Goal: Task Accomplishment & Management: Manage account settings

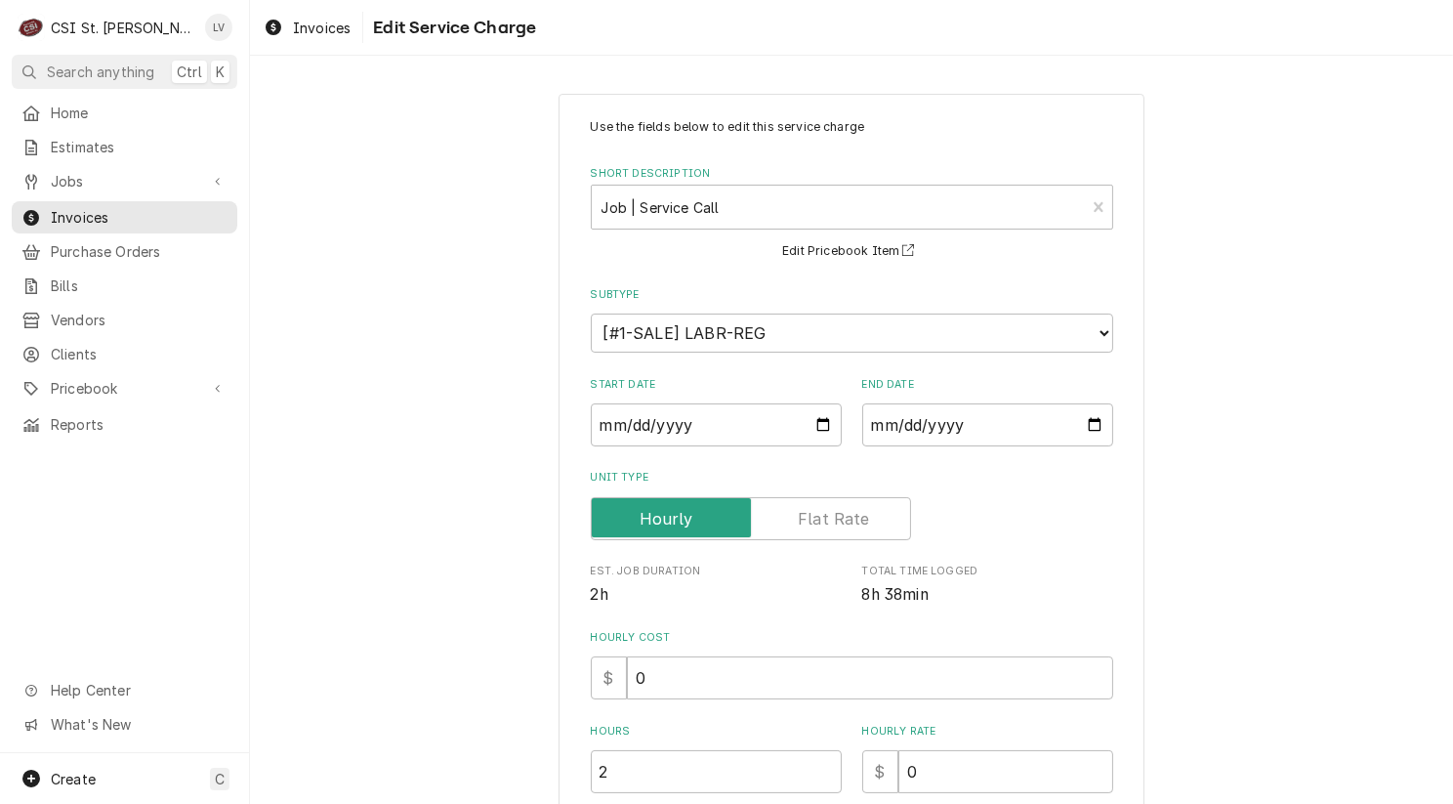
scroll to position [2169, 0]
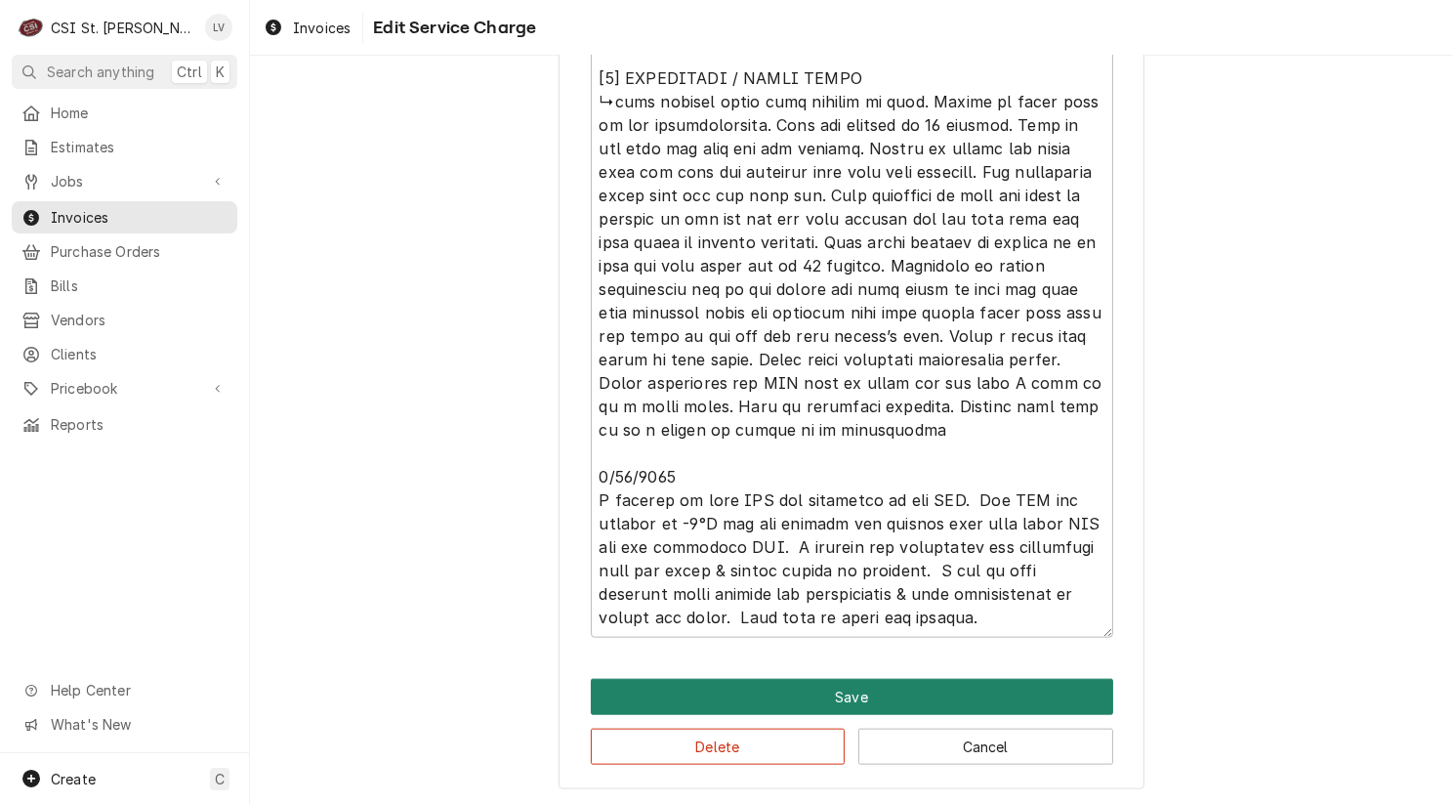
click at [806, 683] on button "Save" at bounding box center [852, 697] width 522 height 36
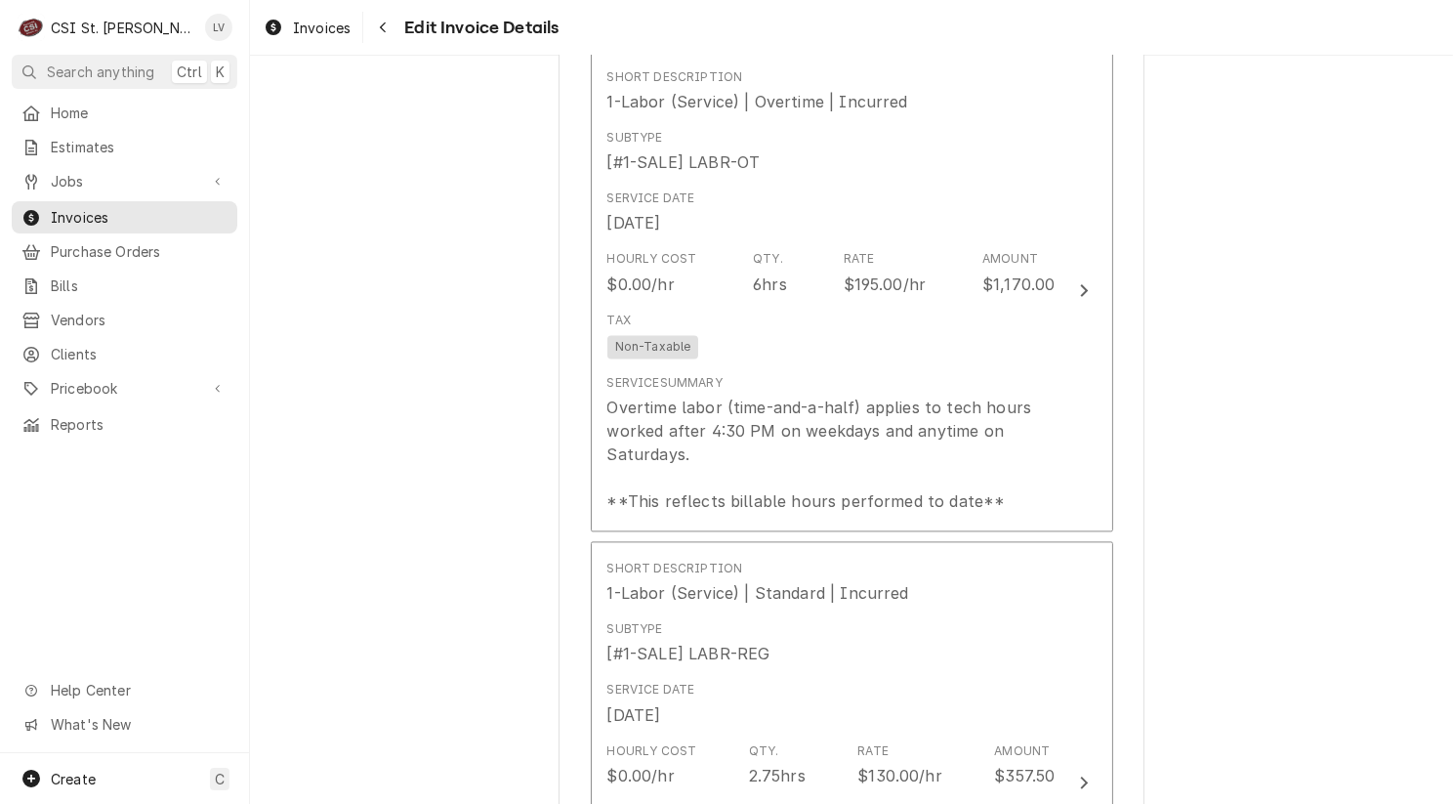
scroll to position [4328, 0]
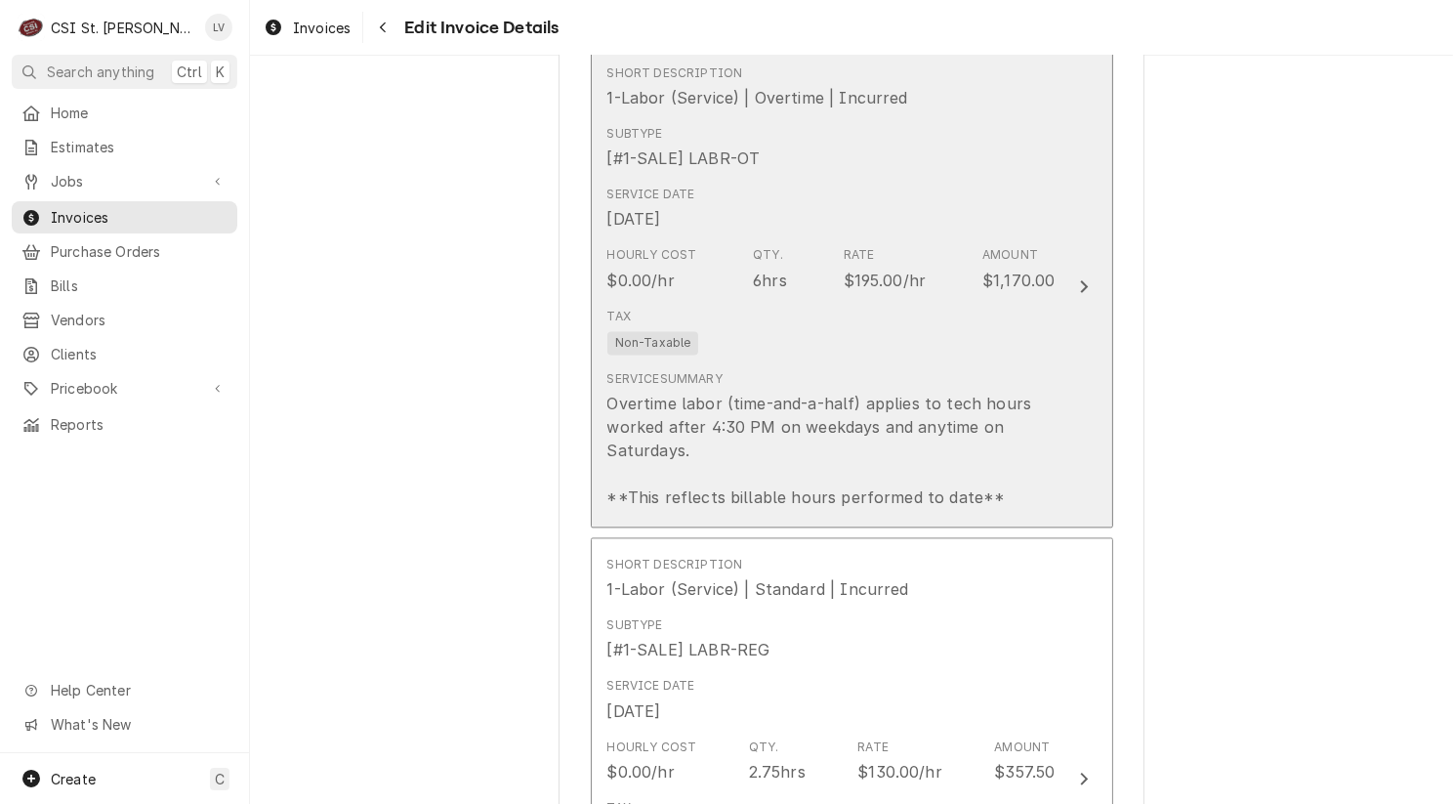
click at [762, 370] on div "Service Summary Overtime labor (time-and-a-half) applies to tech hours worked a…" at bounding box center [831, 439] width 448 height 139
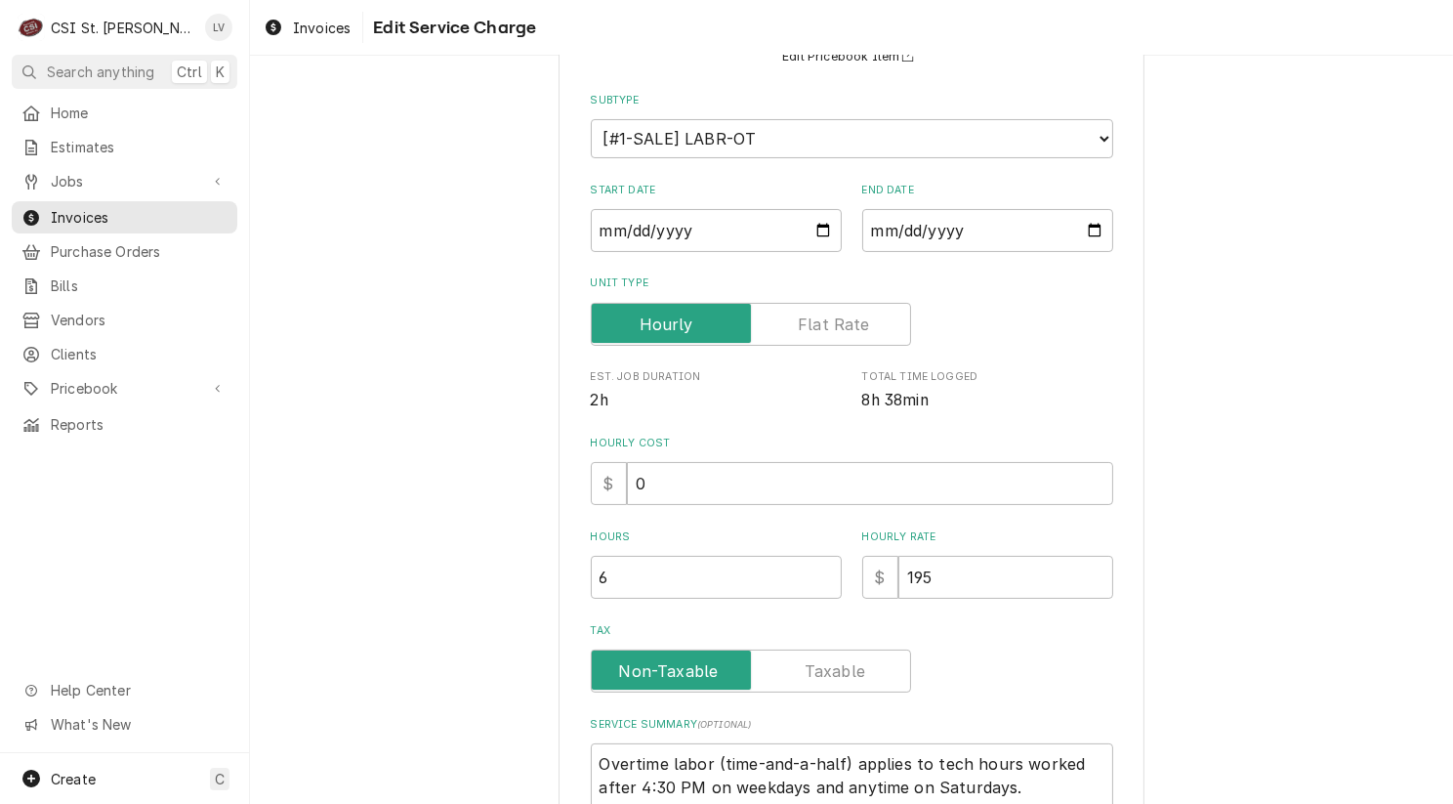
scroll to position [411, 0]
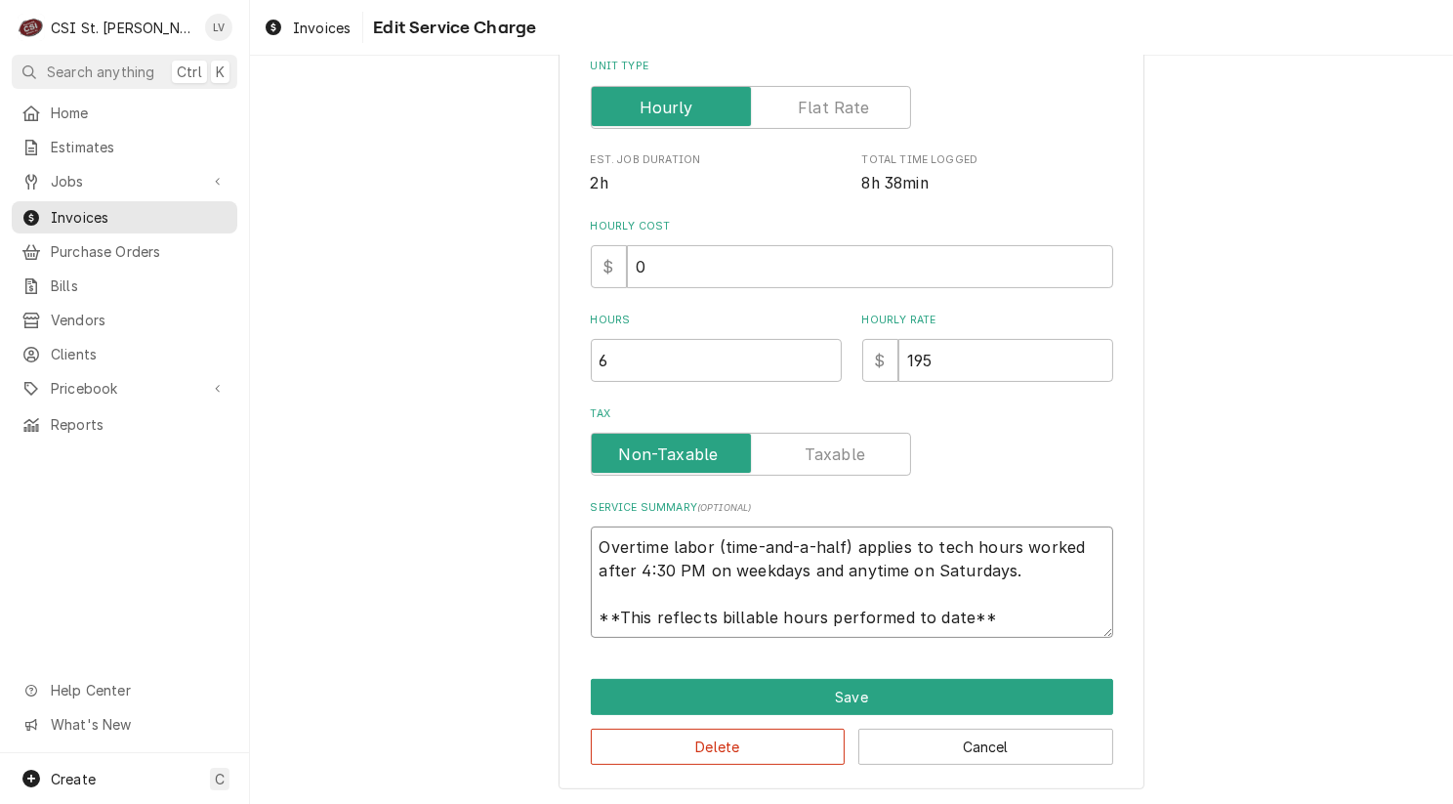
click at [591, 541] on textarea "Overtime labor (time-and-a-half) applies to tech hours worked after 4:30 PM on …" at bounding box center [852, 581] width 522 height 111
drag, startPoint x: 590, startPoint y: 541, endPoint x: 1017, endPoint y: 606, distance: 431.7
click at [1017, 606] on textarea "Overtime labor (time-and-a-half) applies to tech hours worked after 4:30 PM on …" at bounding box center [852, 581] width 522 height 111
paste textarea "Walk-in freezer was at 25°F, rooftop unit not running due to high head pressure…"
type textarea "x"
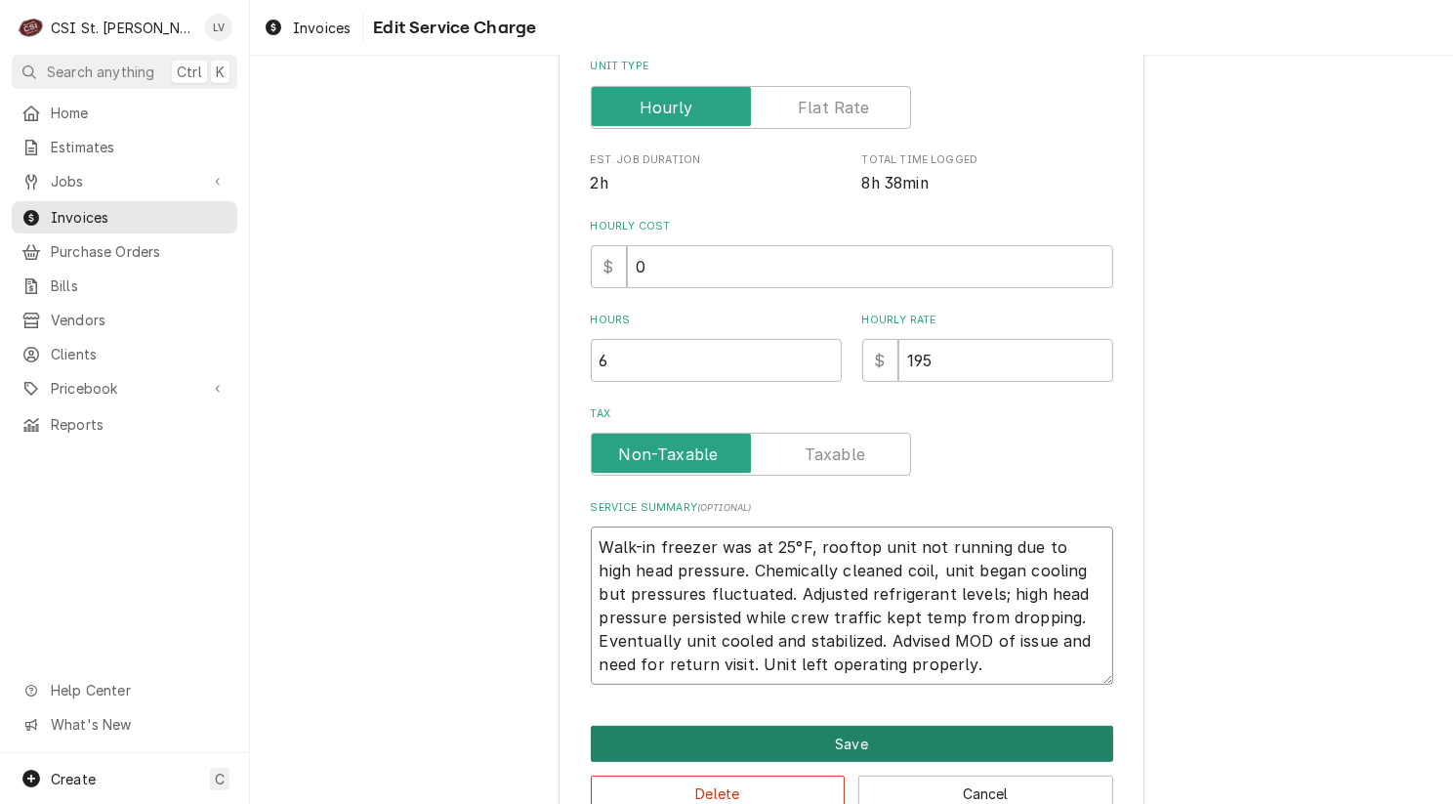
type textarea "Walk-in freezer was at 25°F, rooftop unit not running due to high head pressure…"
click at [850, 735] on button "Save" at bounding box center [852, 744] width 522 height 36
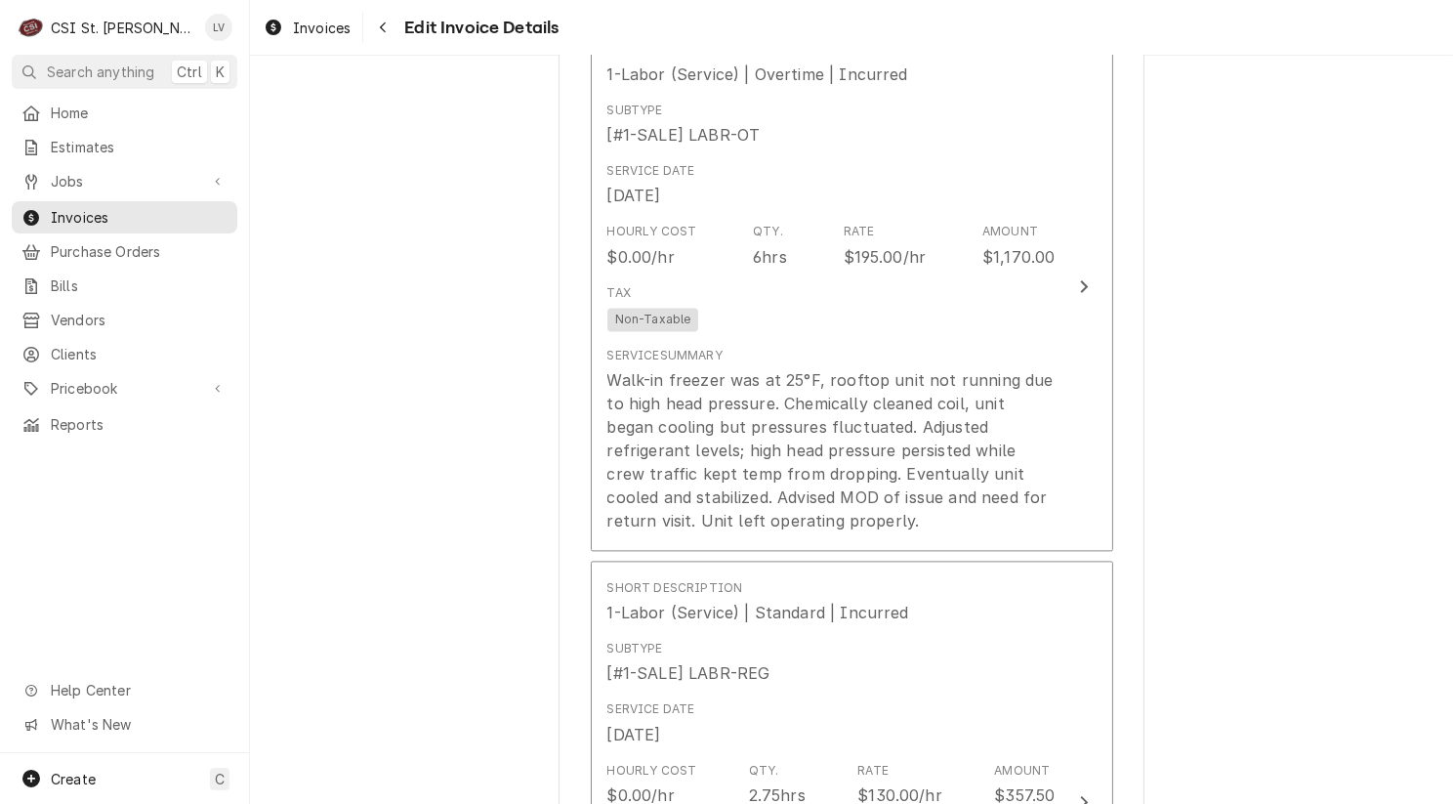
scroll to position [4449, 0]
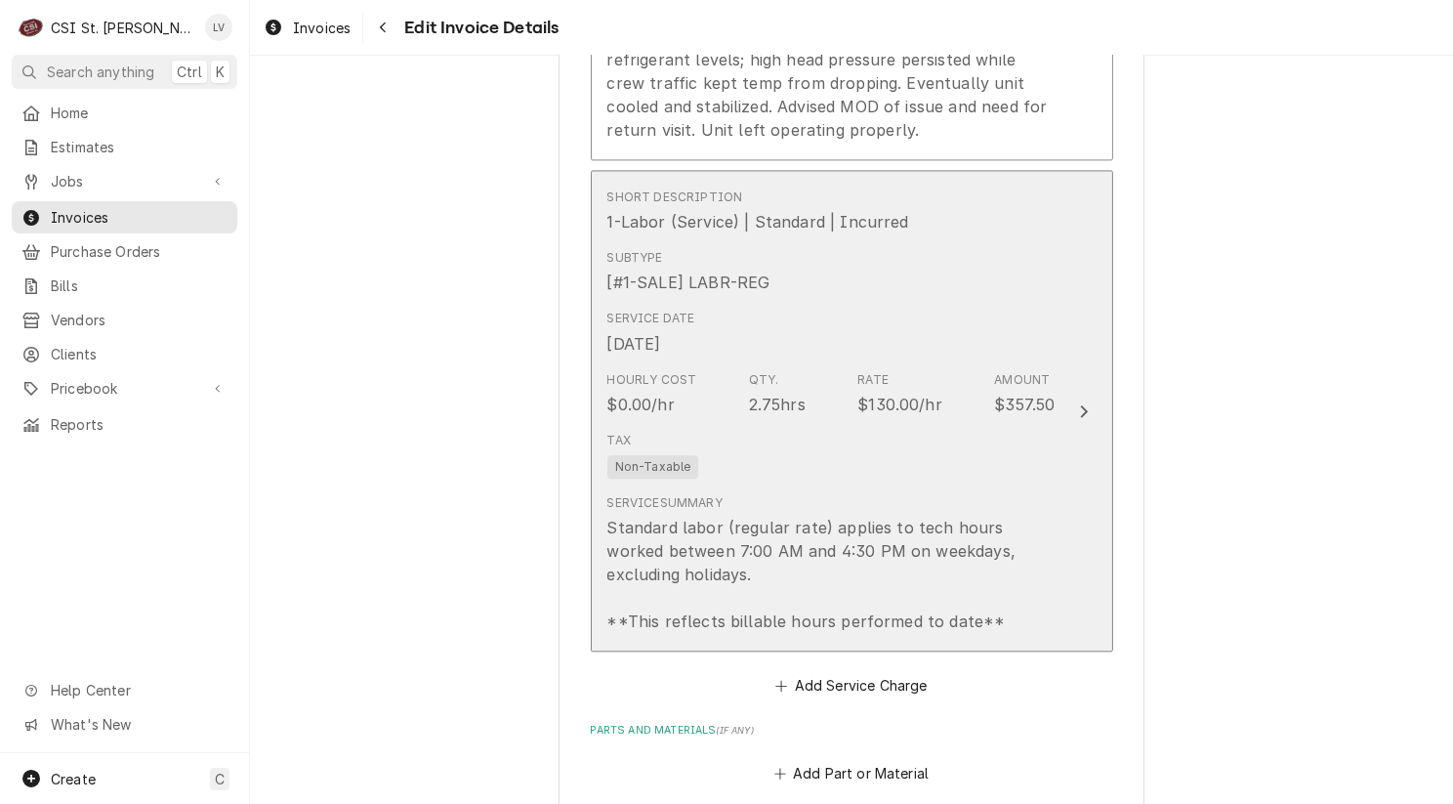
click at [824, 586] on div "Standard labor (regular rate) applies to tech hours worked between 7:00 AM and …" at bounding box center [831, 574] width 448 height 117
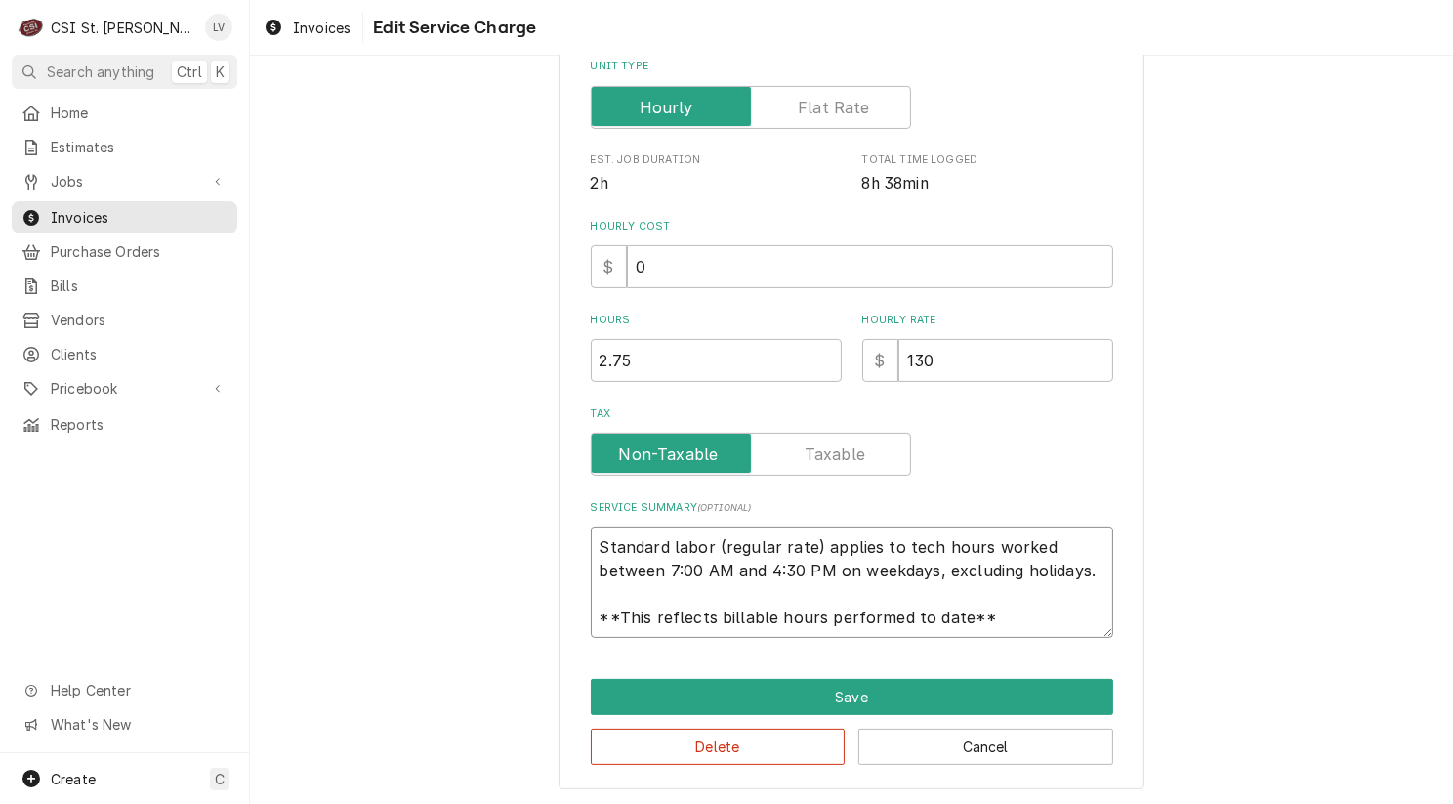
scroll to position [23, 0]
drag, startPoint x: 594, startPoint y: 539, endPoint x: 1086, endPoint y: 638, distance: 502.0
click at [1086, 638] on div "Use the fields below to edit this service charge Short Description 1-Labor (Ser…" at bounding box center [852, 236] width 586 height 1107
paste textarea "Returned, walk-in freezer was holding at -5°F but display showing high temp ala…"
type textarea "x"
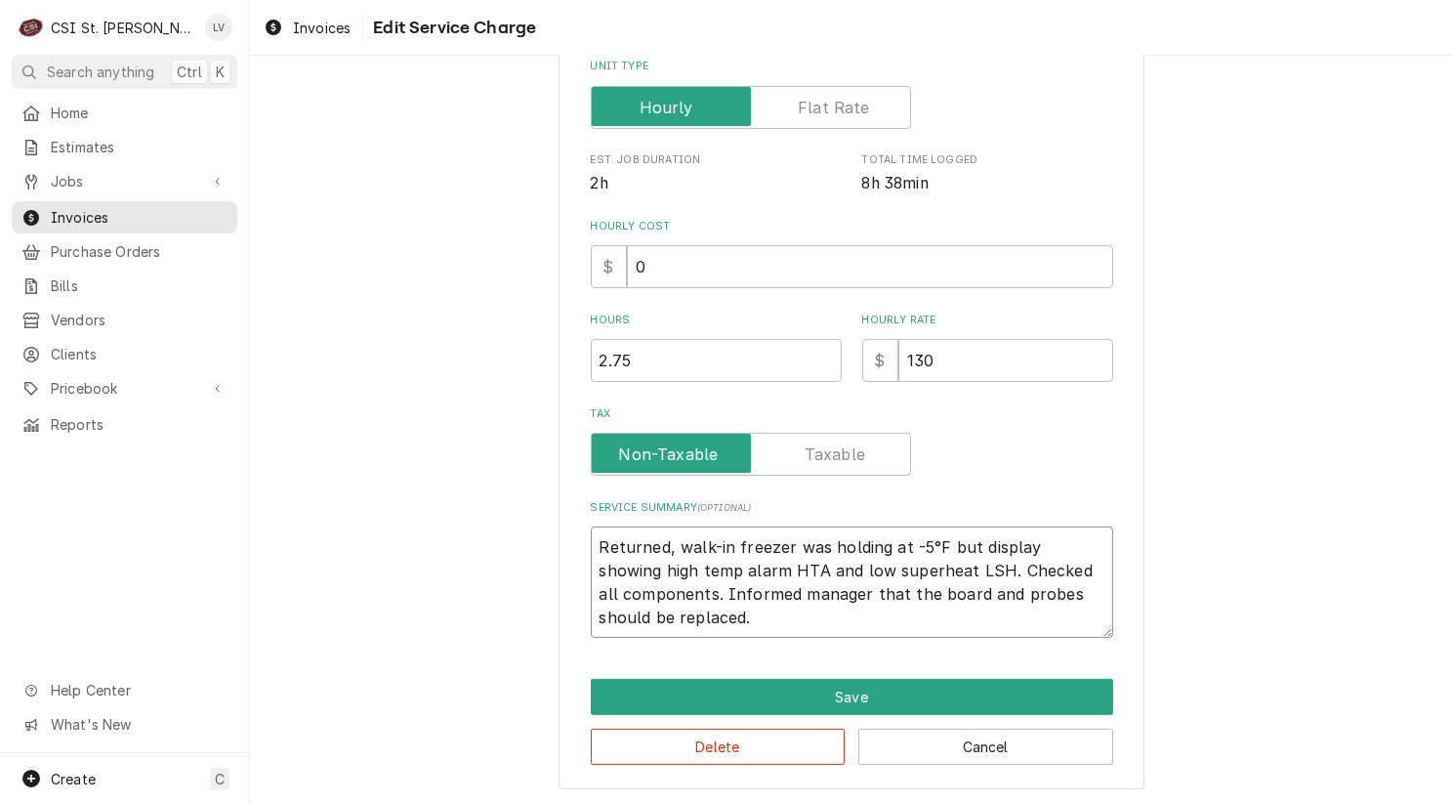
scroll to position [0, 0]
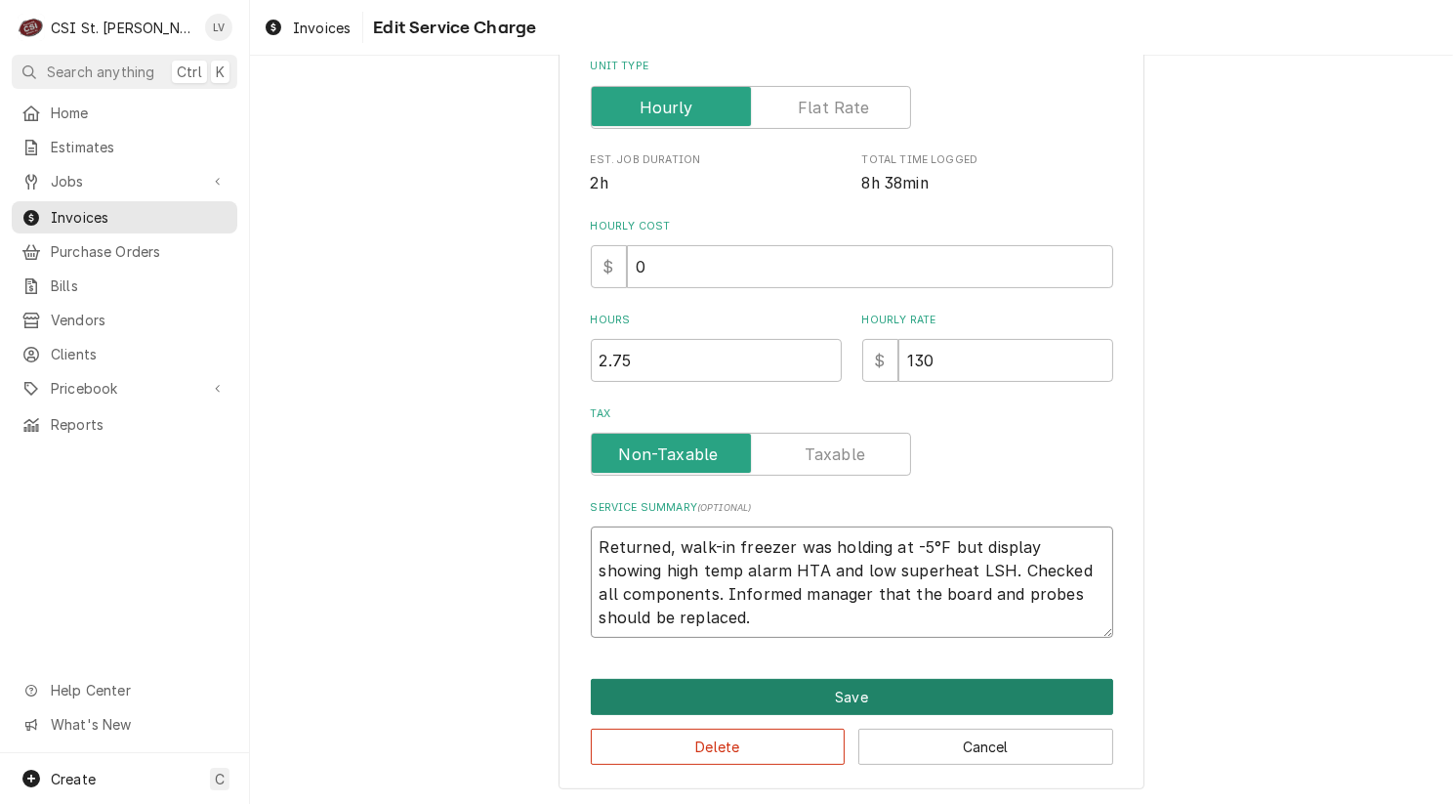
type textarea "Returned, walk-in freezer was holding at -5°F but display showing high temp ala…"
click at [843, 682] on button "Save" at bounding box center [852, 697] width 522 height 36
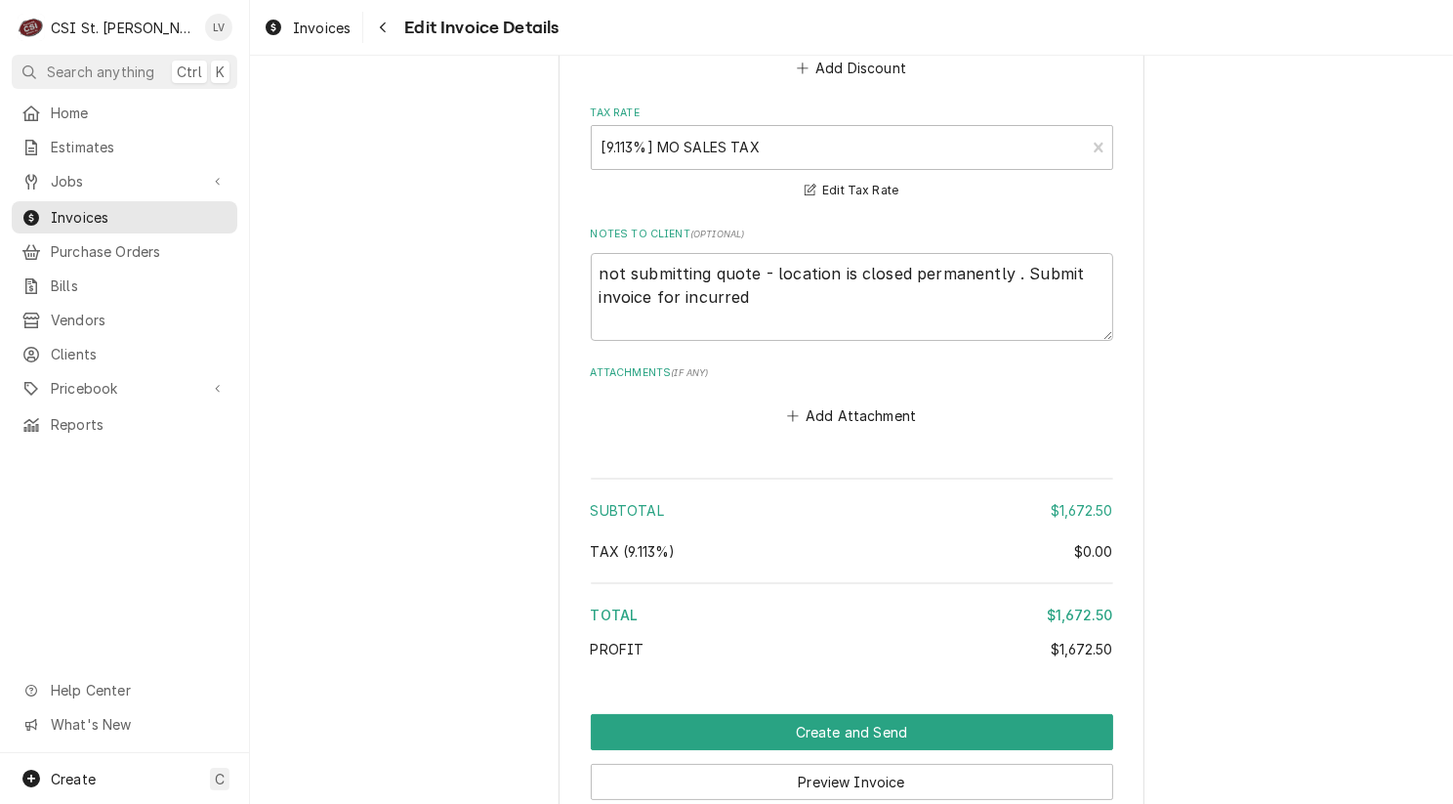
scroll to position [6108, 0]
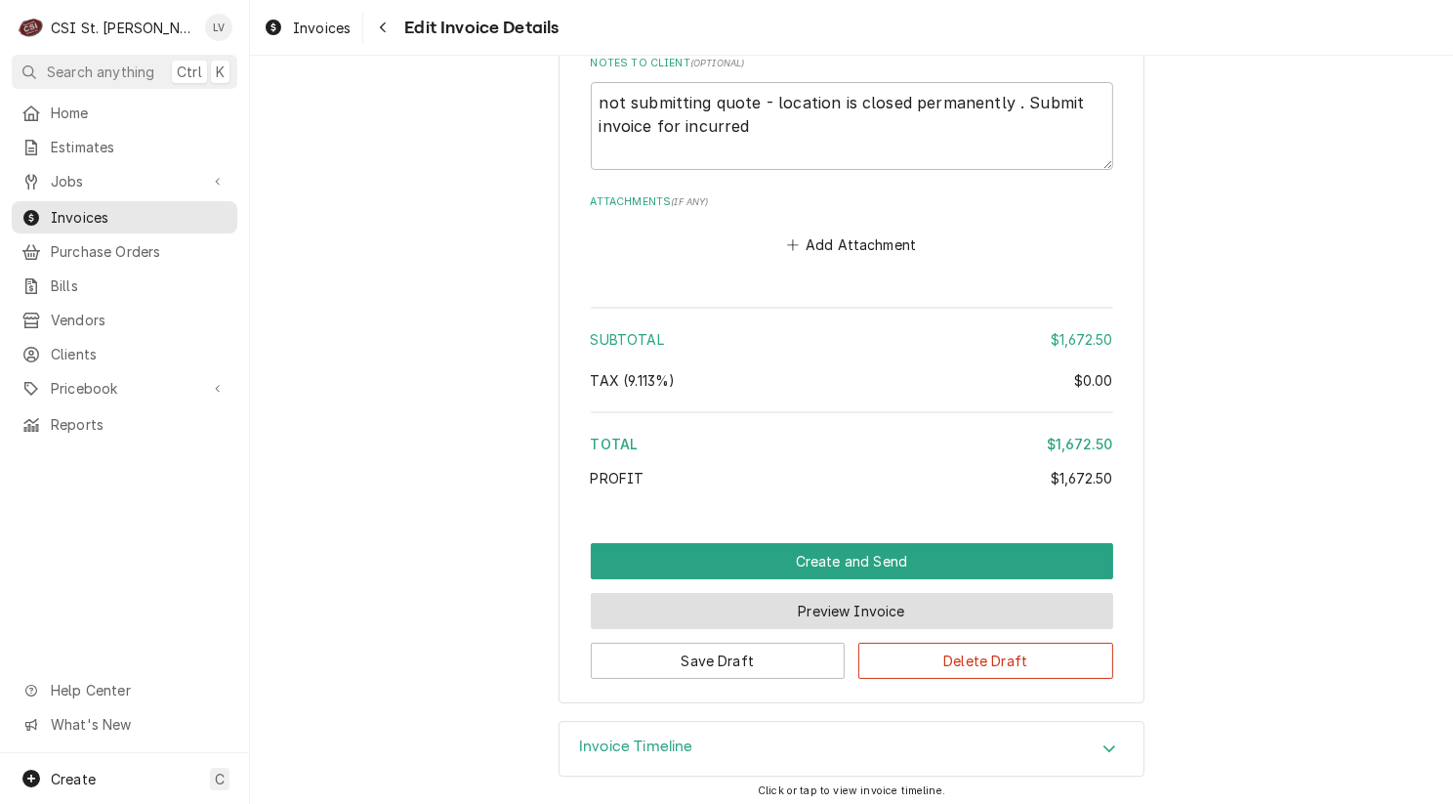
click at [819, 599] on button "Preview Invoice" at bounding box center [852, 611] width 522 height 36
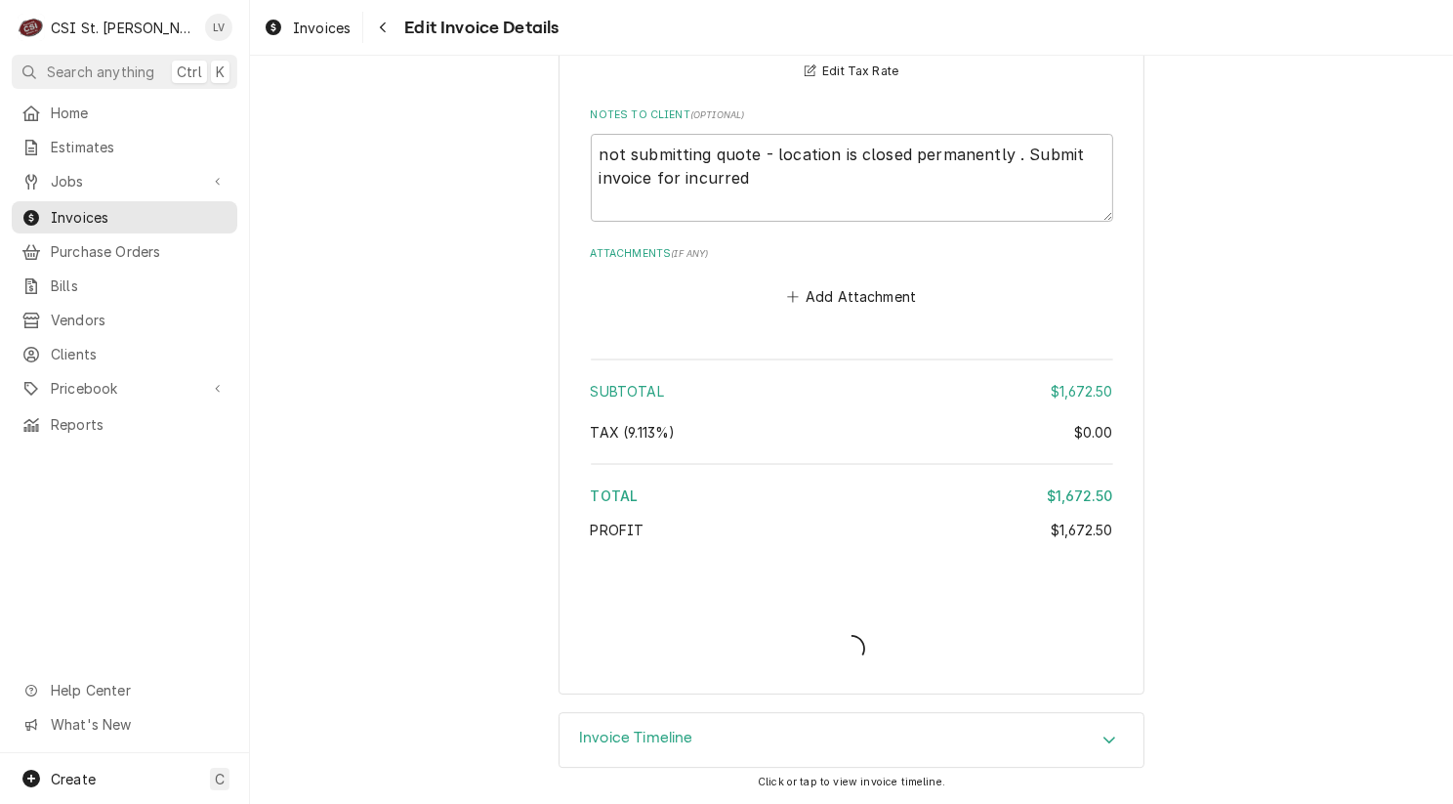
scroll to position [6049, 0]
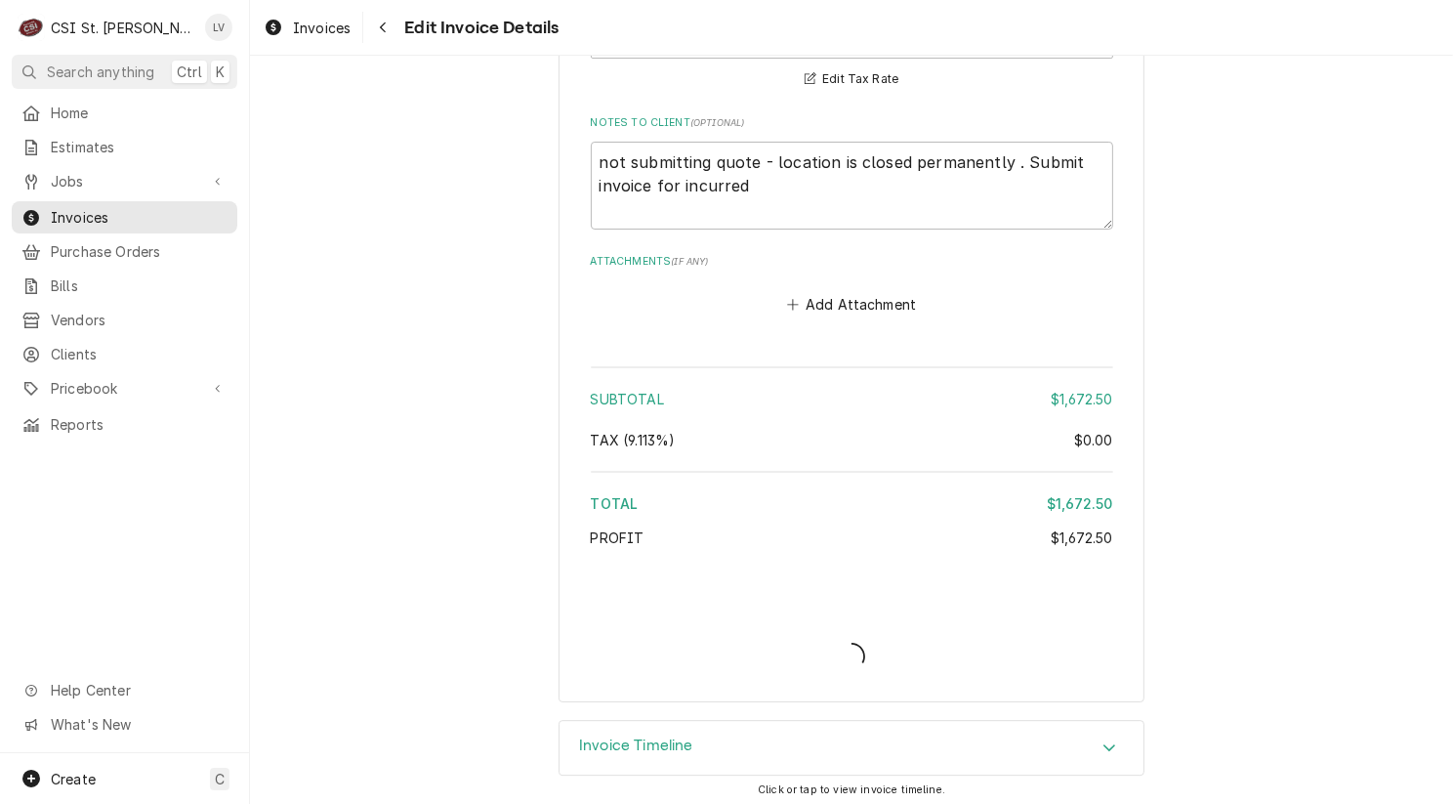
type textarea "x"
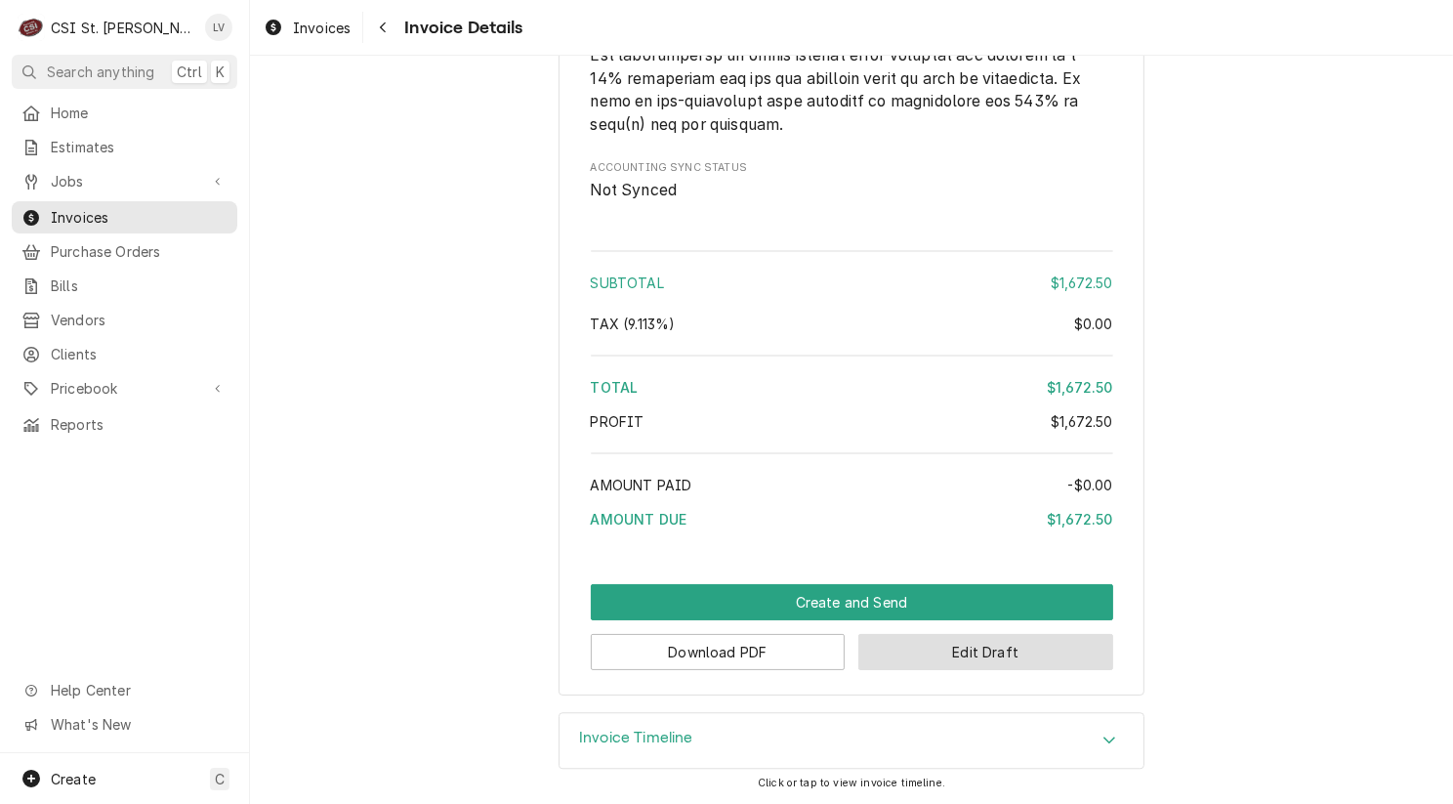
scroll to position [5337, 0]
click at [930, 648] on button "Edit Draft" at bounding box center [985, 652] width 255 height 36
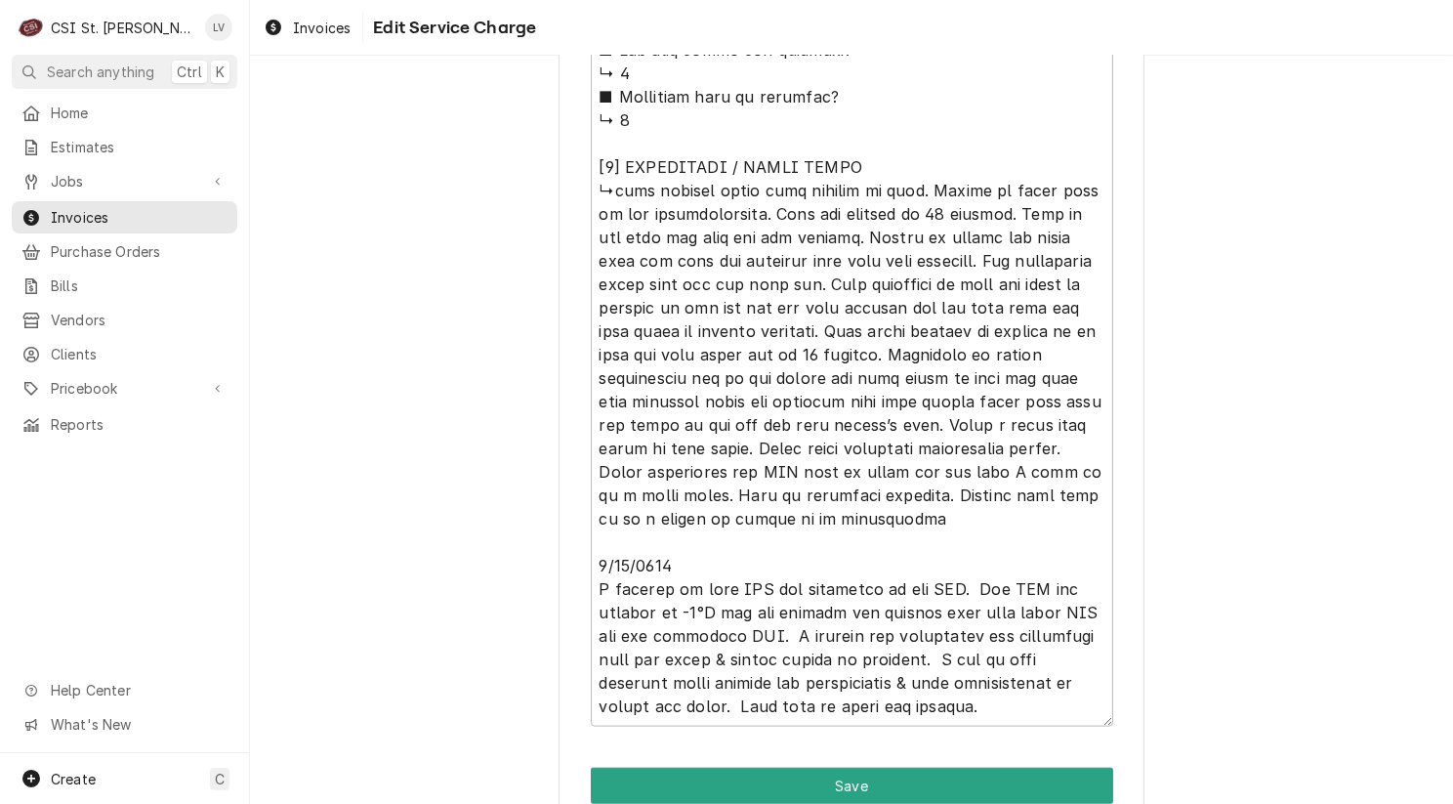
scroll to position [2169, 0]
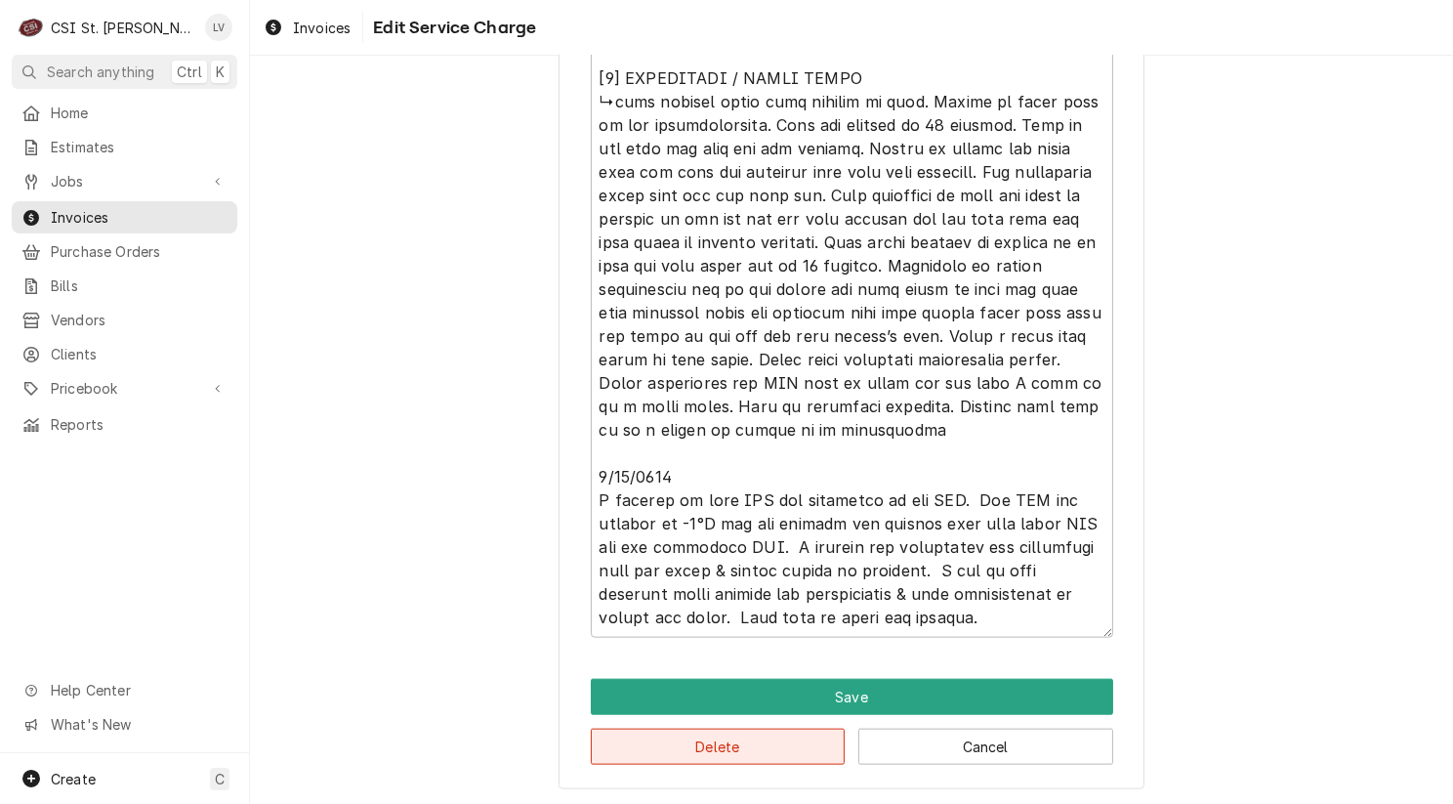
click at [715, 748] on button "Delete" at bounding box center [718, 747] width 255 height 36
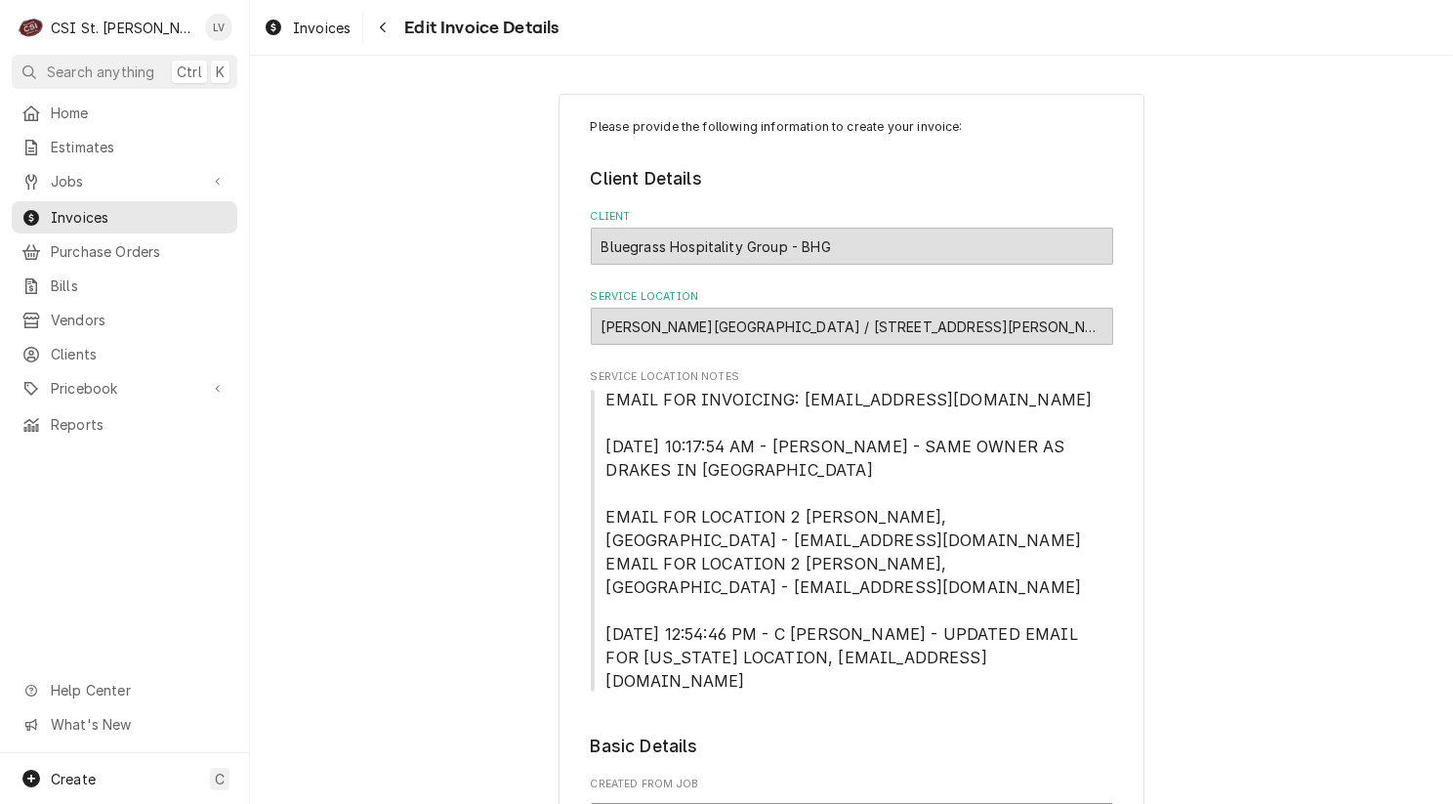
click at [844, 320] on div "[PERSON_NAME][GEOGRAPHIC_DATA] / [STREET_ADDRESS][PERSON_NAME]" at bounding box center [852, 326] width 522 height 37
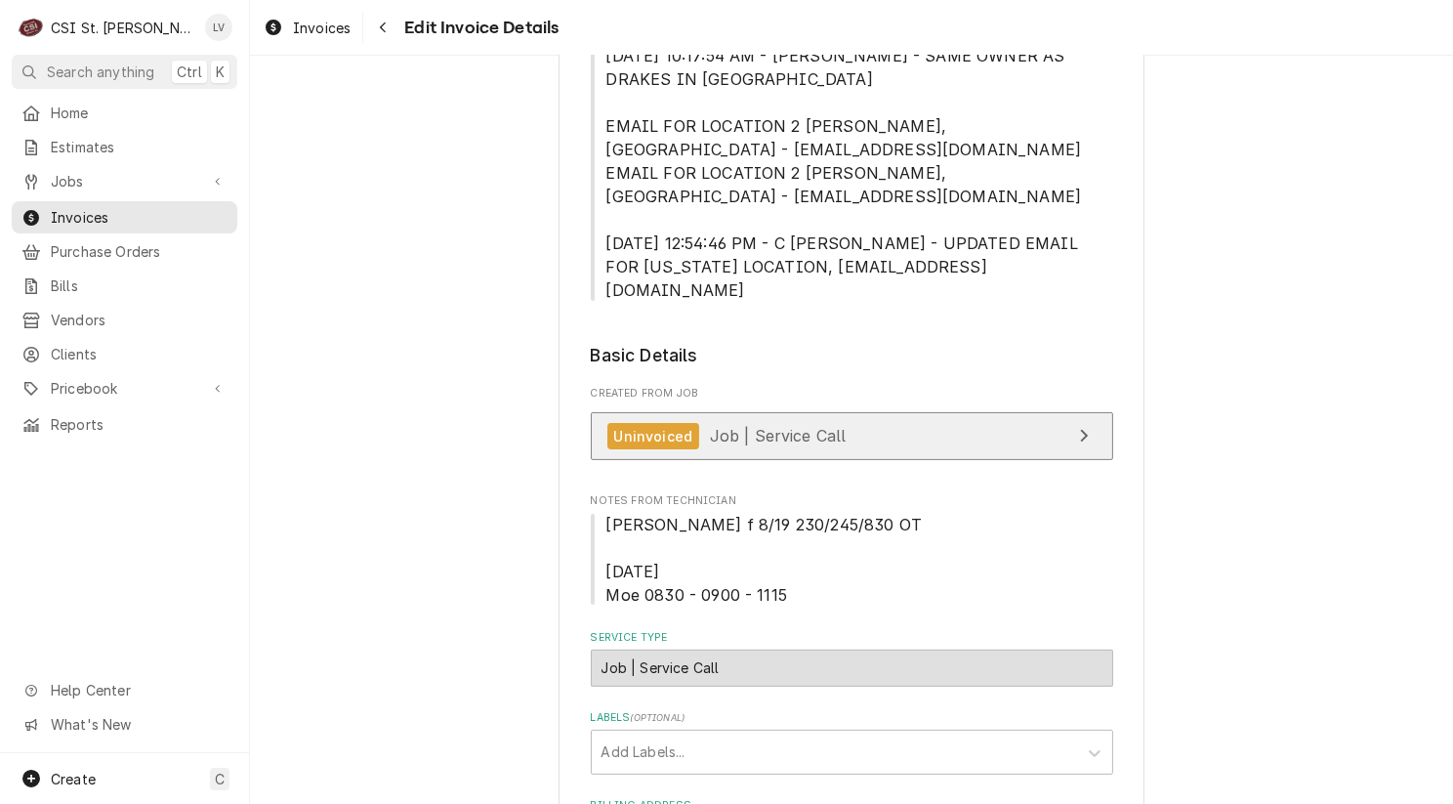
click at [785, 447] on div "Uninvoiced Job | Service Call" at bounding box center [726, 436] width 239 height 26
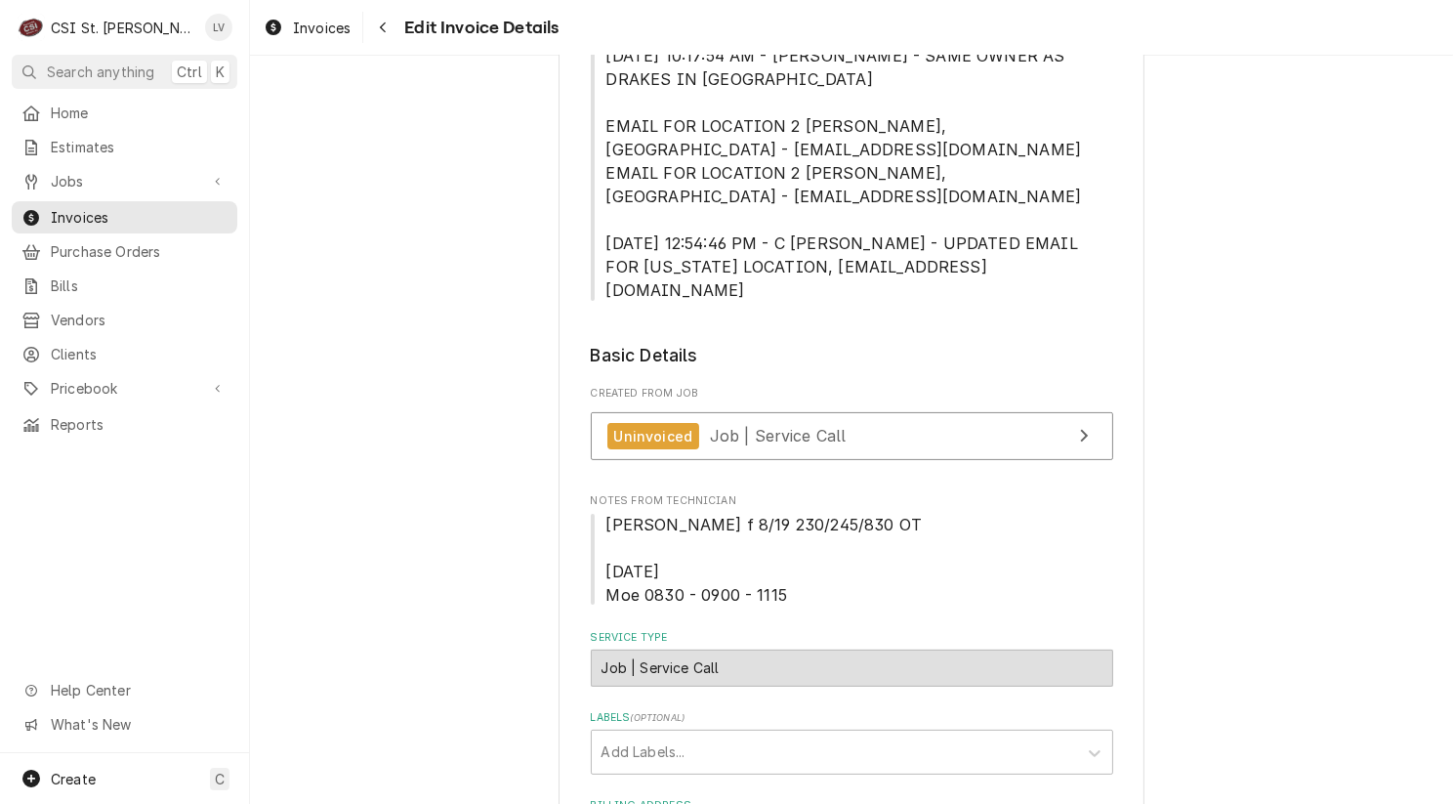
scroll to position [0, 0]
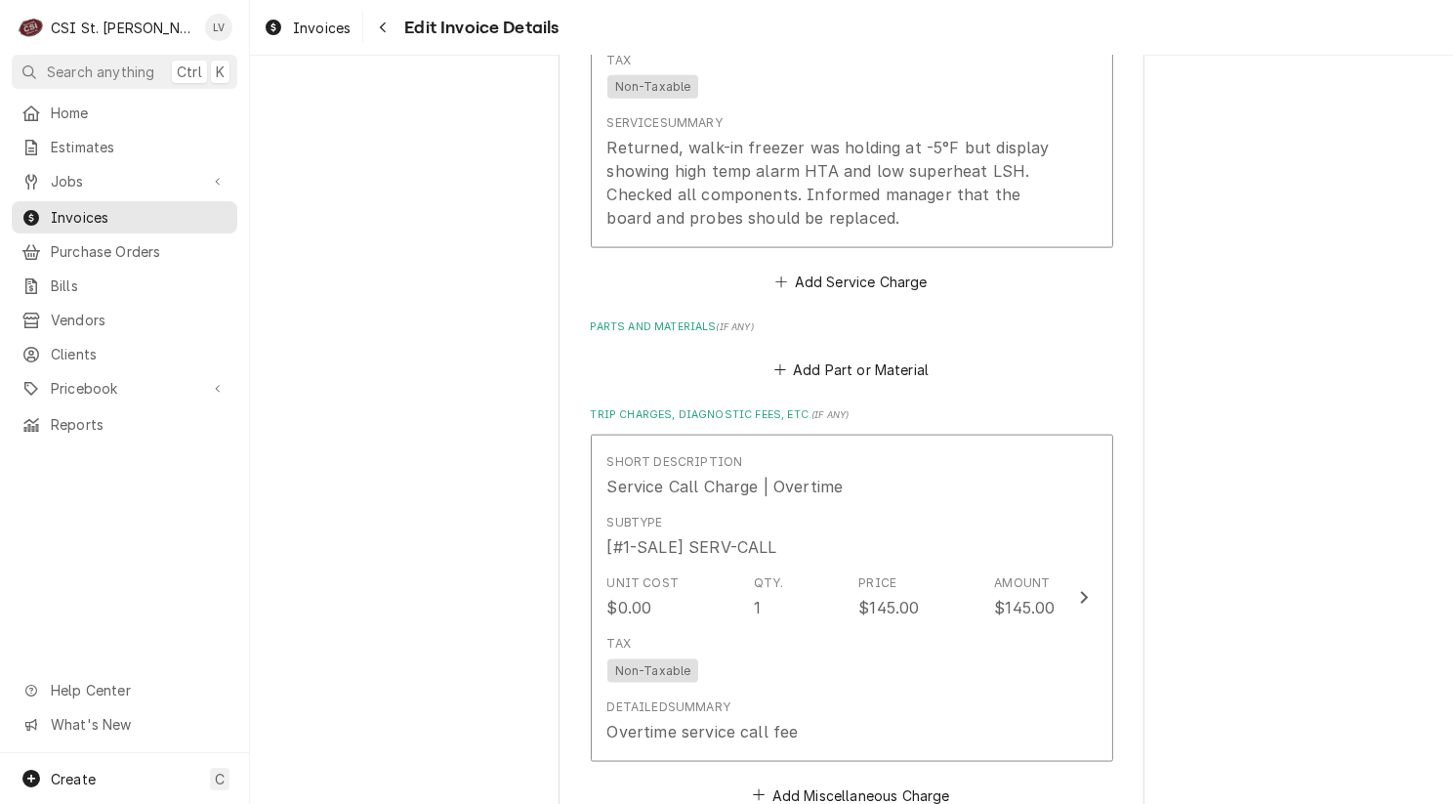
scroll to position [2832, 0]
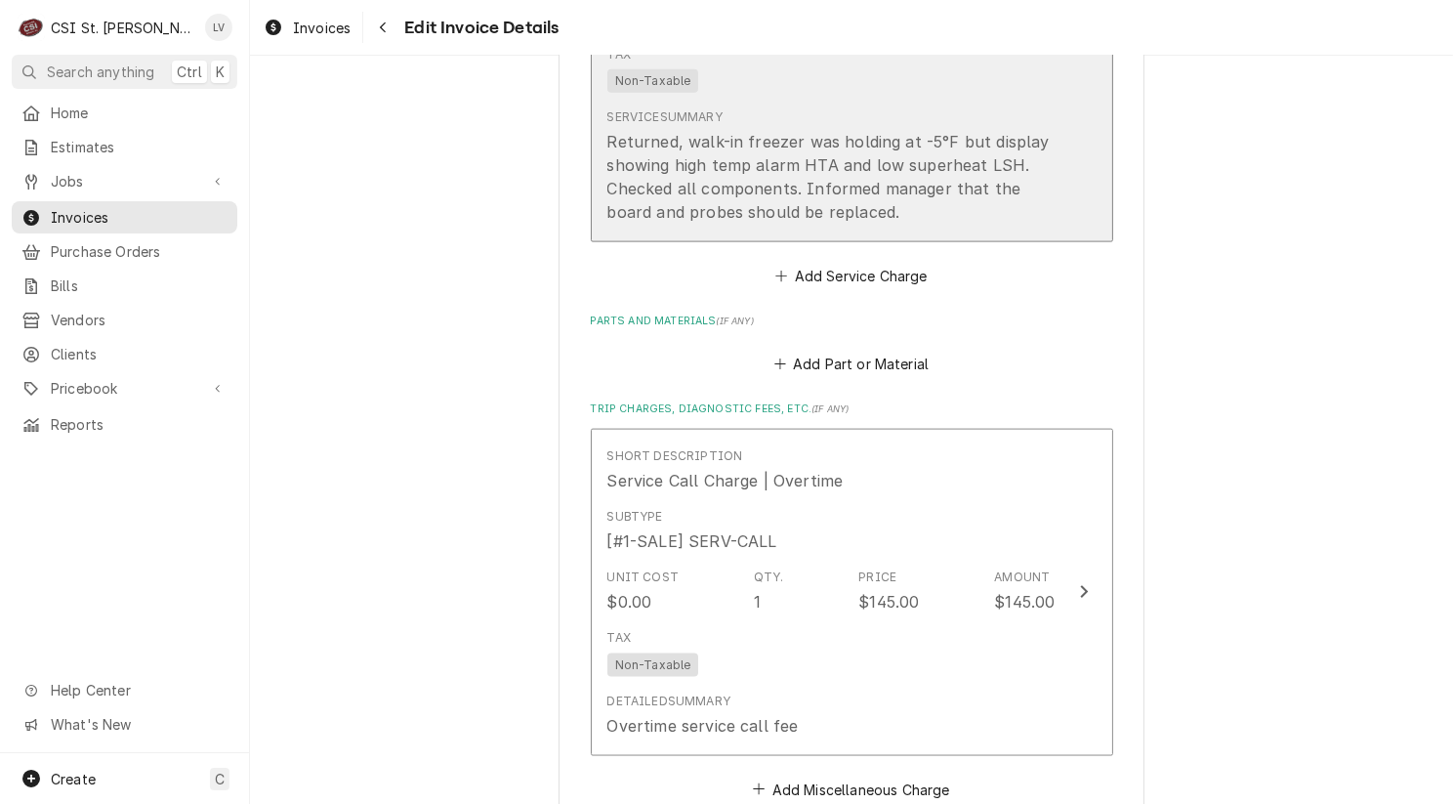
click at [868, 203] on div "Returned, walk-in freezer was holding at -5°F but display showing high temp ala…" at bounding box center [831, 177] width 448 height 94
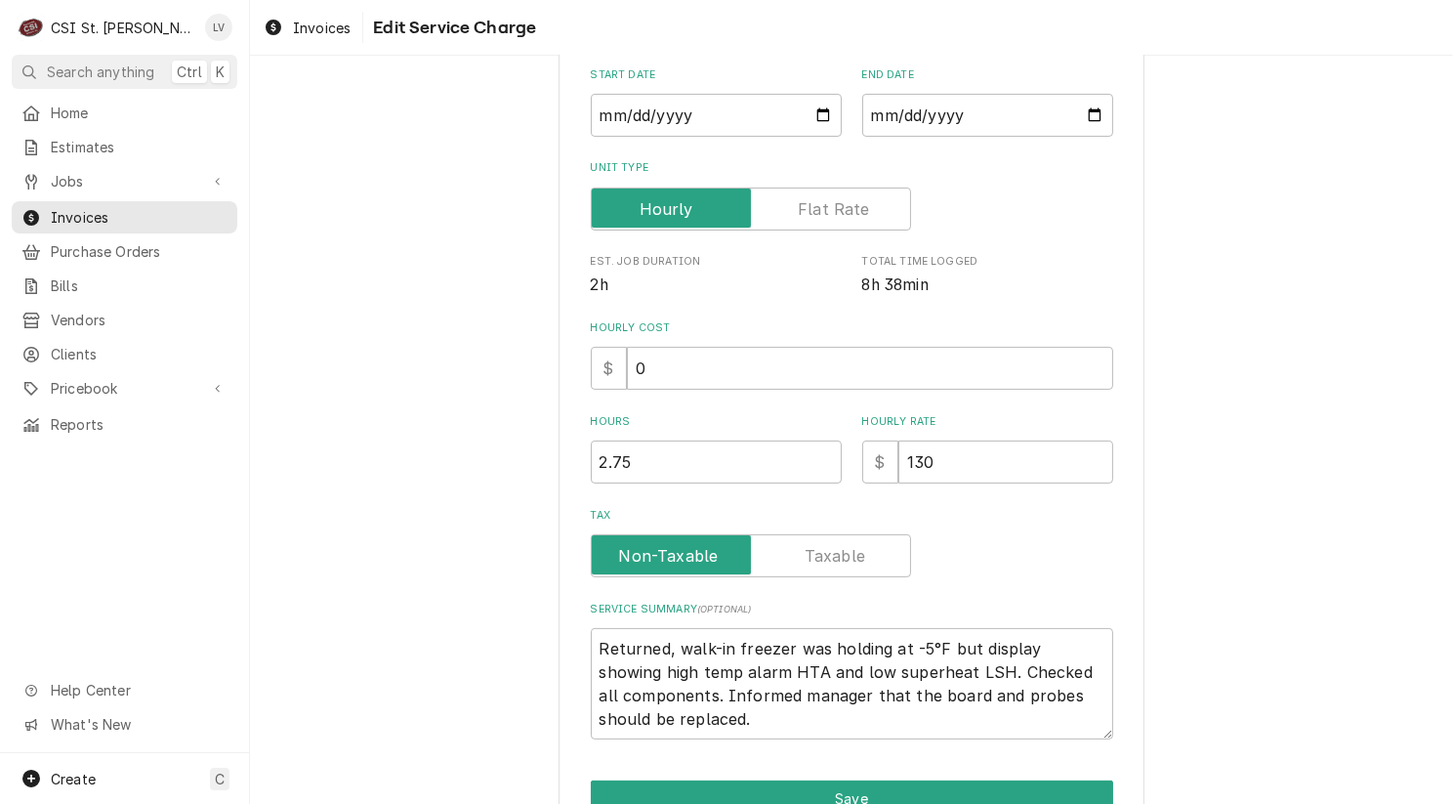
scroll to position [411, 0]
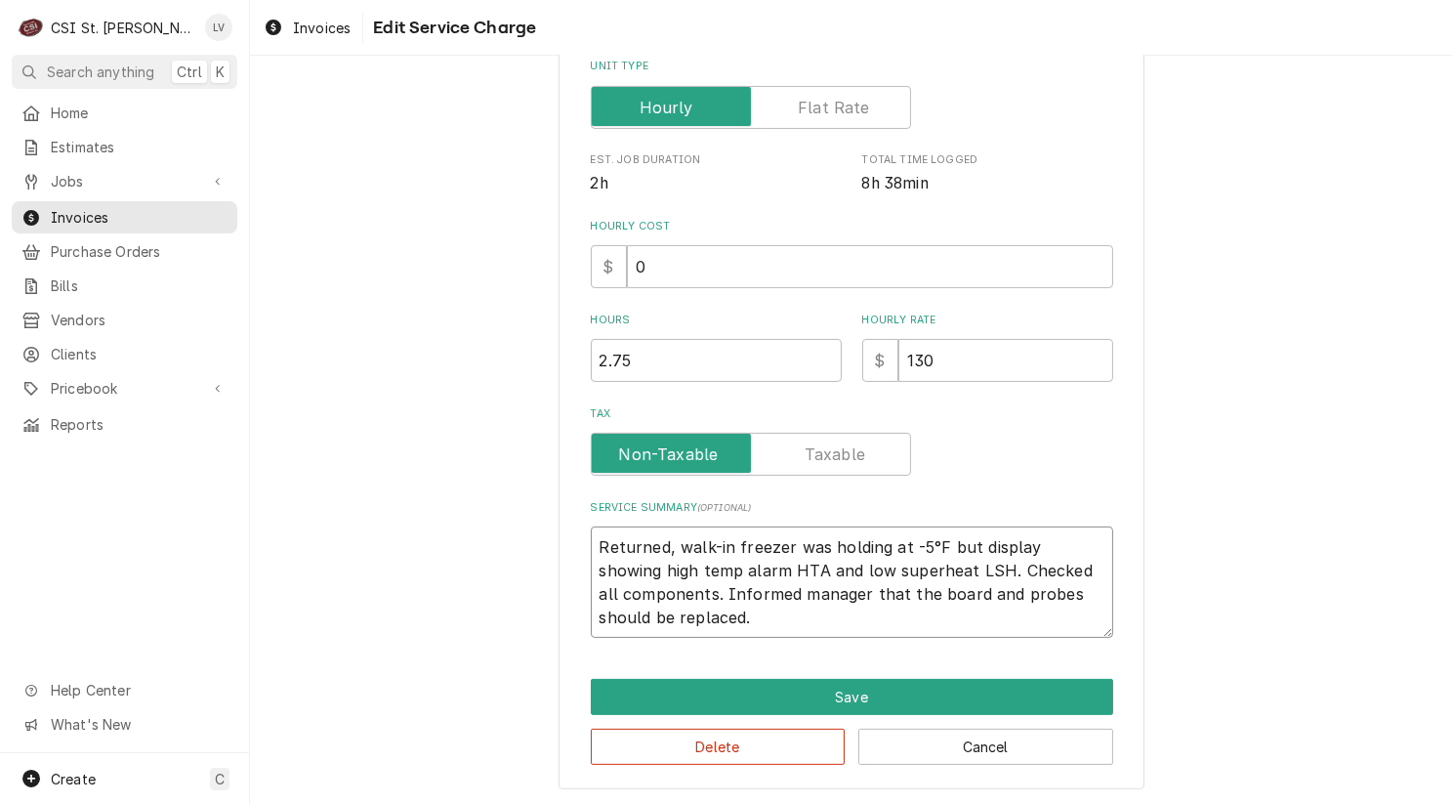
click at [733, 619] on textarea "Returned, walk-in freezer was holding at -5°F but display showing high temp ala…" at bounding box center [852, 581] width 522 height 111
type textarea "x"
type textarea "Returned, walk-in freezer was holding at -5°F but display showing high temp ala…"
type textarea "x"
type textarea "Returned, walk-in freezer was holding at -5°F but display showing high temp ala…"
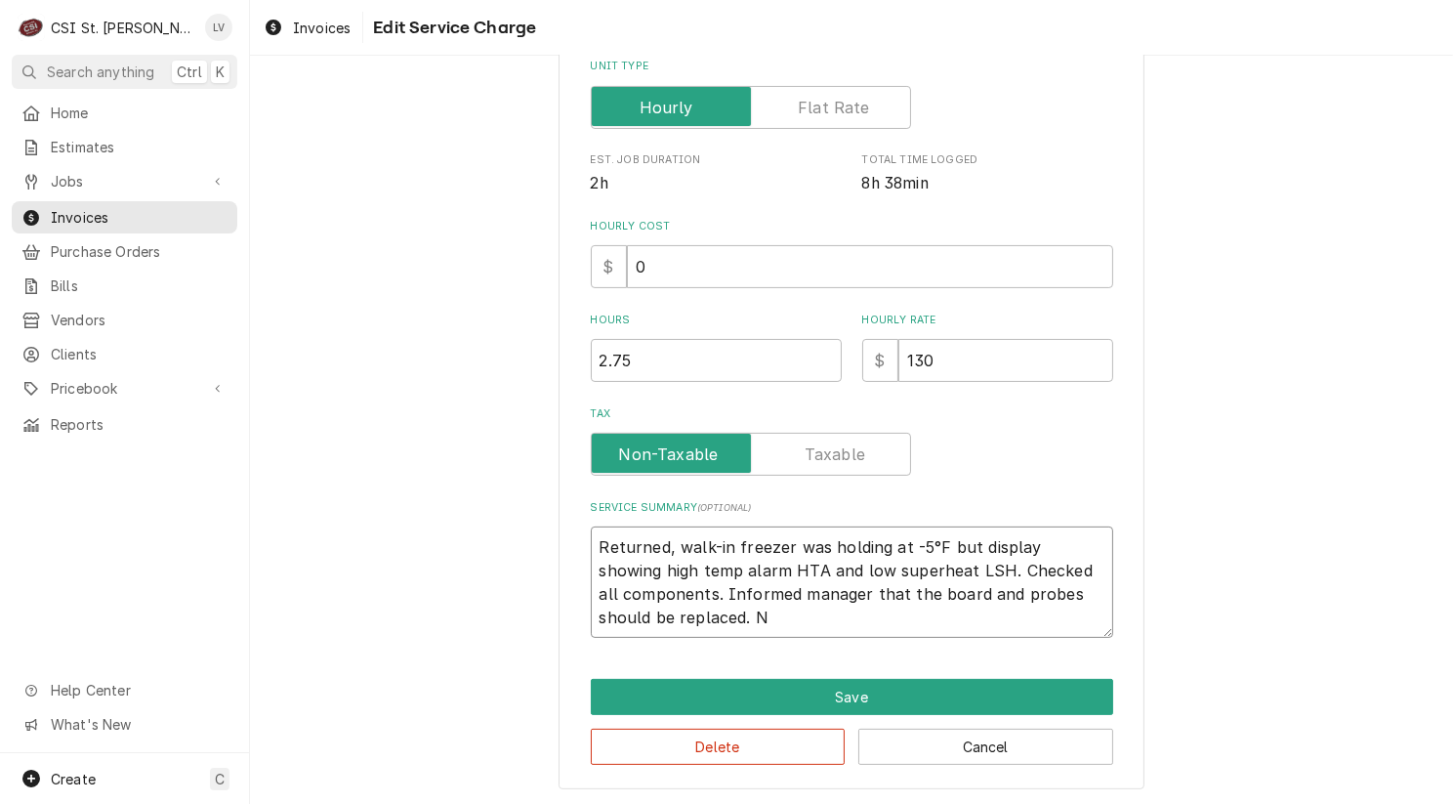
type textarea "x"
type textarea "Returned, walk-in freezer was holding at -5°F but display showing high temp ala…"
type textarea "x"
type textarea "Returned, walk-in freezer was holding at -5°F but display showing high temp ala…"
type textarea "x"
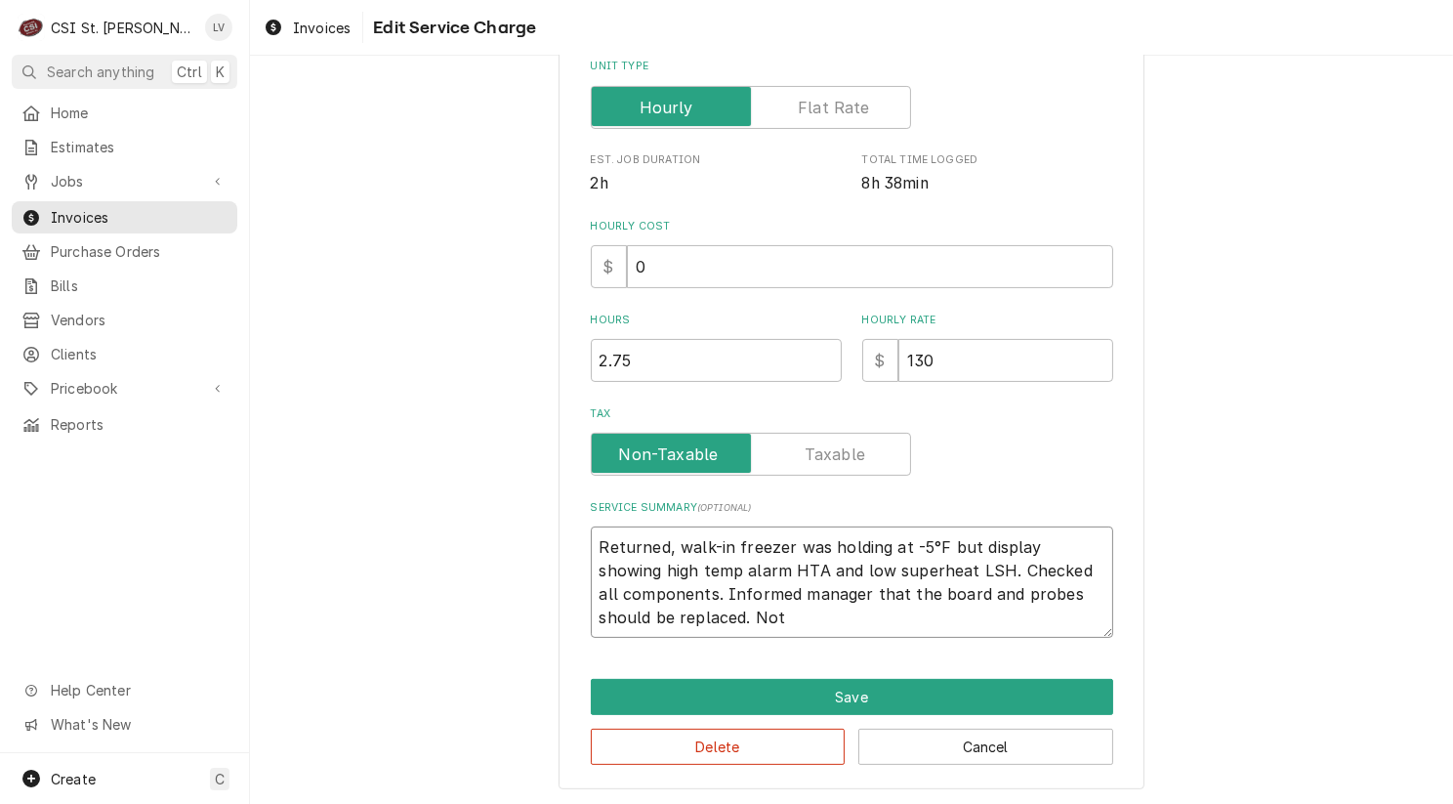
type textarea "Returned, walk-in freezer was holding at -5°F but display showing high temp ala…"
type textarea "x"
type textarea "Returned, walk-in freezer was holding at -5°F but display showing high temp ala…"
type textarea "x"
type textarea "Returned, walk-in freezer was holding at -5°F but display showing high temp ala…"
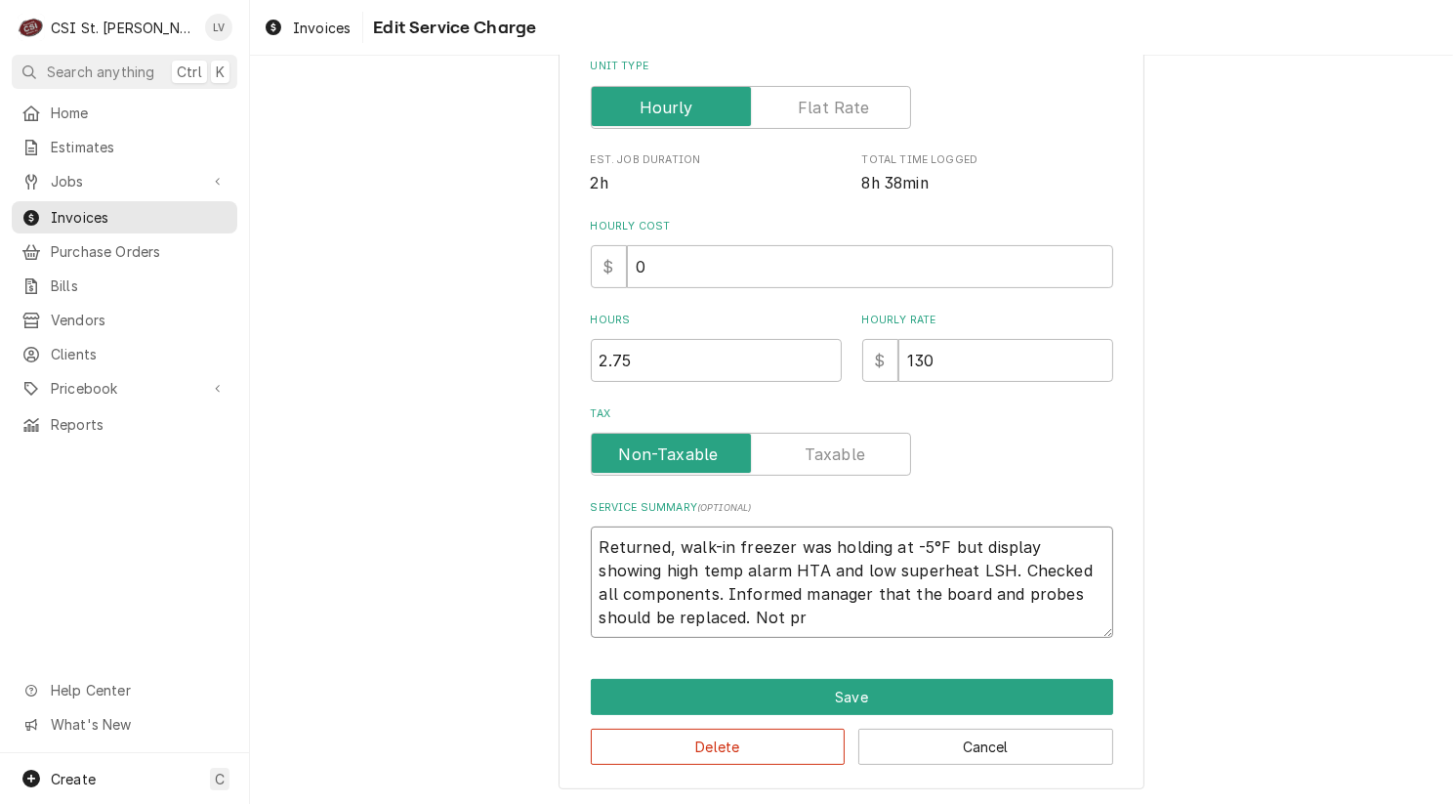
type textarea "x"
type textarea "Returned, walk-in freezer was holding at -5°F but display showing high temp ala…"
type textarea "x"
type textarea "Returned, walk-in freezer was holding at -5°F but display showing high temp ala…"
type textarea "x"
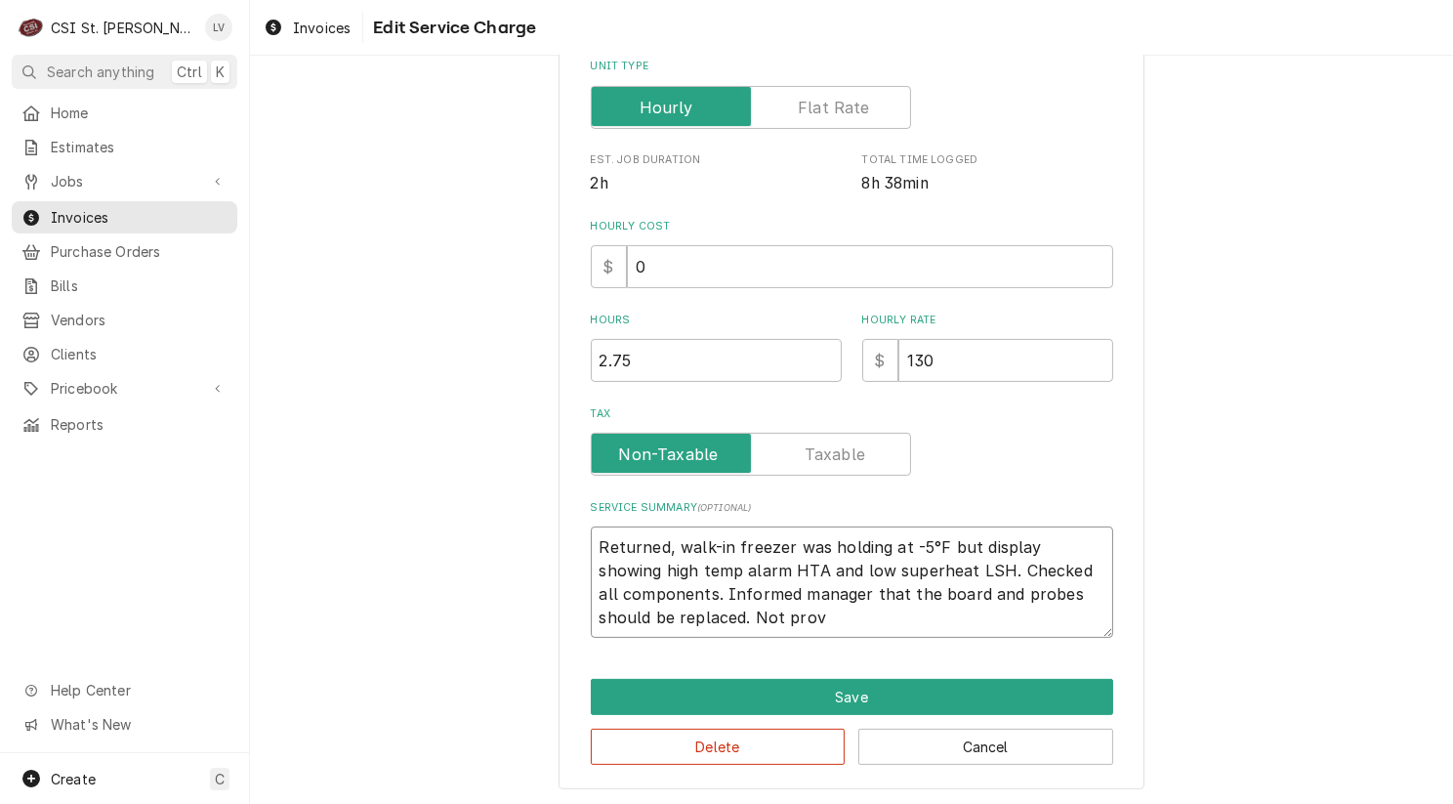
type textarea "Returned, walk-in freezer was holding at -5°F but display showing high temp ala…"
type textarea "x"
type textarea "Returned, walk-in freezer was holding at -5°F but display showing high temp ala…"
type textarea "x"
type textarea "Returned, walk-in freezer was holding at -5°F but display showing high temp ala…"
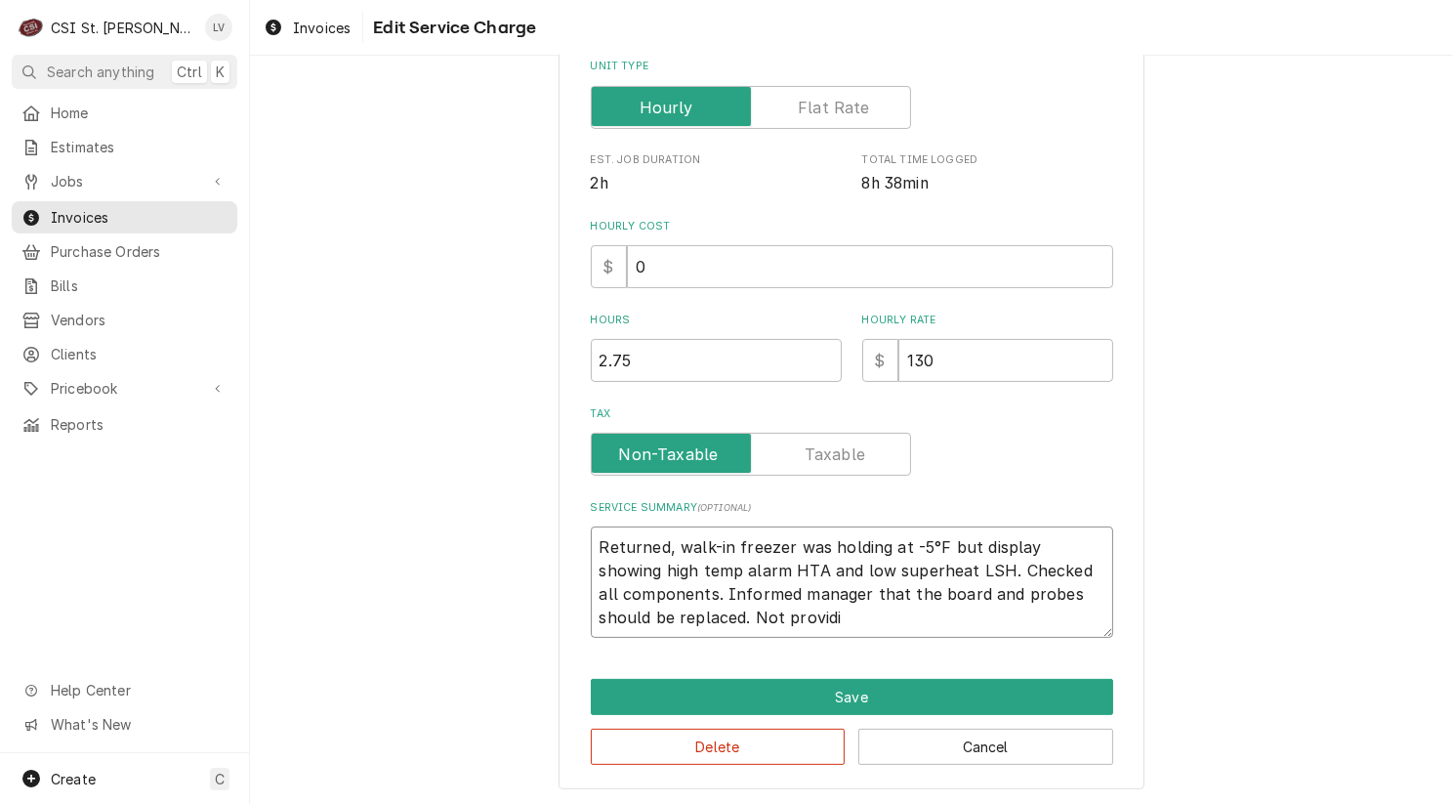
type textarea "x"
type textarea "Returned, walk-in freezer was holding at -5°F but display showing high temp ala…"
type textarea "x"
type textarea "Returned, walk-in freezer was holding at -5°F but display showing high temp ala…"
type textarea "x"
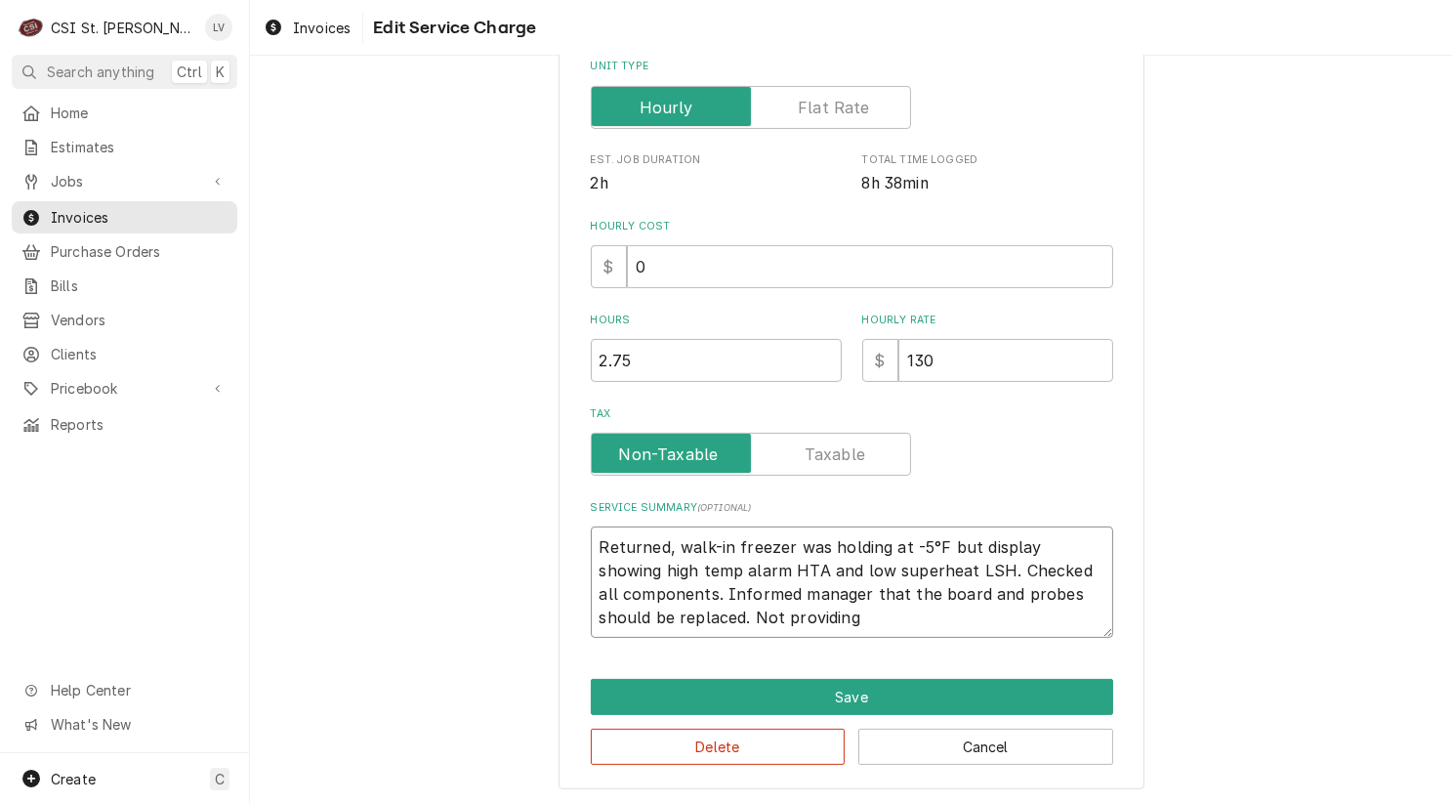
type textarea "Returned, walk-in freezer was holding at -5°F but display showing high temp ala…"
type textarea "x"
type textarea "Returned, walk-in freezer was holding at -5°F but display showing high temp ala…"
type textarea "x"
type textarea "Returned, walk-in freezer was holding at -5°F but display showing high temp ala…"
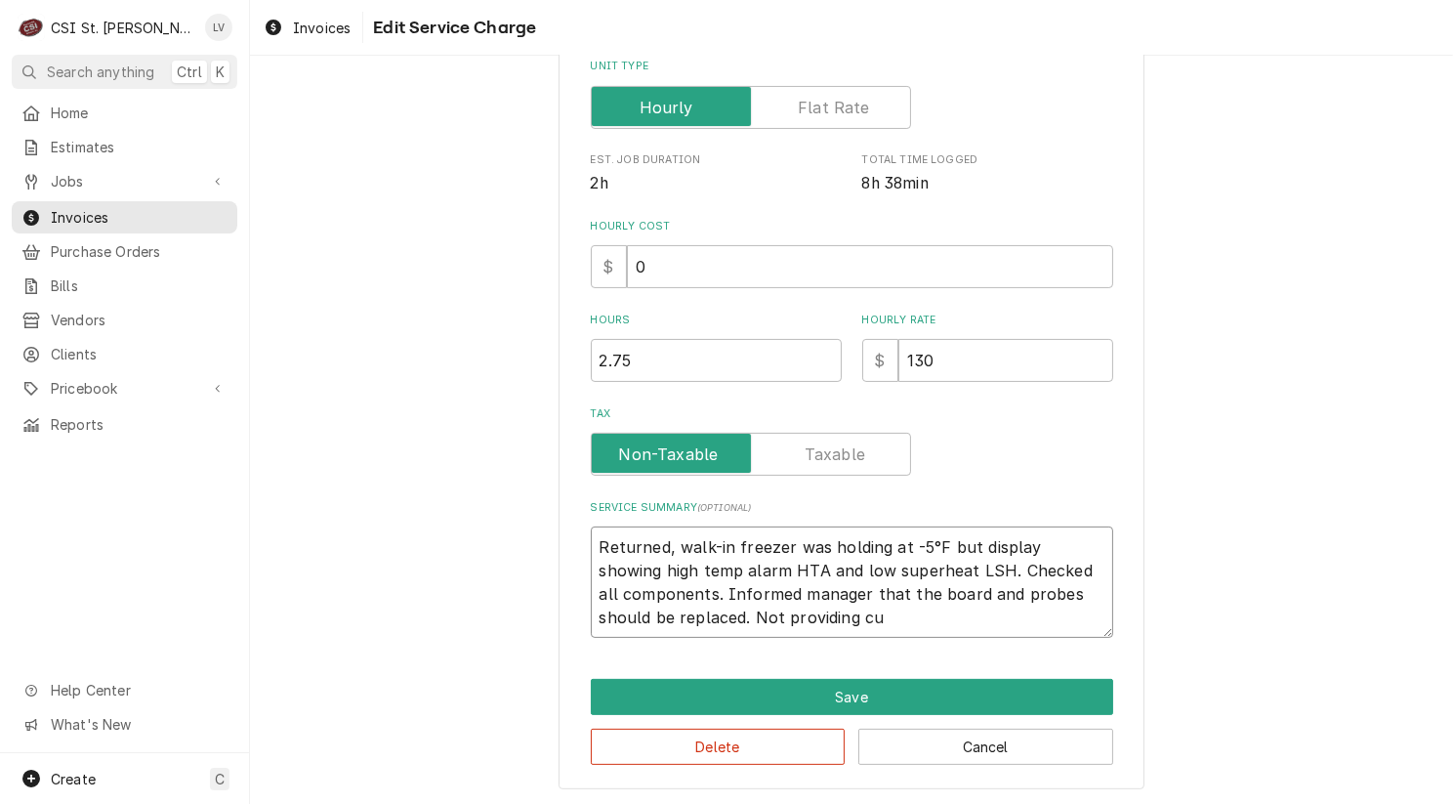
type textarea "x"
type textarea "Returned, walk-in freezer was holding at -5°F but display showing high temp ala…"
type textarea "x"
type textarea "Returned, walk-in freezer was holding at -5°F but display showing high temp ala…"
type textarea "x"
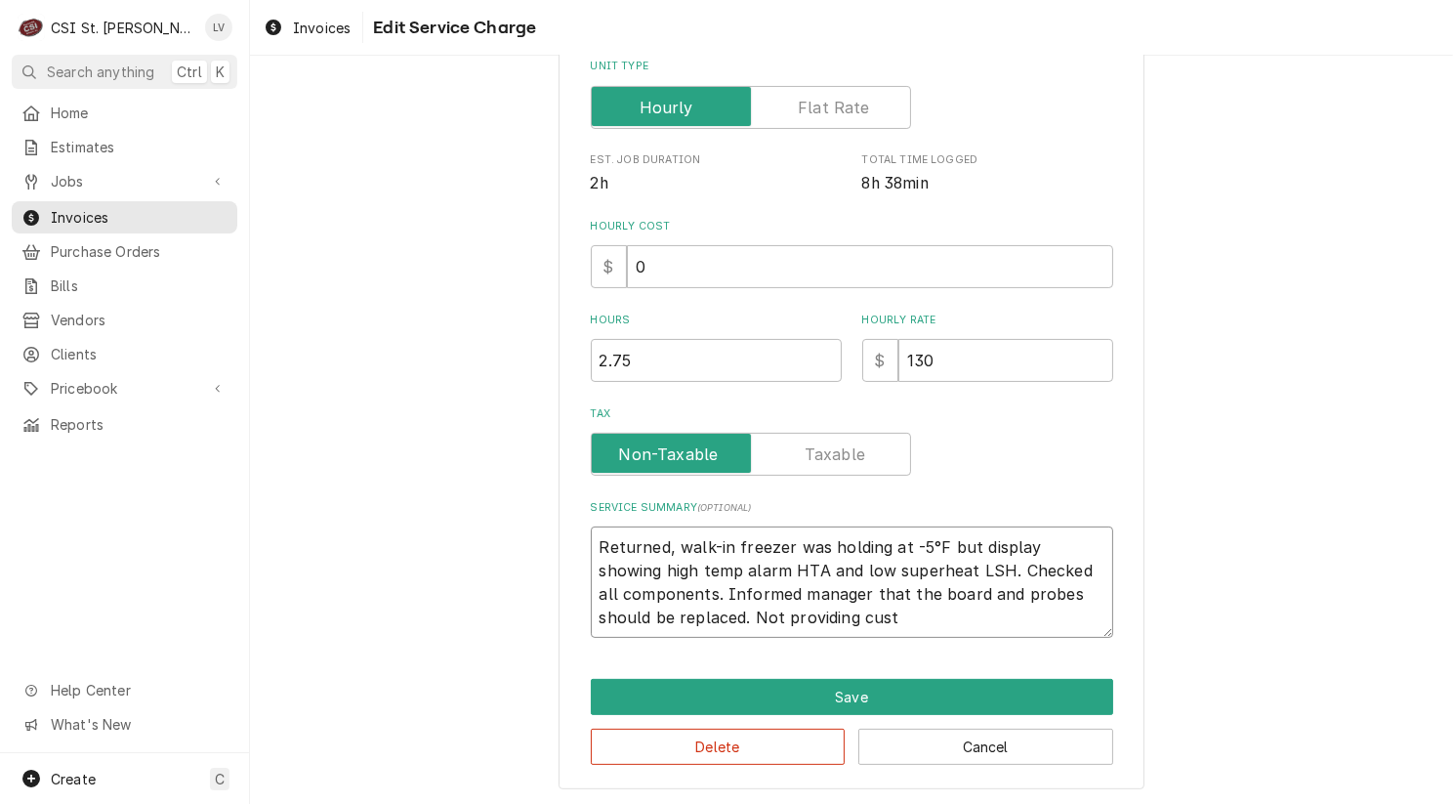
type textarea "Returned, walk-in freezer was holding at -5°F but display showing high temp ala…"
type textarea "x"
type textarea "Returned, walk-in freezer was holding at -5°F but display showing high temp ala…"
type textarea "x"
type textarea "Returned, walk-in freezer was holding at -5°F but display showing high temp ala…"
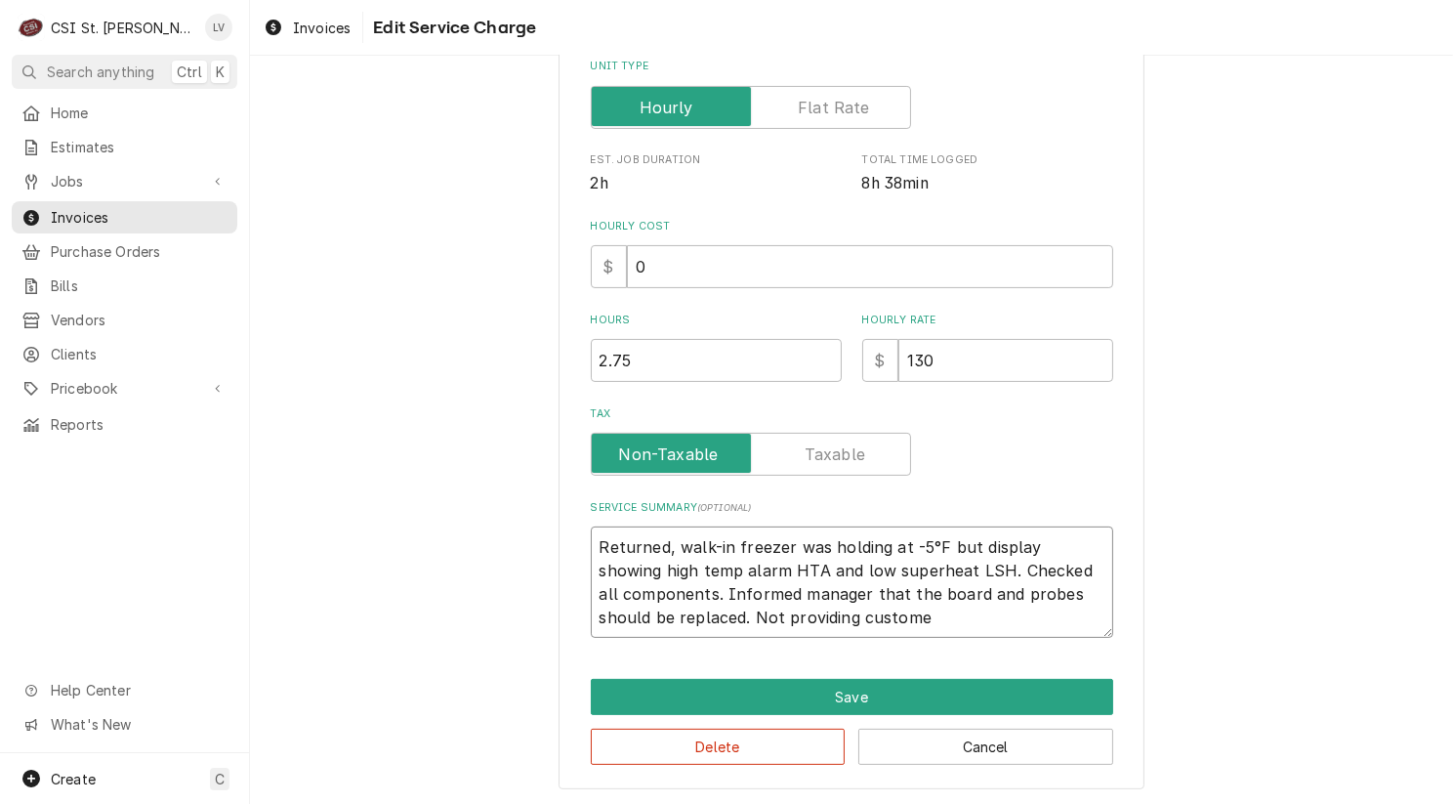
type textarea "x"
type textarea "Returned, walk-in freezer was holding at -5°F but display showing high temp ala…"
type textarea "x"
type textarea "Returned, walk-in freezer was holding at -5°F but display showing high temp ala…"
type textarea "x"
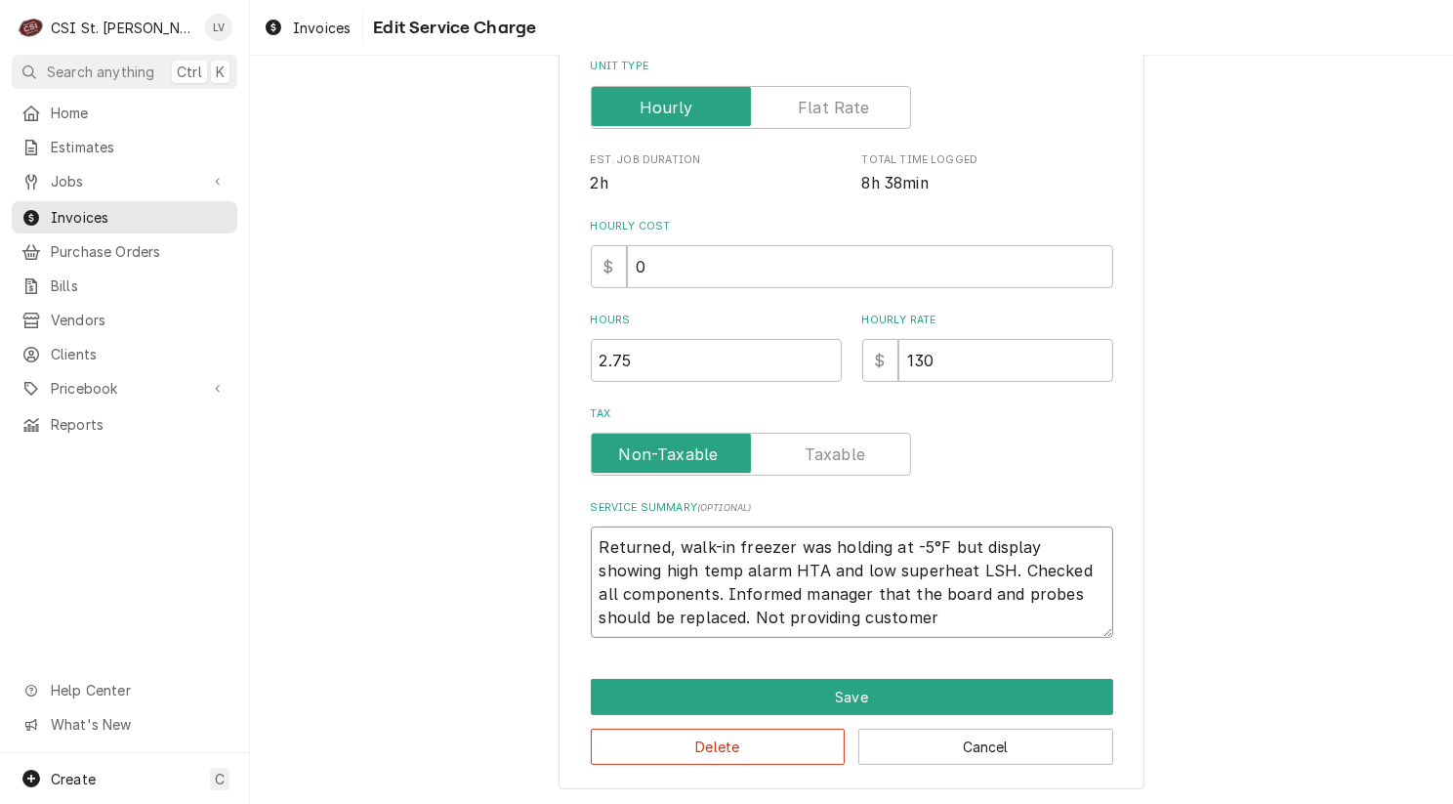
type textarea "Returned, walk-in freezer was holding at -5°F but display showing high temp ala…"
type textarea "x"
type textarea "Returned, walk-in freezer was holding at -5°F but display showing high temp ala…"
type textarea "x"
type textarea "Returned, walk-in freezer was holding at -5°F but display showing high temp ala…"
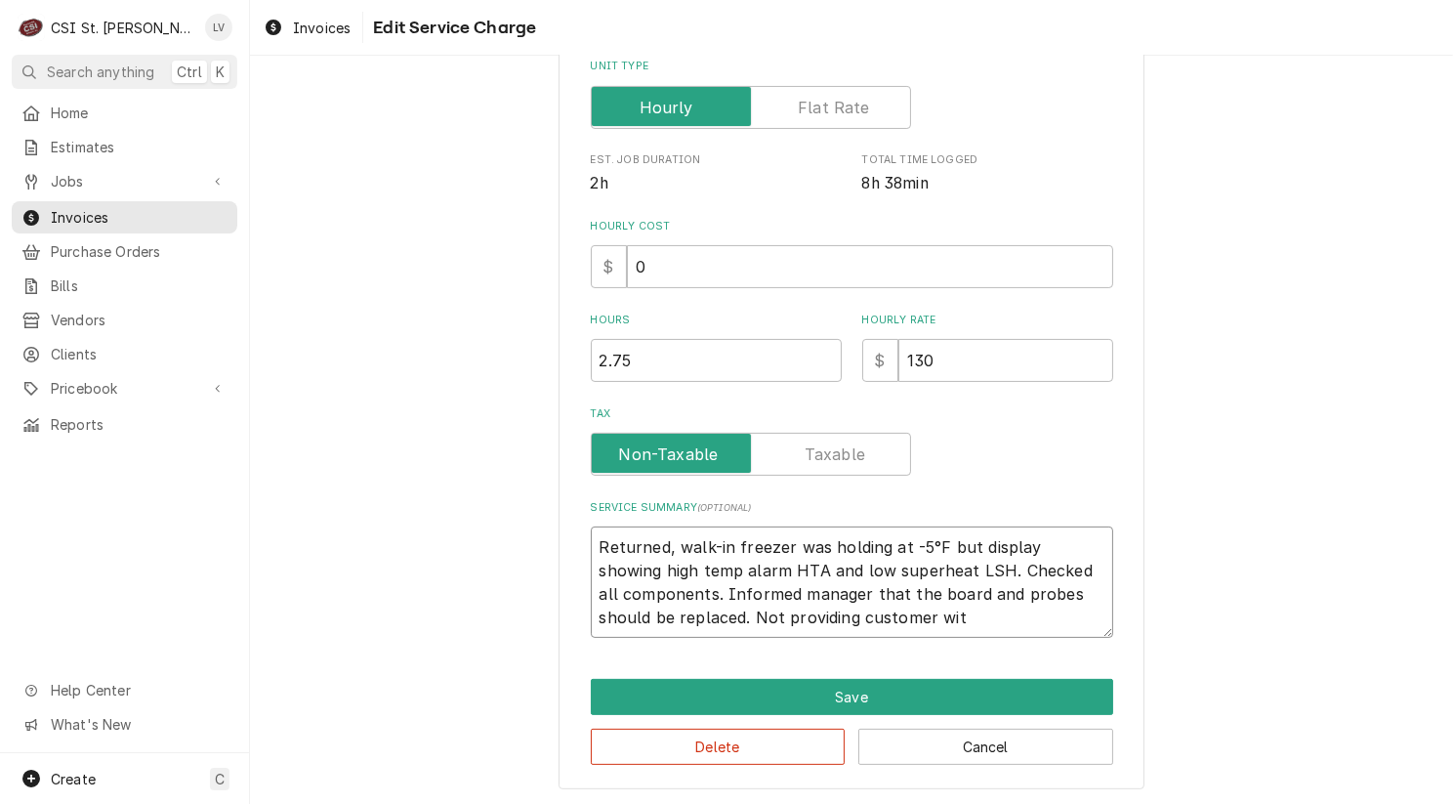
type textarea "x"
type textarea "Returned, walk-in freezer was holding at -5°F but display showing high temp ala…"
type textarea "x"
type textarea "Returned, walk-in freezer was holding at -5°F but display showing high temp ala…"
type textarea "x"
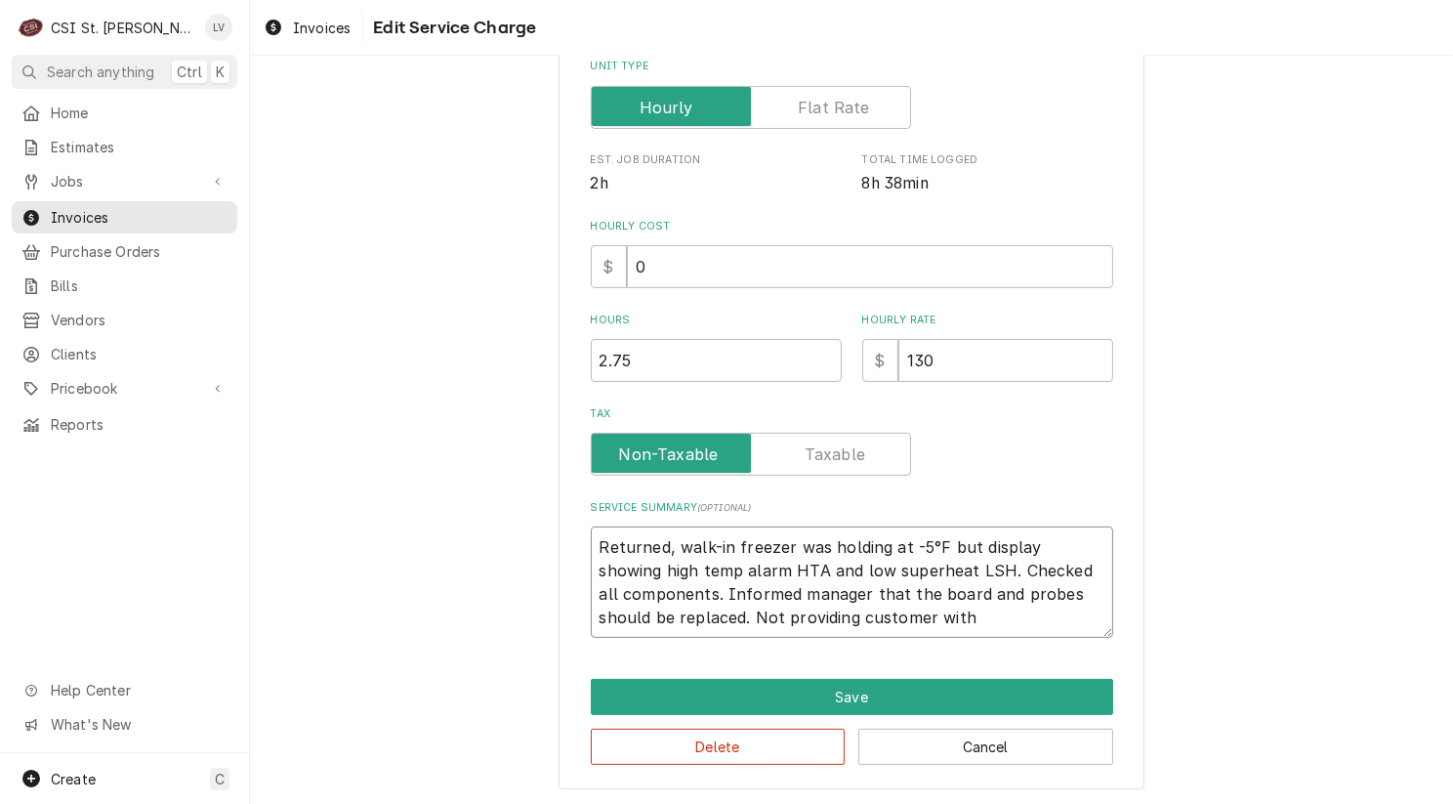
type textarea "Returned, walk-in freezer was holding at -5°F but display showing high temp ala…"
type textarea "x"
type textarea "Returned, walk-in freezer was holding at -5°F but display showing high temp ala…"
type textarea "x"
type textarea "Returned, walk-in freezer was holding at -5°F but display showing high temp ala…"
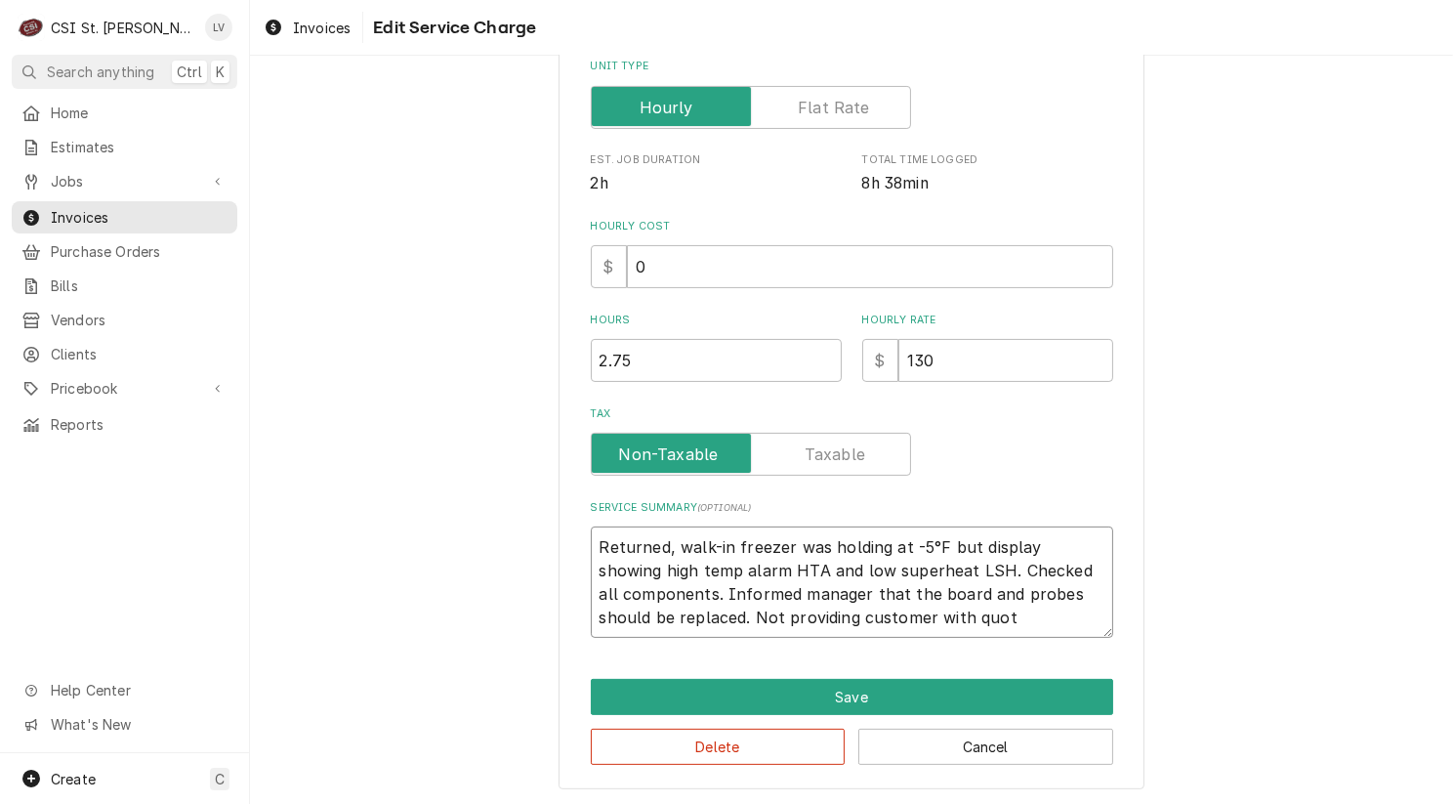
type textarea "x"
type textarea "Returned, walk-in freezer was holding at -5°F but display showing high temp ala…"
type textarea "x"
type textarea "Returned, walk-in freezer was holding at -5°F but display showing high temp ala…"
type textarea "x"
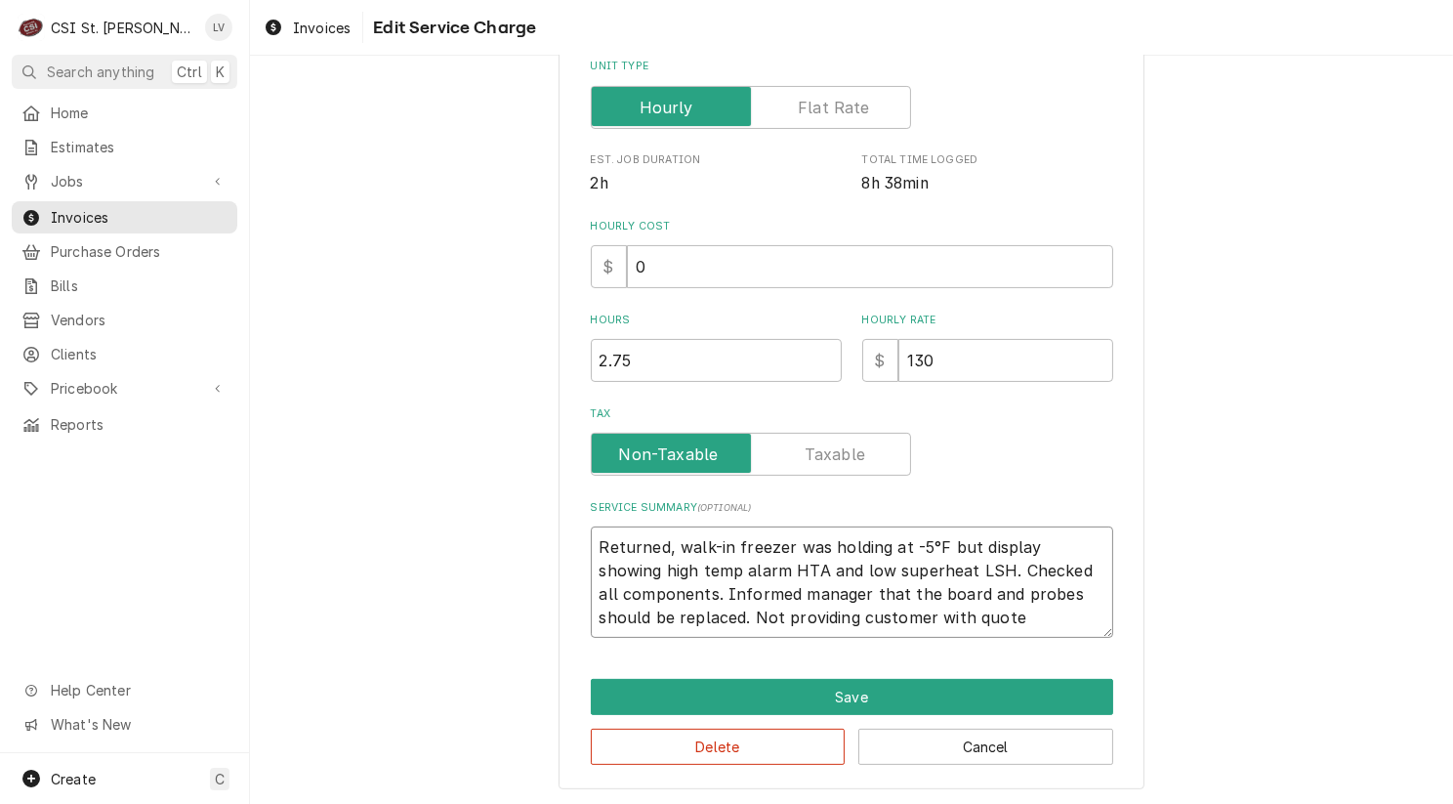
type textarea "Returned, walk-in freezer was holding at -5°F but display showing high temp ala…"
type textarea "x"
type textarea "Returned, walk-in freezer was holding at -5°F but display showing high temp ala…"
type textarea "x"
type textarea "Returned, walk-in freezer was holding at -5°F but display showing high temp ala…"
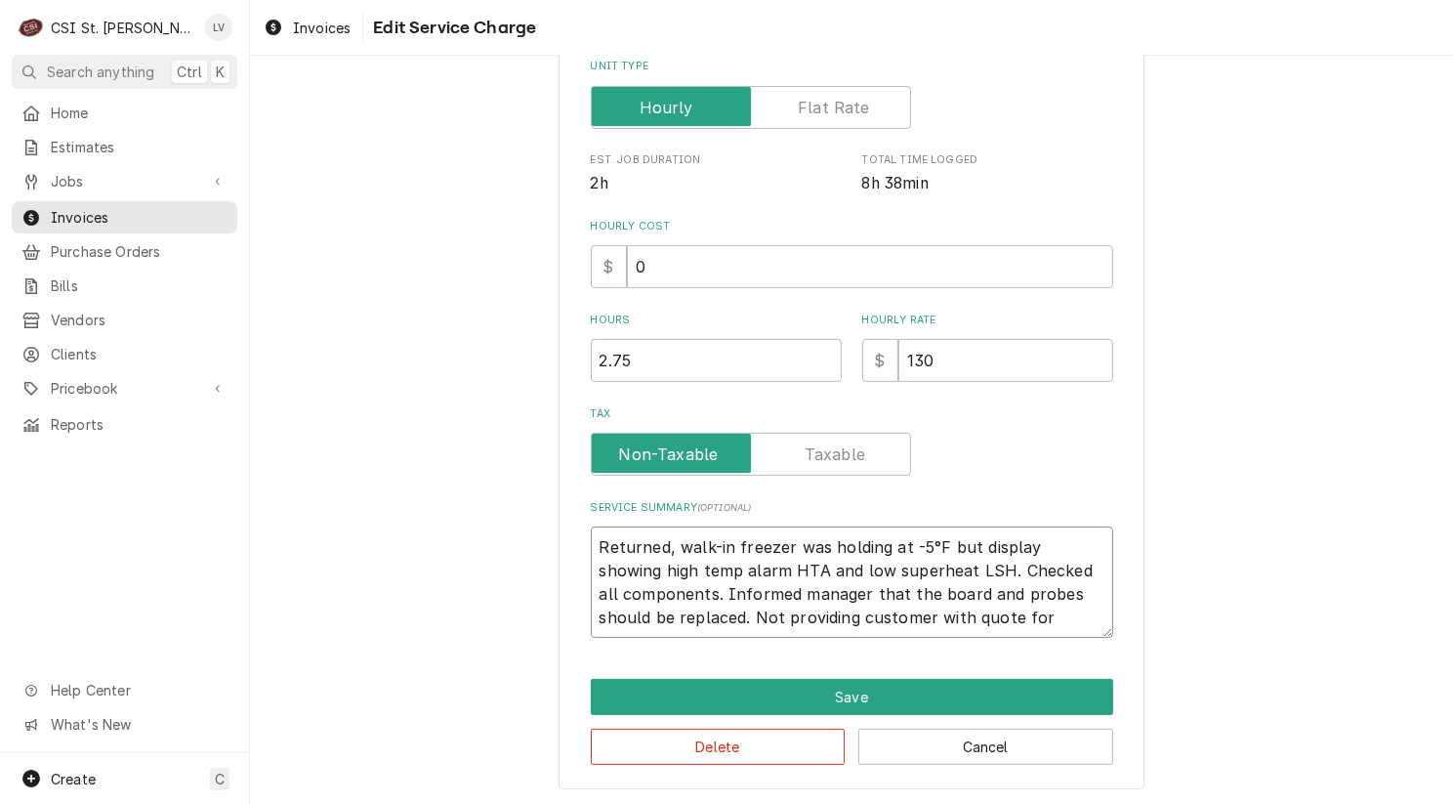
type textarea "x"
type textarea "Returned, walk-in freezer was holding at -5°F but display showing high temp ala…"
type textarea "x"
type textarea "Returned, walk-in freezer was holding at -5°F but display showing high temp ala…"
type textarea "x"
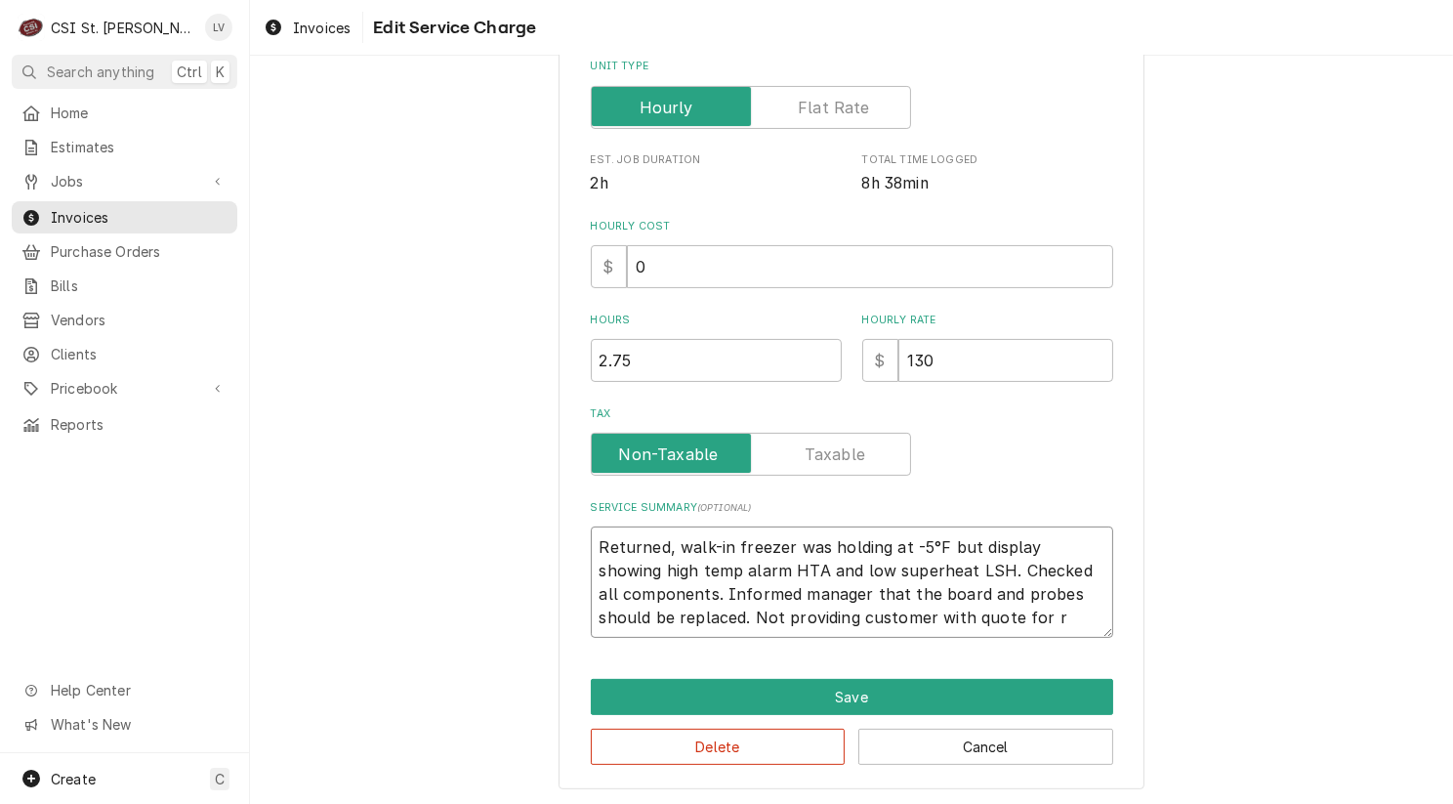
type textarea "Returned, walk-in freezer was holding at -5°F but display showing high temp ala…"
type textarea "x"
type textarea "Returned, walk-in freezer was holding at -5°F but display showing high temp ala…"
type textarea "x"
type textarea "Returned, walk-in freezer was holding at -5°F but display showing high temp ala…"
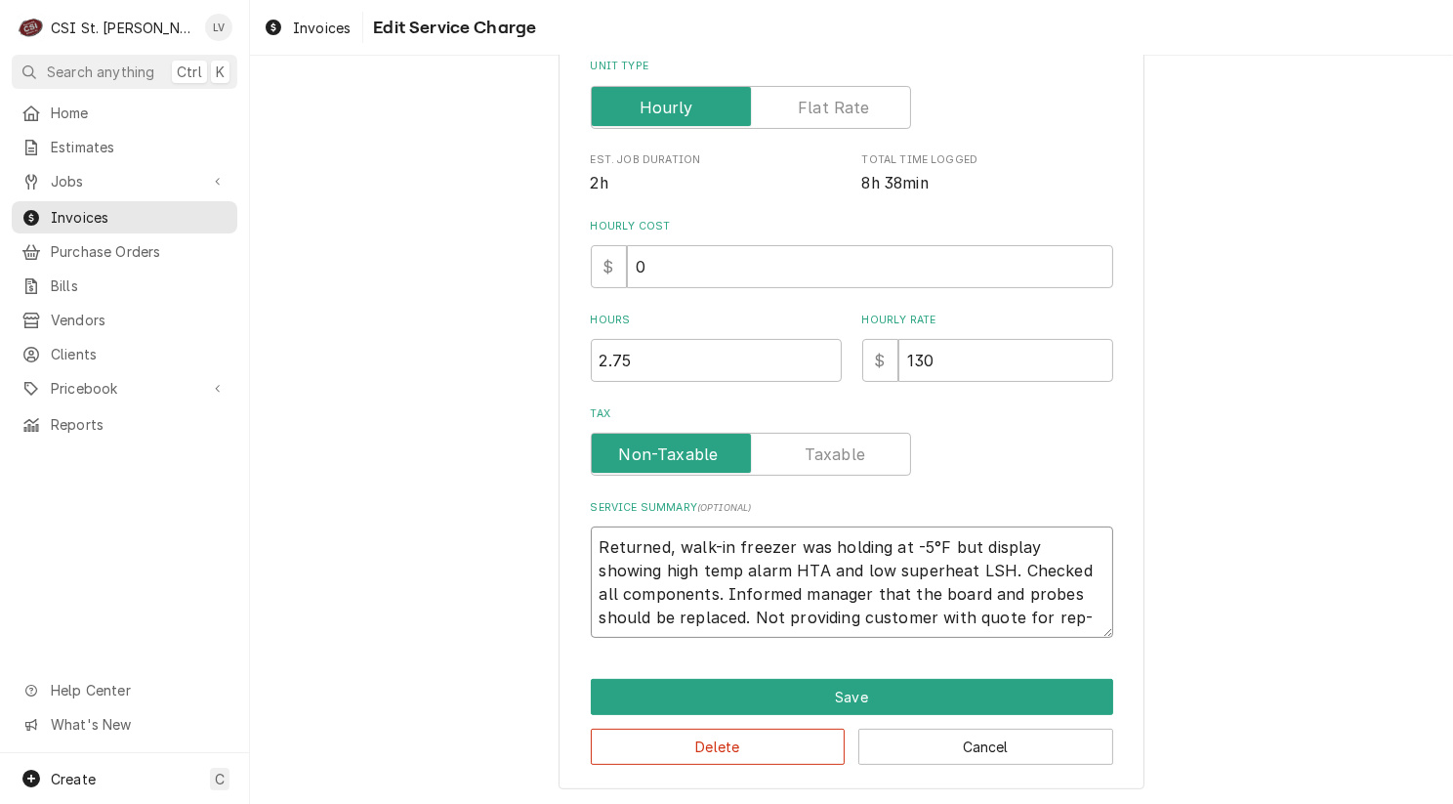
type textarea "x"
type textarea "Returned, walk-in freezer was holding at -5°F but display showing high temp ala…"
type textarea "x"
type textarea "Returned, walk-in freezer was holding at -5°F but display showing high temp ala…"
type textarea "x"
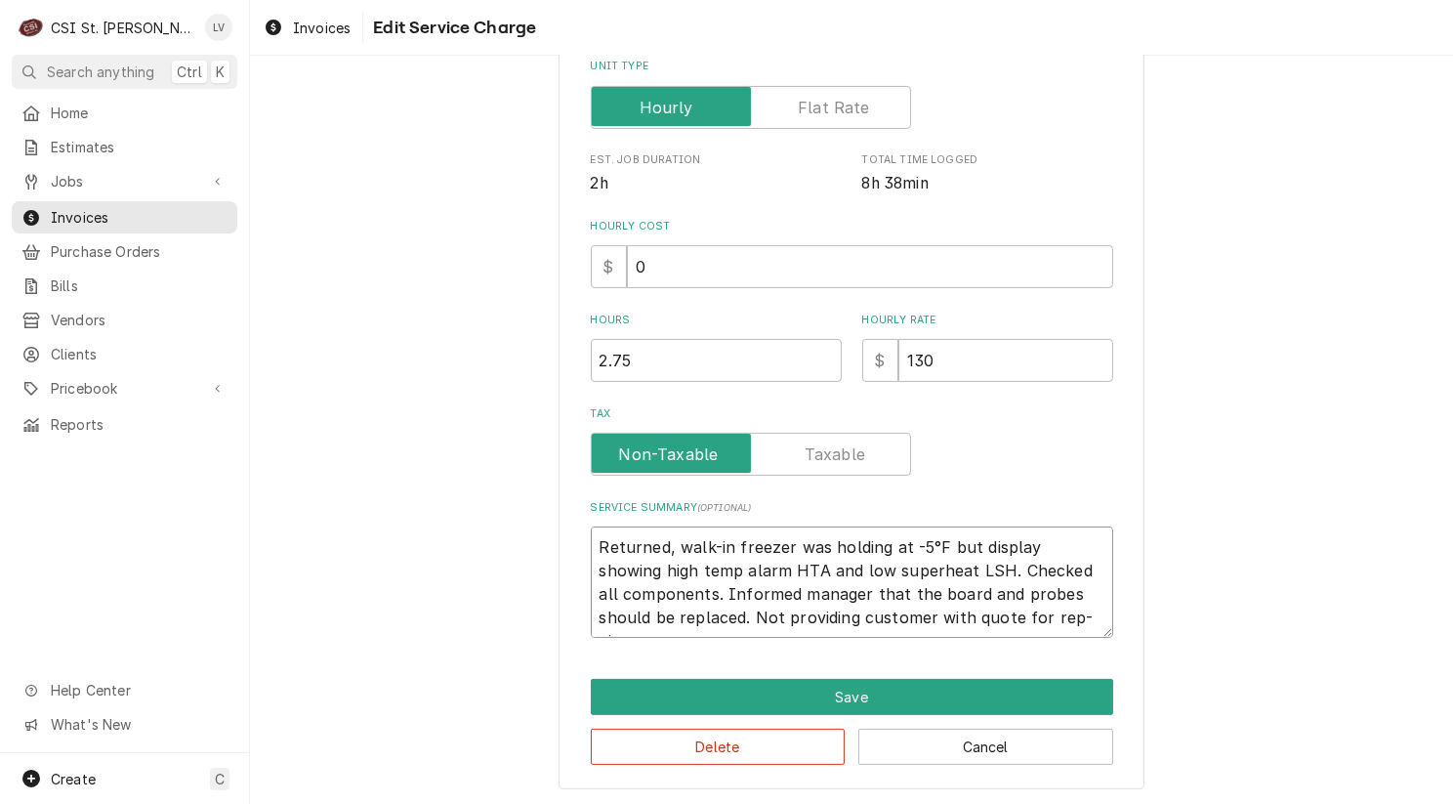
type textarea "Returned, walk-in freezer was holding at -5°F but display showing high temp ala…"
type textarea "x"
type textarea "Returned, walk-in freezer was holding at -5°F but display showing high temp ala…"
type textarea "x"
type textarea "Returned, walk-in freezer was holding at -5°F but display showing high temp ala…"
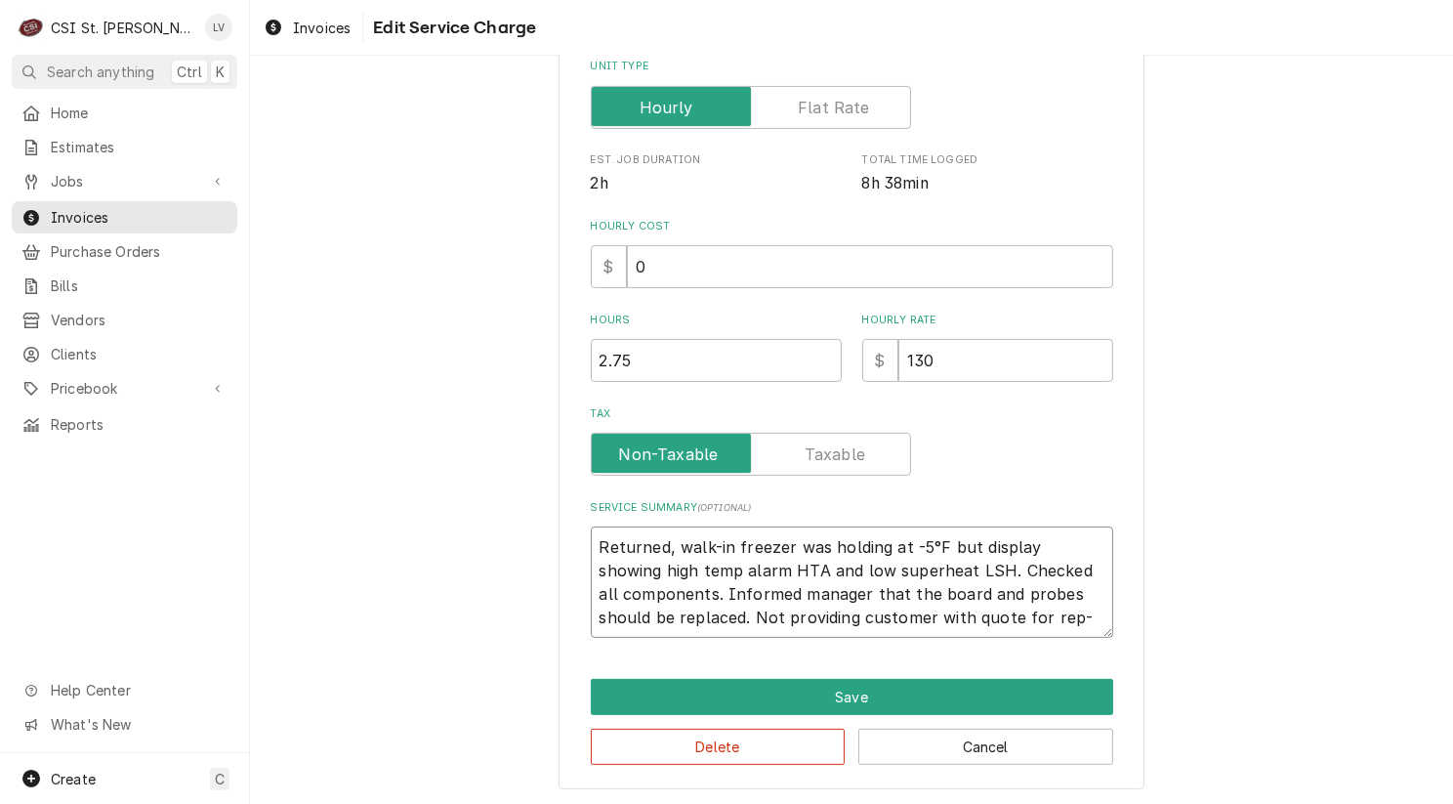
type textarea "x"
type textarea "Returned, walk-in freezer was holding at -5°F but display showing high temp ala…"
type textarea "x"
type textarea "Returned, walk-in freezer was holding at -5°F but display showing high temp ala…"
type textarea "x"
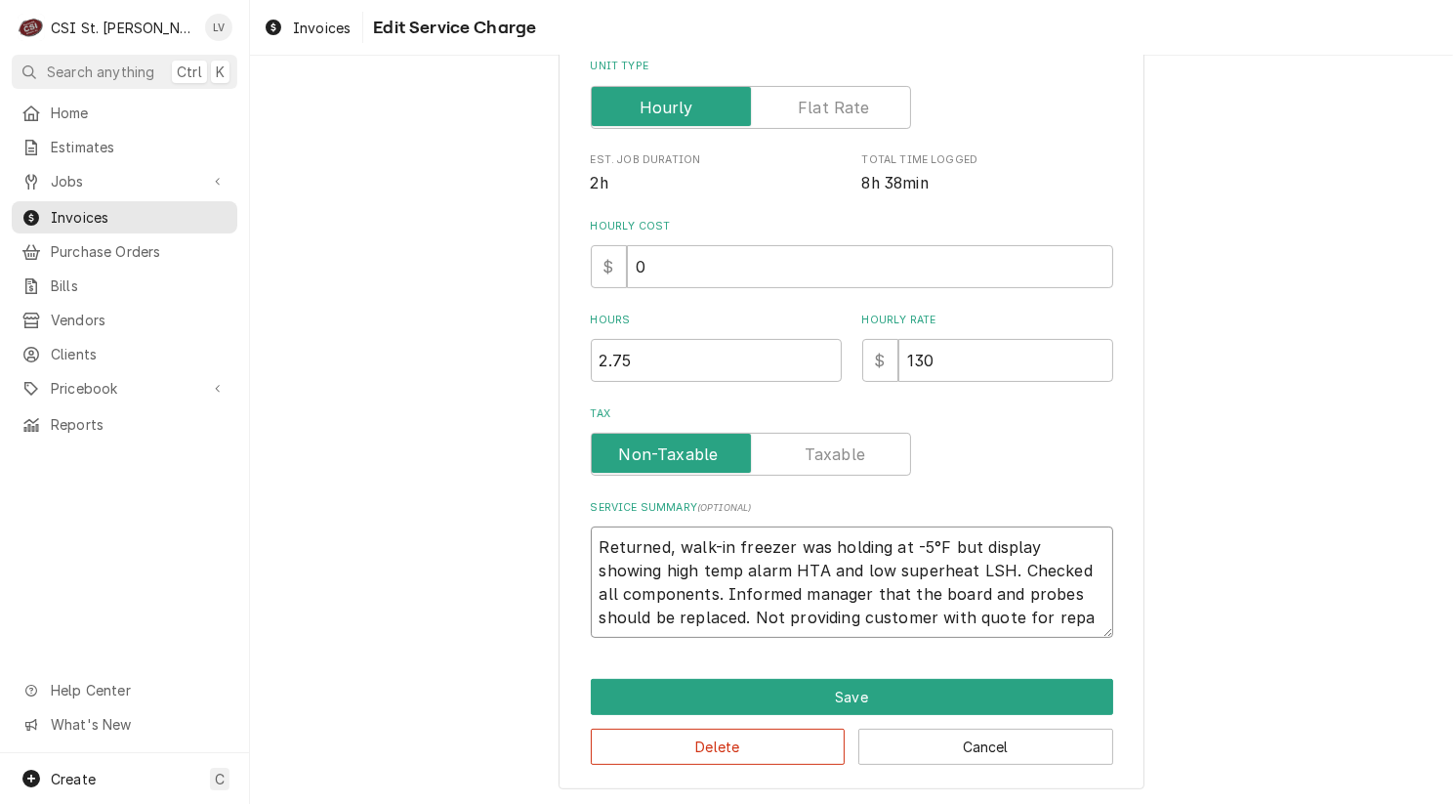
type textarea "Returned, walk-in freezer was holding at -5°F but display showing high temp ala…"
type textarea "x"
type textarea "Returned, walk-in freezer was holding at -5°F but display showing high temp ala…"
type textarea "x"
type textarea "Returned, walk-in freezer was holding at -5°F but display showing high temp ala…"
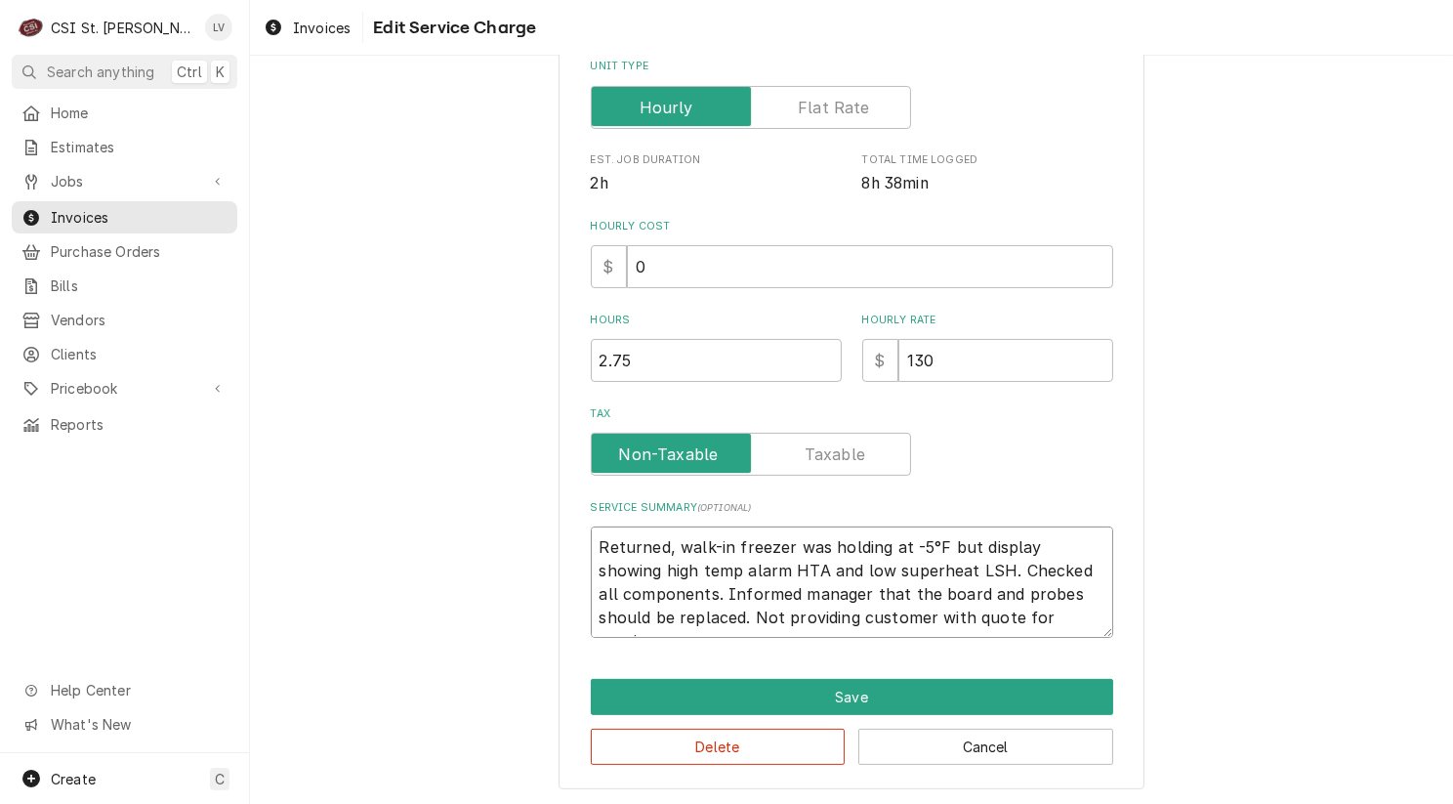
type textarea "x"
type textarea "Returned, walk-in freezer was holding at -5°F but display showing high temp ala…"
type textarea "x"
type textarea "Returned, walk-in freezer was holding at -5°F but display showing high temp ala…"
type textarea "x"
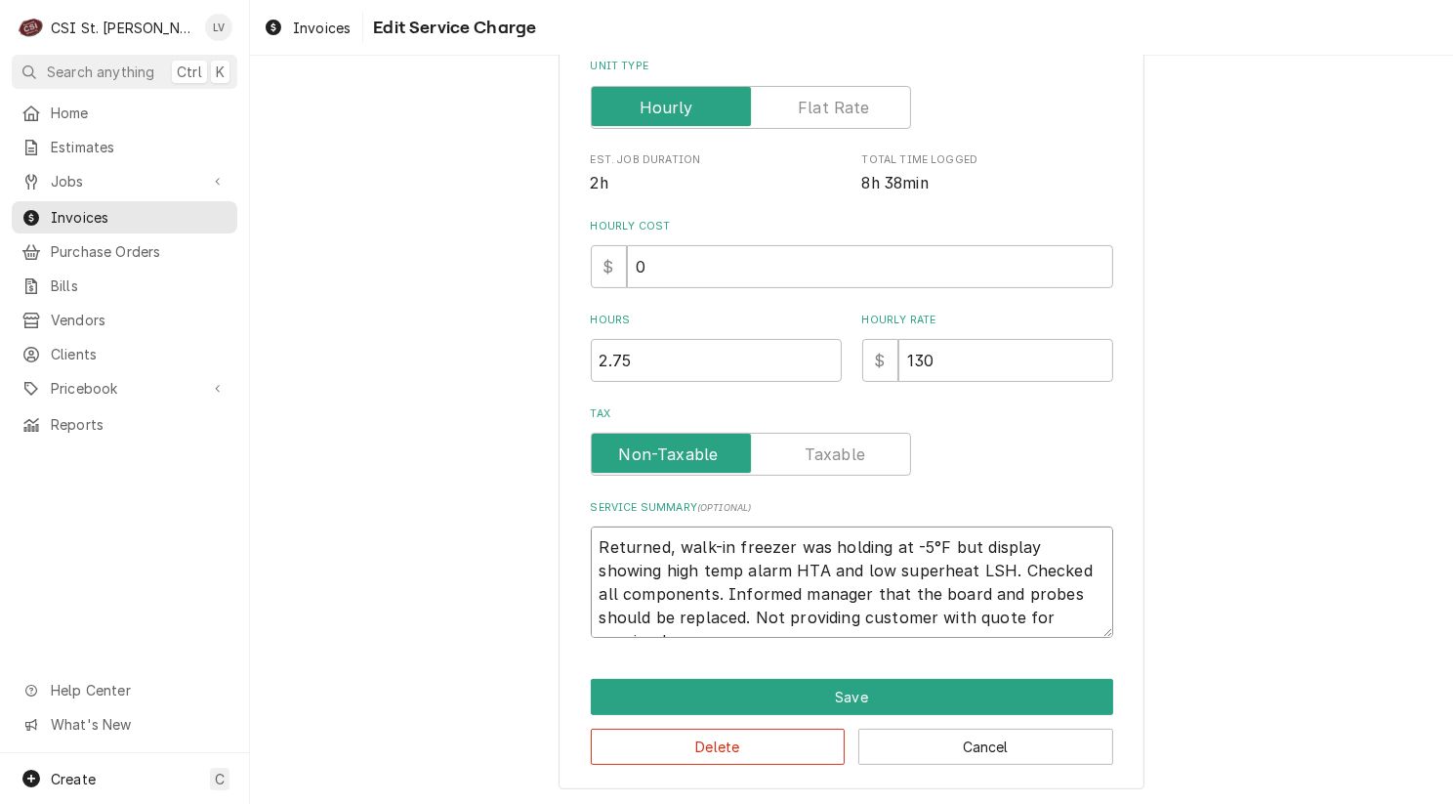
type textarea "Returned, walk-in freezer was holding at -5°F but display showing high temp ala…"
type textarea "x"
type textarea "Returned, walk-in freezer was holding at -5°F but display showing high temp ala…"
type textarea "x"
type textarea "Returned, walk-in freezer was holding at -5°F but display showing high temp ala…"
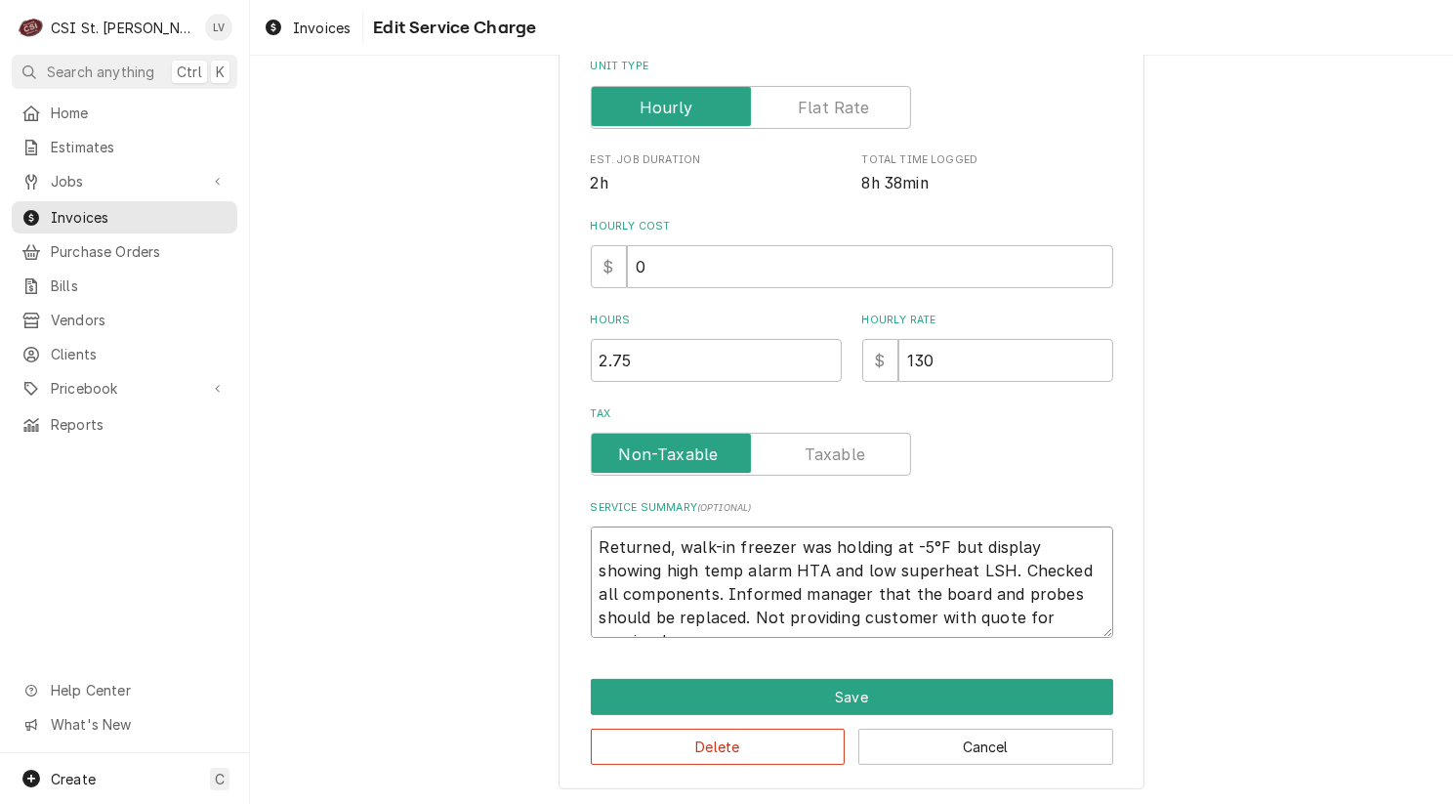
type textarea "x"
type textarea "Returned, walk-in freezer was holding at -5°F but display showing high temp ala…"
type textarea "x"
type textarea "Returned, walk-in freezer was holding at -5°F but display showing high temp ala…"
type textarea "x"
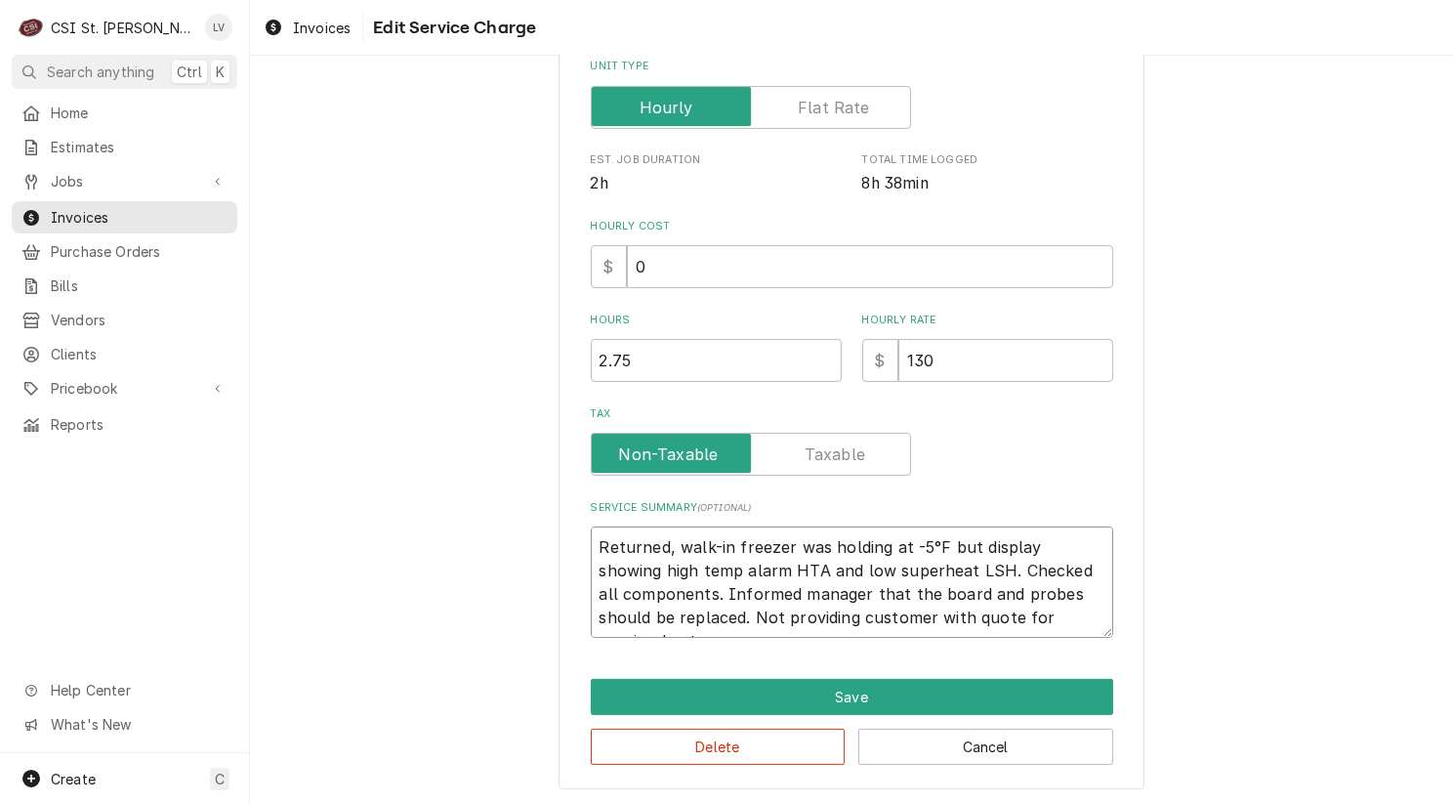
type textarea "Returned, walk-in freezer was holding at -5°F but display showing high temp ala…"
type textarea "x"
type textarea "Returned, walk-in freezer was holding at -5°F but display showing high temp ala…"
type textarea "x"
type textarea "Returned, walk-in freezer was holding at -5°F but display showing high temp ala…"
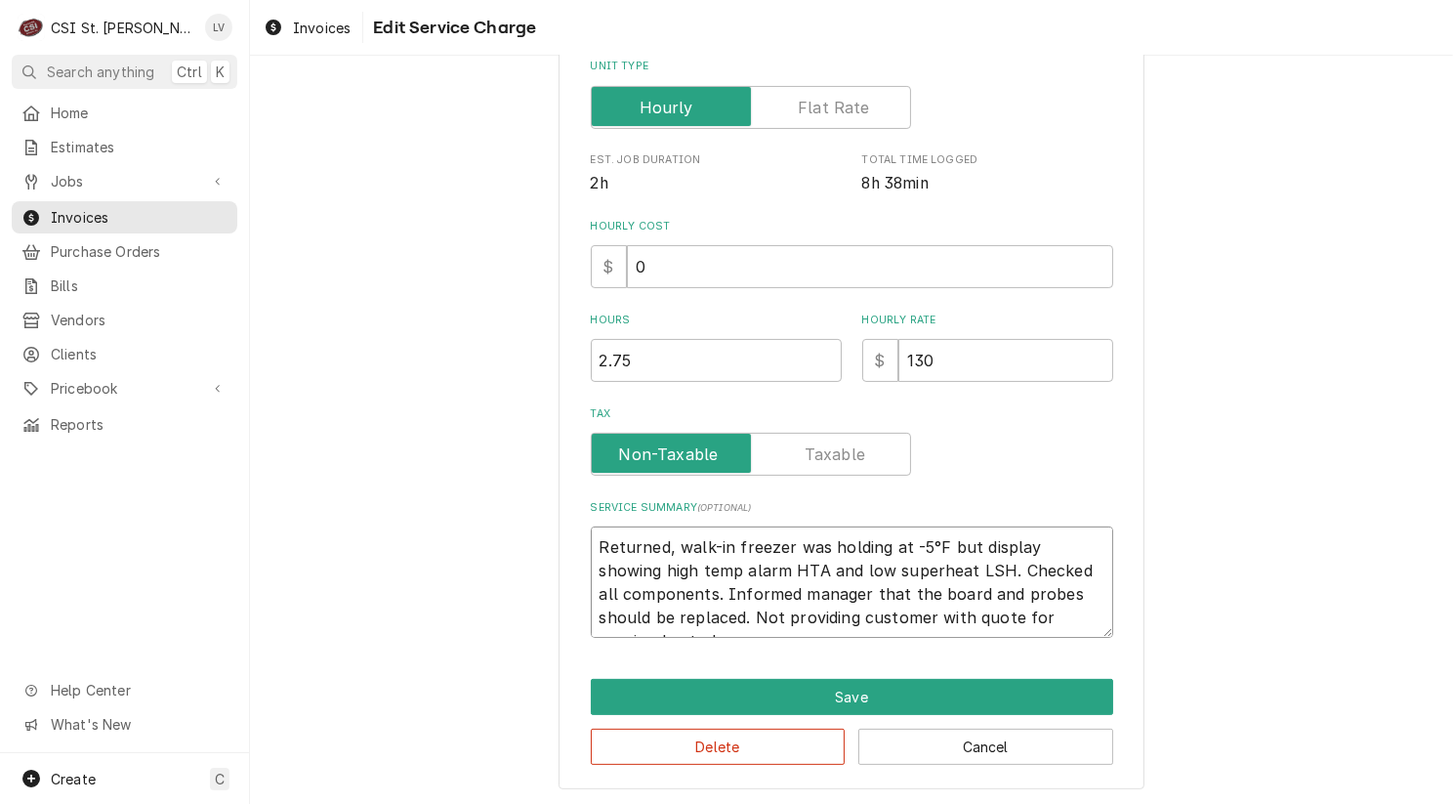
type textarea "x"
type textarea "Returned, walk-in freezer was holding at -5°F but display showing high temp ala…"
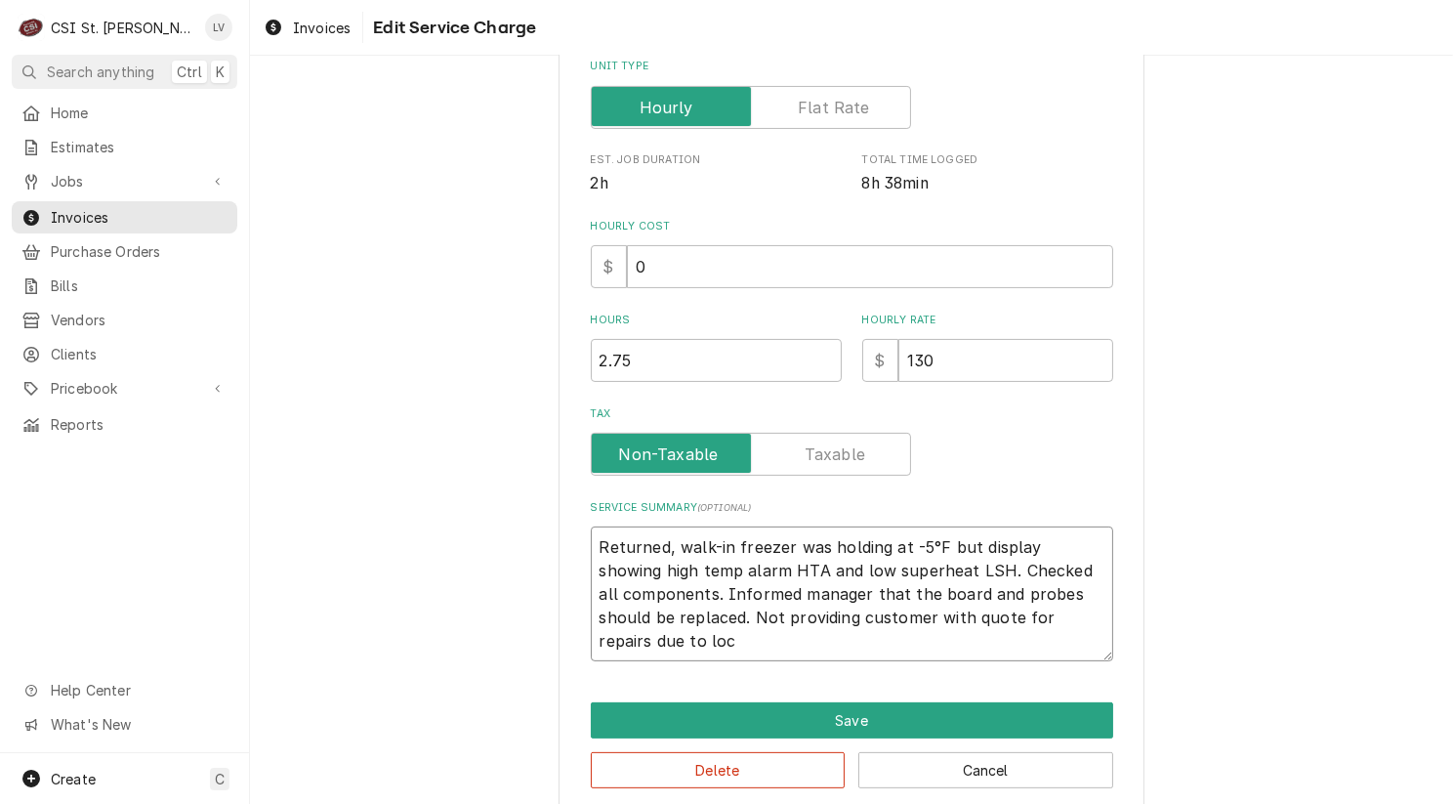
type textarea "x"
type textarea "Returned, walk-in freezer was holding at -5°F but display showing high temp ala…"
type textarea "x"
type textarea "Returned, walk-in freezer was holding at -5°F but display showing high temp ala…"
type textarea "x"
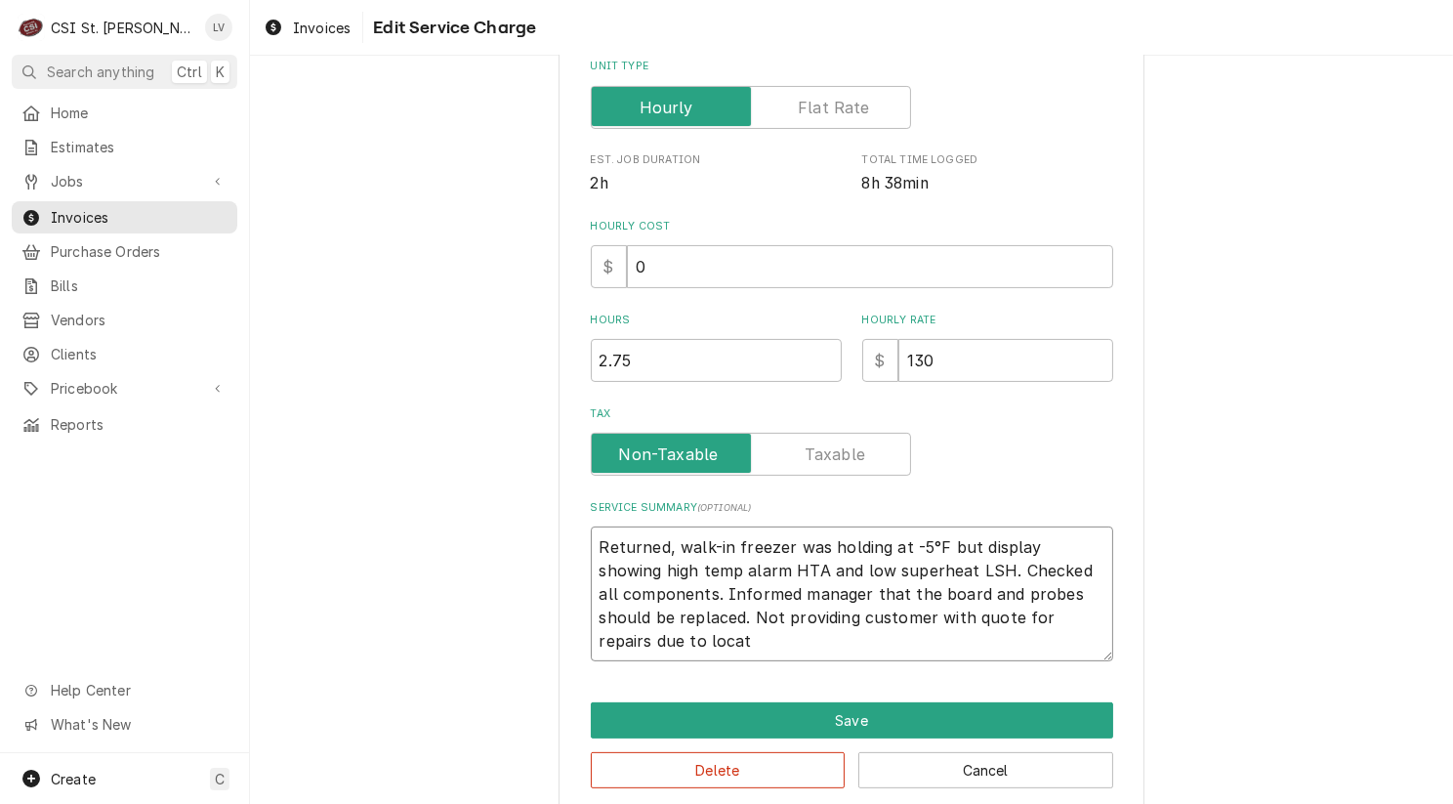
type textarea "Returned, walk-in freezer was holding at -5°F but display showing high temp ala…"
type textarea "x"
type textarea "Returned, walk-in freezer was holding at -5°F but display showing high temp ala…"
type textarea "x"
type textarea "Returned, walk-in freezer was holding at -5°F but display showing high temp ala…"
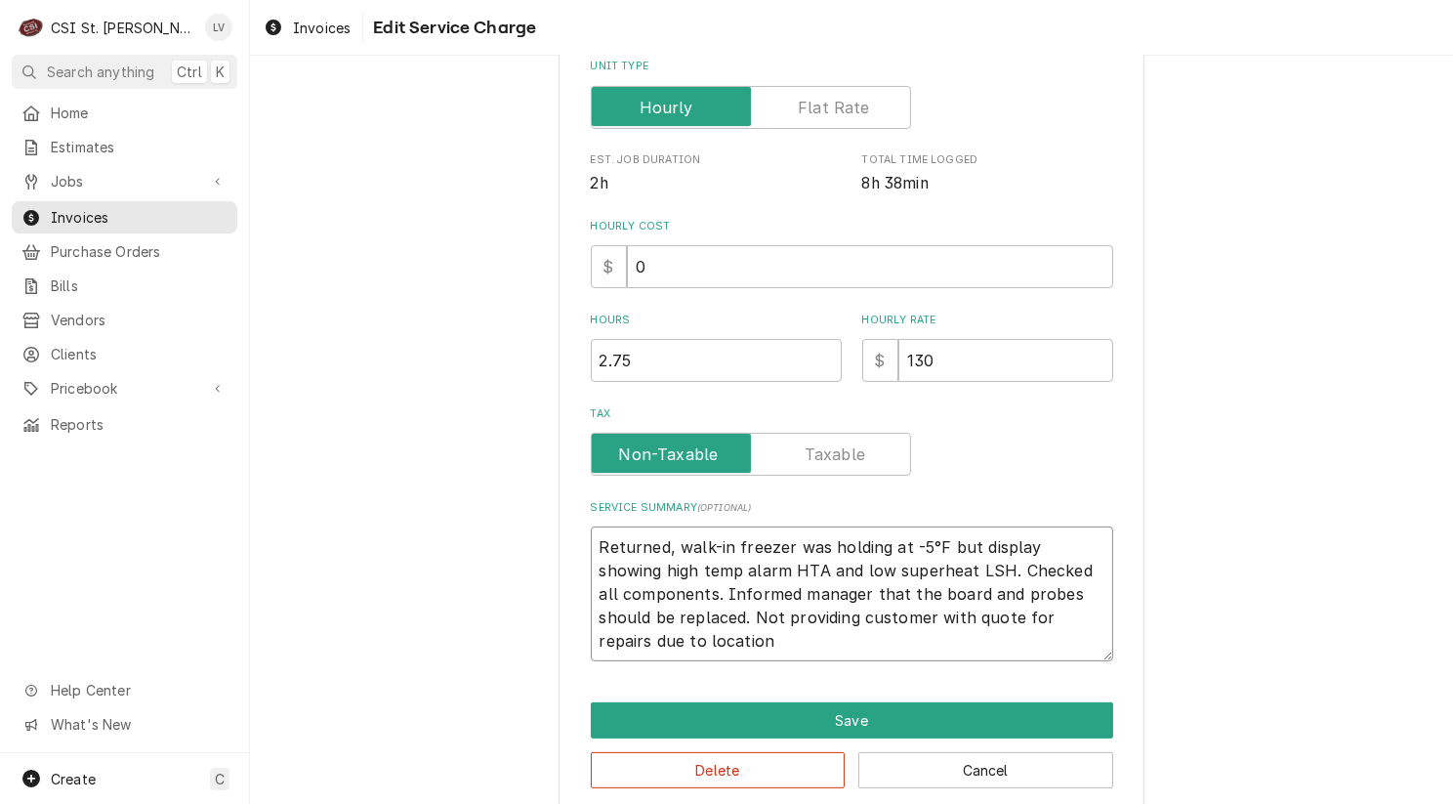
type textarea "x"
type textarea "Returned, walk-in freezer was holding at -5°F but display showing high temp ala…"
type textarea "x"
type textarea "Returned, walk-in freezer was holding at -5°F but display showing high temp ala…"
type textarea "x"
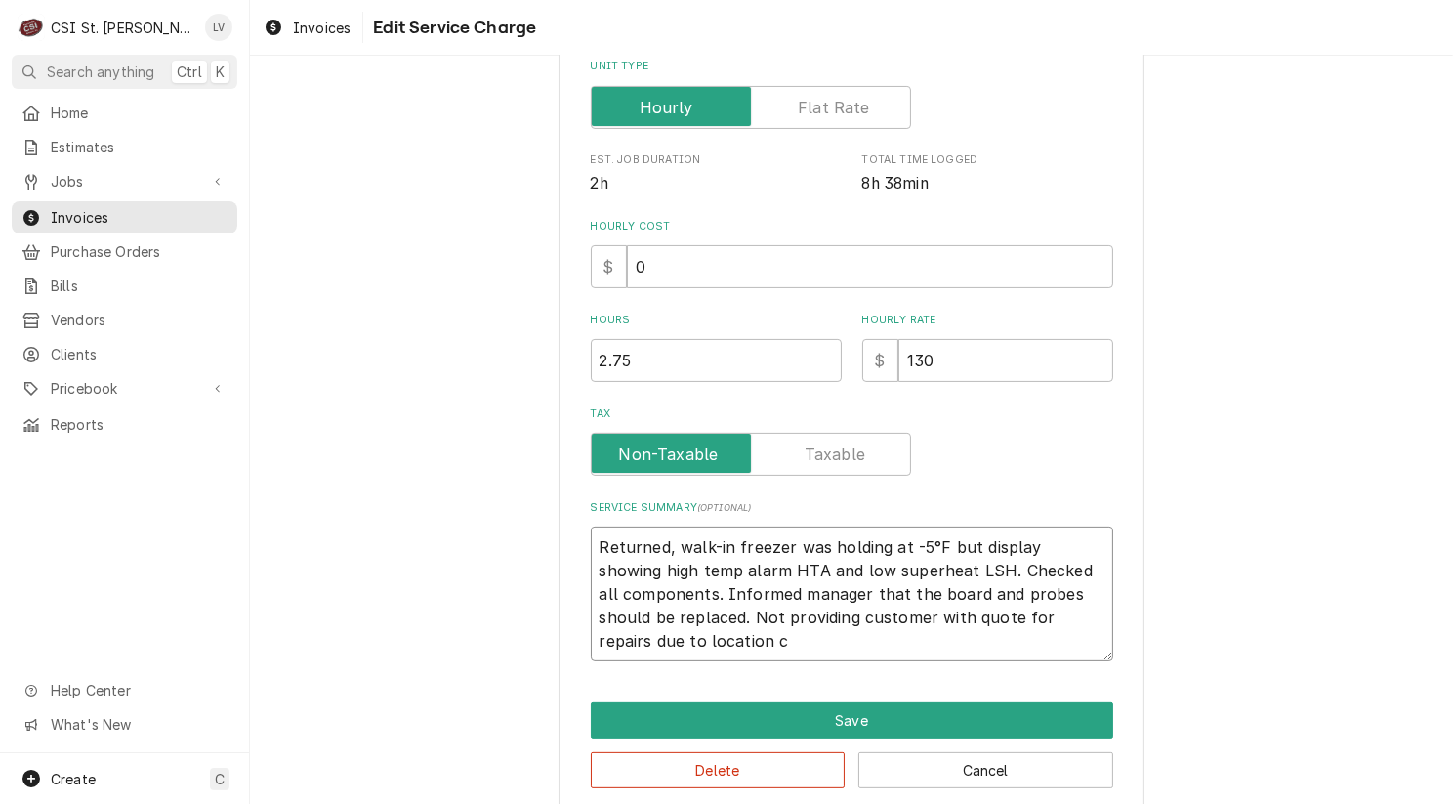
type textarea "Returned, walk-in freezer was holding at -5°F but display showing high temp ala…"
type textarea "x"
type textarea "Returned, walk-in freezer was holding at -5°F but display showing high temp ala…"
type textarea "x"
type textarea "Returned, walk-in freezer was holding at -5°F but display showing high temp ala…"
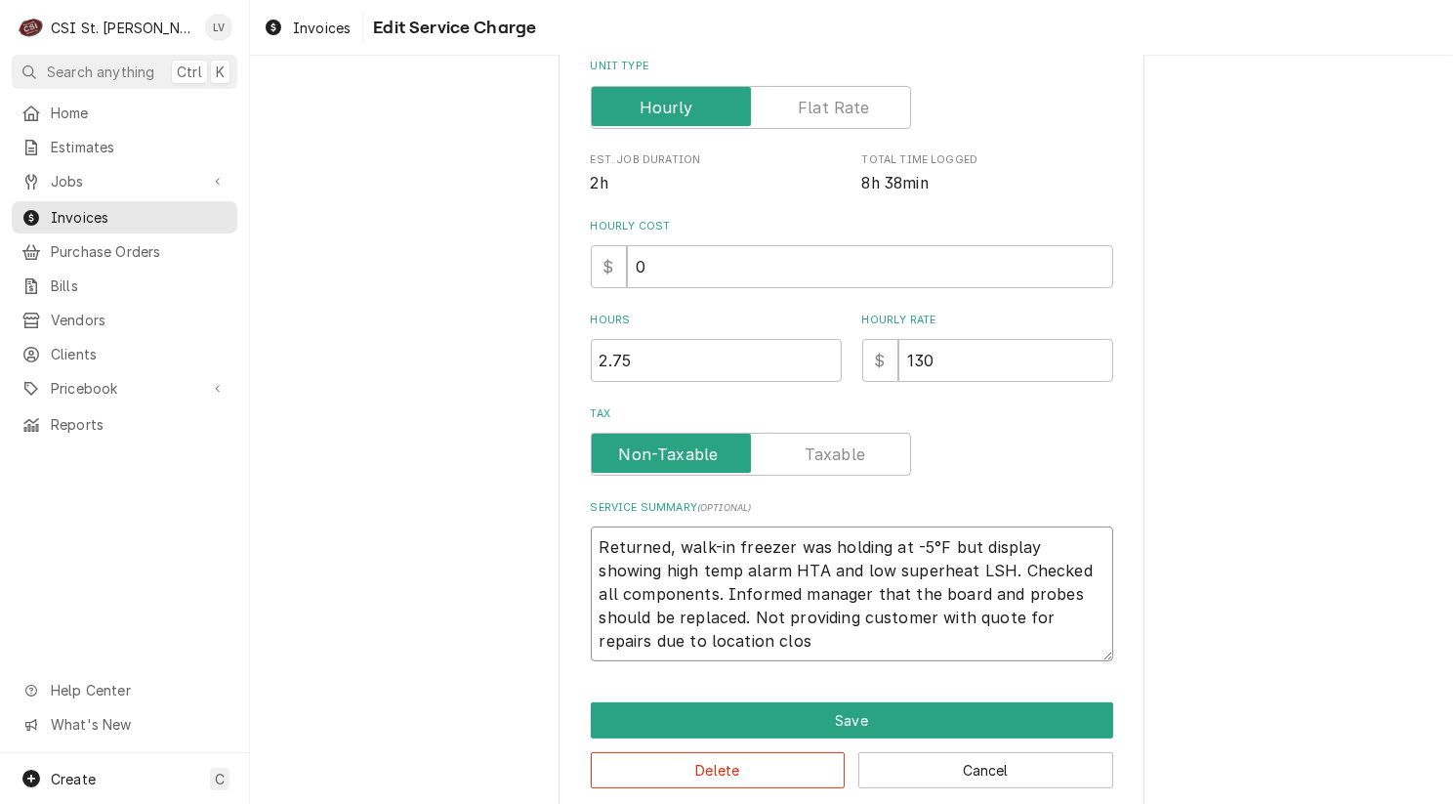
type textarea "x"
type textarea "Returned, walk-in freezer was holding at -5°F but display showing high temp ala…"
type textarea "x"
type textarea "Returned, walk-in freezer was holding at -5°F but display showing high temp ala…"
type textarea "x"
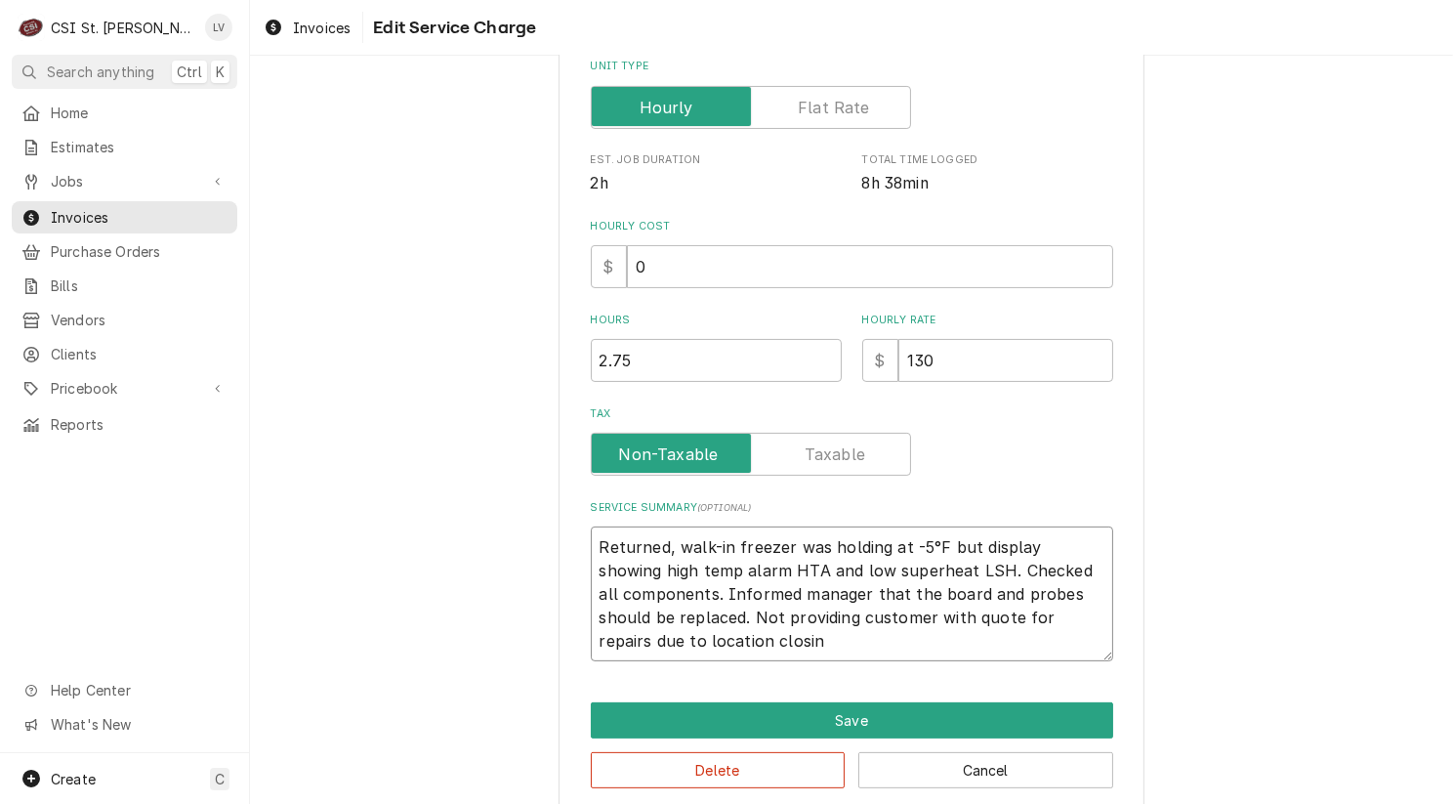
type textarea "Returned, walk-in freezer was holding at -5°F but display showing high temp ala…"
type textarea "x"
type textarea "Returned, walk-in freezer was holding at -5°F but display showing high temp ala…"
click at [655, 634] on textarea "Returned, walk-in freezer was holding at -5°F but display showing high temp ala…" at bounding box center [852, 593] width 522 height 135
type textarea "x"
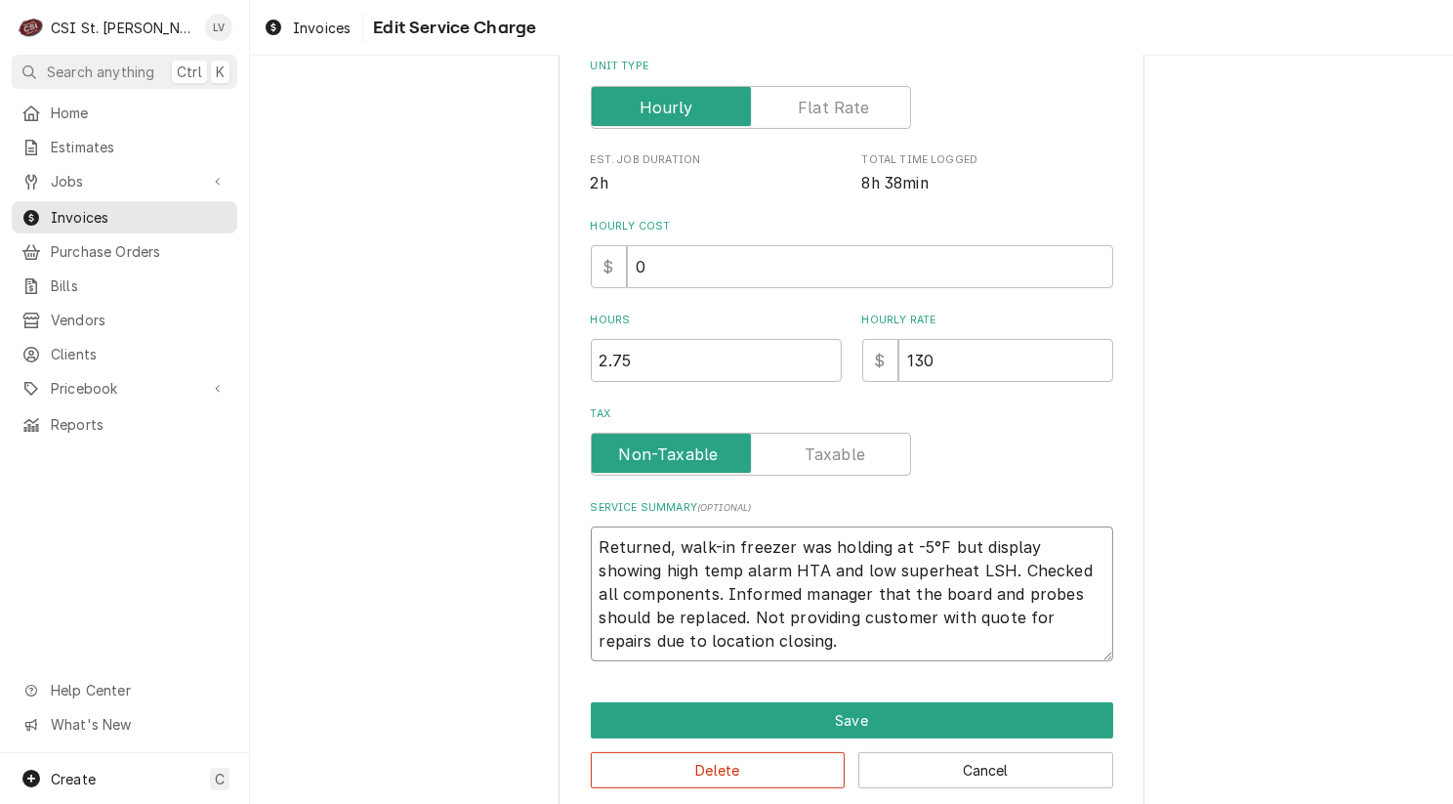
type textarea "Returned, walk-in freezer was holding at -5°F but display showing high temp ala…"
type textarea "x"
type textarea "Returned, walk-in freezer was holding at -5°F but display showing high temp ala…"
type textarea "x"
type textarea "Returned, walk-in freezer was holding at -5°F but display showing high temp ala…"
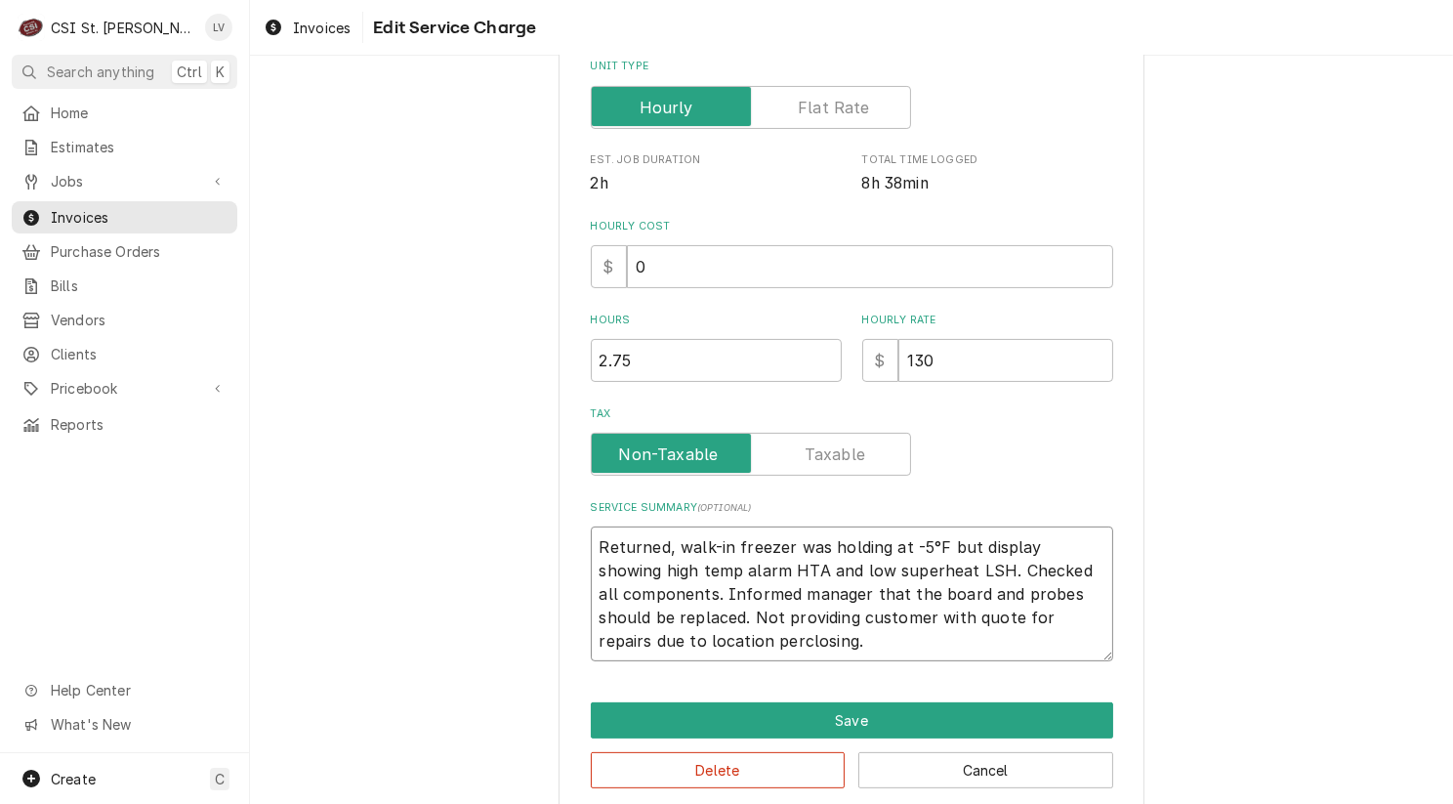
type textarea "x"
type textarea "Returned, walk-in freezer was holding at -5°F but display showing high temp ala…"
type textarea "x"
type textarea "Returned, walk-in freezer was holding at -5°F but display showing high temp ala…"
type textarea "x"
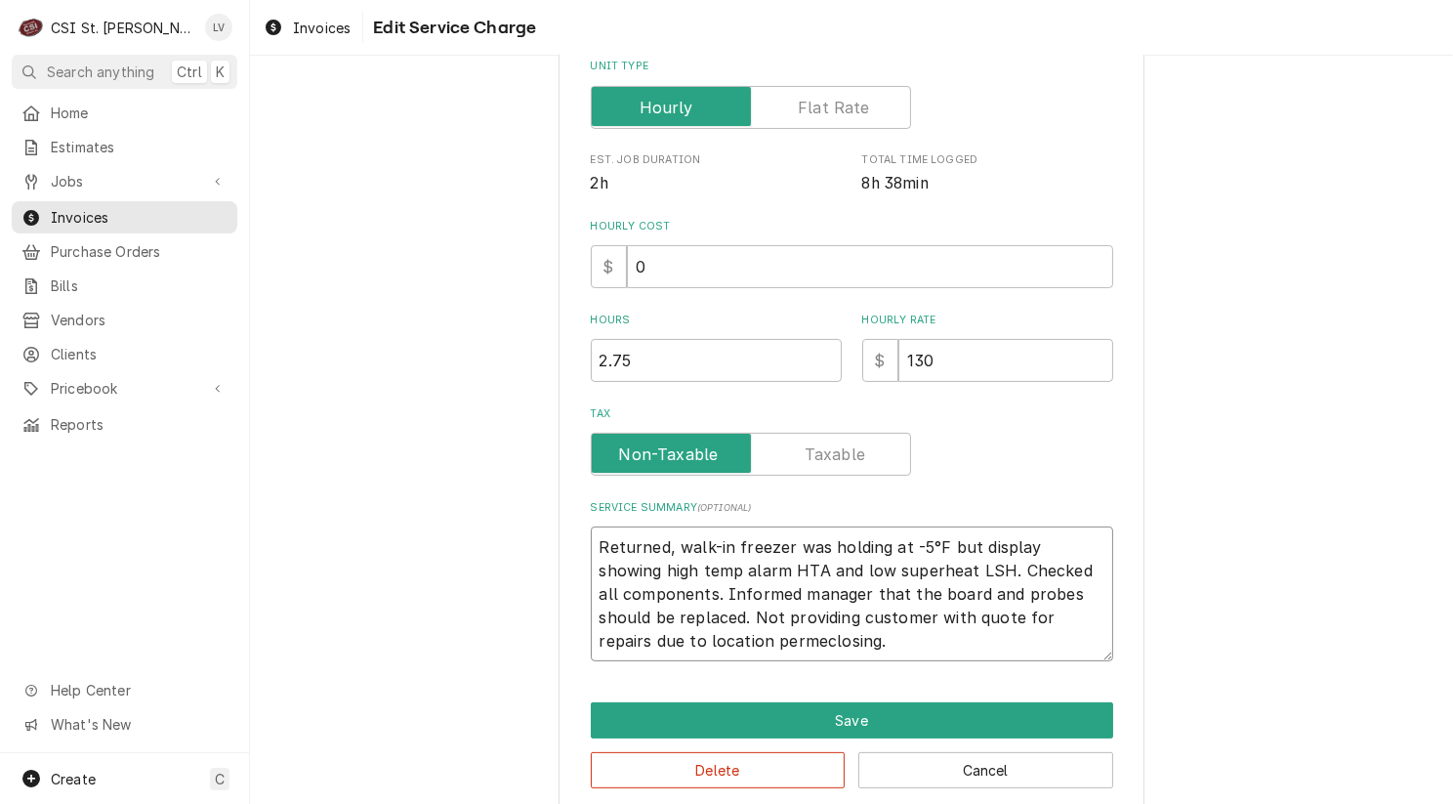
type textarea "Returned, walk-in freezer was holding at -5°F but display showing high temp ala…"
type textarea "x"
type textarea "Returned, walk-in freezer was holding at -5°F but display showing high temp ala…"
type textarea "x"
type textarea "Returned, walk-in freezer was holding at -5°F but display showing high temp ala…"
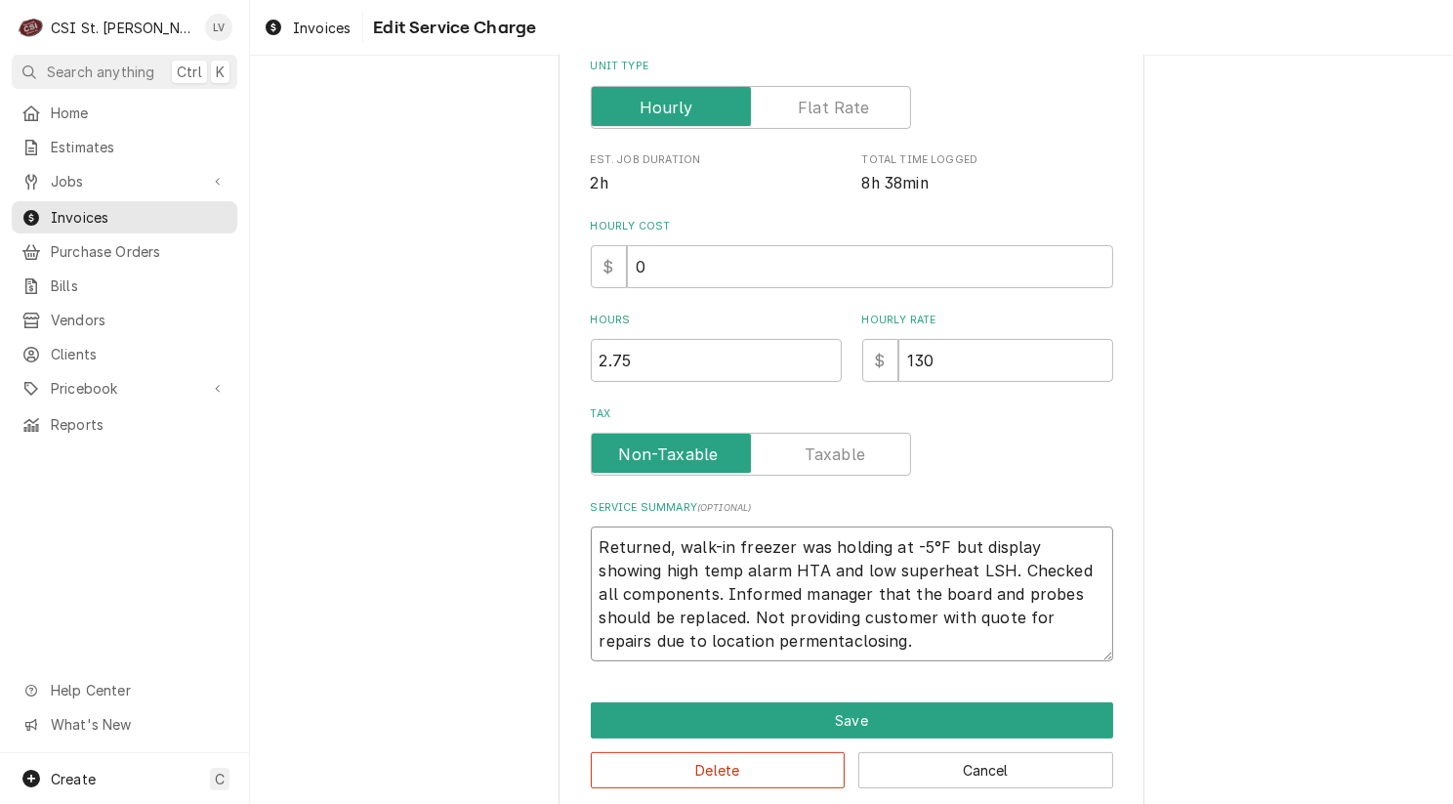
type textarea "x"
type textarea "Returned, walk-in freezer was holding at -5°F but display showing high temp ala…"
type textarea "x"
type textarea "Returned, walk-in freezer was holding at -5°F but display showing high temp ala…"
type textarea "x"
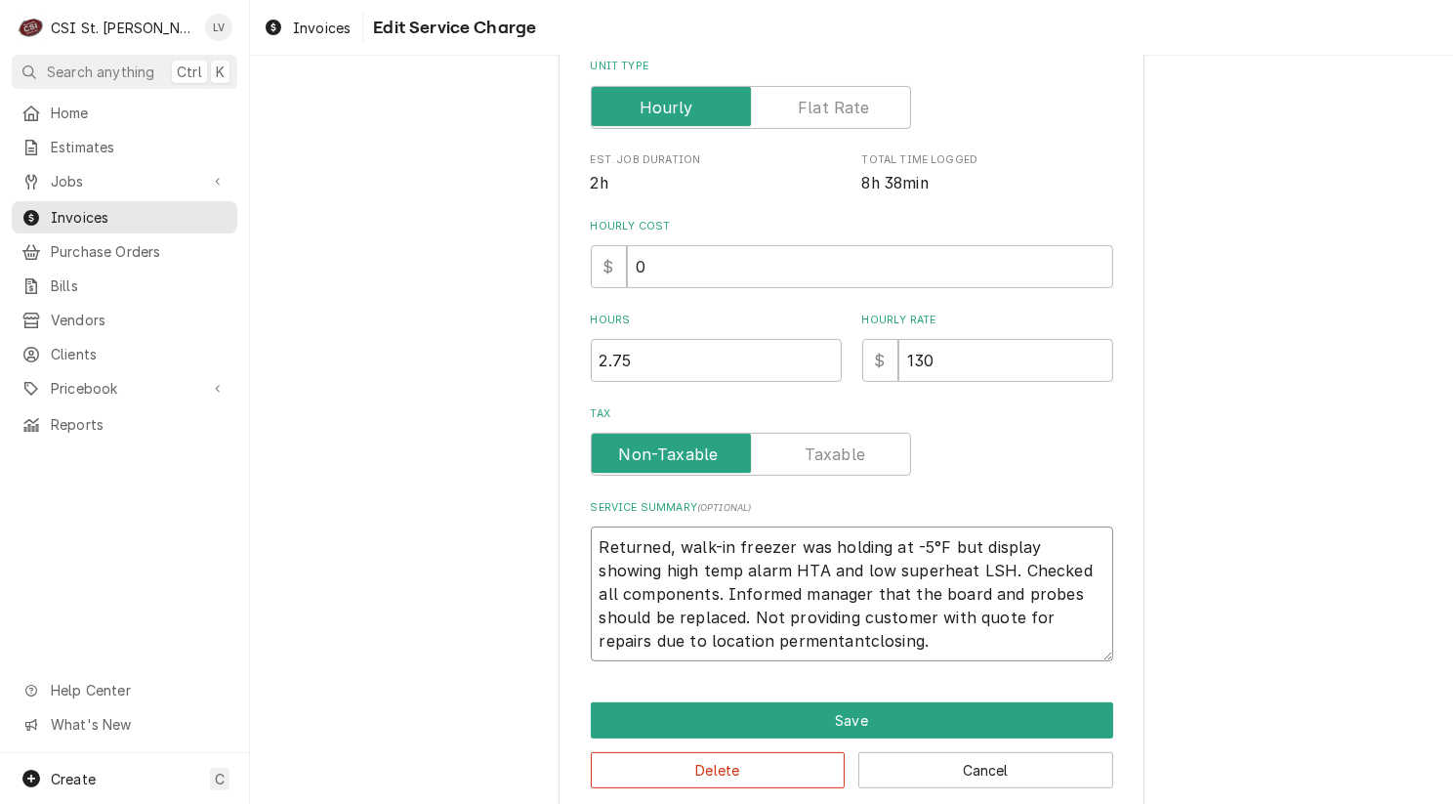
type textarea "Returned, walk-in freezer was holding at -5°F but display showing high temp ala…"
type textarea "x"
type textarea "Returned, walk-in freezer was holding at -5°F but display showing high temp ala…"
type textarea "x"
drag, startPoint x: 850, startPoint y: 637, endPoint x: 585, endPoint y: 542, distance: 281.1
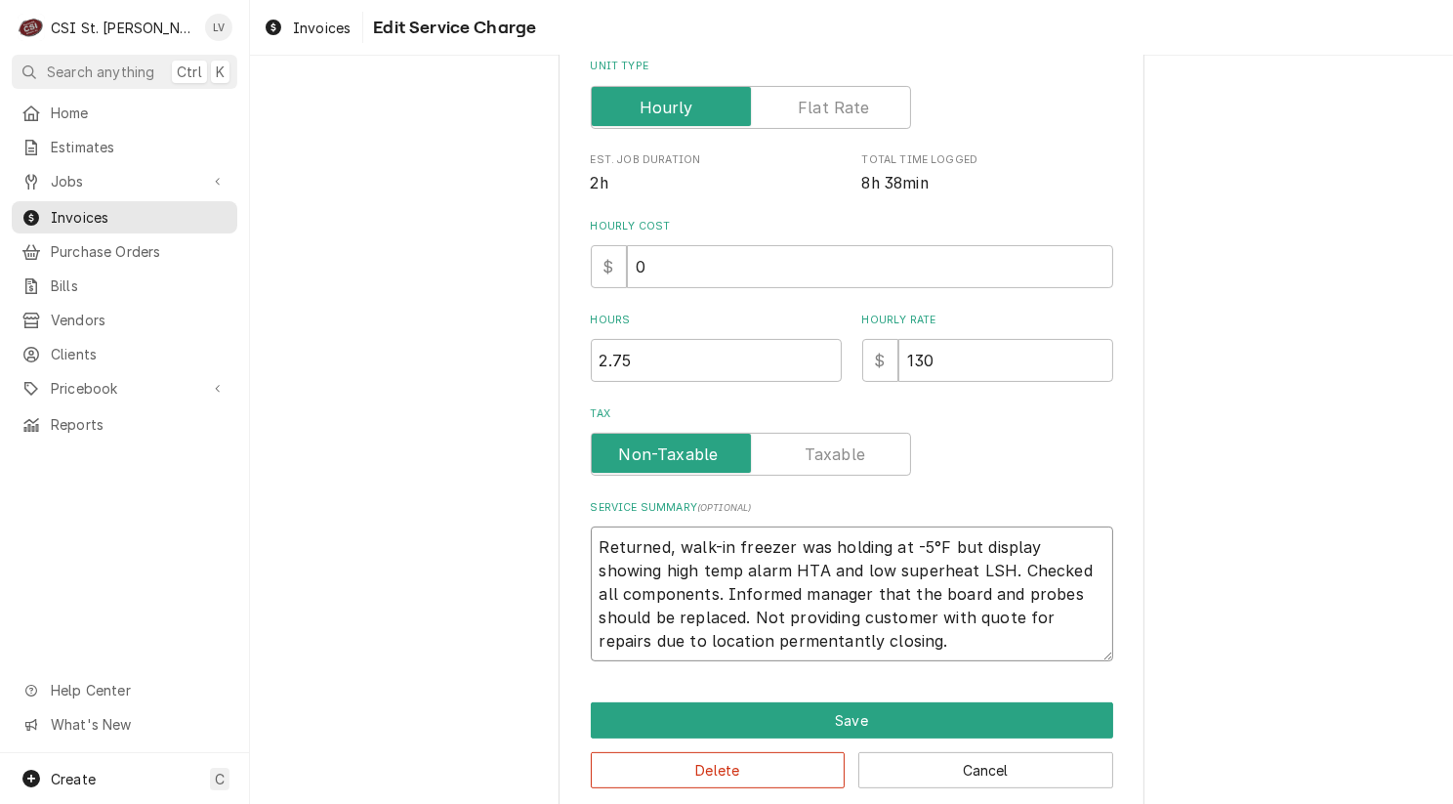
click at [591, 542] on textarea "Returned, walk-in freezer was holding at -5°F but display showing high temp ala…" at bounding box center [852, 593] width 522 height 135
type textarea "Returned, walk-in freezer was holding at -5°F but display showing high temp ala…"
click at [675, 640] on textarea "Returned, walk-in freezer was holding at -5°F but display showing high temp ala…" at bounding box center [852, 593] width 522 height 135
click at [695, 634] on textarea "Returned, walk-in freezer was holding at -5°F but display showing high temp ala…" at bounding box center [852, 593] width 522 height 135
type textarea "x"
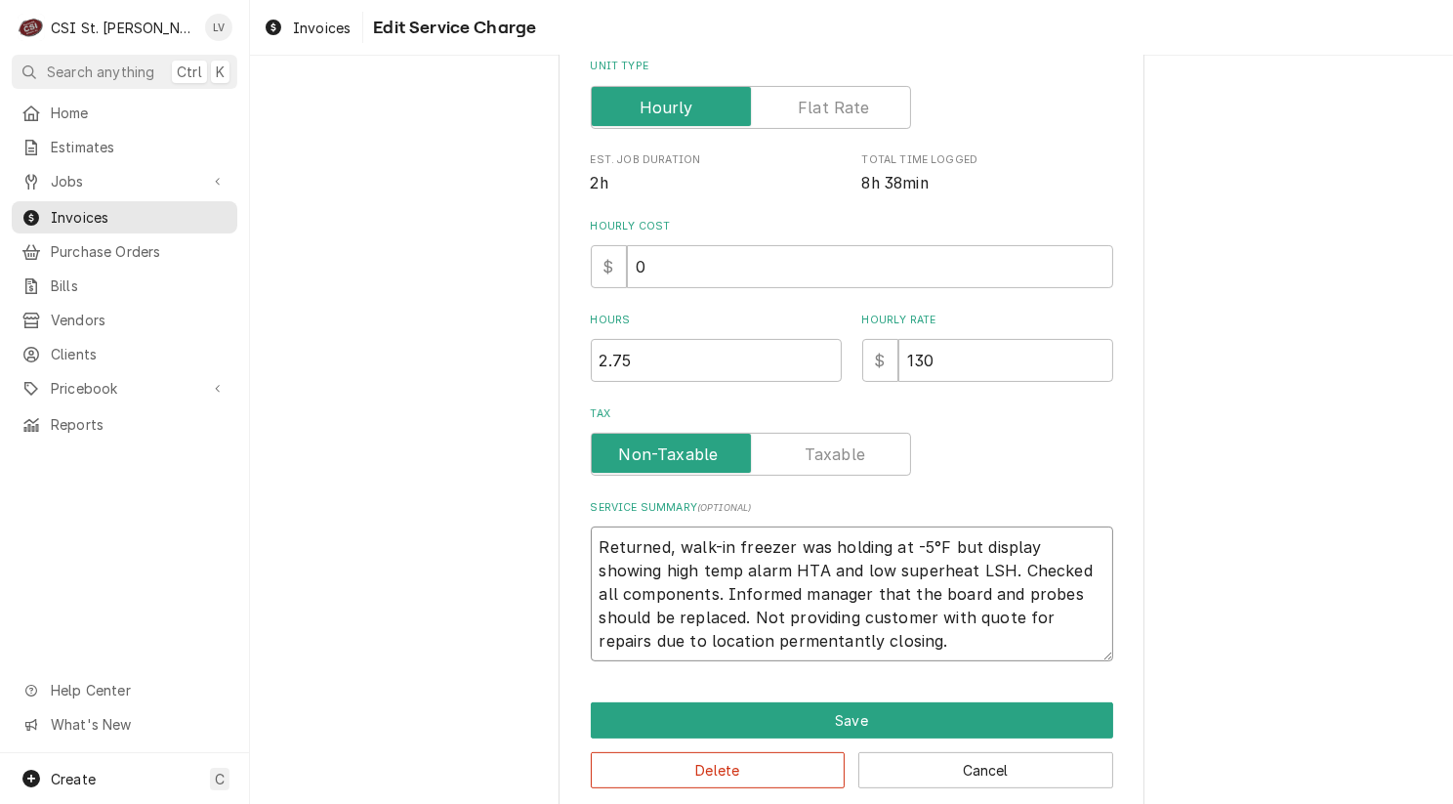
type textarea "Returned, walk-in freezer was holding at -5°F but display showing high temp ala…"
type textarea "x"
type textarea "Returned, walk-in freezer was holding at -5°F but display showing high temp ala…"
type textarea "x"
type textarea "Returned, walk-in freezer was holding at -5°F but display showing high temp ala…"
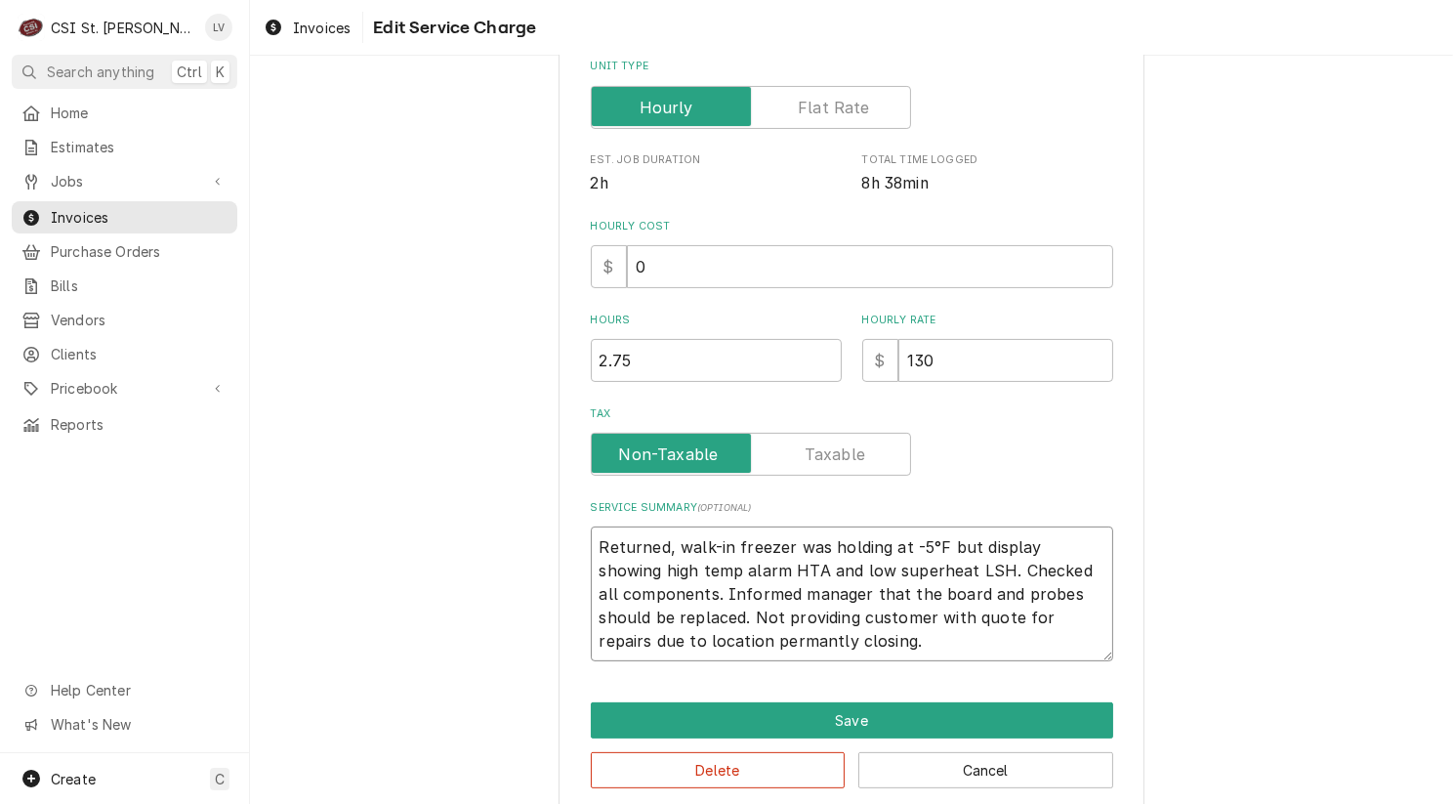
type textarea "x"
type textarea "Returned, walk-in freezer was holding at -5°F but display showing high temp ala…"
type textarea "x"
type textarea "Returned, walk-in freezer was holding at -5°F but display showing high temp ala…"
type textarea "x"
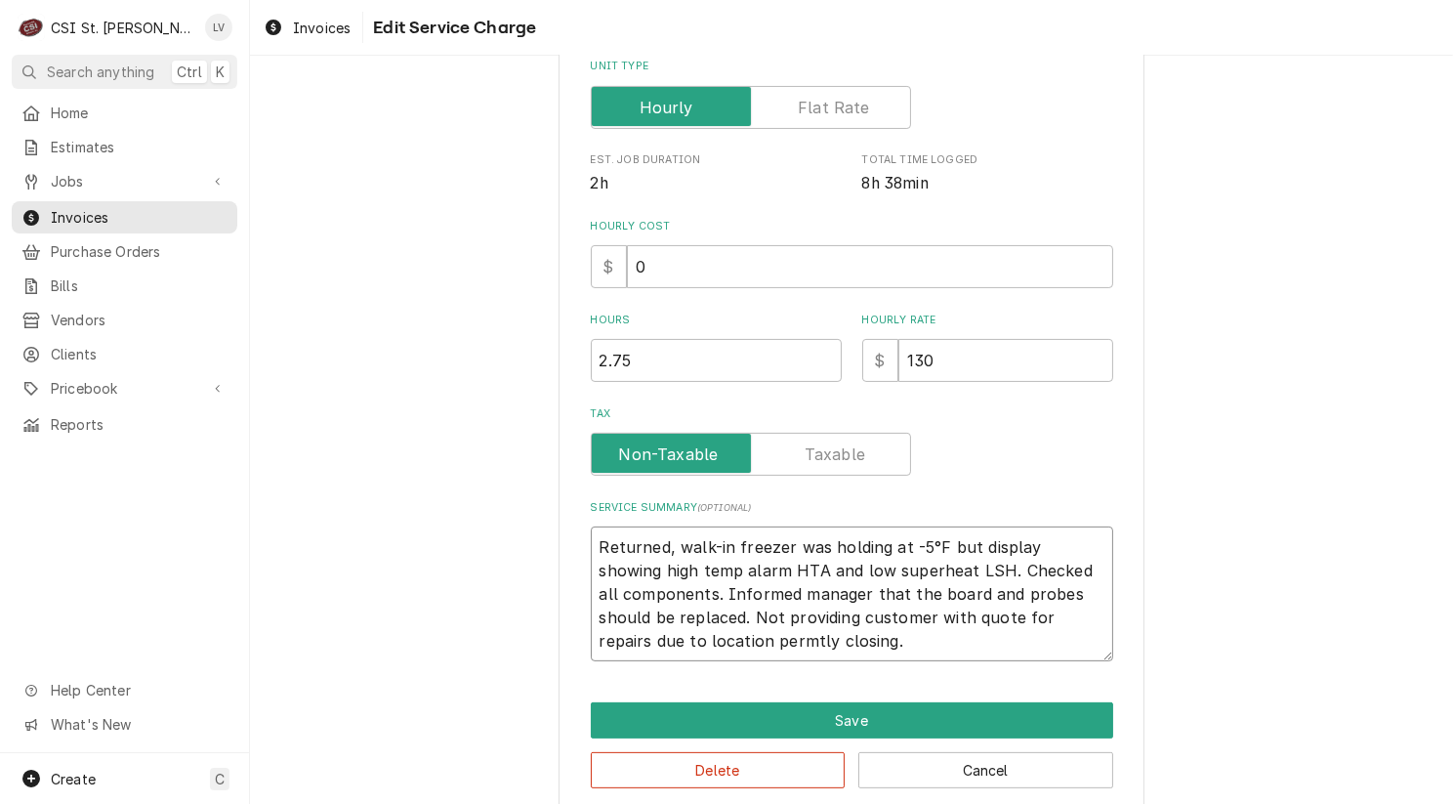
type textarea "Returned, walk-in freezer was holding at -5°F but display showing high temp ala…"
type textarea "x"
type textarea "Returned, walk-in freezer was holding at -5°F but display showing high temp ala…"
type textarea "x"
type textarea "Returned, walk-in freezer was holding at -5°F but display showing high temp ala…"
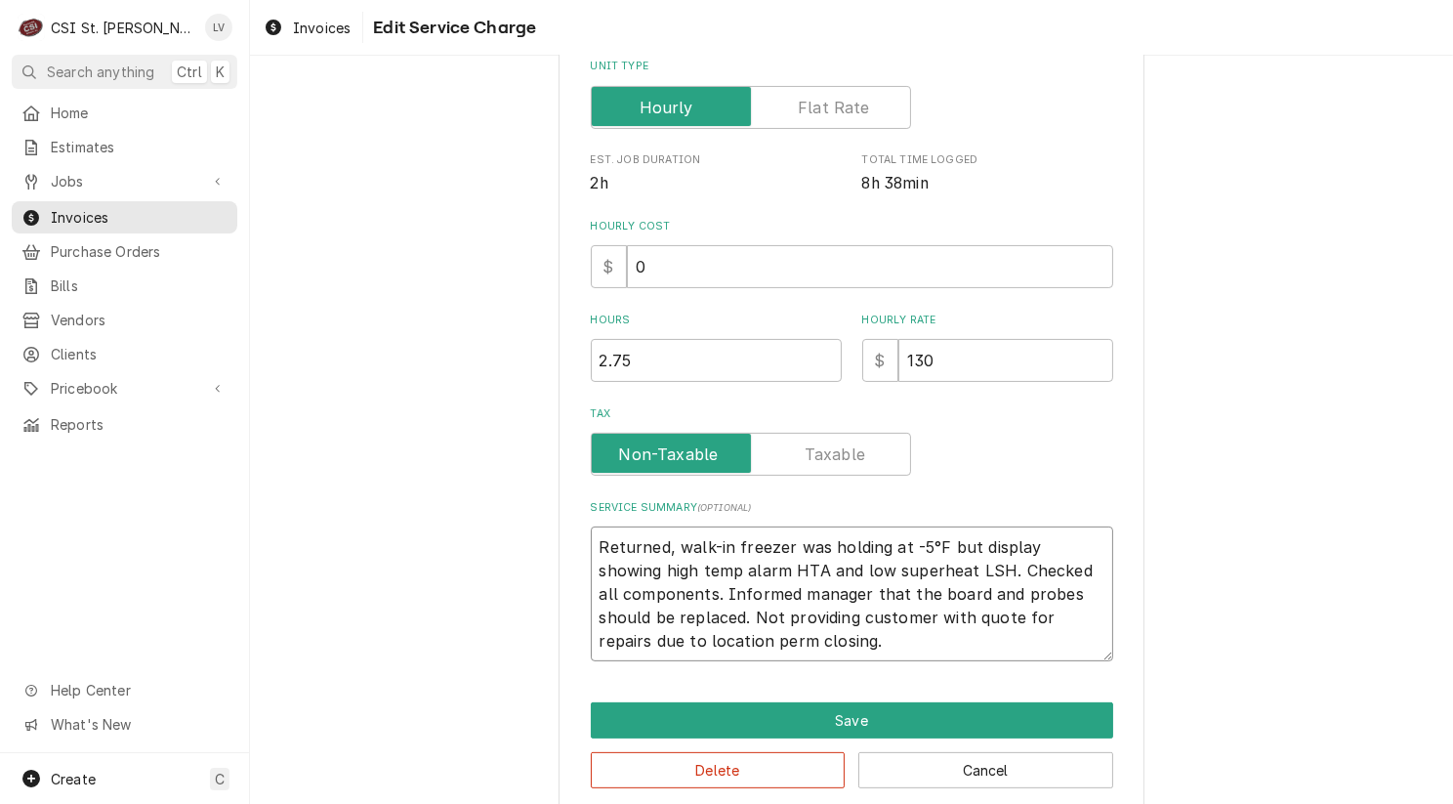
type textarea "x"
type textarea "Returned, walk-in freezer was holding at -5°F but display showing high temp ala…"
type textarea "x"
type textarea "Returned, walk-in freezer was holding at -5°F but display showing high temp ala…"
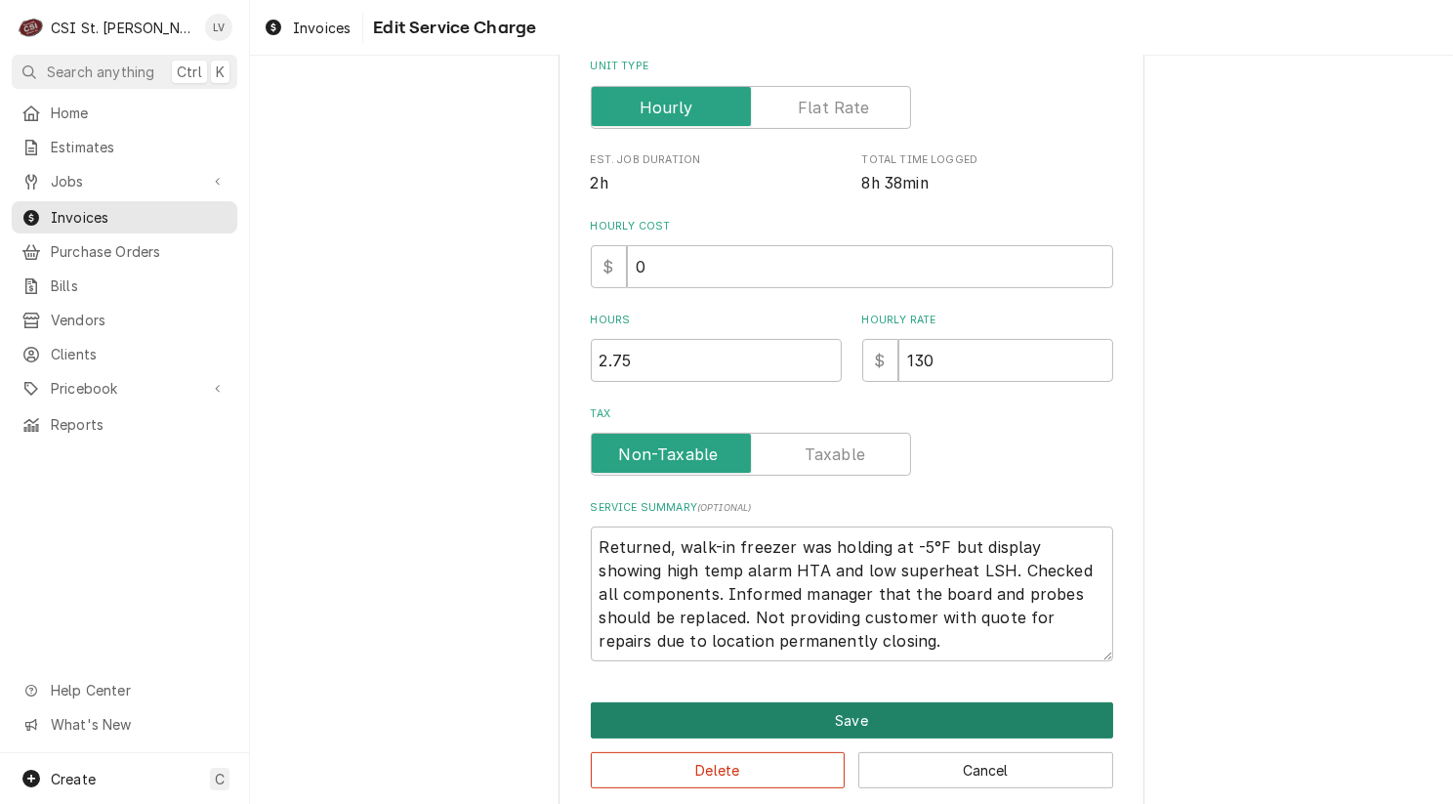
click at [833, 714] on button "Save" at bounding box center [852, 720] width 522 height 36
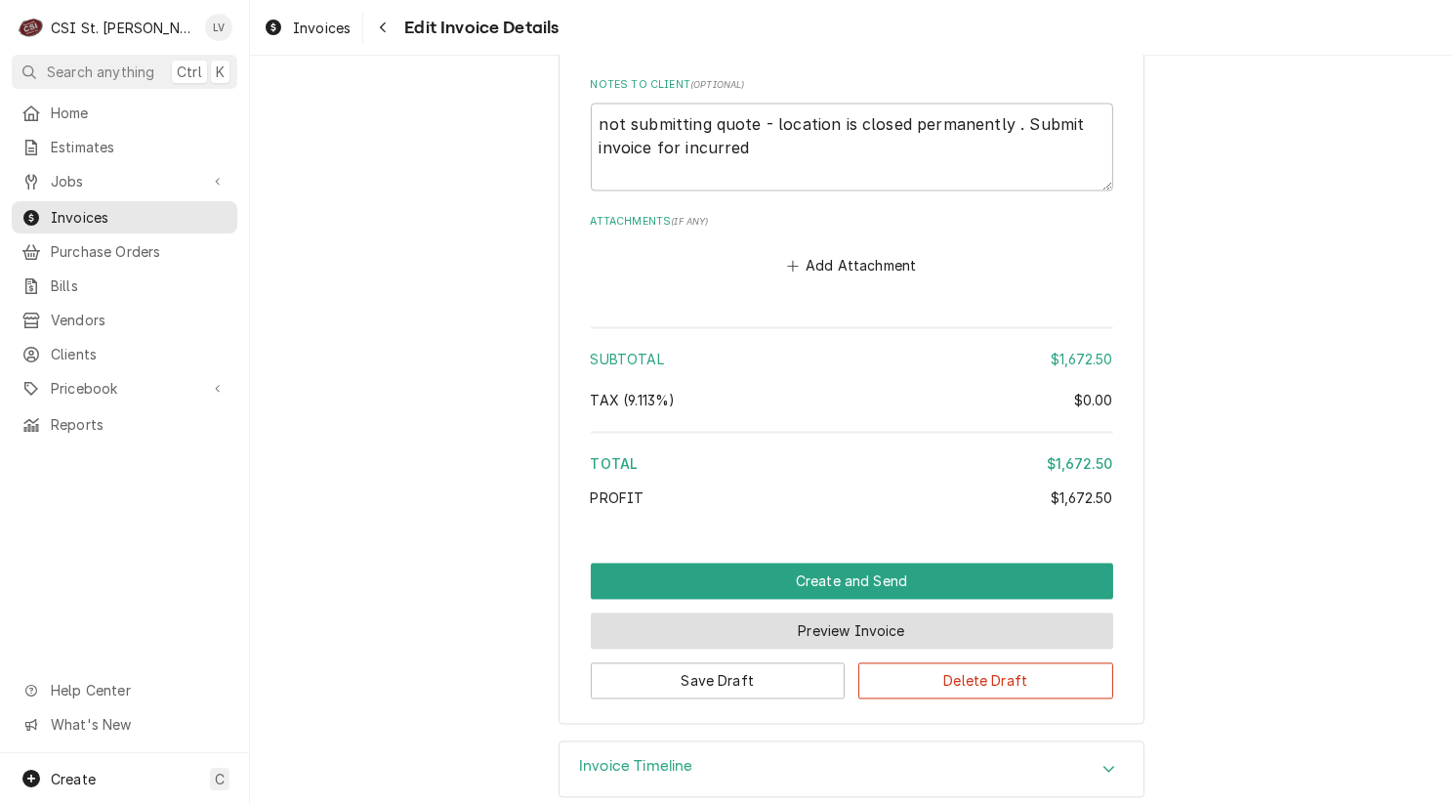
click at [769, 613] on button "Preview Invoice" at bounding box center [852, 631] width 522 height 36
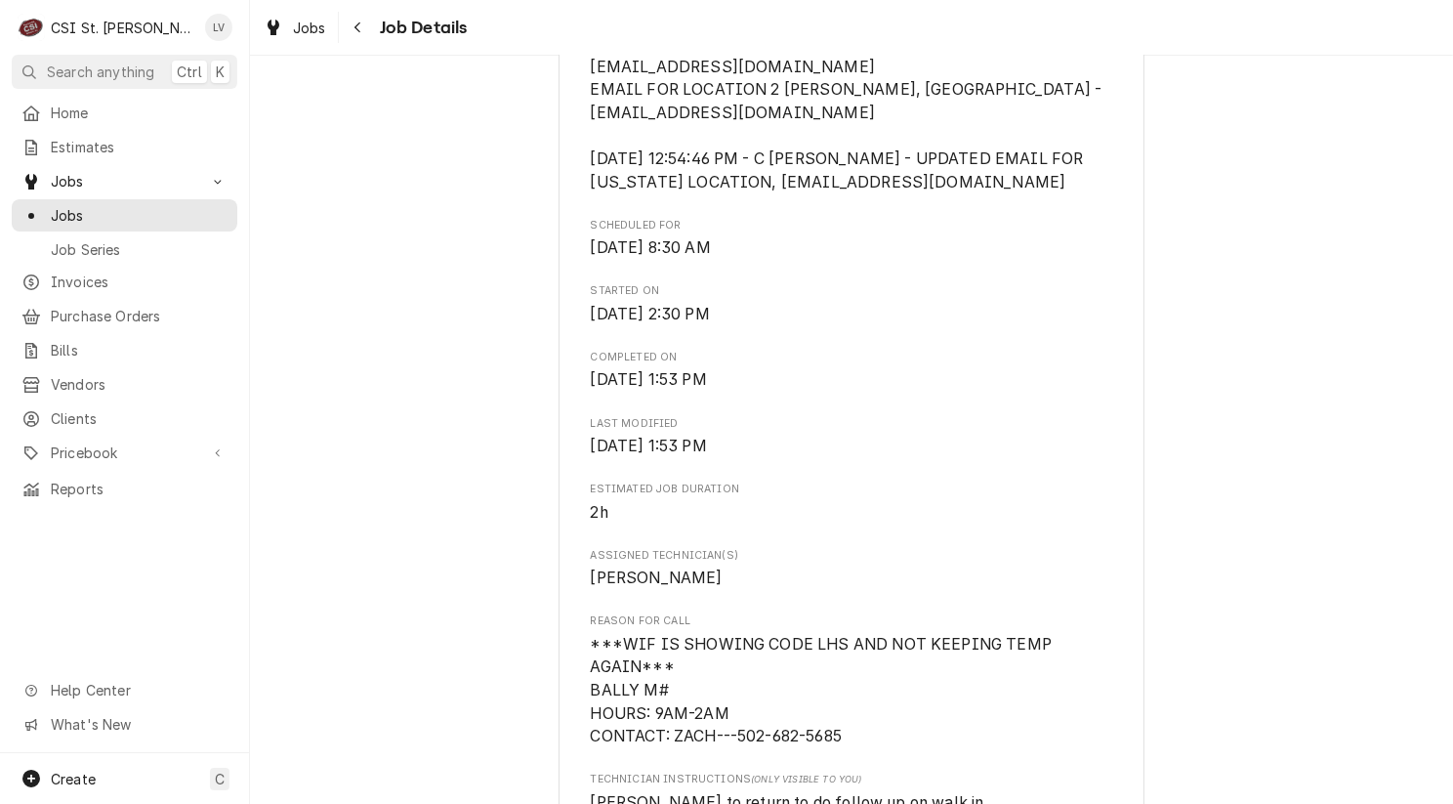
scroll to position [488, 0]
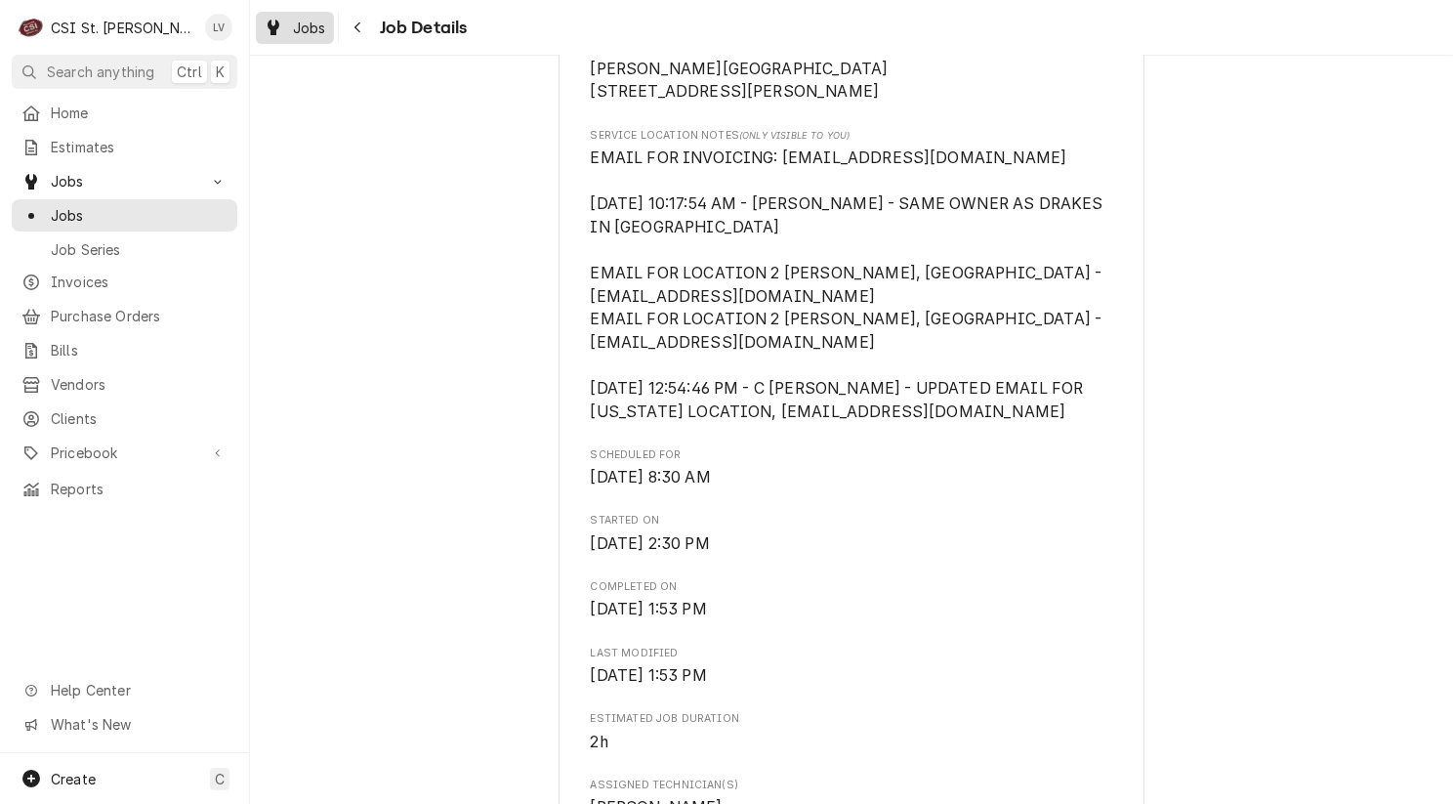
click at [277, 28] on icon "Dynamic Content Wrapper" at bounding box center [274, 28] width 12 height 16
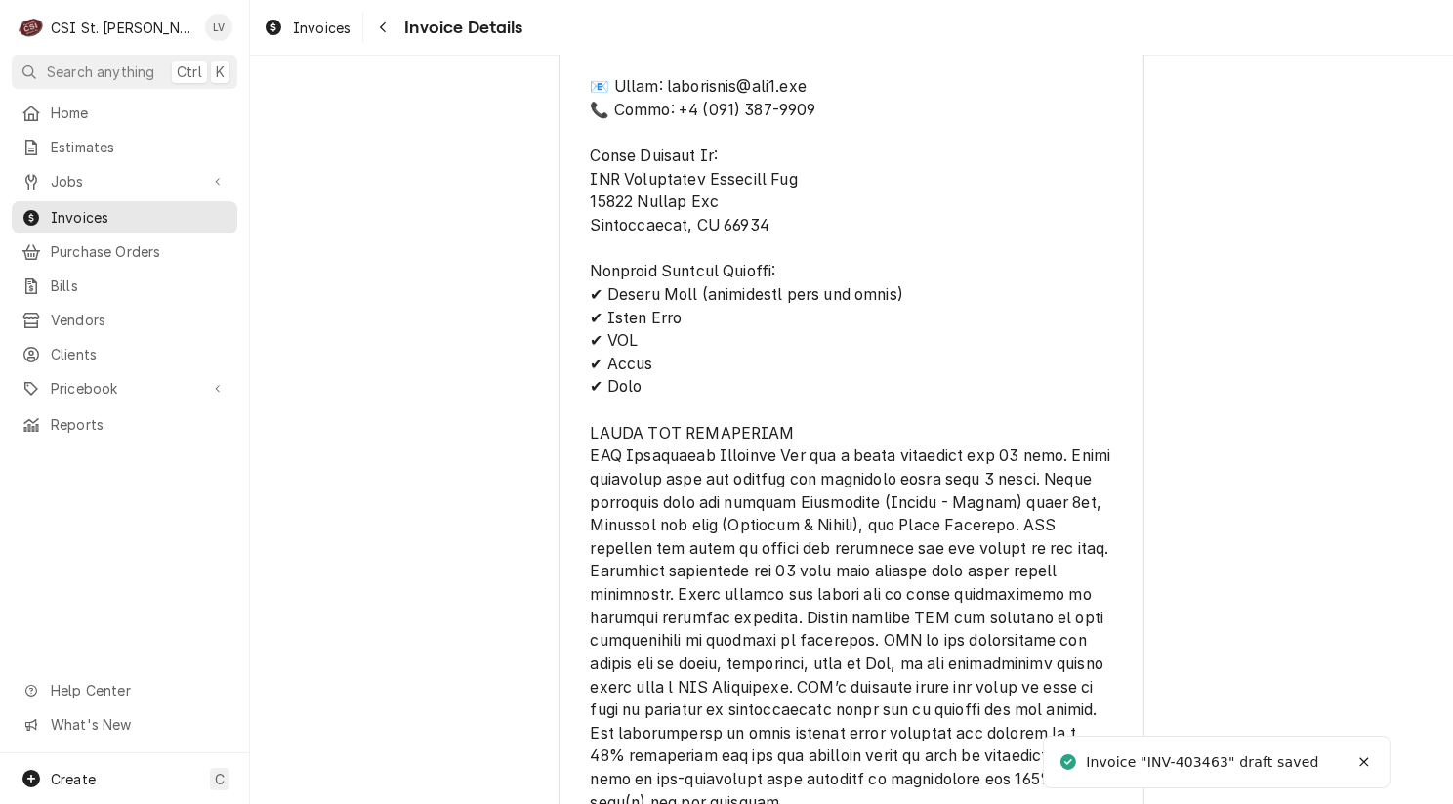
scroll to position [3472, 0]
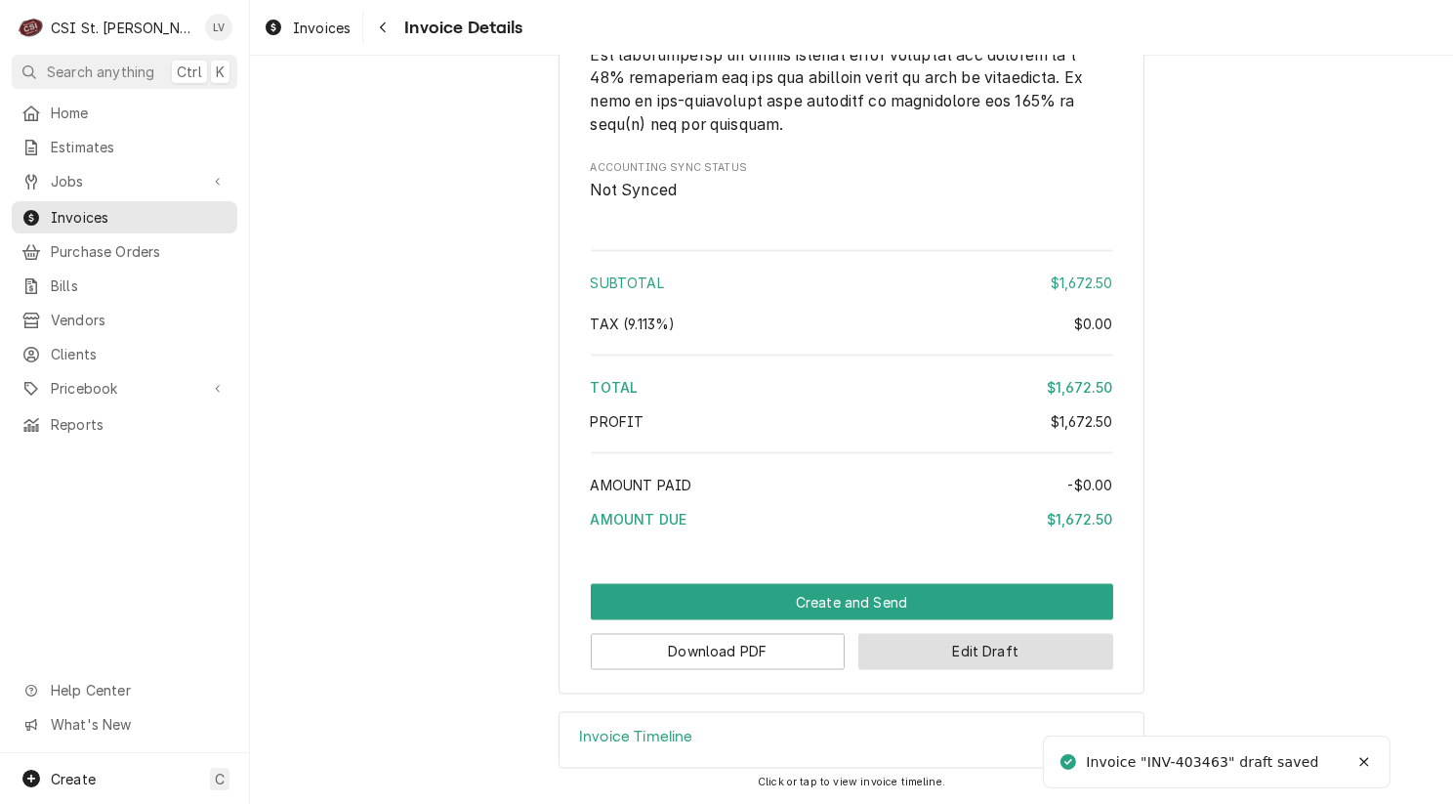
click at [1047, 664] on button "Edit Draft" at bounding box center [985, 652] width 255 height 36
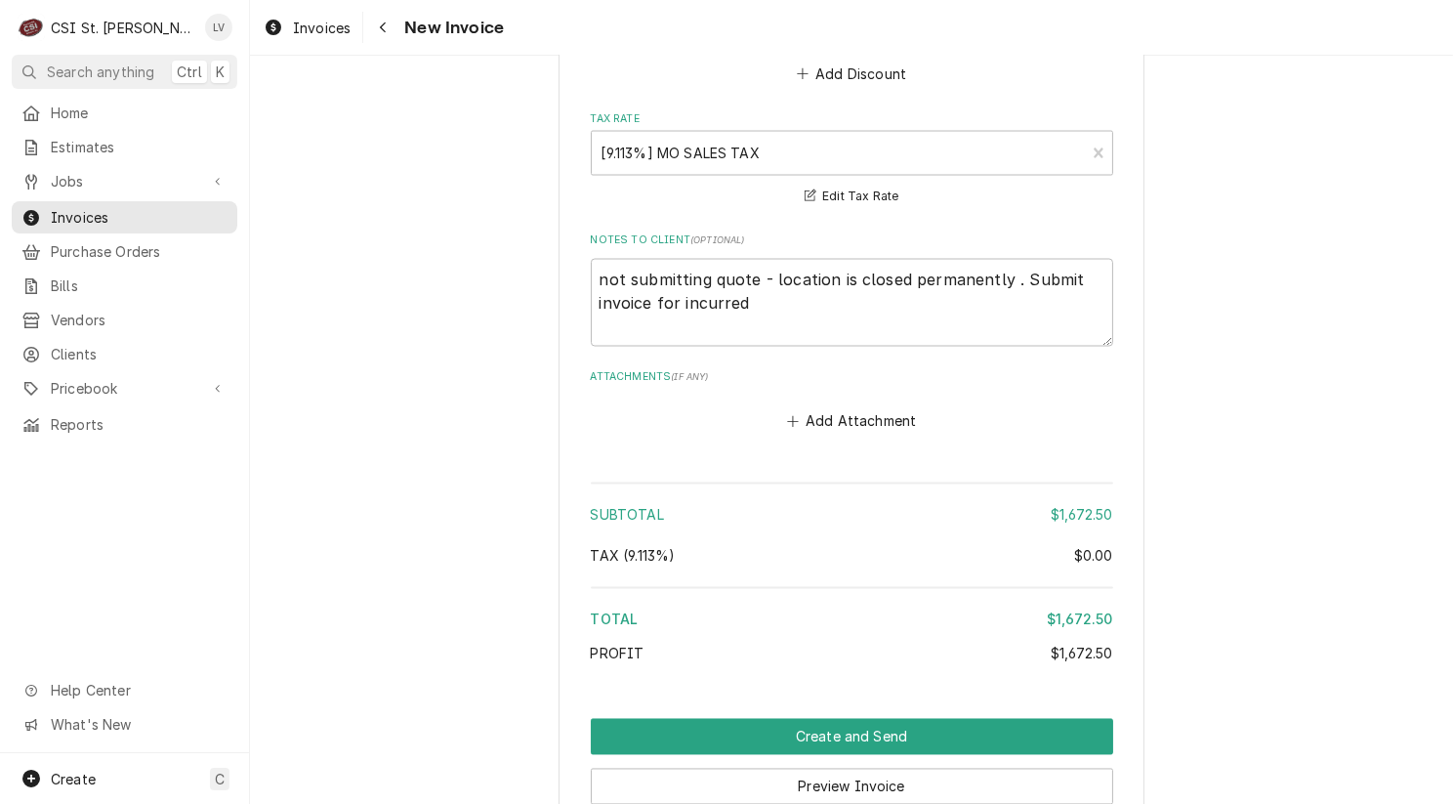
scroll to position [3838, 0]
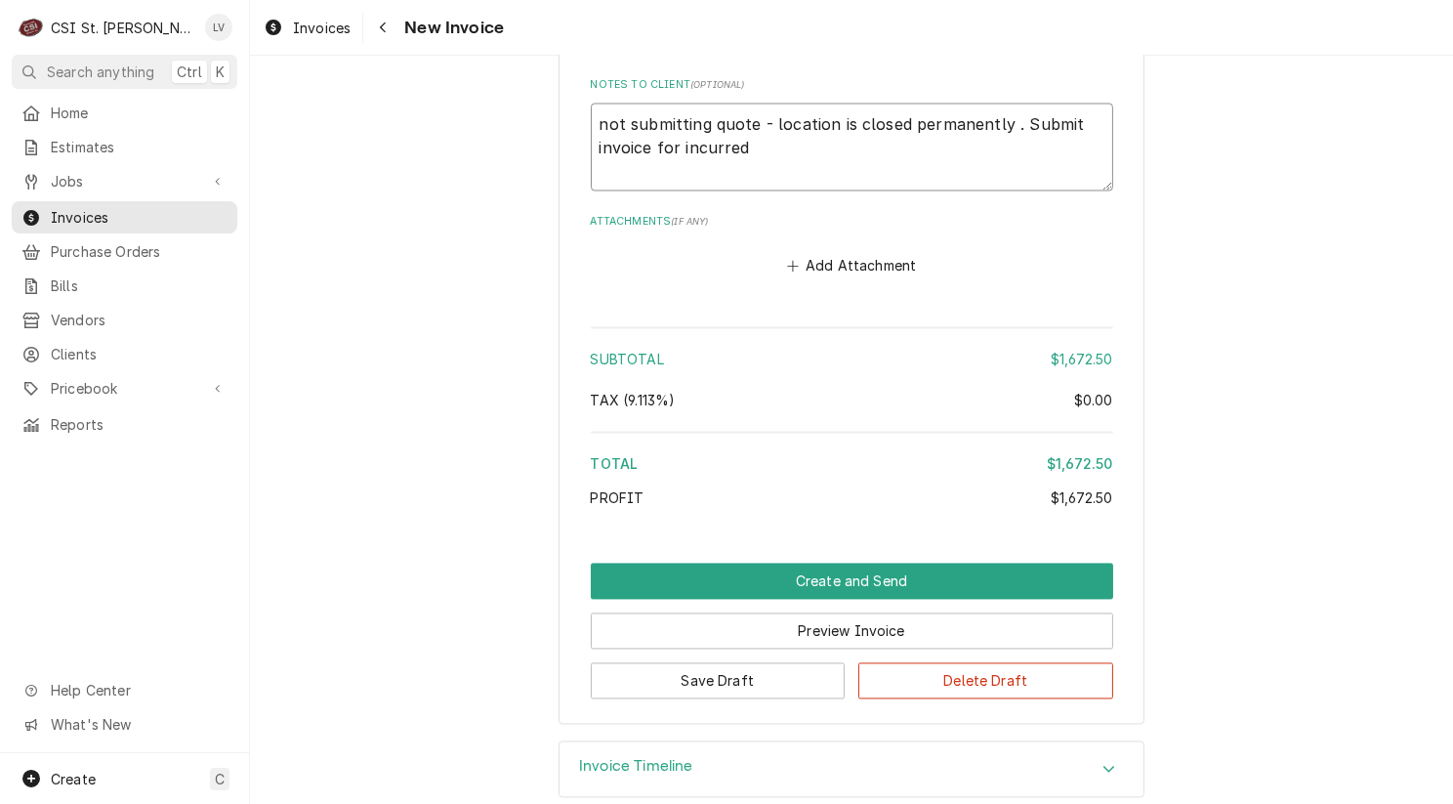
drag, startPoint x: 755, startPoint y: 125, endPoint x: 555, endPoint y: 85, distance: 204.2
type textarea "x"
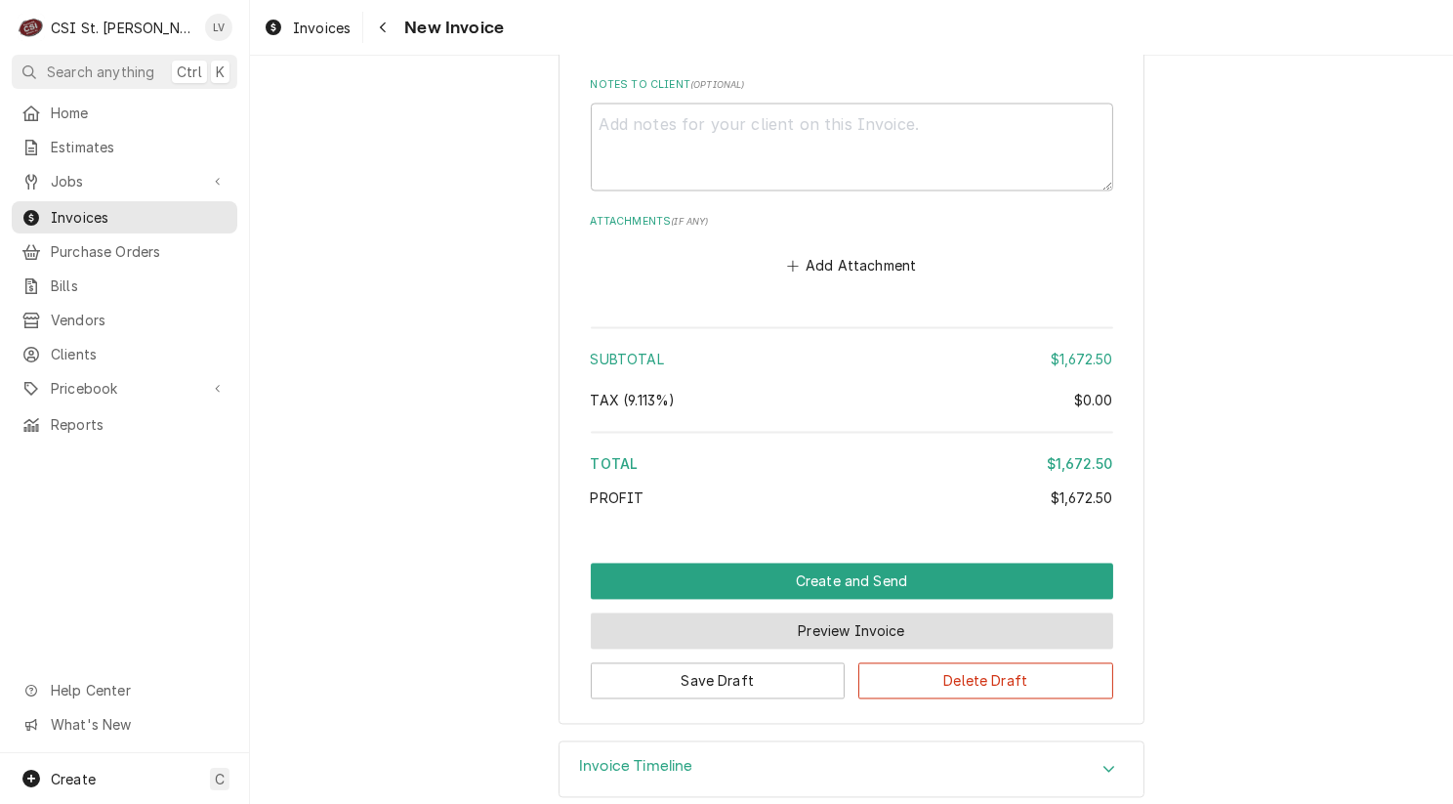
click at [850, 613] on button "Preview Invoice" at bounding box center [852, 631] width 522 height 36
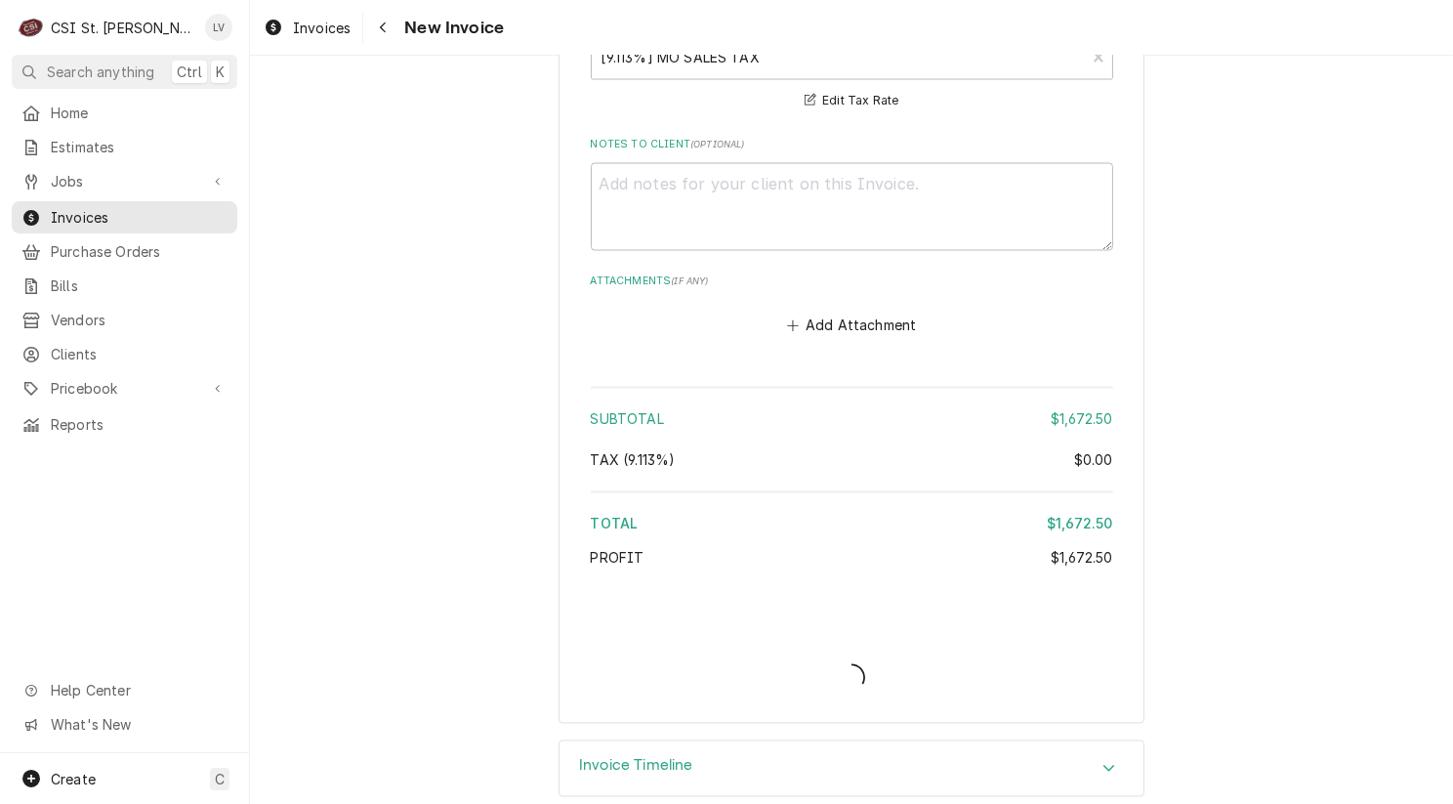
type textarea "x"
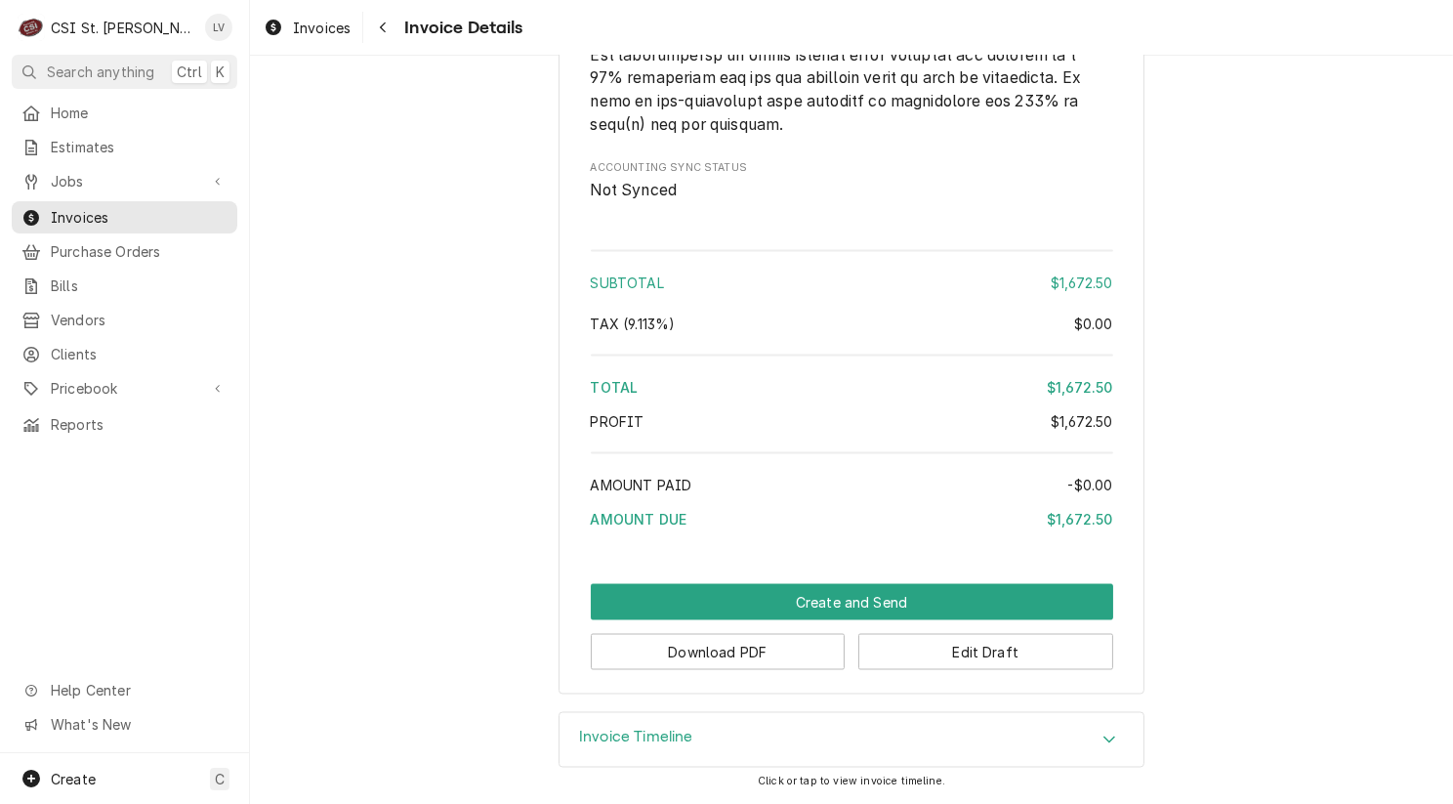
scroll to position [3382, 0]
click at [673, 659] on button "Download PDF" at bounding box center [718, 652] width 255 height 36
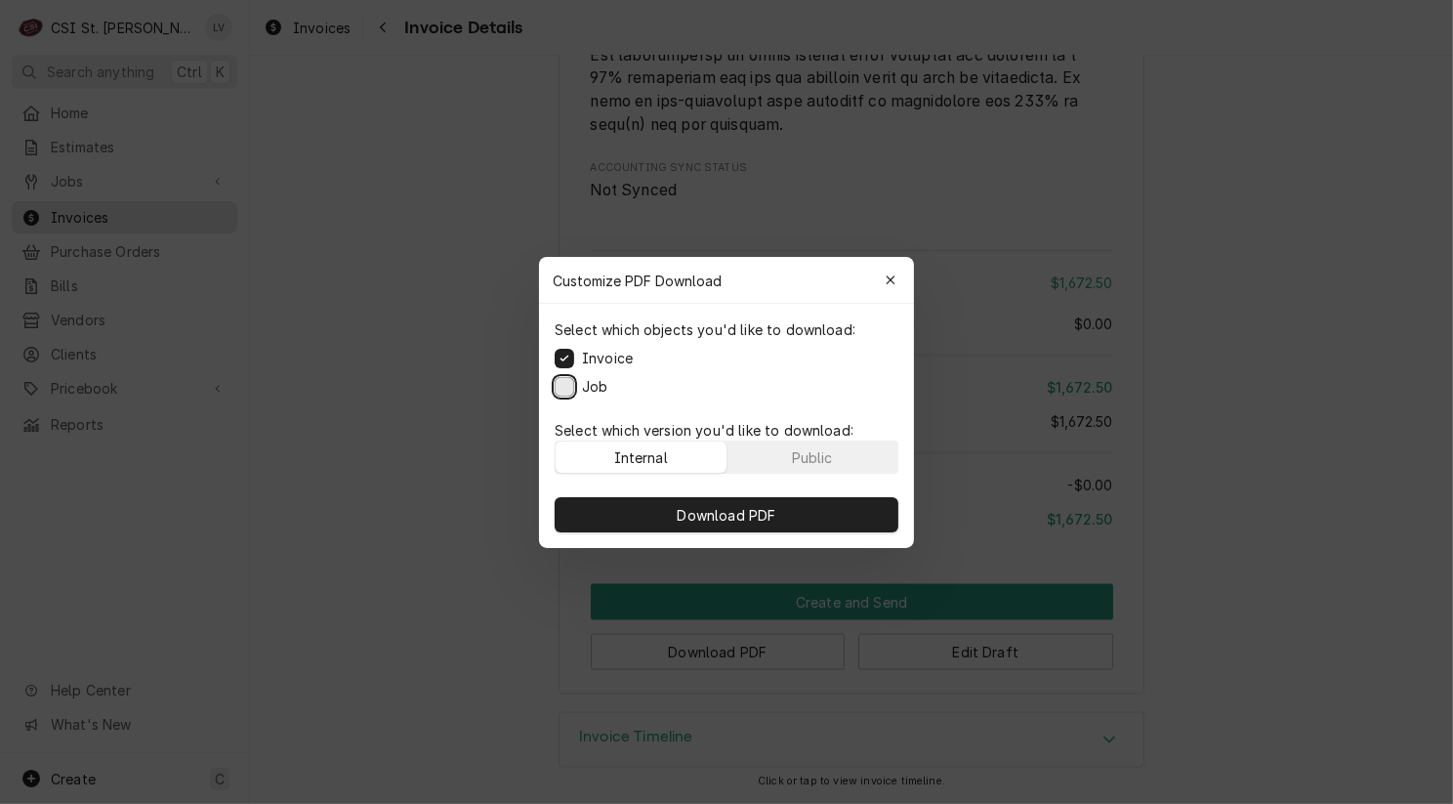
click at [564, 381] on button "Job" at bounding box center [565, 386] width 20 height 20
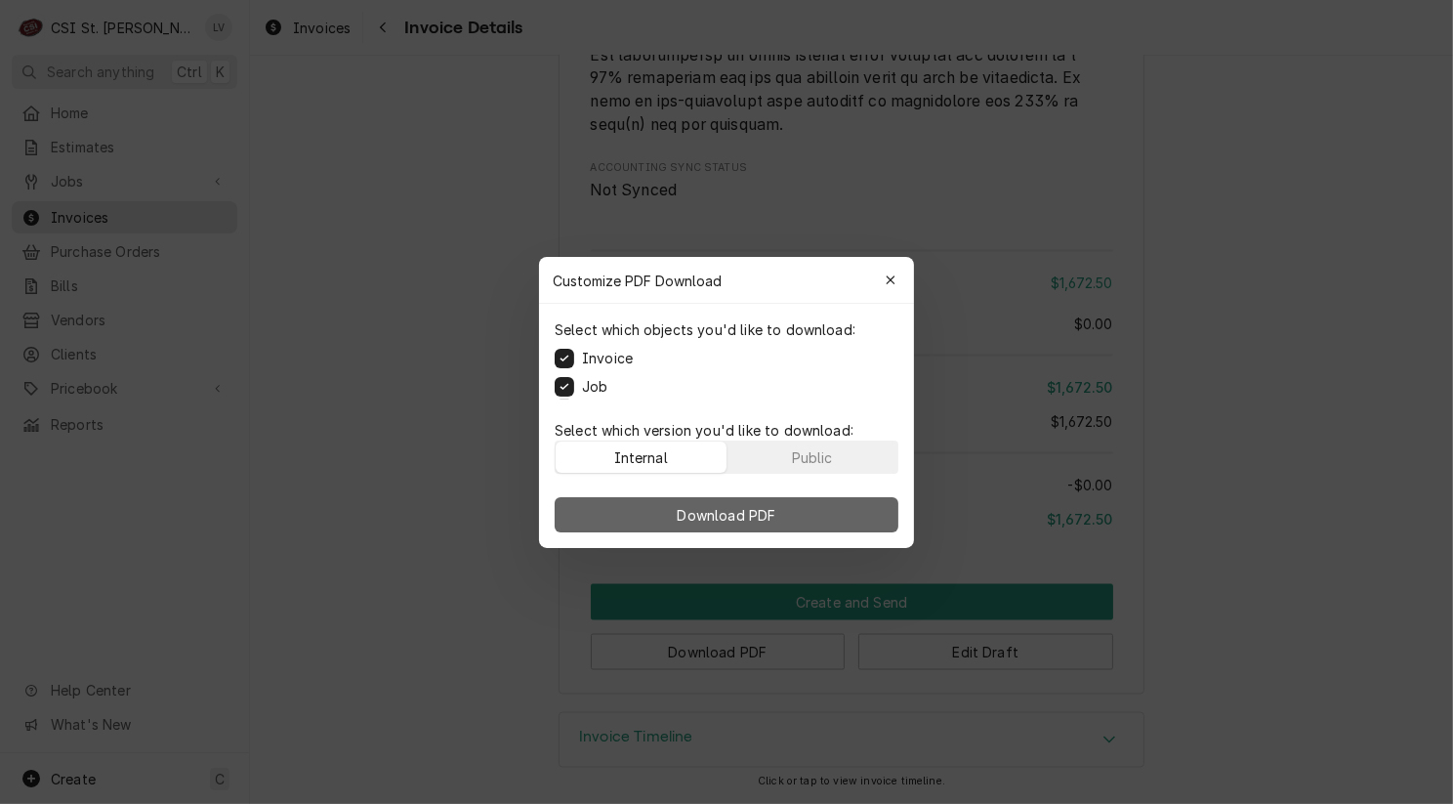
click at [640, 504] on button "Download PDF" at bounding box center [727, 514] width 344 height 35
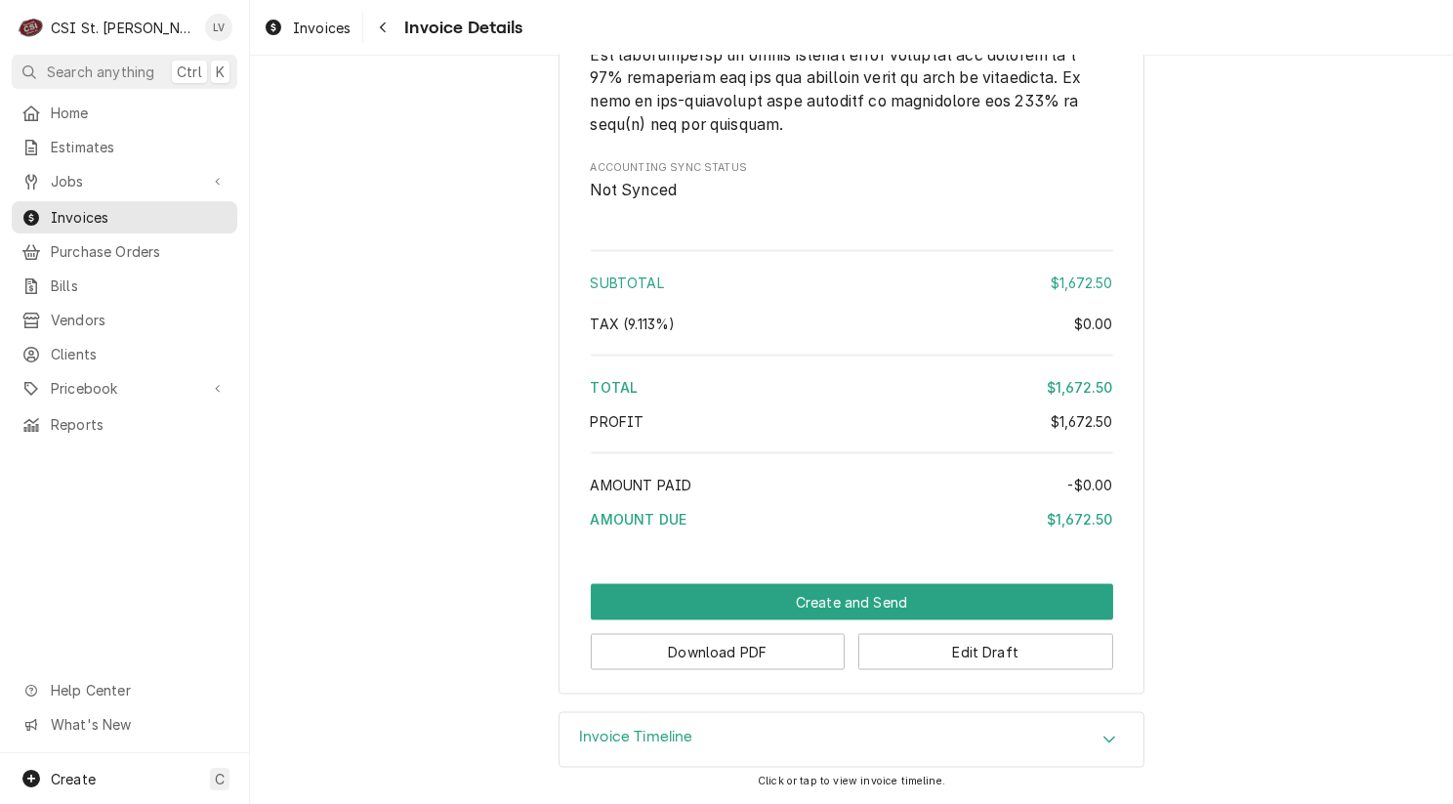
click at [723, 661] on button "Download PDF" at bounding box center [718, 652] width 255 height 36
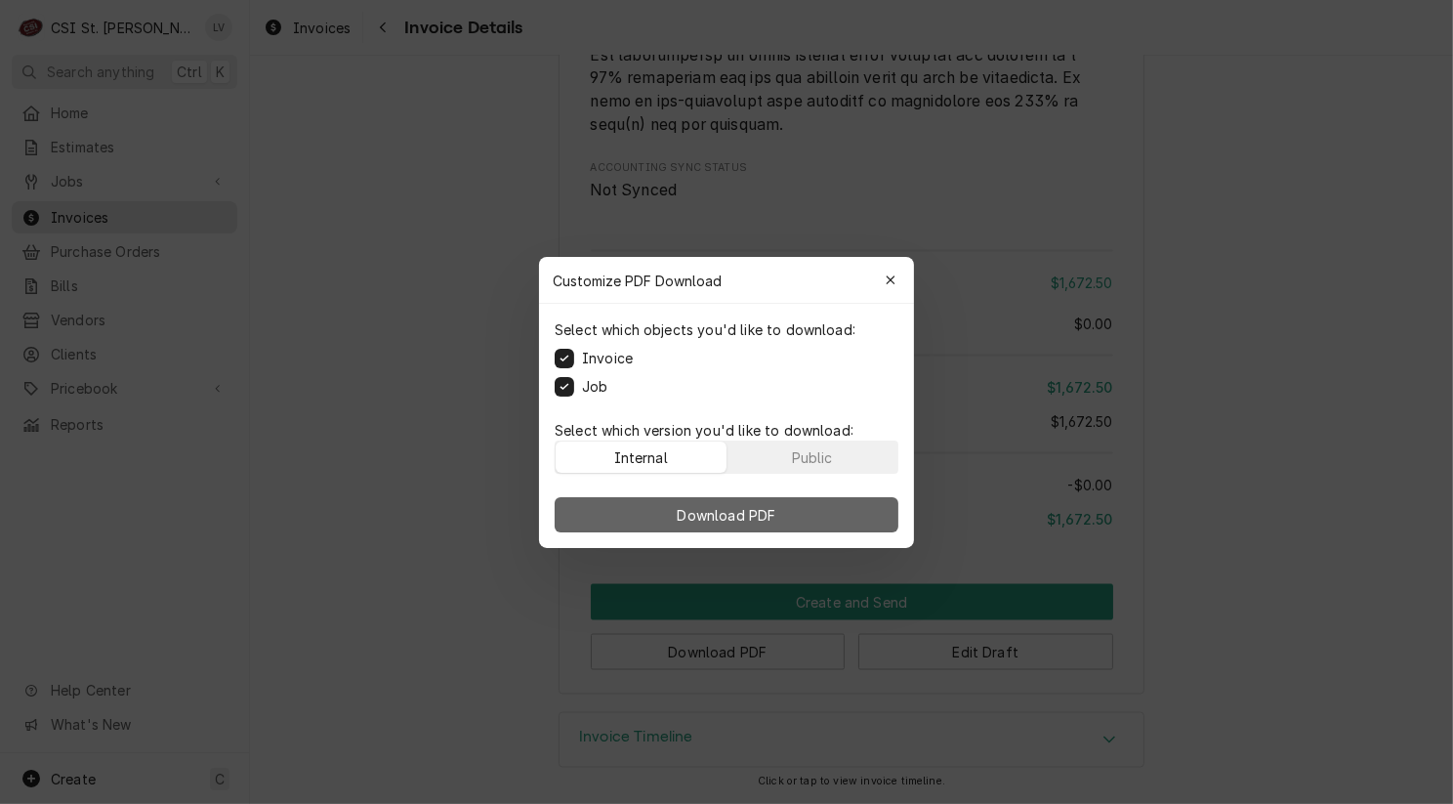
click at [698, 526] on button "Download PDF" at bounding box center [727, 514] width 344 height 35
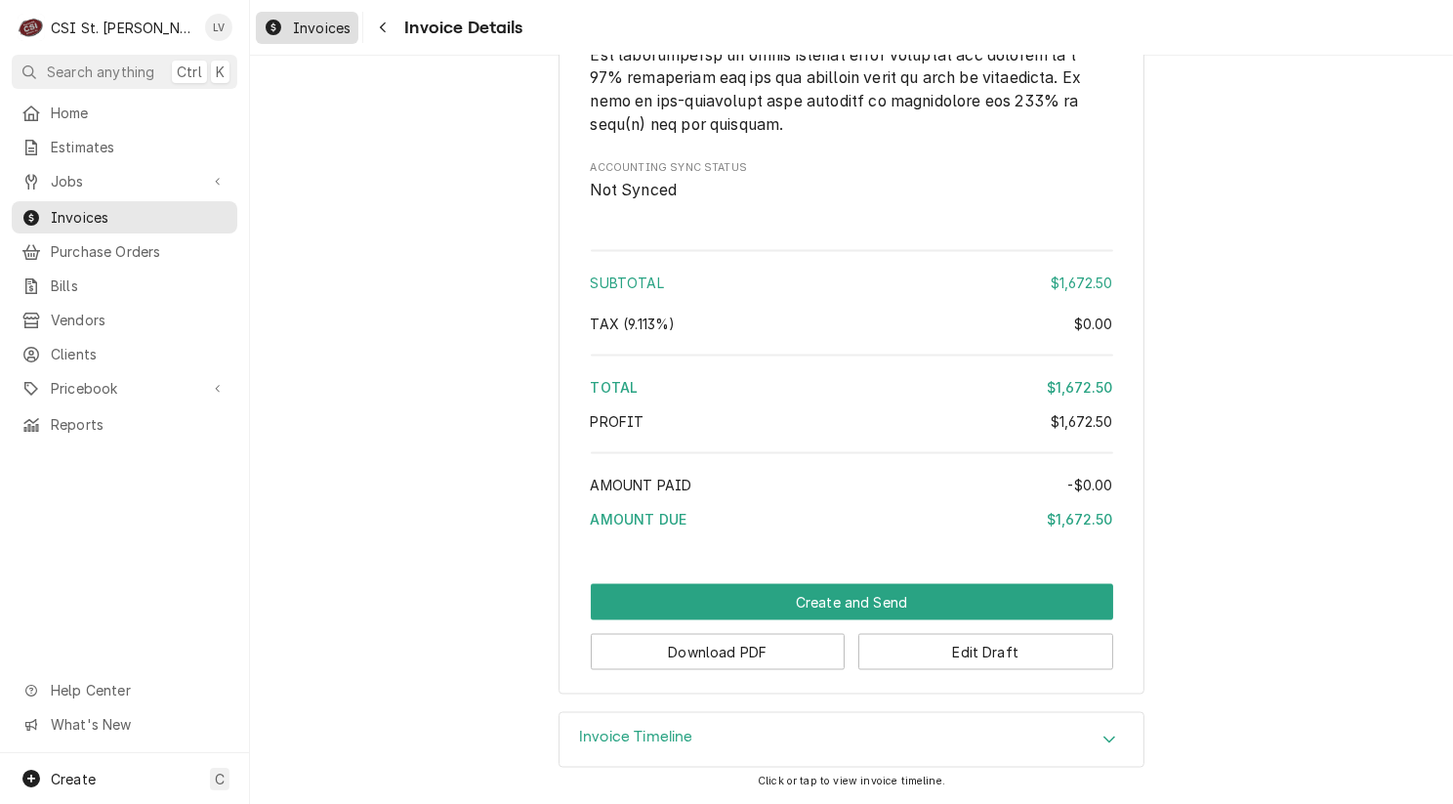
click at [308, 28] on span "Invoices" at bounding box center [322, 28] width 58 height 21
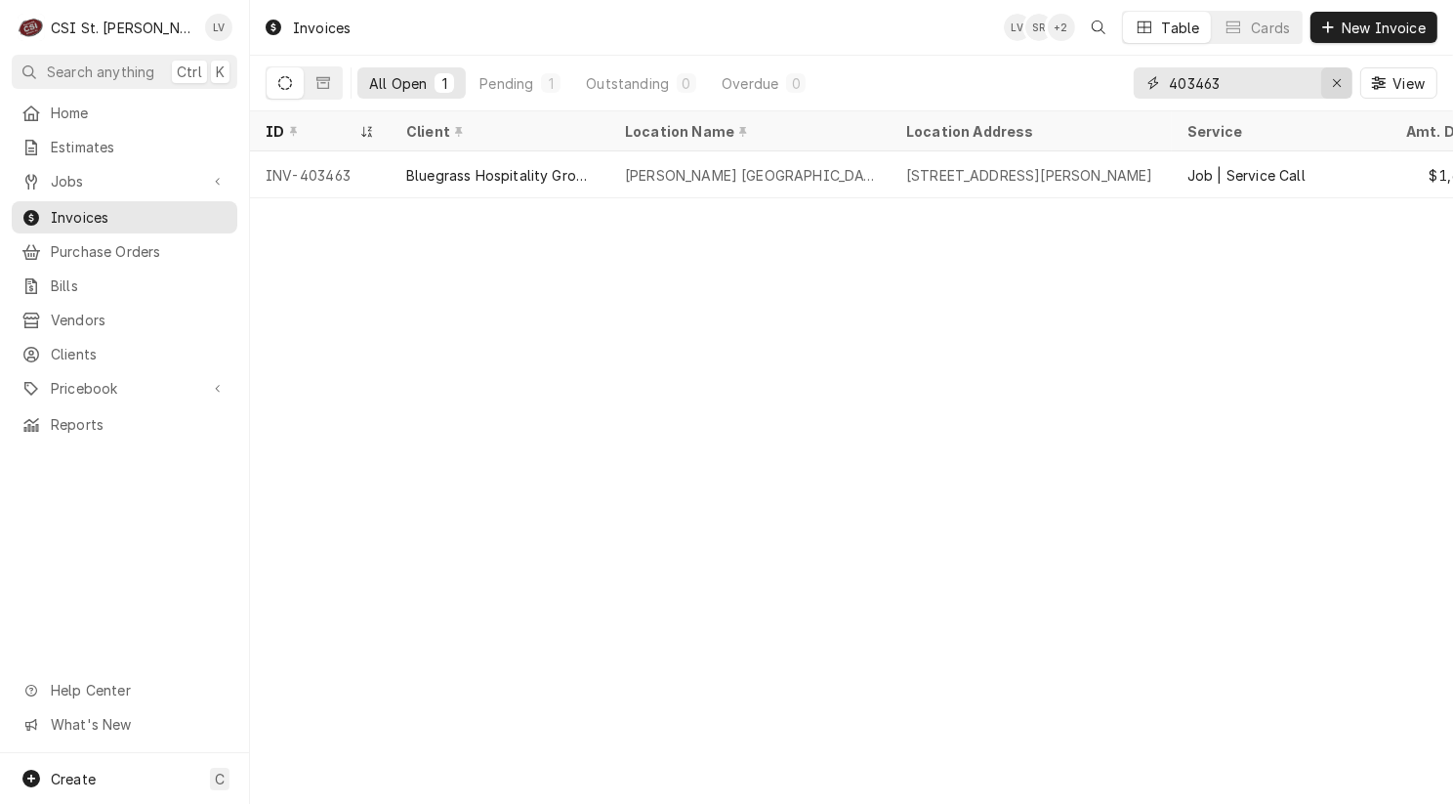
click at [1335, 84] on icon "Erase input" at bounding box center [1337, 83] width 8 height 8
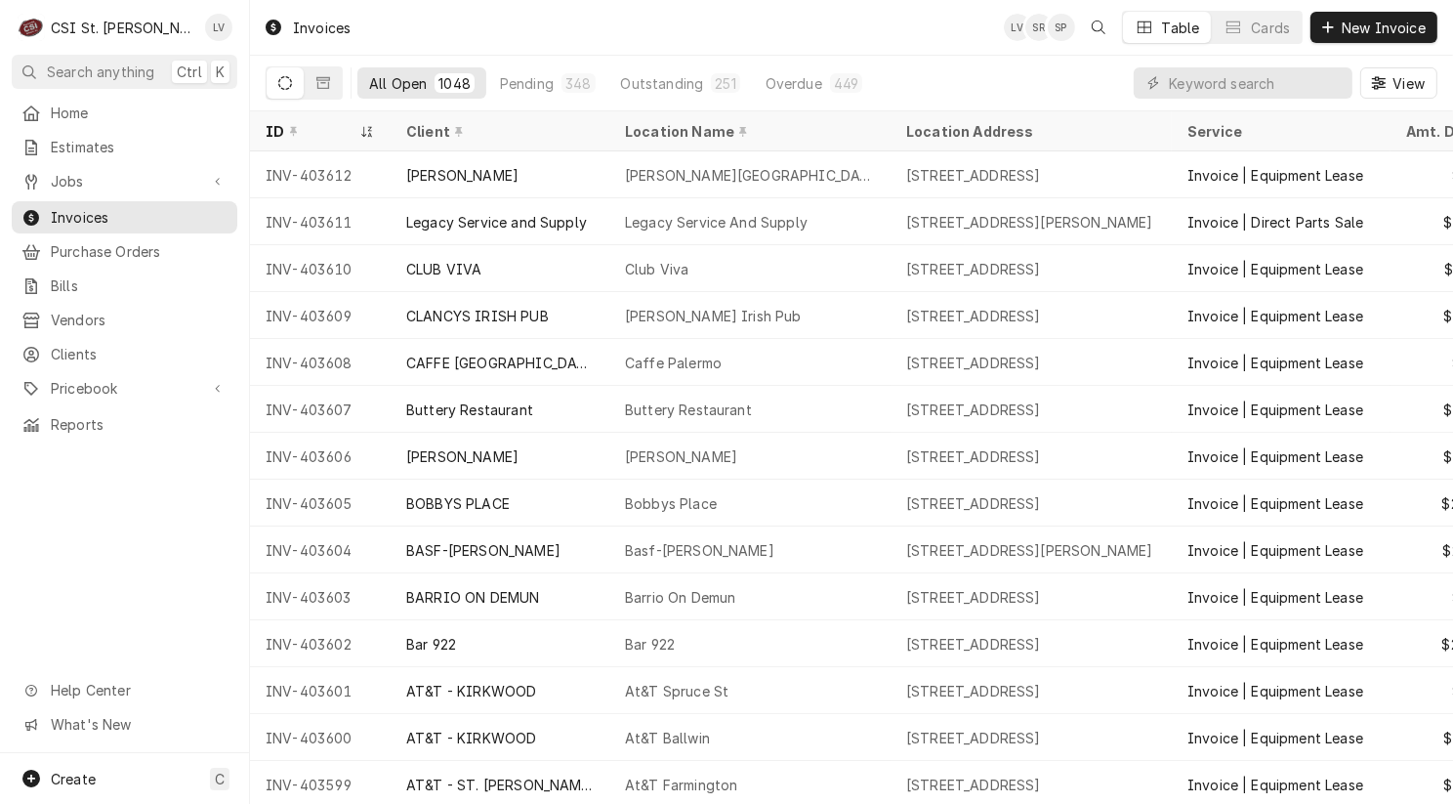
click at [942, 37] on div "Invoices LV SR SP Table Cards New Invoice" at bounding box center [851, 27] width 1203 height 55
click at [86, 171] on span "Jobs" at bounding box center [124, 181] width 147 height 21
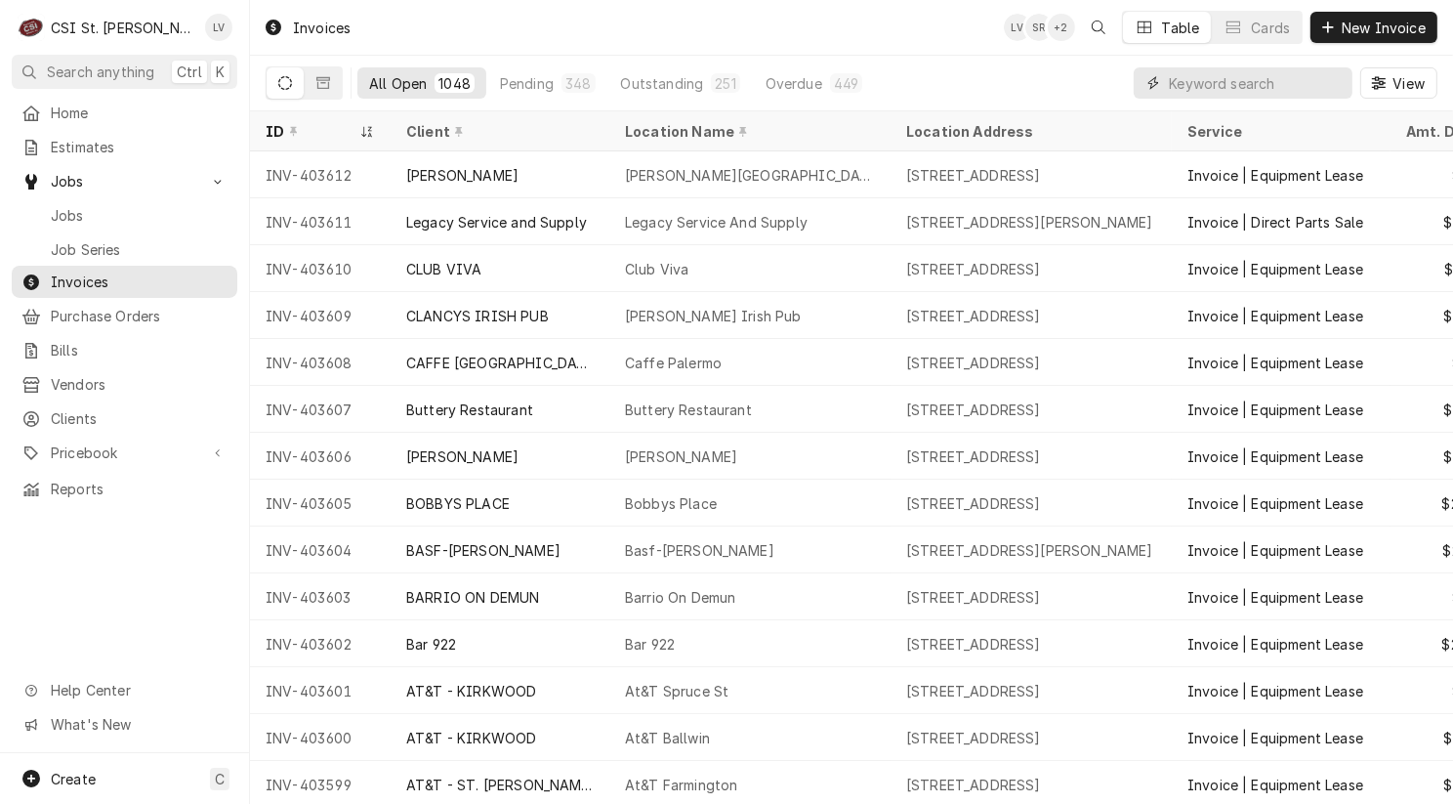
click at [1191, 82] on input "Dynamic Content Wrapper" at bounding box center [1256, 82] width 174 height 31
type input "403469"
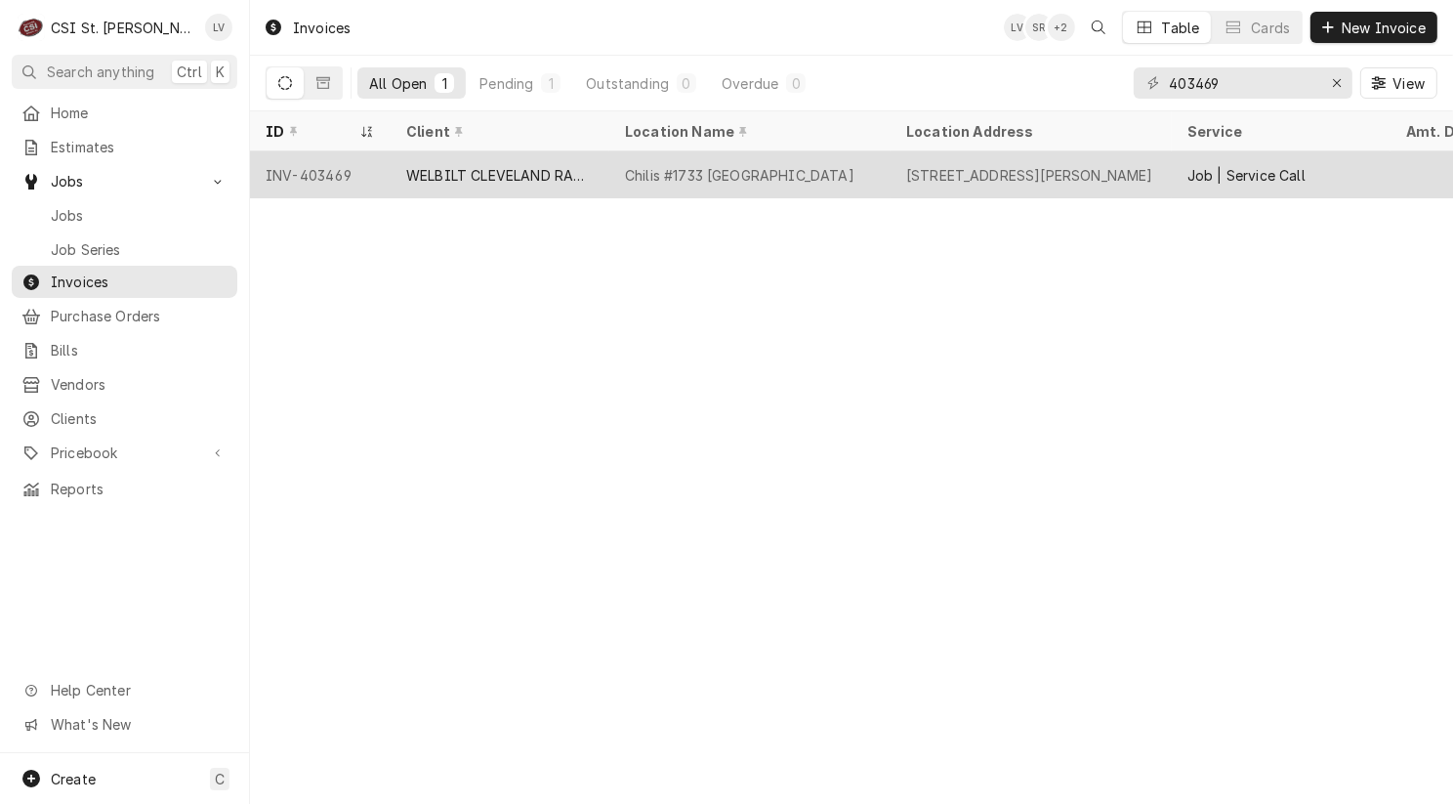
click at [533, 168] on div "WELBILT CLEVELAND RANGE" at bounding box center [499, 175] width 187 height 21
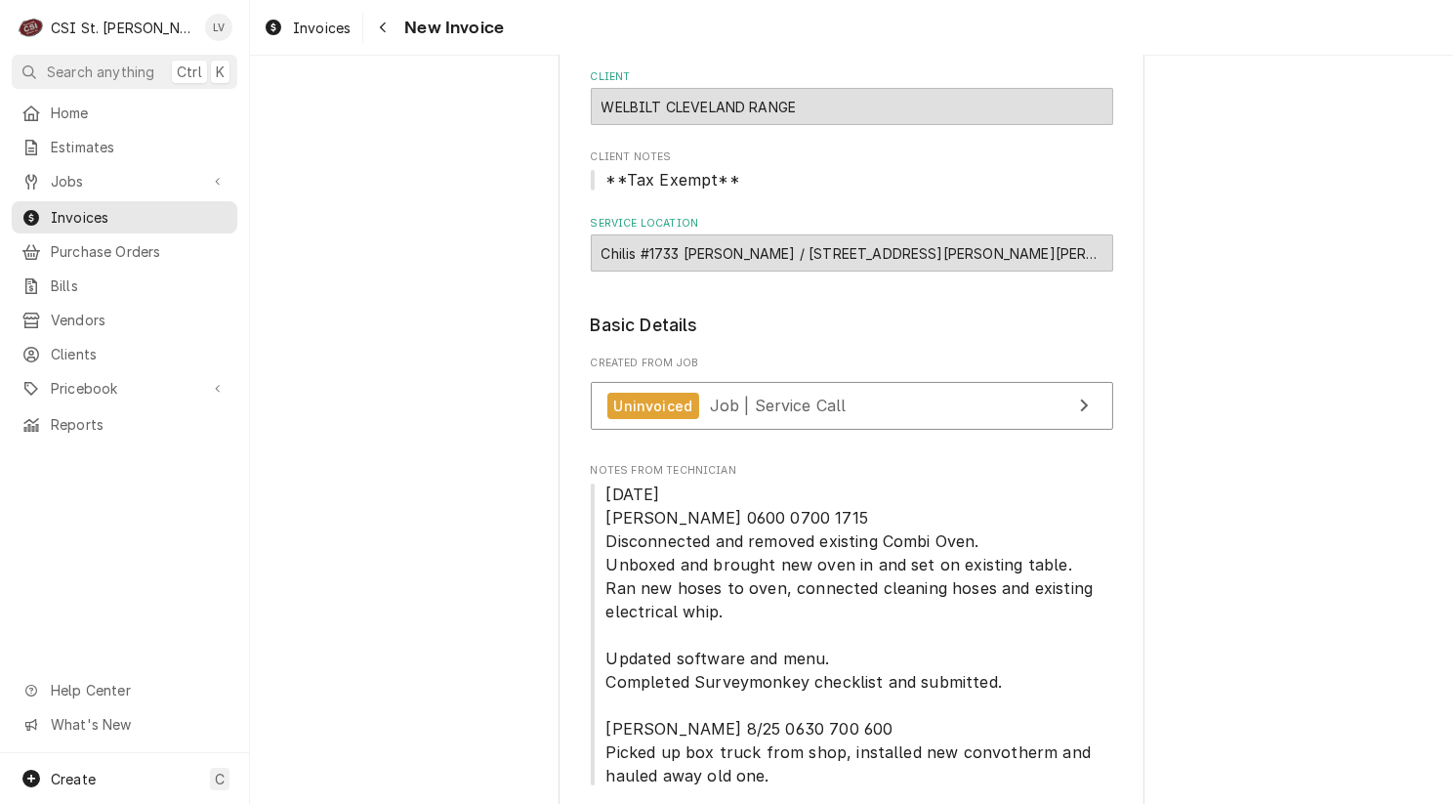
scroll to position [488, 0]
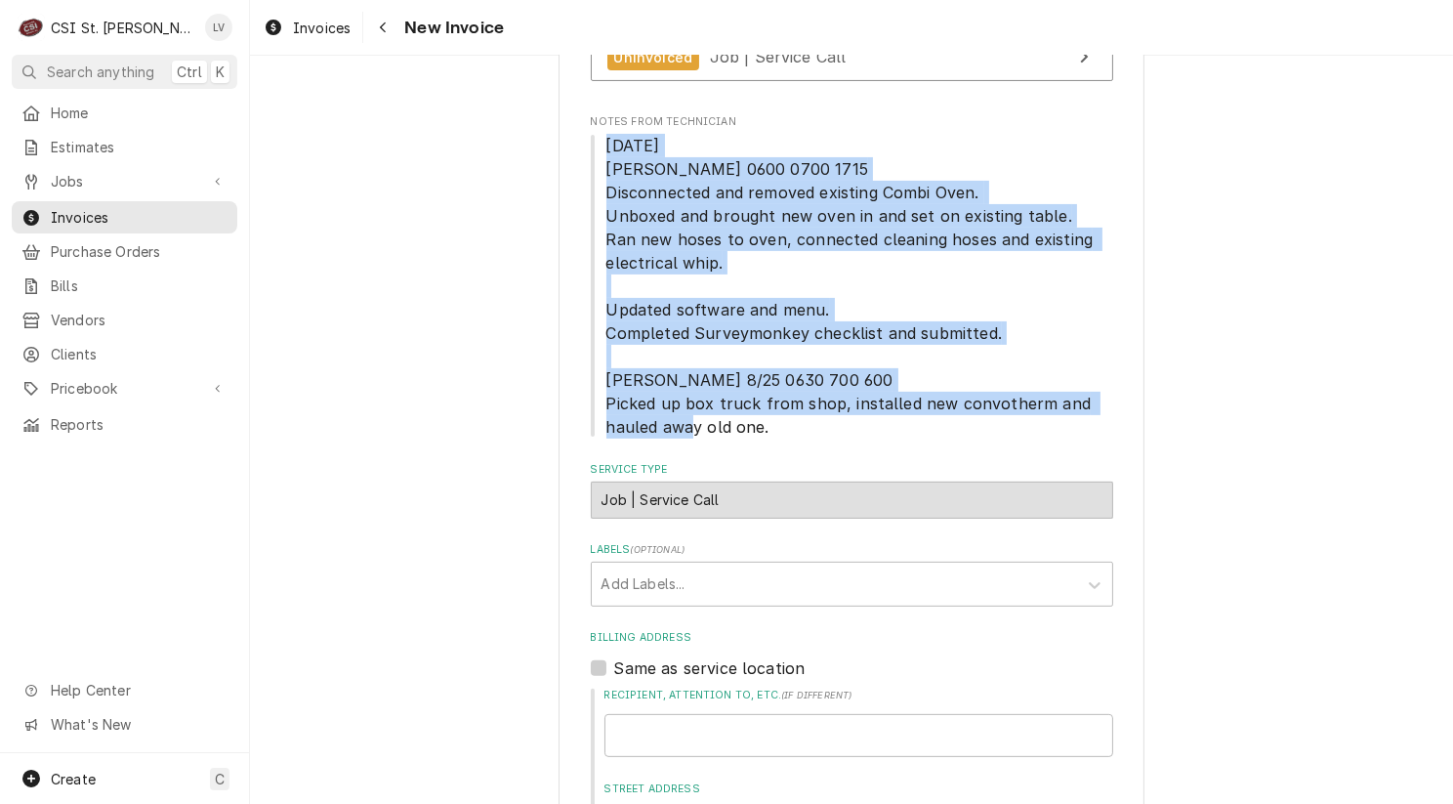
drag, startPoint x: 593, startPoint y: 138, endPoint x: 948, endPoint y: 428, distance: 458.8
click at [948, 428] on span "[DATE] [PERSON_NAME] 0600 0700 1715 Disconnected and removed existing Combi Ove…" at bounding box center [852, 286] width 522 height 305
copy span "[DATE] [PERSON_NAME] 0600 0700 1715 Disconnected and removed existing Combi Ove…"
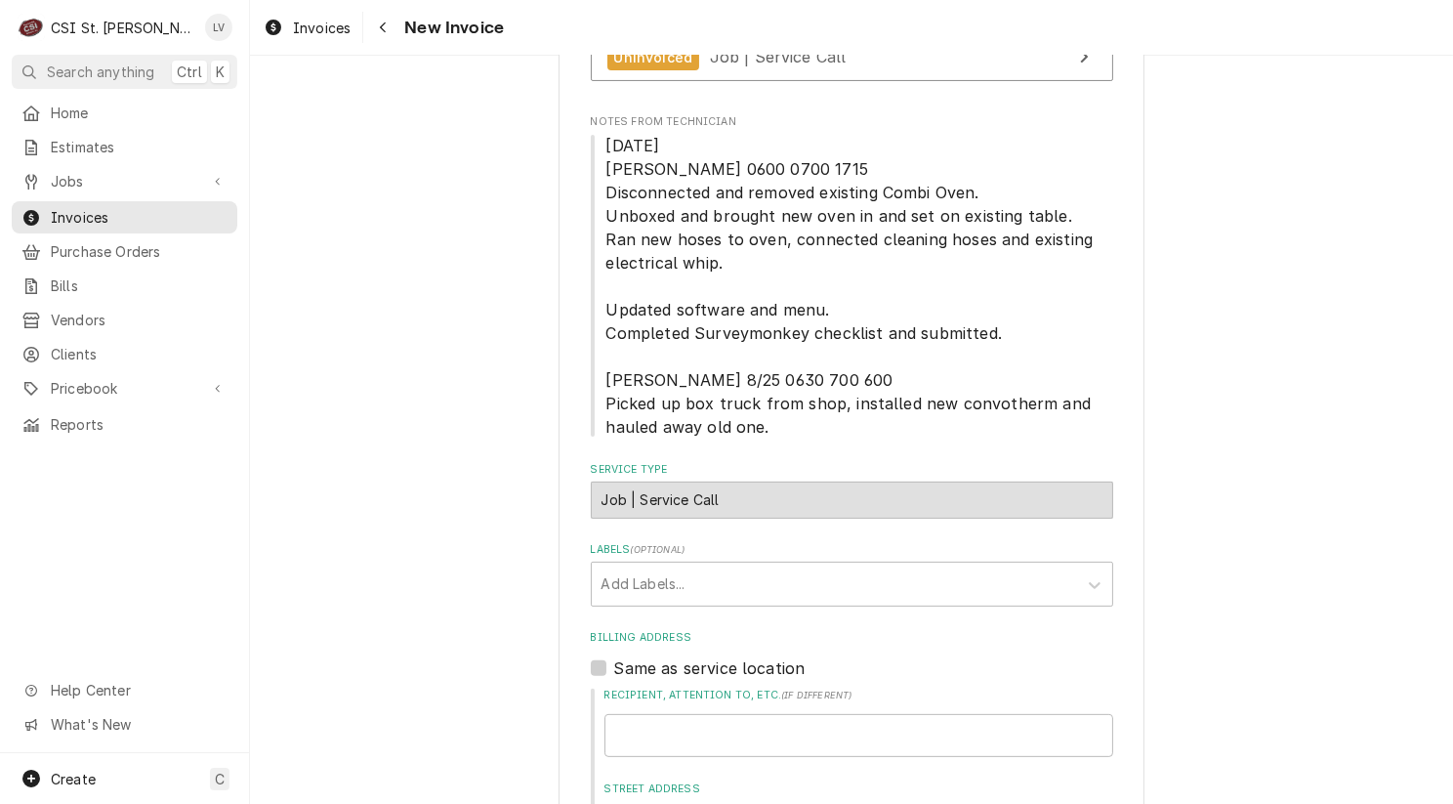
click at [816, 70] on link "Uninvoiced Job | Service Call" at bounding box center [852, 57] width 522 height 48
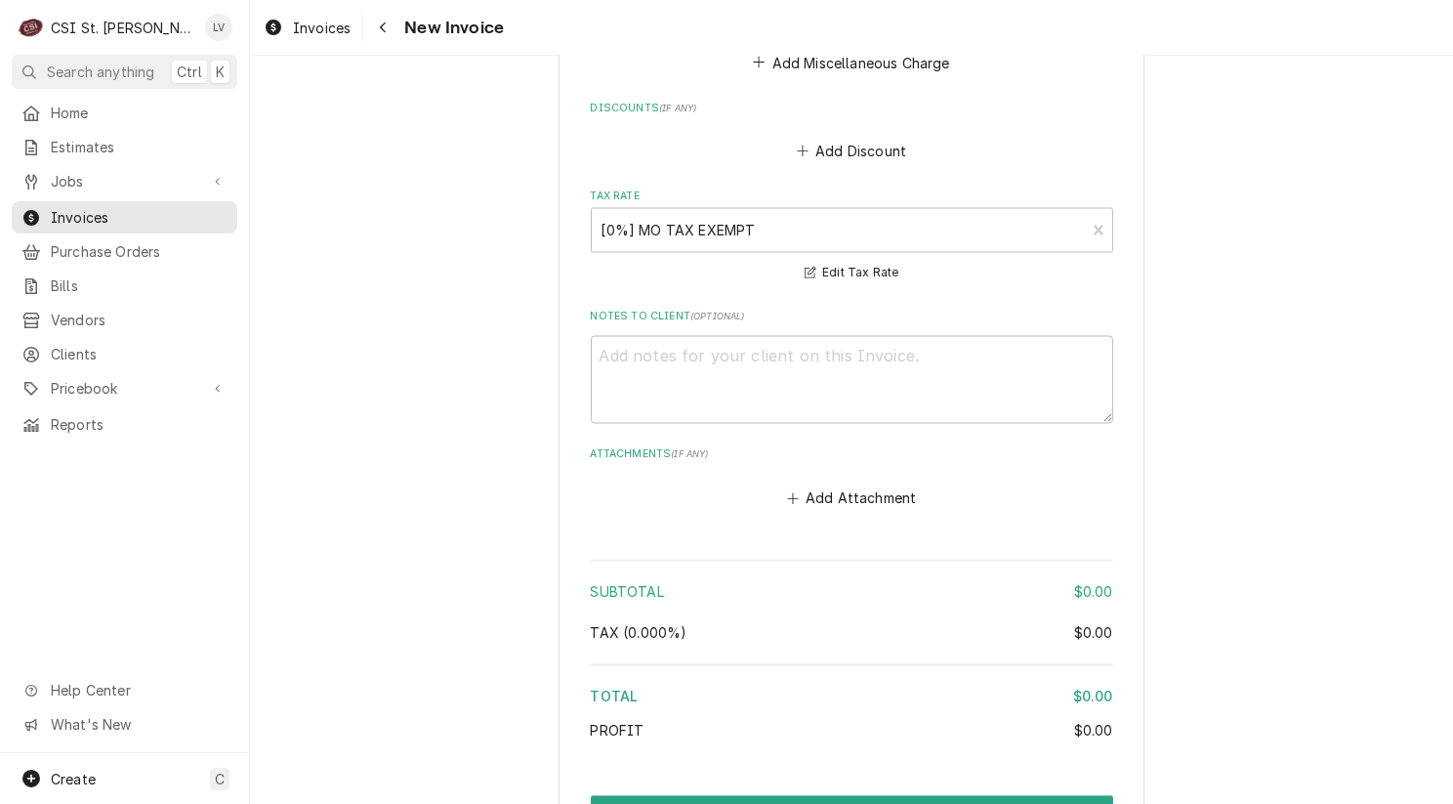
scroll to position [4064, 0]
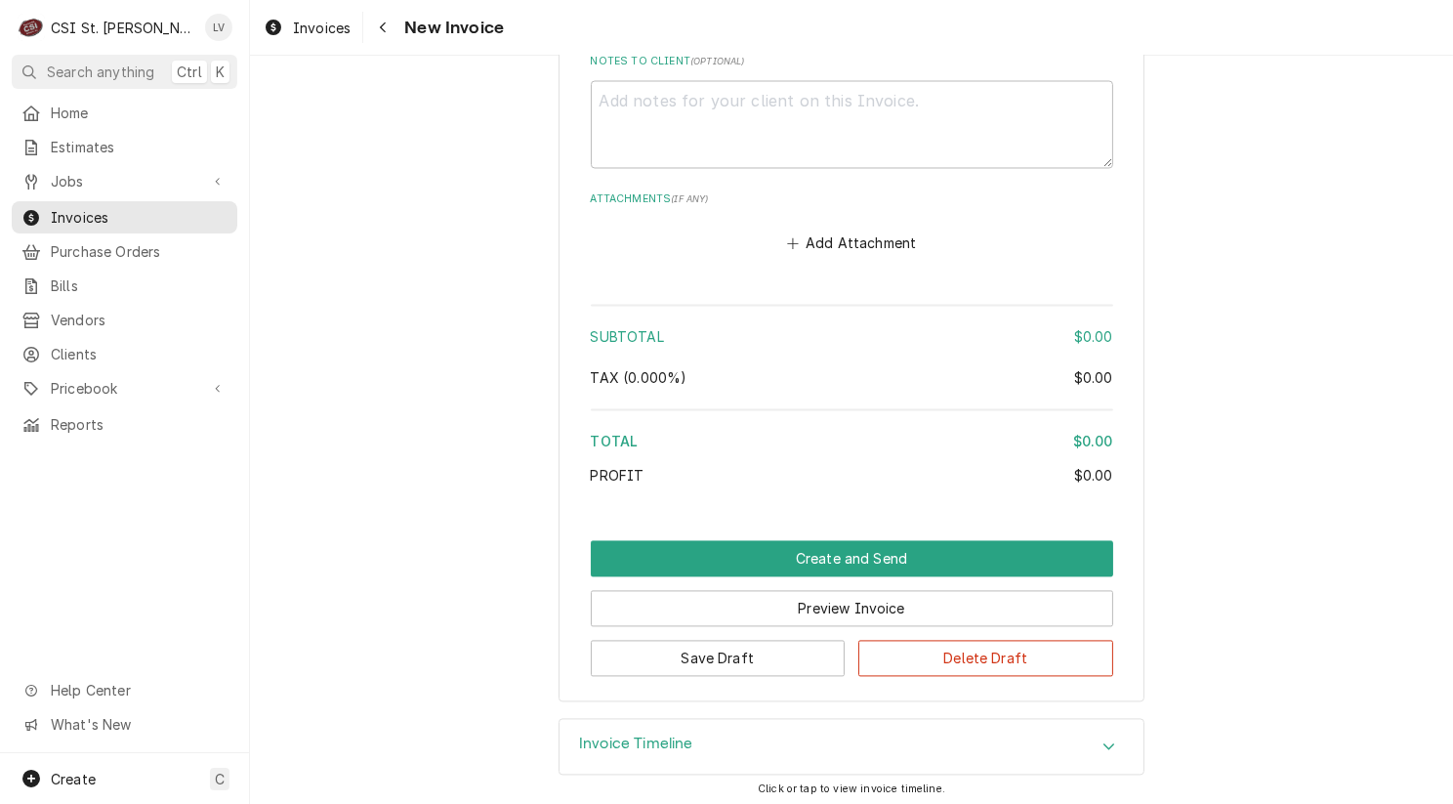
click at [1385, 754] on div "Invoice Timeline Click or tap to view invoice timeline." at bounding box center [851, 764] width 1203 height 92
click at [794, 608] on button "Preview Invoice" at bounding box center [852, 608] width 522 height 36
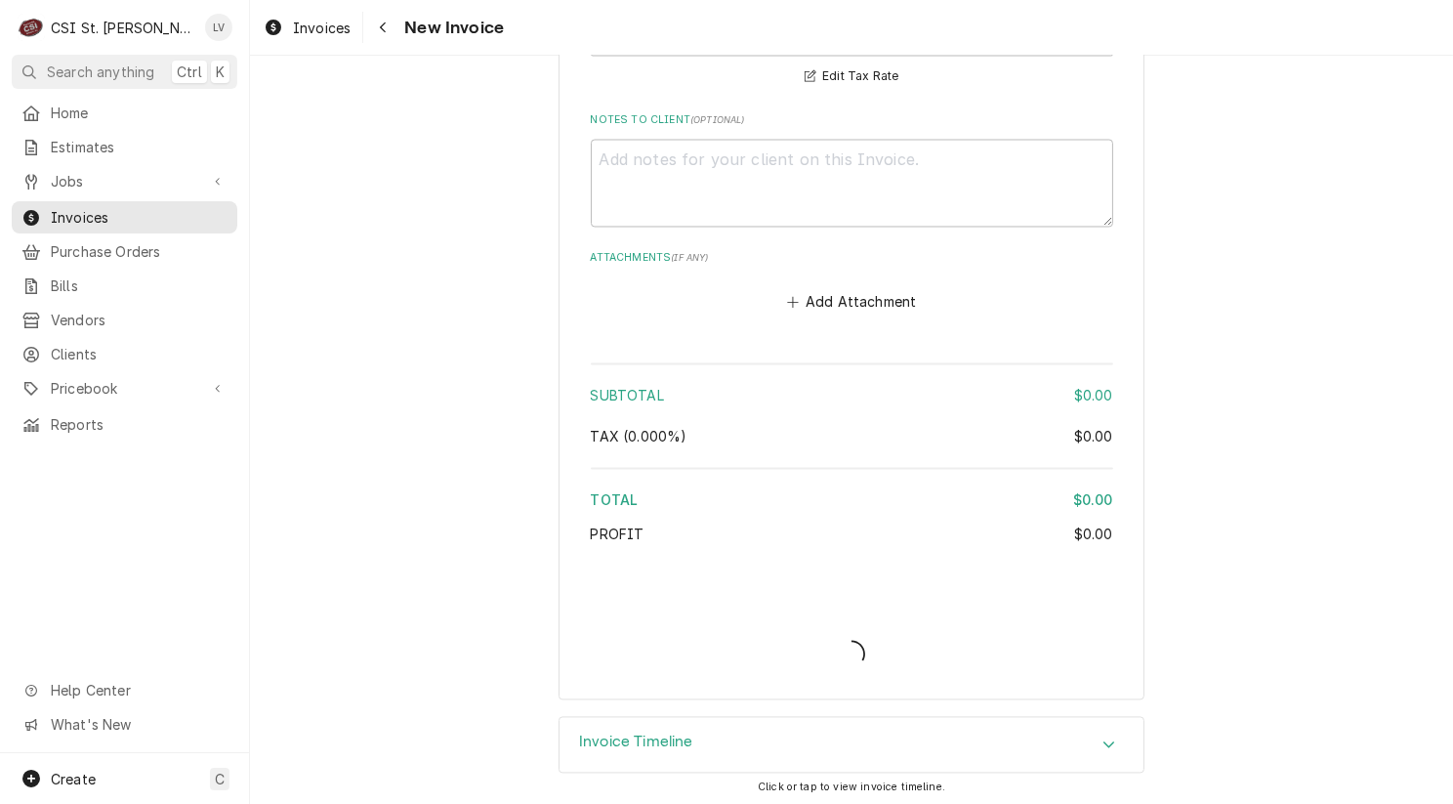
type textarea "x"
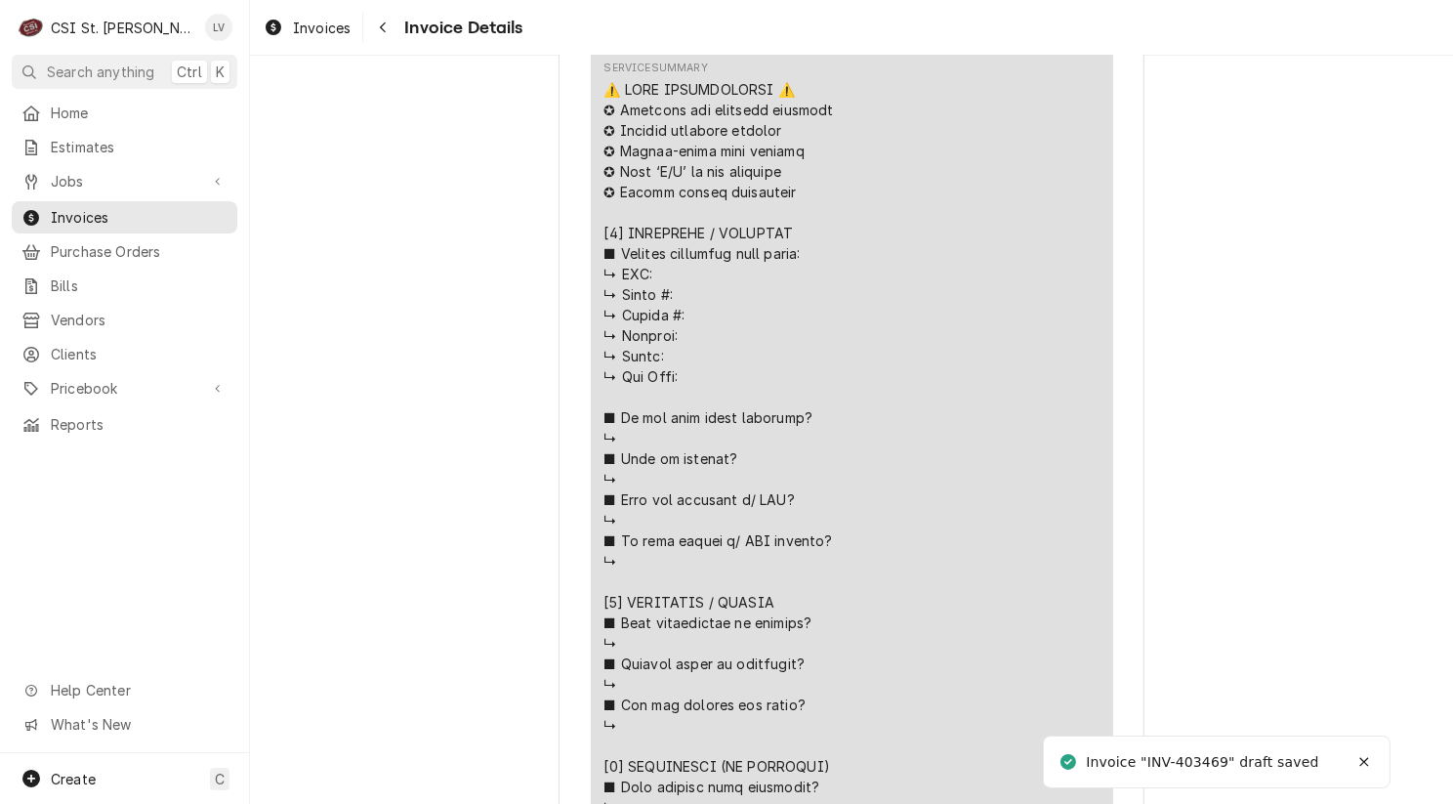
scroll to position [1465, 0]
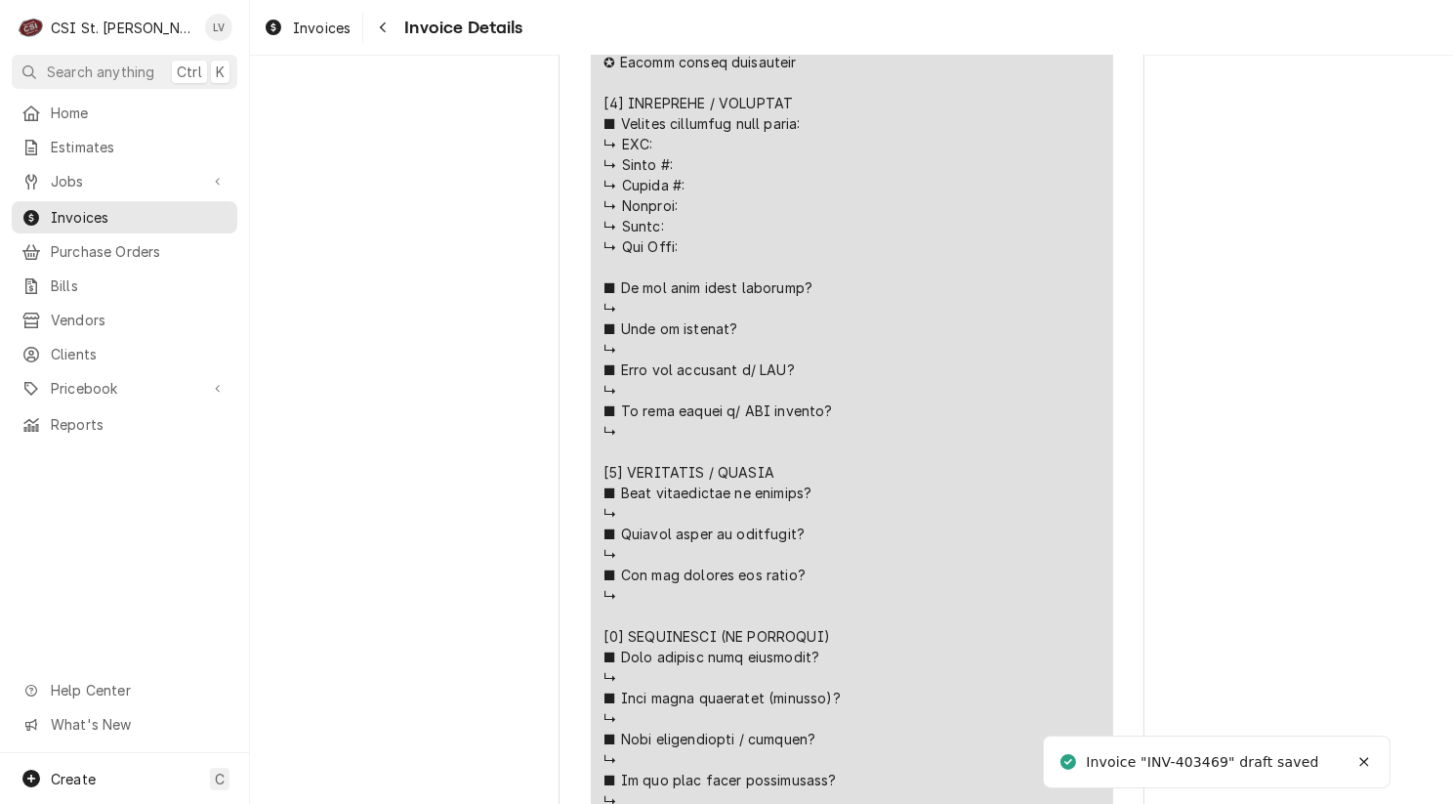
click at [1406, 576] on div "Draft Preview Sender CSI St. Louis CSI Commercial Services Inc18330 Edison Ave …" at bounding box center [851, 730] width 1203 height 4279
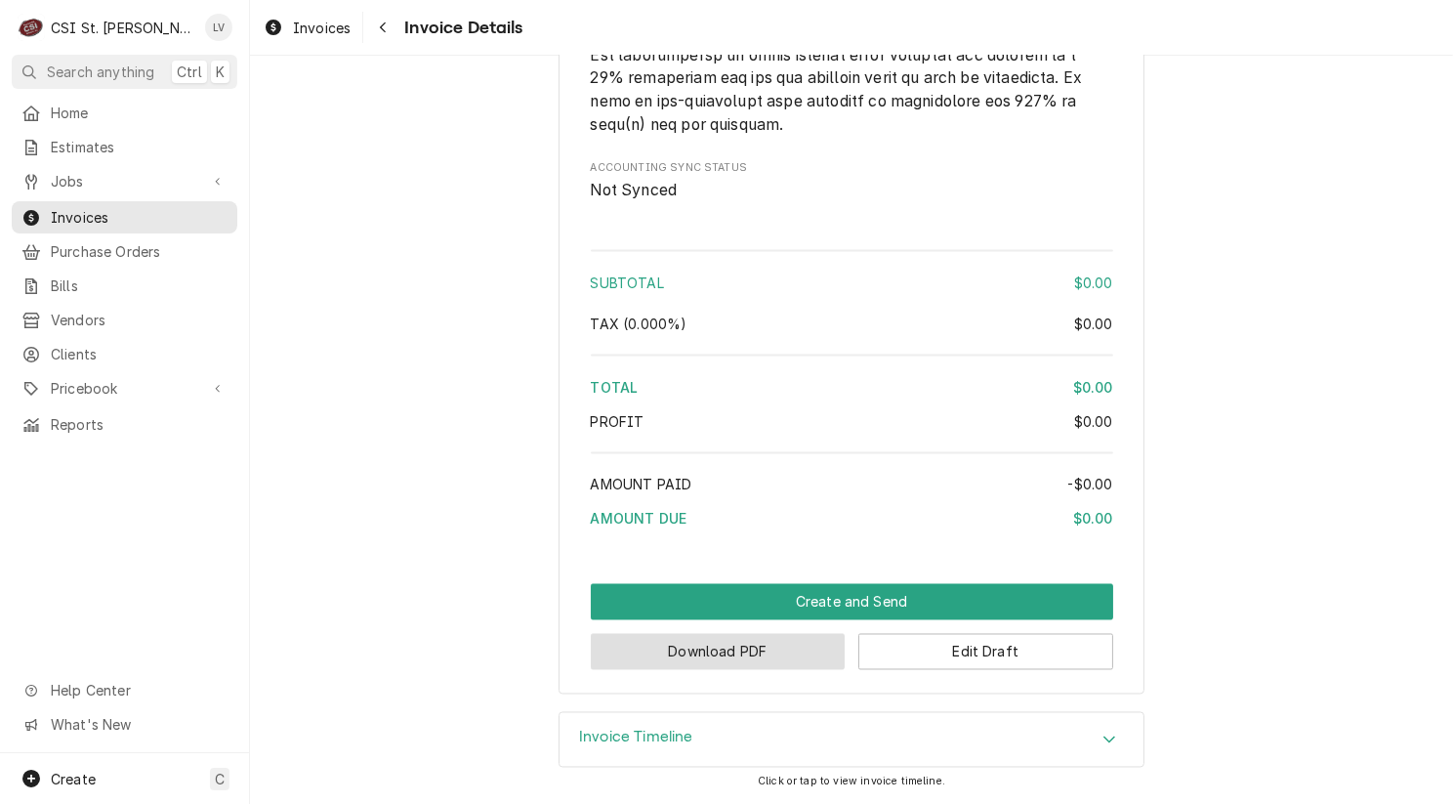
click at [749, 651] on button "Download PDF" at bounding box center [718, 652] width 255 height 36
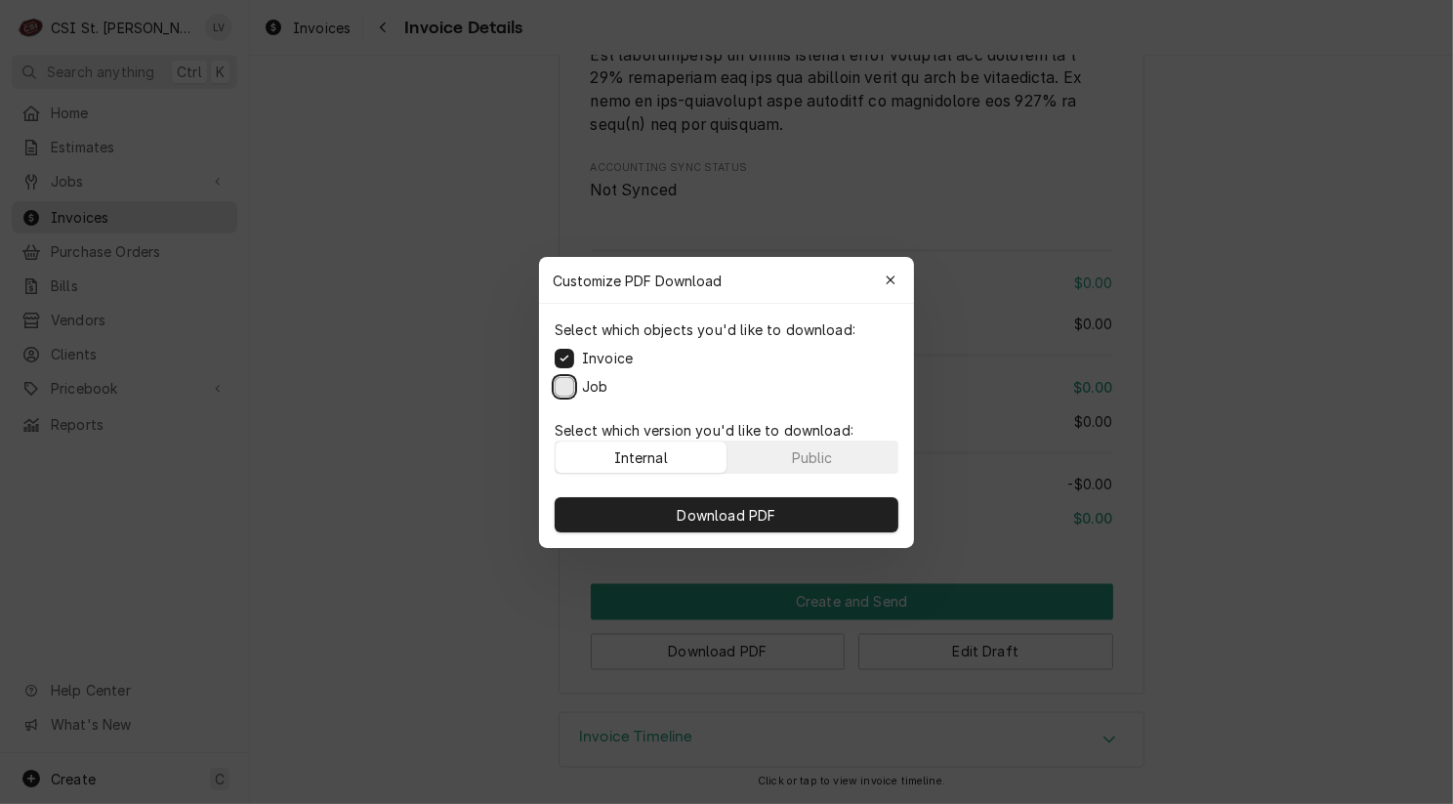
click at [564, 379] on button "Job" at bounding box center [565, 386] width 20 height 20
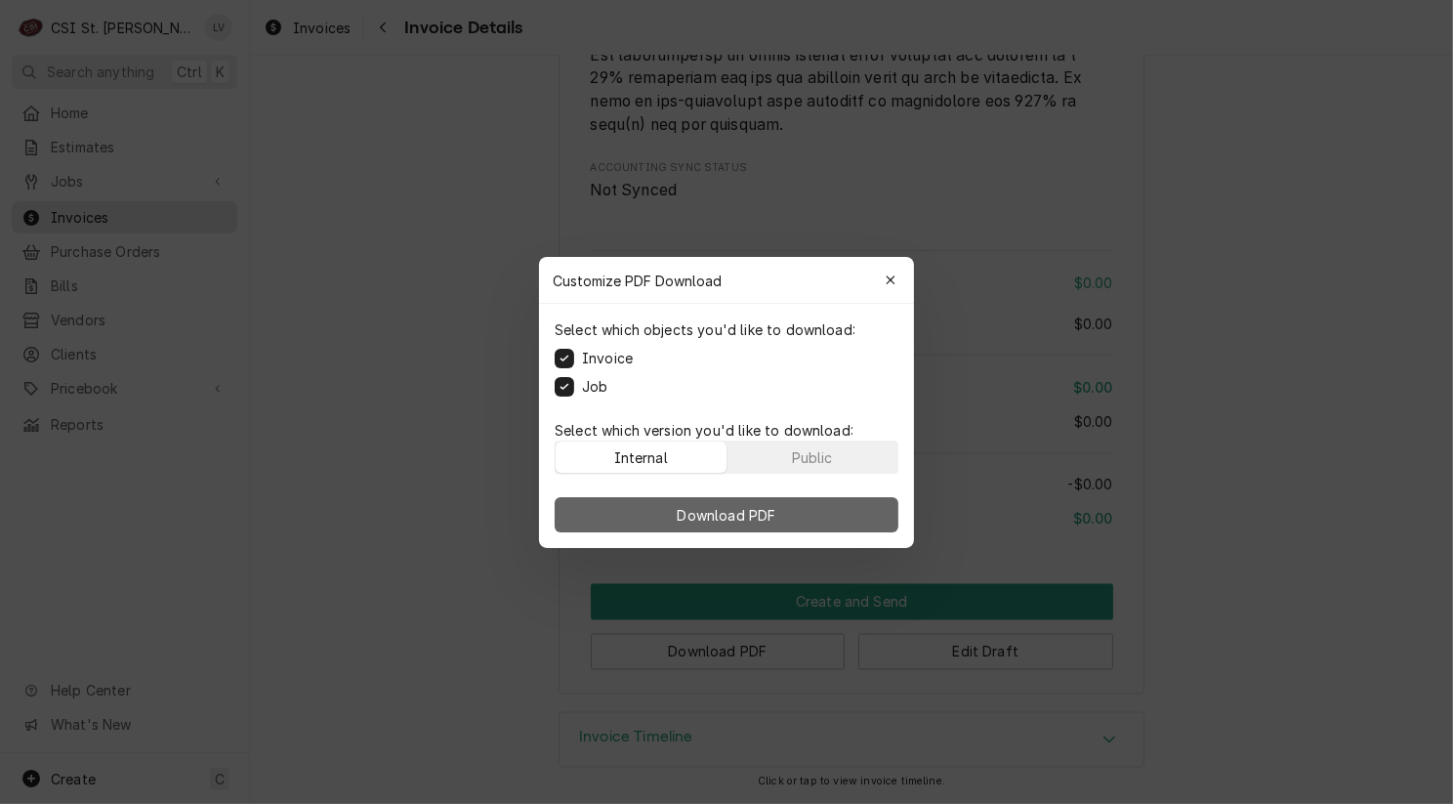
click at [729, 516] on span "Download PDF" at bounding box center [727, 514] width 106 height 21
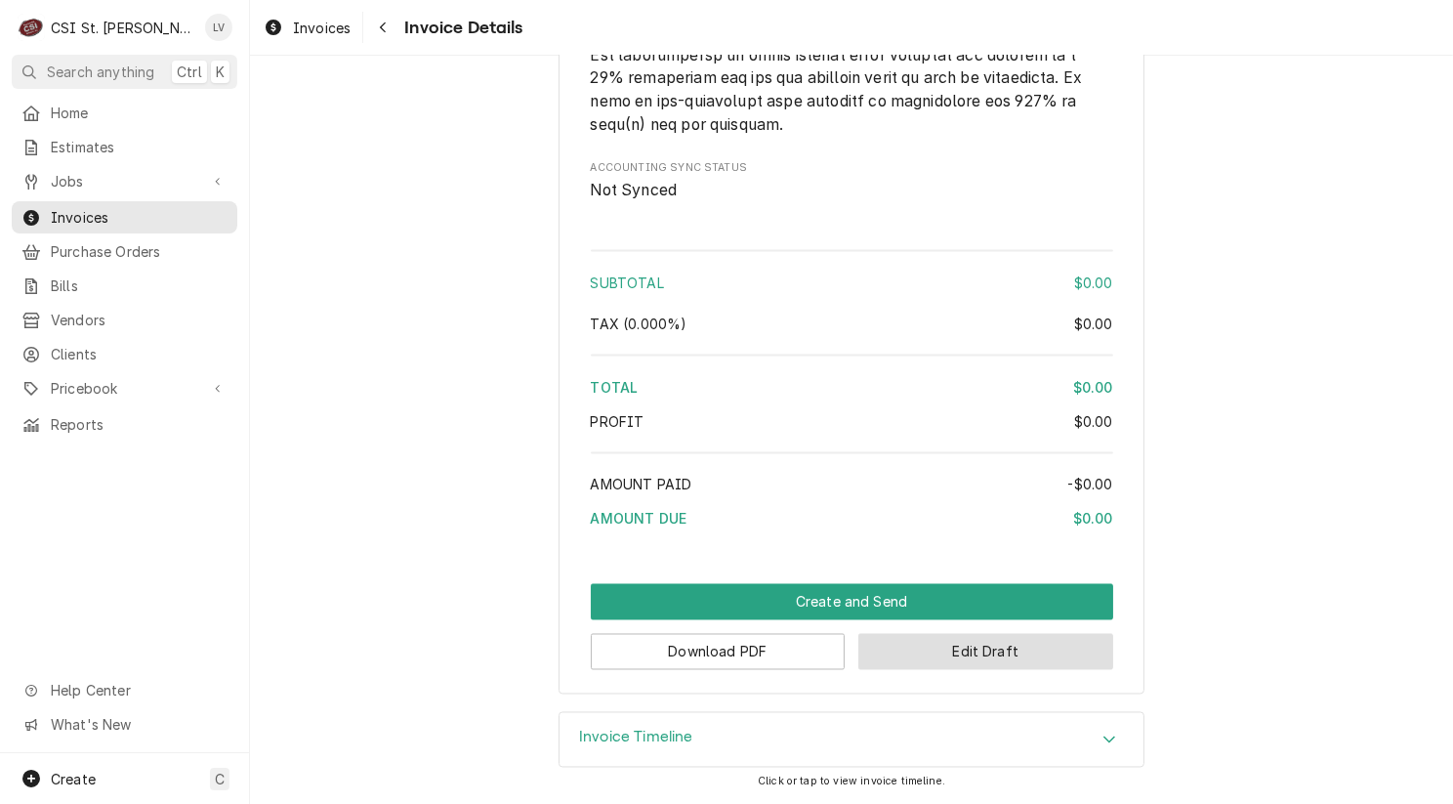
click at [1036, 650] on button "Edit Draft" at bounding box center [985, 652] width 255 height 36
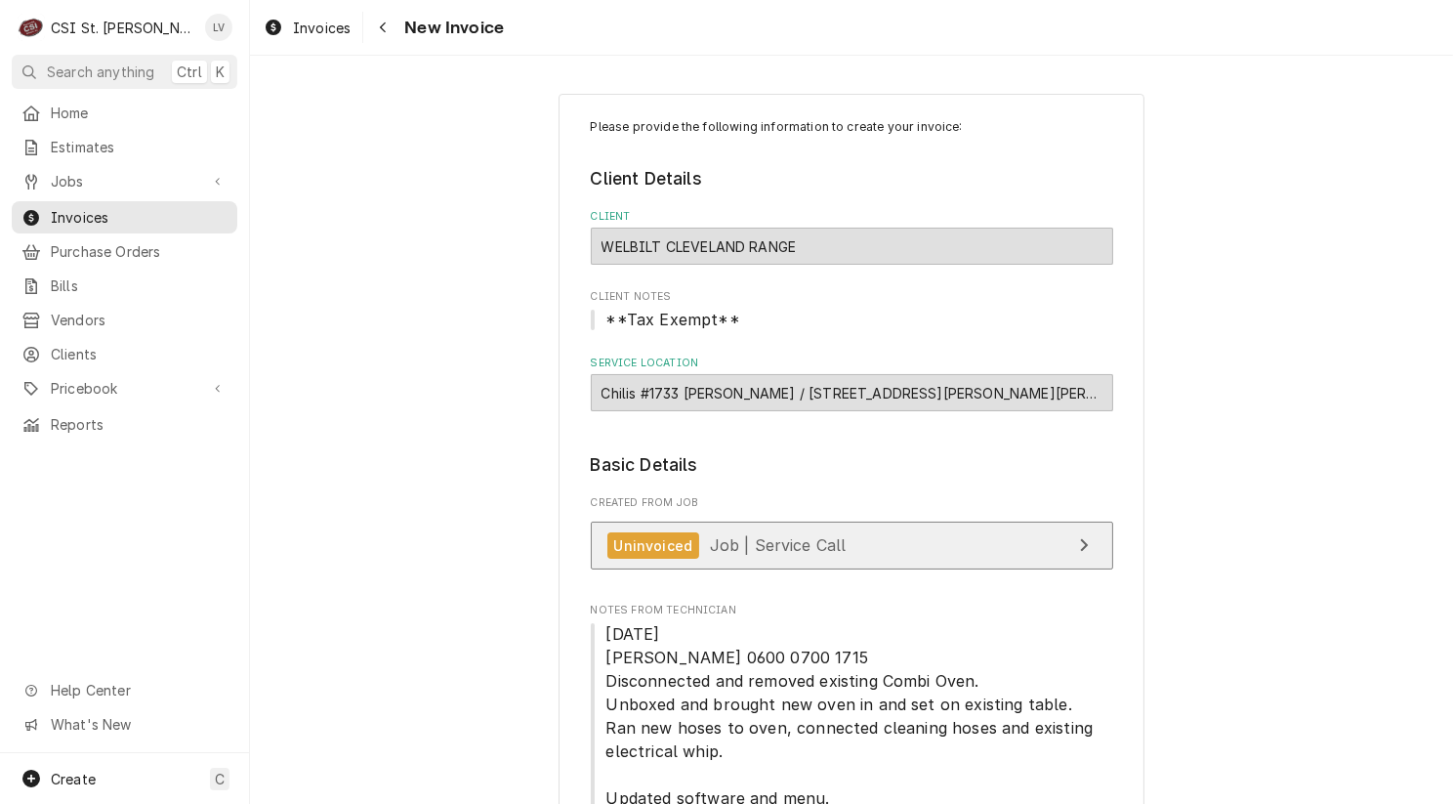
click at [734, 538] on span "Job | Service Call" at bounding box center [778, 545] width 137 height 20
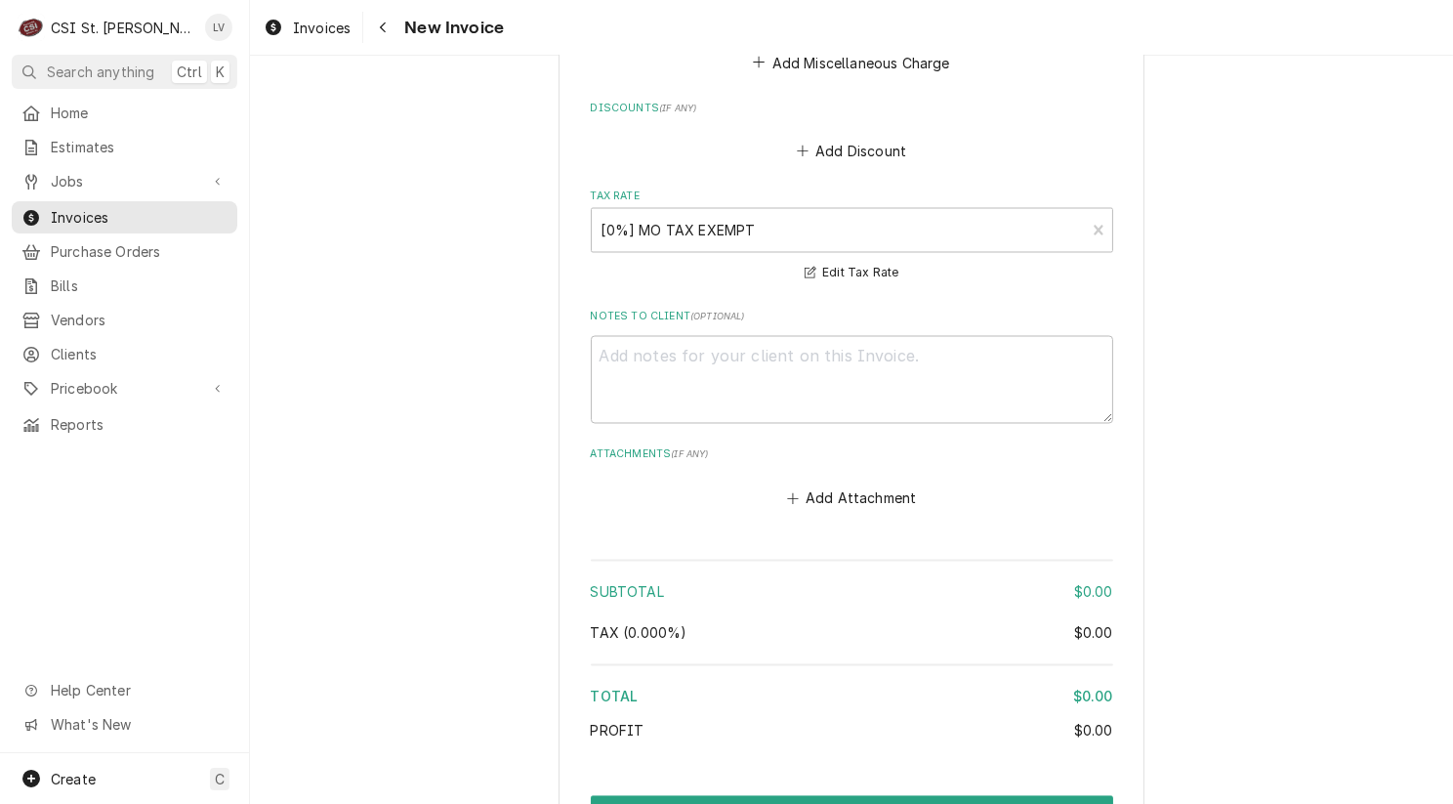
scroll to position [3418, 0]
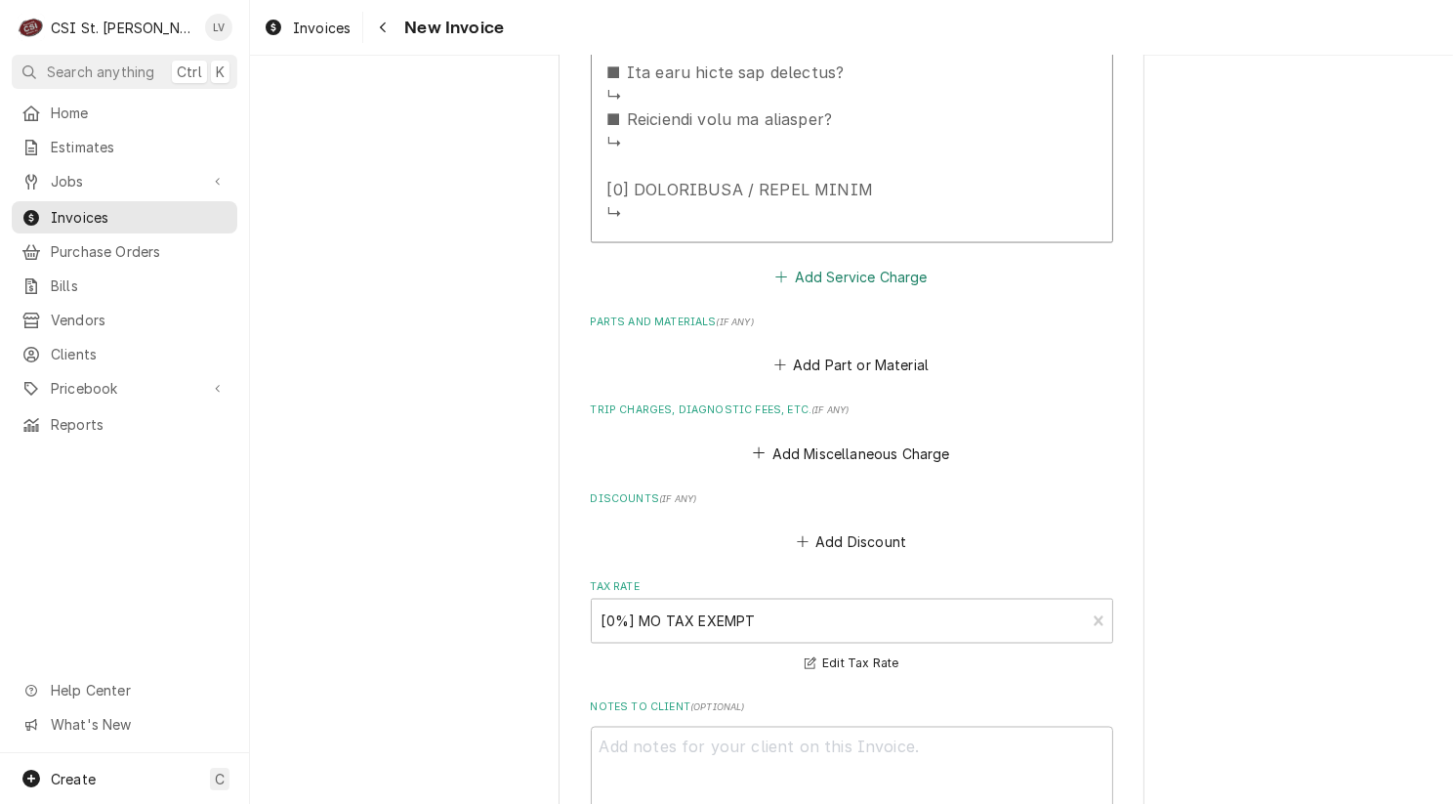
click at [888, 275] on button "Add Service Charge" at bounding box center [851, 276] width 158 height 27
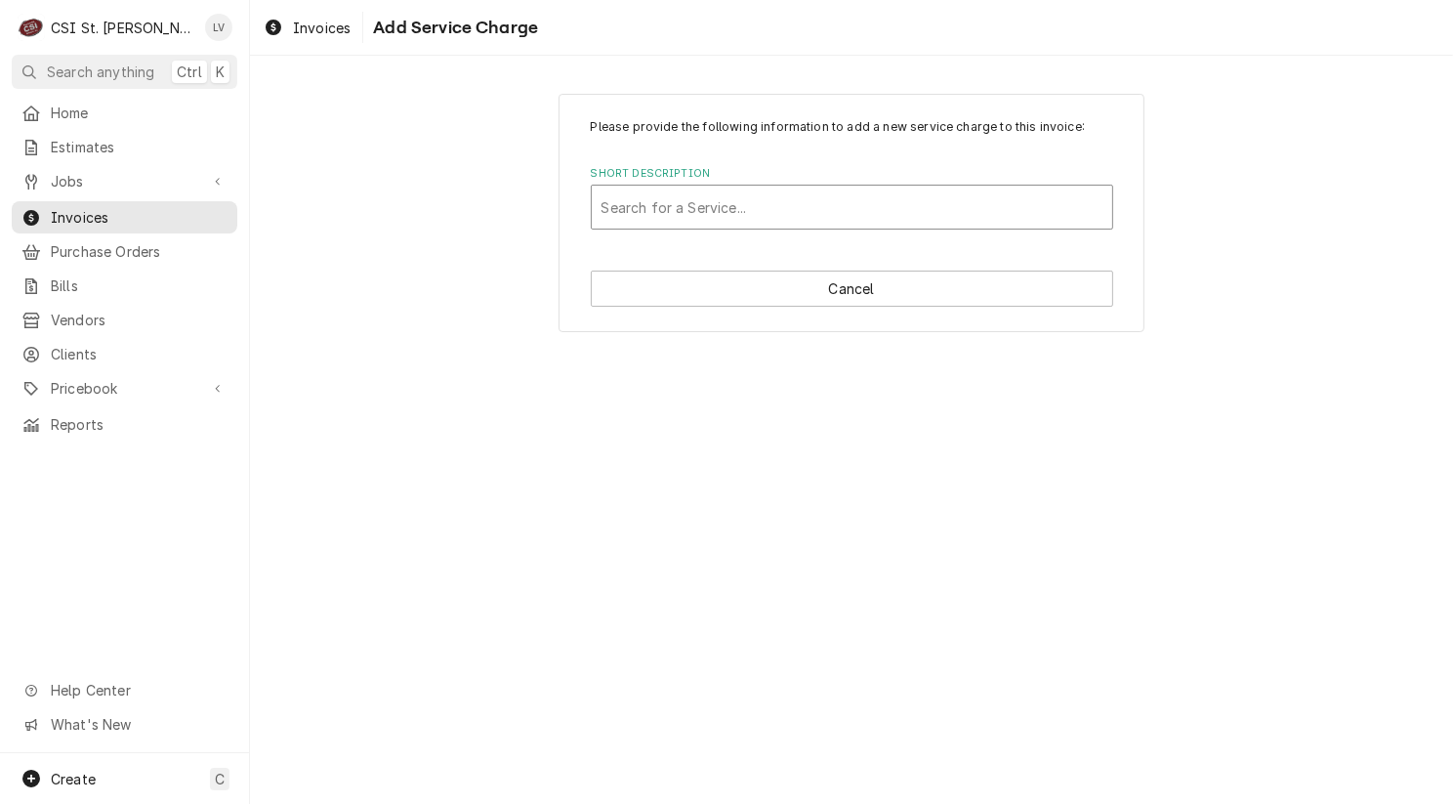
click at [689, 204] on div "Short Description" at bounding box center [852, 206] width 501 height 35
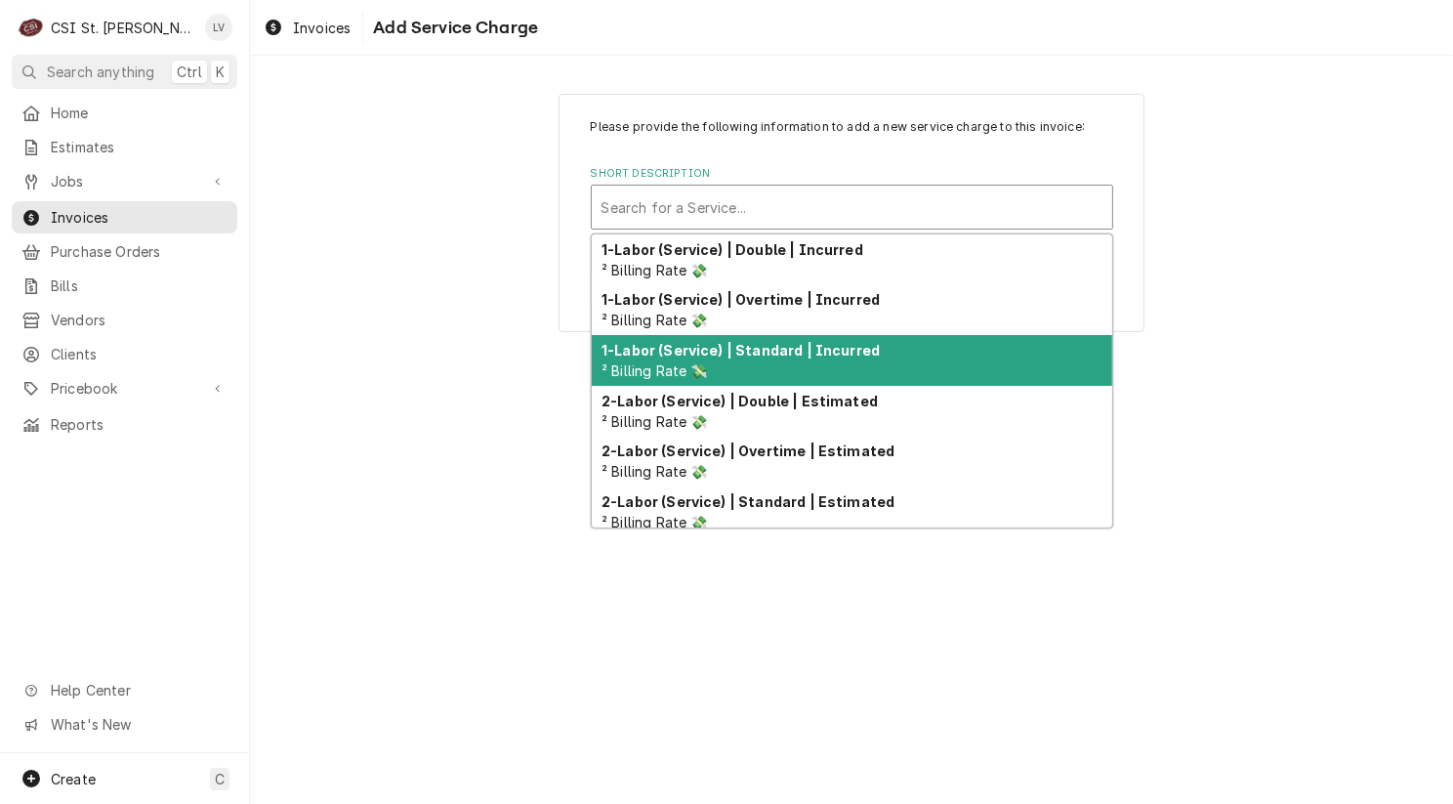
click at [674, 362] on span "² Billing Rate 💸" at bounding box center [655, 370] width 106 height 17
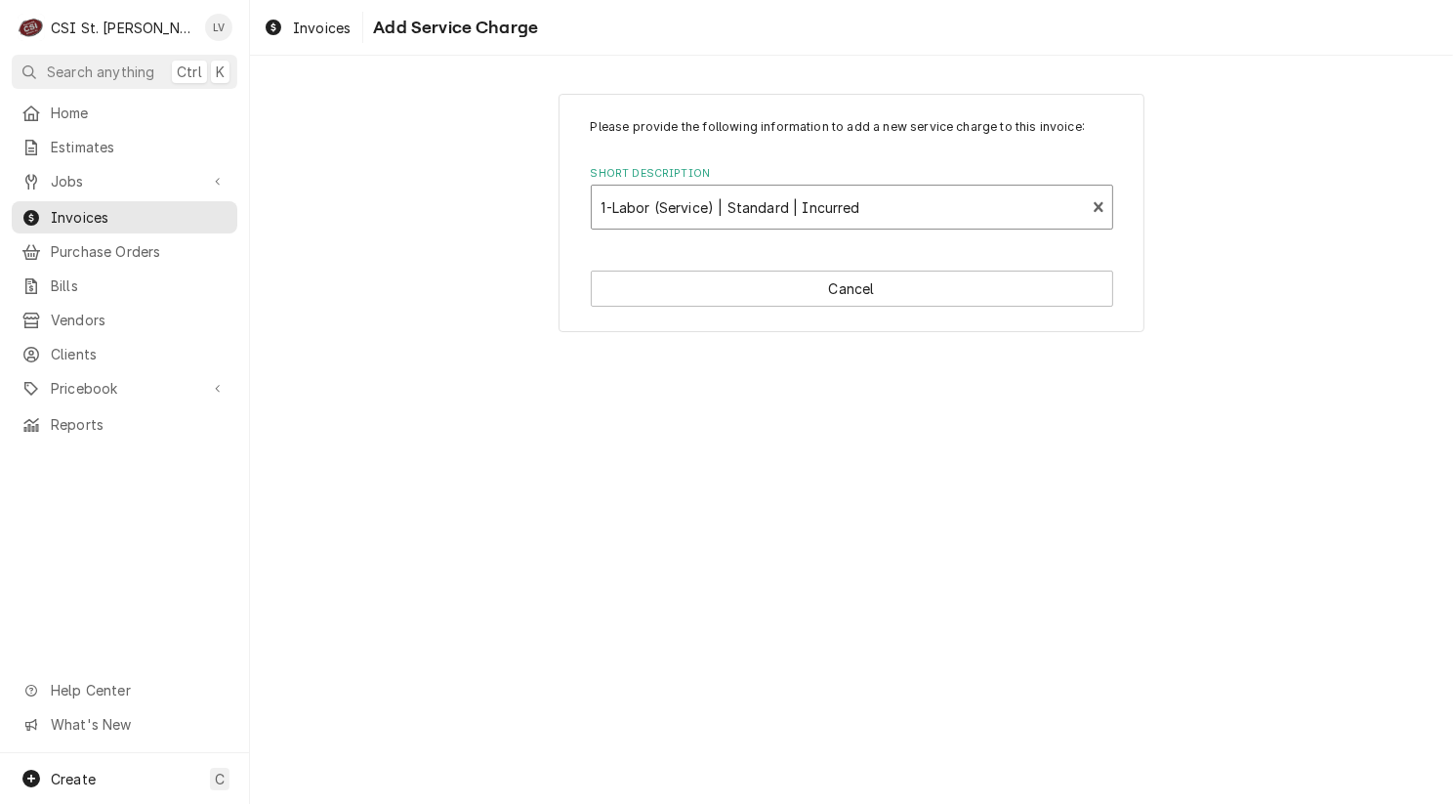
type textarea "x"
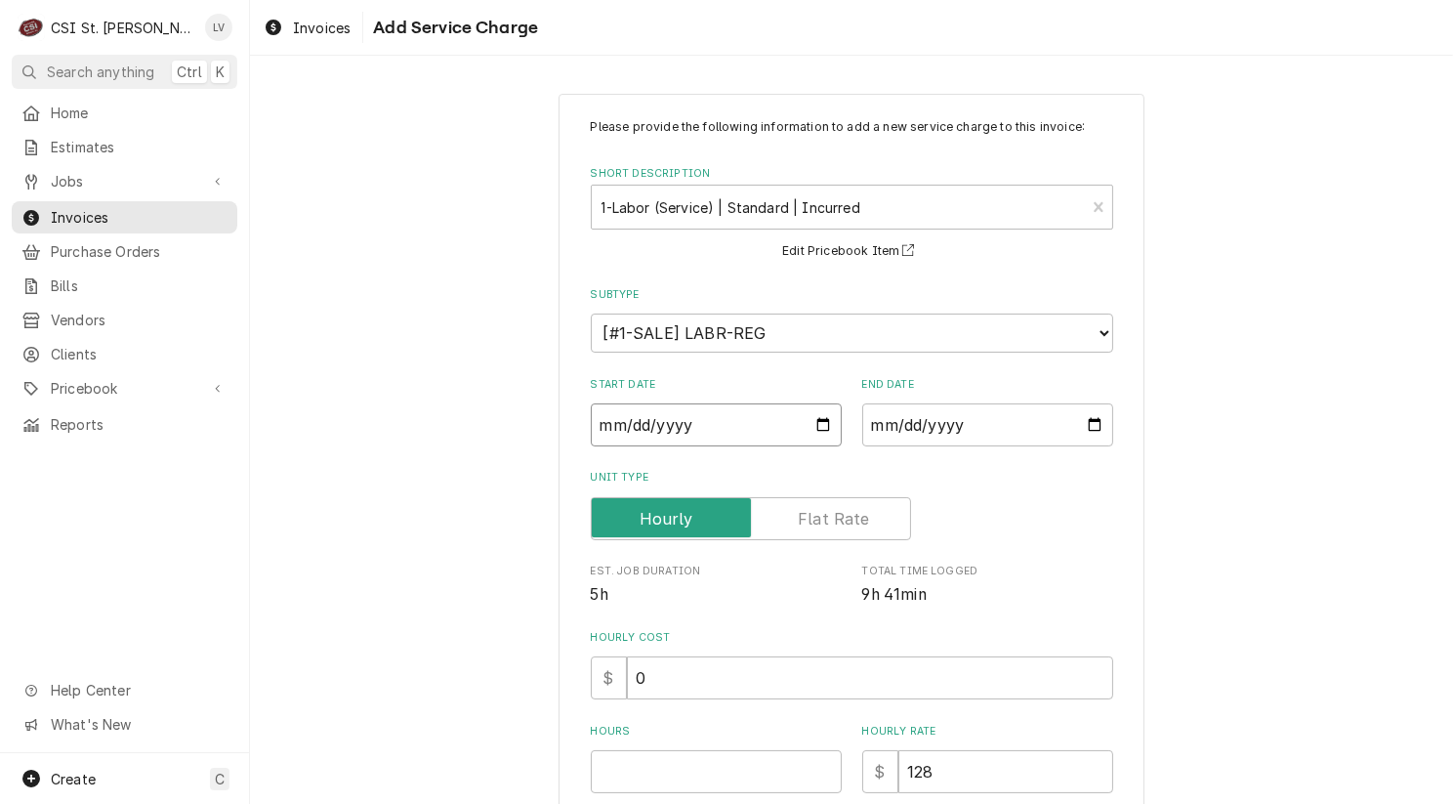
click at [593, 423] on input "Start Date" at bounding box center [716, 424] width 251 height 43
type input "0002-08-26"
type textarea "x"
type input "0020-08-26"
type textarea "x"
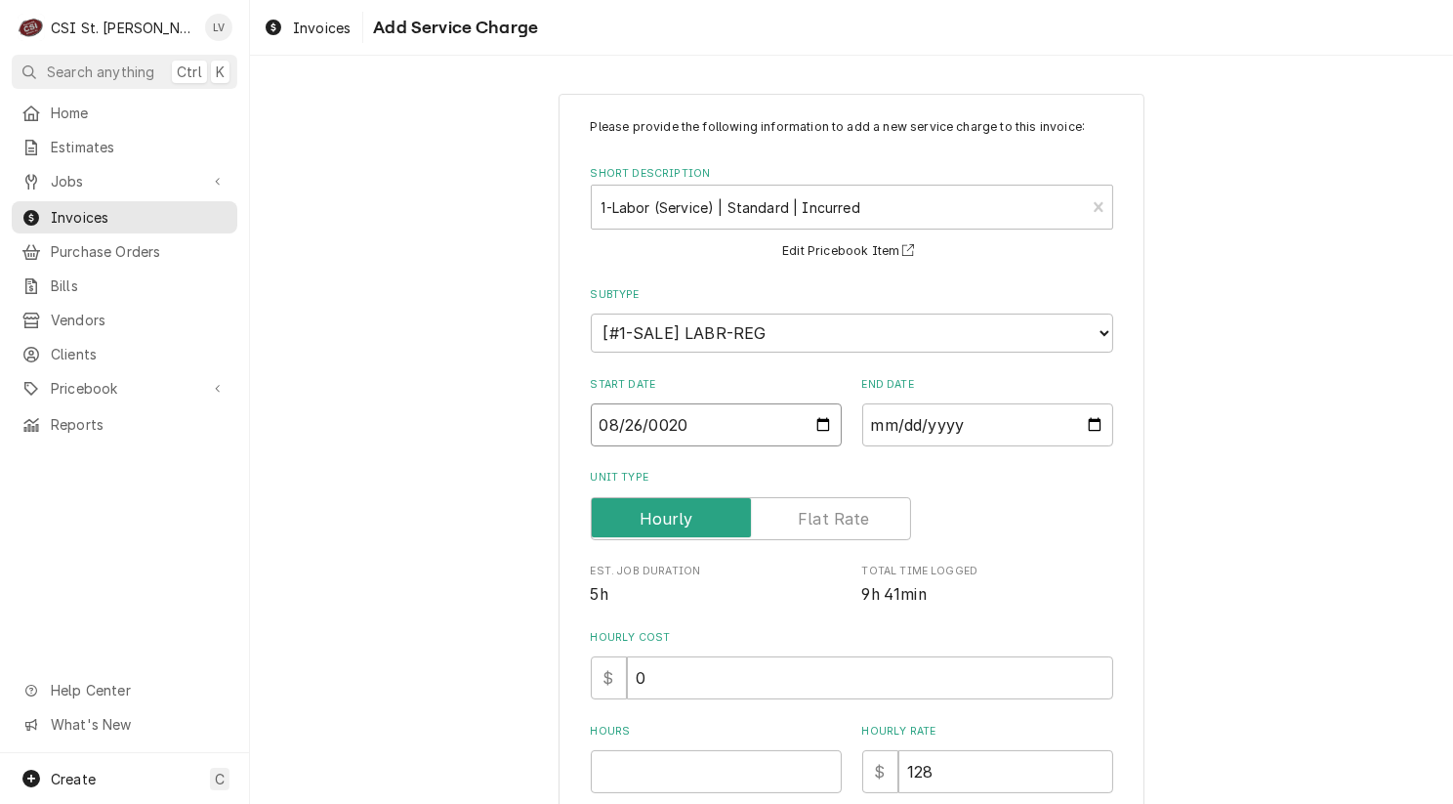
type input "0202-08-26"
type textarea "x"
type input "2025-08-26"
type textarea "x"
type input "0002-08-26"
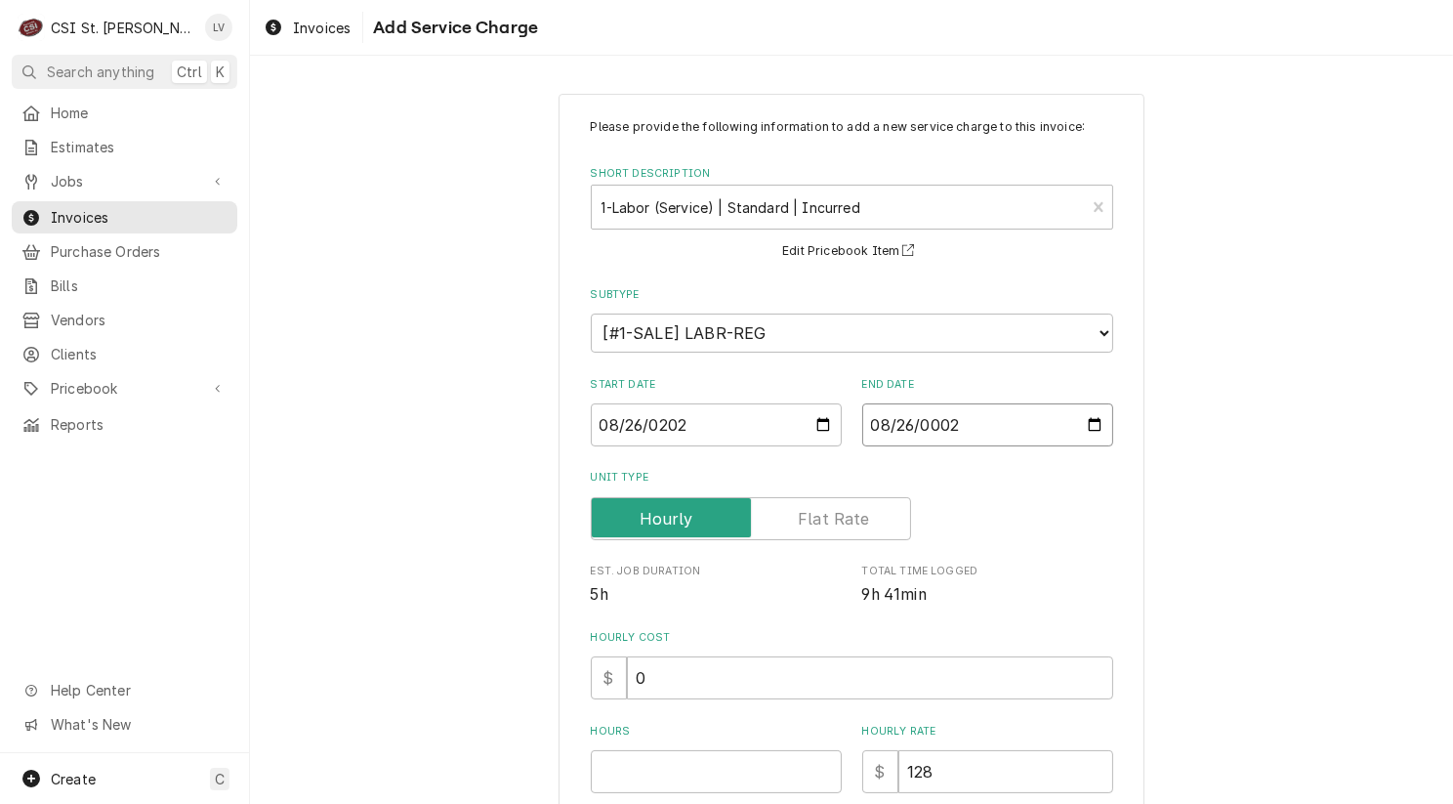
type textarea "x"
type input "0020-08-26"
type textarea "x"
type input "0202-08-26"
type textarea "x"
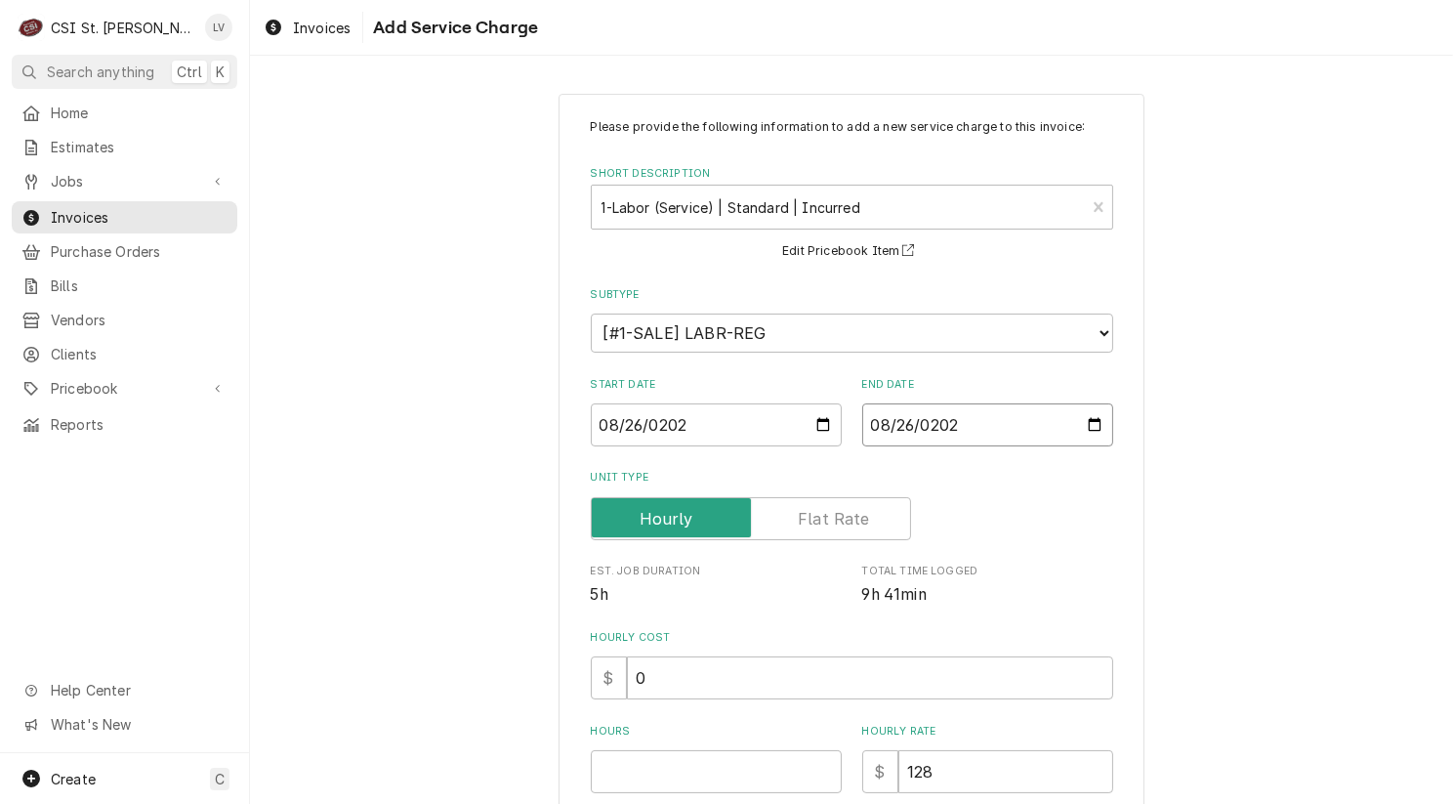
type input "2025-08-26"
click at [454, 602] on div "Please provide the following information to add a new service charge to this in…" at bounding box center [851, 661] width 1203 height 1170
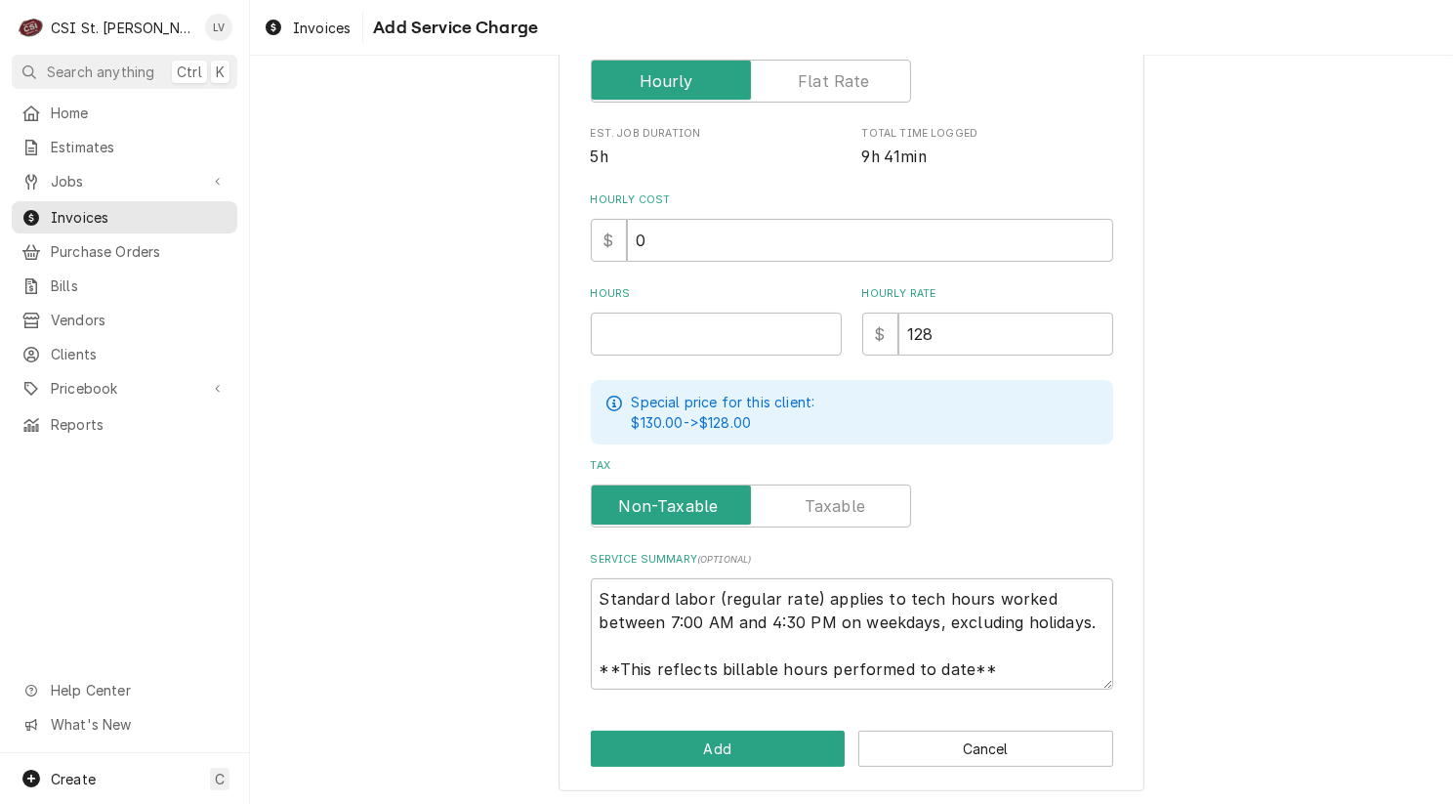
scroll to position [438, 0]
click at [613, 330] on input "Hours" at bounding box center [716, 333] width 251 height 43
type textarea "x"
type input "1"
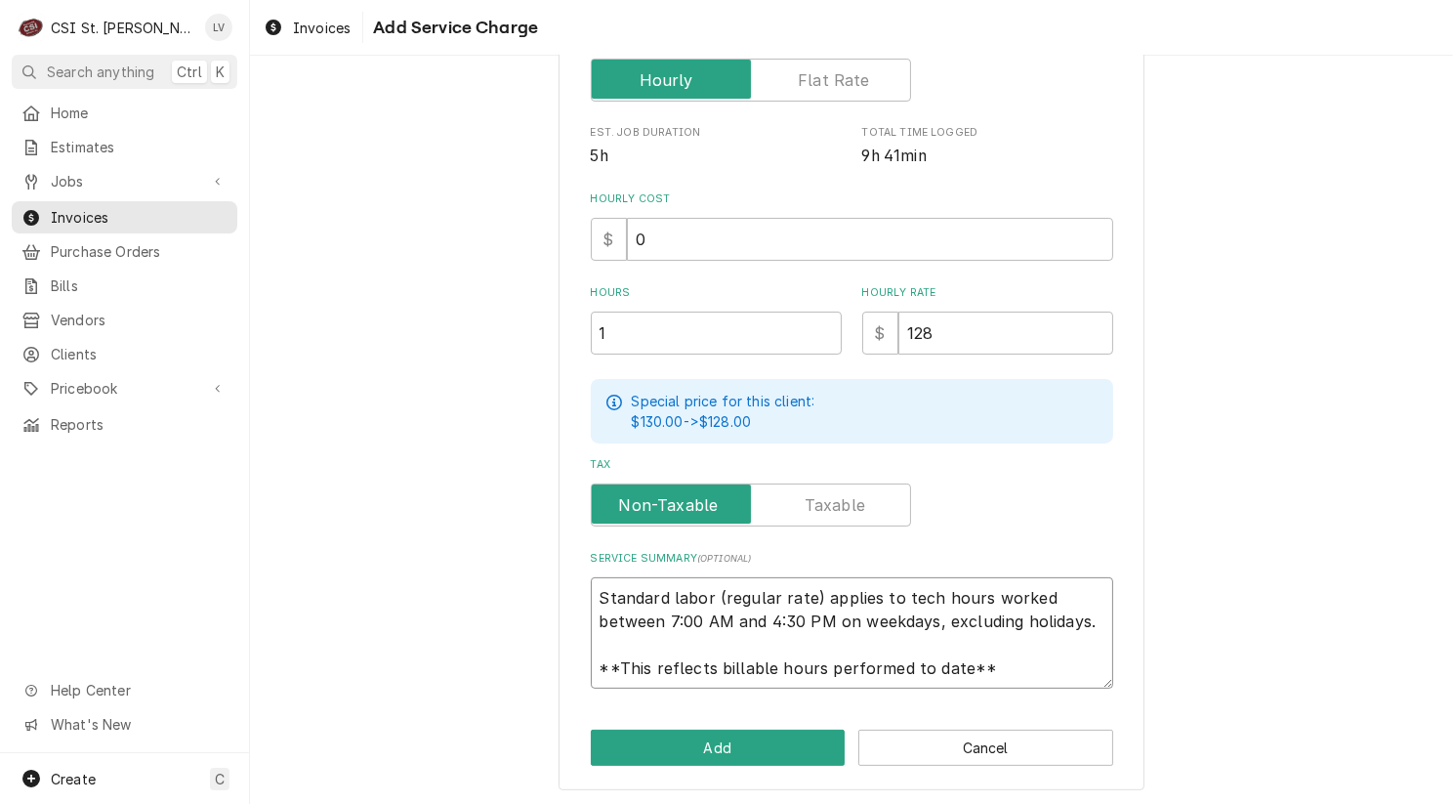
drag, startPoint x: 595, startPoint y: 593, endPoint x: 1063, endPoint y: 682, distance: 477.1
click at [1063, 682] on textarea "Standard labor (regular rate) applies to tech hours worked between 7:00 AM and …" at bounding box center [852, 632] width 522 height 111
paste textarea "Disconnected and removed existing Combi Oven. Unboxed and brought new oven in a…"
type textarea "x"
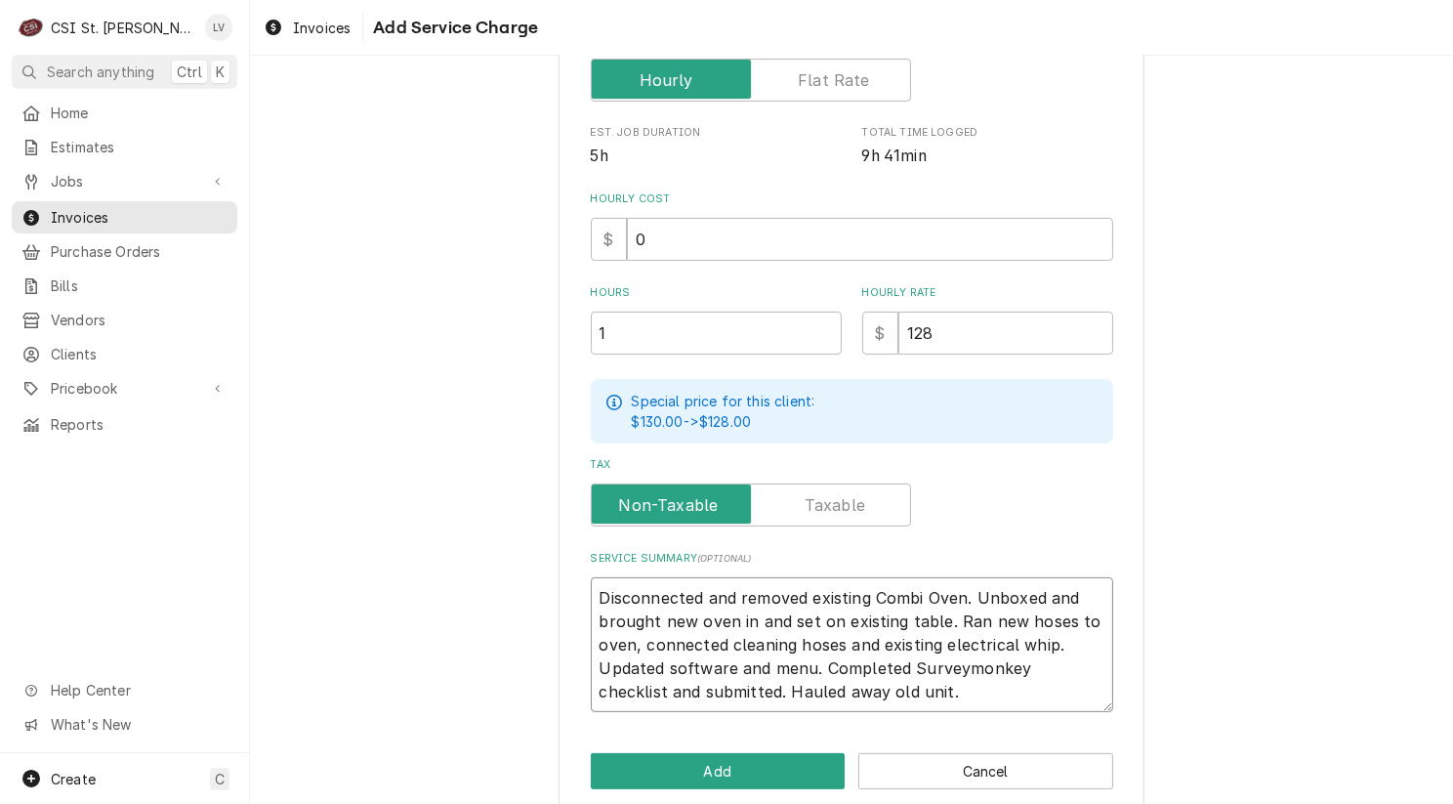
scroll to position [0, 0]
type textarea "Disconnected and removed existing Combi Oven. Unboxed and brought new oven in a…"
click at [735, 771] on button "Add" at bounding box center [718, 771] width 255 height 36
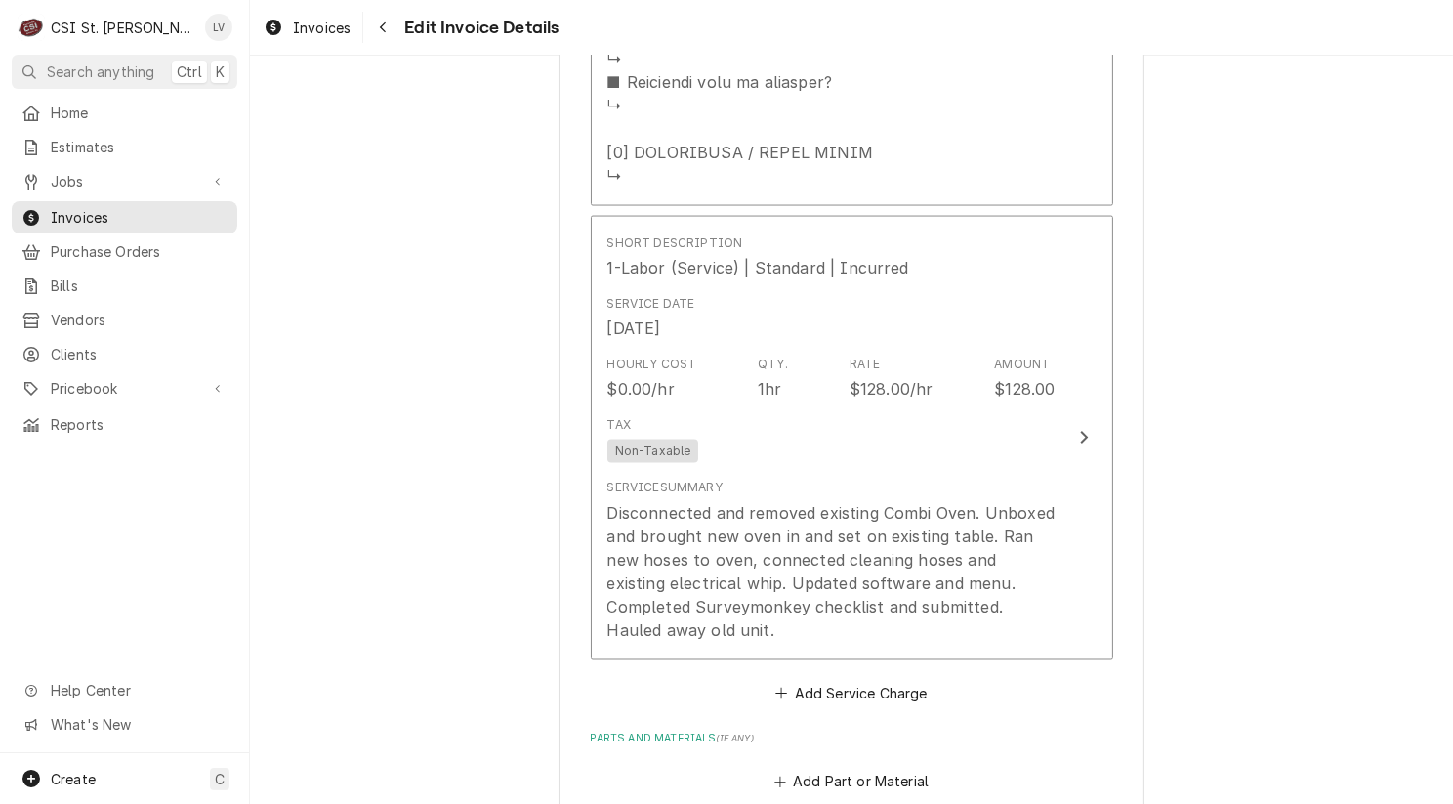
scroll to position [3455, 0]
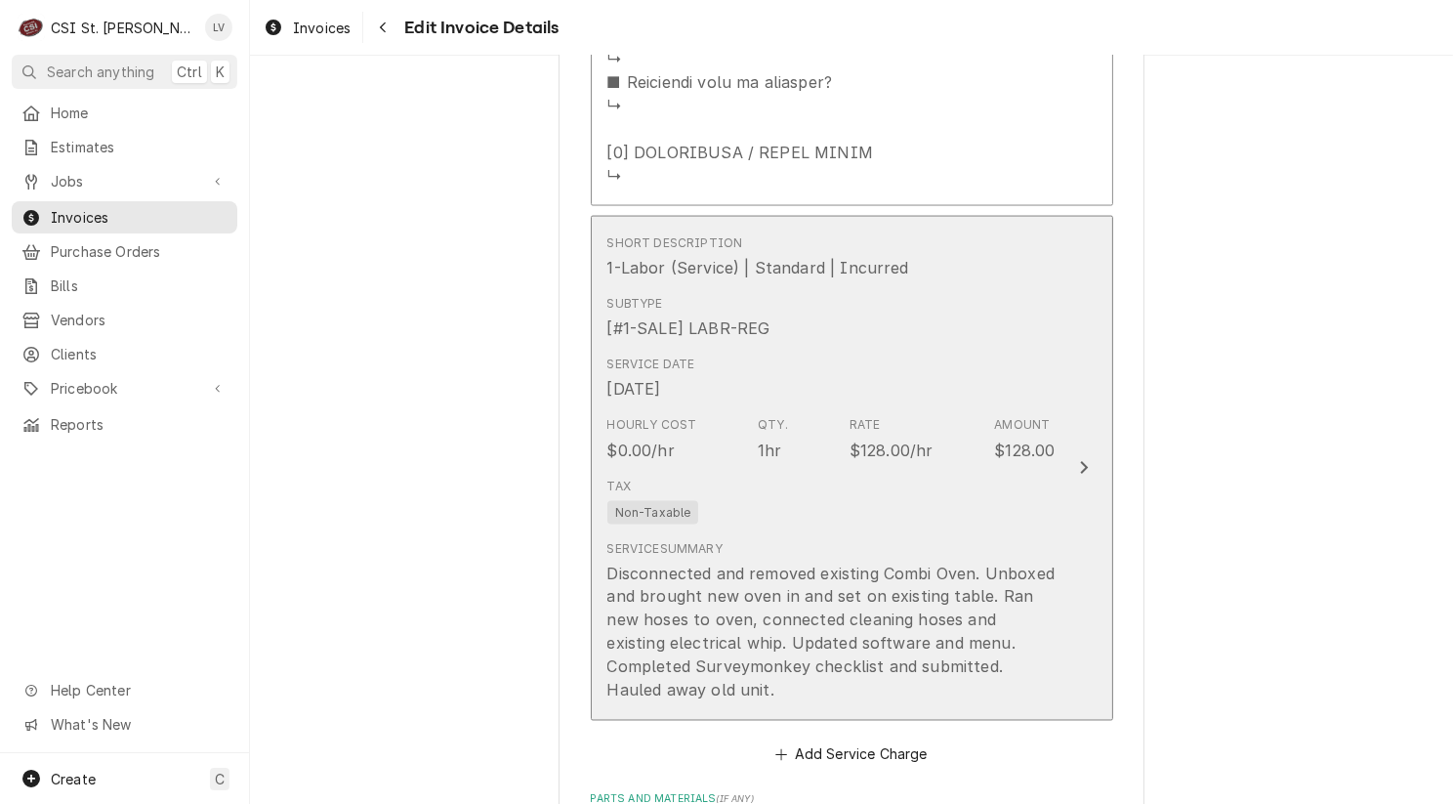
click at [811, 600] on div "Disconnected and removed existing Combi Oven. Unboxed and brought new oven in a…" at bounding box center [831, 632] width 448 height 141
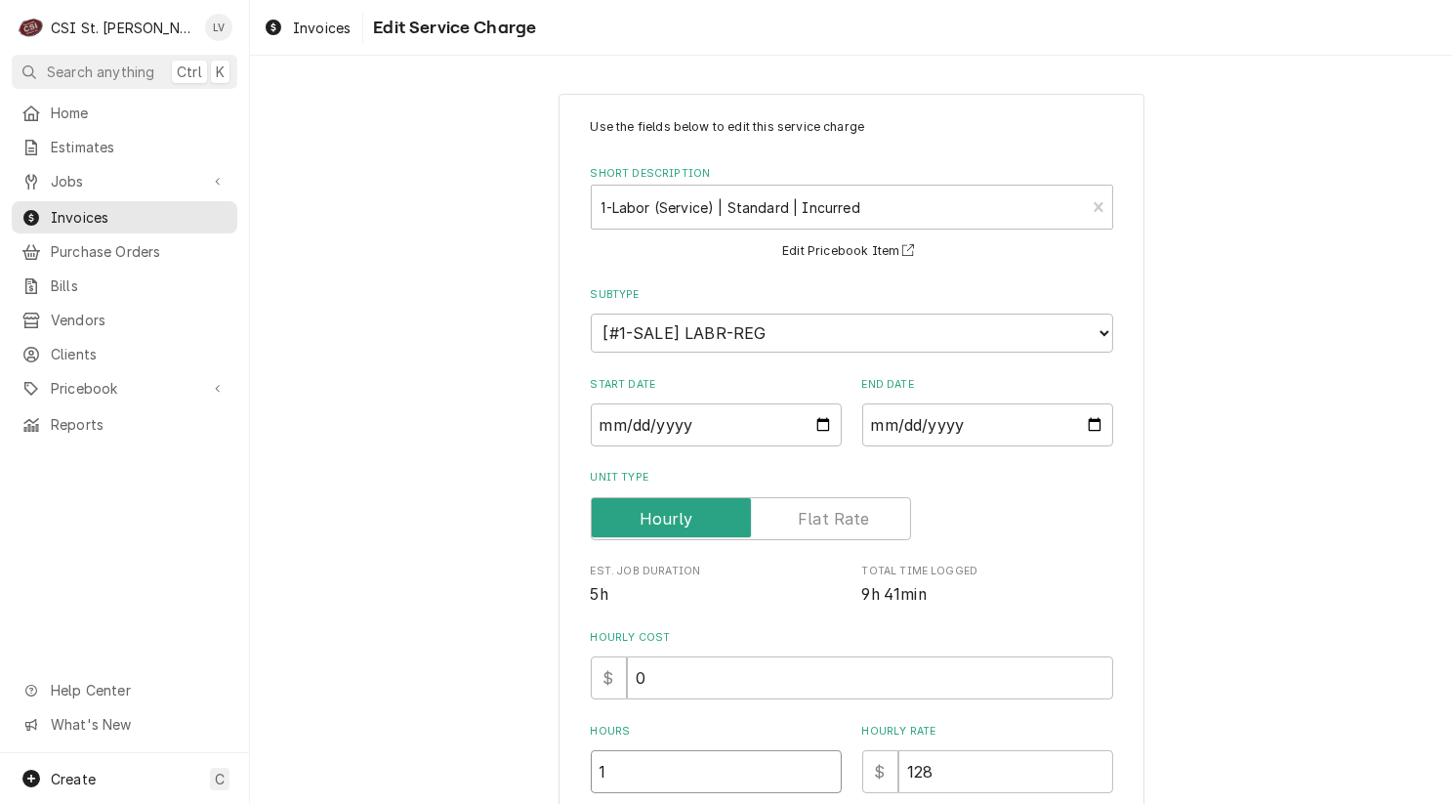
drag, startPoint x: 609, startPoint y: 765, endPoint x: 527, endPoint y: 774, distance: 82.6
click at [527, 774] on div "Use the fields below to edit this service charge Short Description 1-Labor (Ser…" at bounding box center [851, 697] width 1203 height 1243
type textarea "x"
type input "2"
type textarea "x"
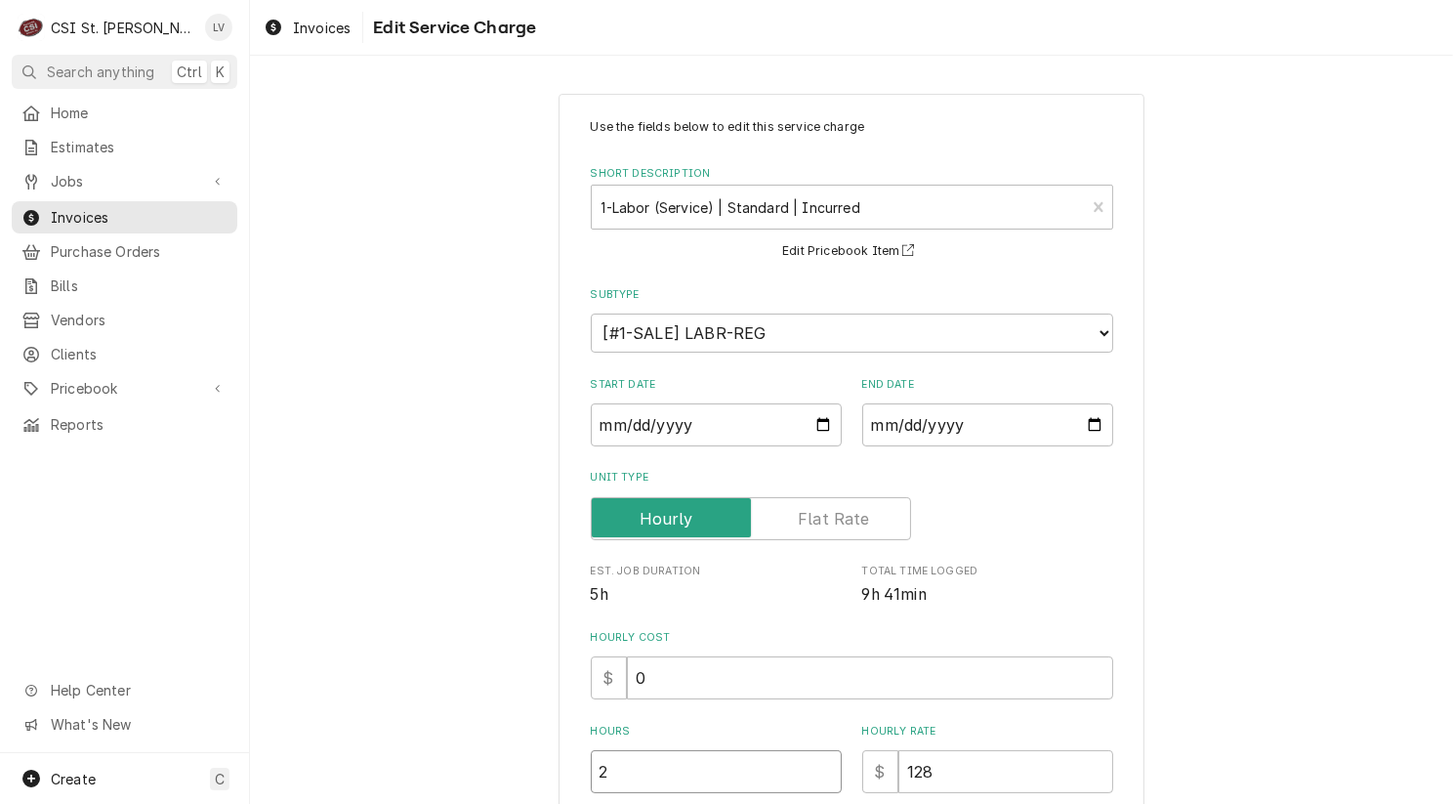
type input "23"
type textarea "x"
type input "23.2"
type textarea "x"
type input "23.25"
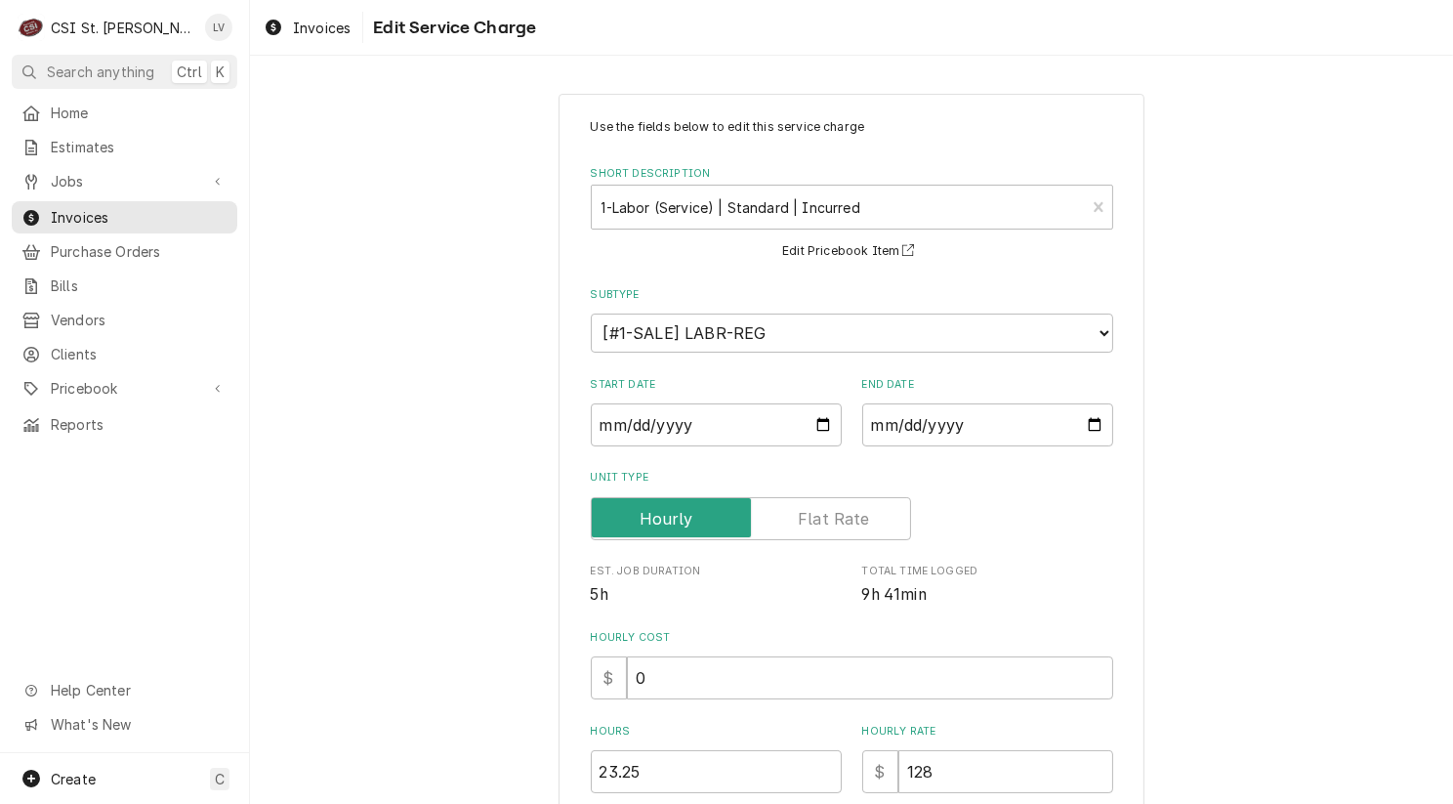
click at [1260, 631] on div "Use the fields below to edit this service charge Short Description 1-Labor (Ser…" at bounding box center [851, 697] width 1203 height 1243
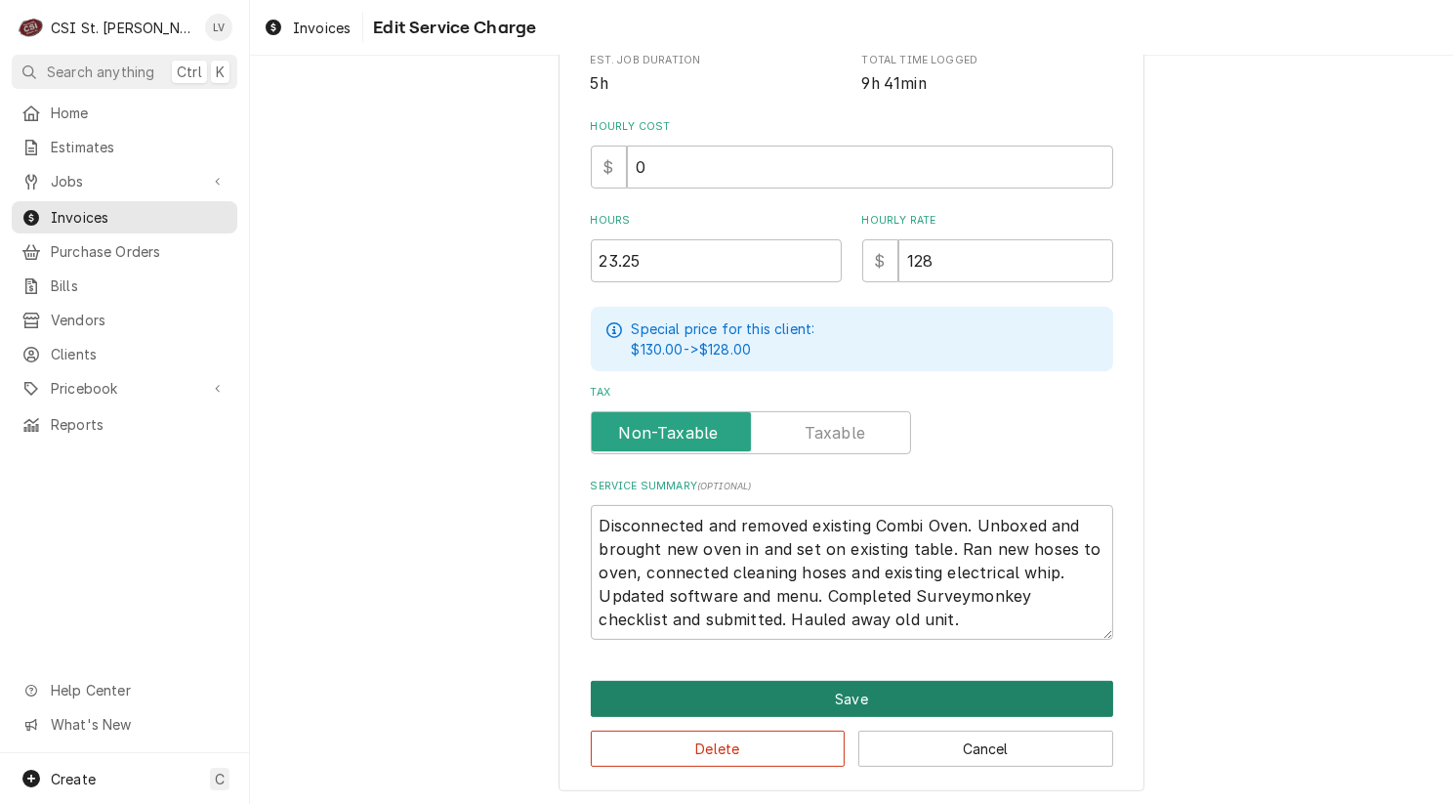
click at [839, 687] on button "Save" at bounding box center [852, 699] width 522 height 36
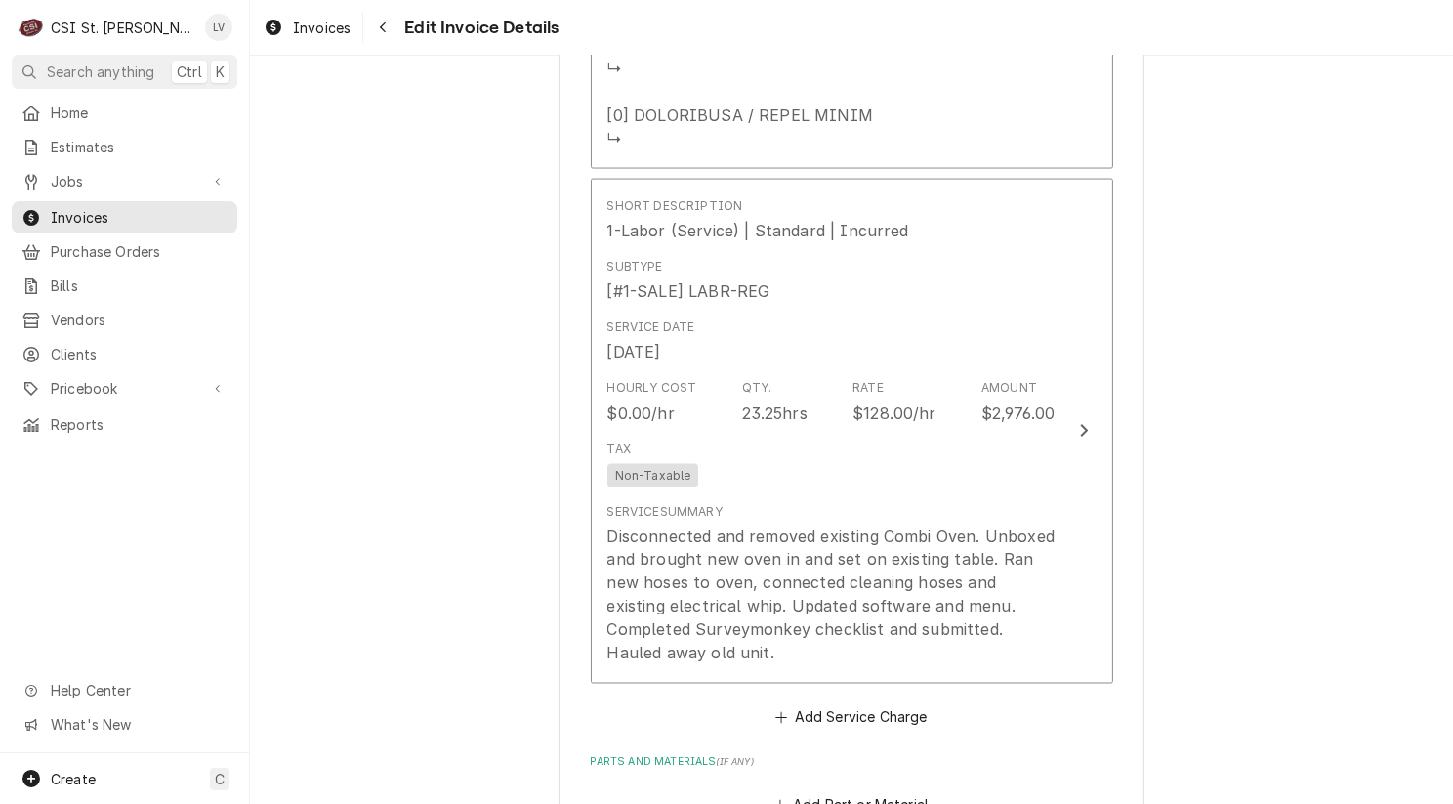
scroll to position [3980, 0]
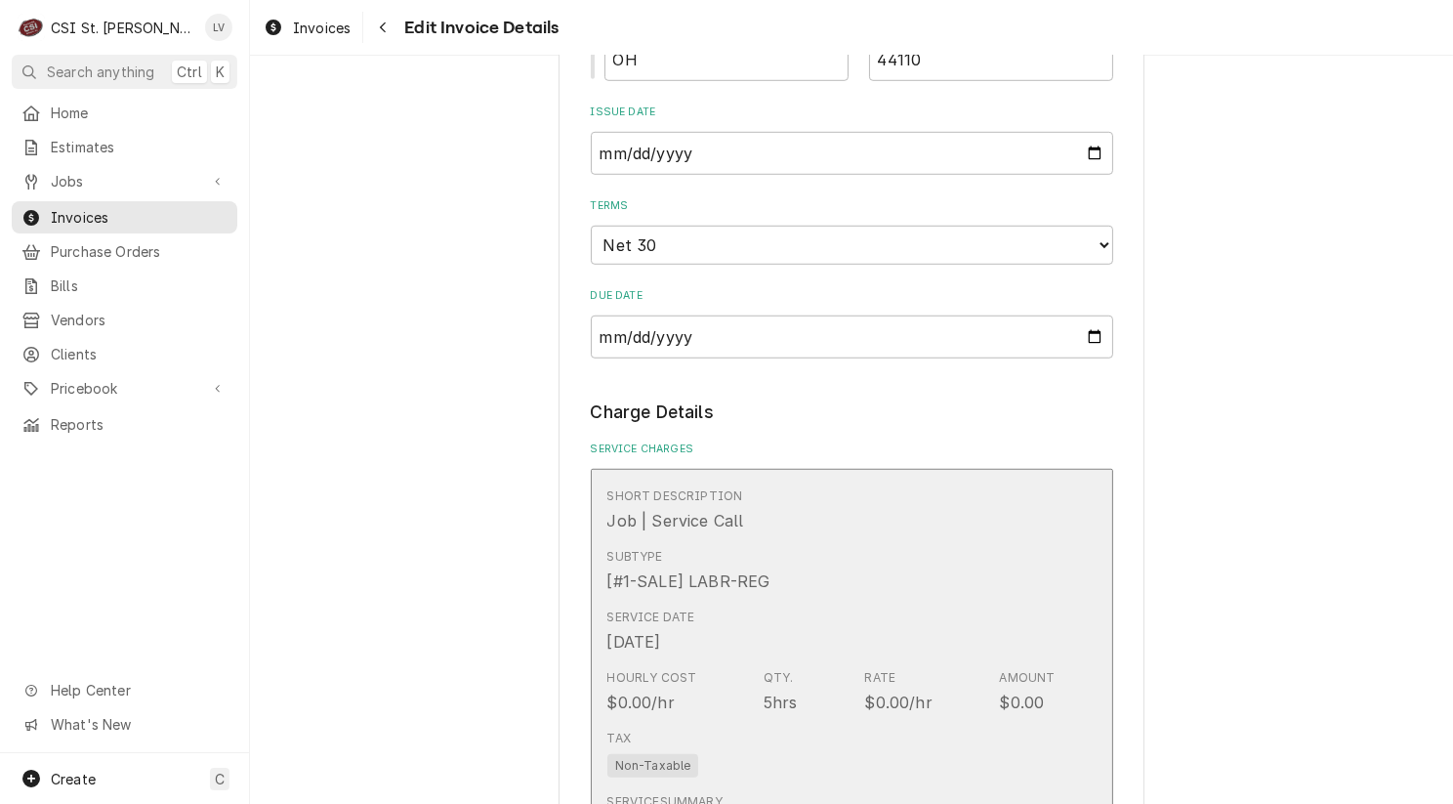
click at [814, 562] on div "Subtype [#1-SALE] LABR-REG" at bounding box center [831, 570] width 448 height 61
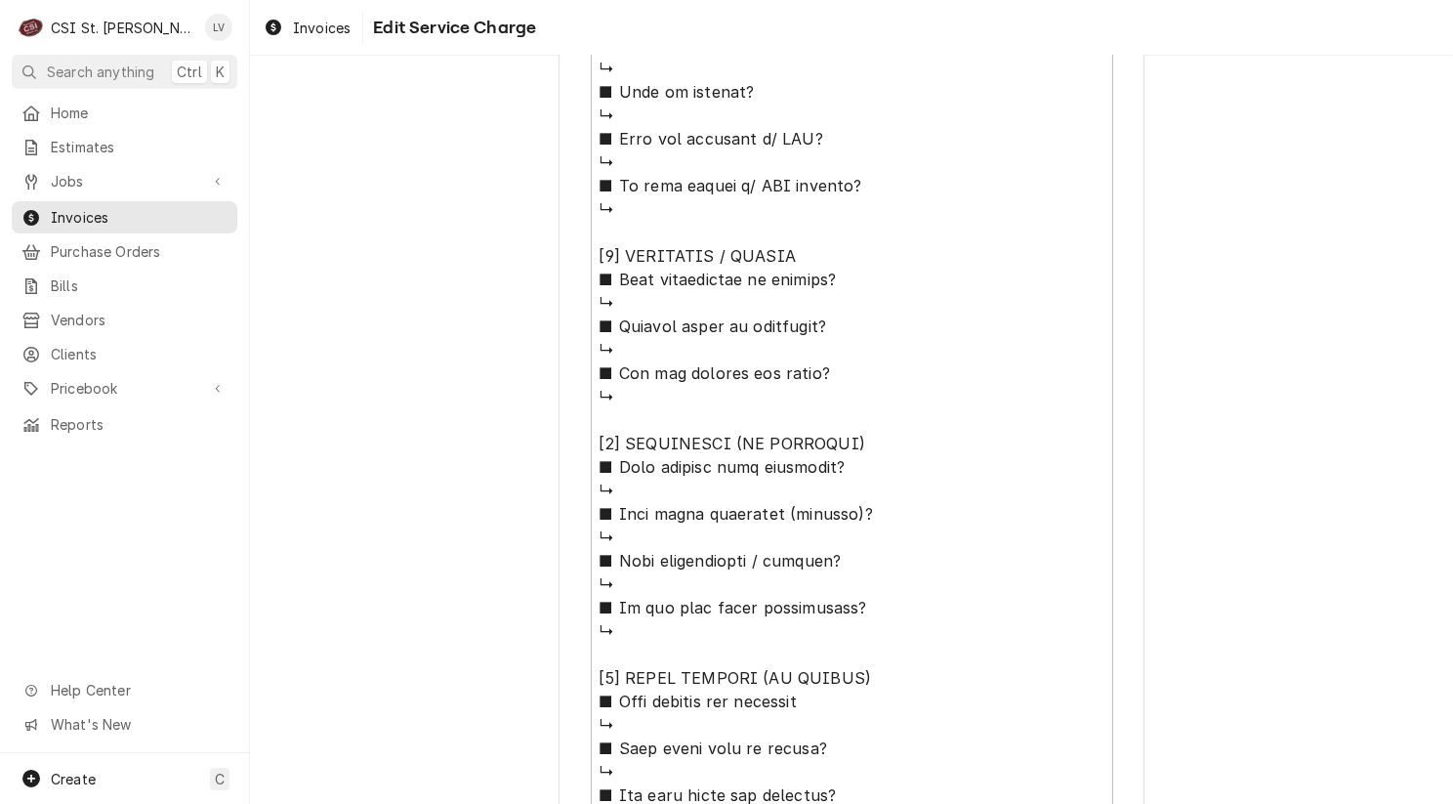
scroll to position [1606, 0]
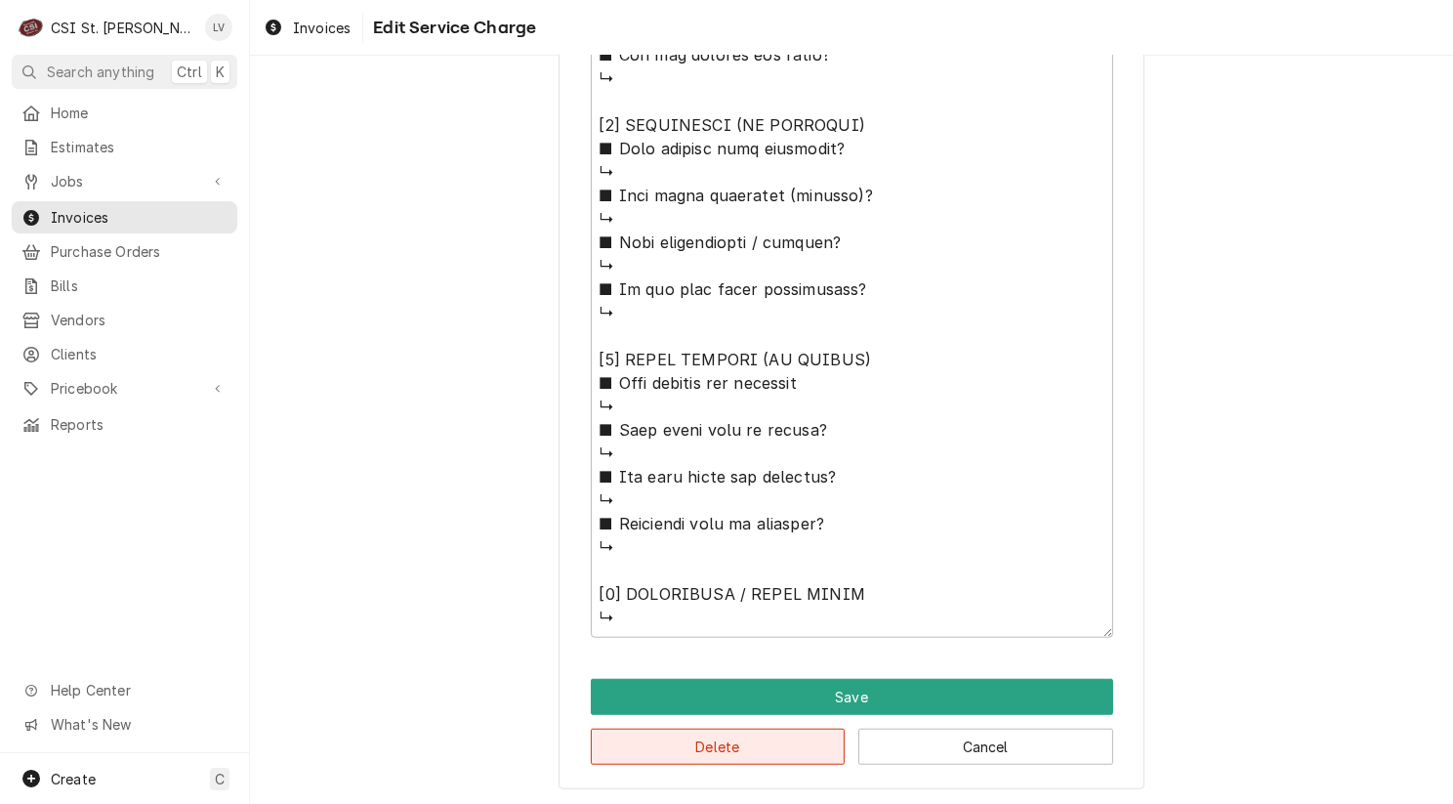
click at [722, 731] on button "Delete" at bounding box center [718, 747] width 255 height 36
type textarea "x"
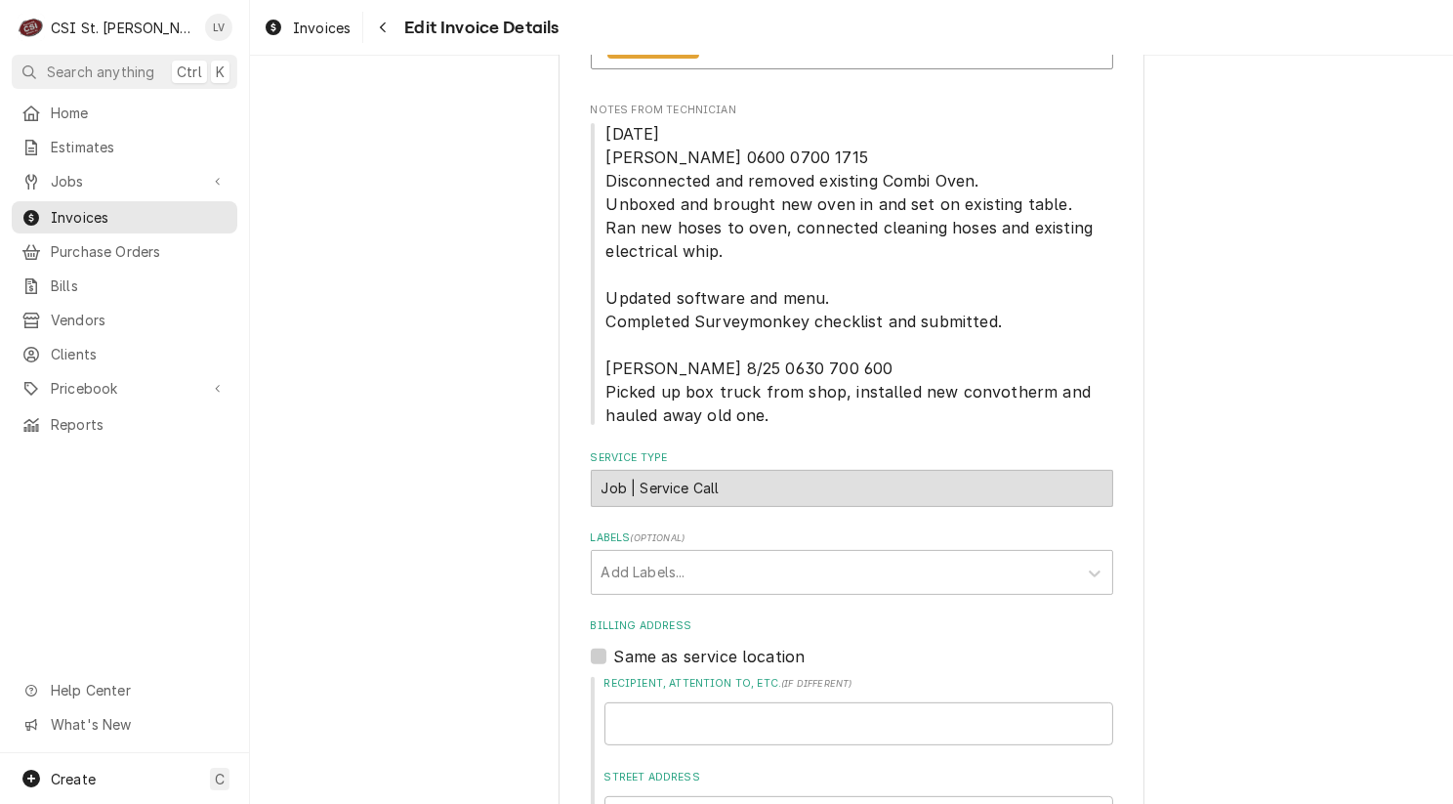
scroll to position [245, 0]
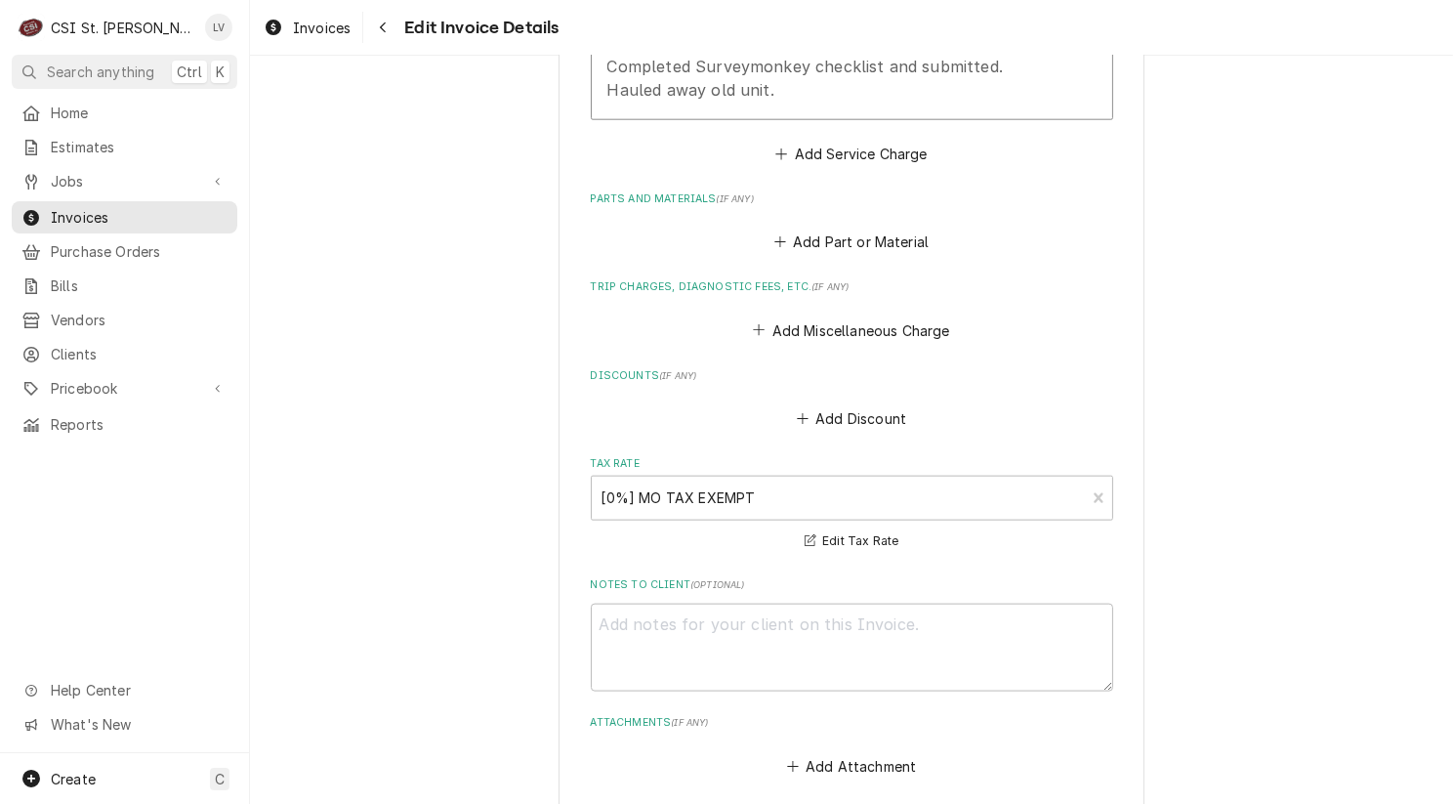
scroll to position [2394, 0]
click at [831, 325] on button "Add Miscellaneous Charge" at bounding box center [851, 328] width 203 height 27
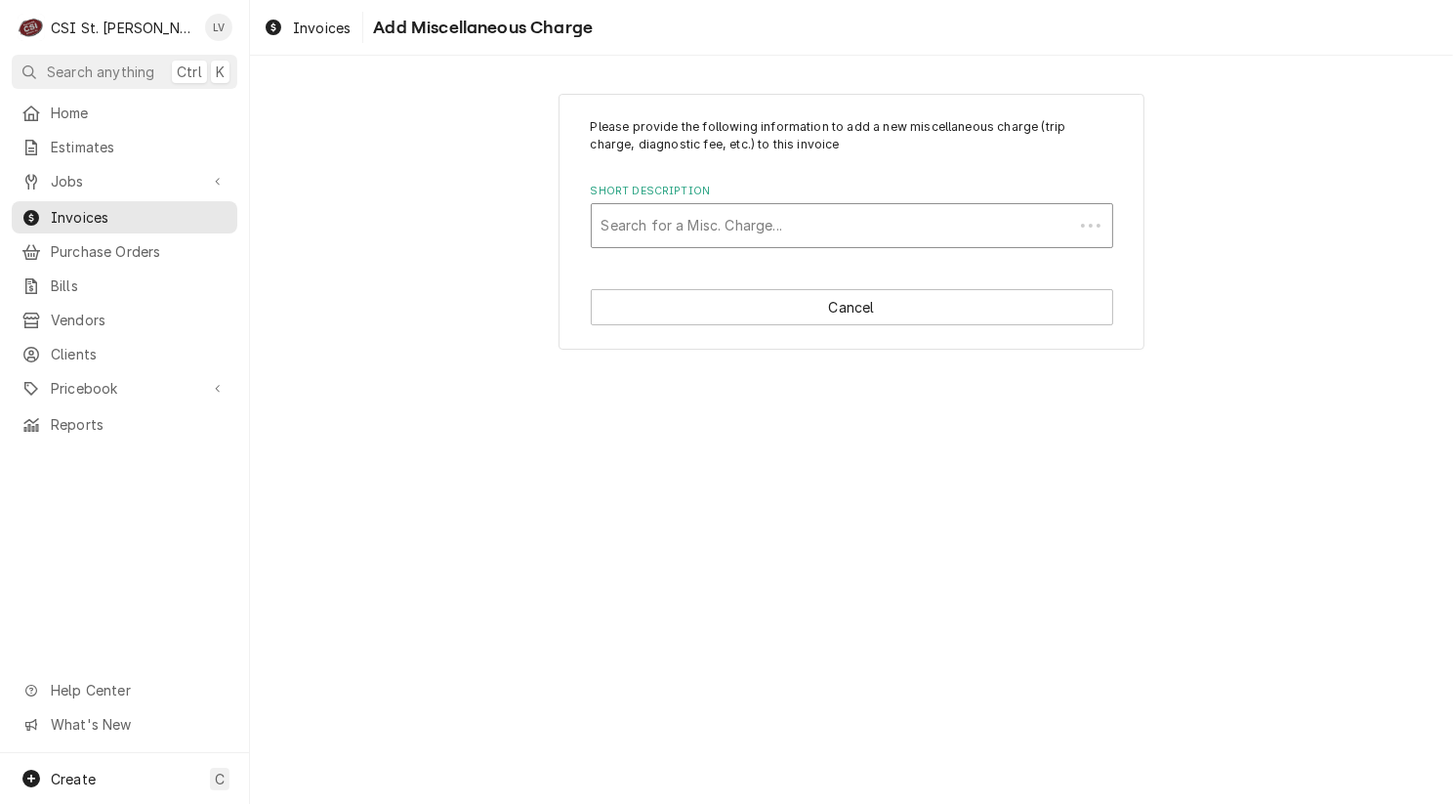
click at [693, 221] on div "Short Description" at bounding box center [833, 225] width 462 height 35
type input "travel"
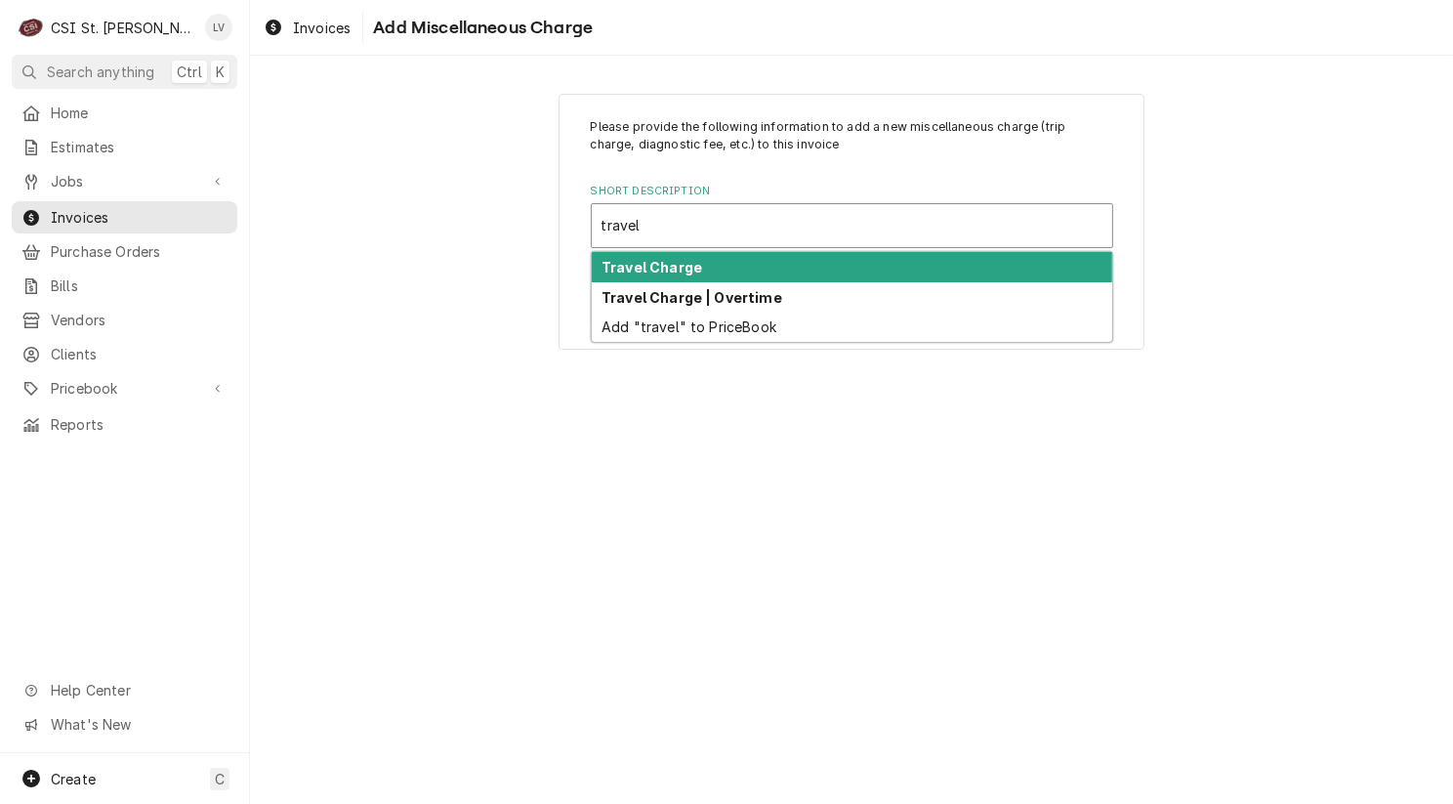
click at [664, 264] on strong "Travel Charge" at bounding box center [652, 267] width 101 height 17
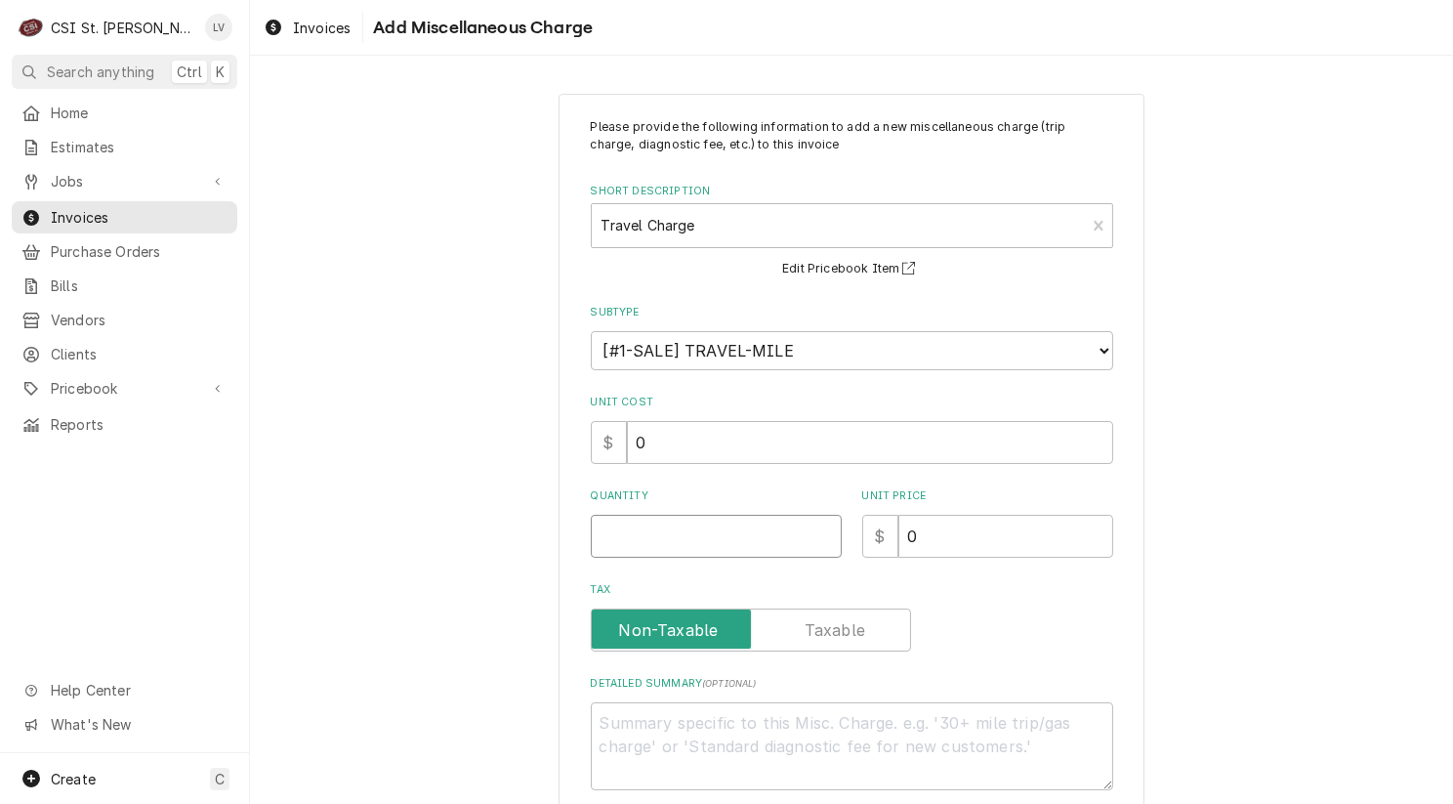
click at [675, 536] on input "Quantity" at bounding box center [716, 536] width 251 height 43
type textarea "x"
type input "1"
drag, startPoint x: 953, startPoint y: 540, endPoint x: 848, endPoint y: 527, distance: 106.2
click at [848, 527] on div "Quantity 1 Unit Price $ 0" at bounding box center [852, 522] width 522 height 69
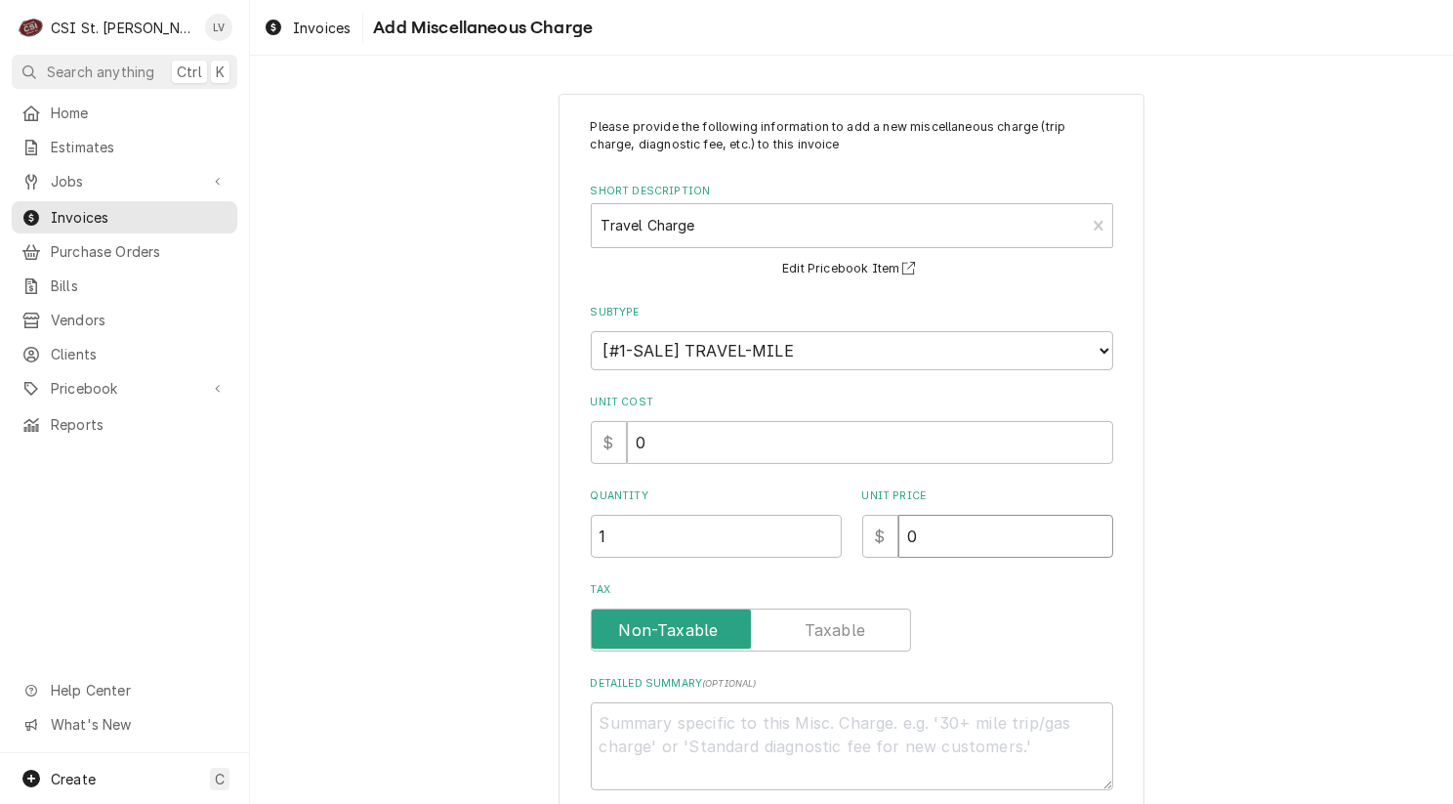
type textarea "x"
type input "1"
type textarea "x"
type input "12"
type textarea "x"
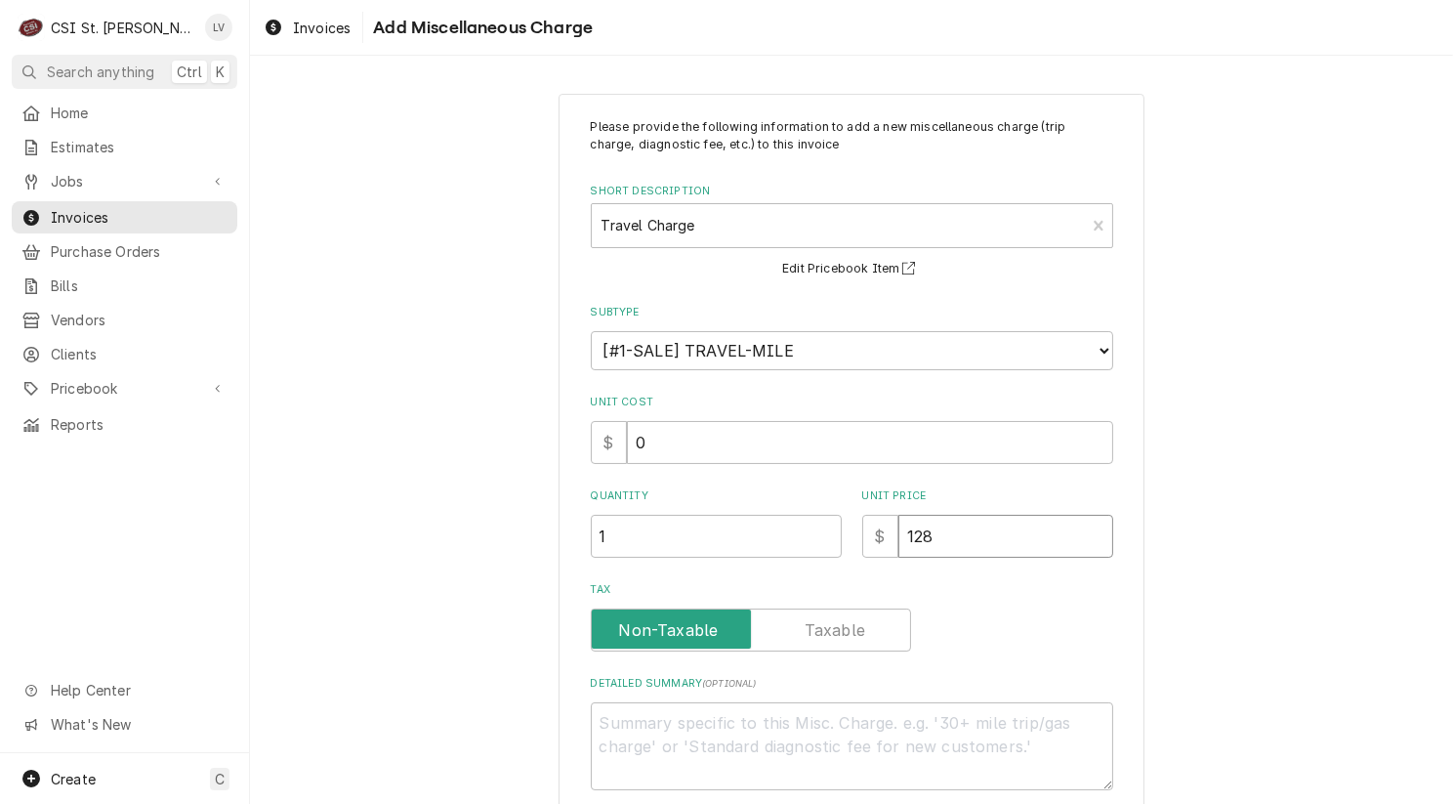
type input "128"
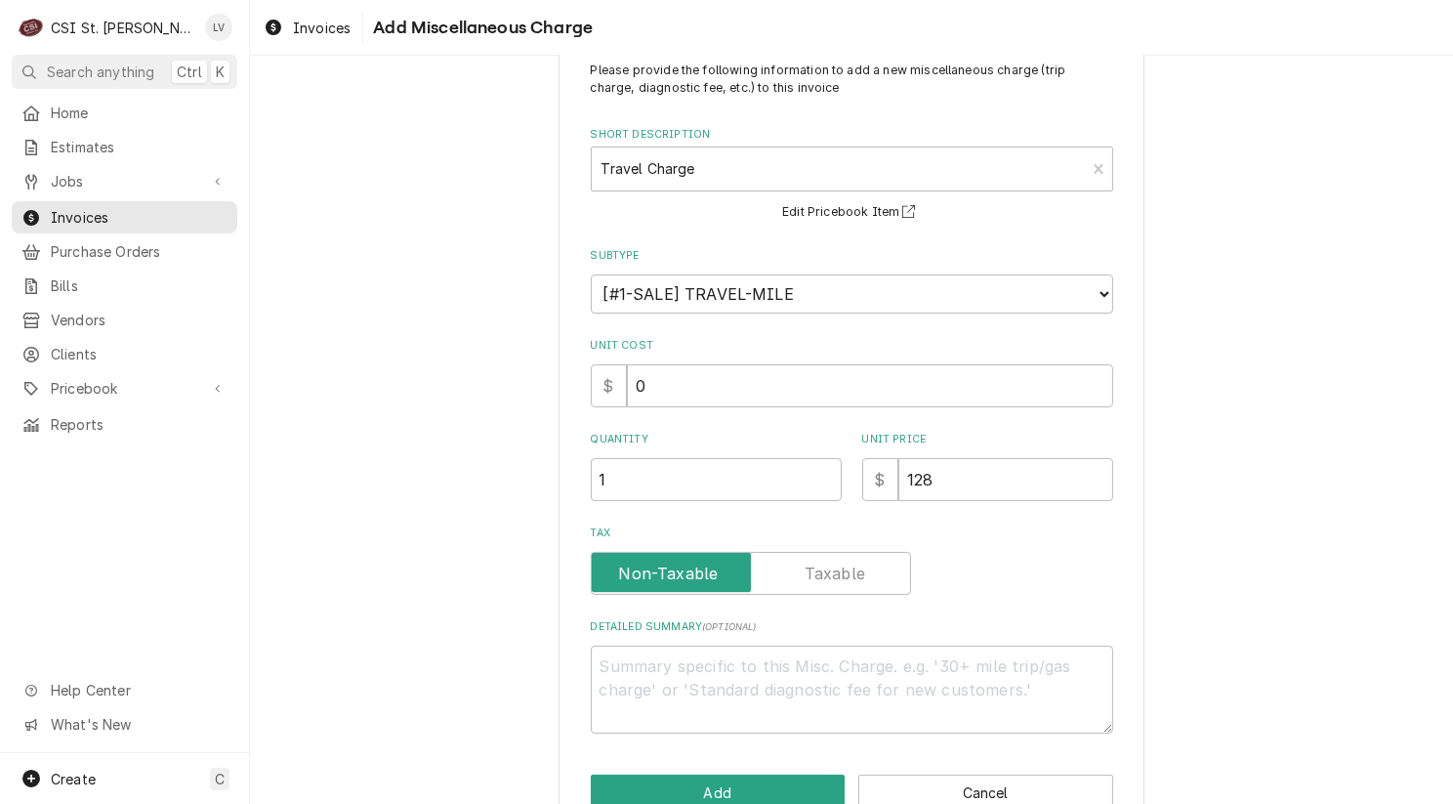
scroll to position [103, 0]
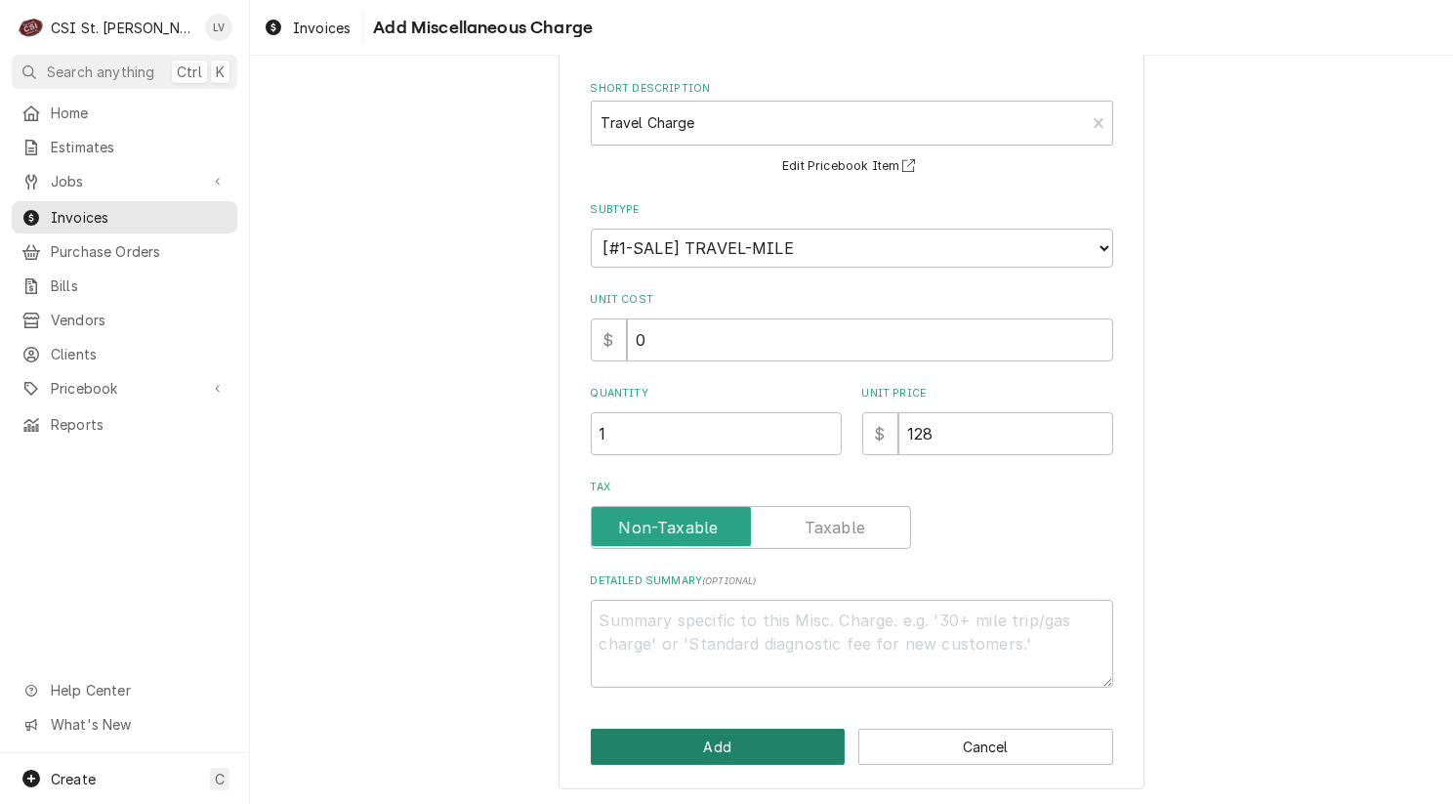
click at [726, 739] on button "Add" at bounding box center [718, 747] width 255 height 36
type textarea "x"
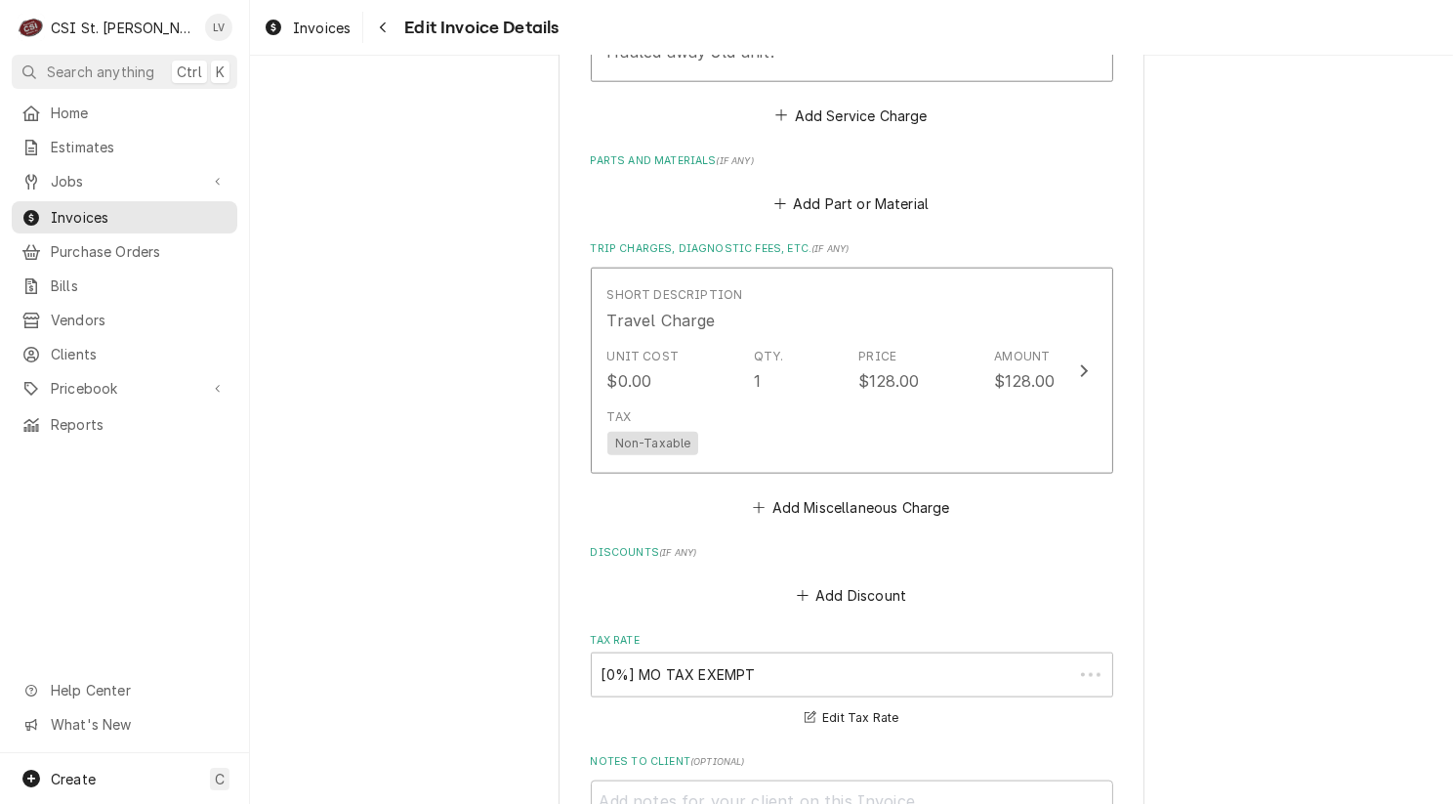
scroll to position [2432, 0]
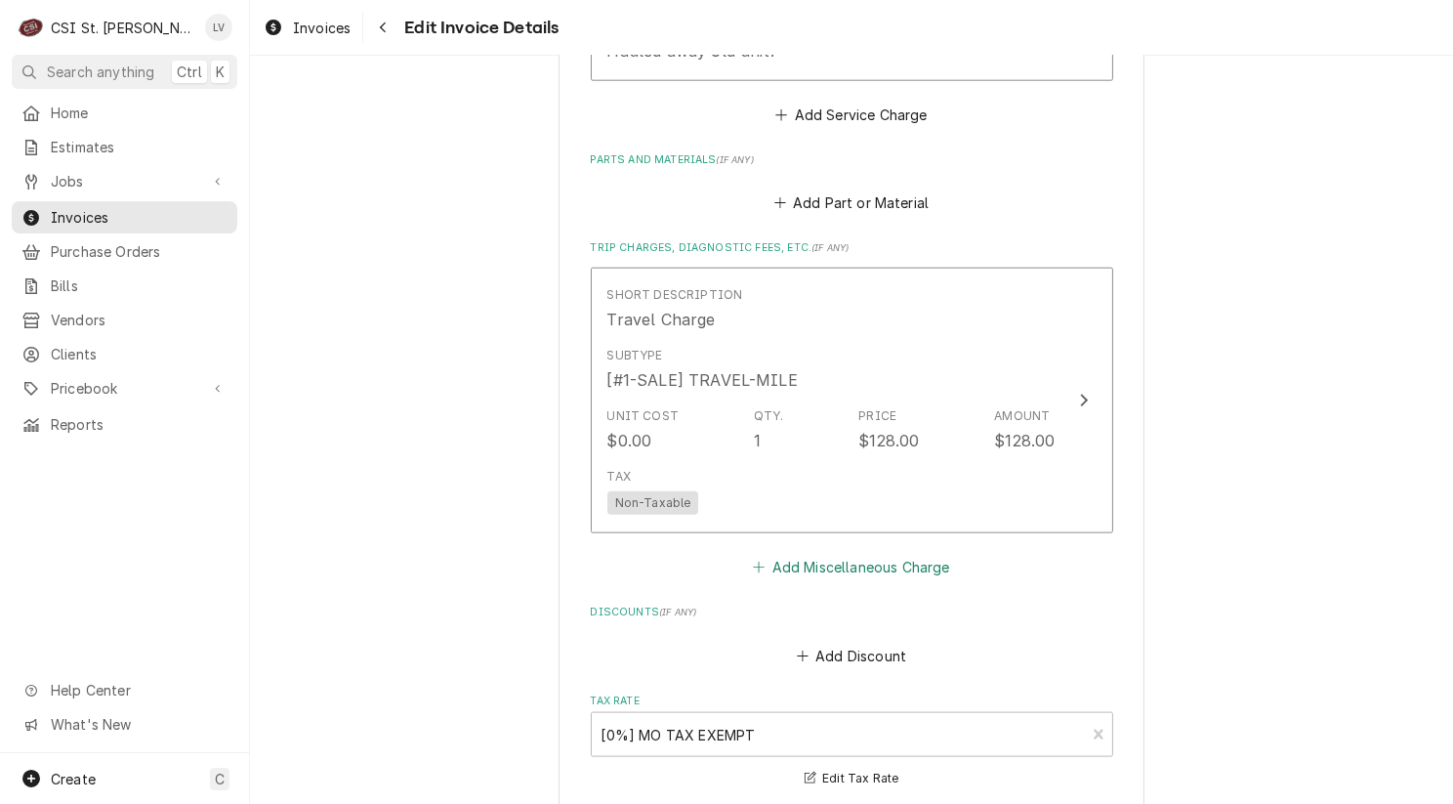
click at [829, 562] on button "Add Miscellaneous Charge" at bounding box center [851, 567] width 203 height 27
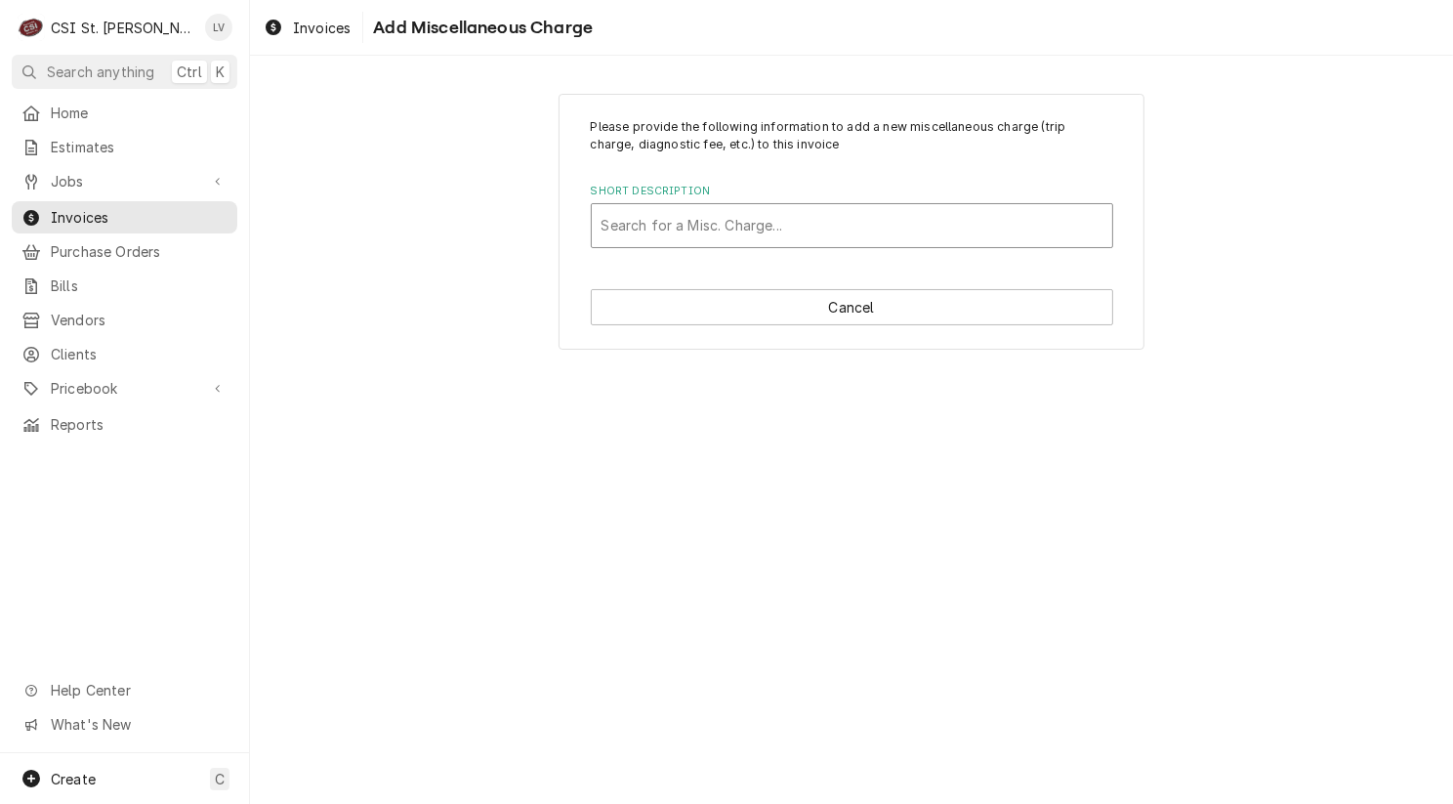
click at [645, 230] on div "Short Description" at bounding box center [852, 225] width 501 height 35
type input "mileage"
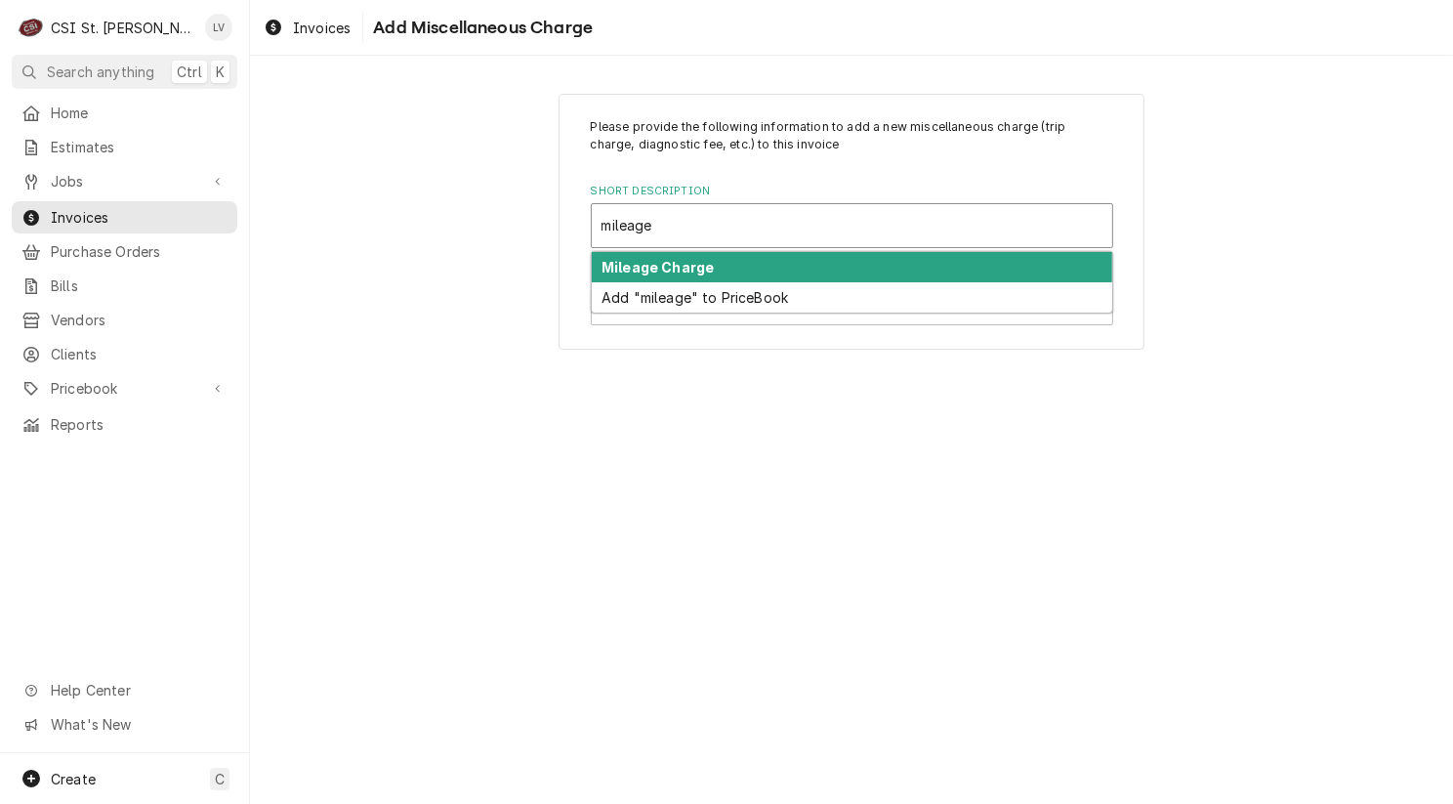
click at [641, 271] on strong "Mileage Charge" at bounding box center [658, 267] width 112 height 17
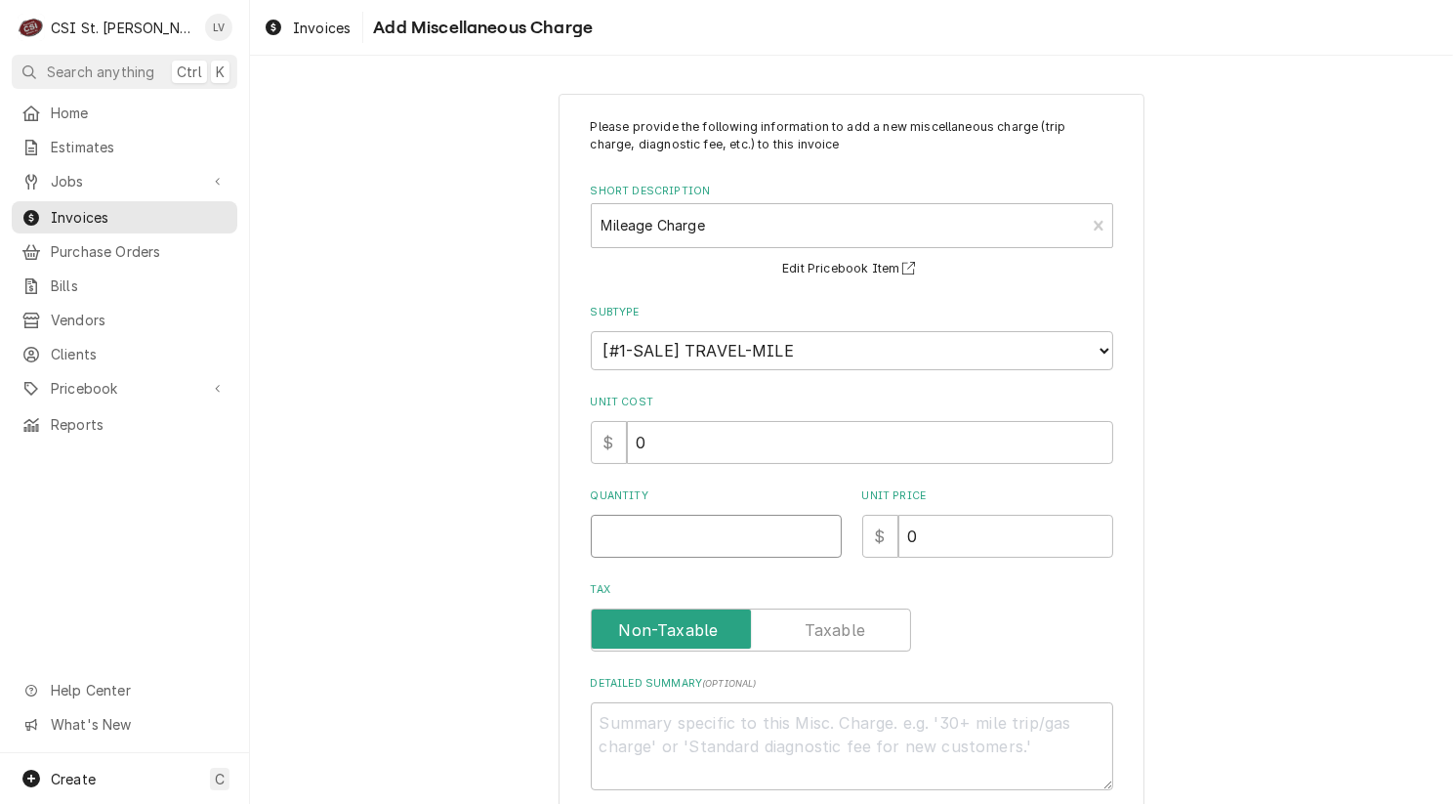
click at [624, 538] on input "Quantity" at bounding box center [716, 536] width 251 height 43
type textarea "x"
type input "5"
type textarea "x"
type input "50"
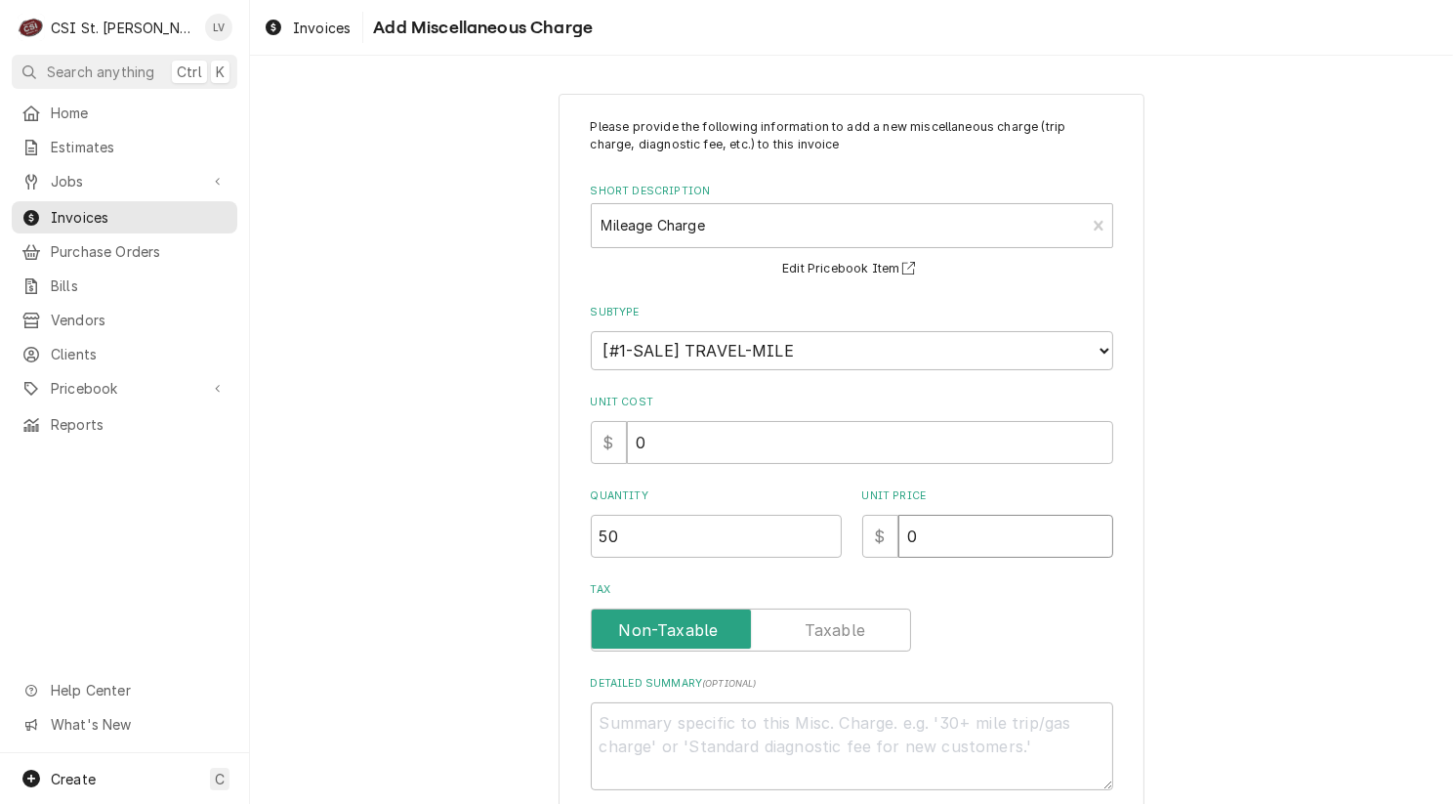
type textarea "x"
type input "1"
type textarea "x"
type input "1.2"
type textarea "x"
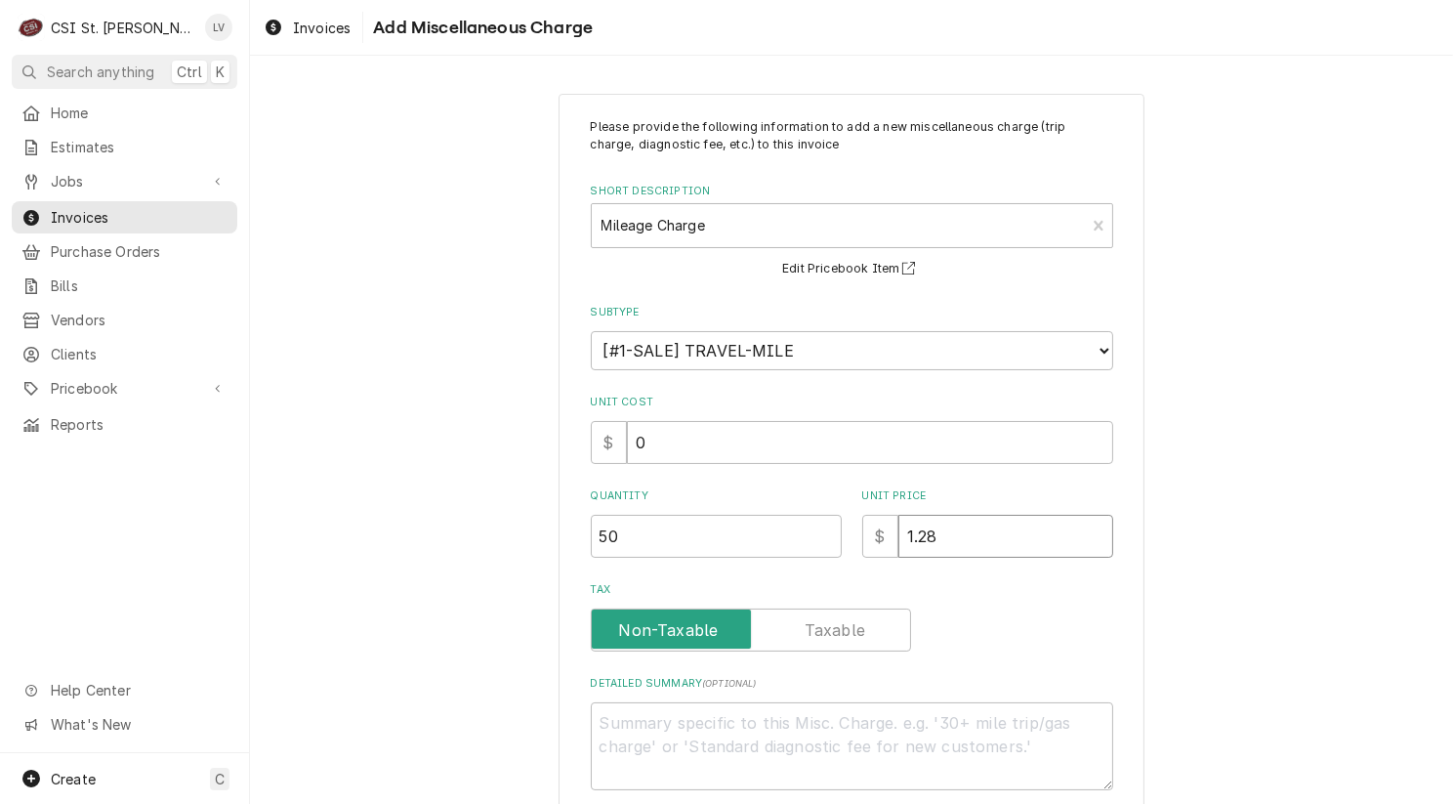
type input "1.28"
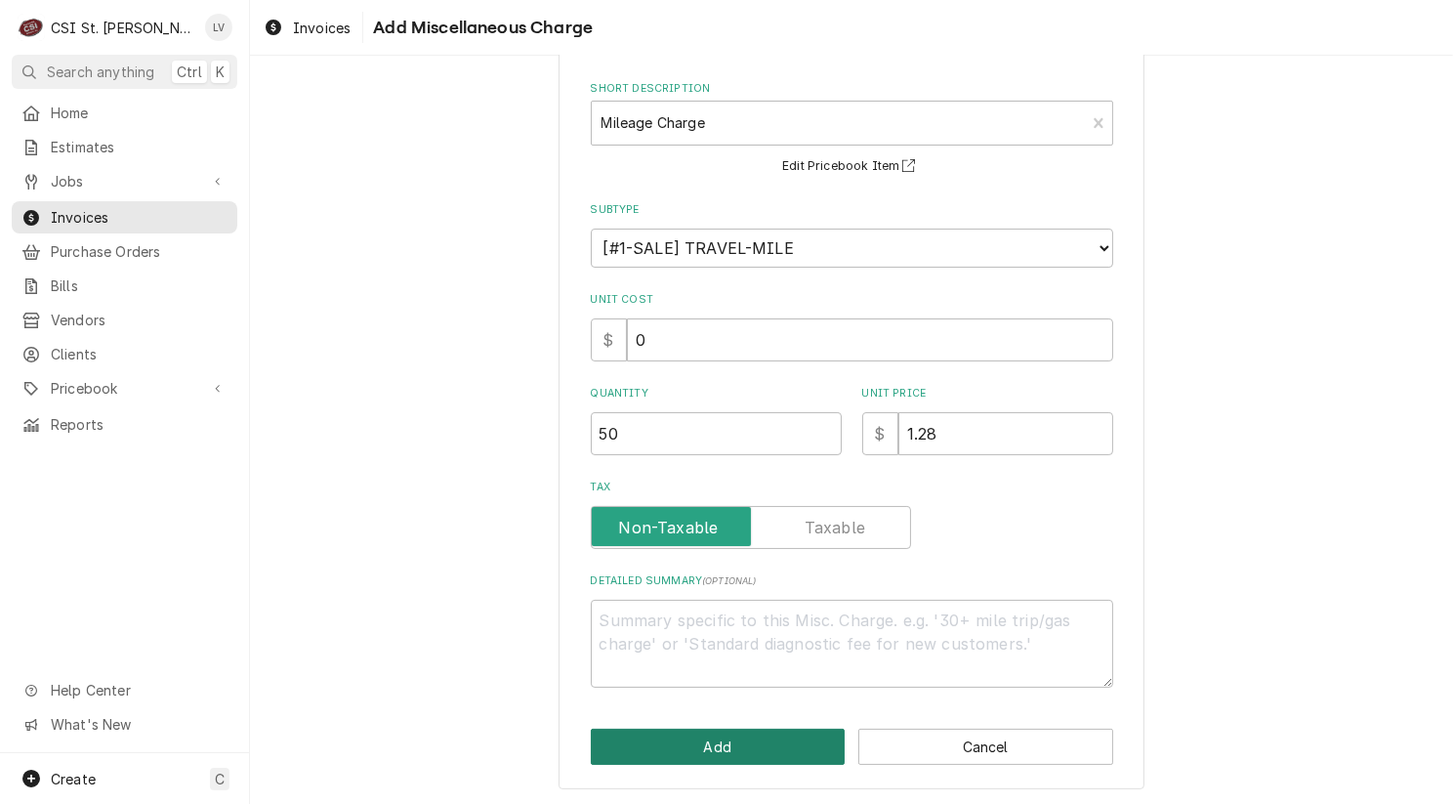
click at [670, 754] on button "Add" at bounding box center [718, 747] width 255 height 36
type textarea "x"
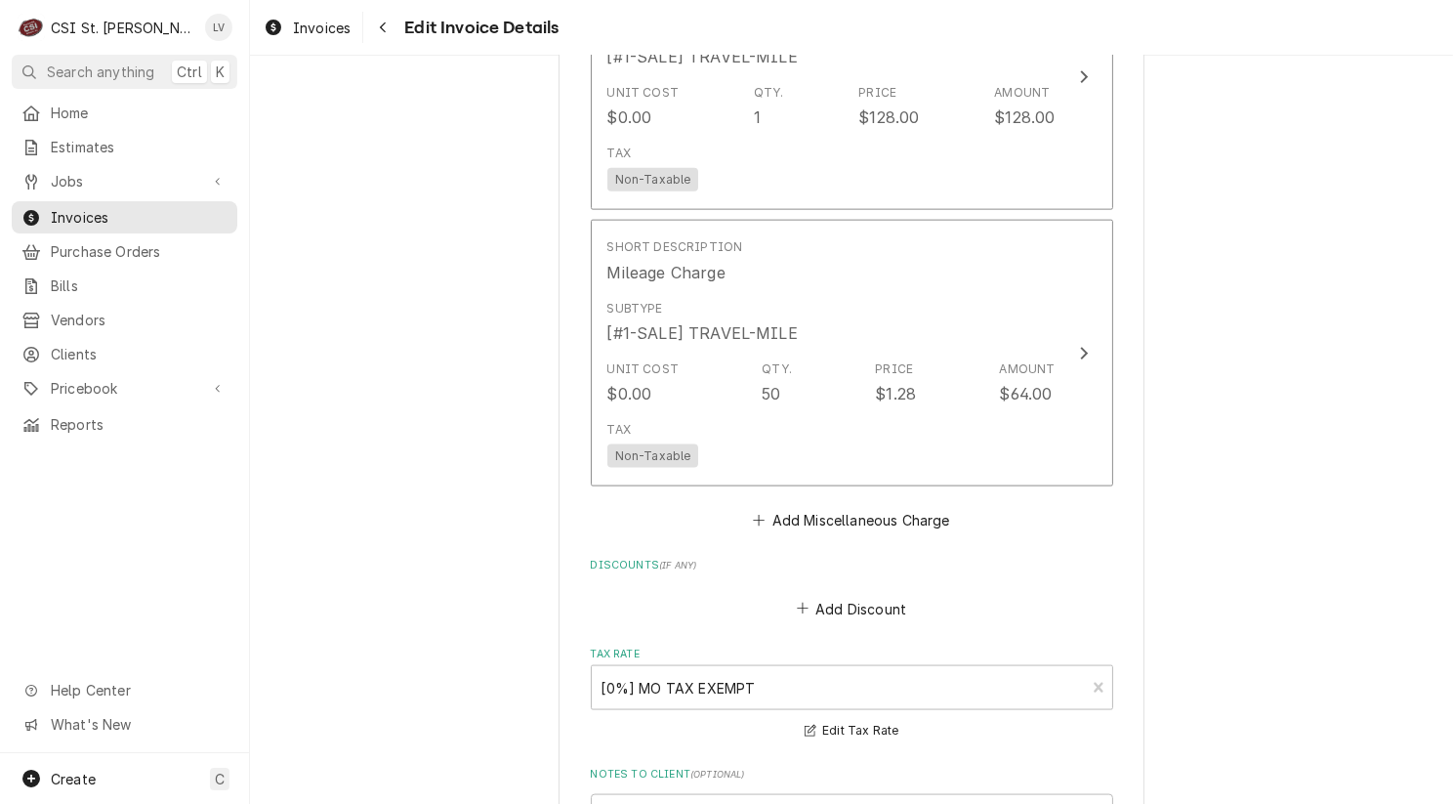
scroll to position [2762, 0]
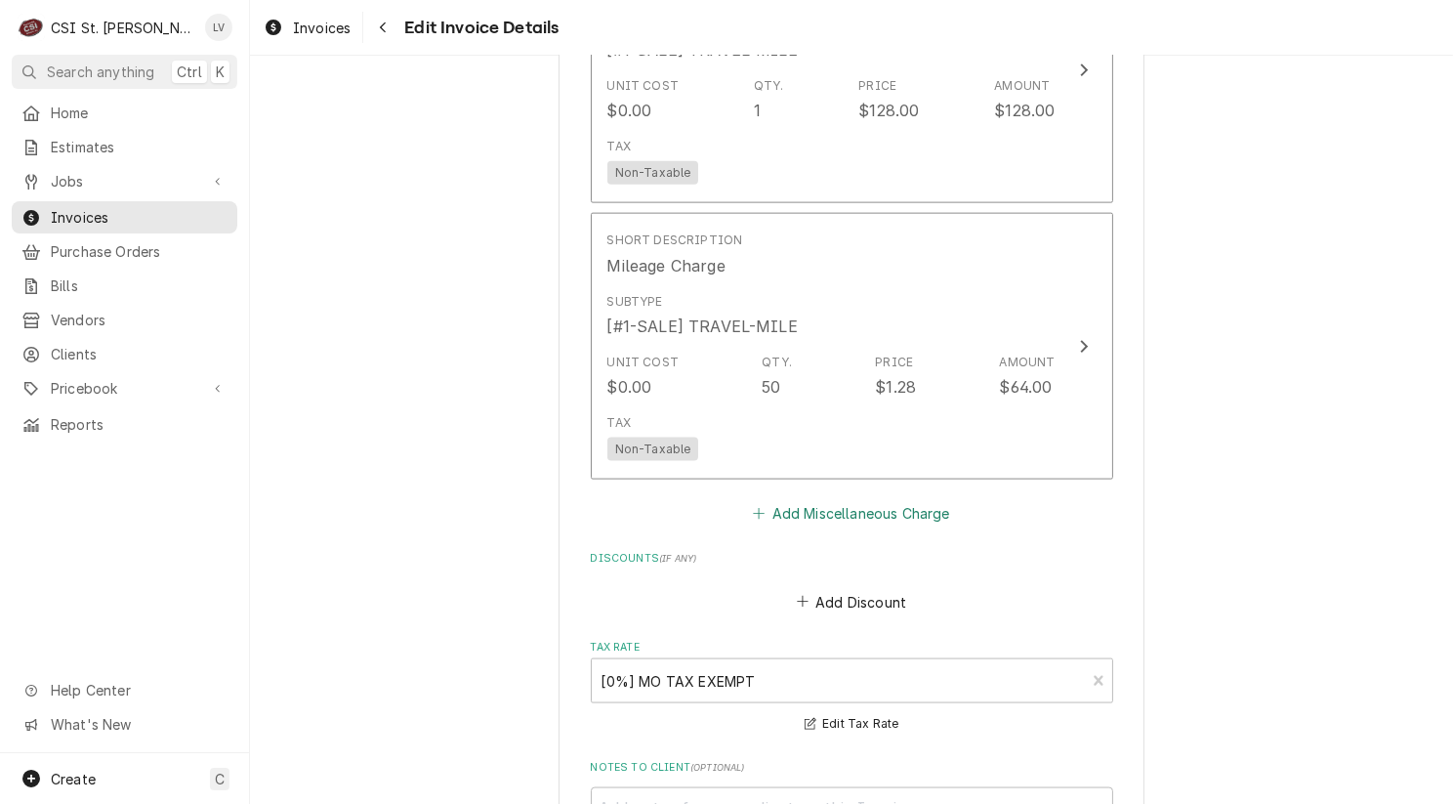
click at [840, 512] on button "Add Miscellaneous Charge" at bounding box center [851, 513] width 203 height 27
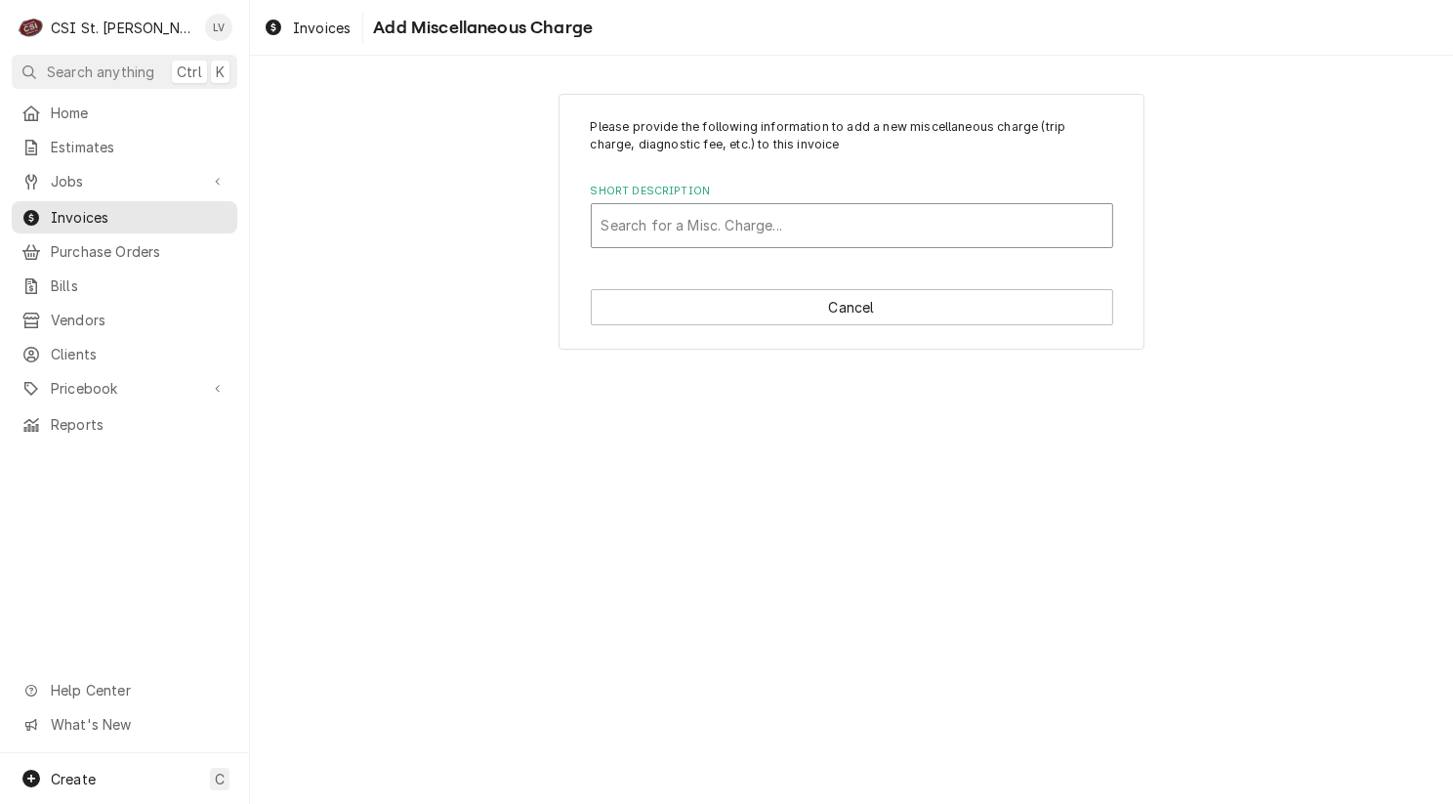
click at [648, 230] on div "Short Description" at bounding box center [852, 225] width 501 height 35
type input "fue"
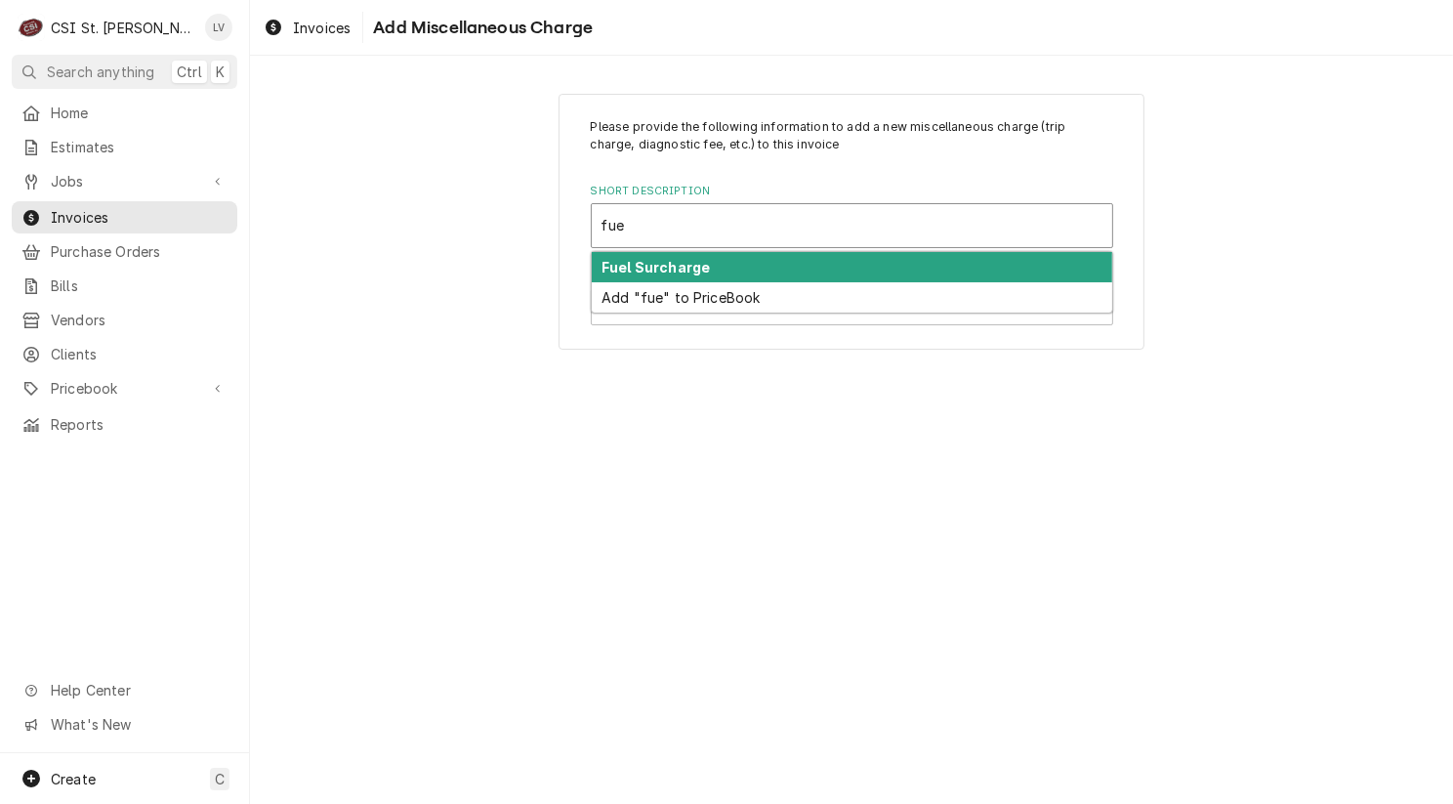
click at [660, 263] on strong "Fuel Surcharge" at bounding box center [656, 267] width 108 height 17
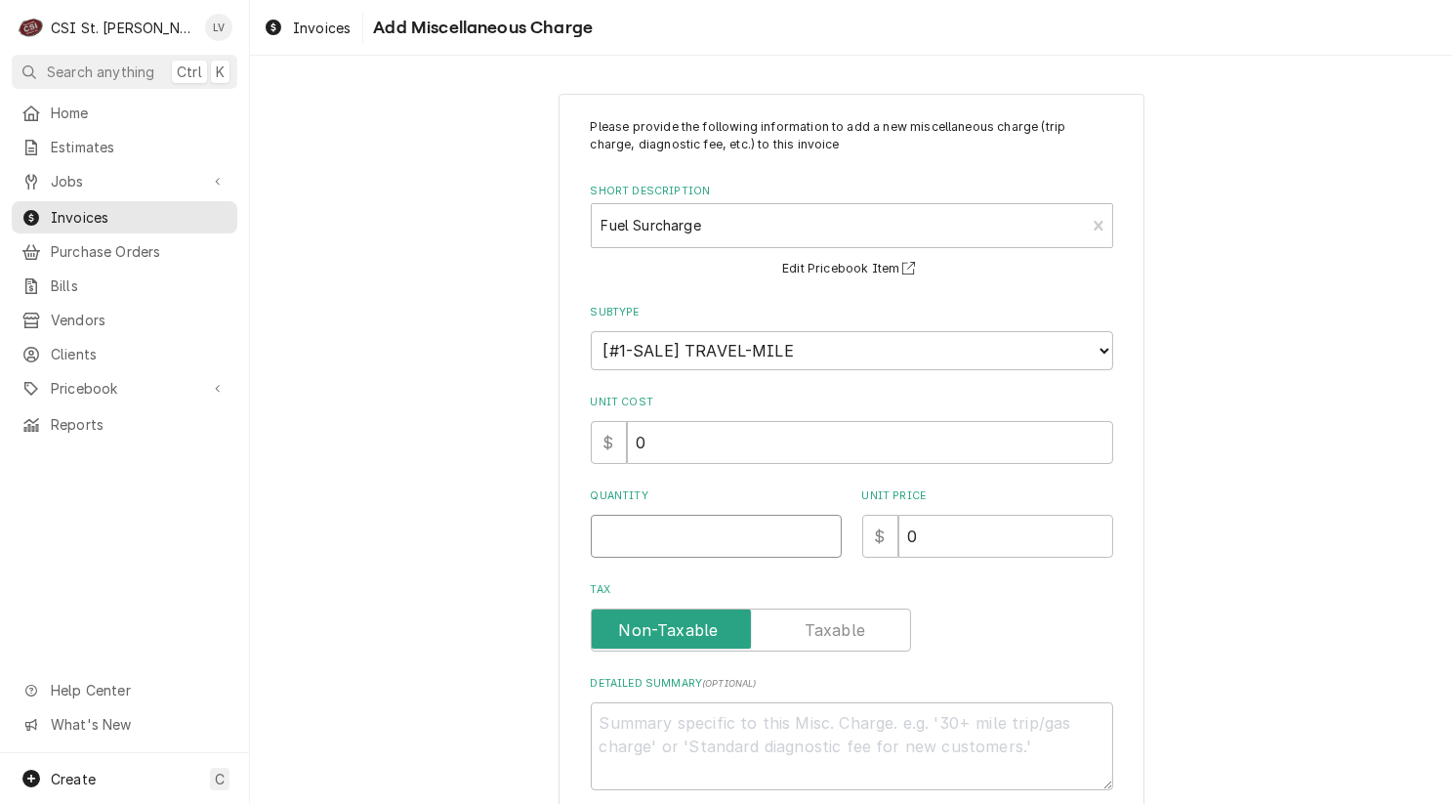
click at [648, 542] on input "Quantity" at bounding box center [716, 536] width 251 height 43
type textarea "x"
type input "1"
type textarea "x"
type input "1"
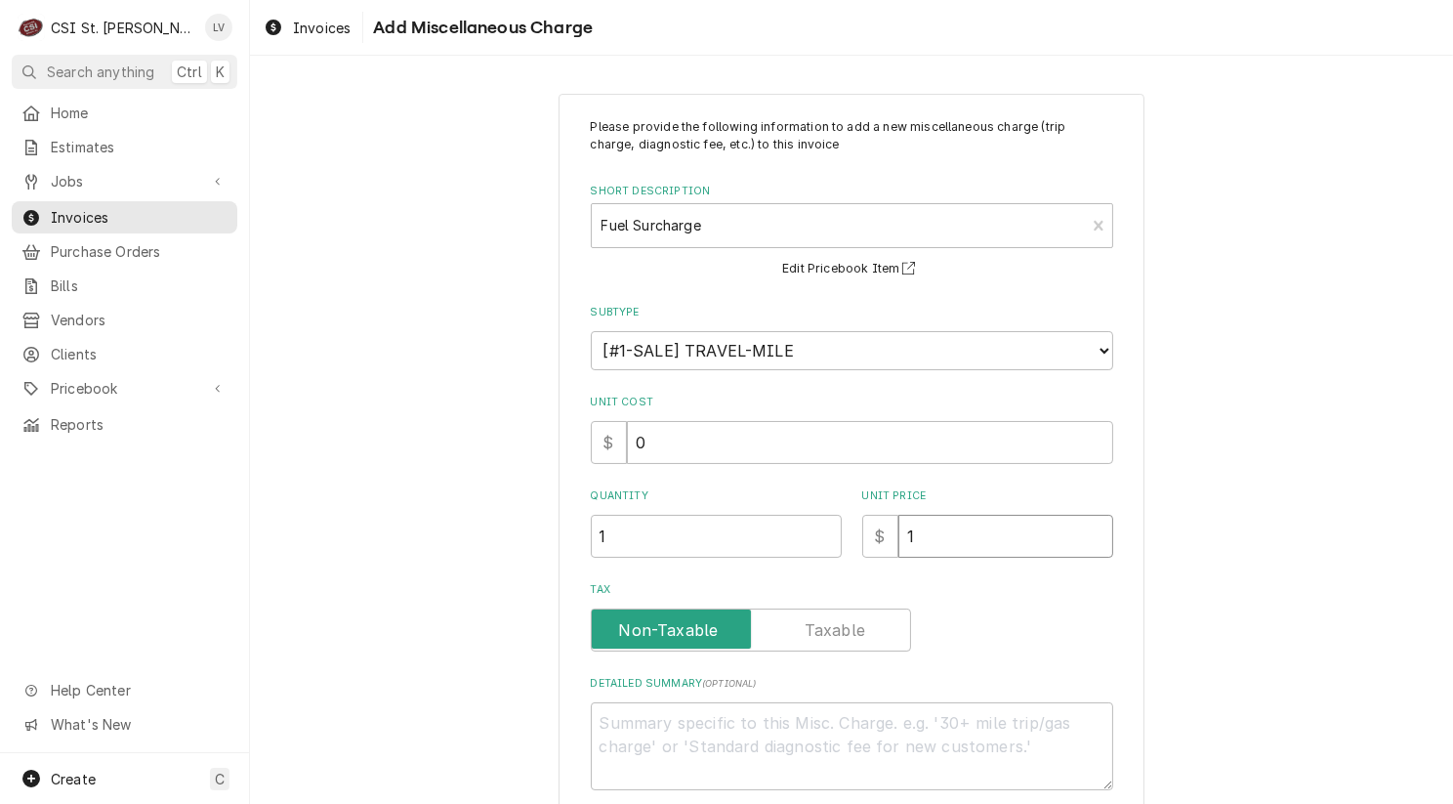
type textarea "x"
type input "12"
type textarea "x"
type input "12.5"
type textarea "x"
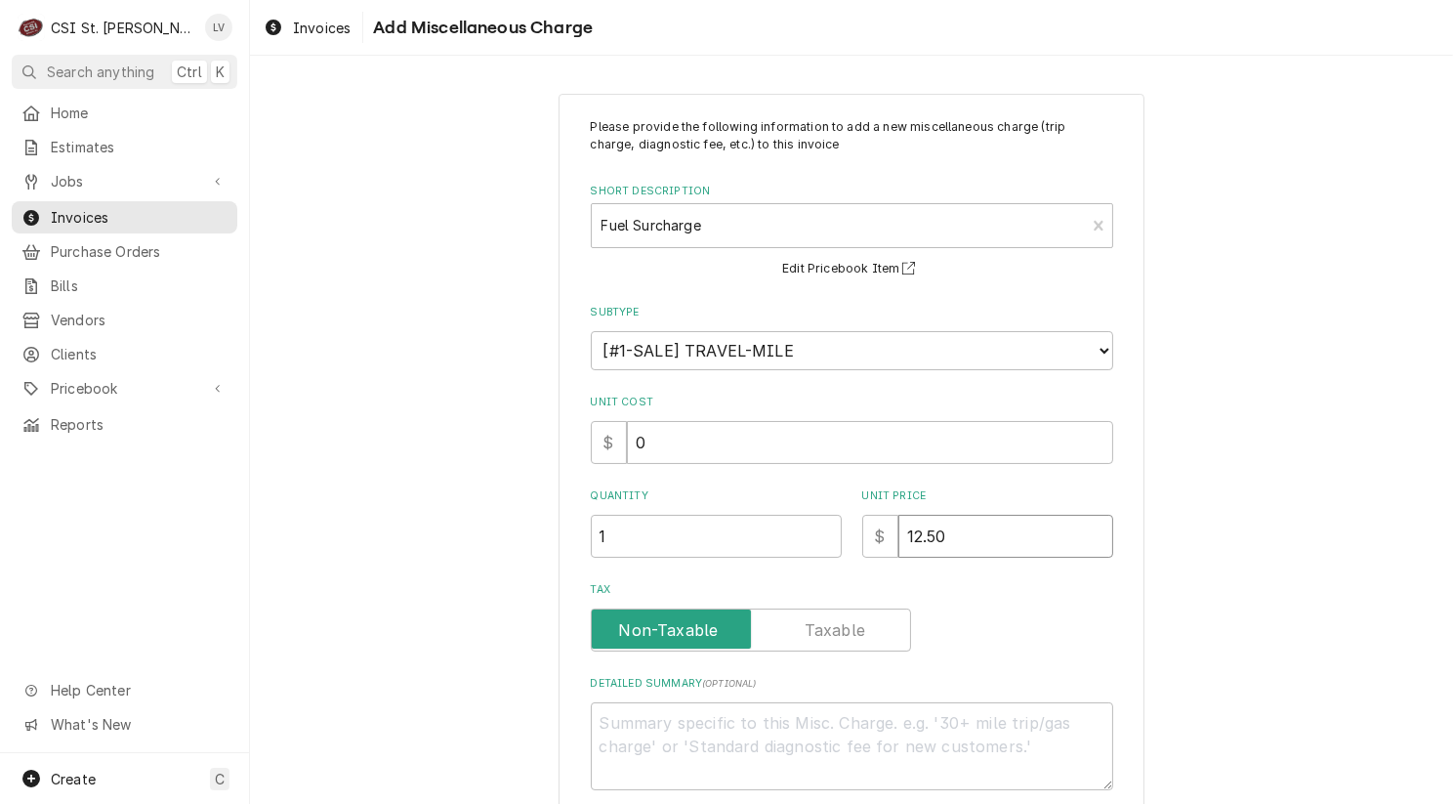
type input "12.50"
click at [1229, 614] on div "Please provide the following information to add a new miscellaneous charge (tri…" at bounding box center [851, 492] width 1203 height 833
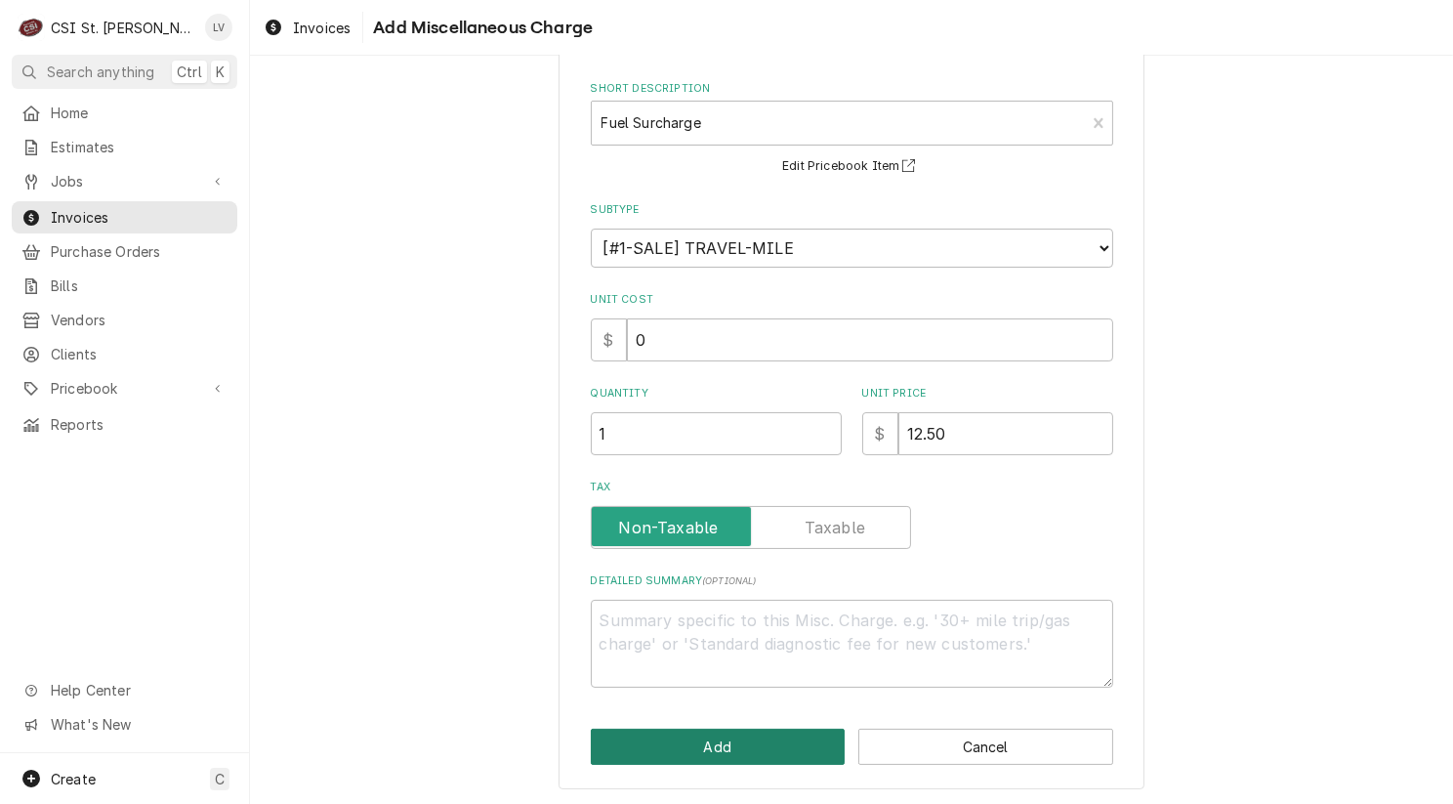
click at [704, 752] on button "Add" at bounding box center [718, 747] width 255 height 36
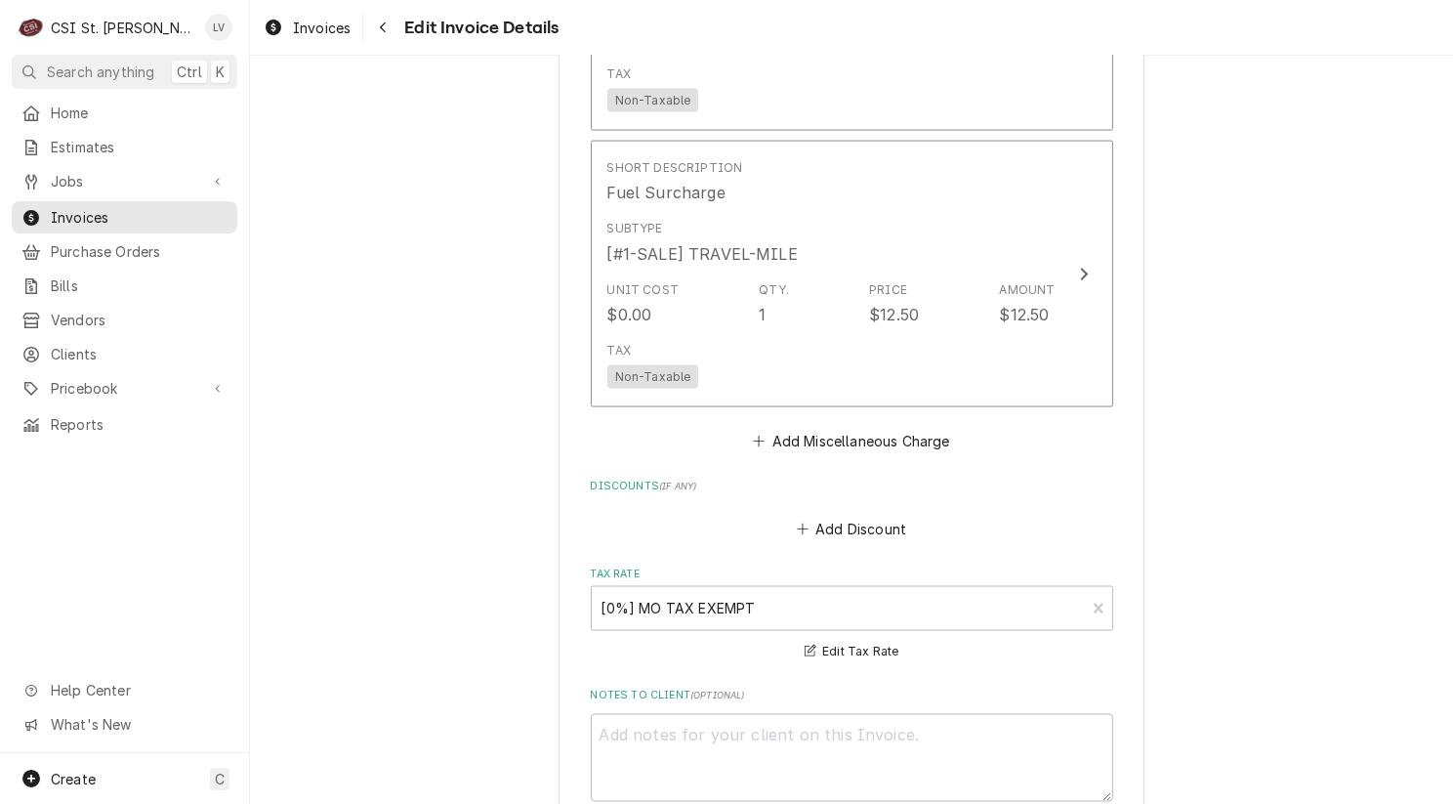
scroll to position [3445, 0]
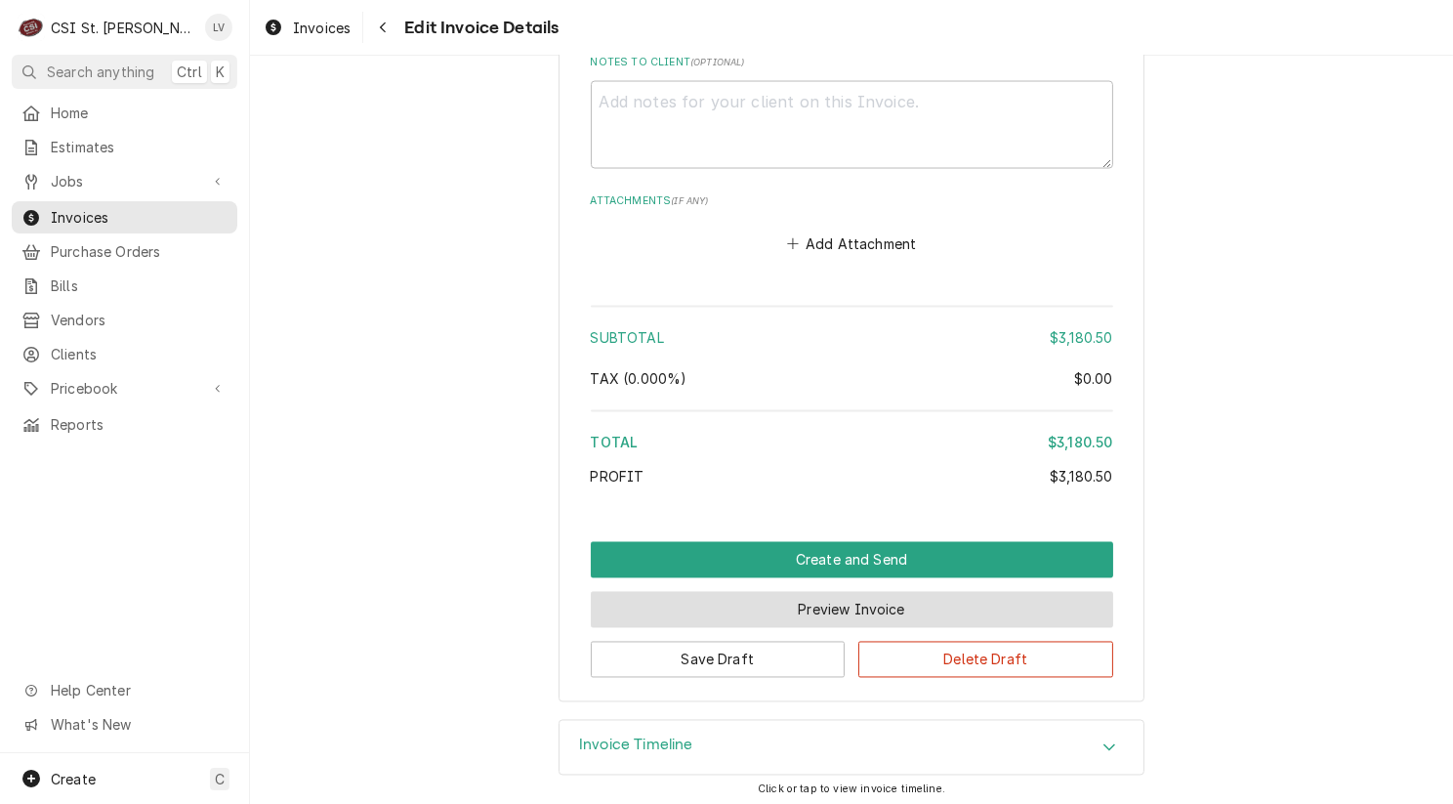
click at [927, 608] on button "Preview Invoice" at bounding box center [852, 610] width 522 height 36
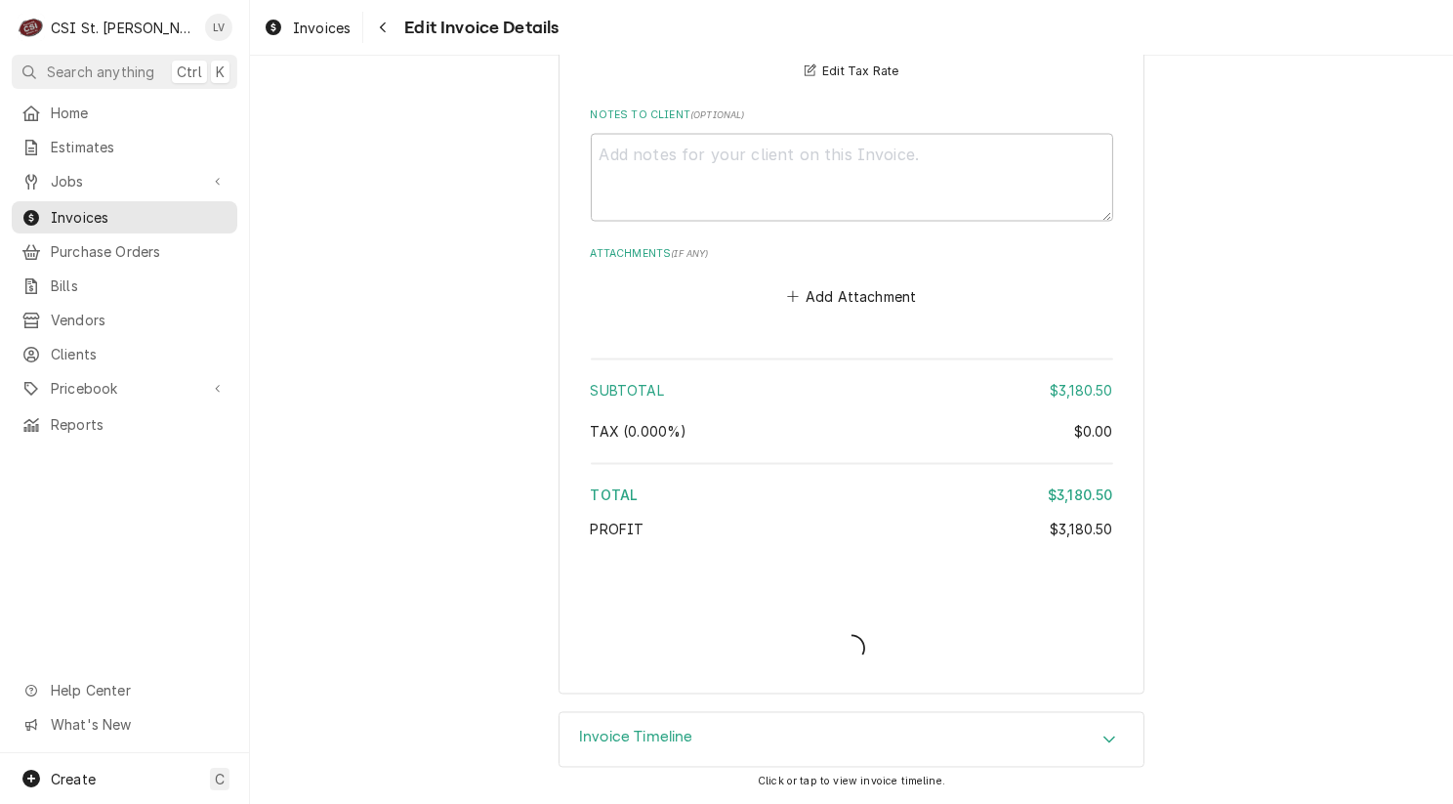
scroll to position [3684, 0]
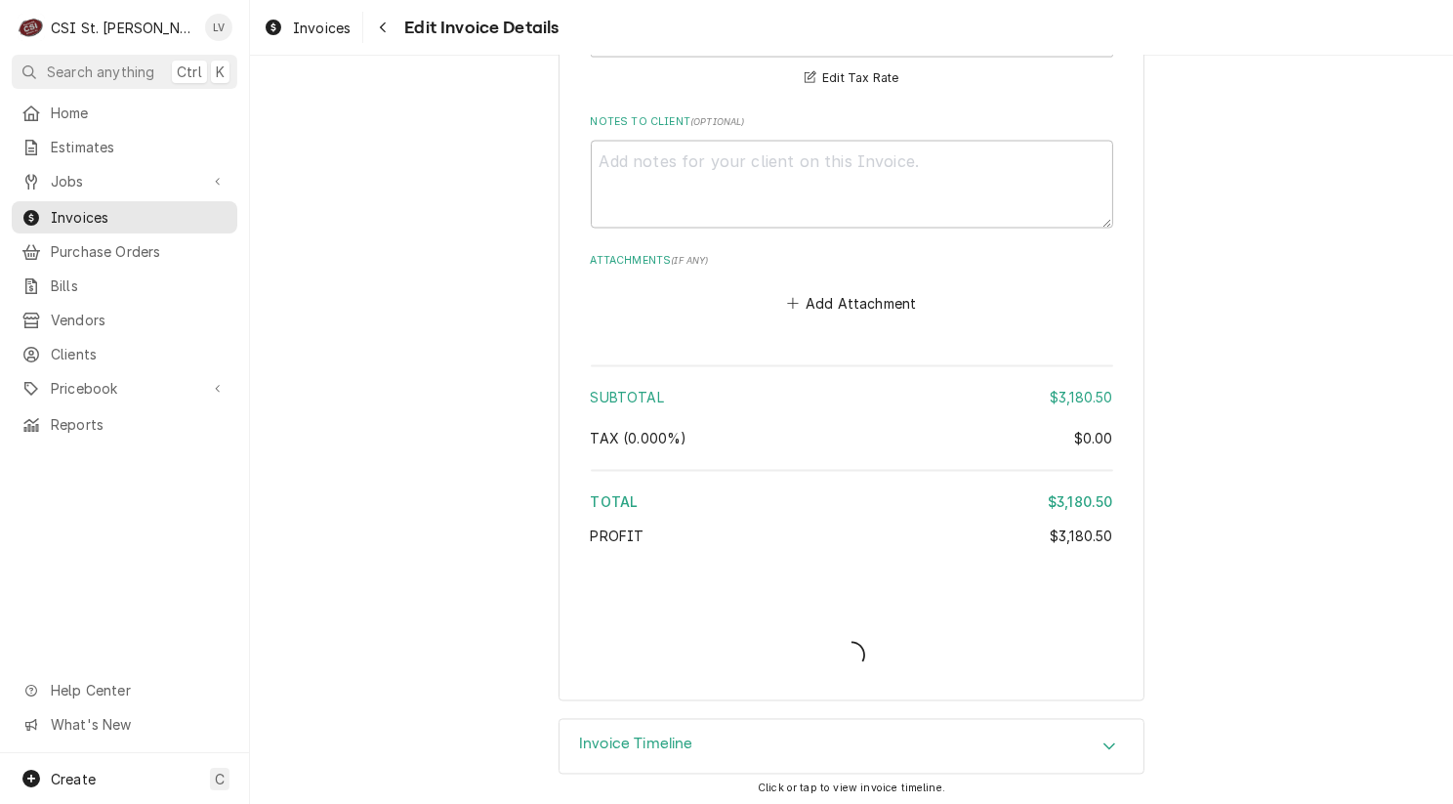
type textarea "x"
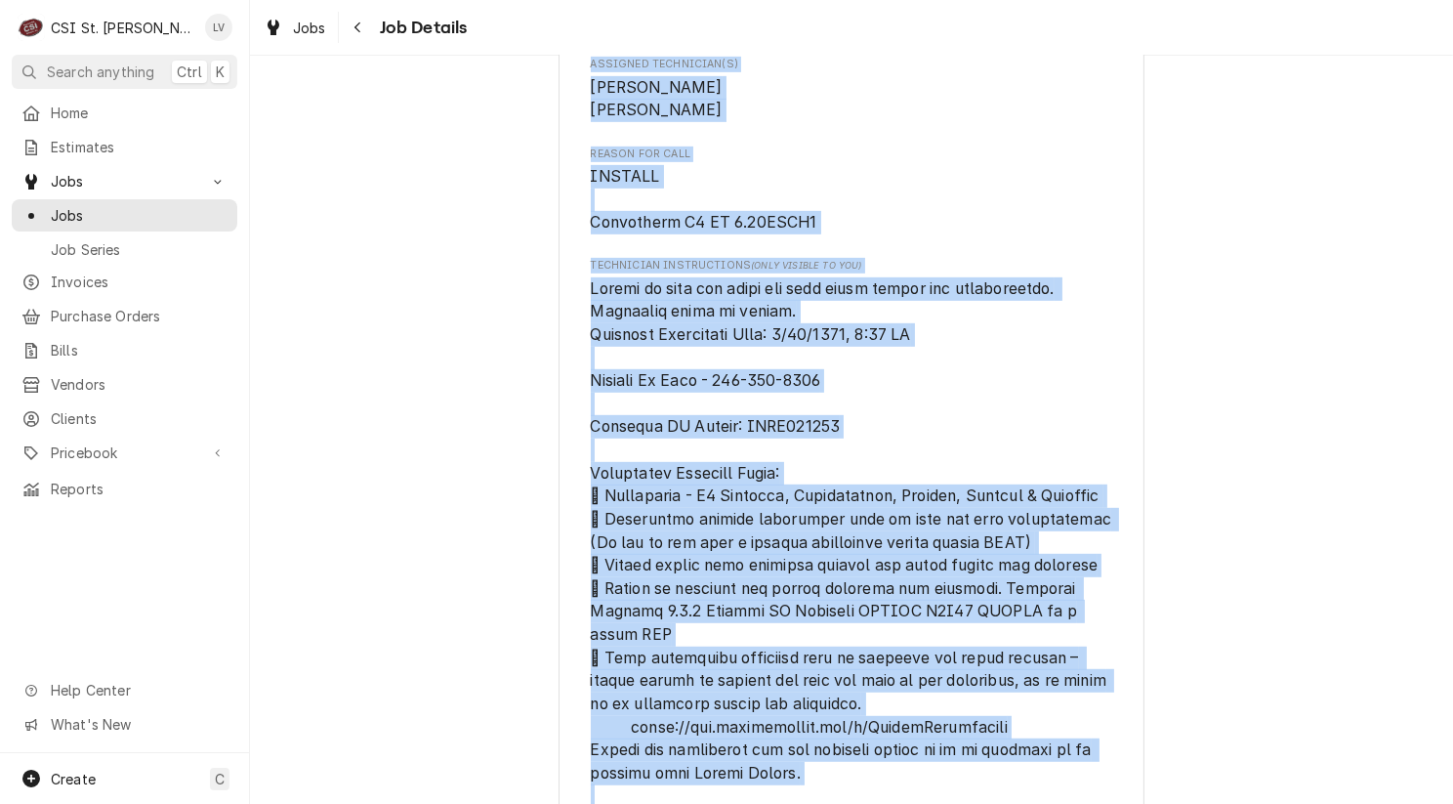
scroll to position [963, 0]
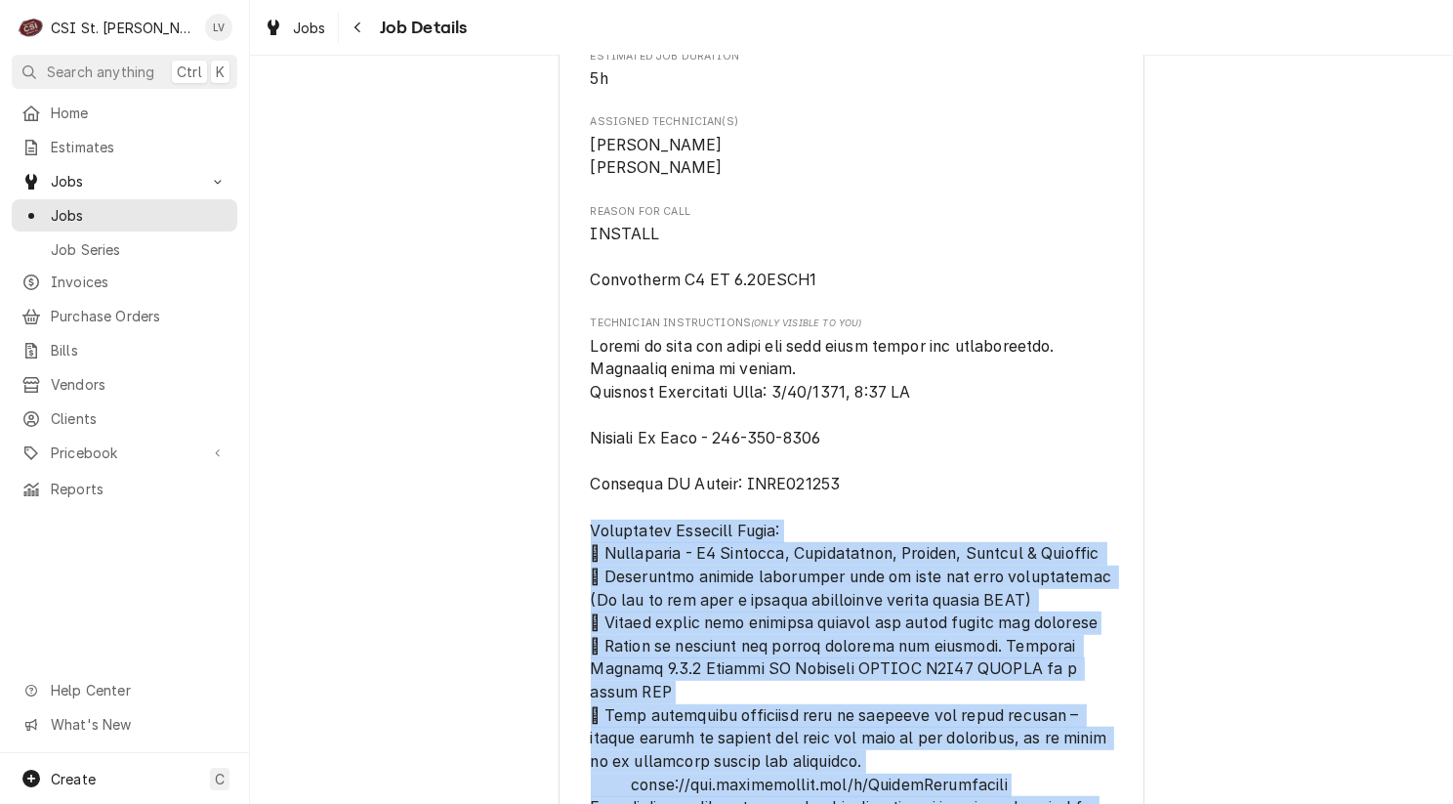
drag, startPoint x: 894, startPoint y: 615, endPoint x: 587, endPoint y: 544, distance: 314.8
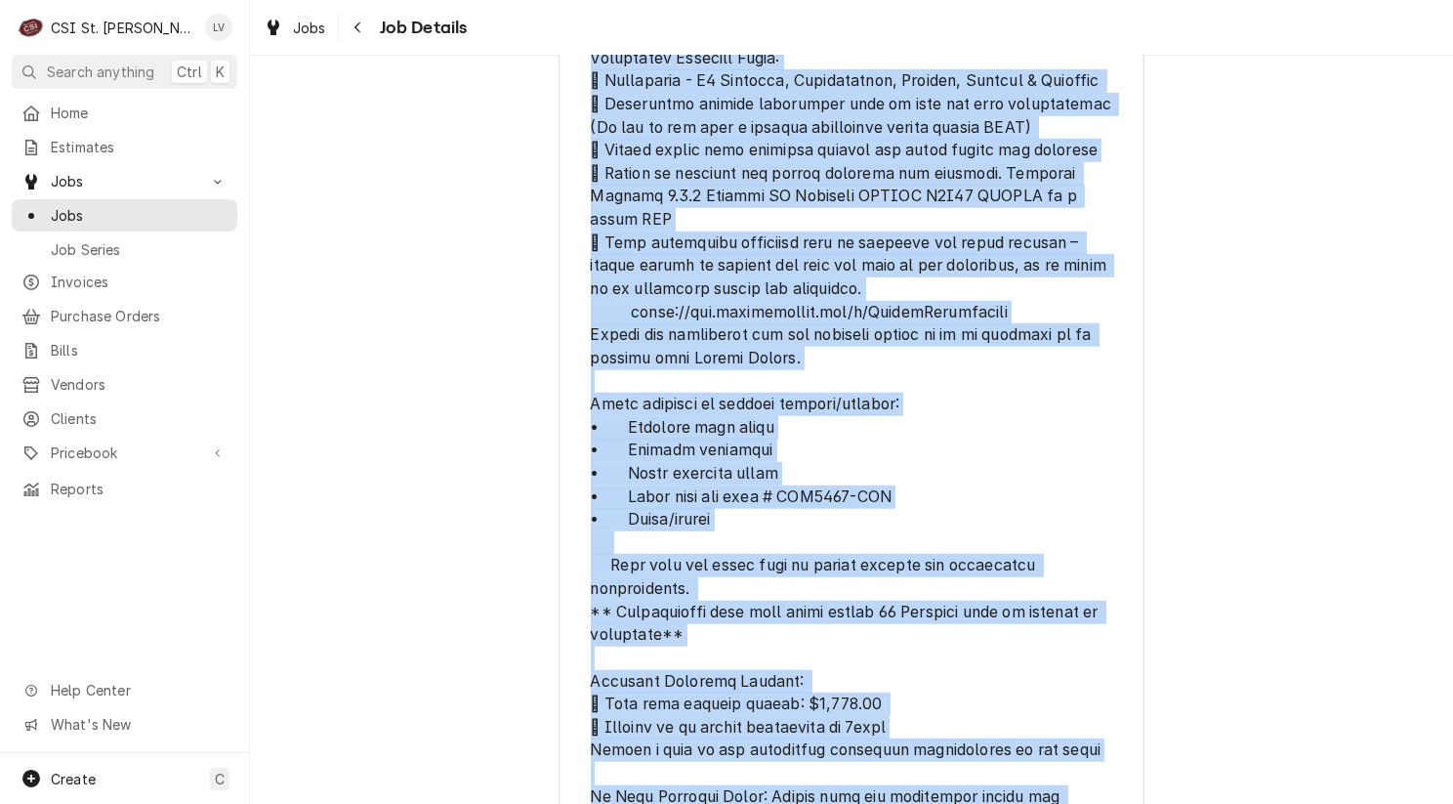
scroll to position [1744, 0]
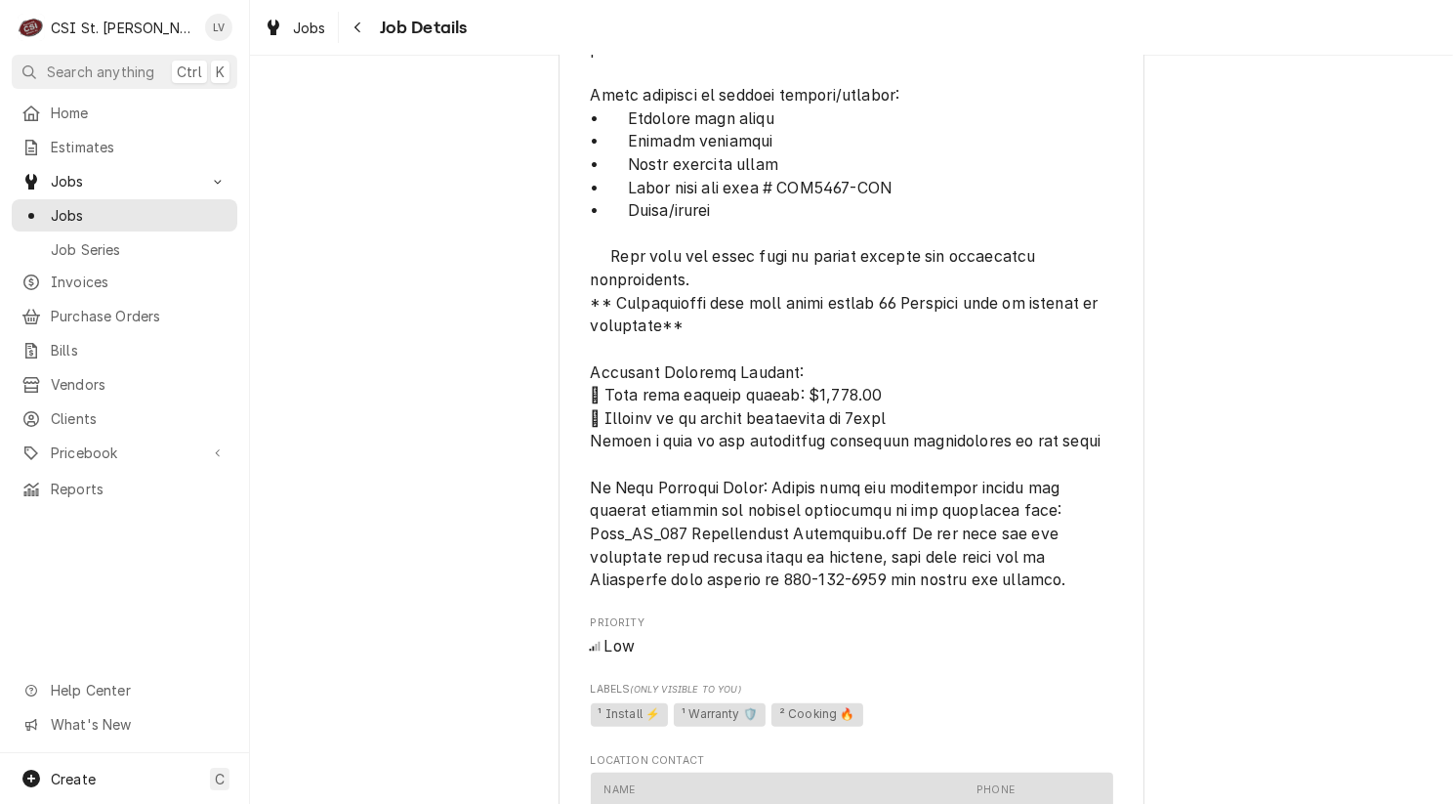
click at [407, 536] on div "Completed and Uninvoiced WELBILT CLEVELAND RANGE Chilis #1733 [GEOGRAPHIC_DATA]…" at bounding box center [851, 61] width 1203 height 3459
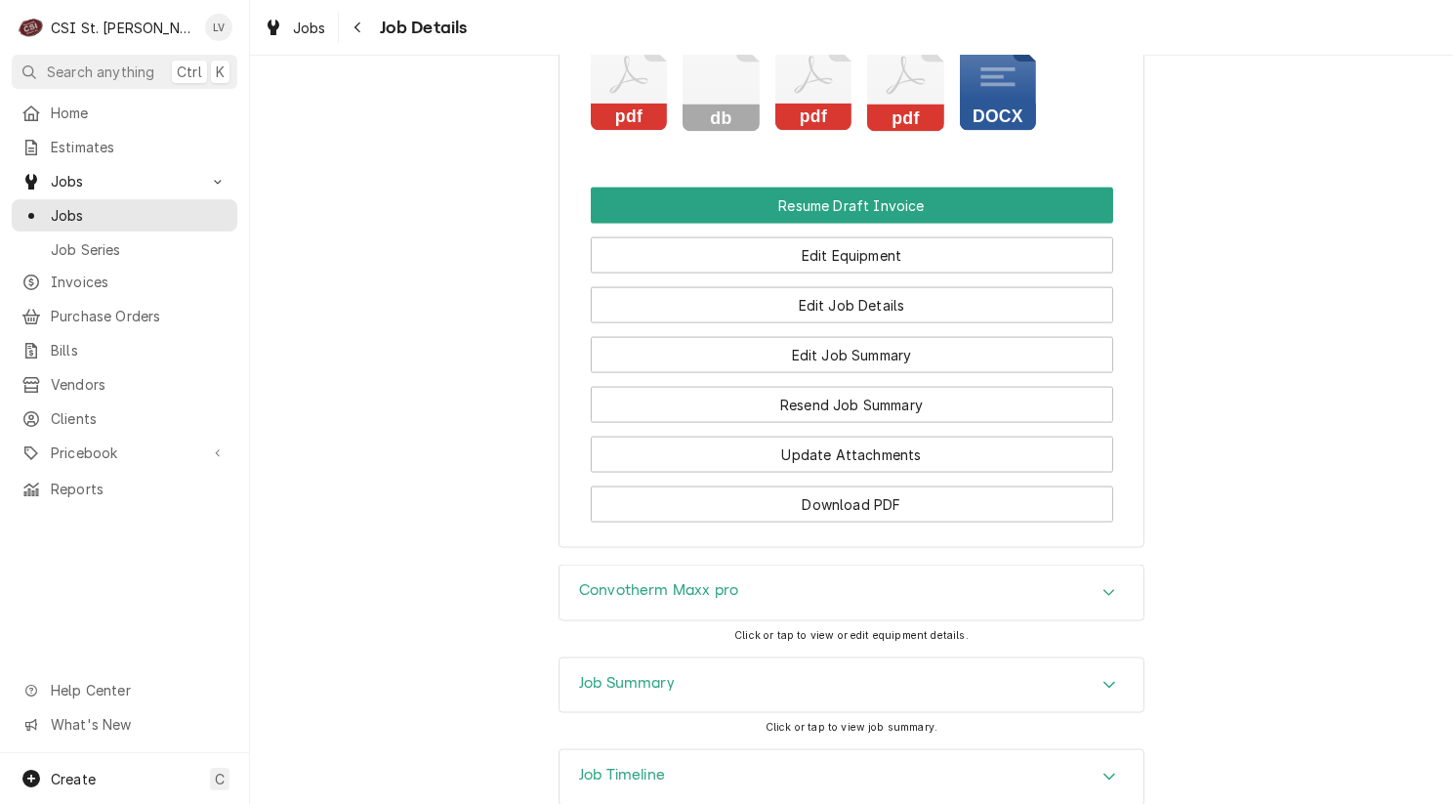
scroll to position [3143, 0]
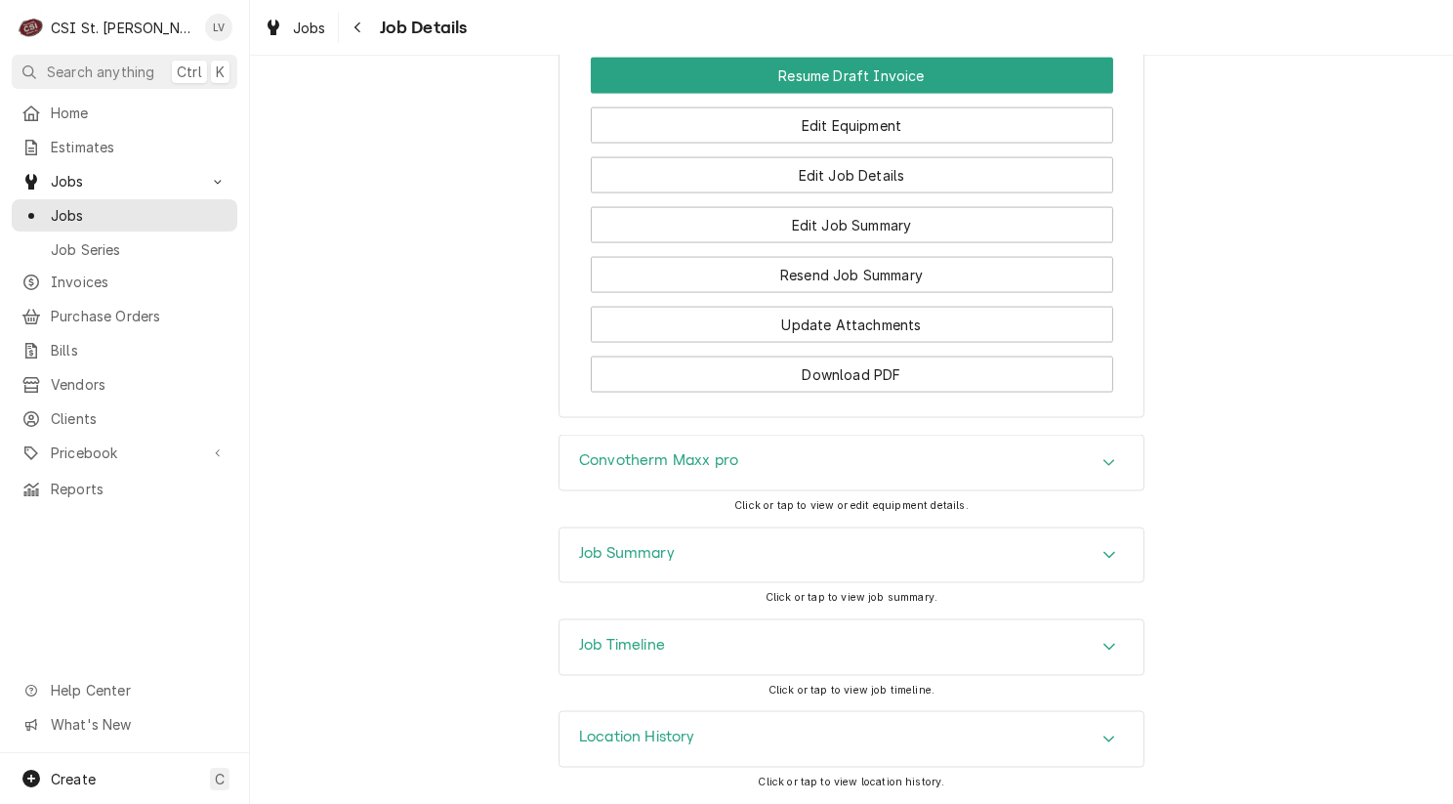
click at [579, 646] on h3 "Job Timeline" at bounding box center [622, 645] width 86 height 19
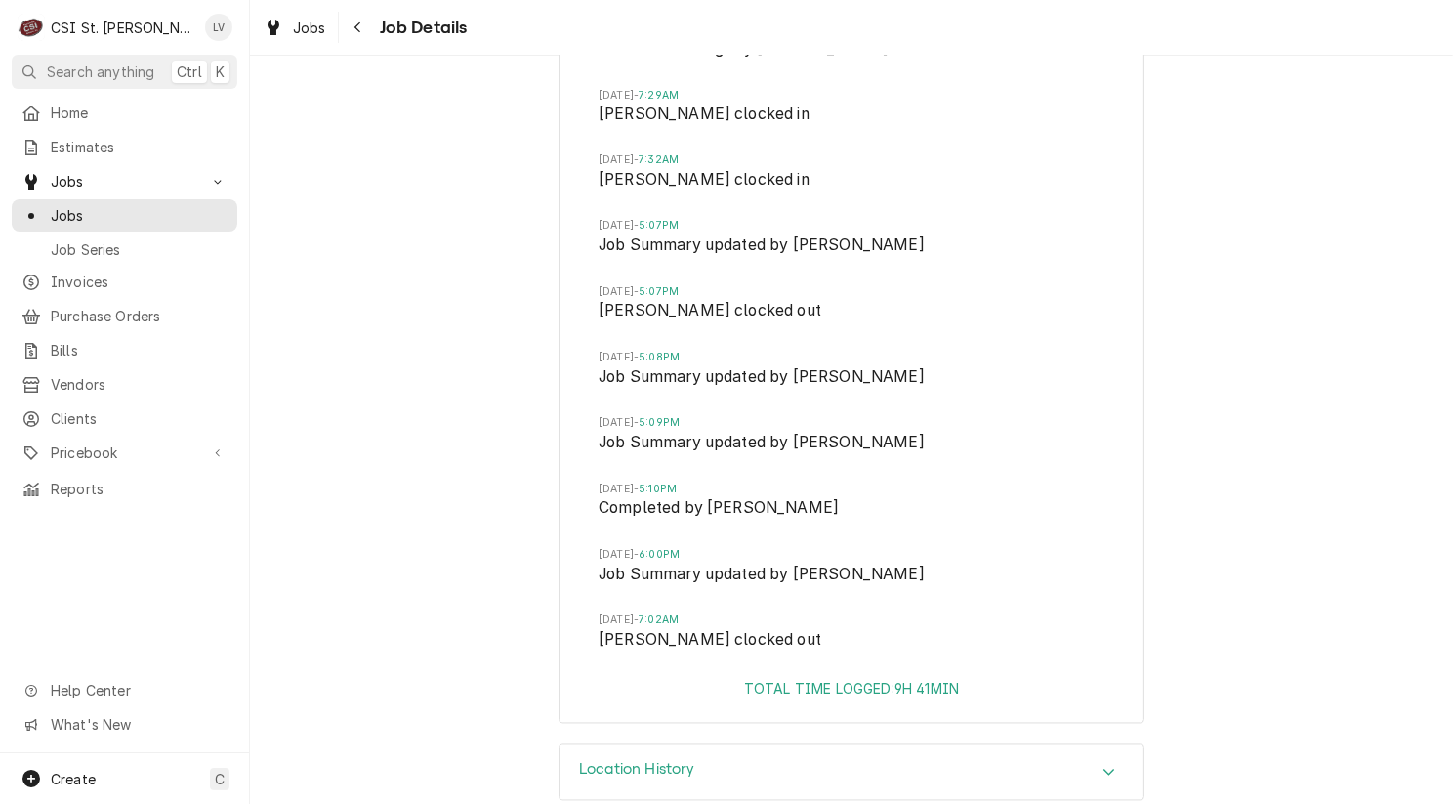
scroll to position [3979, 0]
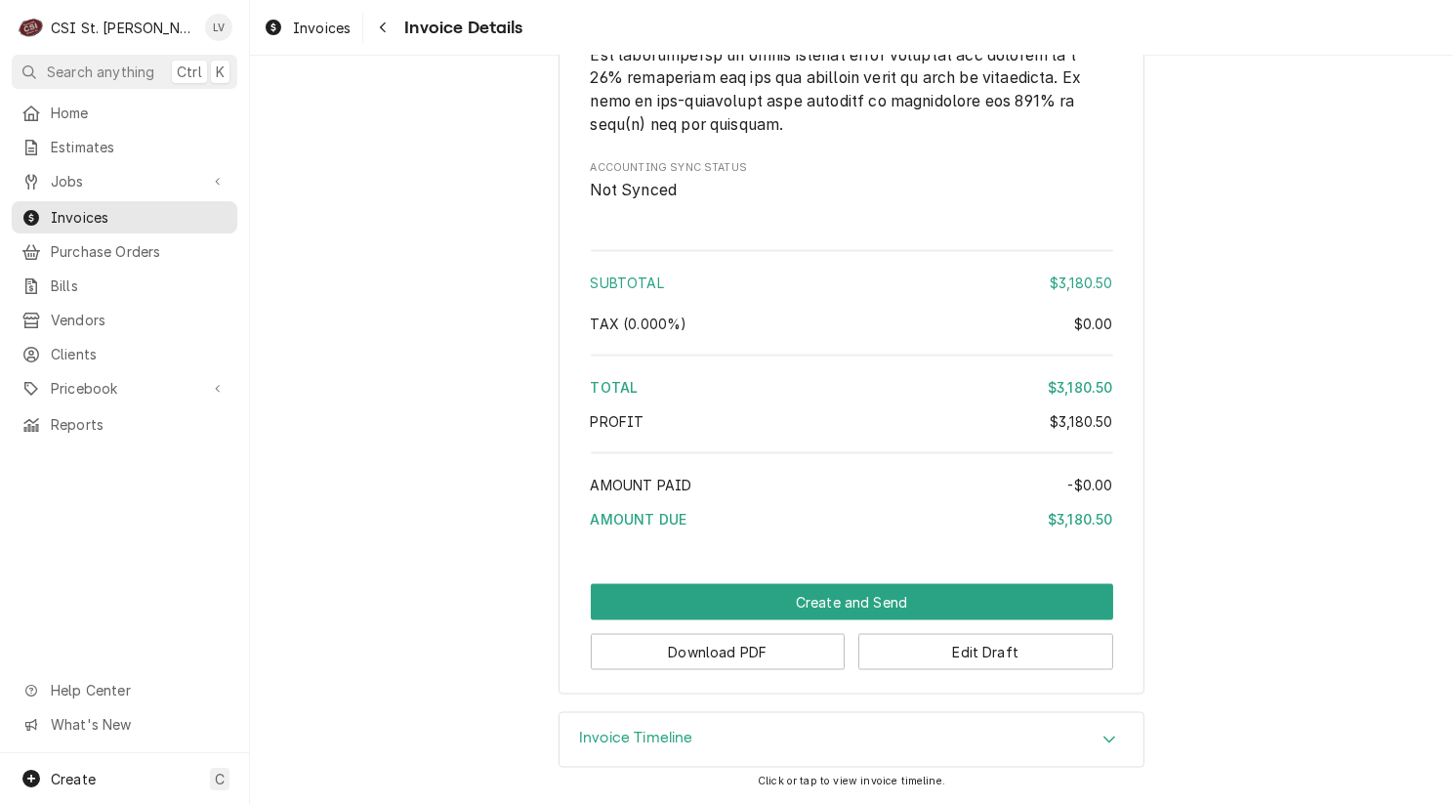
scroll to position [3340, 0]
click at [723, 647] on button "Download PDF" at bounding box center [718, 652] width 255 height 36
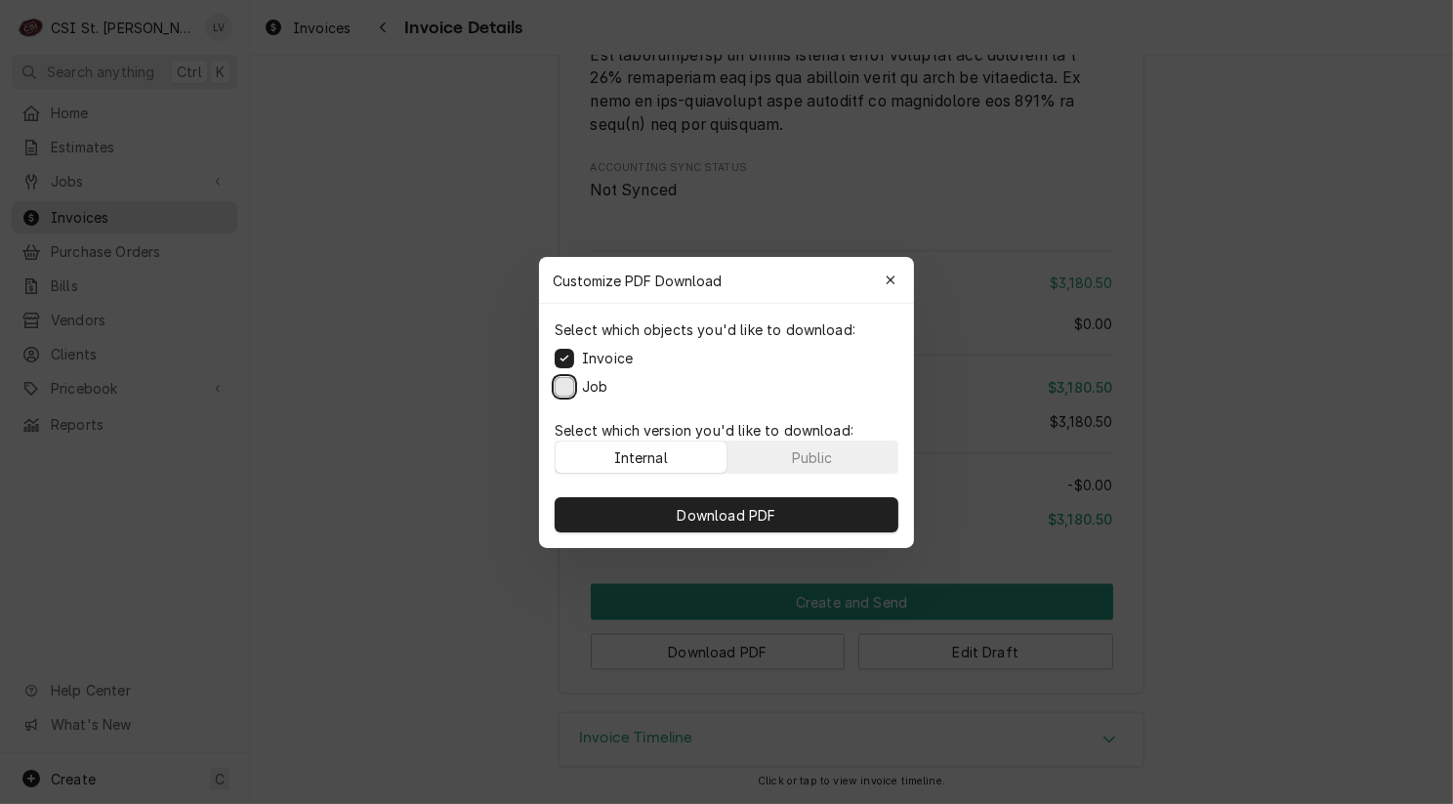
click at [557, 385] on button "Job" at bounding box center [565, 386] width 20 height 20
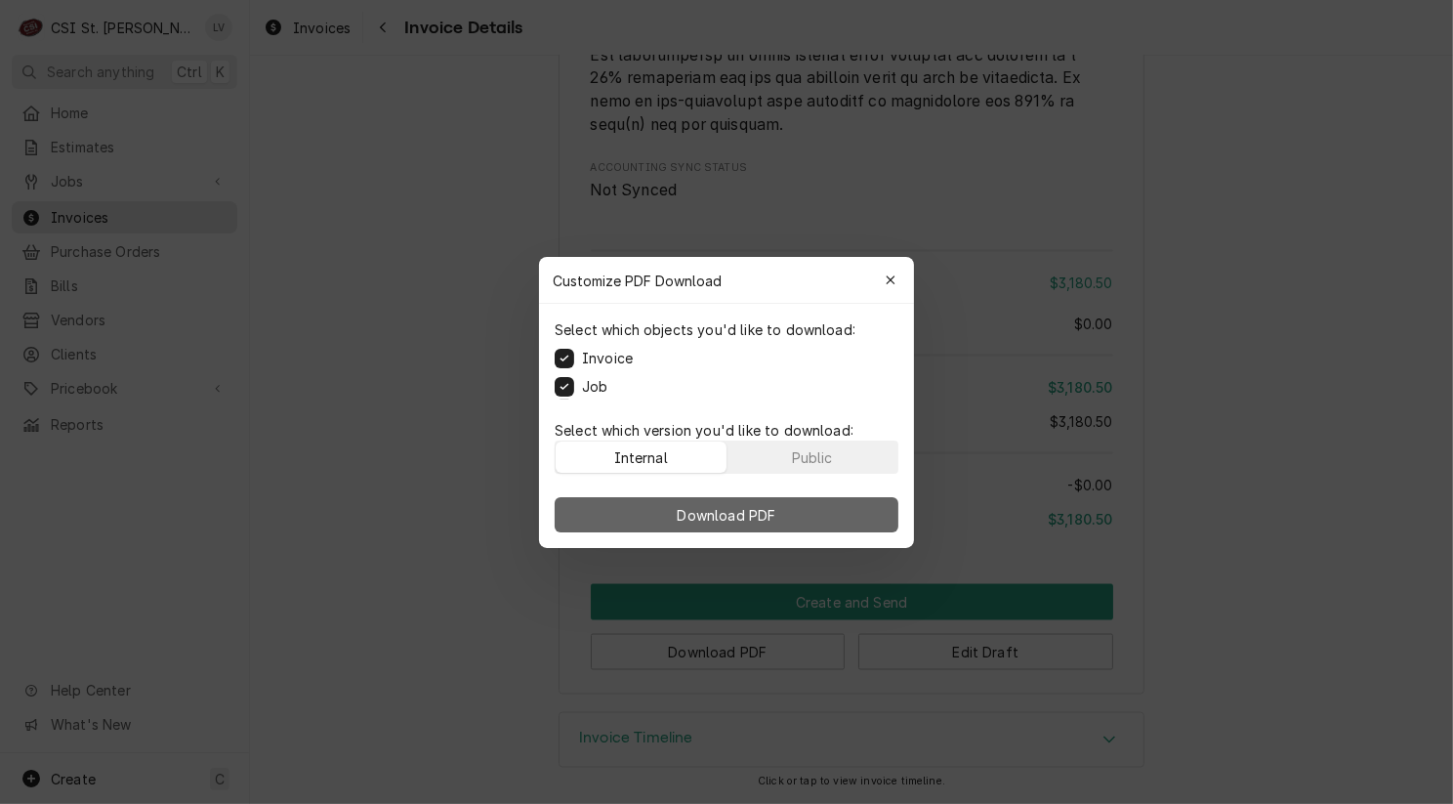
click at [703, 506] on span "Download PDF" at bounding box center [727, 514] width 106 height 21
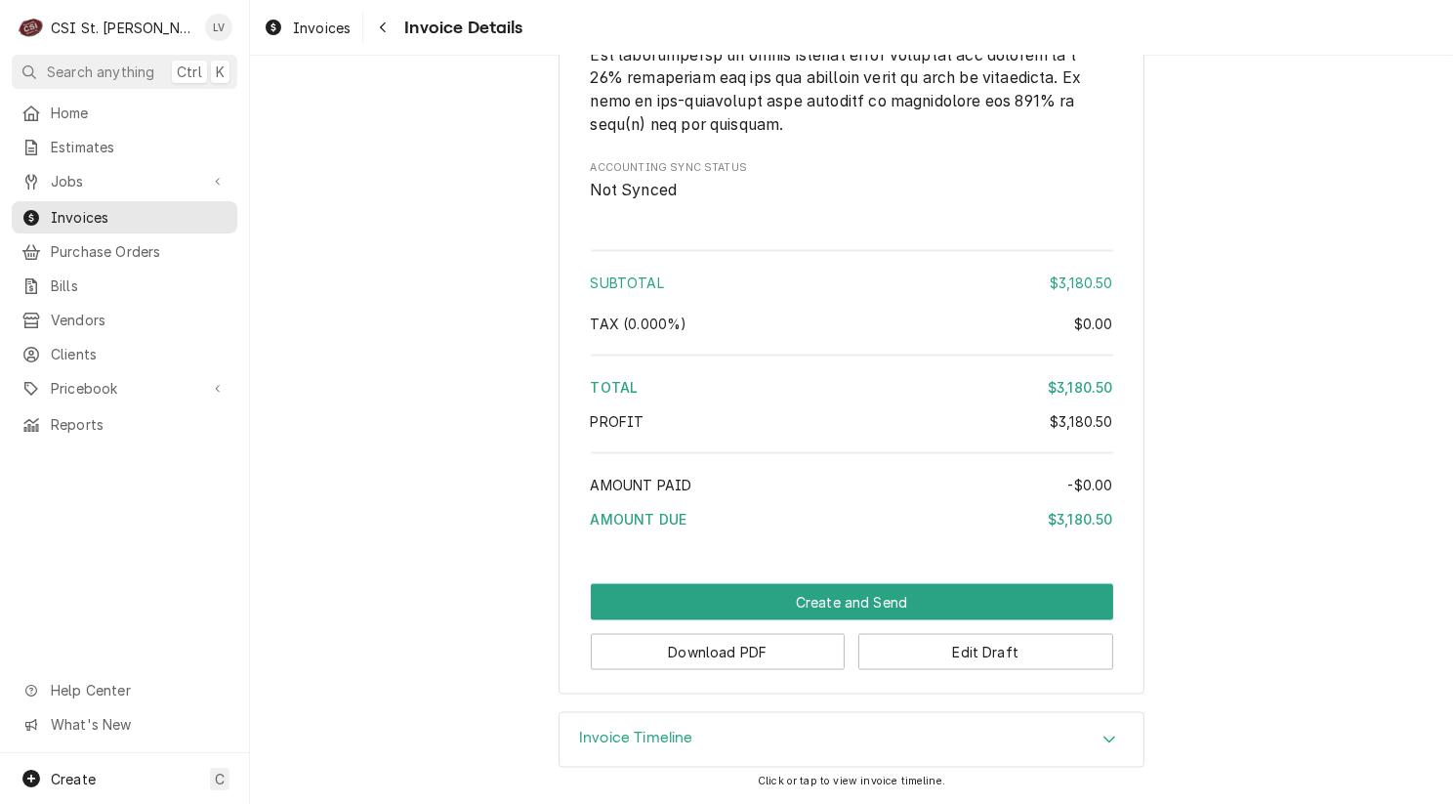
click at [298, 29] on span "Invoices" at bounding box center [322, 28] width 58 height 21
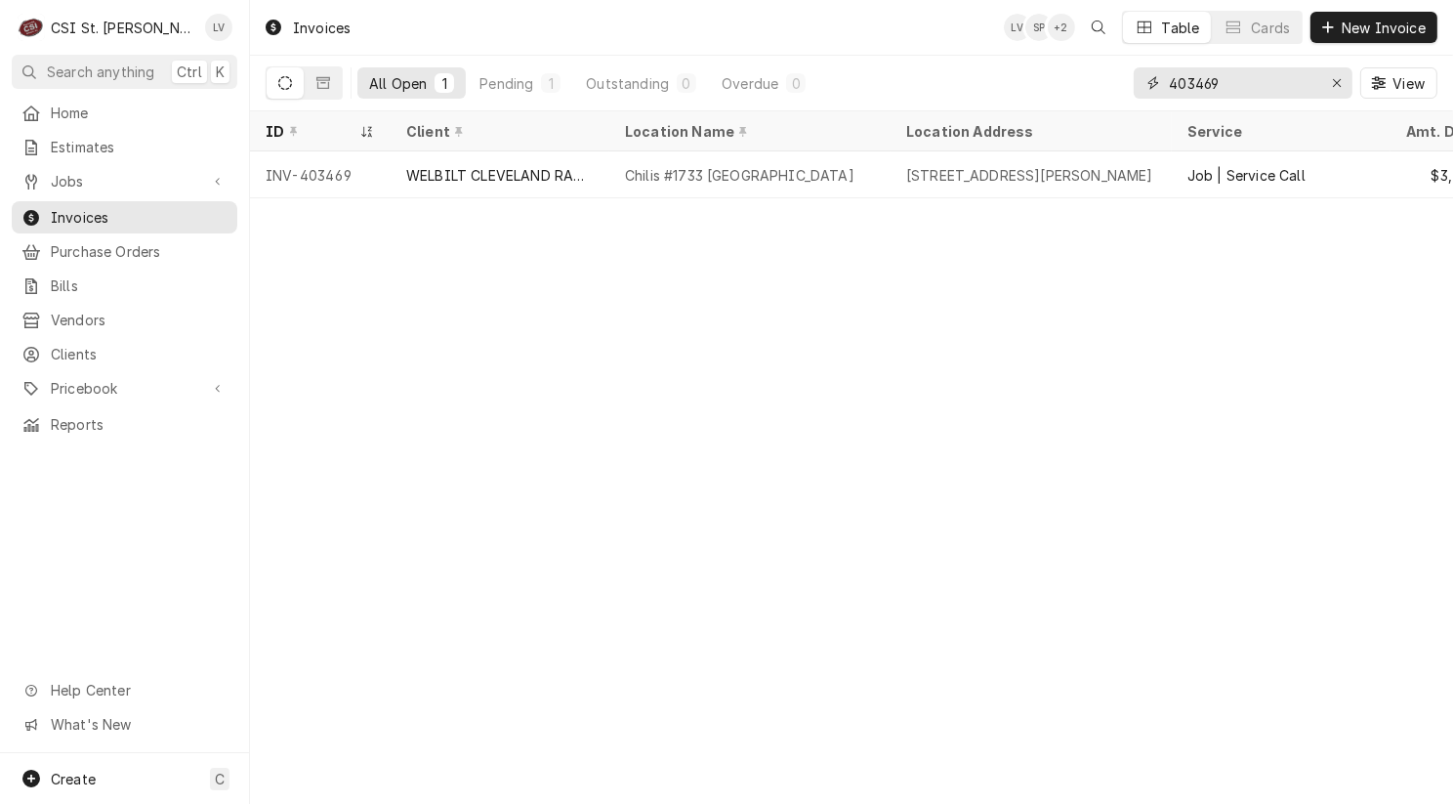
drag, startPoint x: 1207, startPoint y: 84, endPoint x: 1242, endPoint y: 81, distance: 35.3
click at [1242, 81] on input "403469" at bounding box center [1242, 82] width 146 height 31
type input "403479"
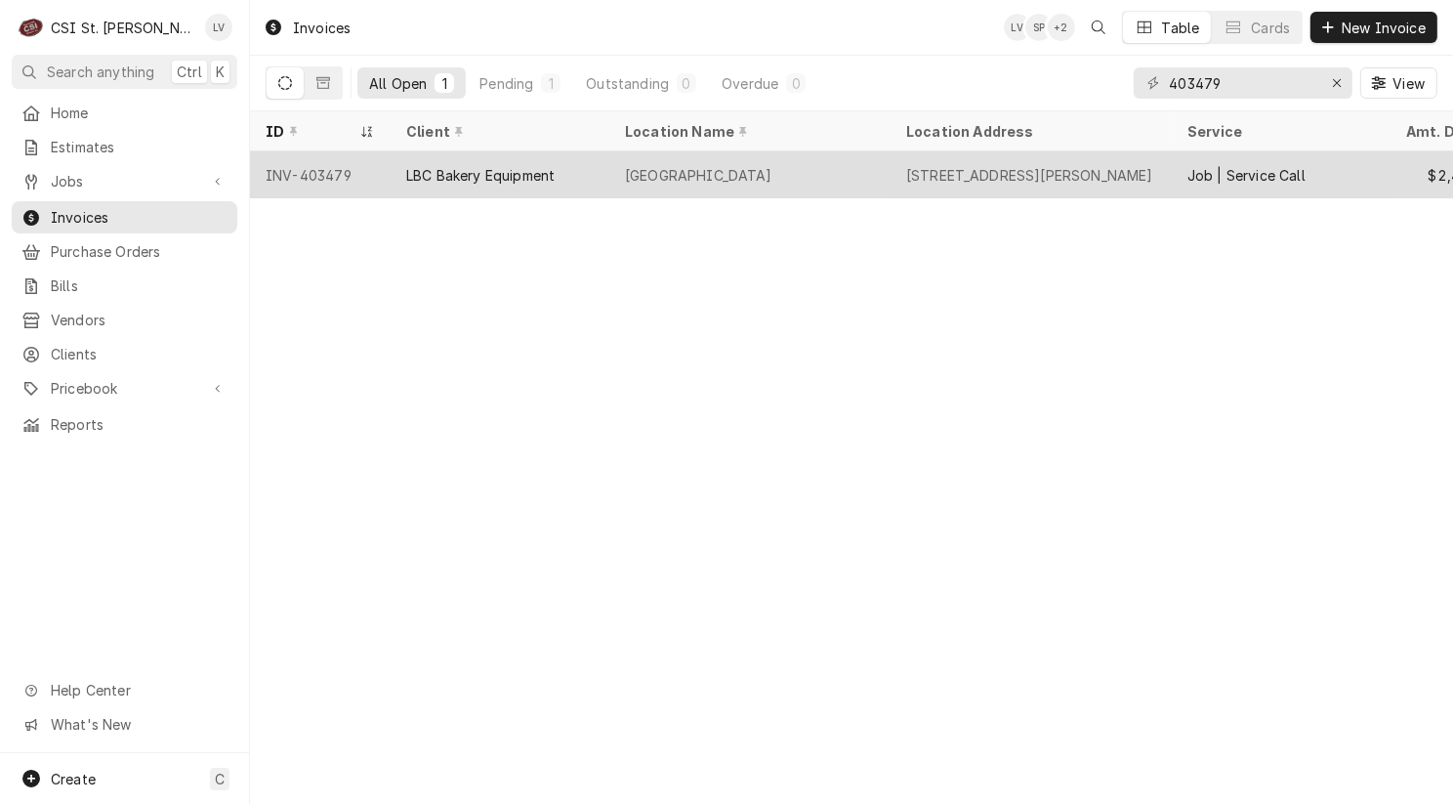
click at [447, 172] on div "LBC Bakery Equipment" at bounding box center [480, 175] width 148 height 21
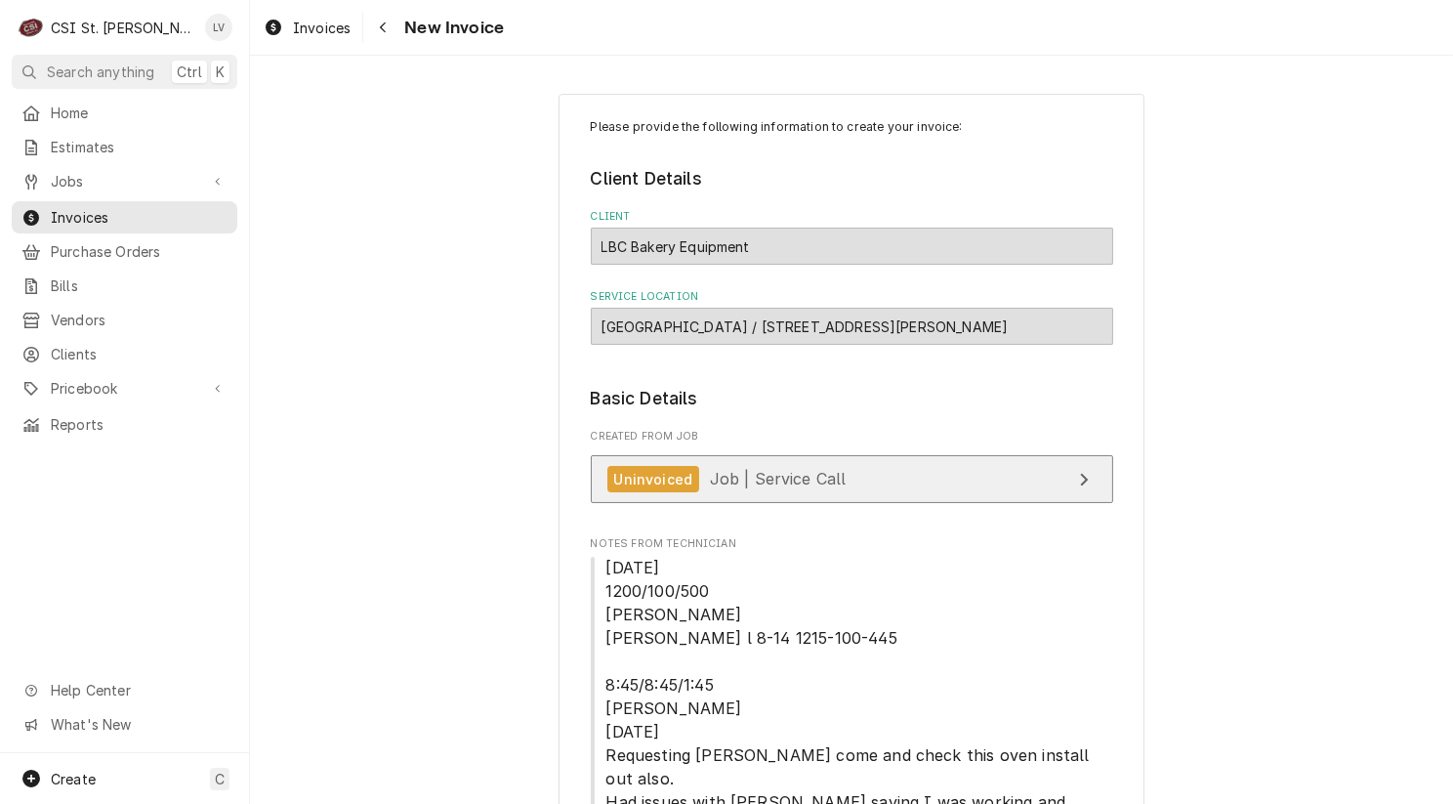
click at [873, 481] on link "Uninvoiced Job | Service Call" at bounding box center [852, 479] width 522 height 48
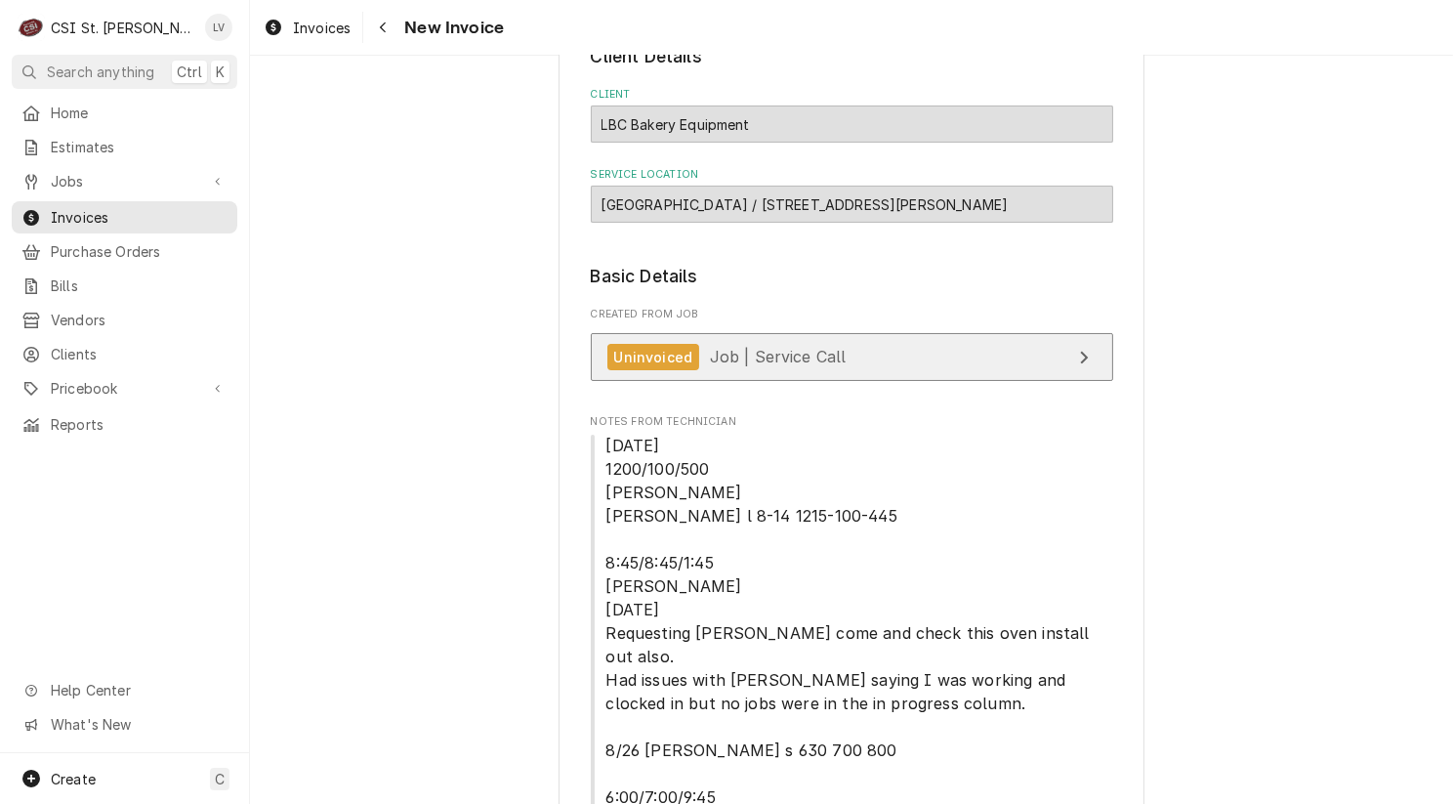
scroll to position [293, 0]
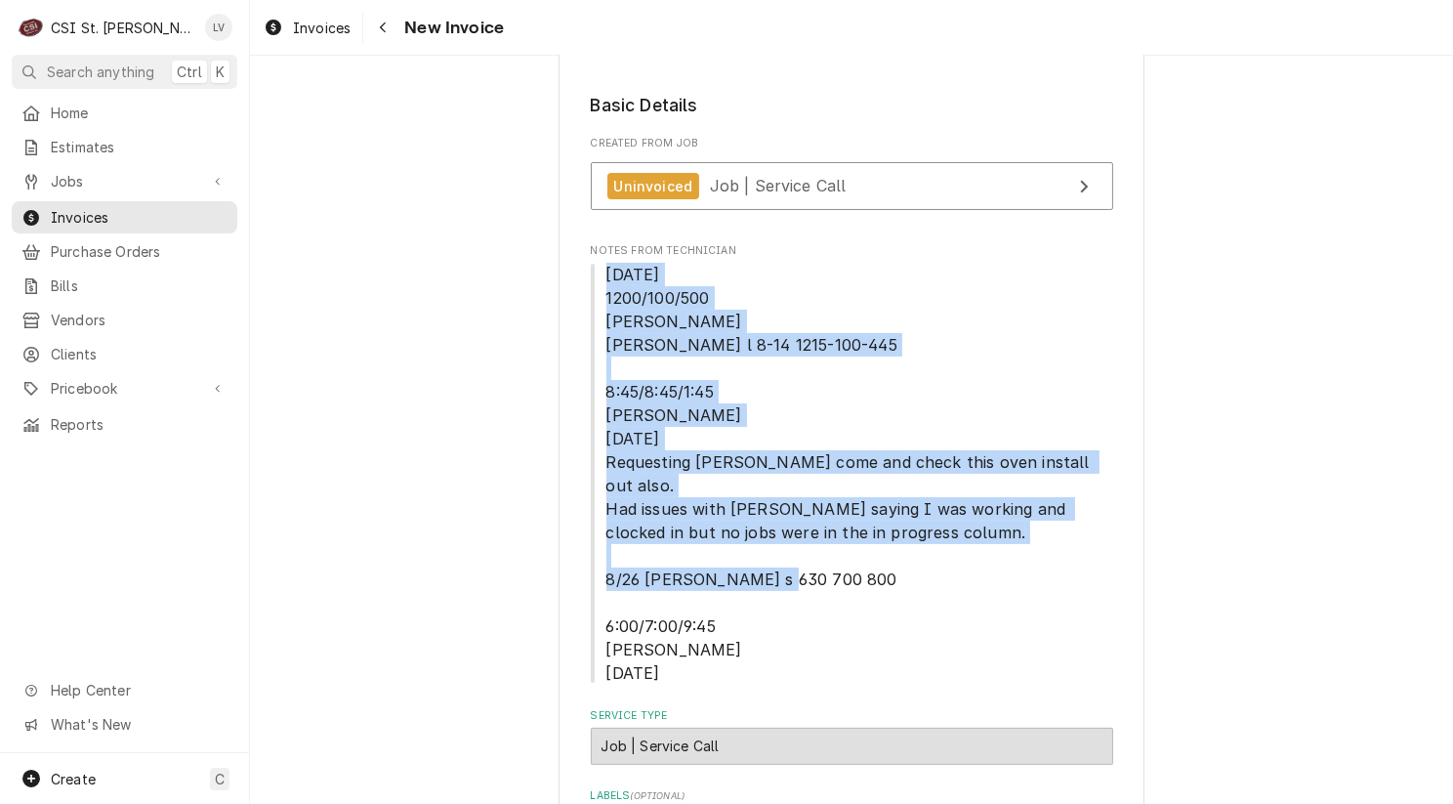
drag, startPoint x: 595, startPoint y: 271, endPoint x: 826, endPoint y: 641, distance: 436.5
click at [826, 641] on span "8/14/25 1200/100/500 Chuck Tom l 8-14 1215-100-445 8:45/8:45/1:45 Ryan B 8/22/2…" at bounding box center [852, 474] width 522 height 422
copy span "8/14/25 1200/100/500 Chuck Tom l 8-14 1215-100-445 8:45/8:45/1:45 Ryan B 8/22/2…"
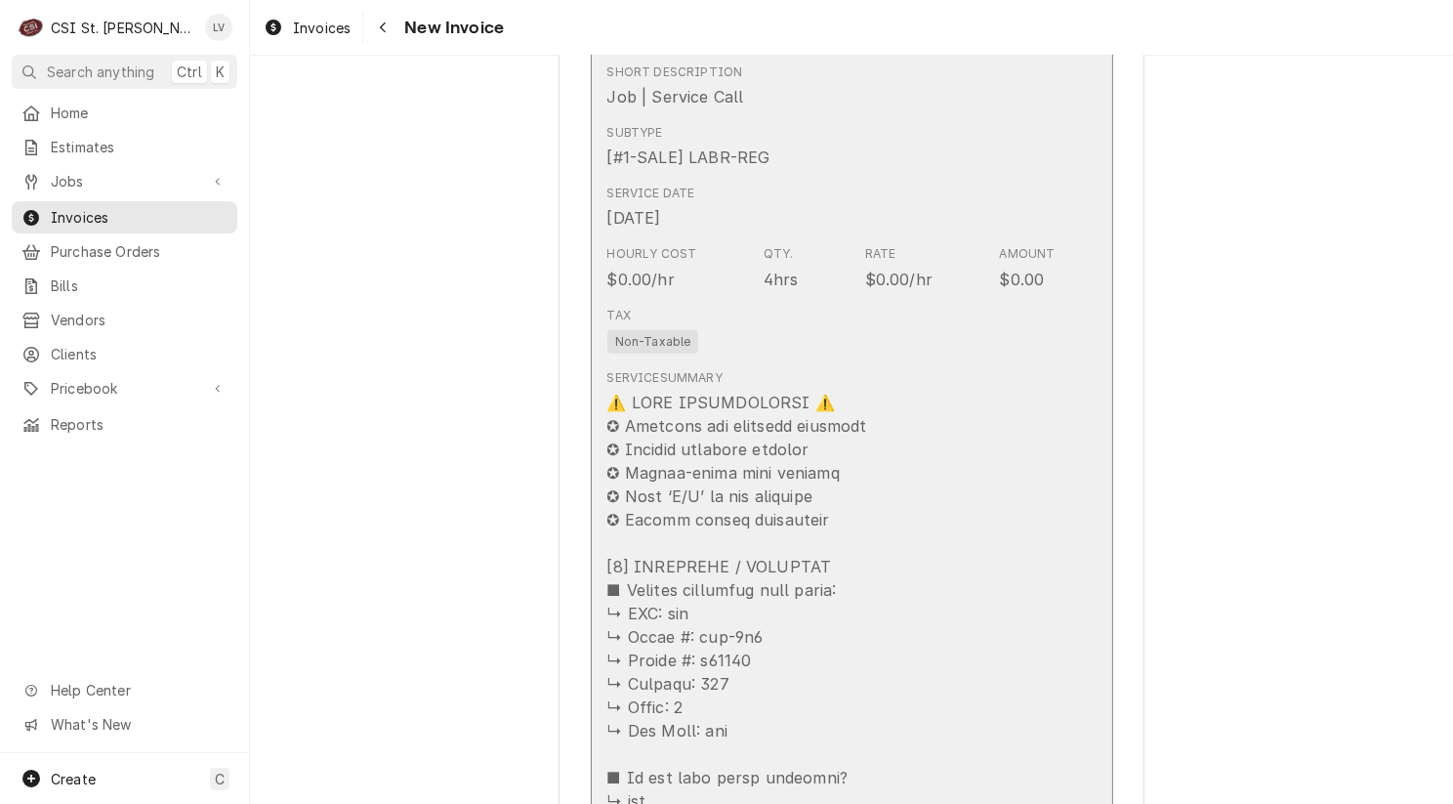
scroll to position [2539, 0]
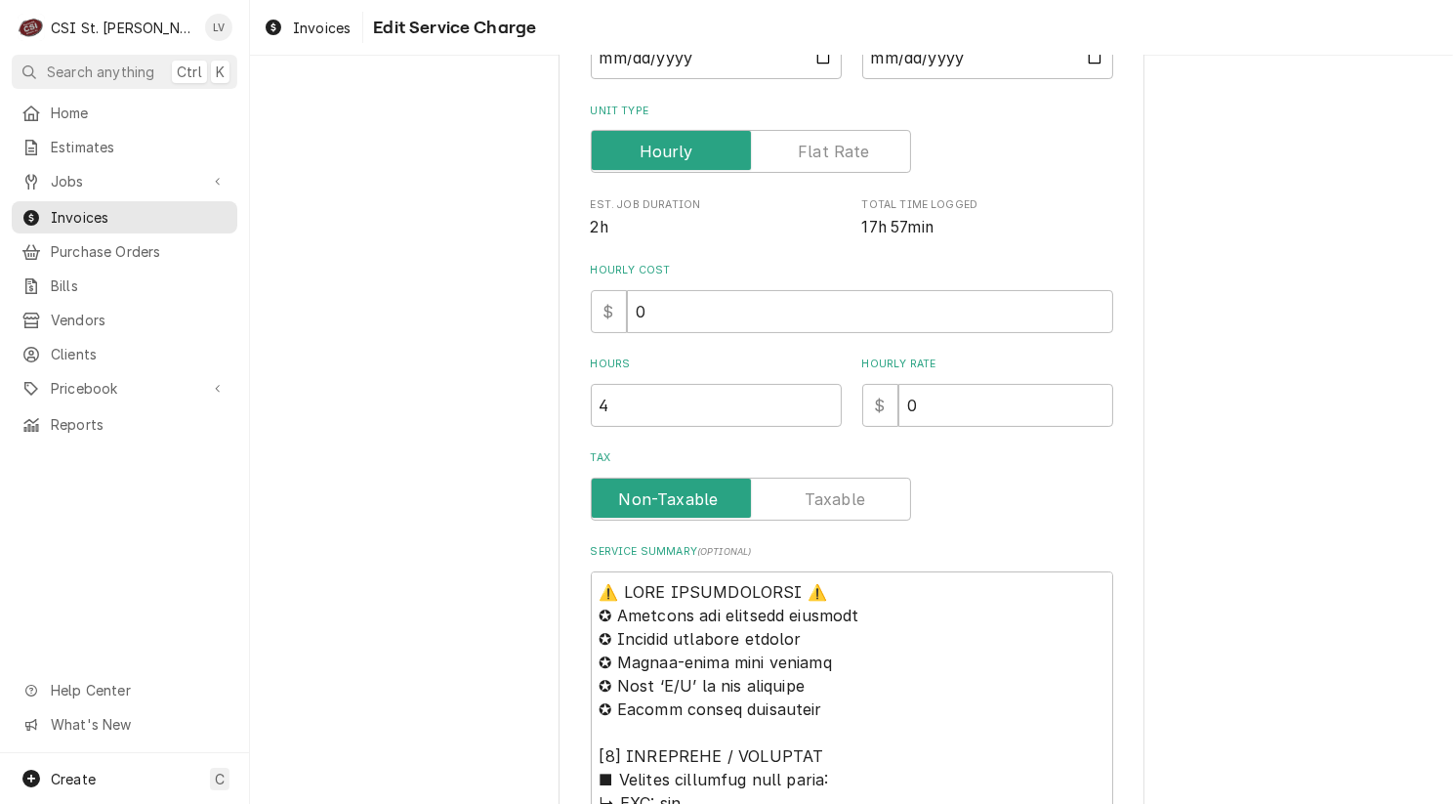
scroll to position [328, 0]
type textarea "x"
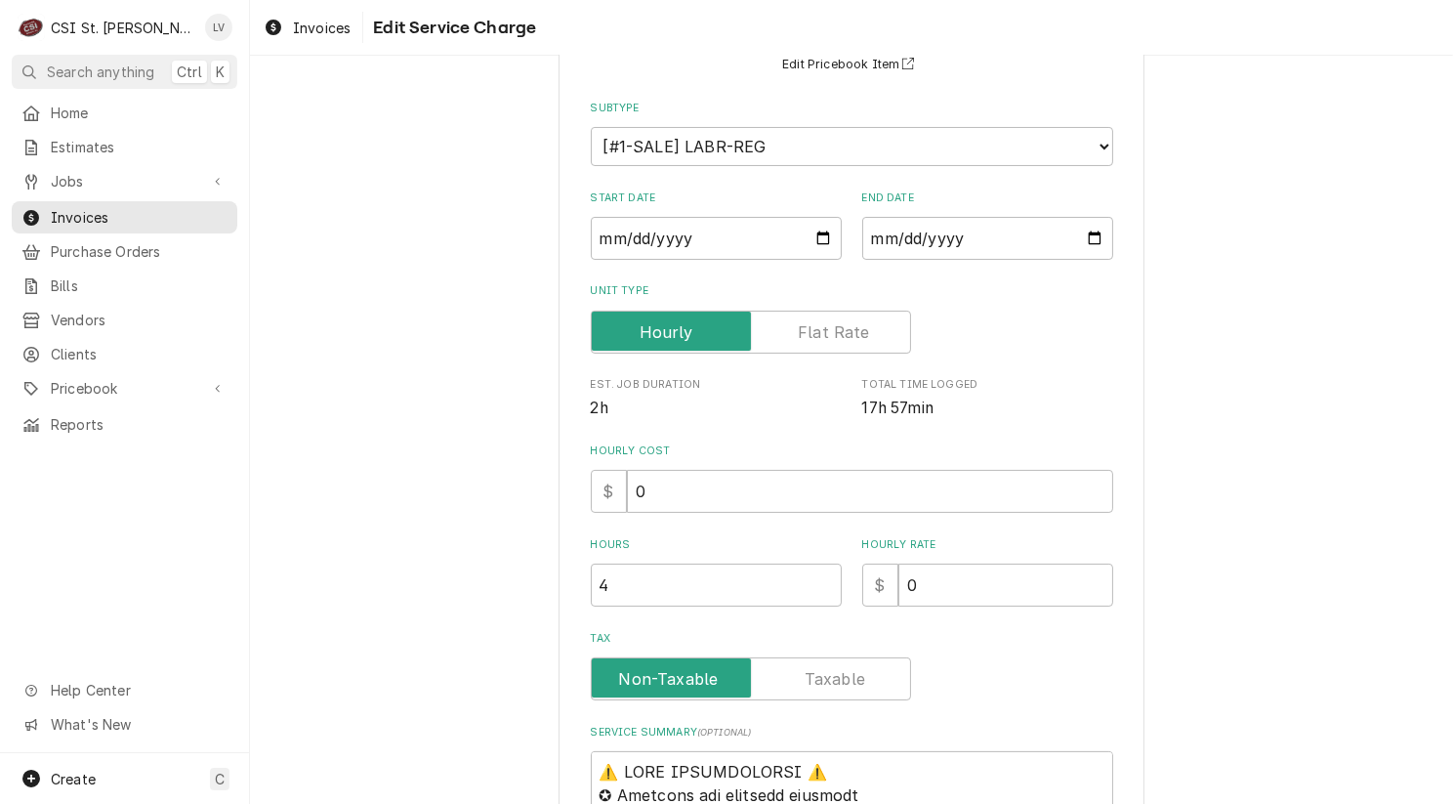
scroll to position [586, 0]
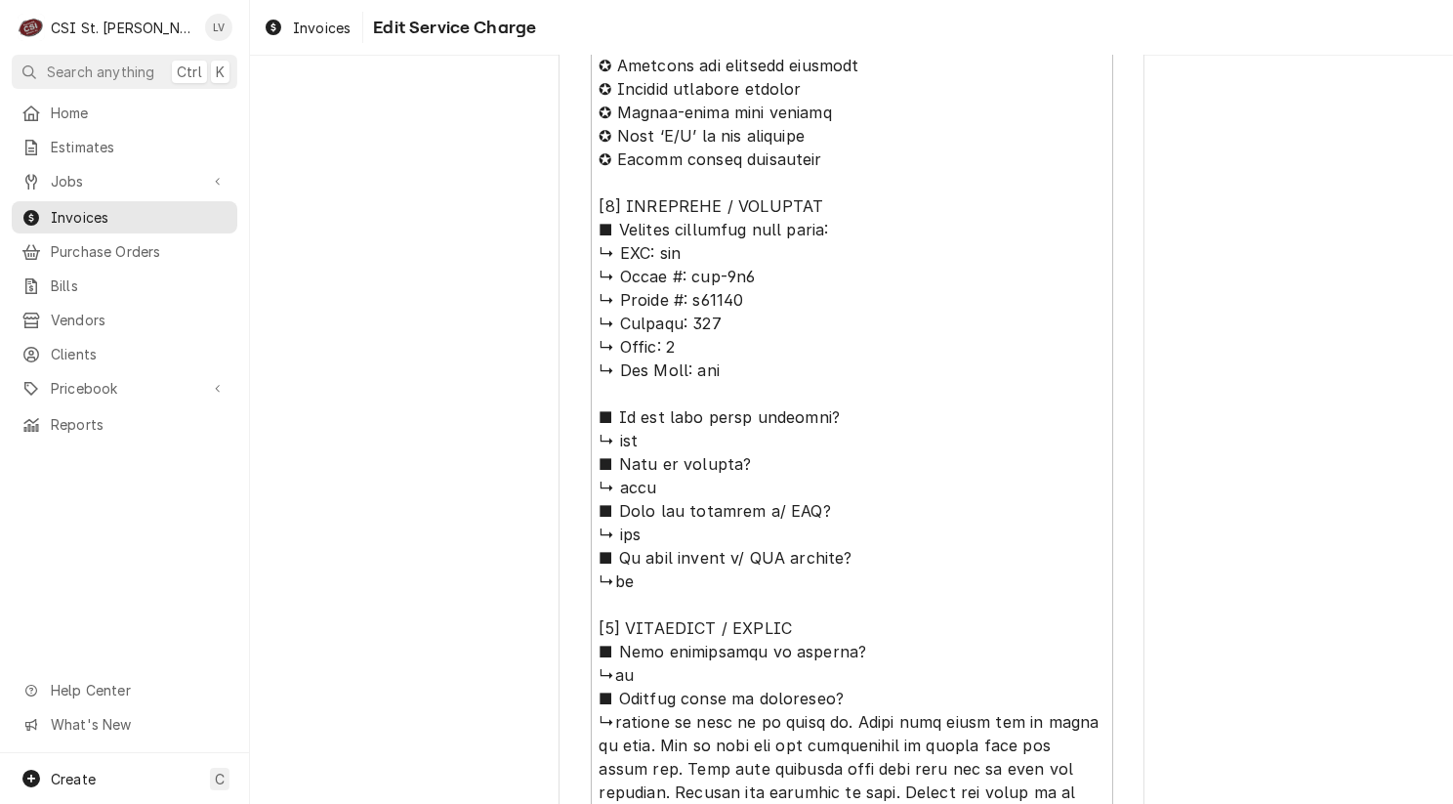
scroll to position [1172, 0]
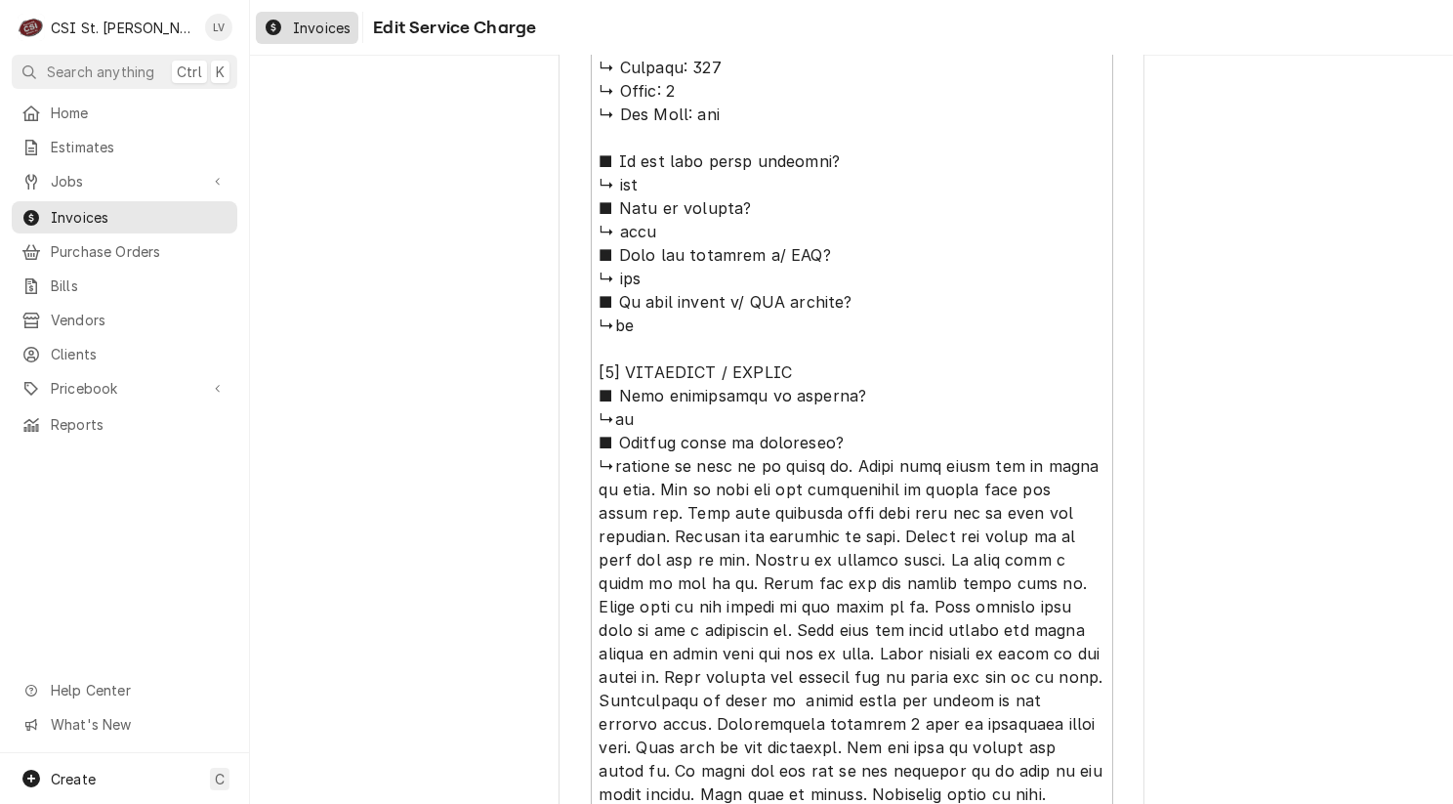
click at [308, 34] on span "Invoices" at bounding box center [322, 28] width 58 height 21
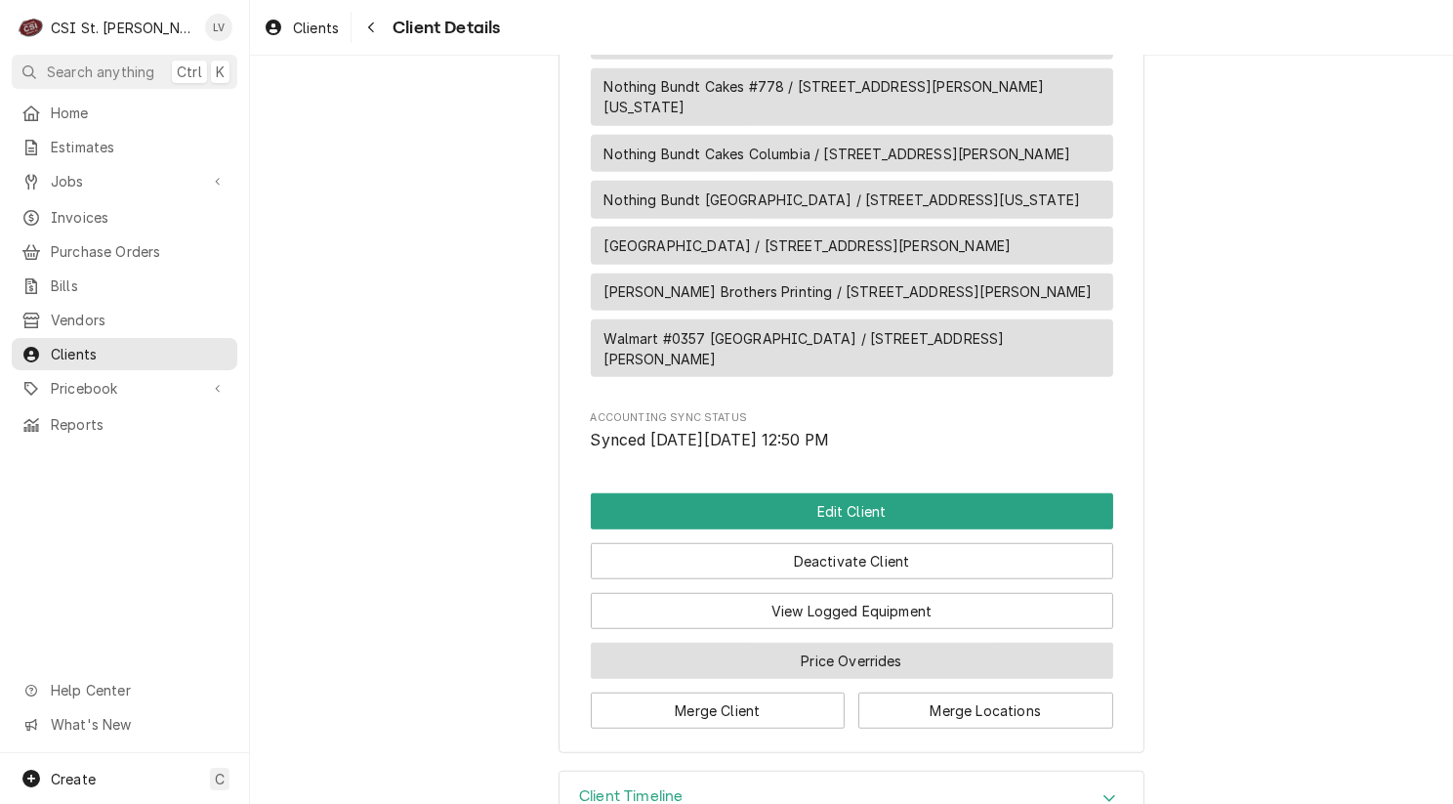
scroll to position [1467, 0]
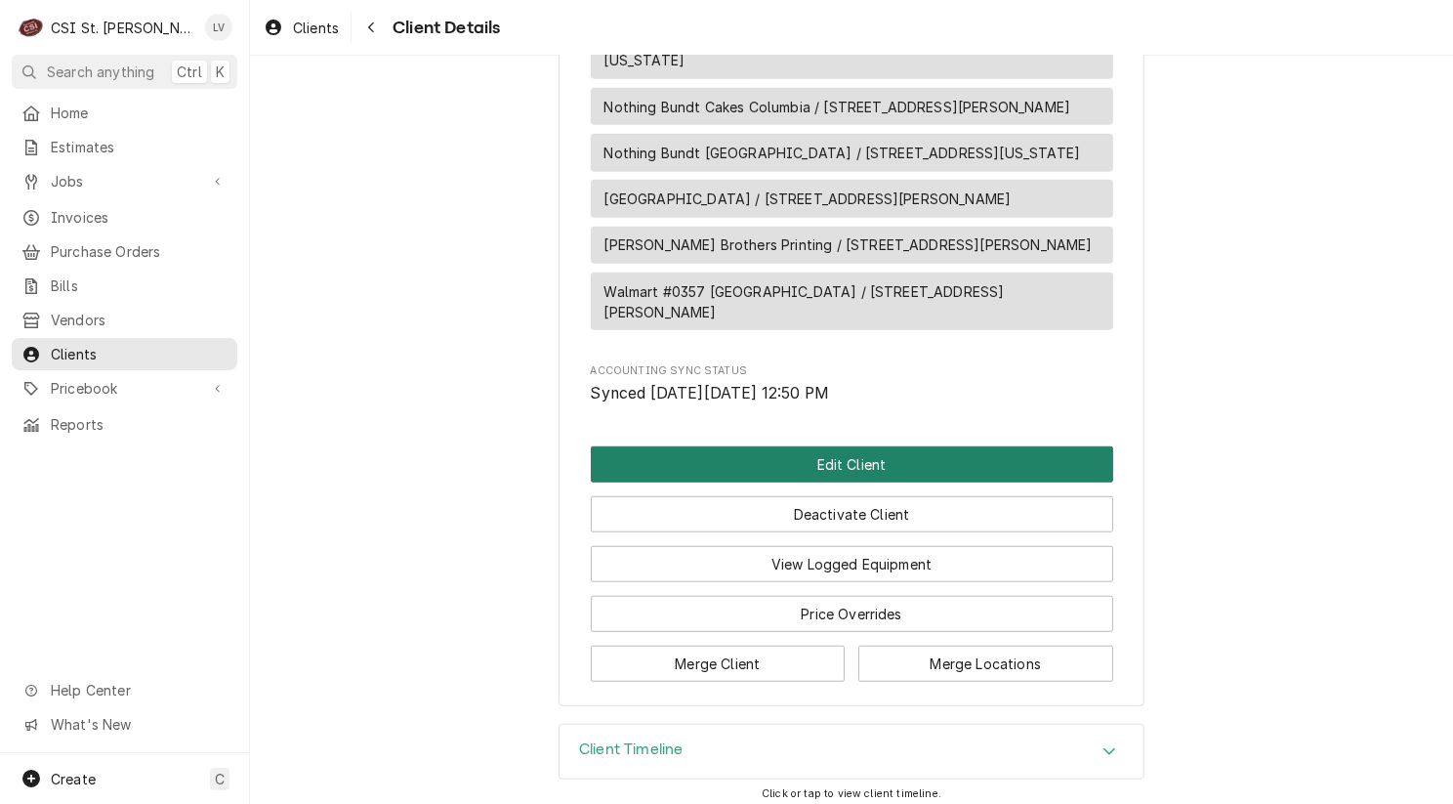
click at [796, 447] on button "Edit Client" at bounding box center [852, 464] width 522 height 36
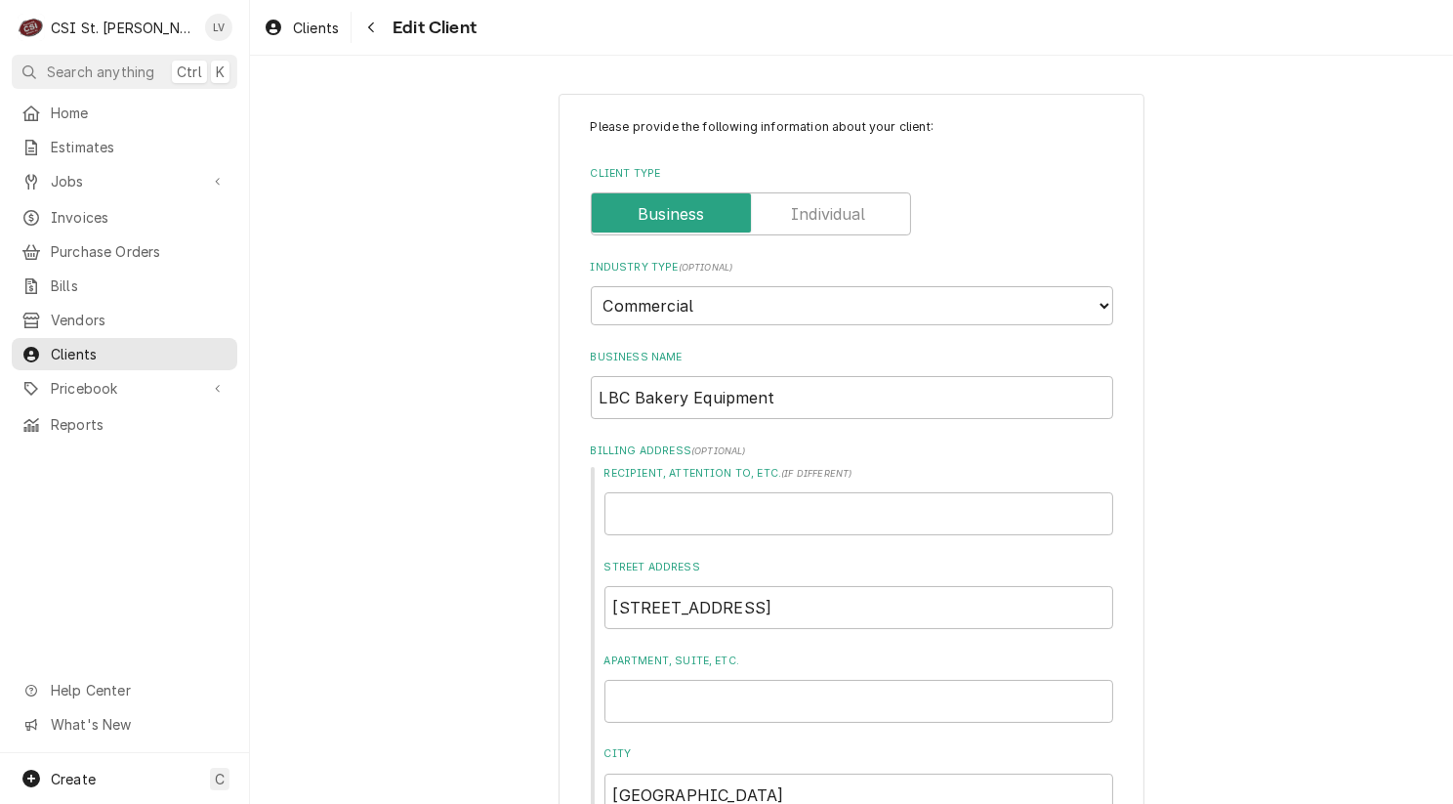
scroll to position [2633, 0]
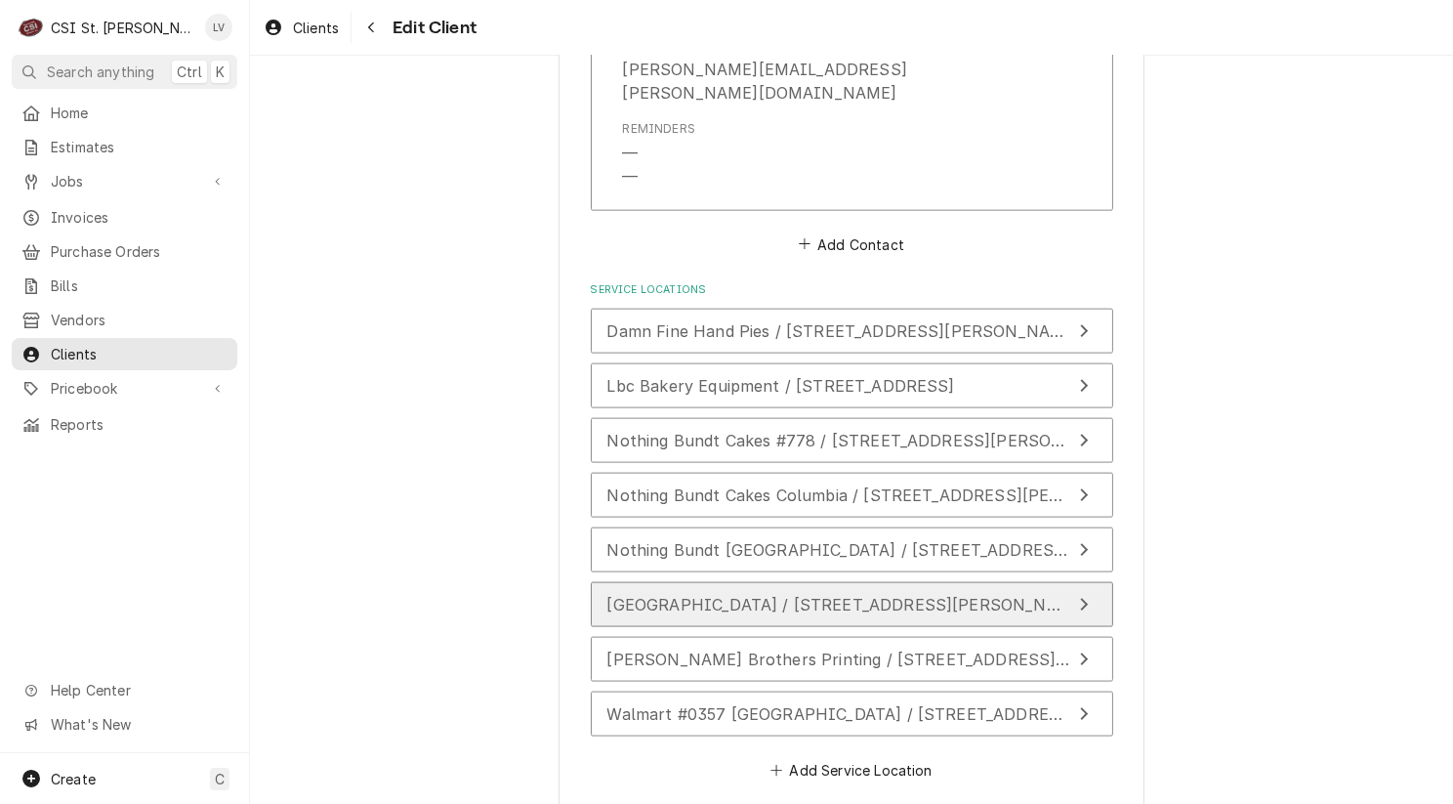
click at [784, 595] on span "PARKWAY NORTH HIGH SCHOOL / 12860 Fee Fee Rd, St. Louis, MO 63146" at bounding box center [847, 605] width 481 height 20
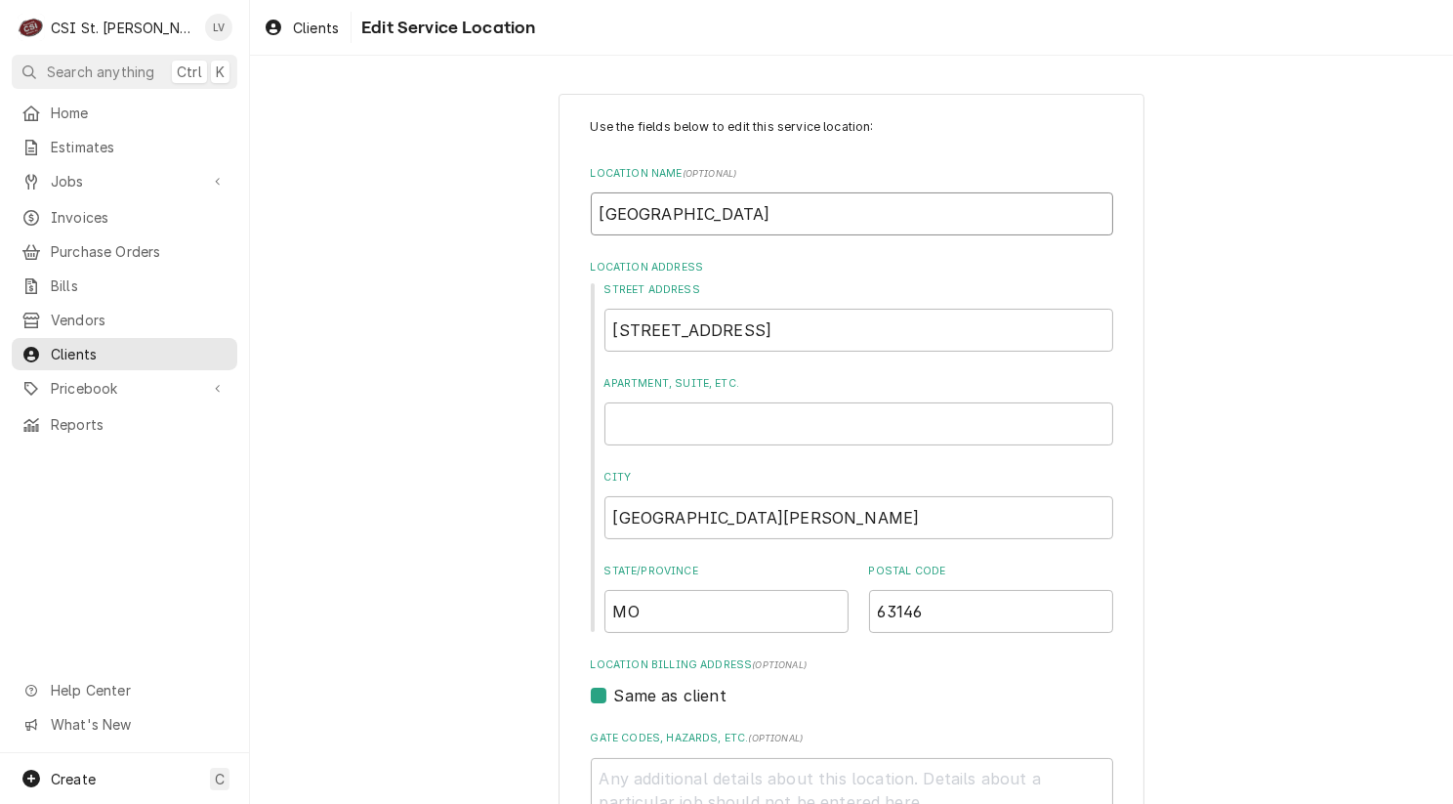
drag, startPoint x: 730, startPoint y: 214, endPoint x: 592, endPoint y: 210, distance: 138.7
click at [592, 210] on input "PARKWAY NORTH HIGH SCHOOL" at bounding box center [852, 213] width 522 height 43
type textarea "x"
type input "P HIGH SCHOOL"
type textarea "x"
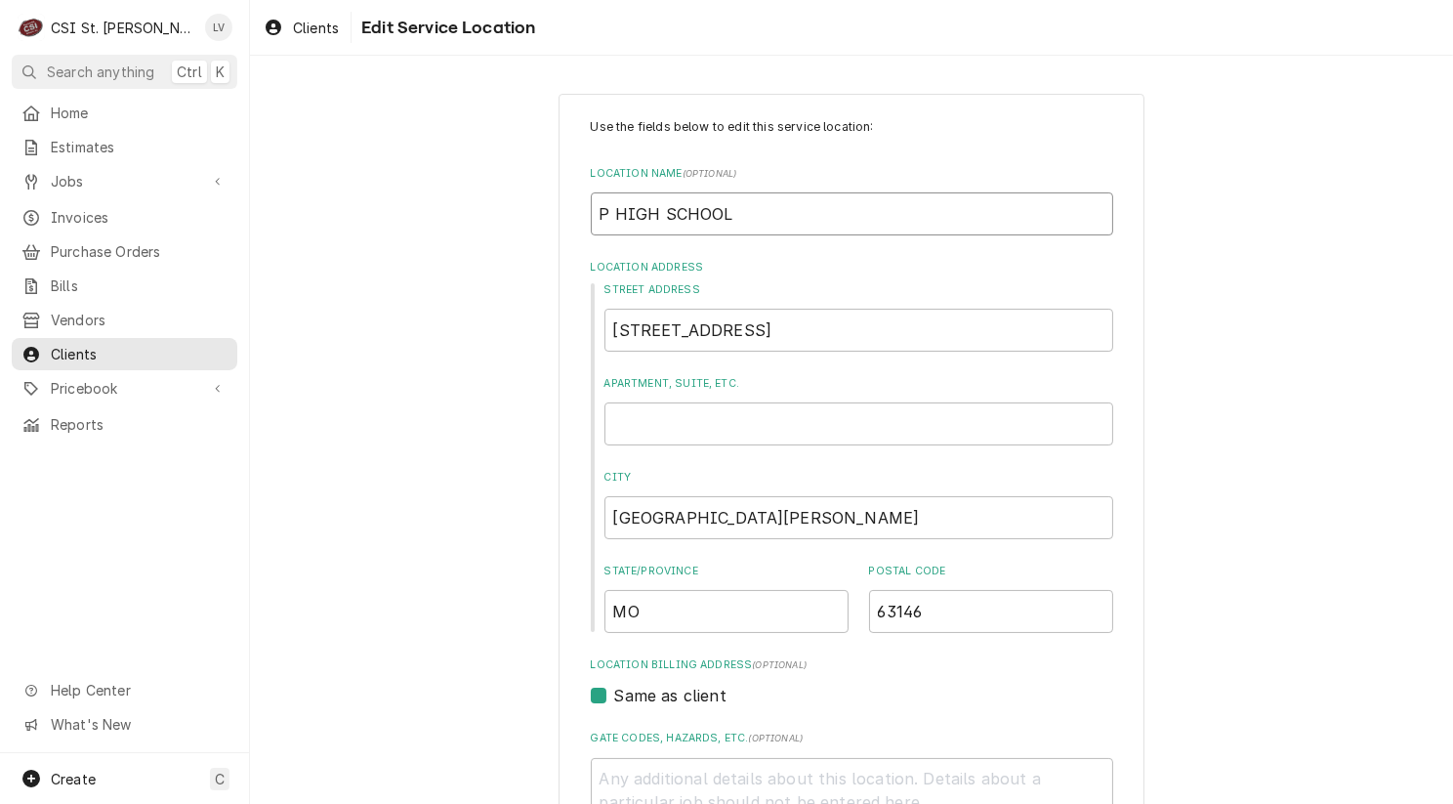
type input "Pa HIGH SCHOOL"
type textarea "x"
type input "Par HIGH SCHOOL"
type textarea "x"
type input "Park HIGH SCHOOL"
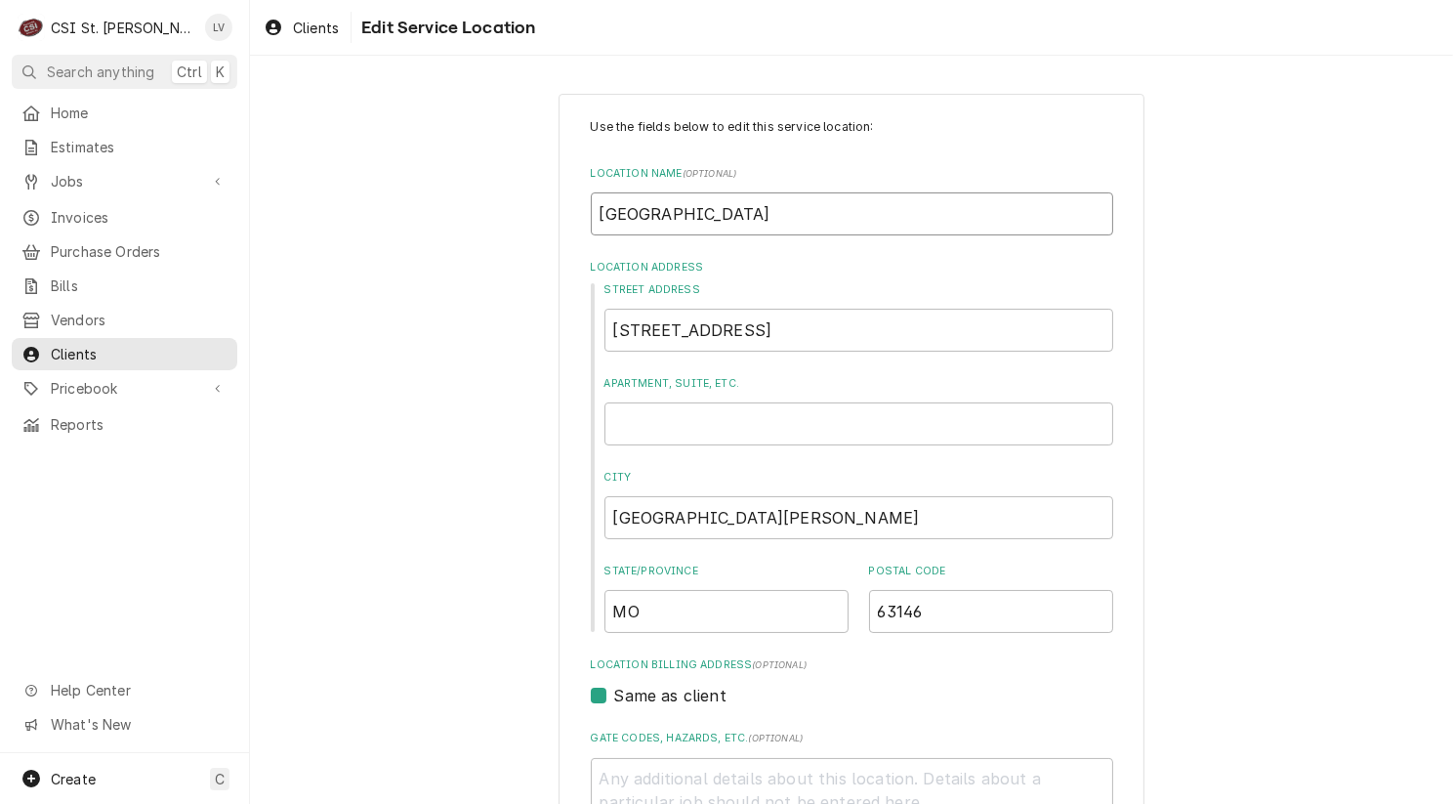
type textarea "x"
type input "Parkw HIGH SCHOOL"
type textarea "x"
type input "Parkwa HIGH SCHOOL"
type textarea "x"
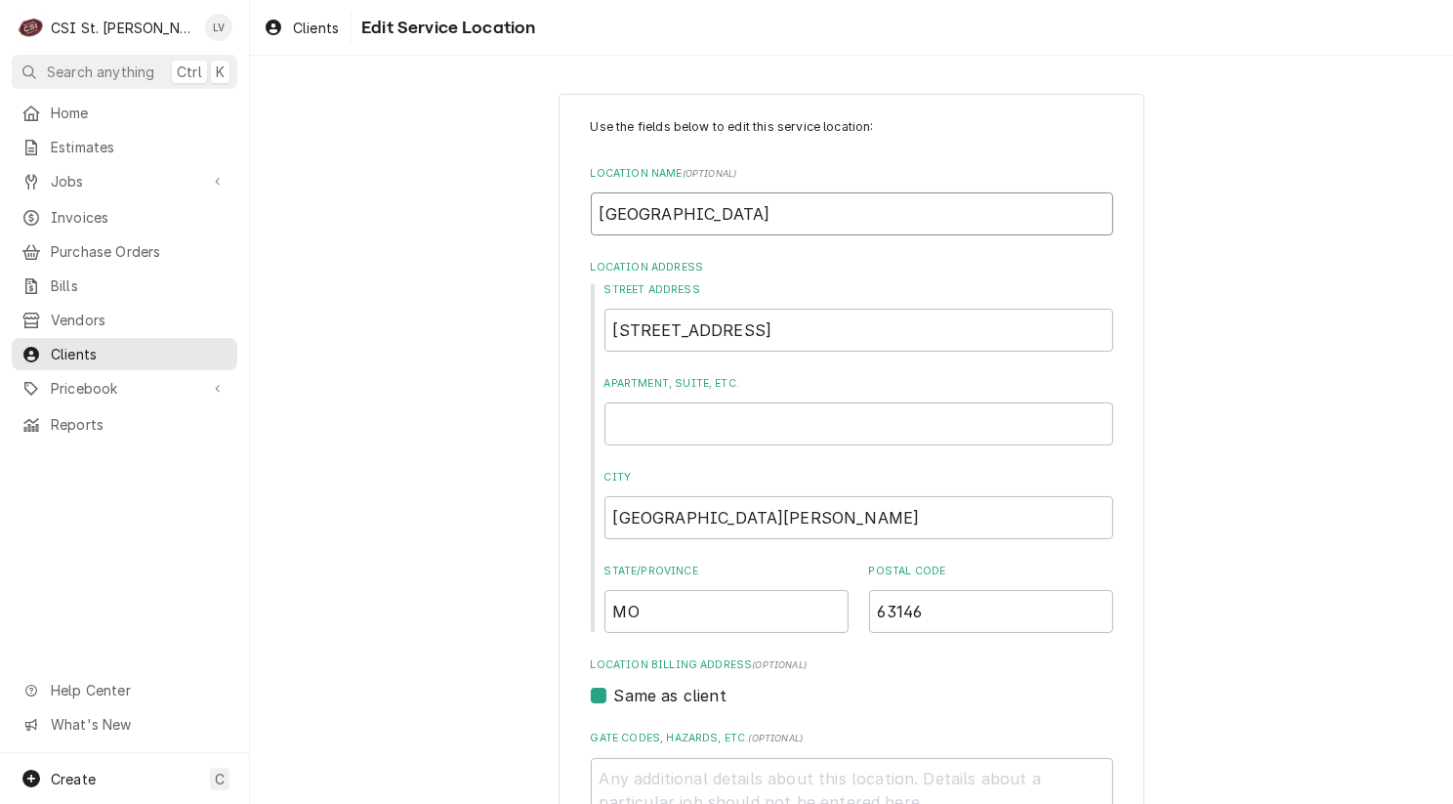
type input "Parkway HIGH SCHOOL"
type textarea "x"
type input "Parkway HIGH SCHOOL"
type textarea "x"
type input "Parkway N HIGH SCHOOL"
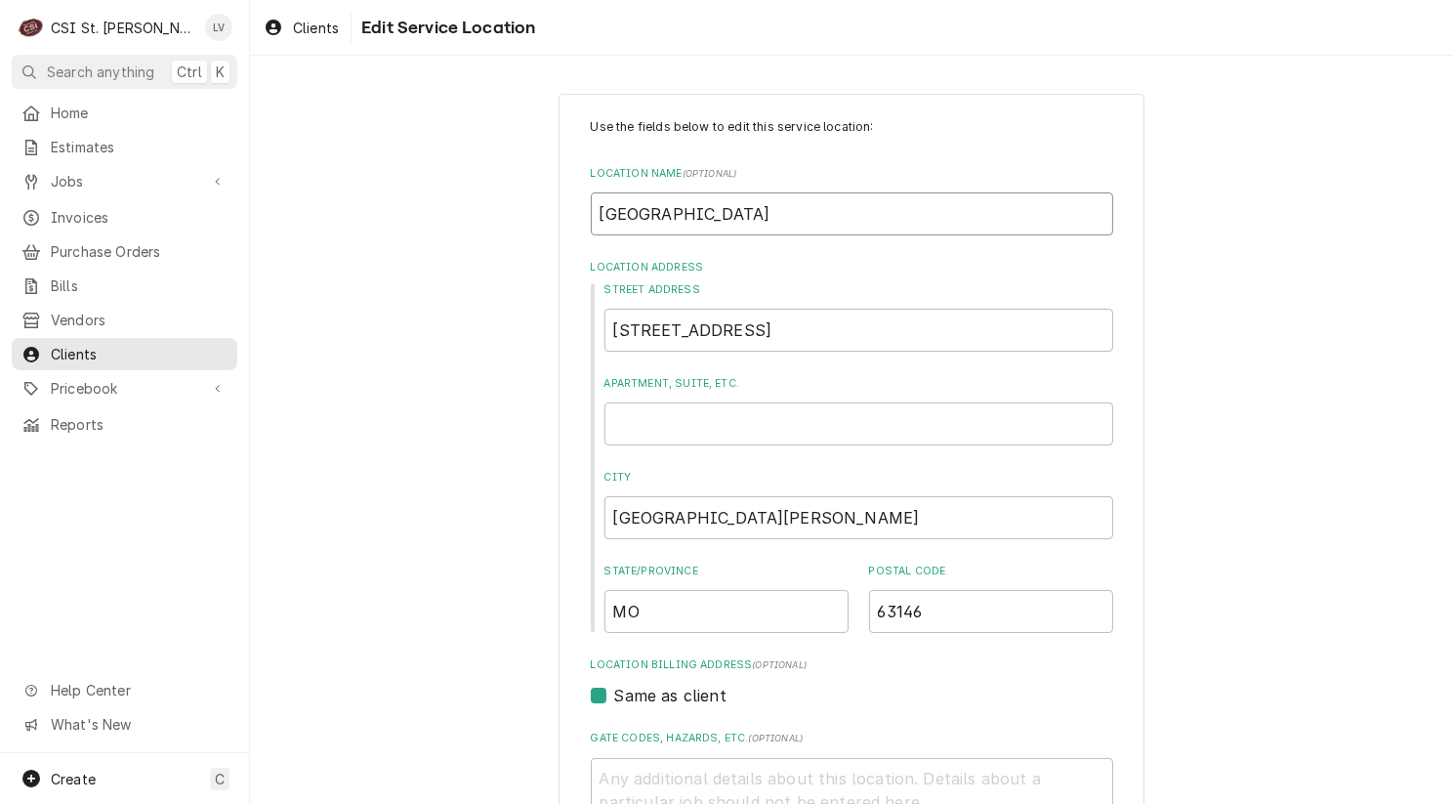
type textarea "x"
type input "Parkway No HIGH SCHOOL"
type textarea "x"
type input "Parkway Nor HIGH SCHOOL"
type textarea "x"
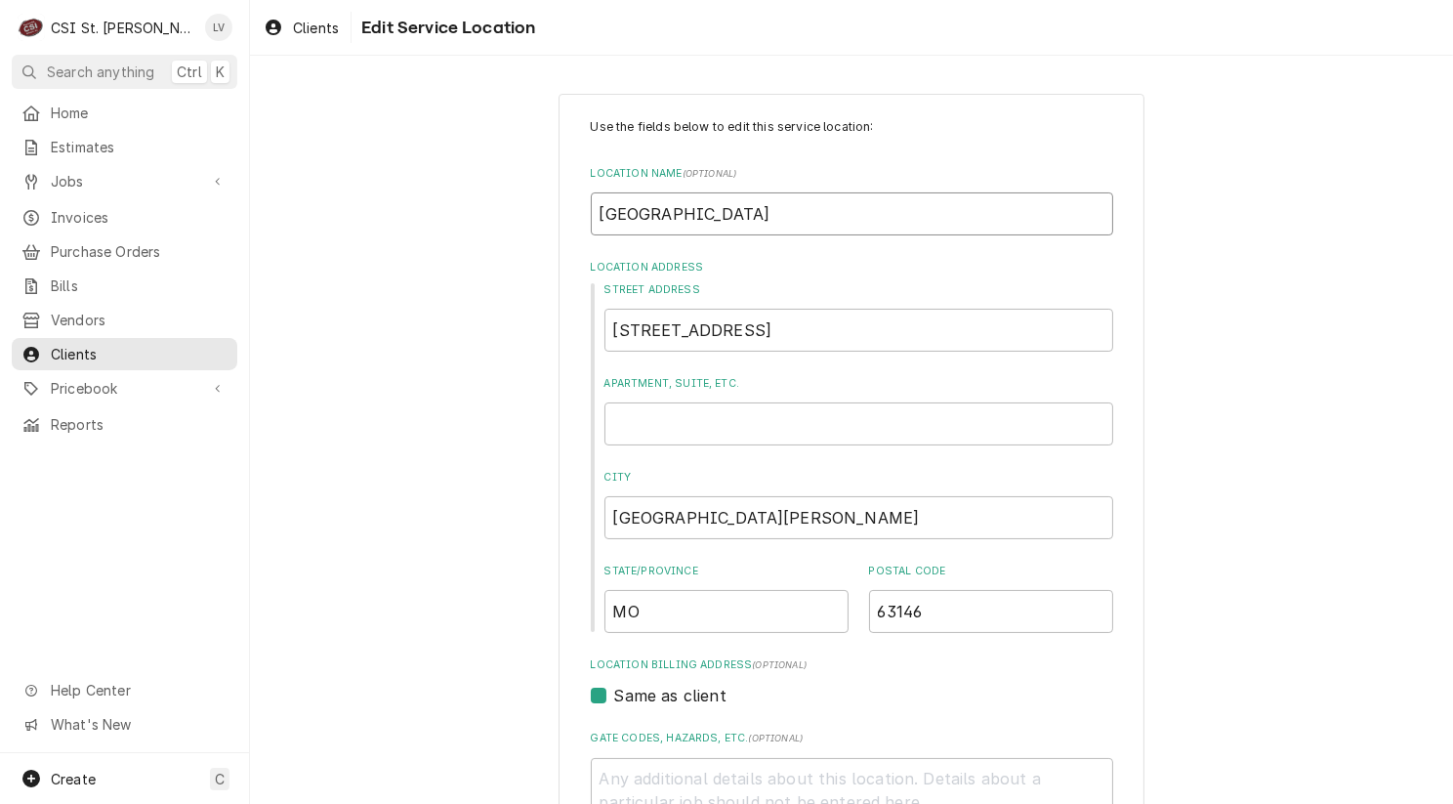
type input "Parkway Nort HIGH SCHOOL"
type textarea "x"
type input "Parkway North HIGH SCHOOL"
type textarea "x"
type input "Parkway North HIGH SCHOOL"
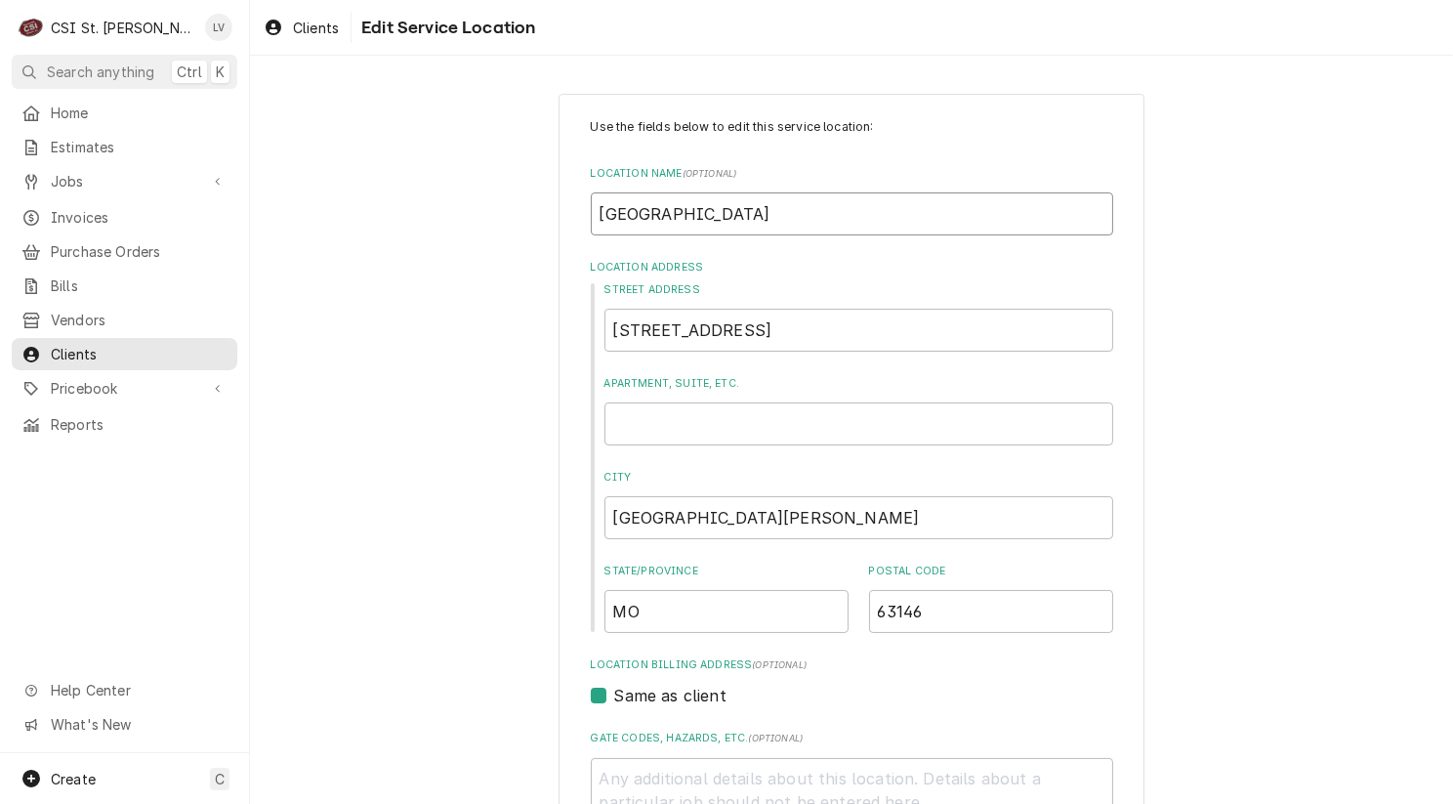
type textarea "x"
type input "Parkway North H HIGH SCHOOL"
type textarea "x"
type input "Parkway North Hi HIGH SCHOOL"
type textarea "x"
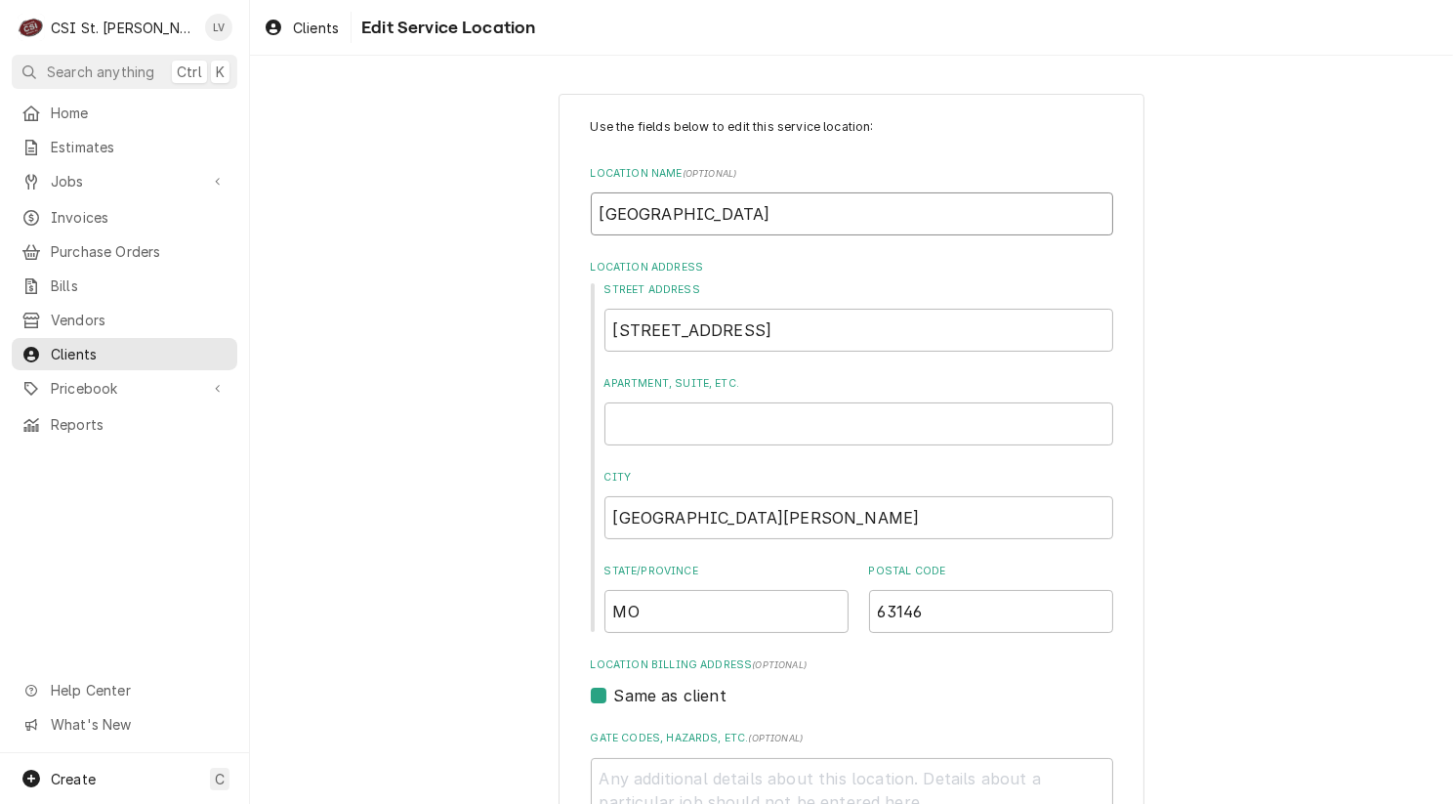
type input "Parkway North Hig HIGH SCHOOL"
type textarea "x"
type input "Parkway North High HIGH SCHOOL"
type textarea "x"
type input "Parkway North High HIGH SCHOOL"
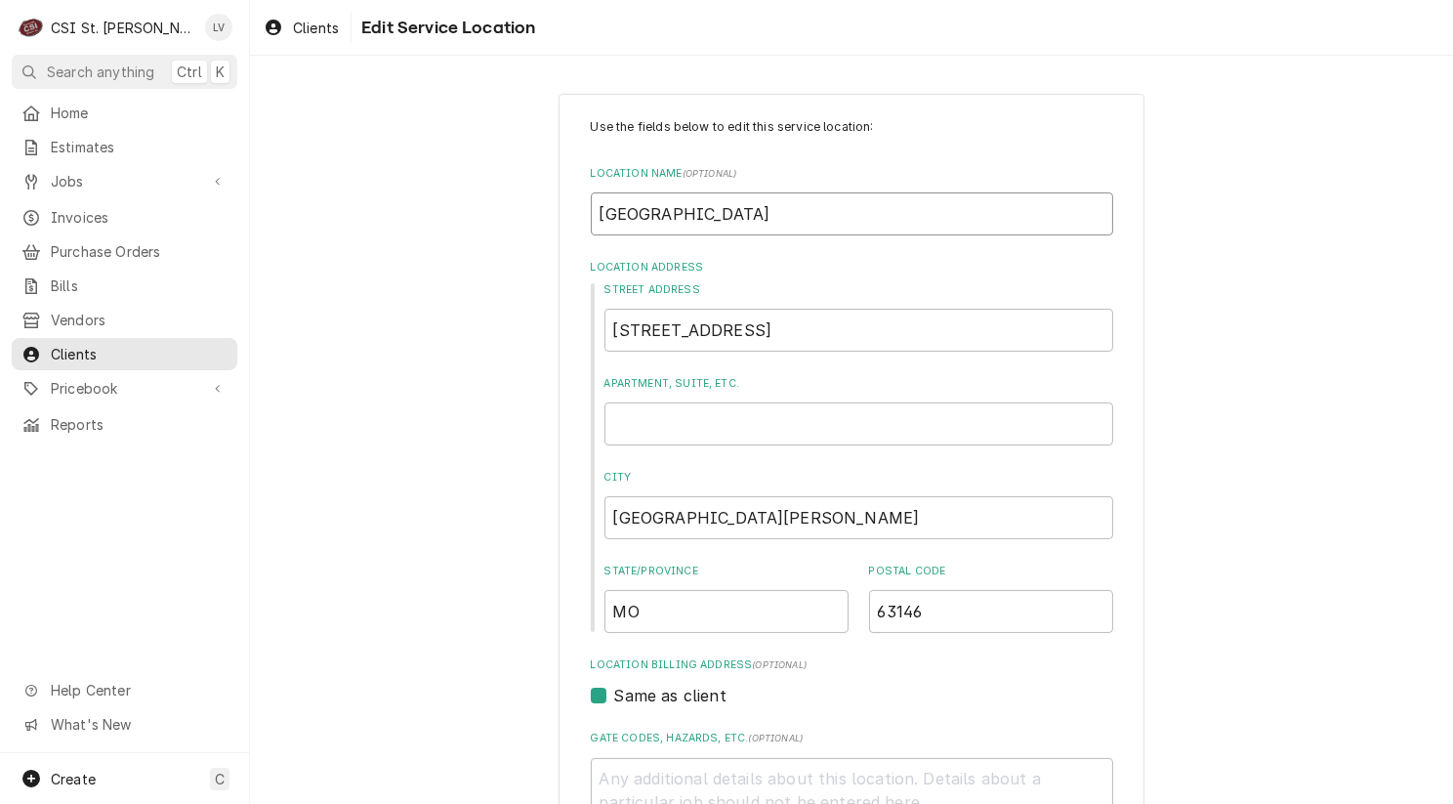
type textarea "x"
type input "Parkway North High S HIGH SCHOOL"
type textarea "x"
type input "Parkway North High Sc HIGH SCHOOL"
type textarea "x"
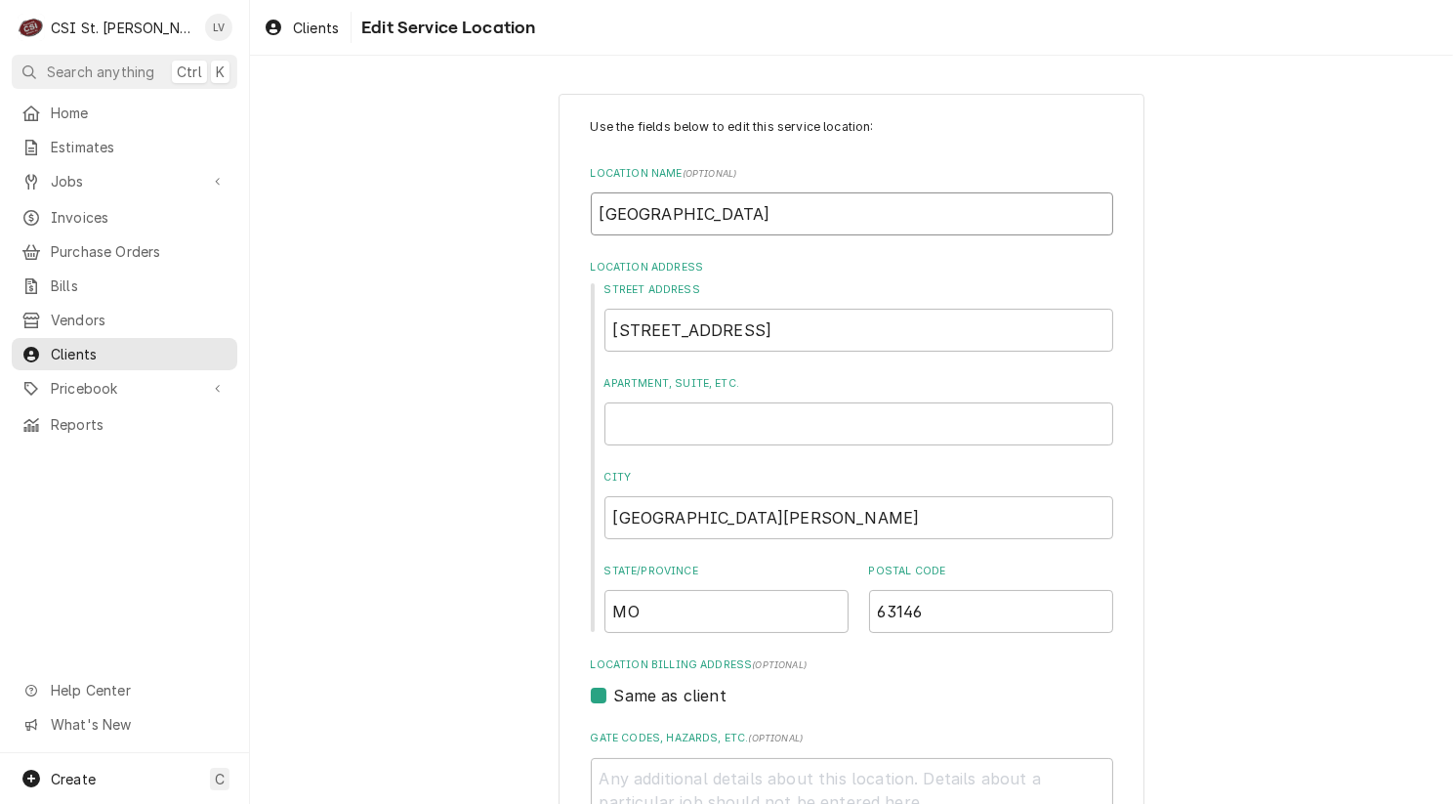
type input "Parkway North High Sch HIGH SCHOOL"
type textarea "x"
type input "Parkway North High Scho HIGH SCHOOL"
type textarea "x"
type input "Parkway North High Schoo HIGH SCHOOL"
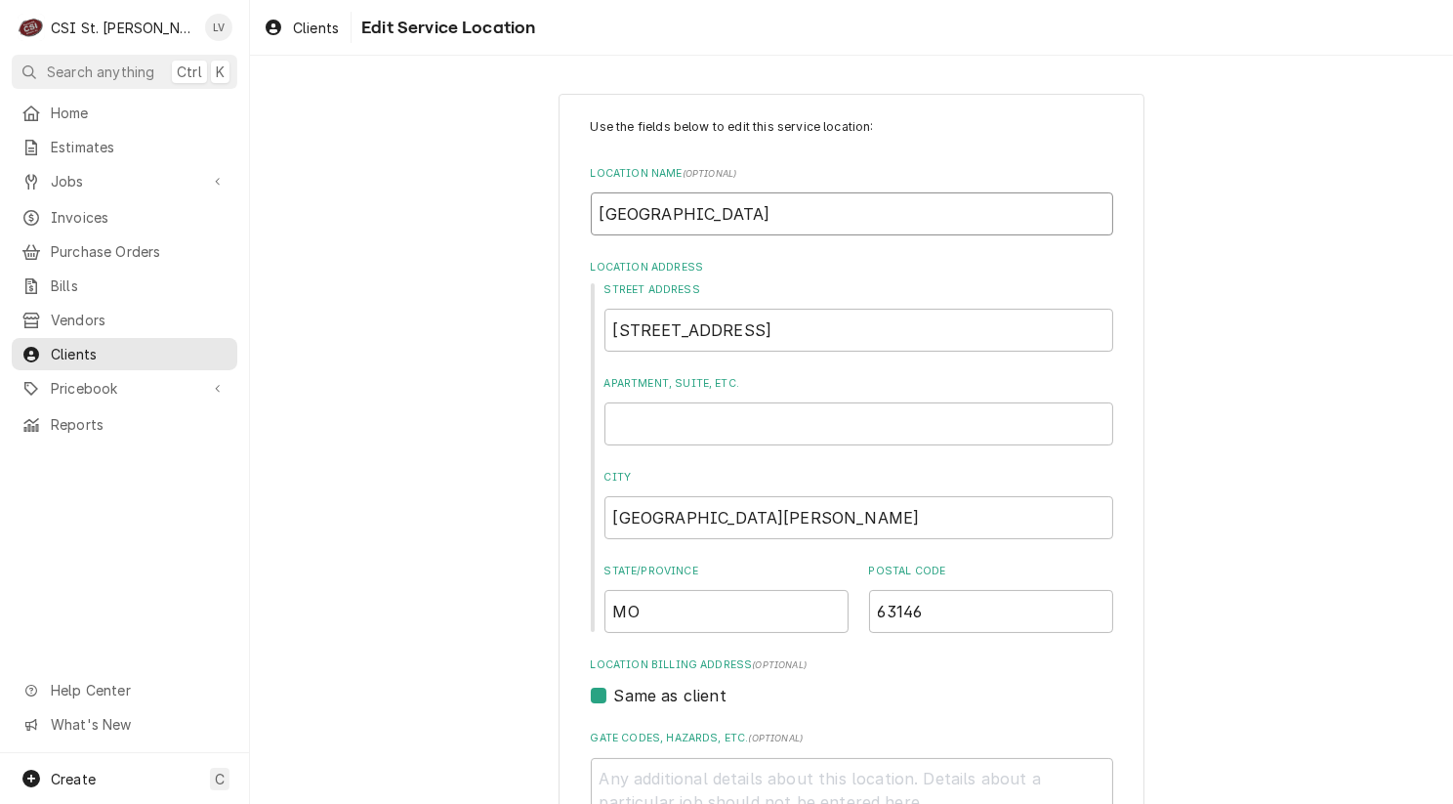
type textarea "x"
type input "Parkway North High School HIGH SCHOOL"
type textarea "x"
type input "Parkway North High SchoolHIGH SCHOOL"
type textarea "x"
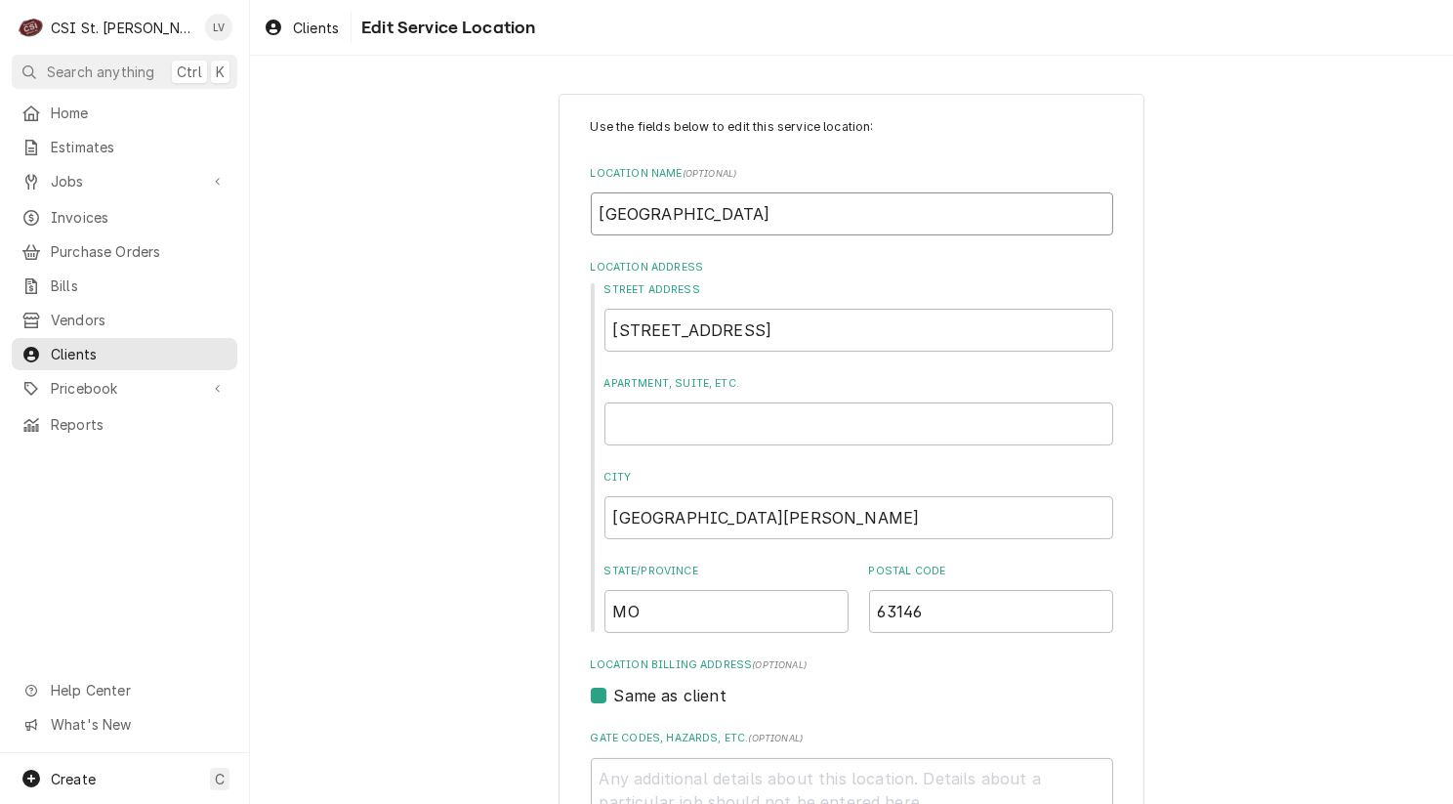
type input "Parkway North High SchoolIGH SCHOOL"
type textarea "x"
type input "Parkway North High SchoolGH SCHOOL"
type textarea "x"
type input "Parkway North High SchoolH SCHOOL"
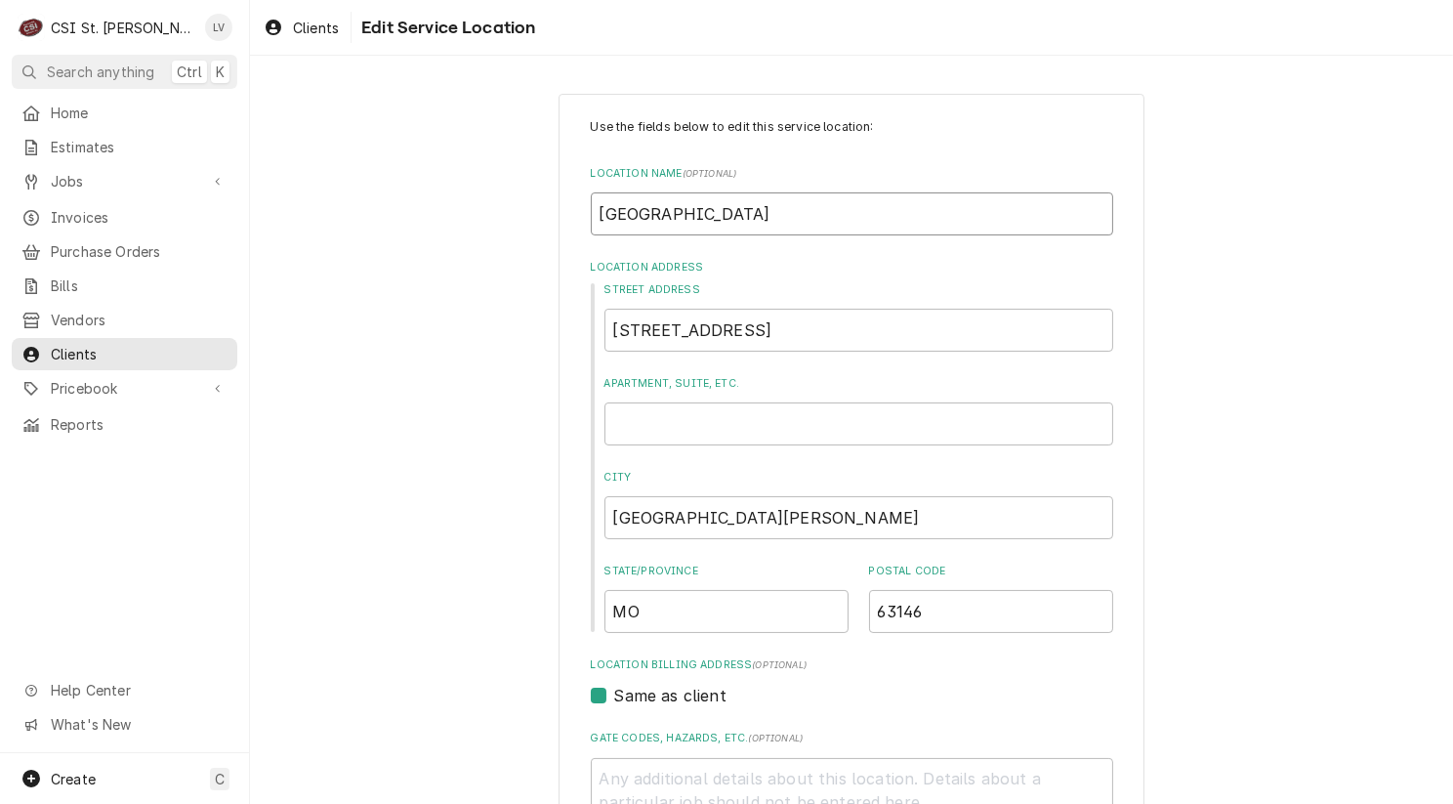
type textarea "x"
type input "Parkway North High School SCHOOL"
type textarea "x"
type input "Parkway North High SchoolSCHOOL"
type textarea "x"
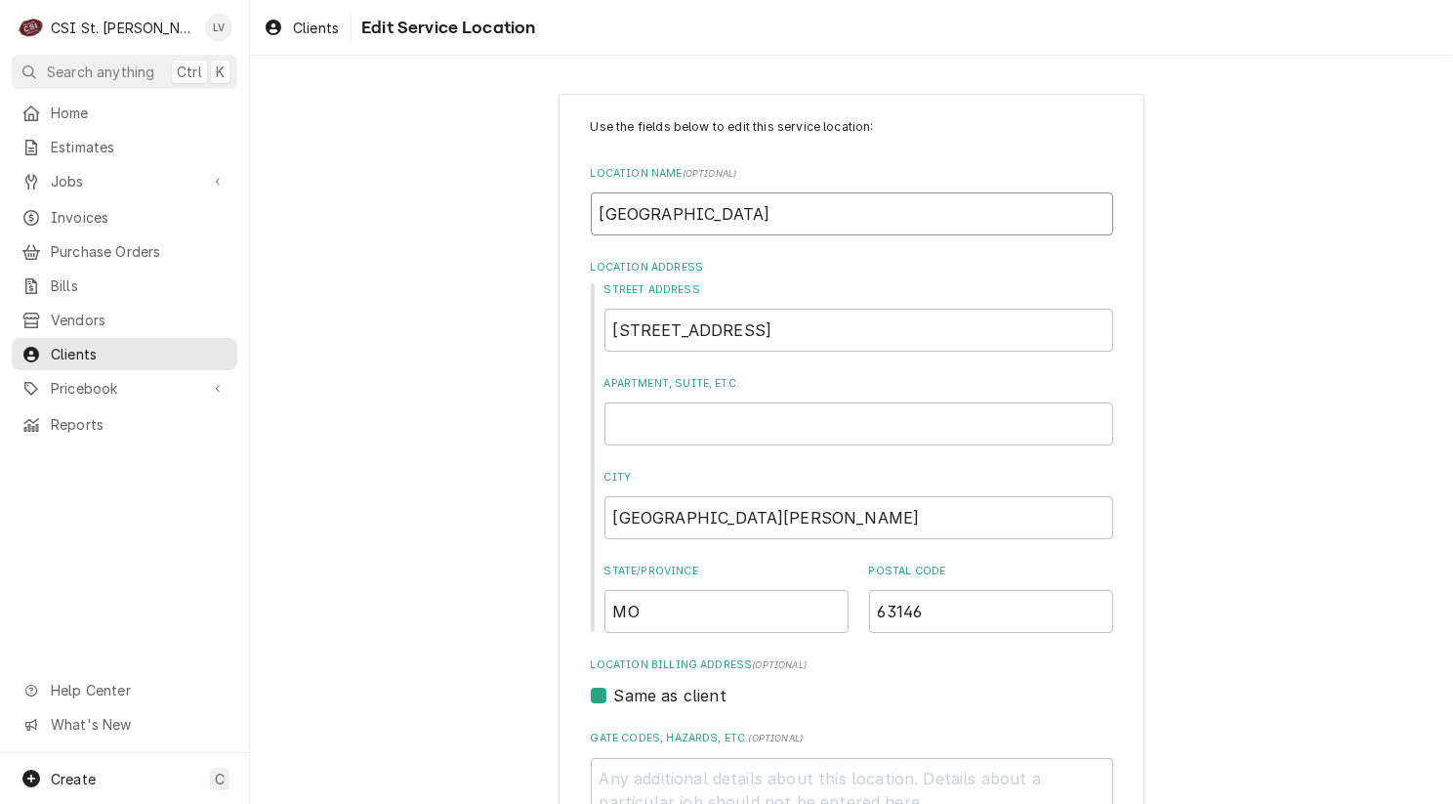
type input "Parkway North High SchoolCHOOL"
type textarea "x"
type input "Parkway North High SchoolHOOL"
type textarea "x"
type input "Parkway North High SchoolOOL"
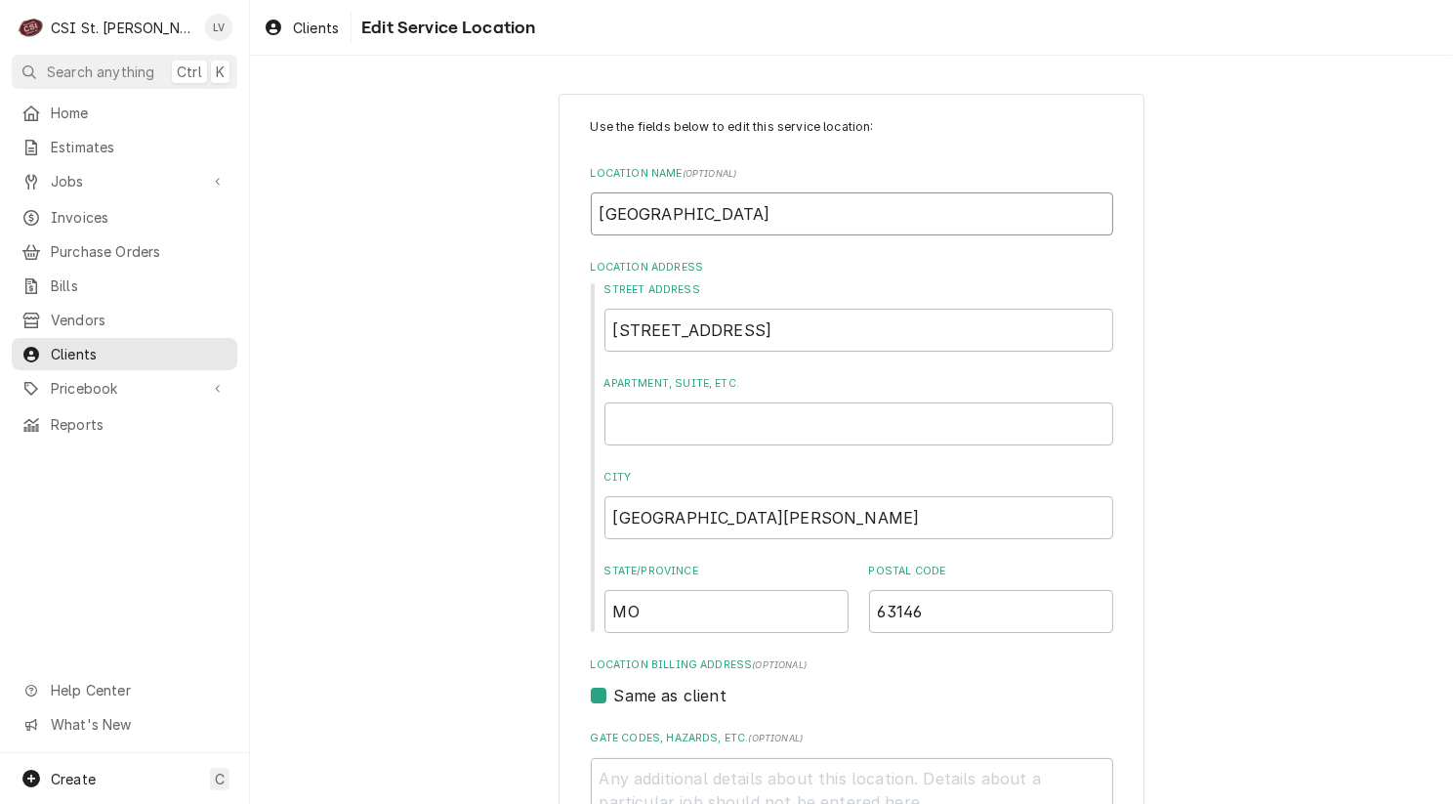
type textarea "x"
type input "Parkway North High SchoolOL"
type textarea "x"
type input "Parkway North High SchoolL"
type textarea "x"
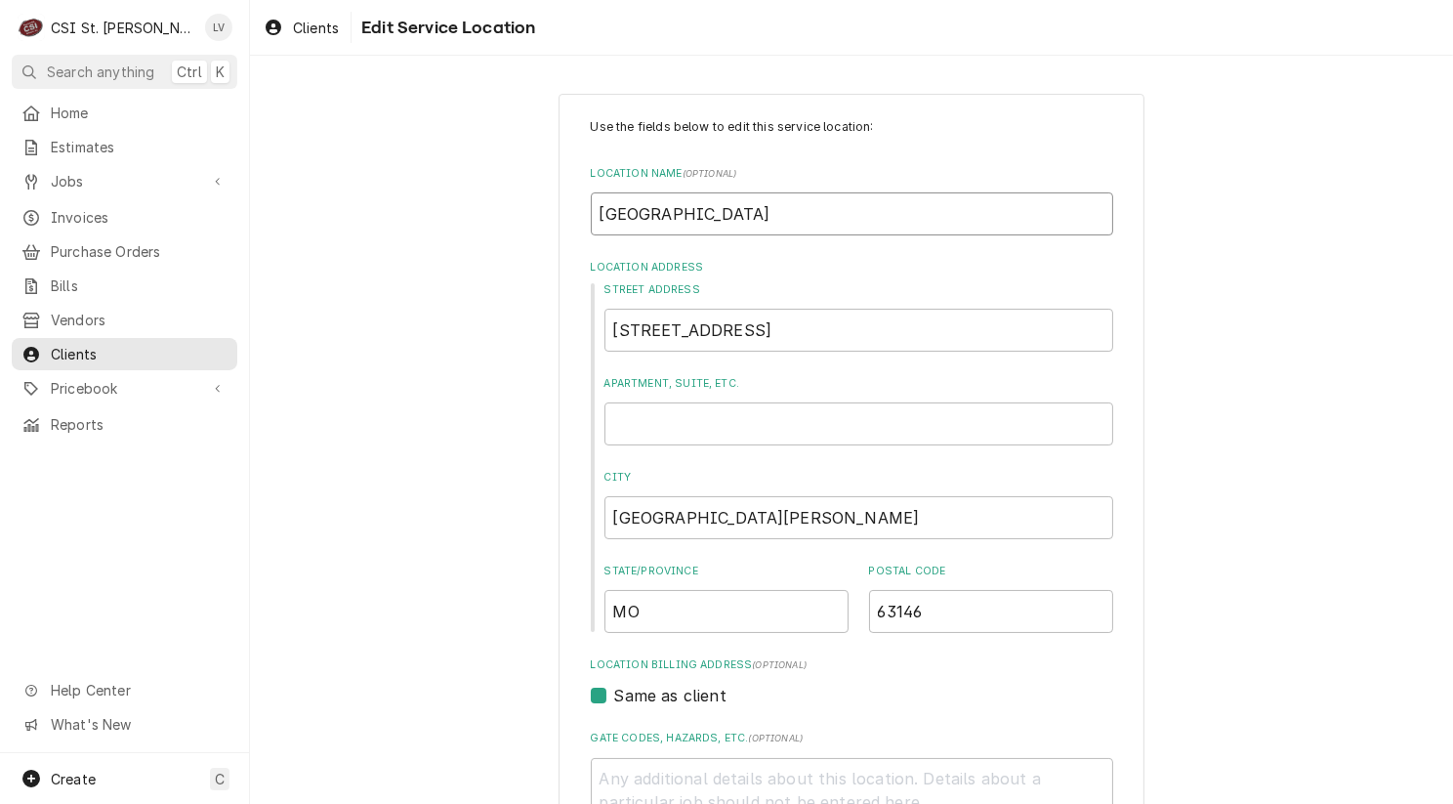
type input "[GEOGRAPHIC_DATA]"
click at [857, 330] on input "12860 Fee Fee Rd" at bounding box center [858, 330] width 509 height 43
type textarea "x"
type input "12860 Fee Fee R"
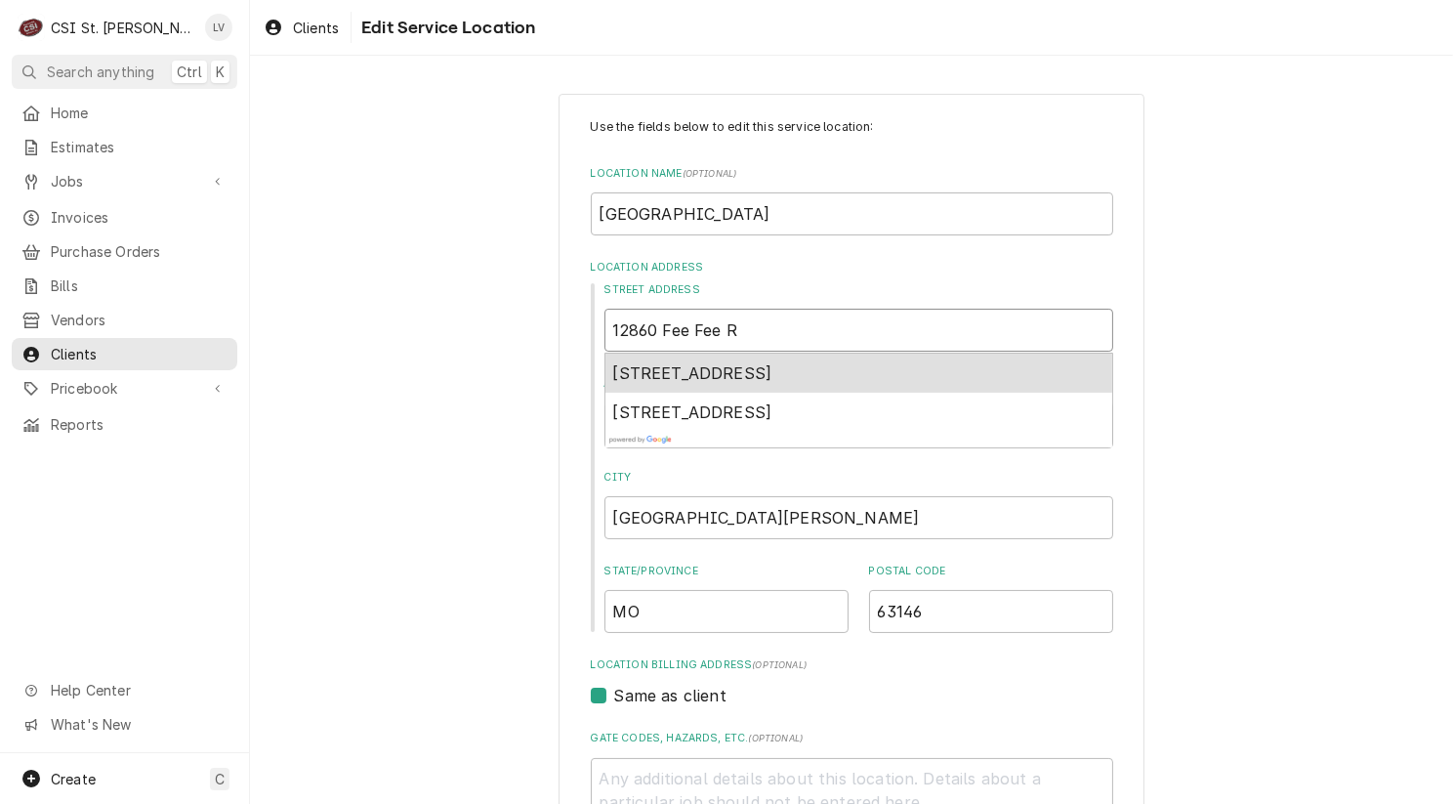
click at [755, 367] on span "12860 Fee Fee Road, St. Louis, MO, USA" at bounding box center [692, 373] width 159 height 20
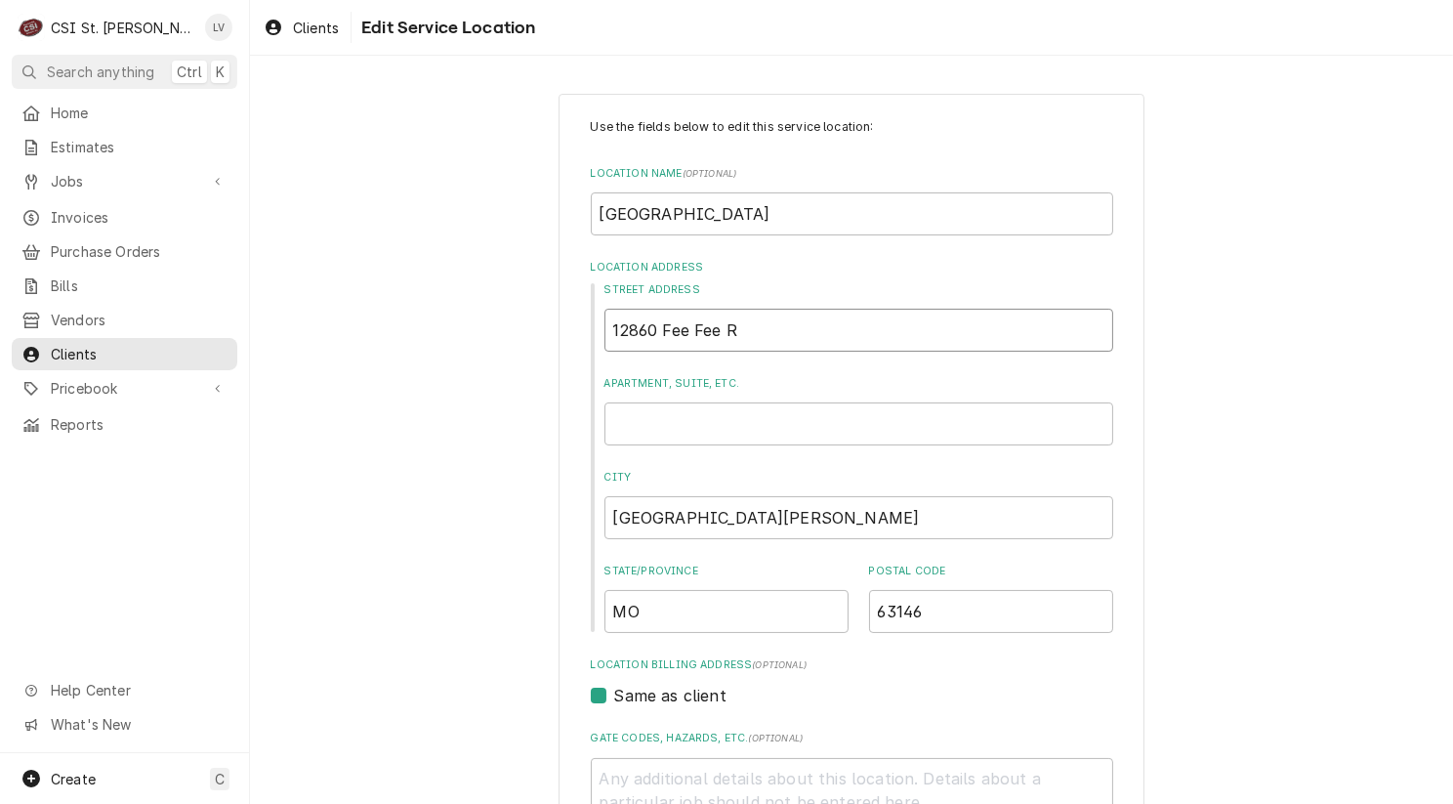
type textarea "x"
type input "12860 Fee Fee Rd"
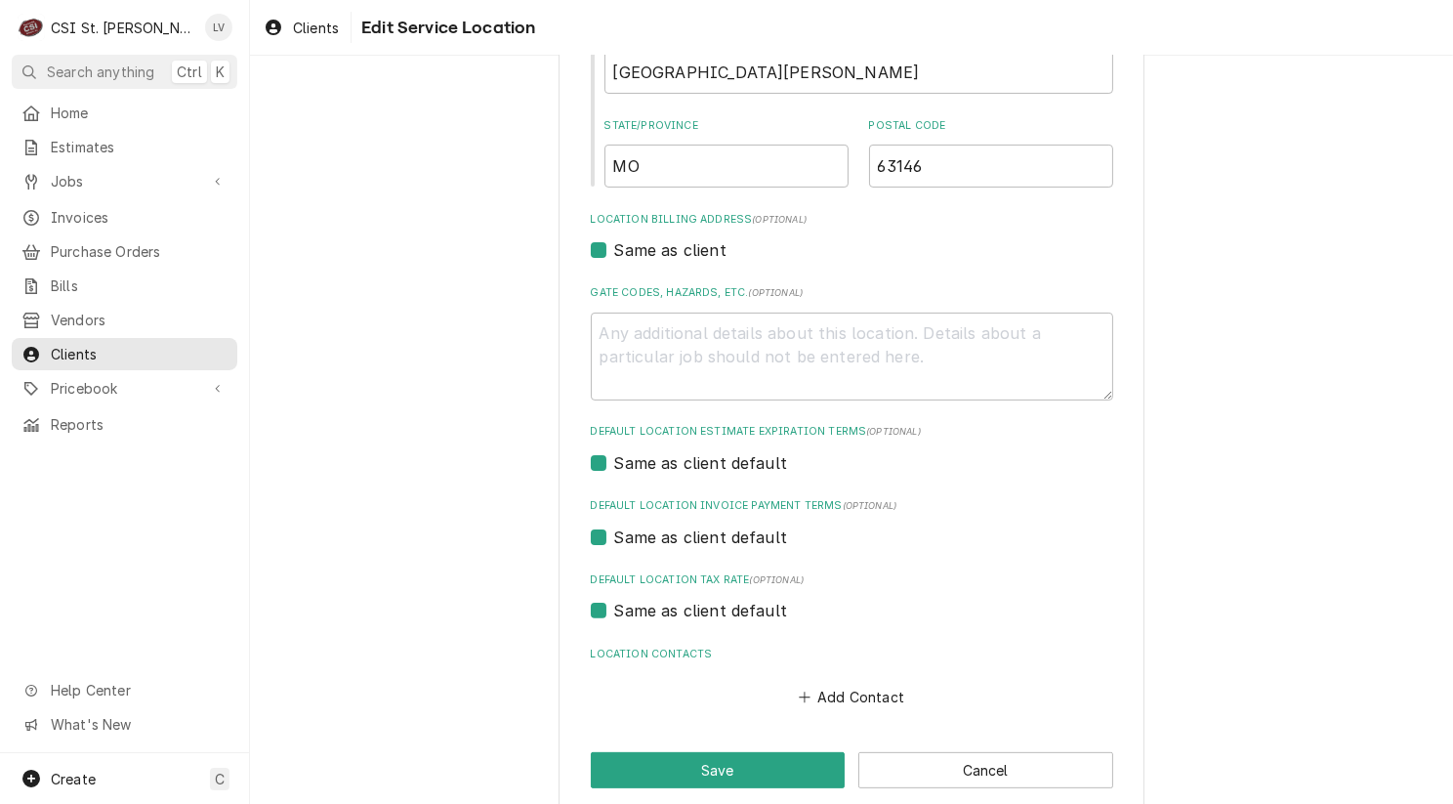
scroll to position [470, 0]
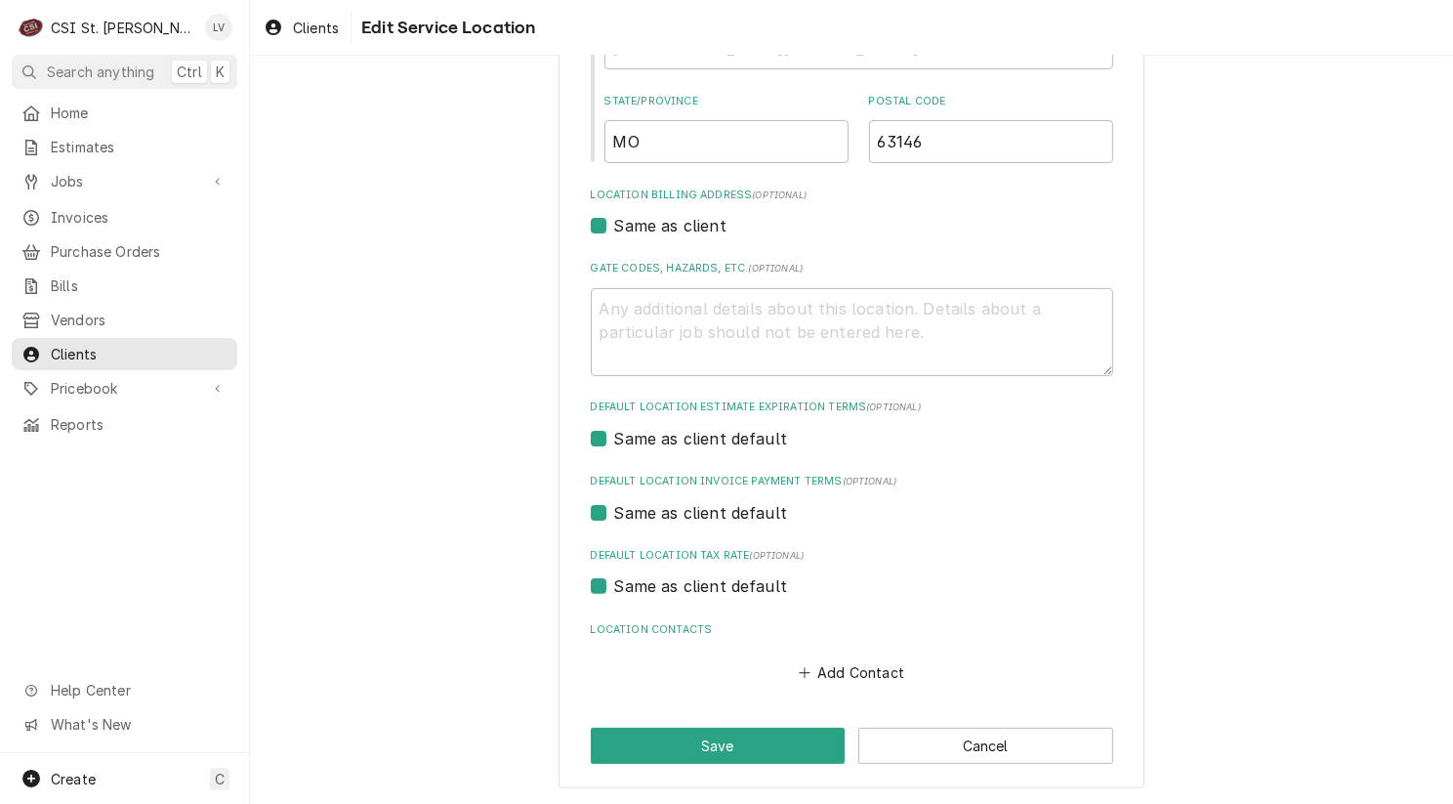
click at [640, 582] on label "Same as client default" at bounding box center [701, 585] width 174 height 23
click at [640, 582] on input "Same as client default" at bounding box center [875, 595] width 522 height 43
checkbox input "false"
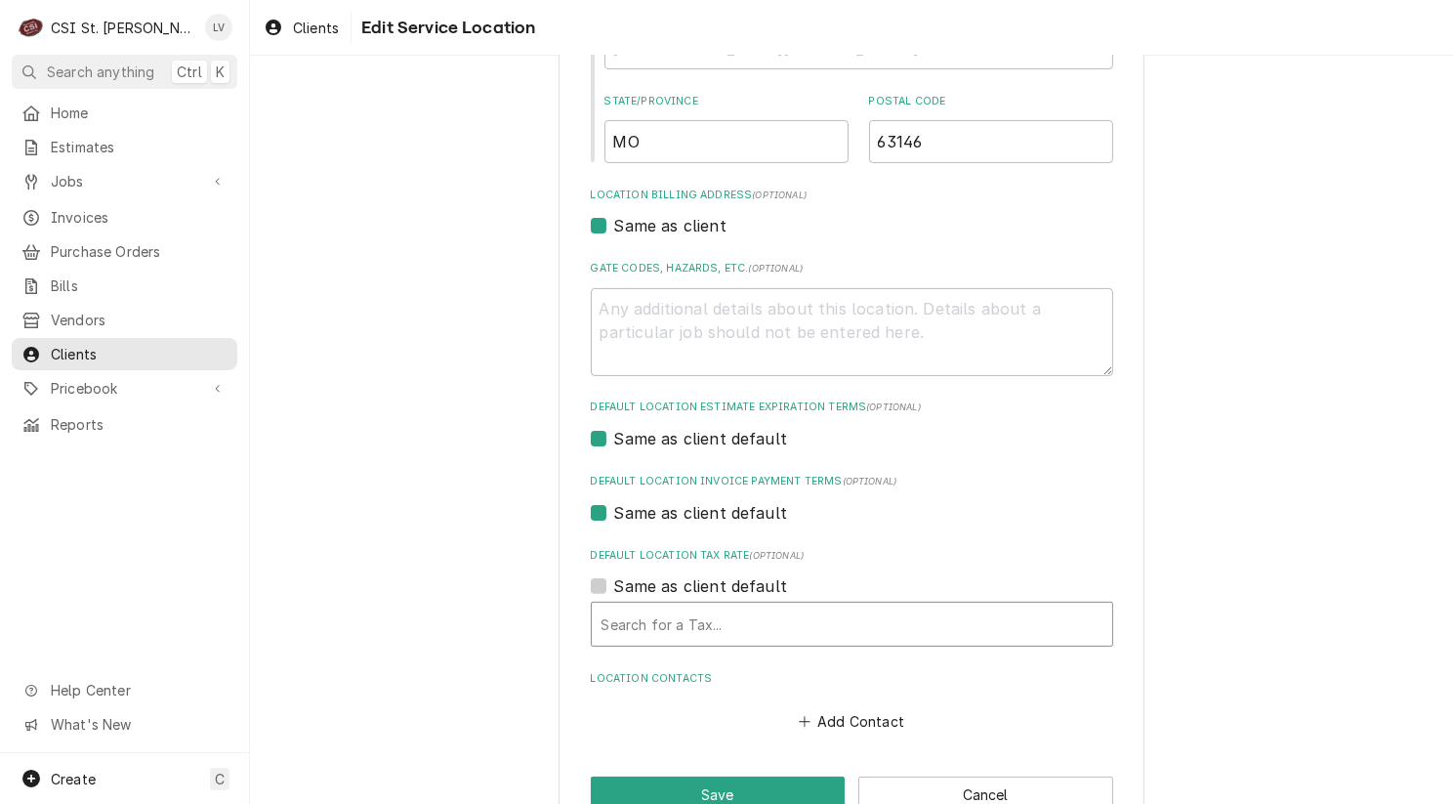
click at [635, 614] on div "Default Location Tax Rate" at bounding box center [852, 623] width 501 height 35
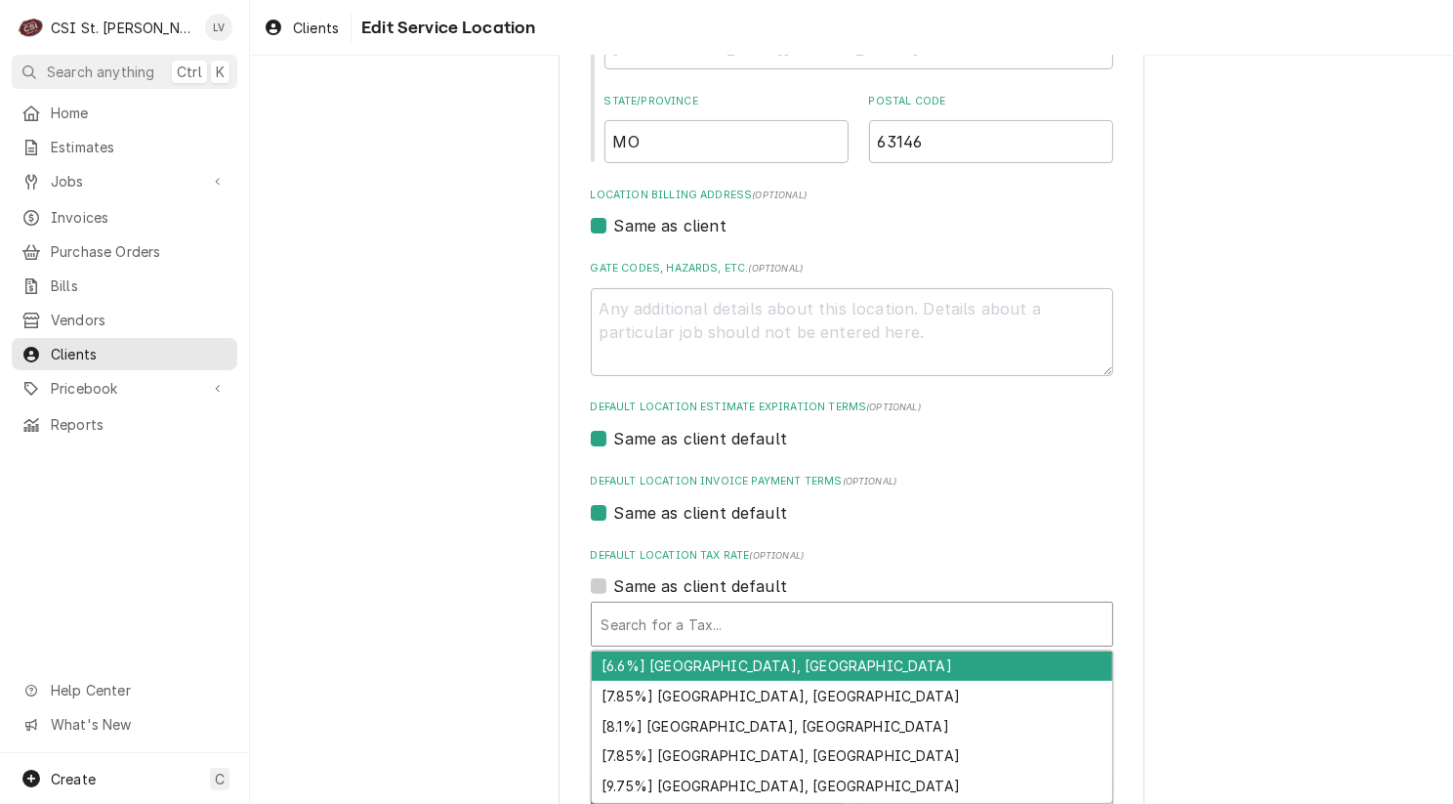
type textarea "x"
type input "m"
type textarea "x"
type input "mo"
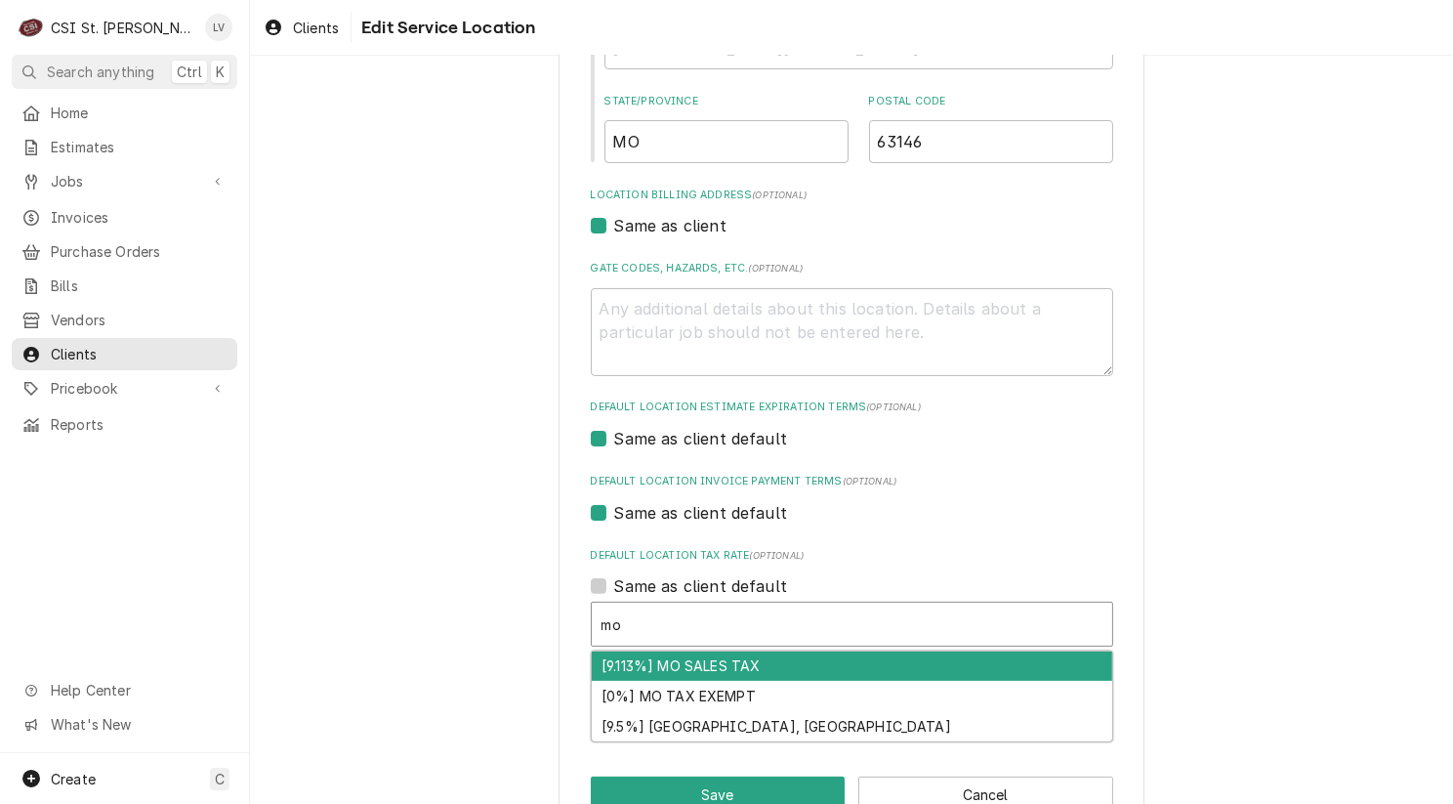
drag, startPoint x: 659, startPoint y: 663, endPoint x: 680, endPoint y: 669, distance: 21.3
click at [660, 663] on div "[9.113%] MO SALES TAX" at bounding box center [852, 666] width 521 height 30
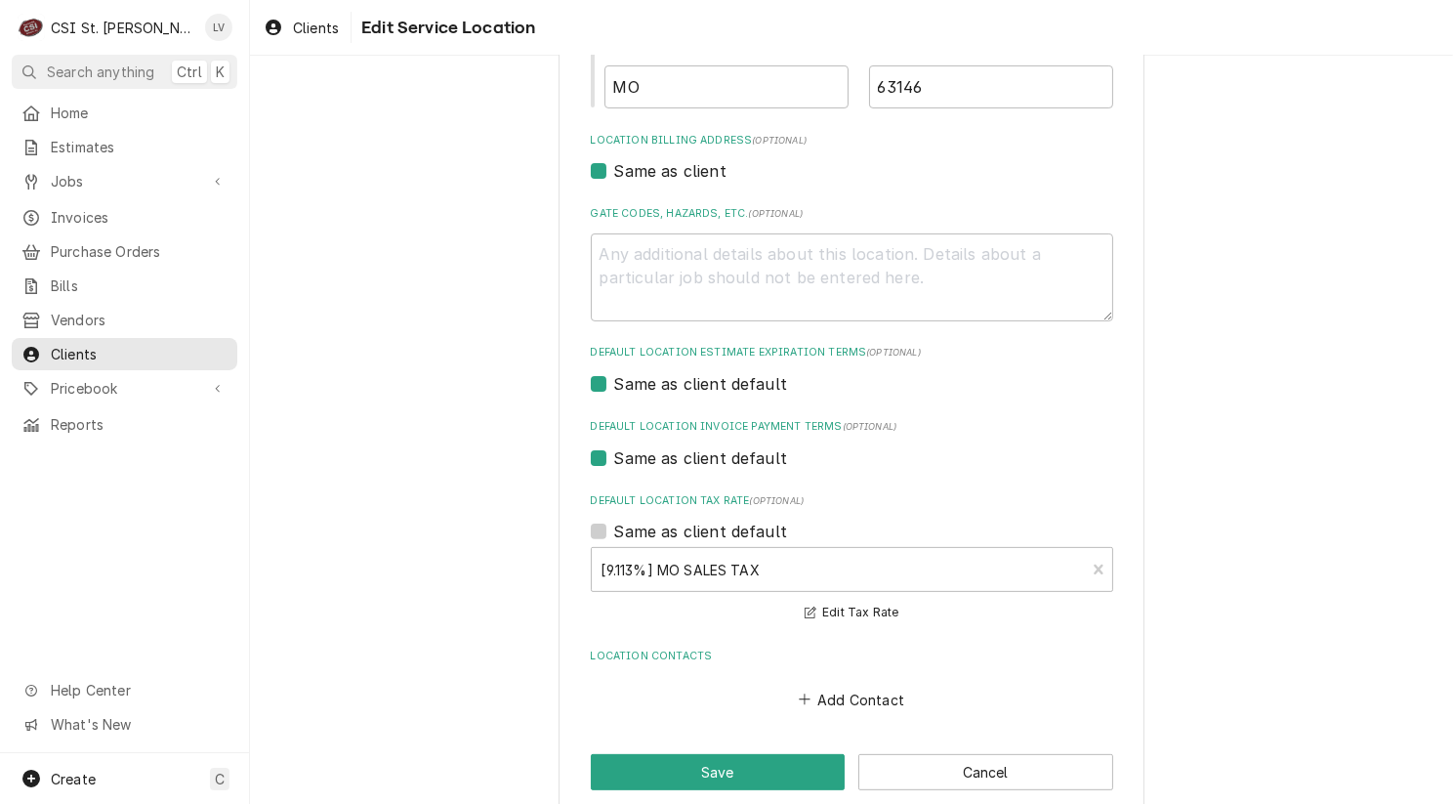
scroll to position [552, 0]
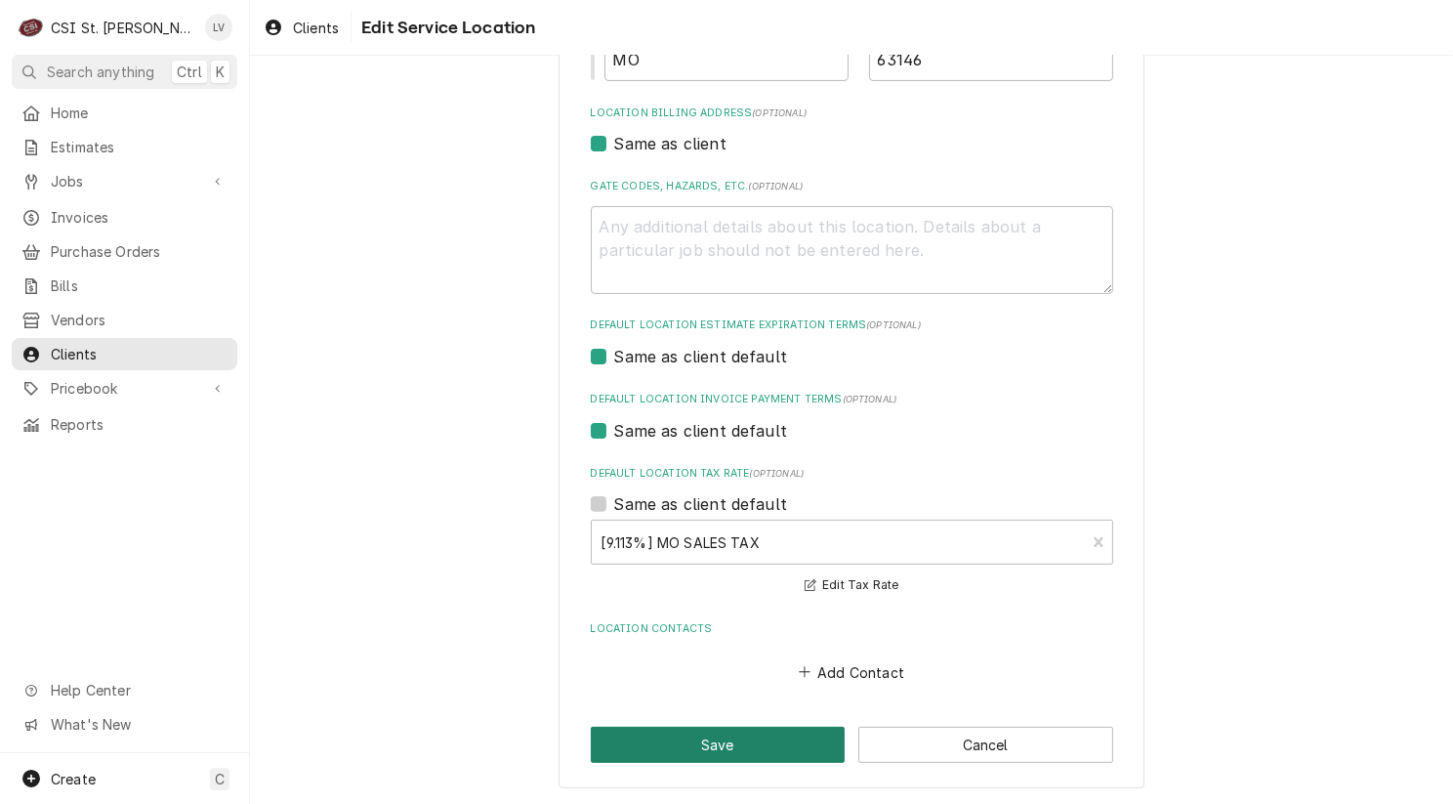
click at [771, 740] on button "Save" at bounding box center [718, 745] width 255 height 36
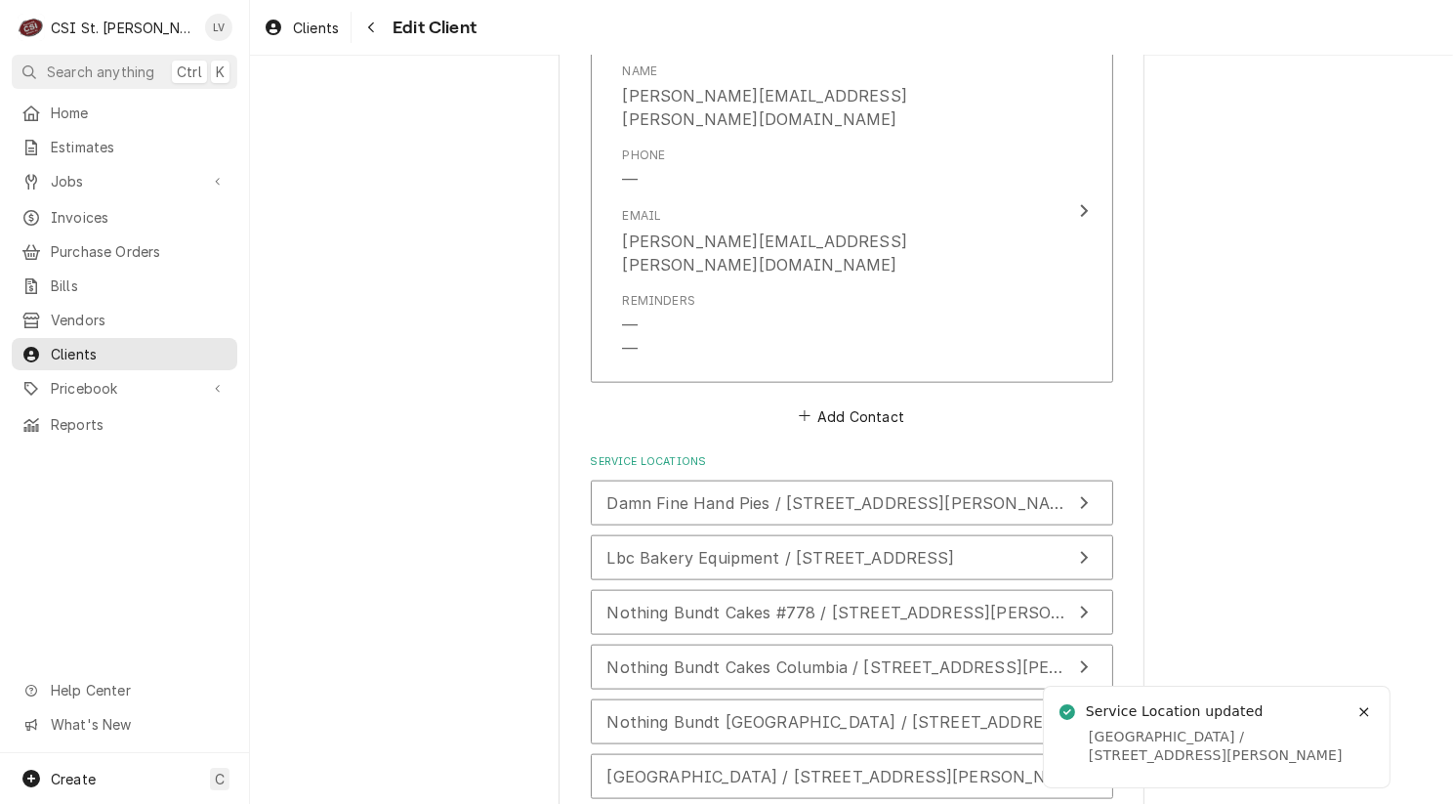
scroll to position [2633, 0]
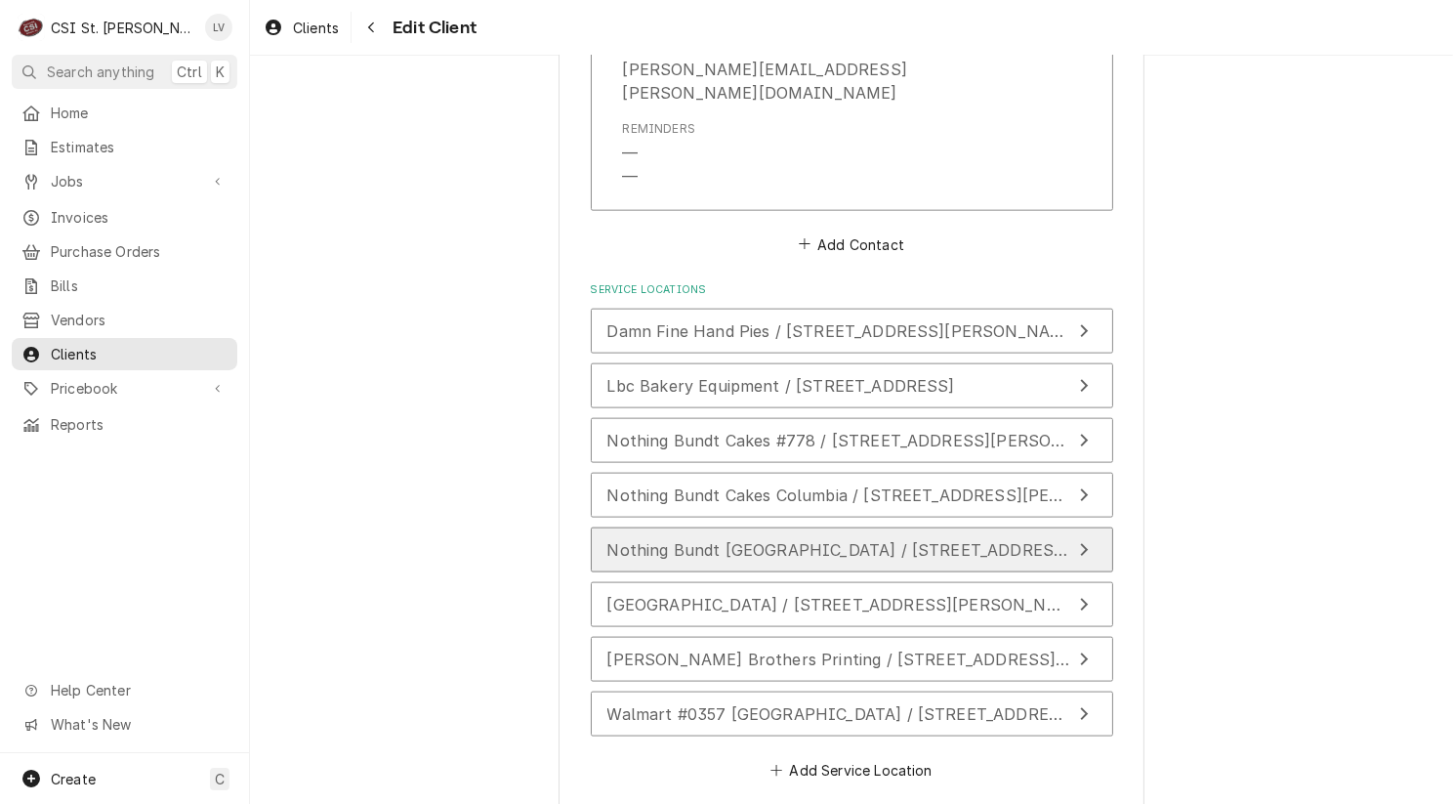
click at [675, 540] on span "Nothing Bundt Cakes Fairview Heights / 5915 North Illinois Street, Fairview Hei…" at bounding box center [886, 550] width 559 height 20
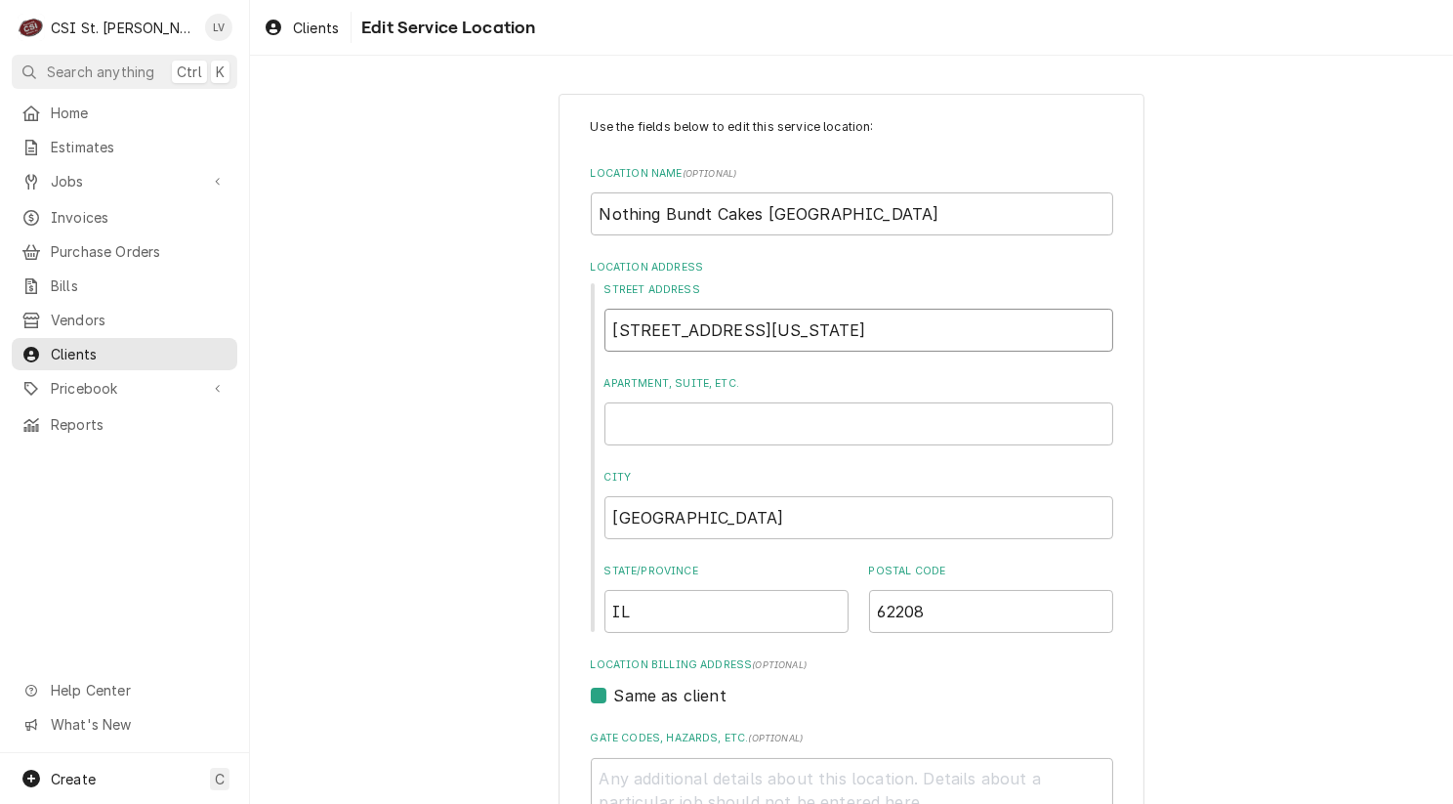
click at [839, 331] on input "5915 North Illinois Street" at bounding box center [858, 330] width 509 height 43
type textarea "x"
type input "5915 North Illinois Stree"
type textarea "x"
type input "5915 North Illinois Stre"
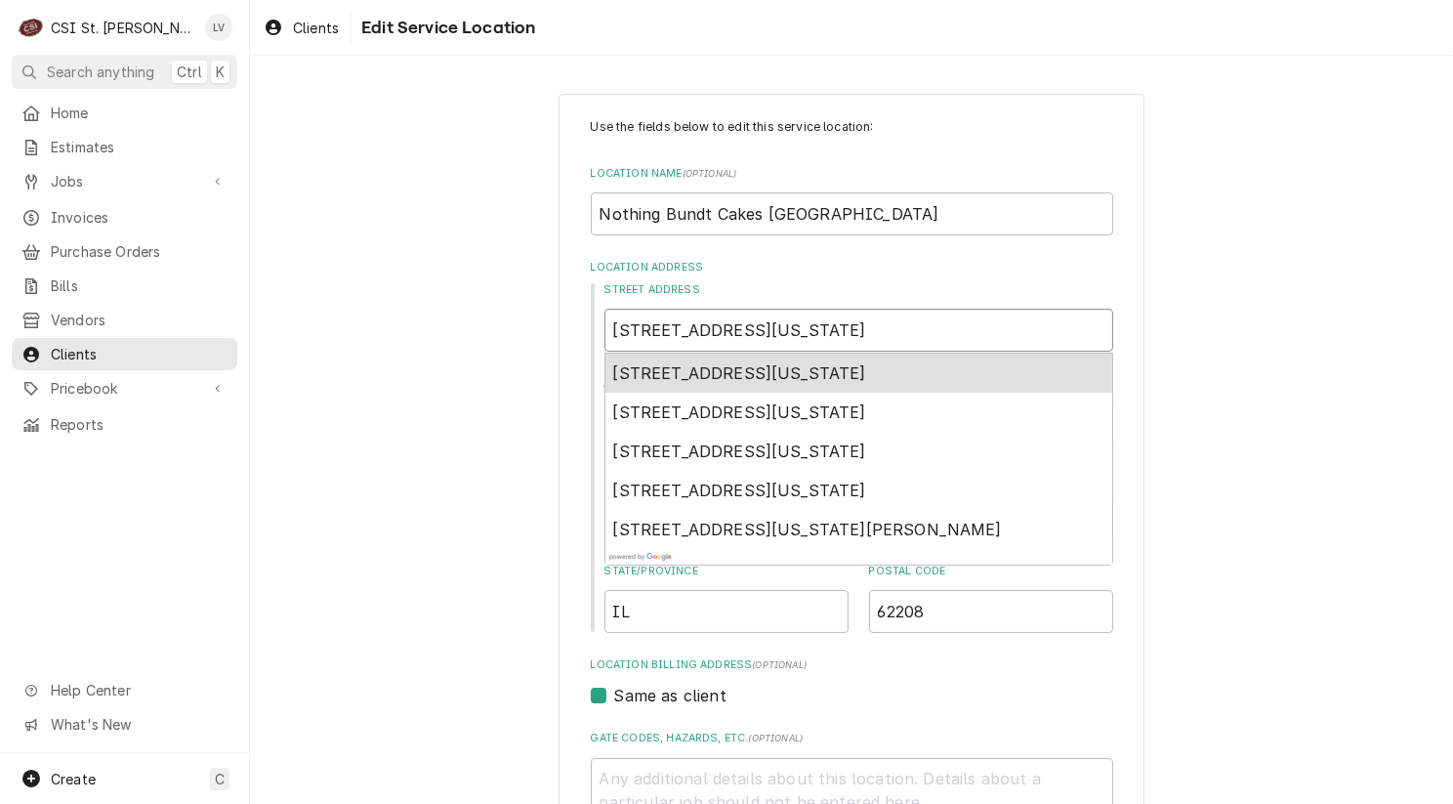
click at [809, 367] on span "5915 North Illinois Street, Fairview Heights, IL, USA" at bounding box center [739, 373] width 253 height 20
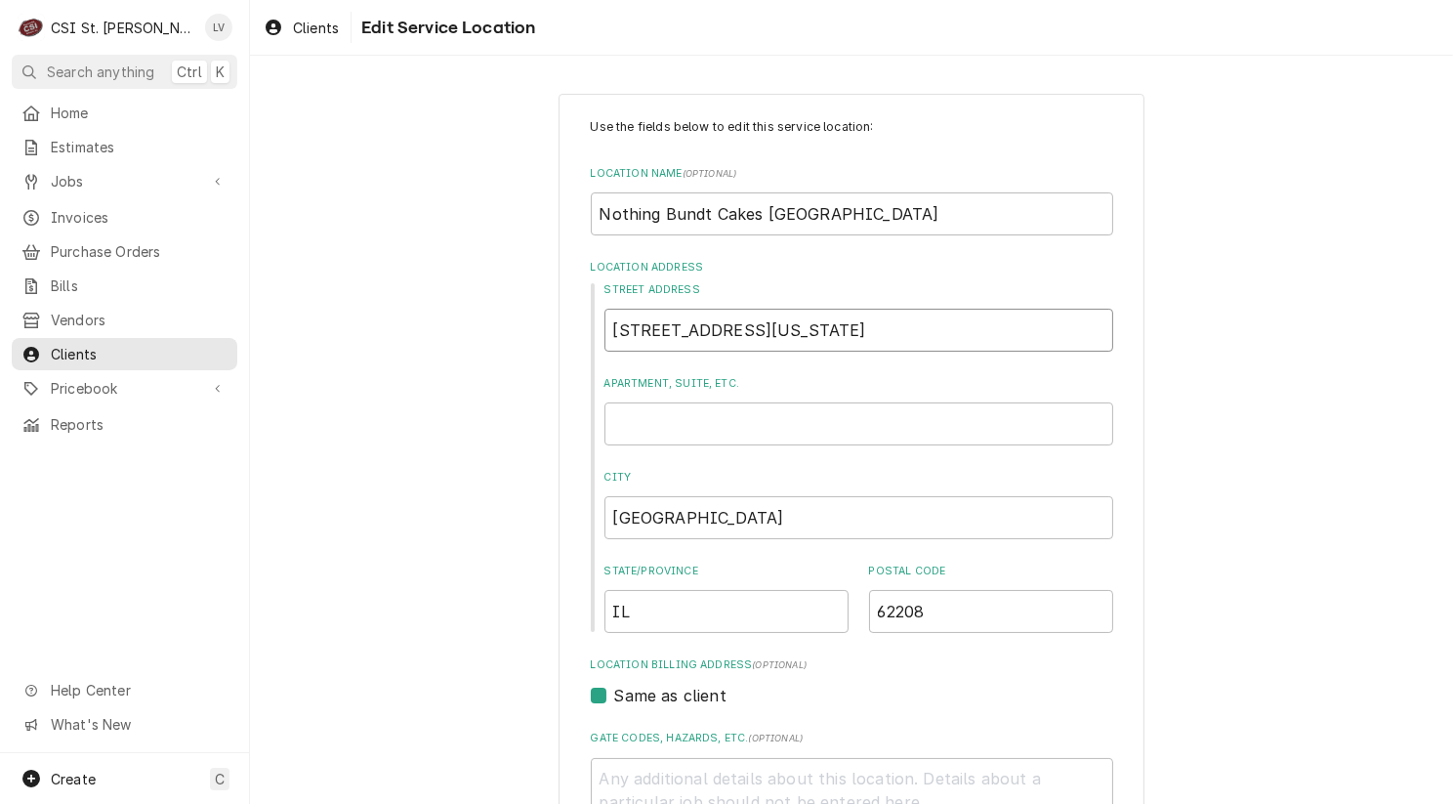
type textarea "x"
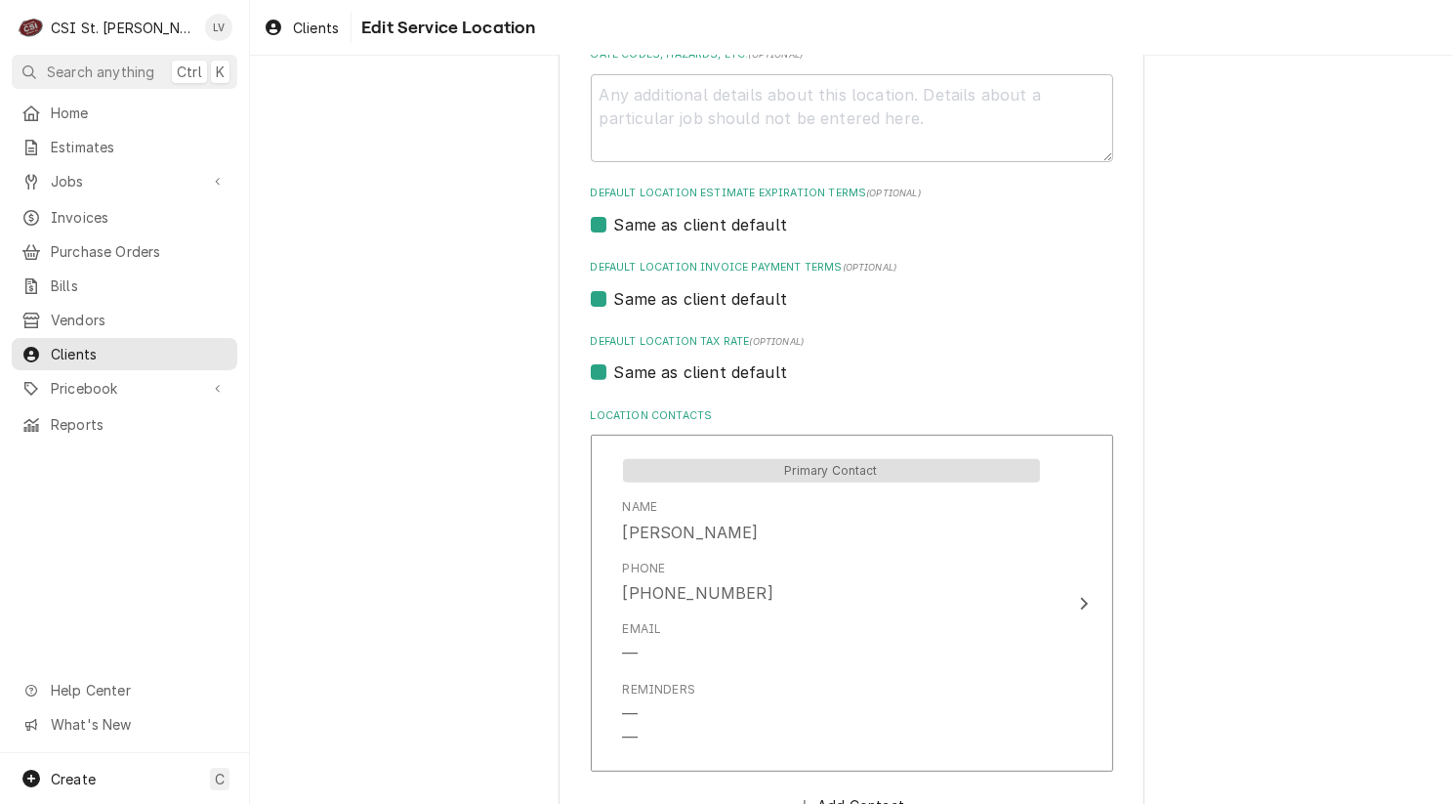
type input "5915 N Illinois St"
click at [662, 379] on label "Same as client default" at bounding box center [701, 371] width 174 height 23
click at [662, 379] on input "Same as client default" at bounding box center [875, 381] width 522 height 43
checkbox input "false"
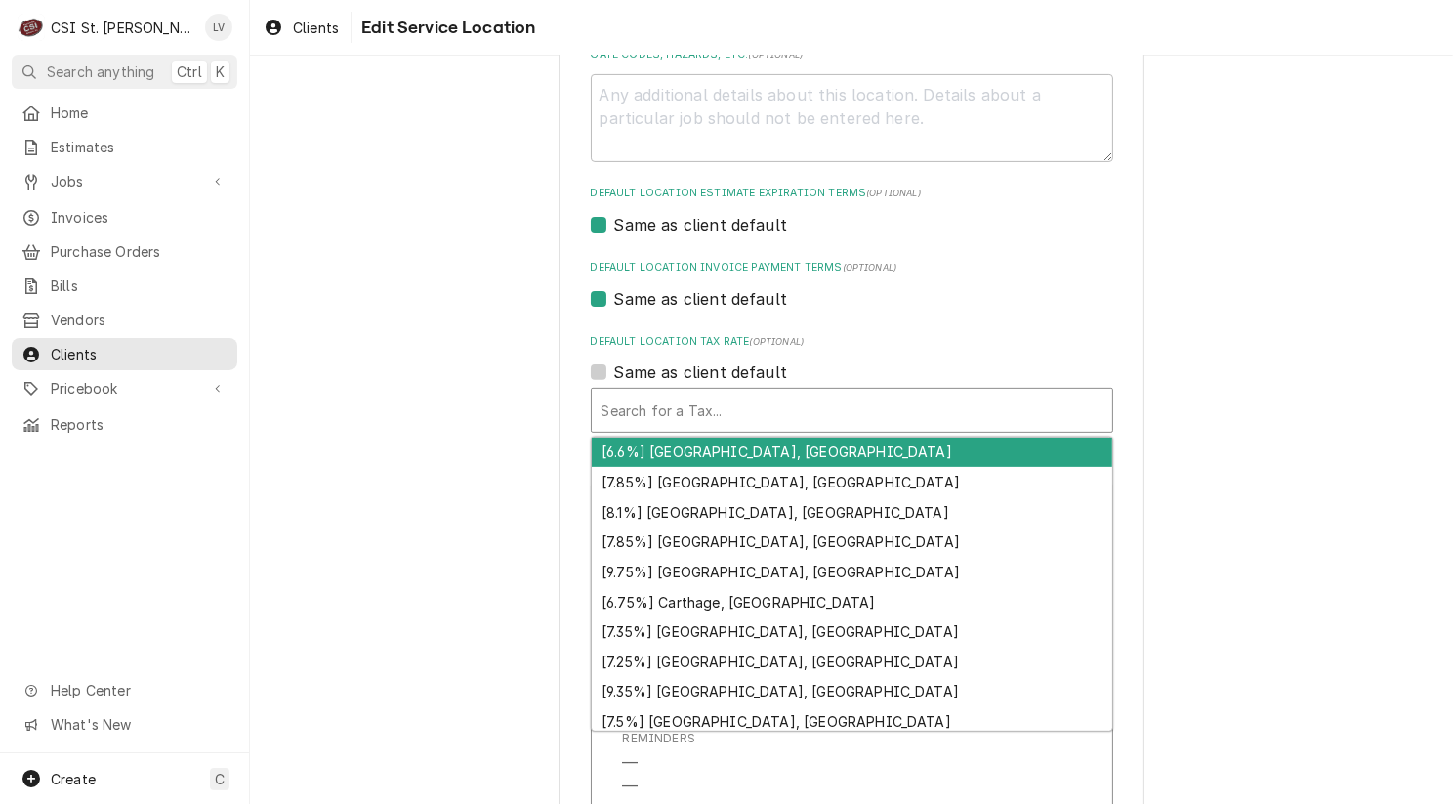
click at [646, 414] on div "Default Location Tax Rate" at bounding box center [852, 410] width 501 height 35
type textarea "x"
type input "f"
type textarea "x"
type input "fa"
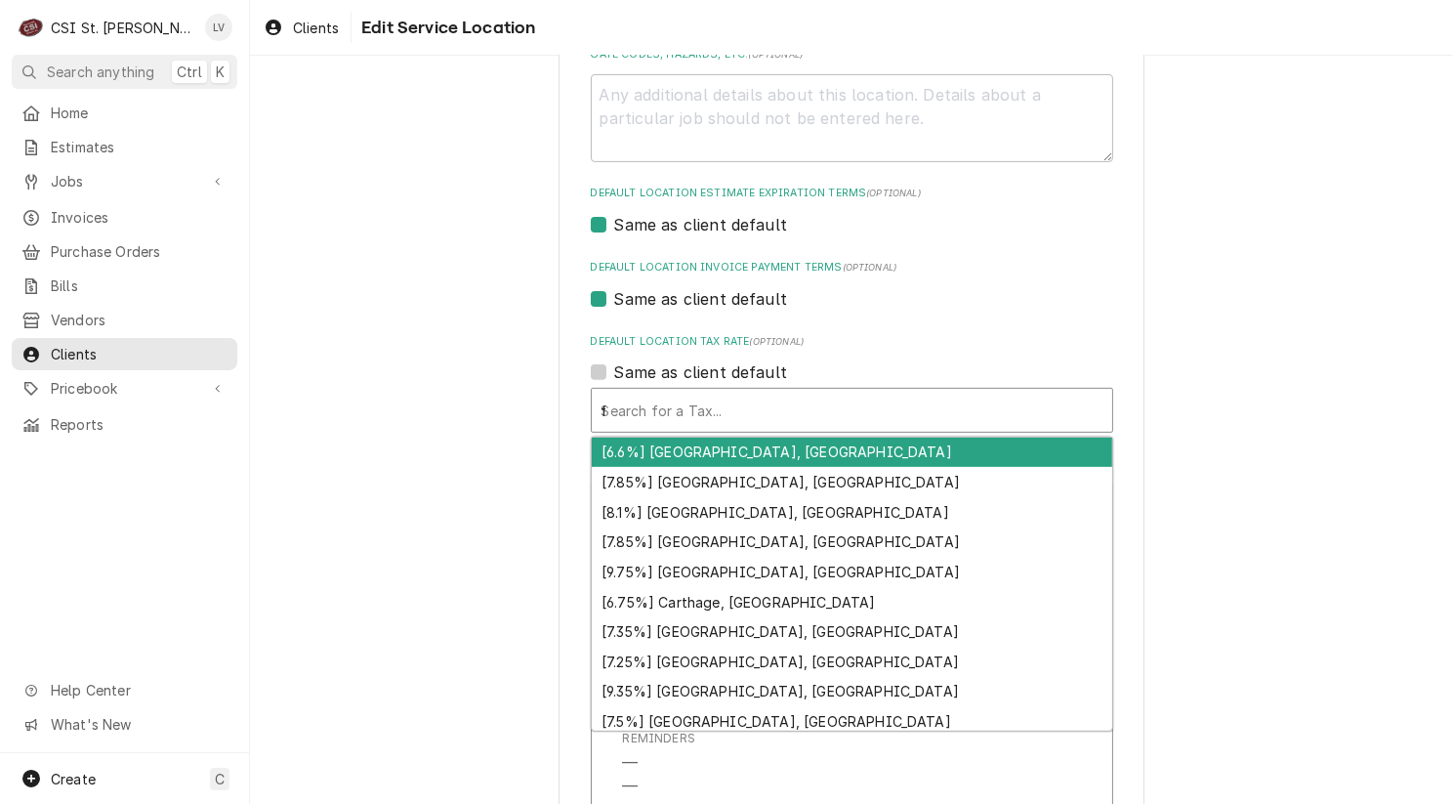
type textarea "x"
type input "fai"
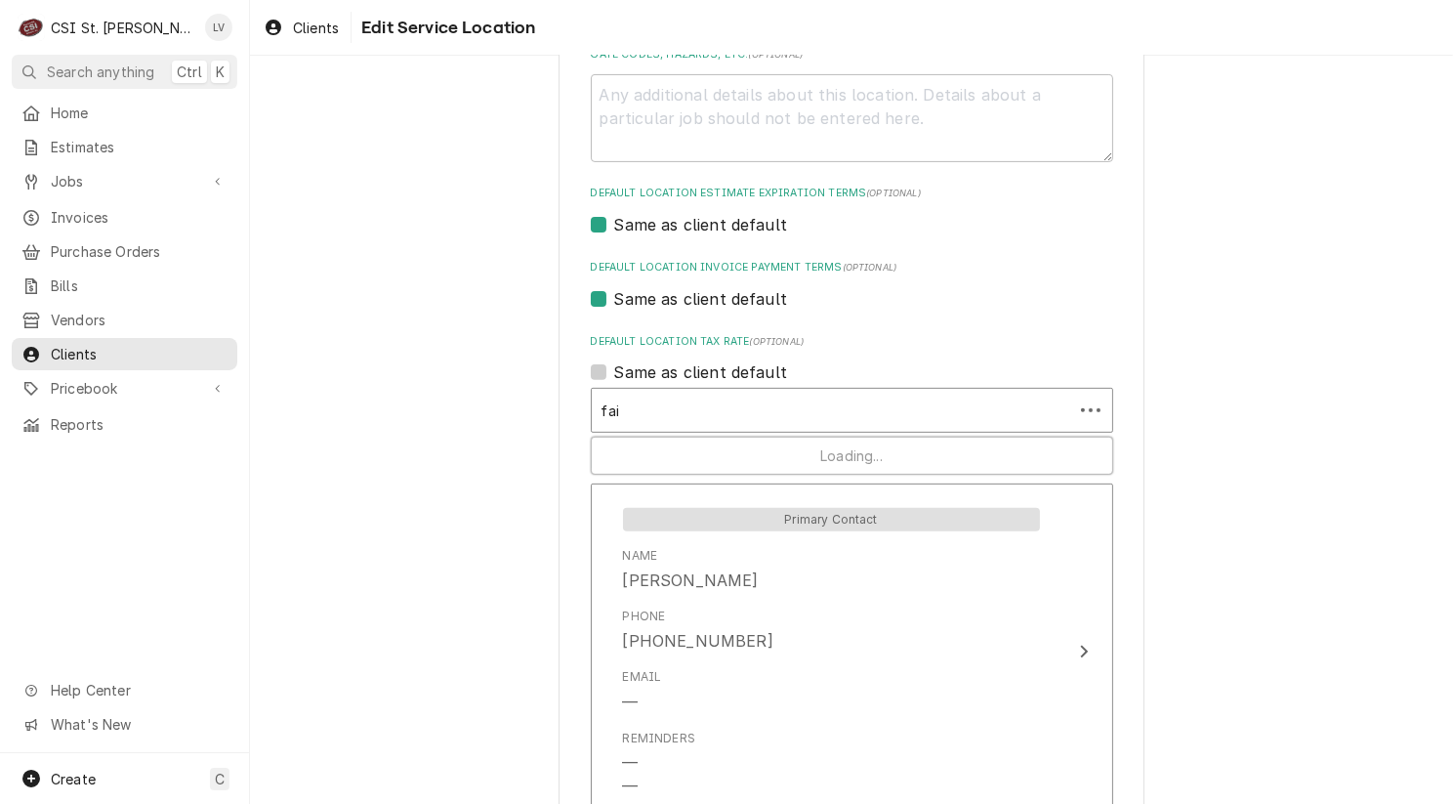
type textarea "x"
type input "fair"
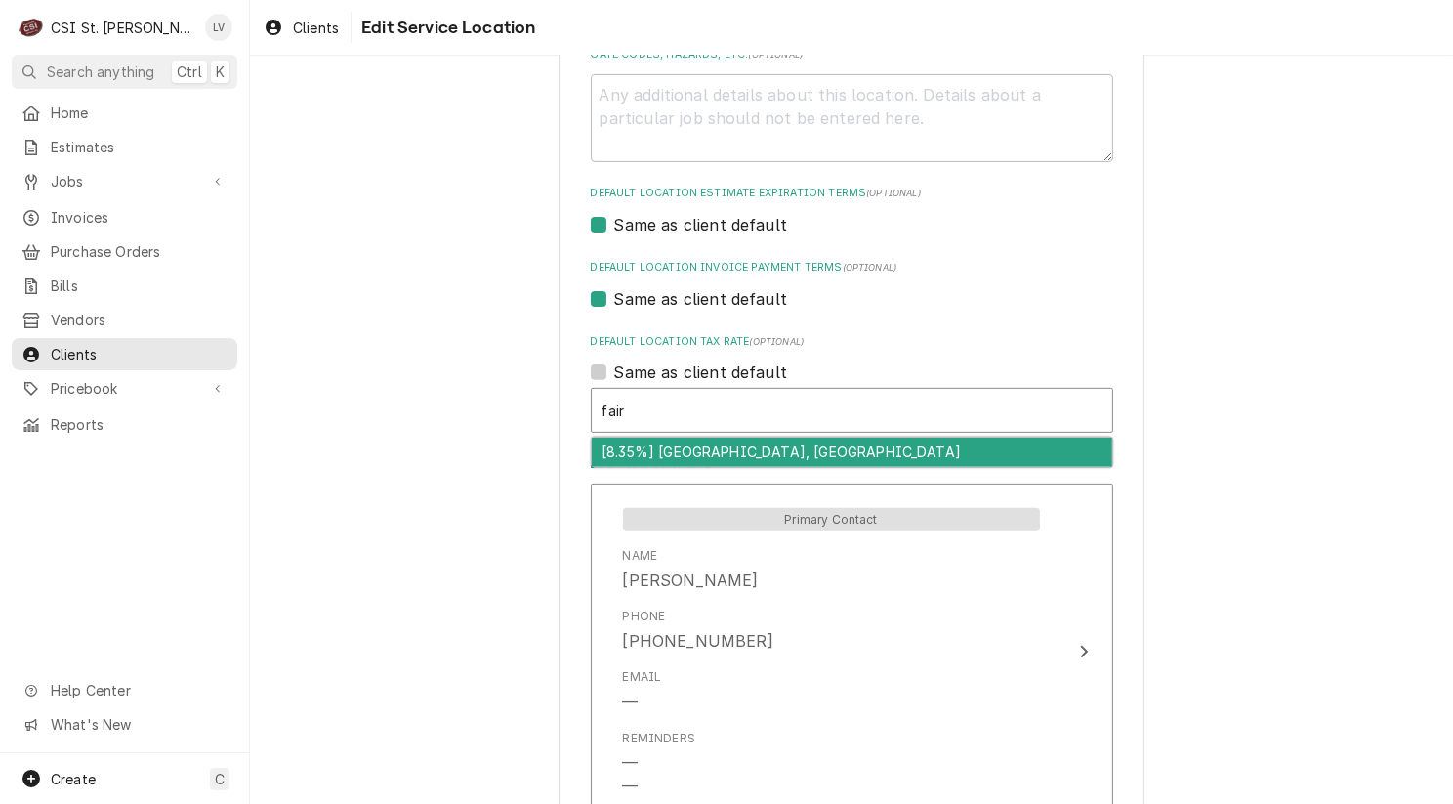
click at [663, 448] on div "[8.35%] Fairview Heights, IL" at bounding box center [852, 452] width 521 height 30
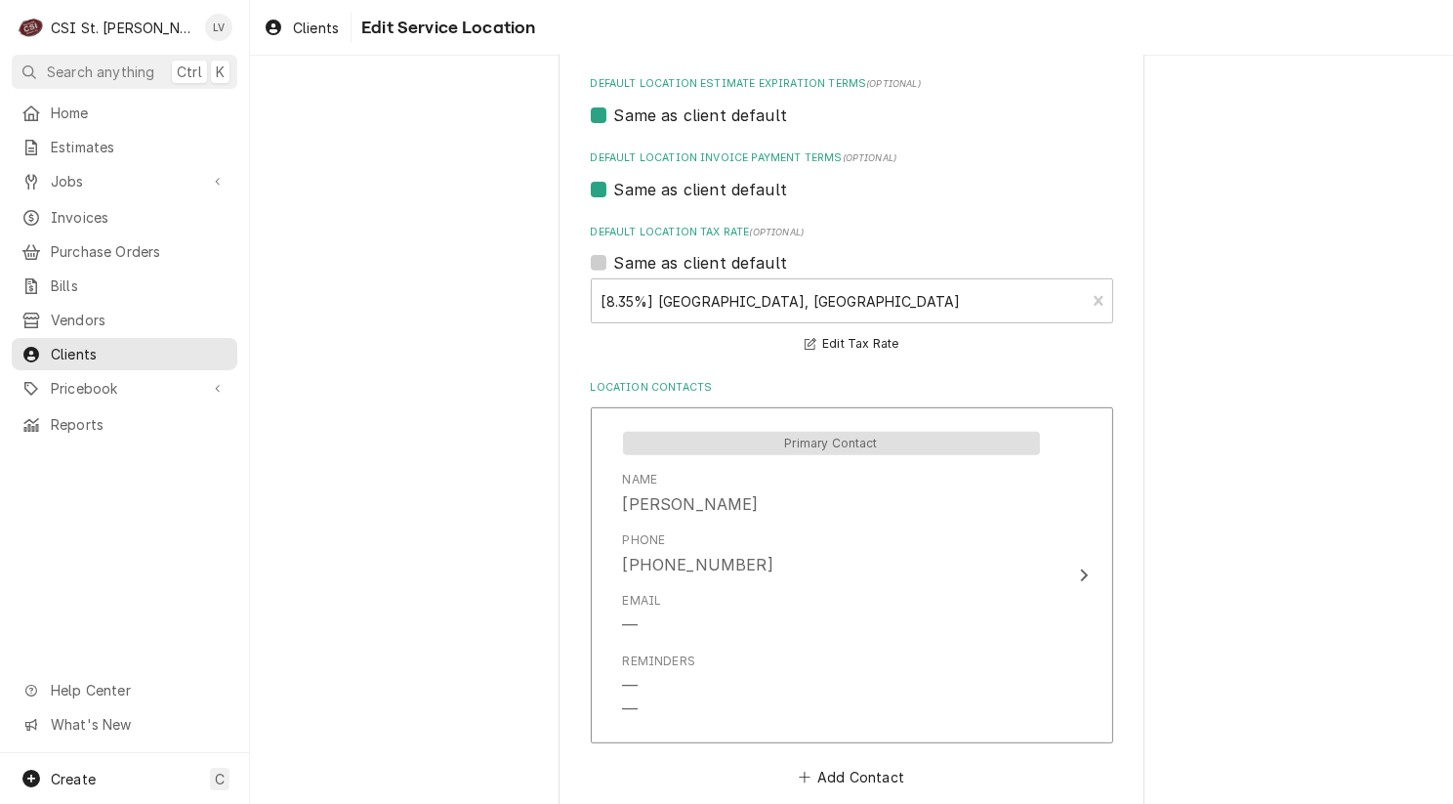
scroll to position [897, 0]
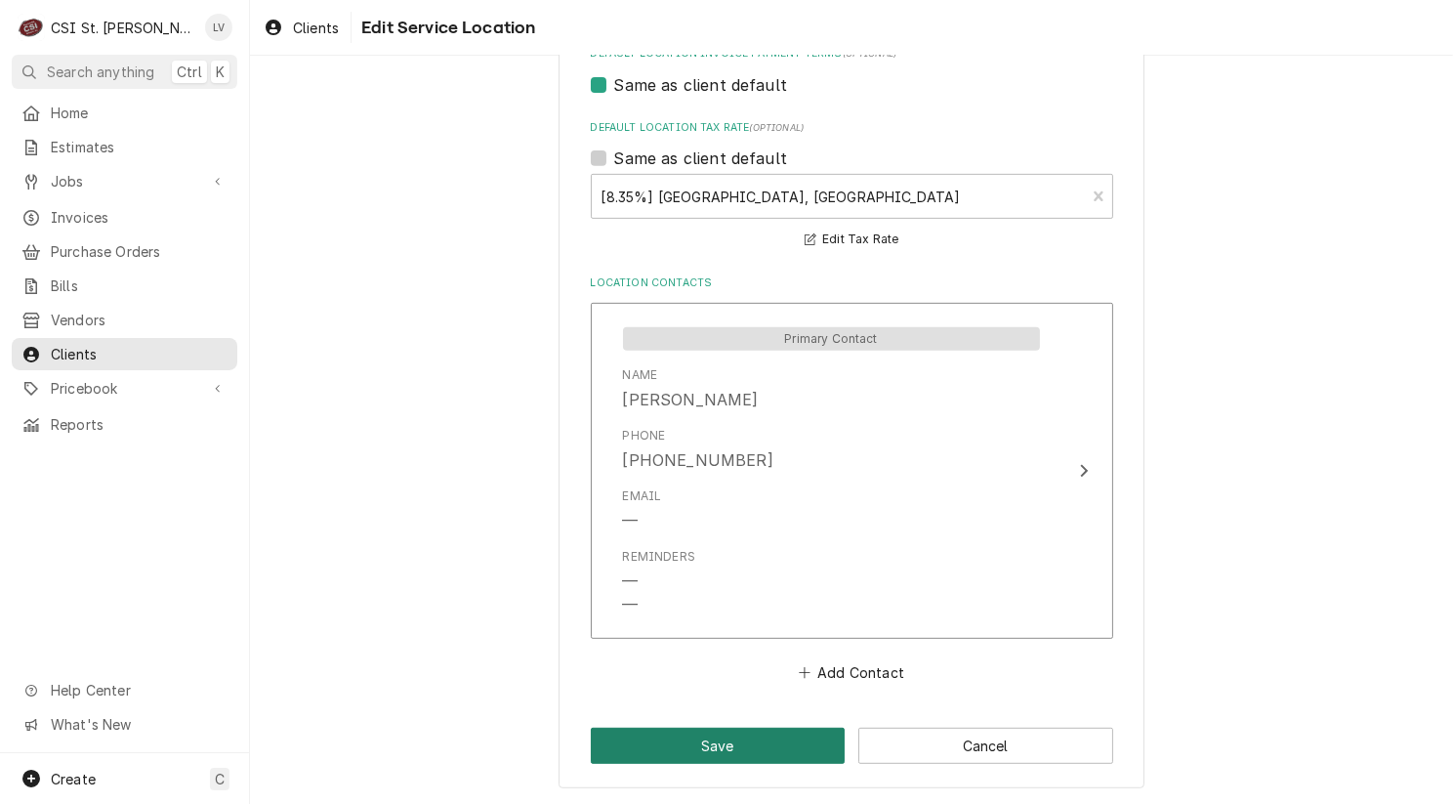
click at [682, 746] on button "Save" at bounding box center [718, 746] width 255 height 36
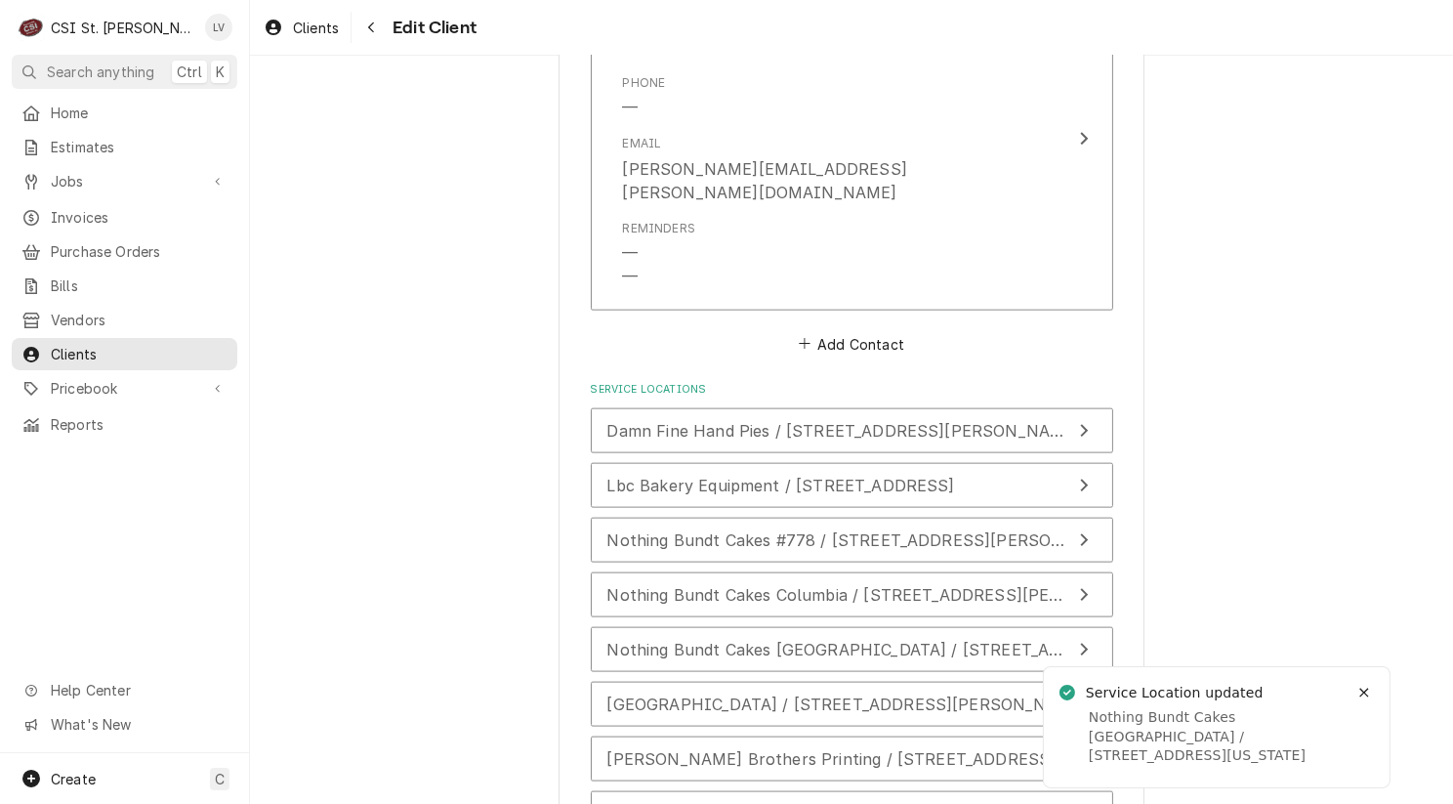
scroll to position [2537, 0]
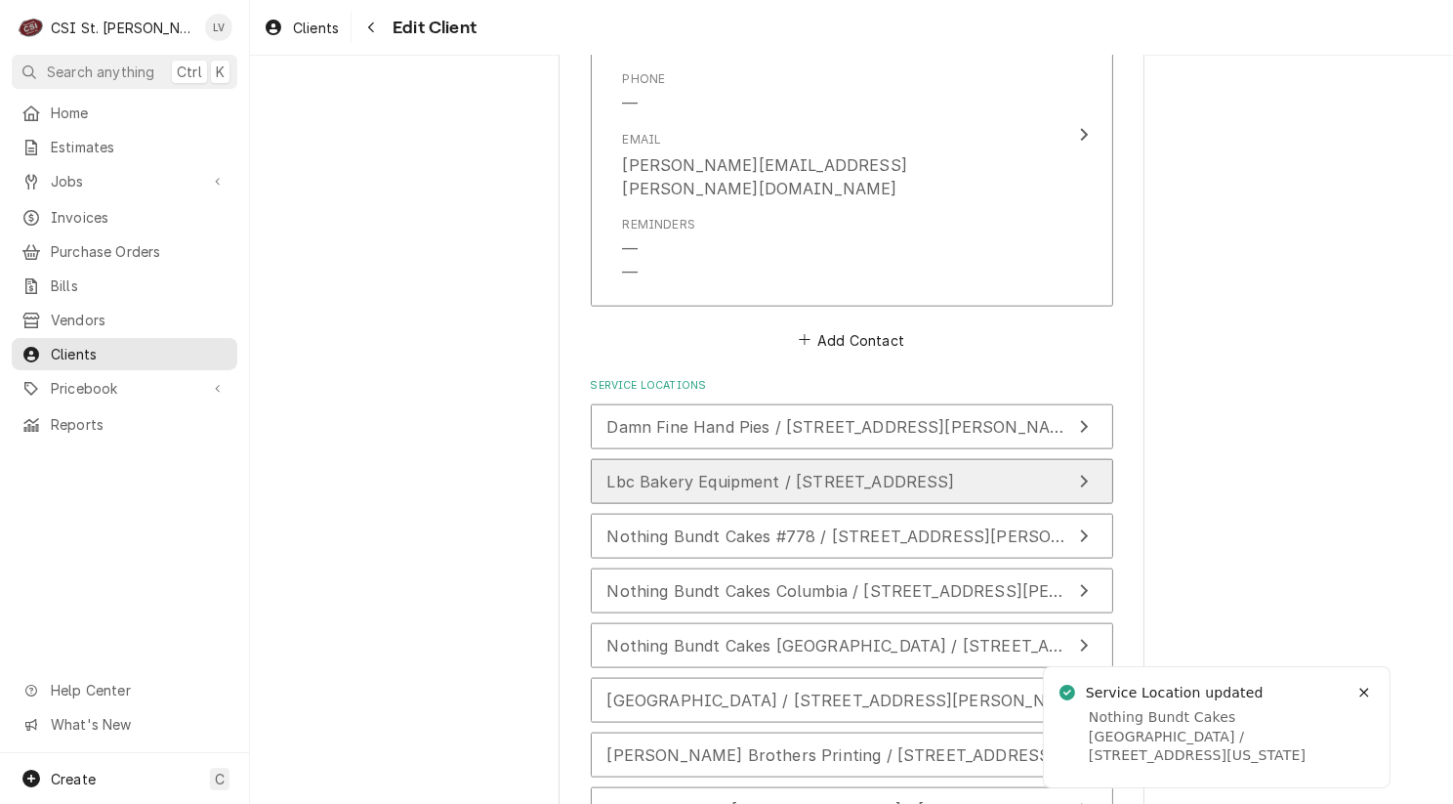
click at [720, 472] on span "Lbc Bakery Equipment / 6026 31St Avenue Ne, Marysville, WA 98271" at bounding box center [781, 482] width 348 height 20
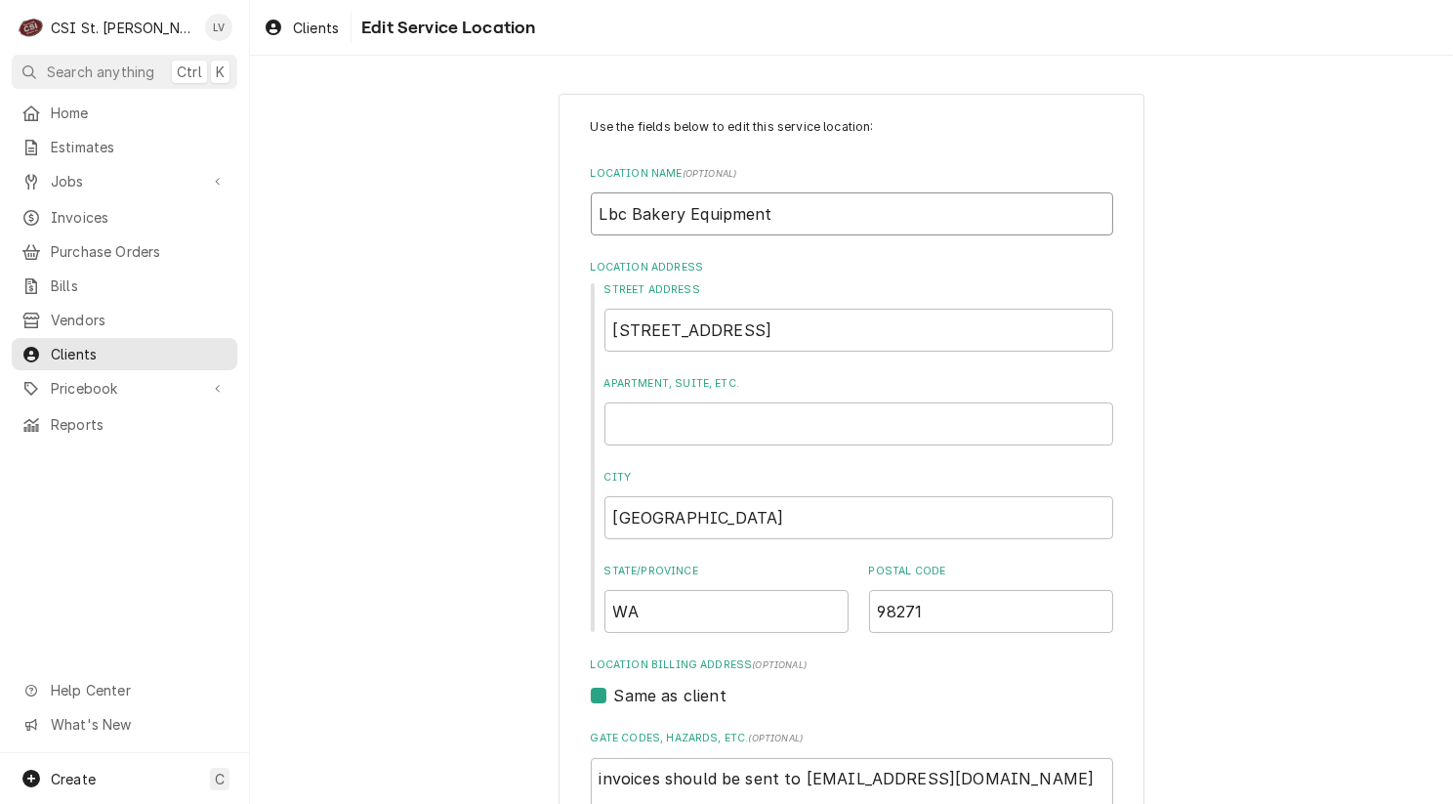
drag, startPoint x: 619, startPoint y: 215, endPoint x: 527, endPoint y: 207, distance: 92.1
type textarea "x"
type input "B Bakery Equipment"
type textarea "x"
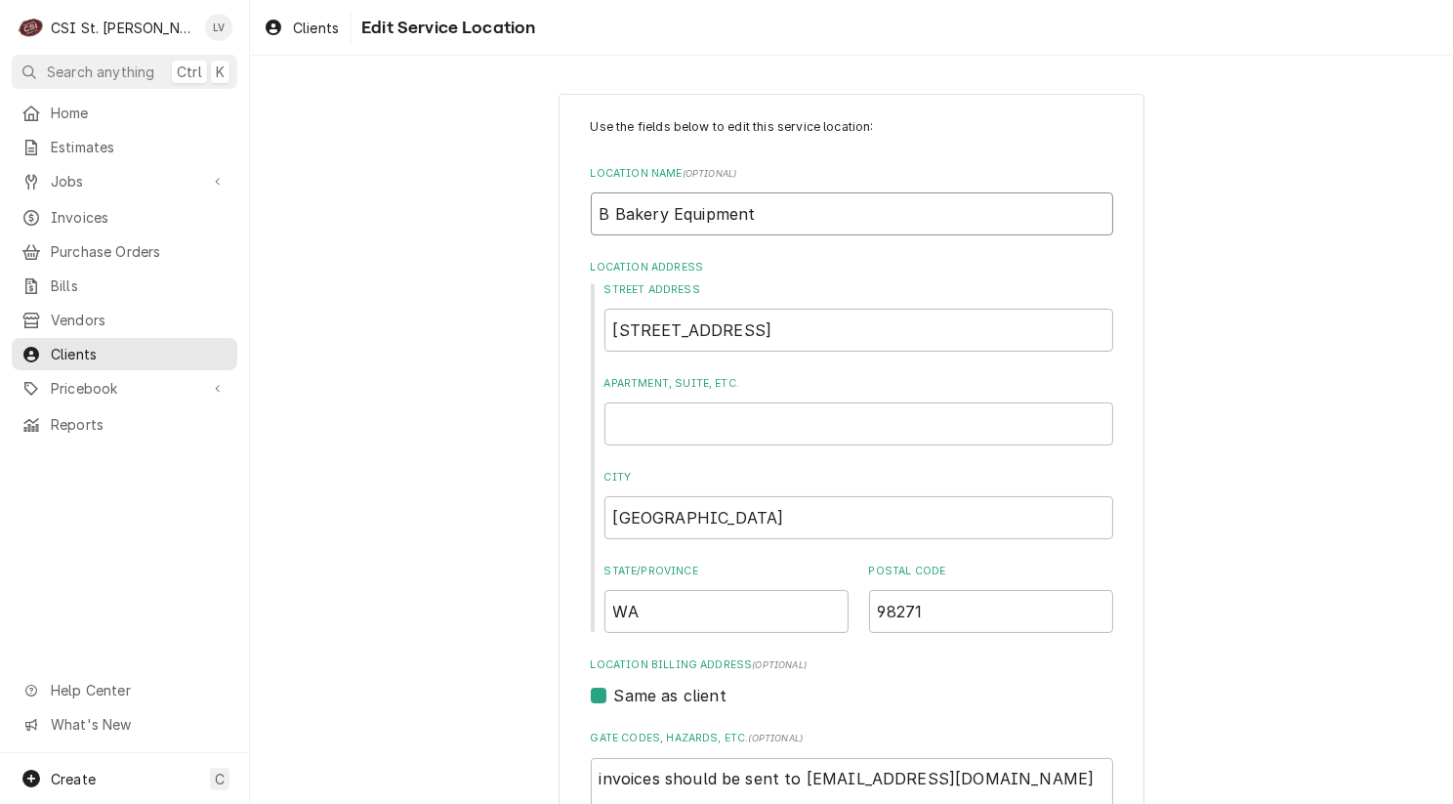
type input "Bakery Equipment"
type textarea "x"
type input "L Bakery Equipment"
type textarea "x"
type input "LB Bakery Equipment"
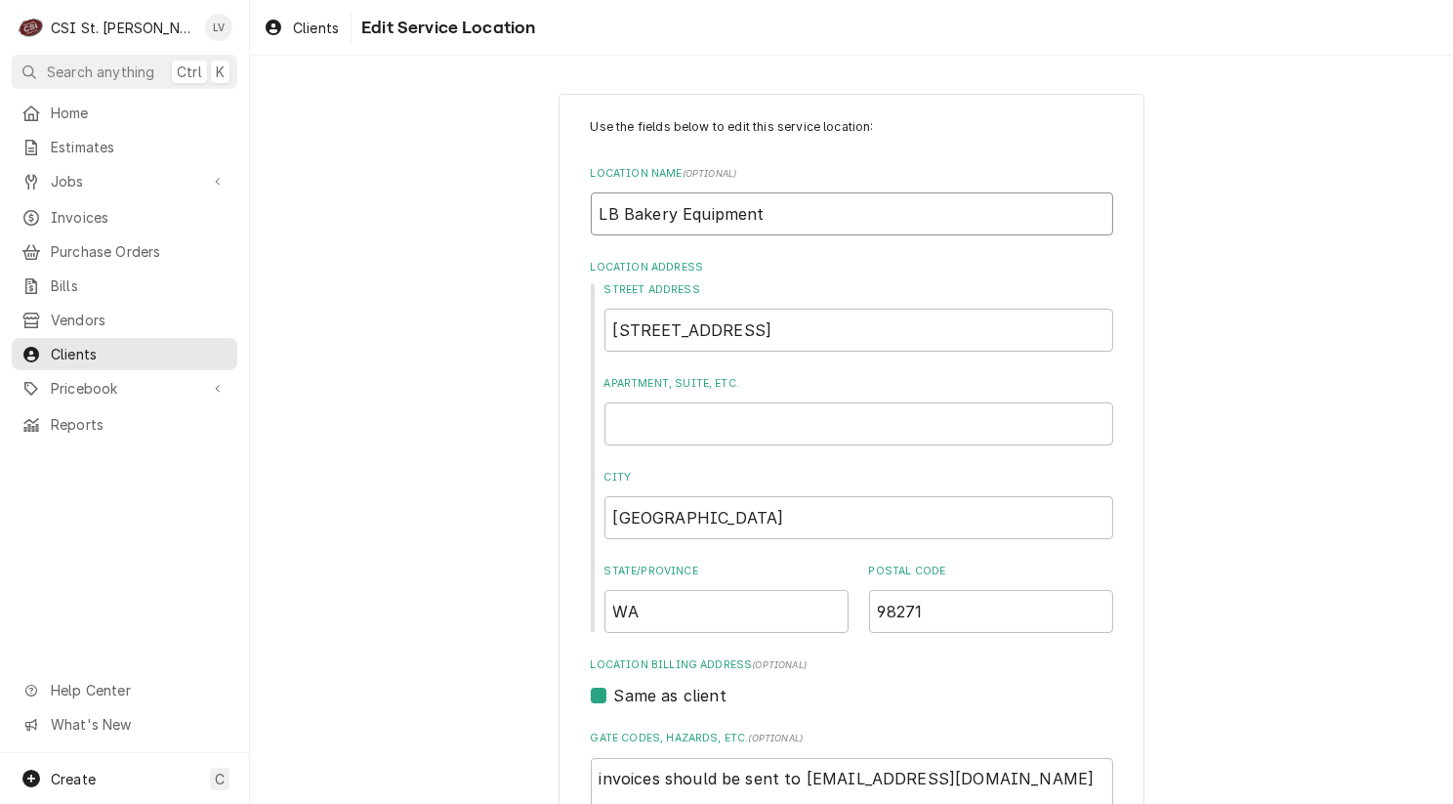
type textarea "x"
type input "LBC Bakery Equipment"
click at [811, 329] on input "6026 31St Avenue Ne" at bounding box center [858, 330] width 509 height 43
type textarea "x"
type input "6026 31St Avenue N"
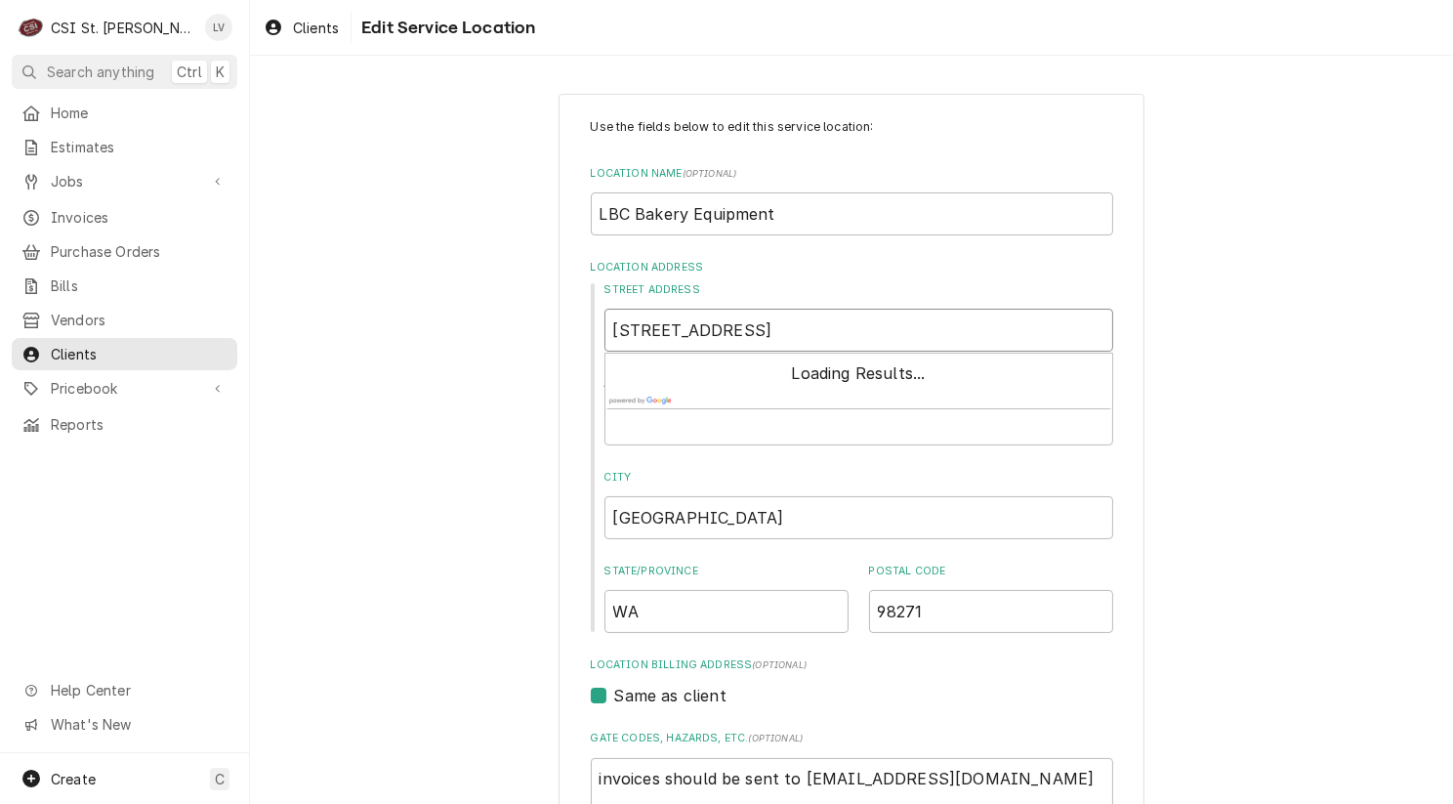
type textarea "x"
type input "6026 31St Avenue NE"
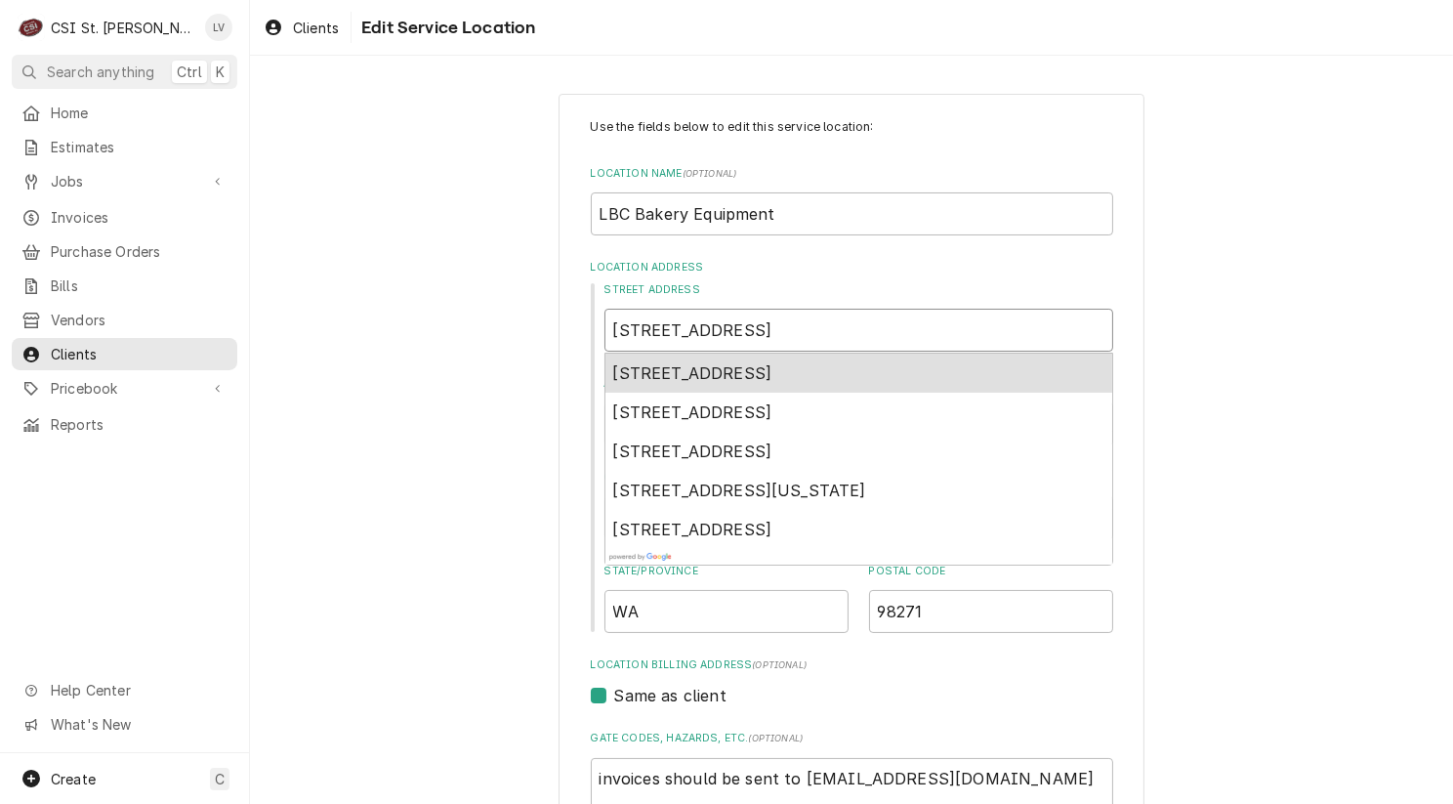
click at [772, 365] on span "6026 31st Avenue Northeast, Marysville, WA, USA" at bounding box center [692, 373] width 159 height 20
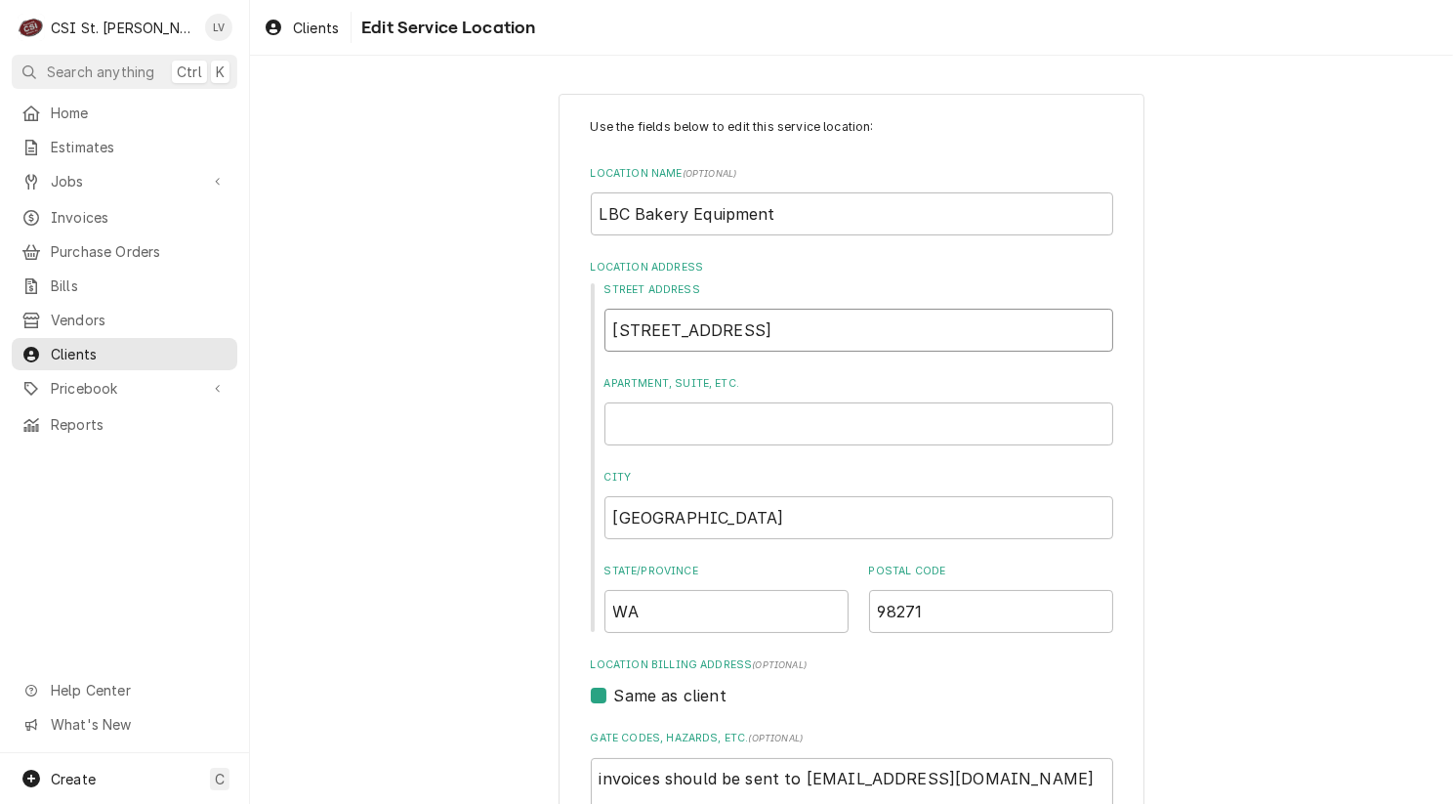
type textarea "x"
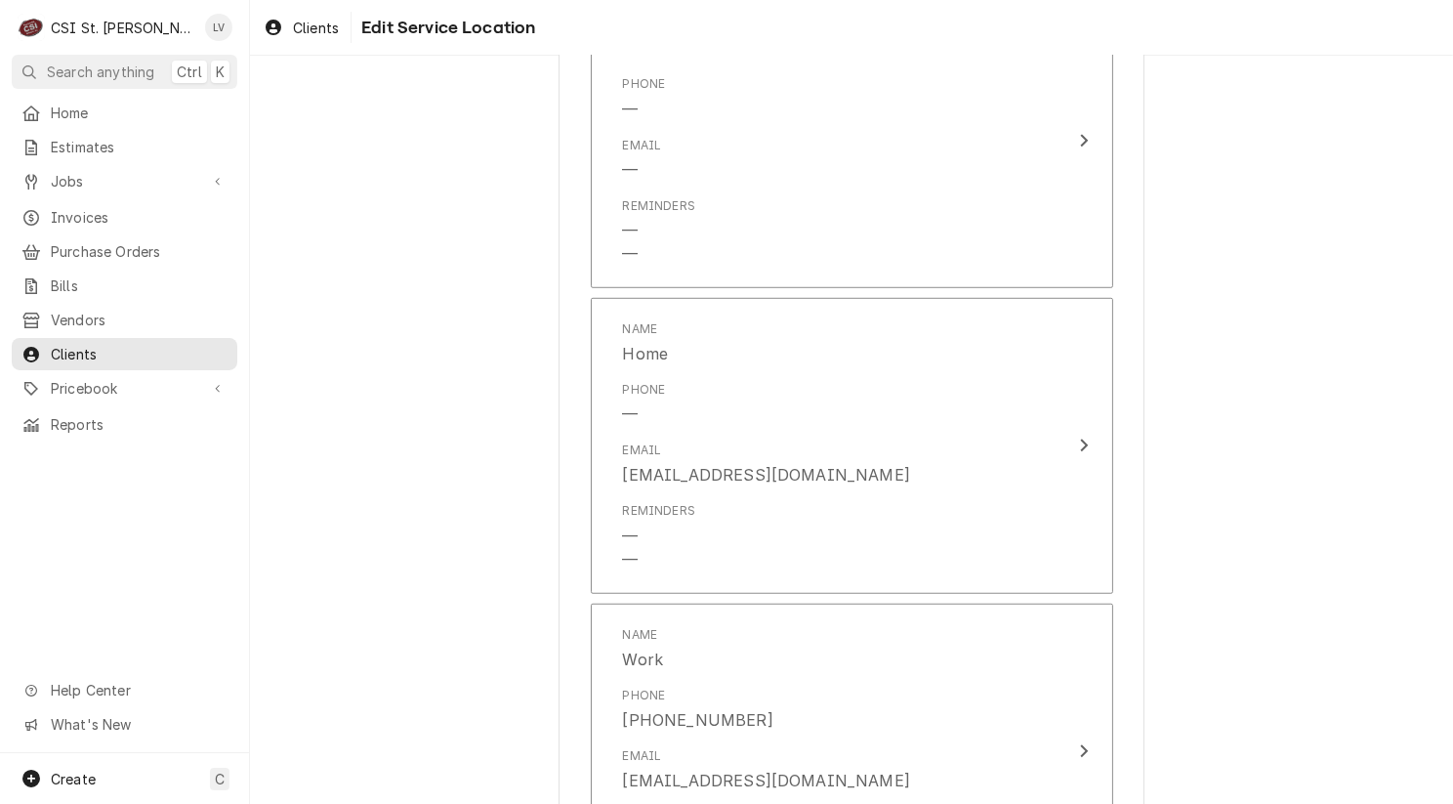
scroll to position [1731, 0]
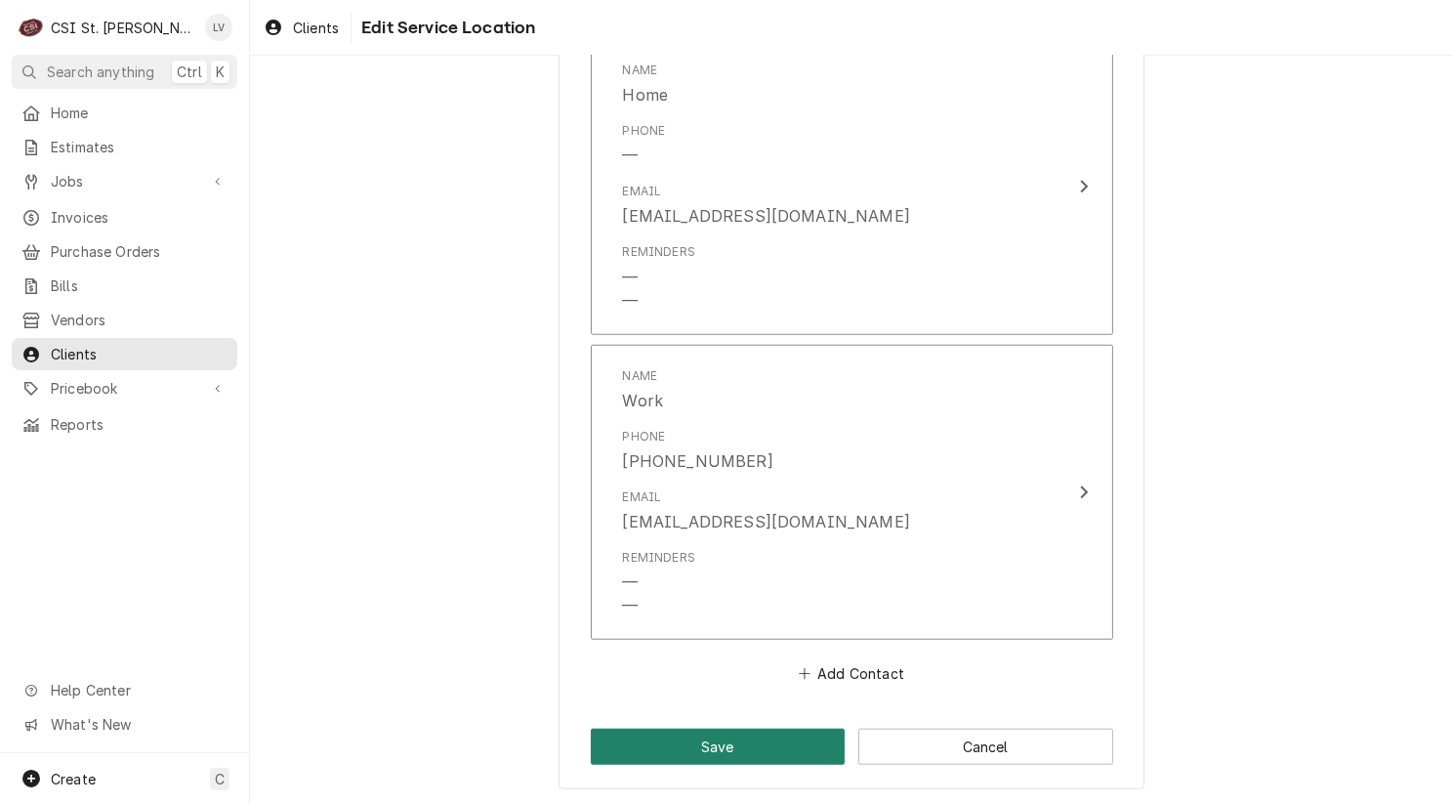
type input "6026 31st Ave NE"
click at [591, 751] on button "Save" at bounding box center [718, 747] width 255 height 36
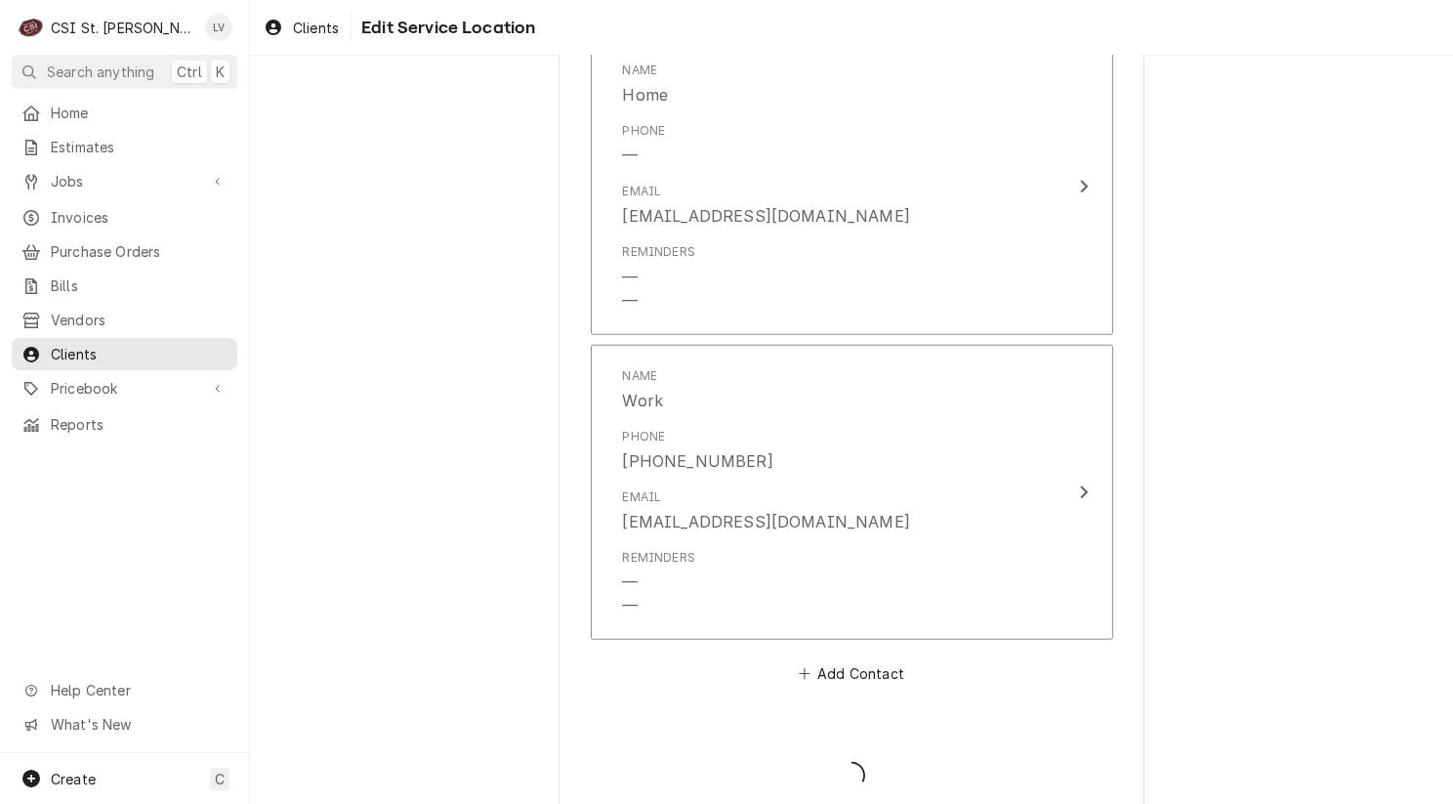
type textarea "x"
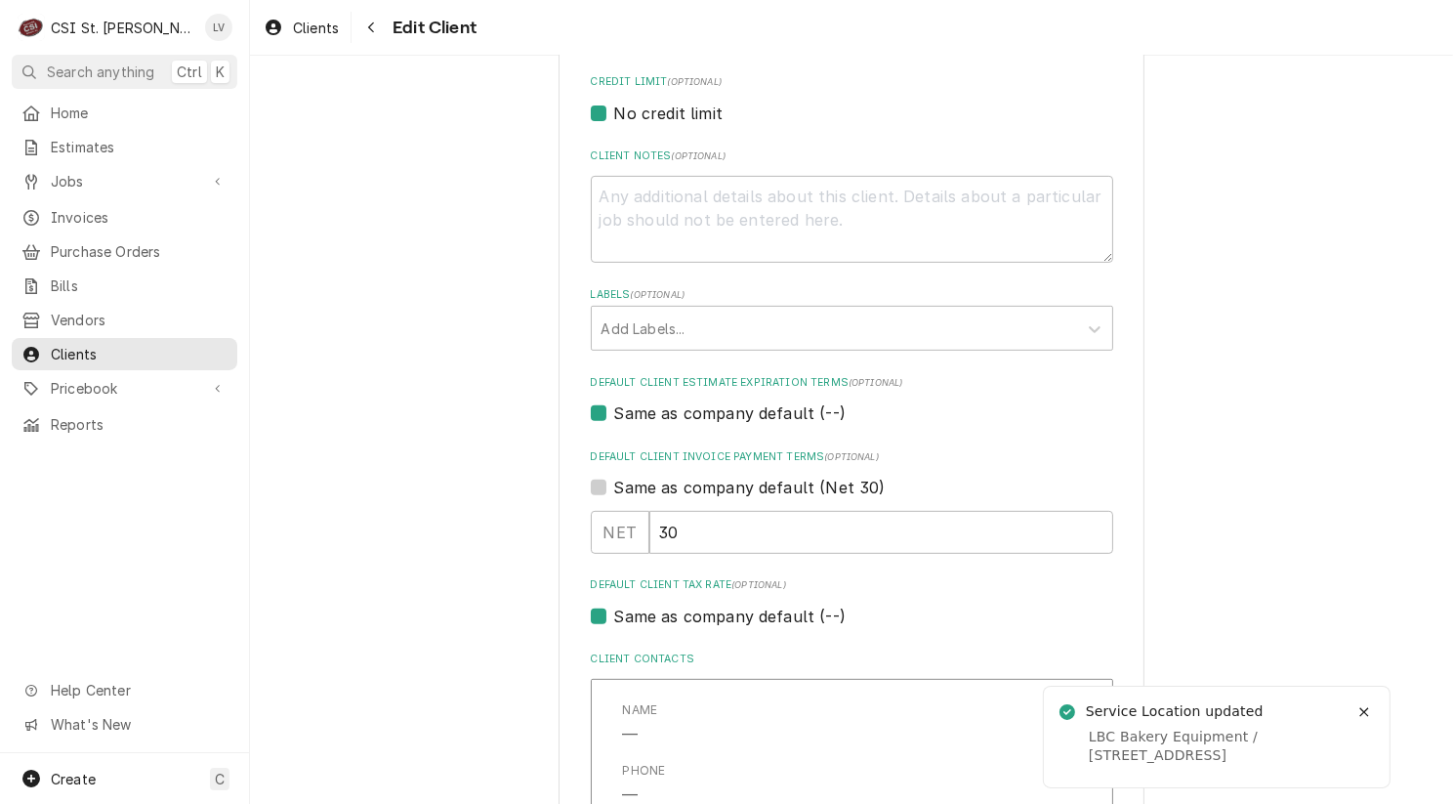
scroll to position [1072, 0]
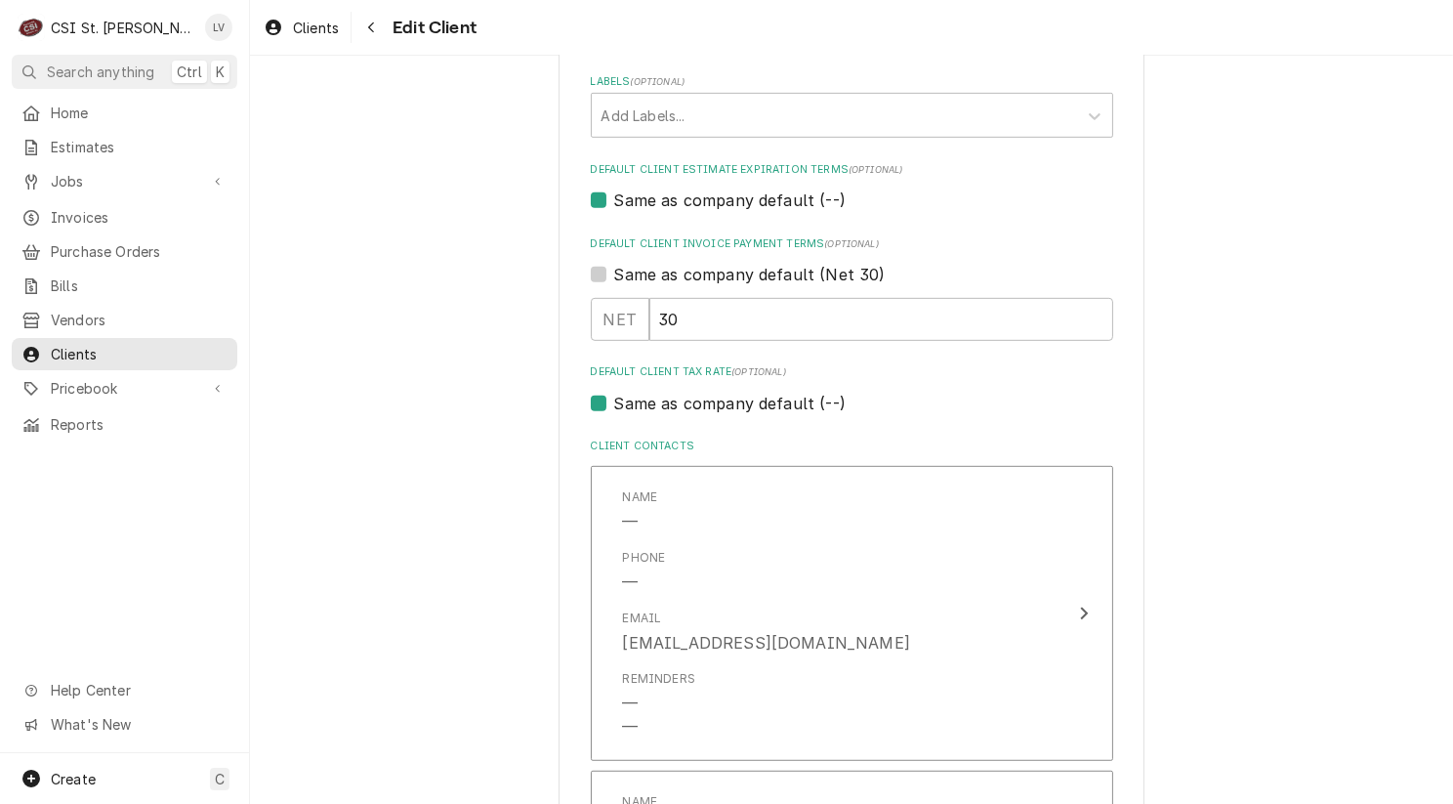
click at [733, 408] on label "Same as company default (--)" at bounding box center [729, 403] width 231 height 23
click at [733, 408] on input "Same as company default (--)" at bounding box center [875, 413] width 522 height 43
checkbox input "false"
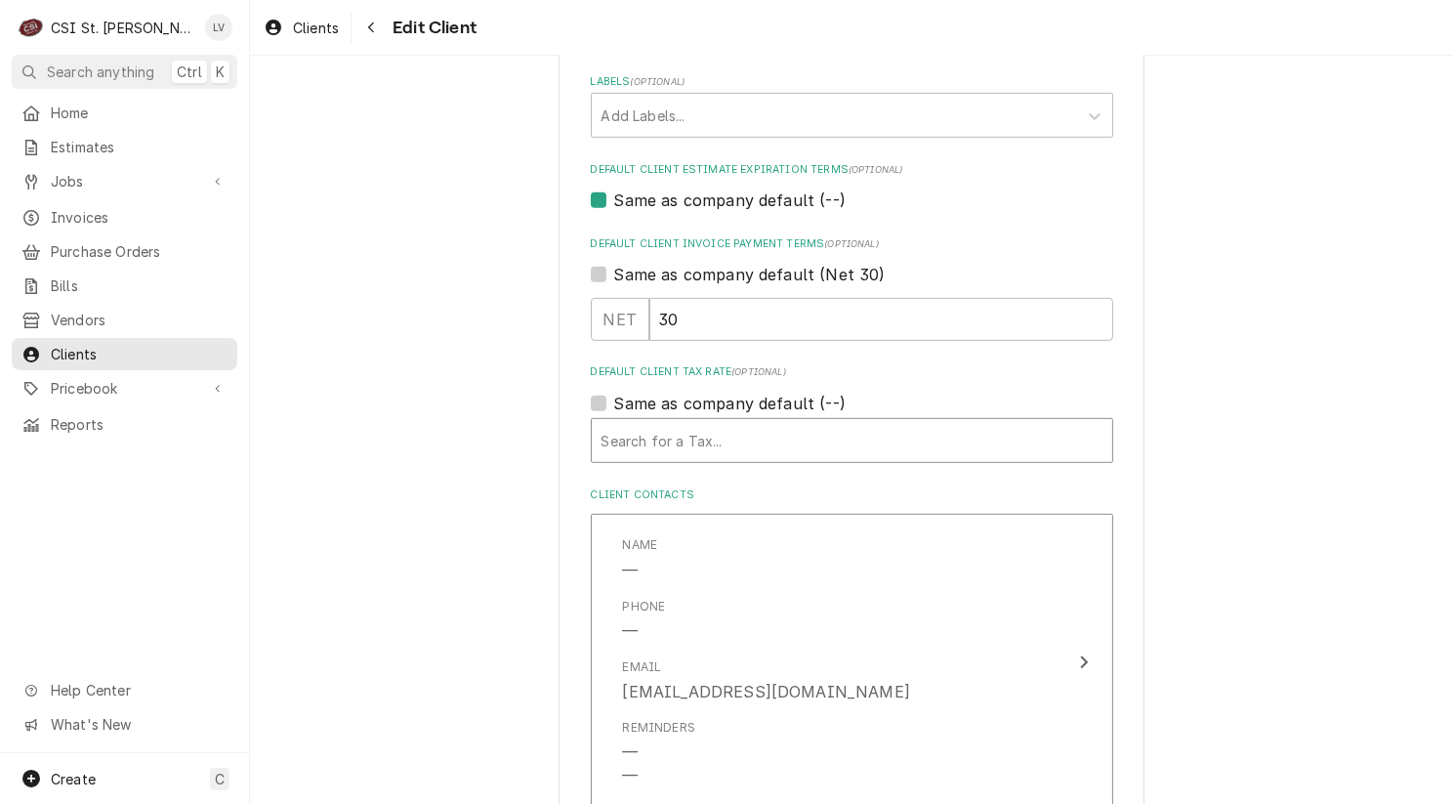
click at [688, 443] on div "Default Client Tax Rate" at bounding box center [852, 440] width 501 height 35
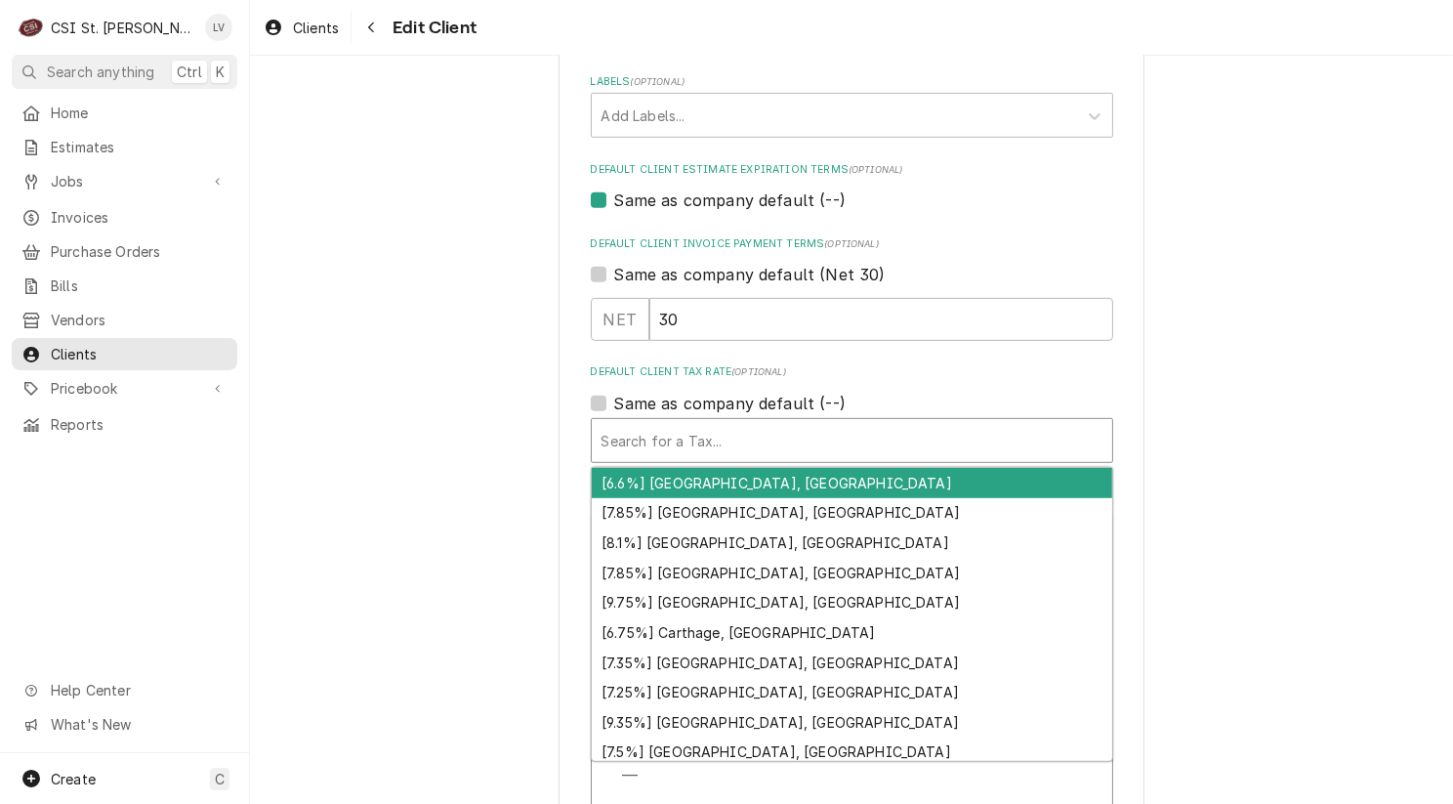
type textarea "x"
type input "m"
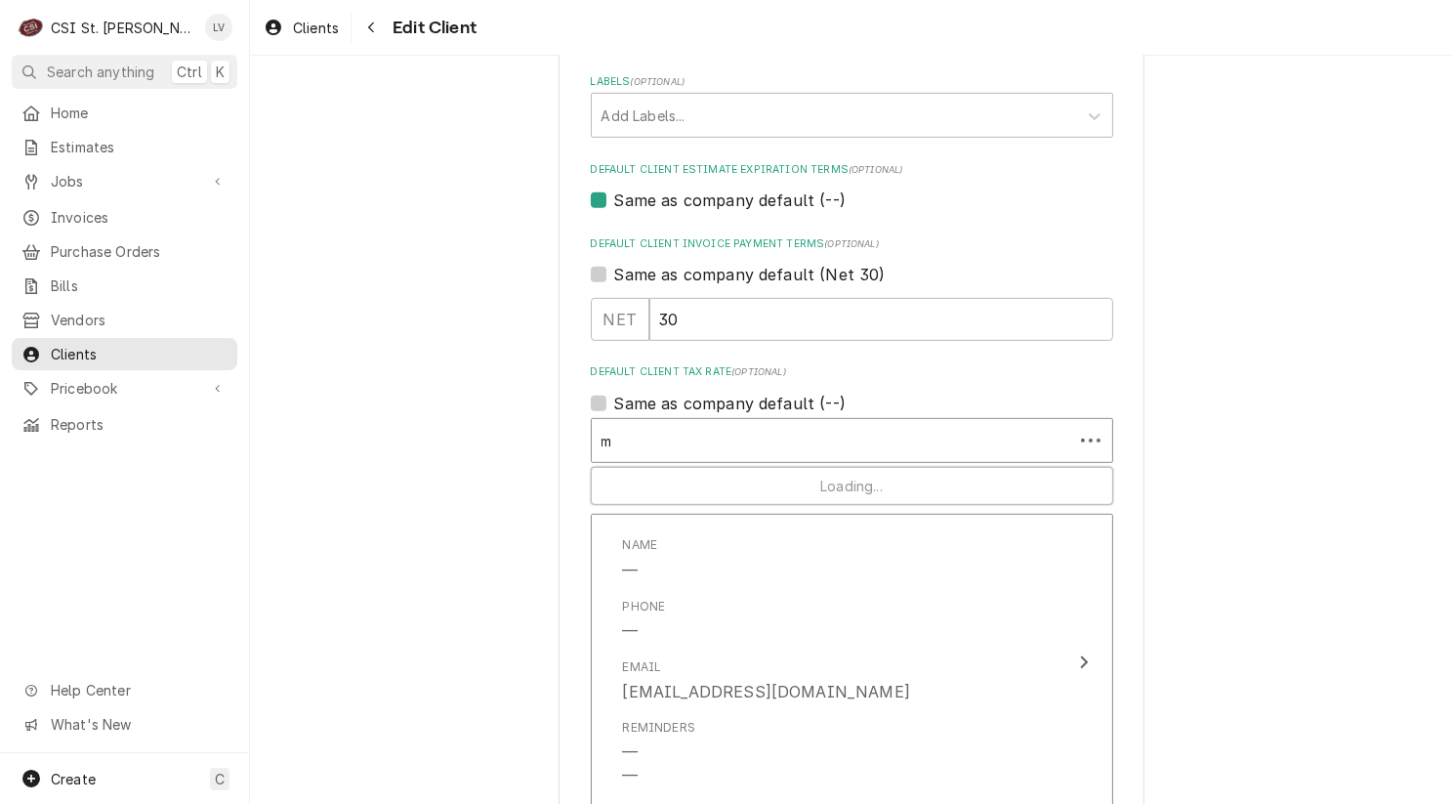
type textarea "x"
type input "mo"
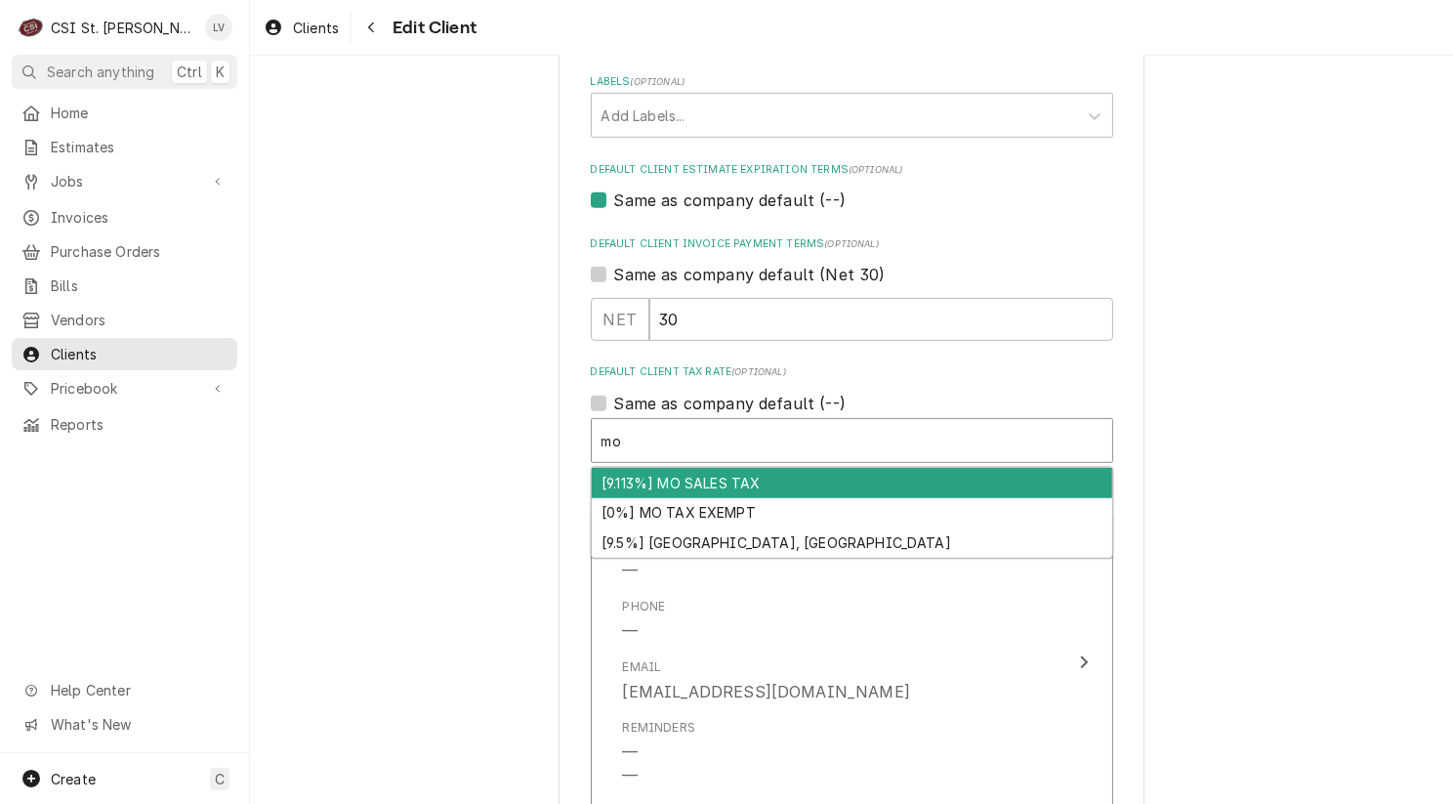
click at [675, 477] on div "[9.113%] MO SALES TAX" at bounding box center [852, 483] width 521 height 30
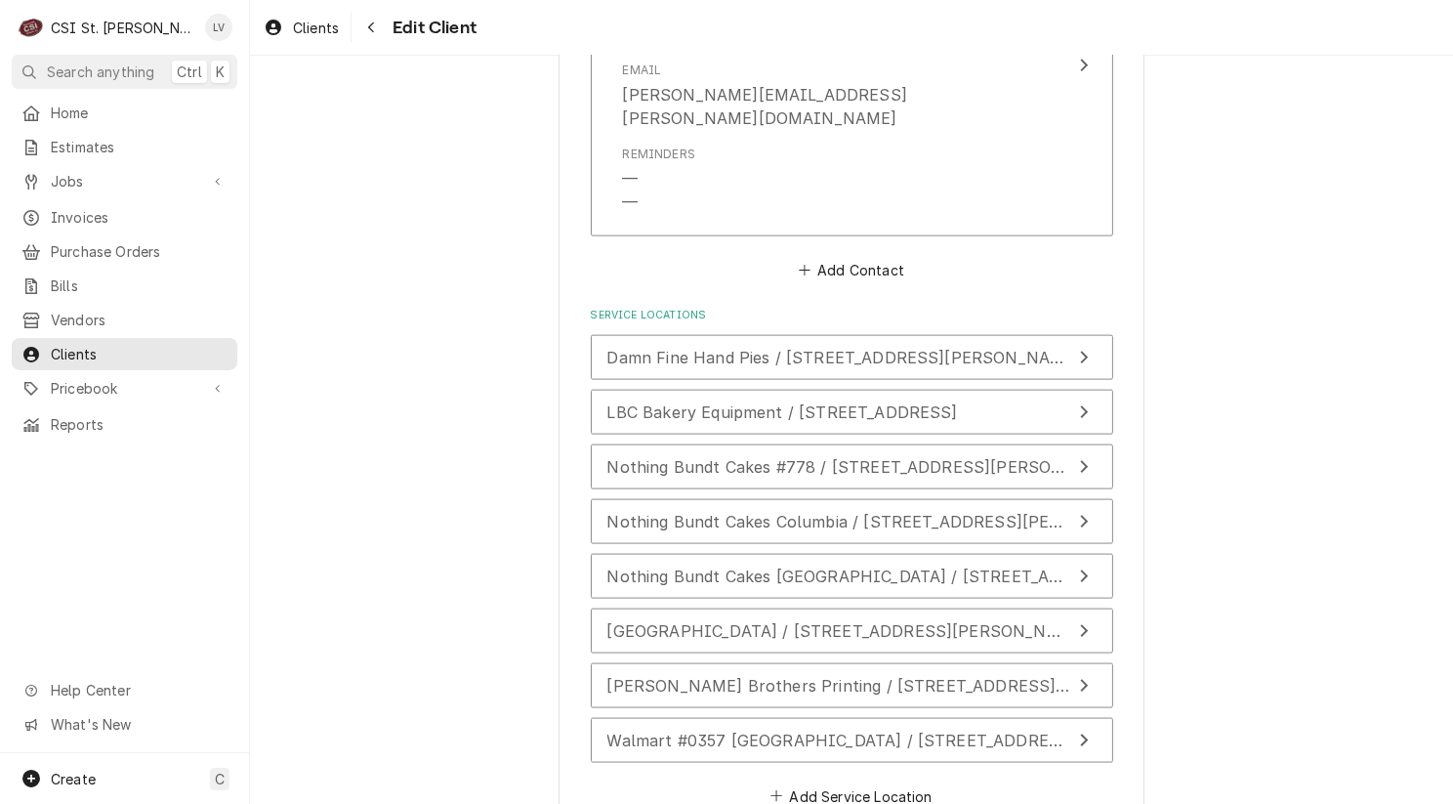
scroll to position [2715, 0]
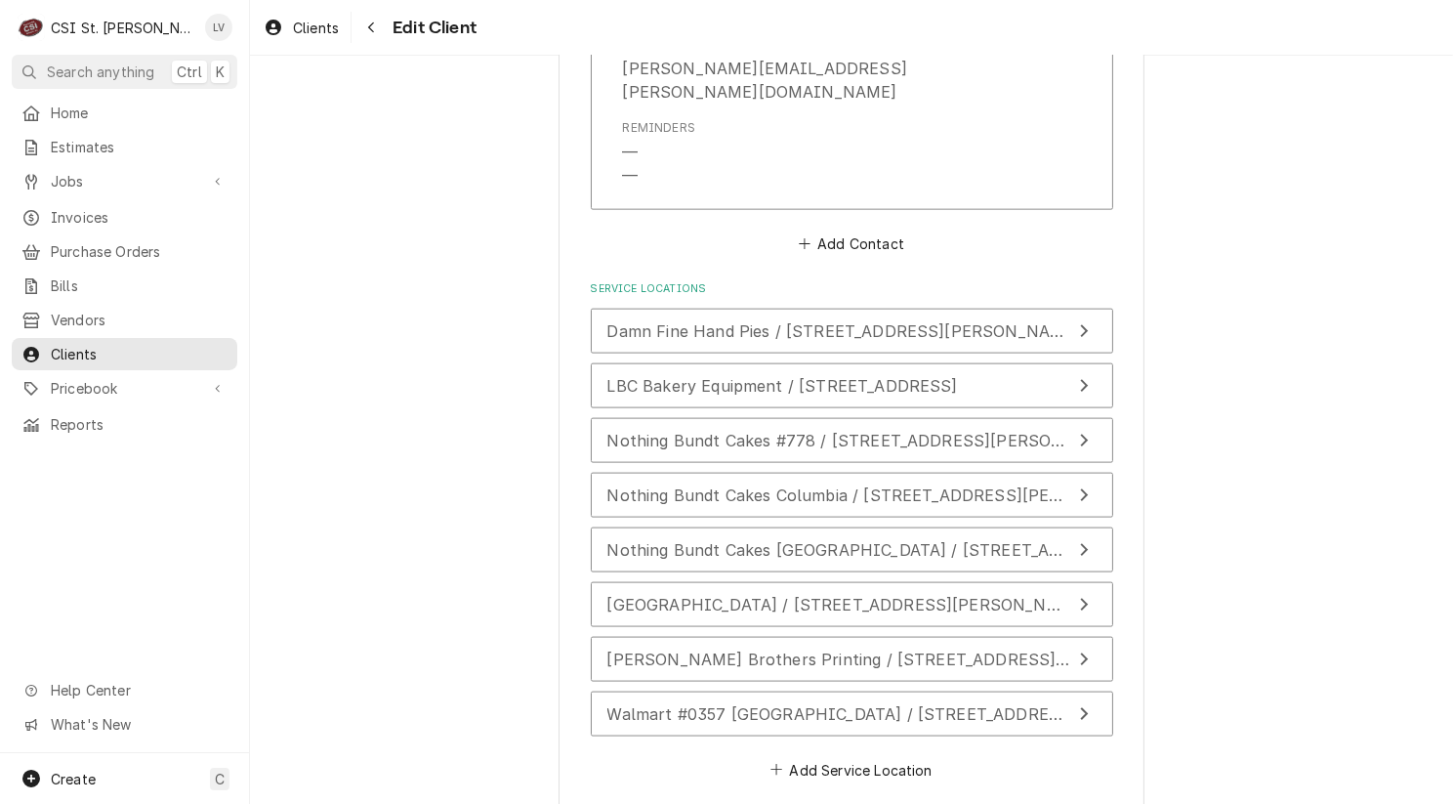
type textarea "x"
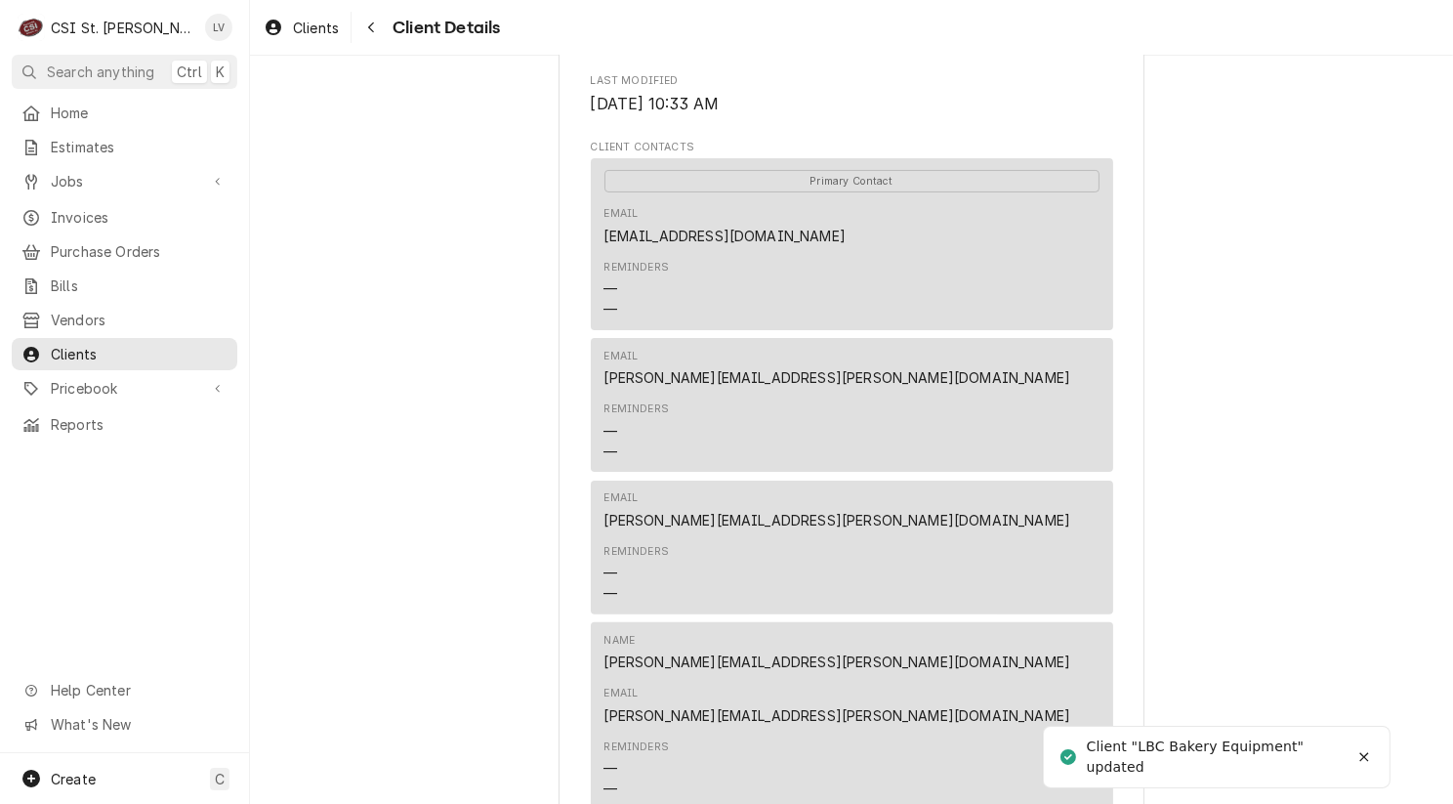
scroll to position [586, 0]
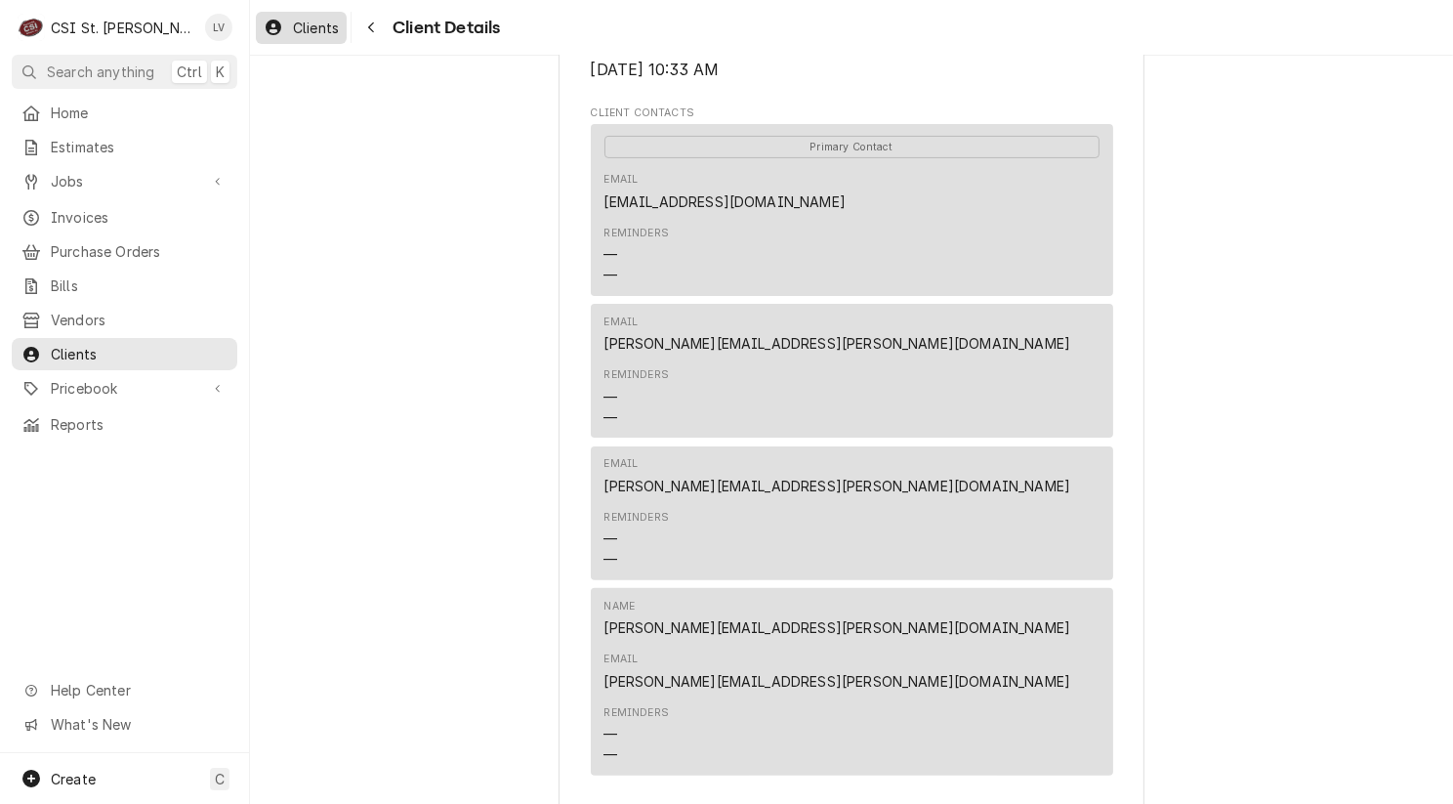
click at [320, 30] on span "Clients" at bounding box center [316, 28] width 46 height 21
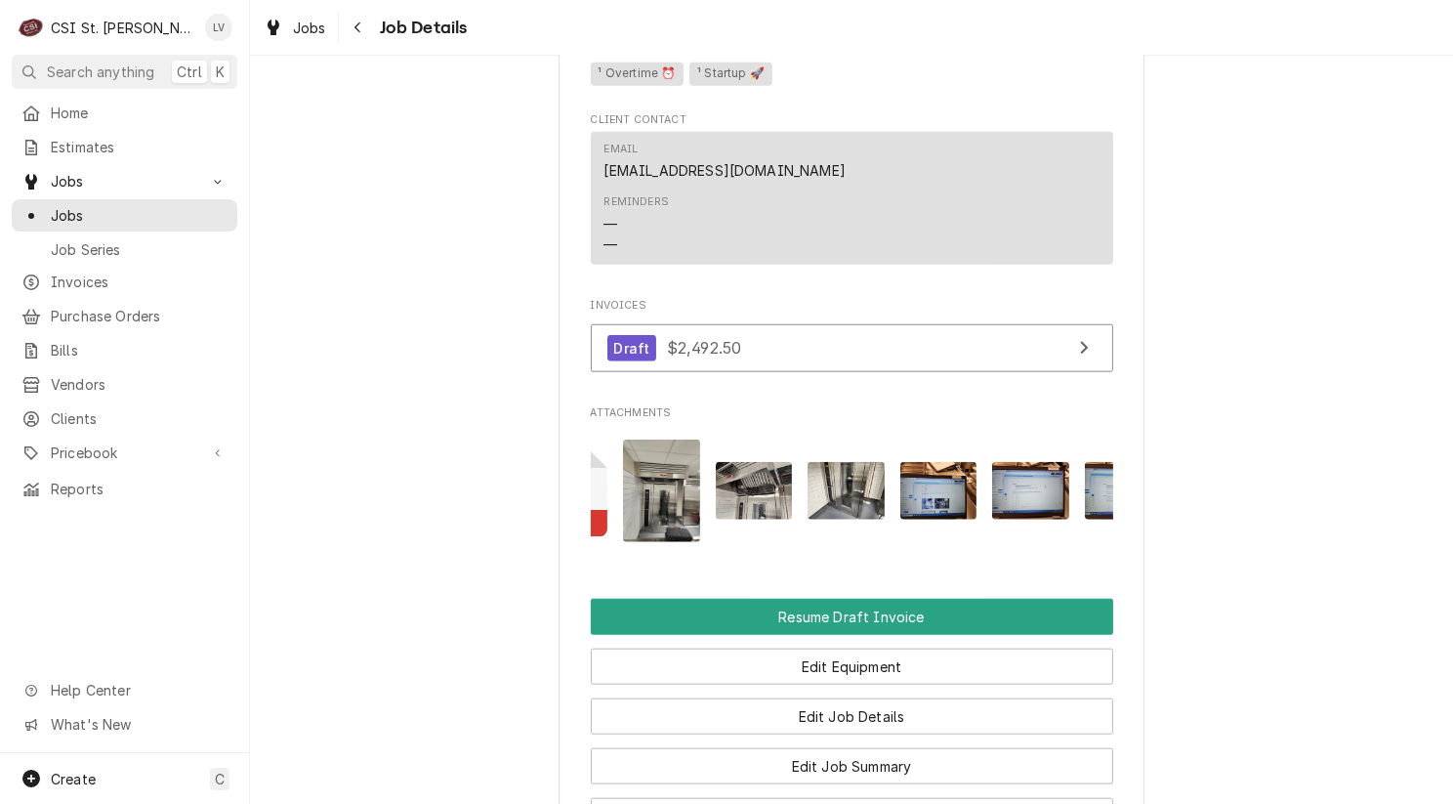
scroll to position [0, 759]
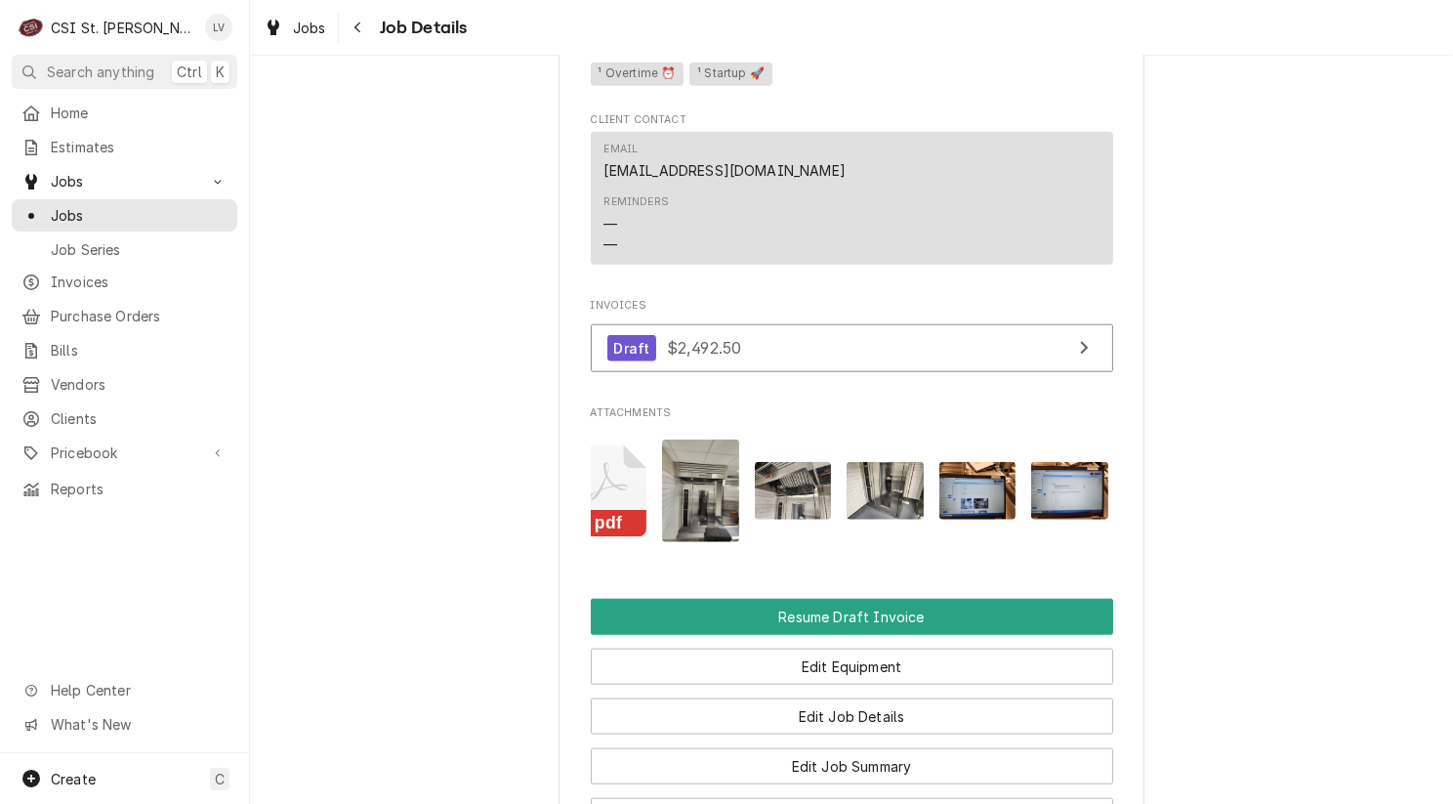
click at [624, 518] on div "pdf" at bounding box center [852, 492] width 522 height 134
click at [622, 511] on rect "Attachments" at bounding box center [608, 524] width 77 height 27
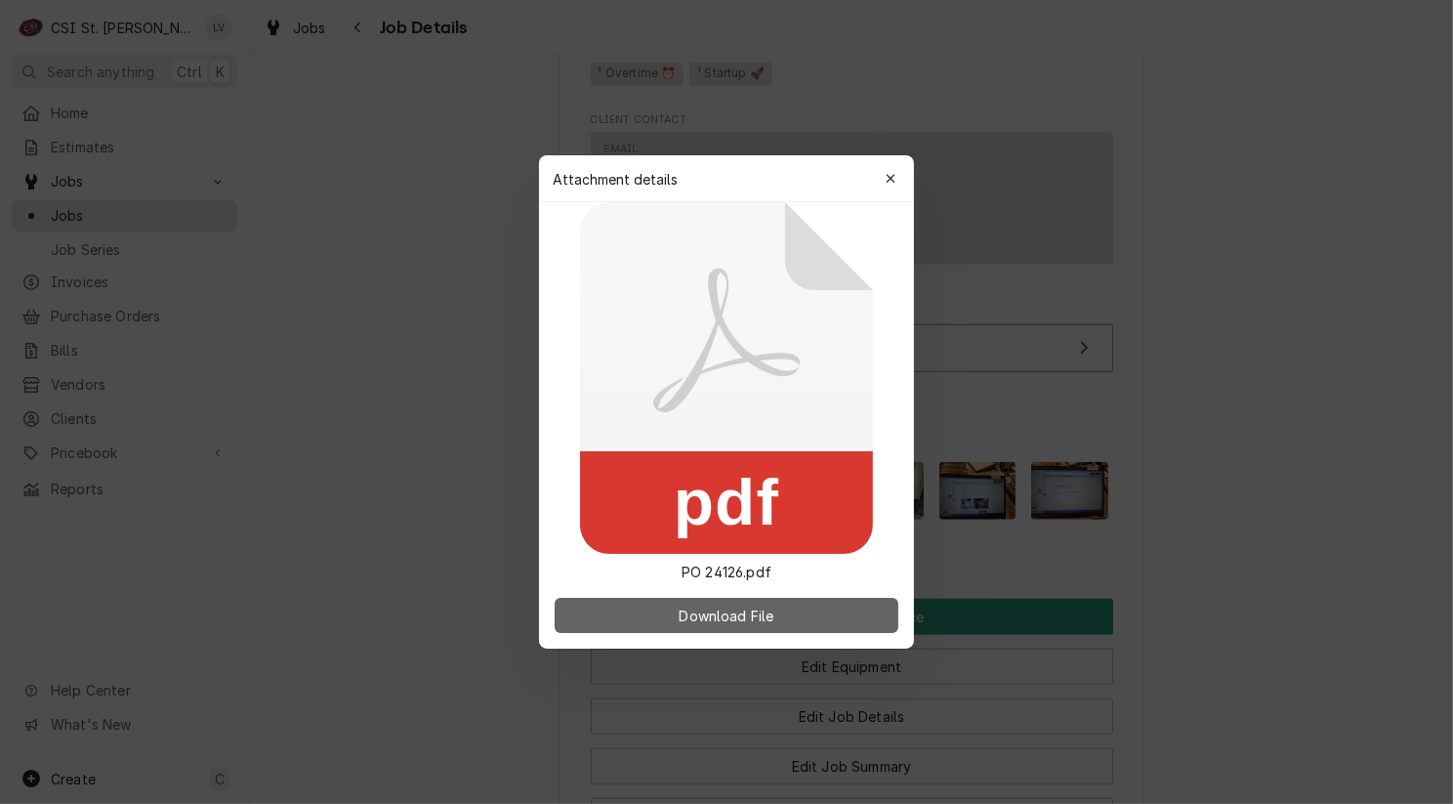
click at [764, 613] on span "Download File" at bounding box center [726, 615] width 103 height 21
click at [1273, 187] on div at bounding box center [726, 402] width 1453 height 804
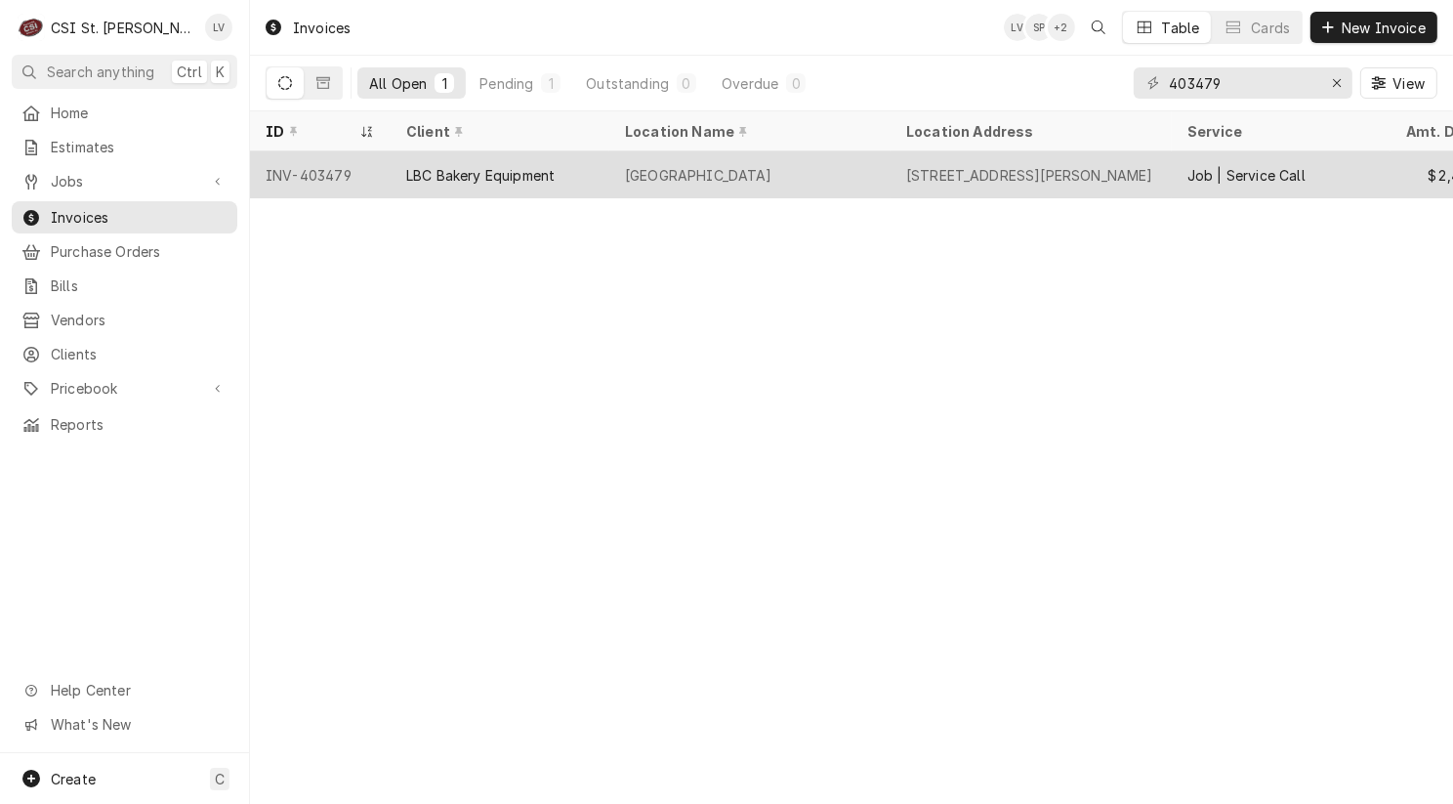
click at [397, 185] on div "LBC Bakery Equipment" at bounding box center [500, 174] width 219 height 47
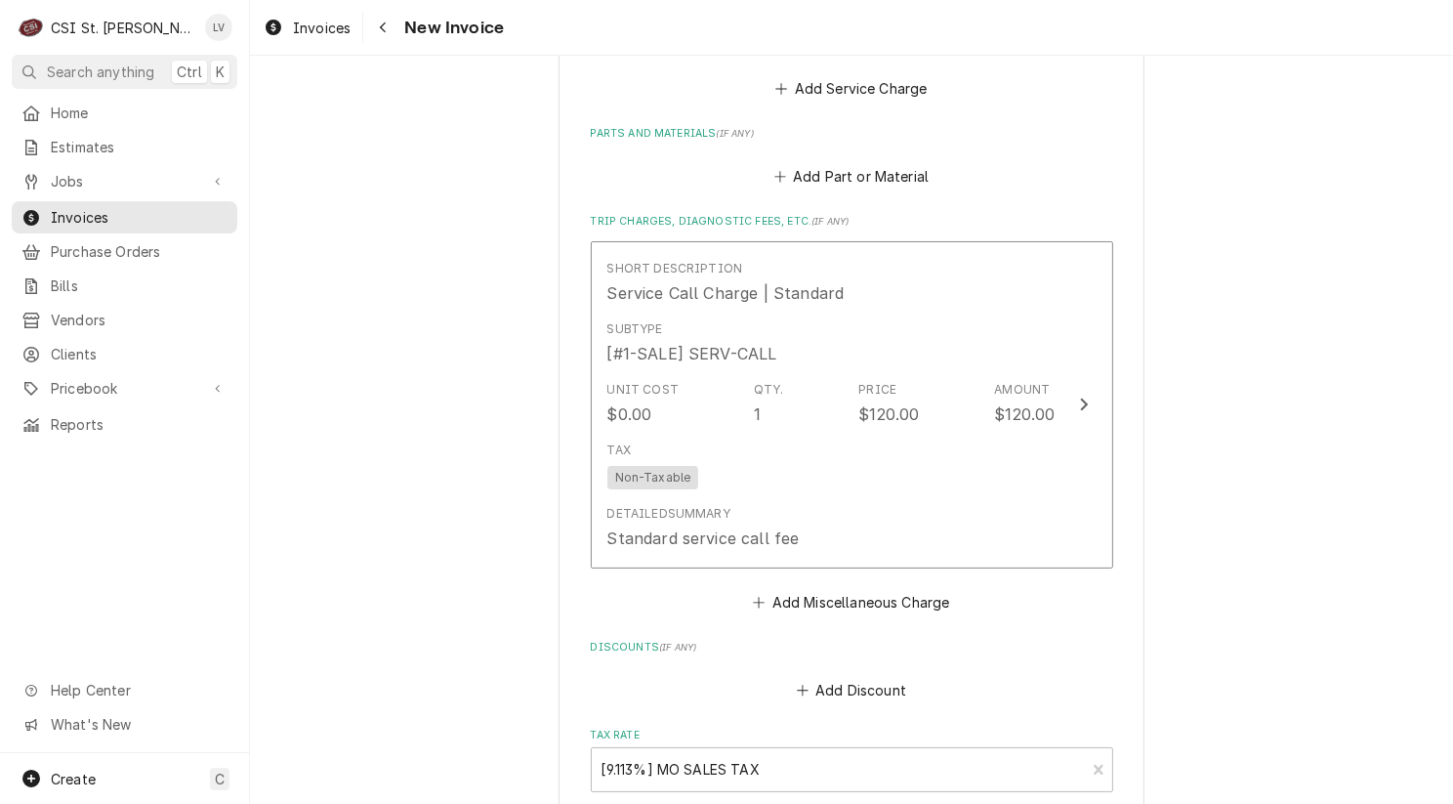
scroll to position [6418, 0]
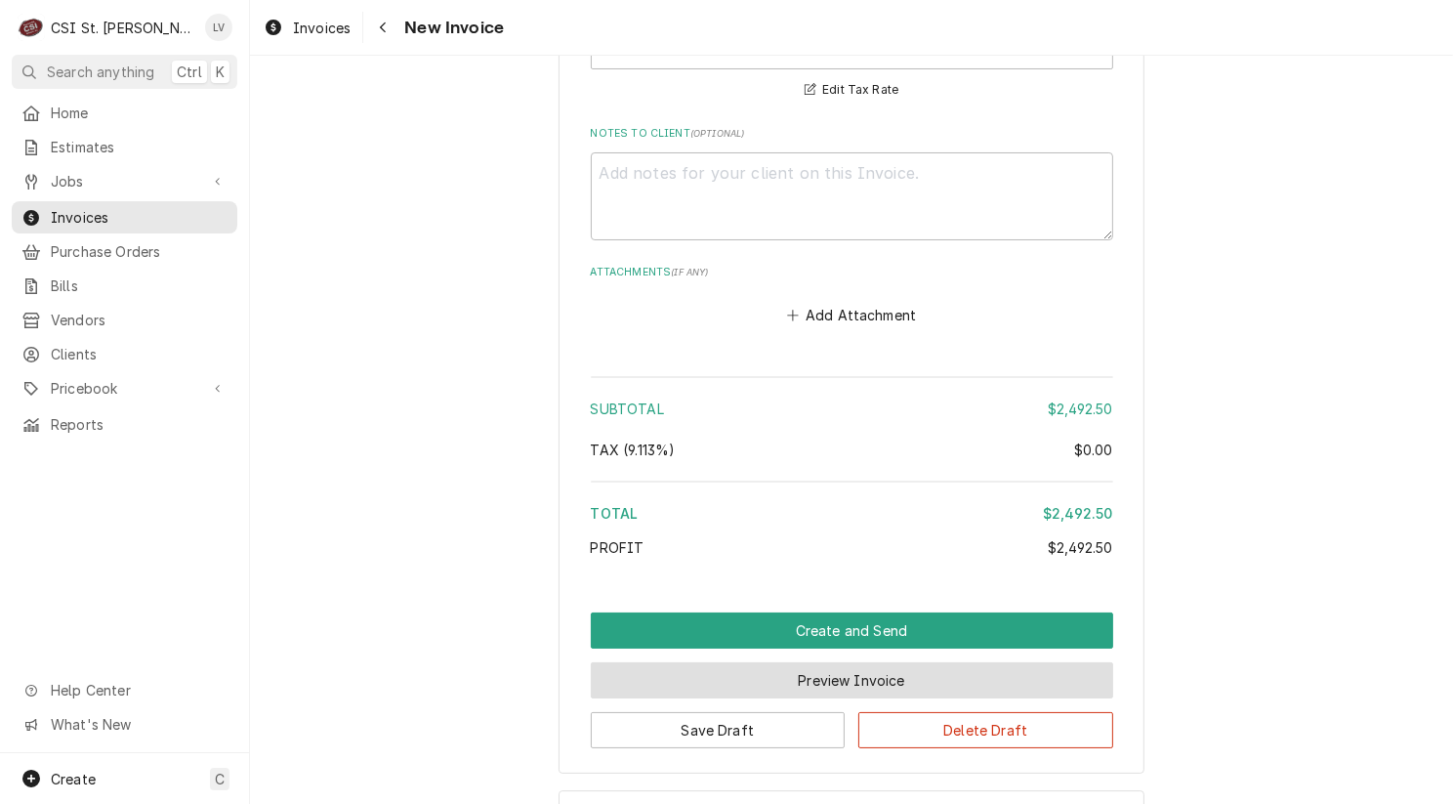
click at [829, 662] on button "Preview Invoice" at bounding box center [852, 680] width 522 height 36
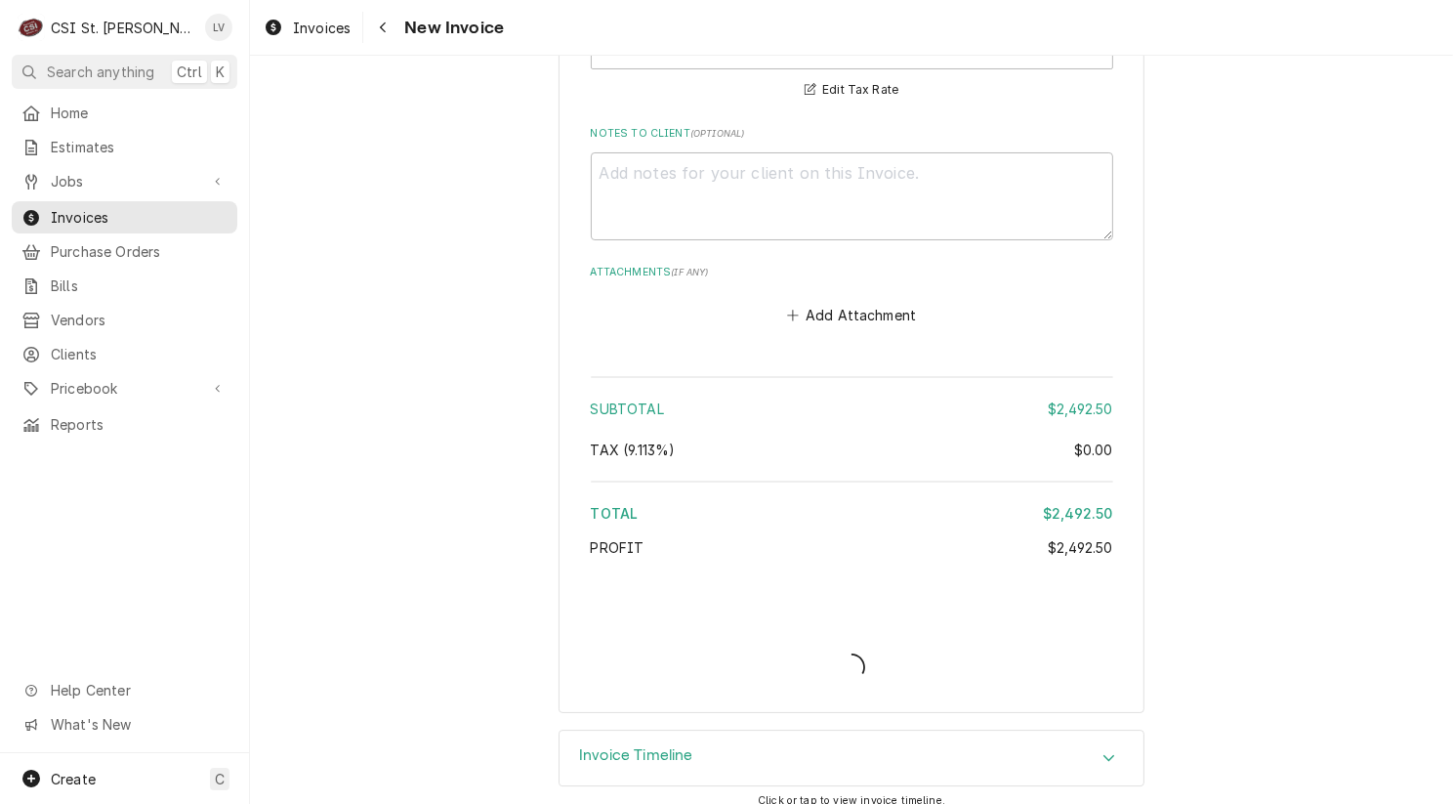
scroll to position [6358, 0]
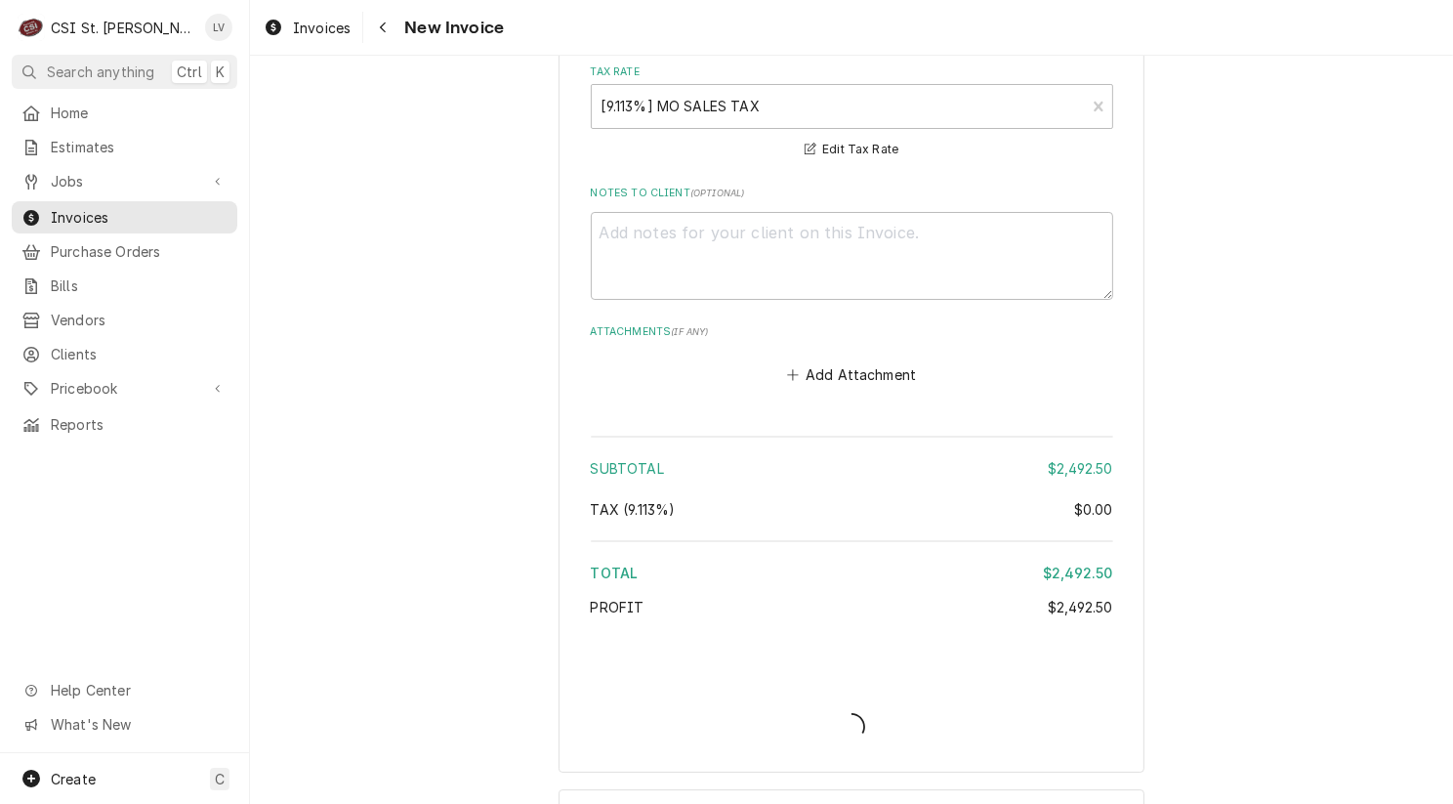
type textarea "x"
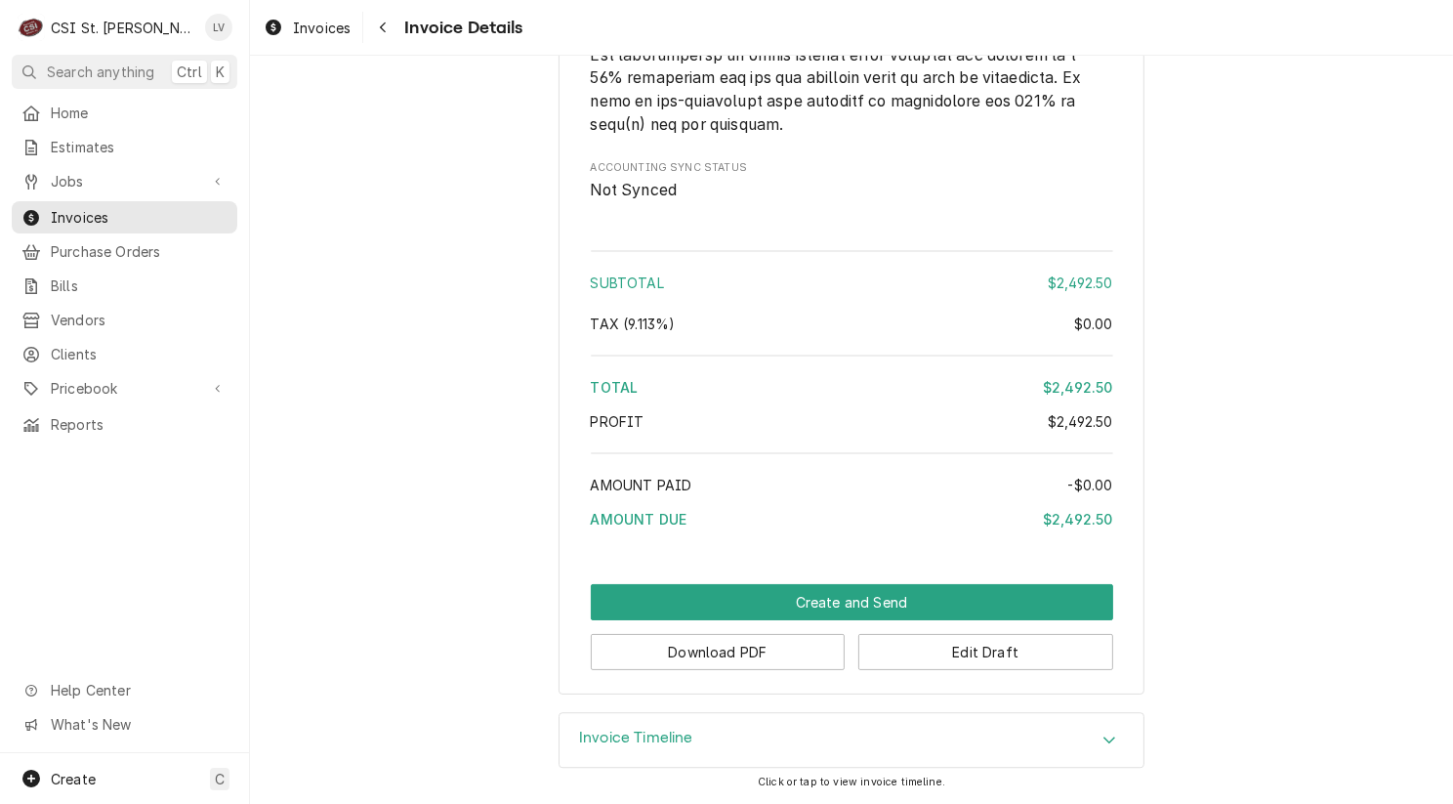
scroll to position [5413, 0]
click at [699, 649] on button "Download PDF" at bounding box center [718, 652] width 255 height 36
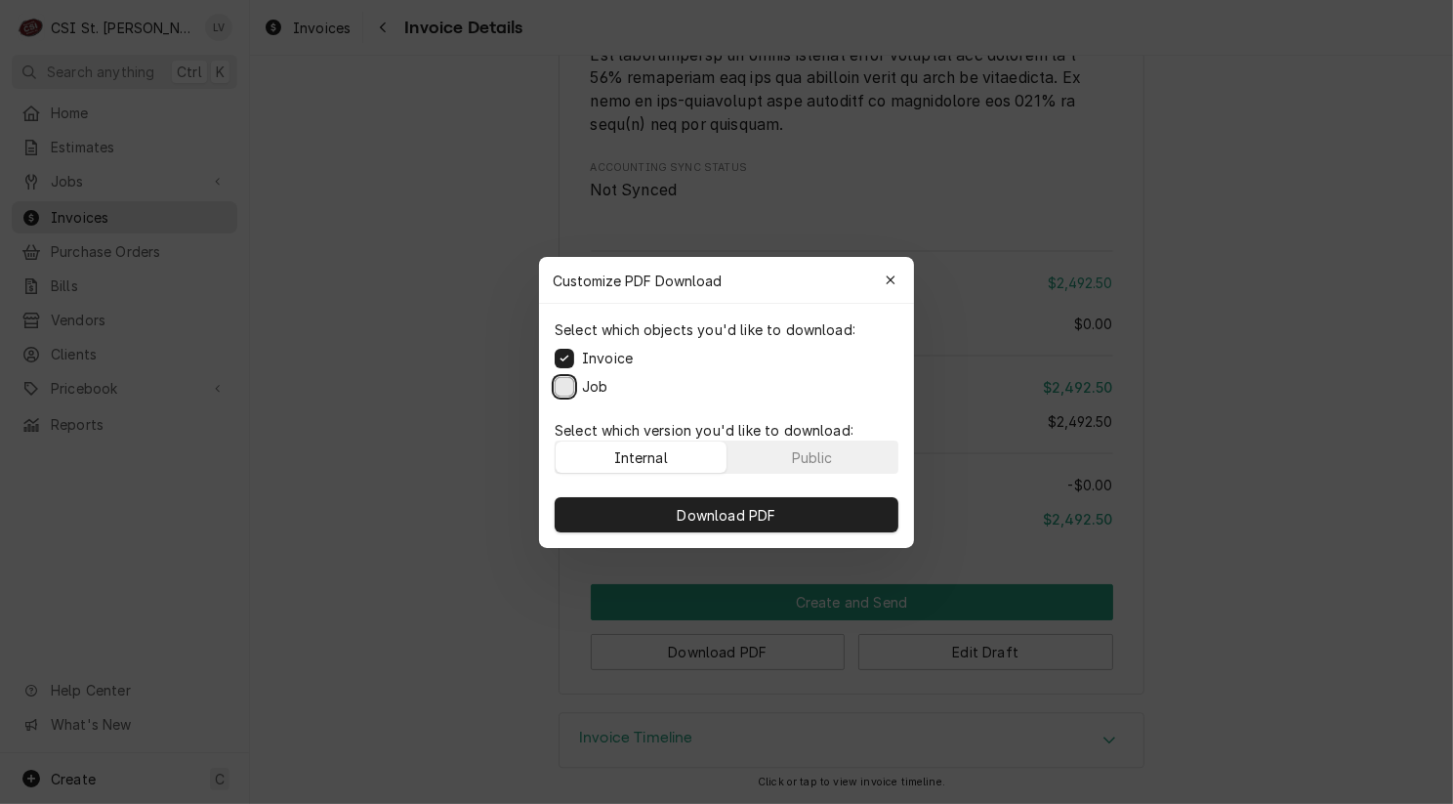
click at [561, 381] on button "Job" at bounding box center [565, 386] width 20 height 20
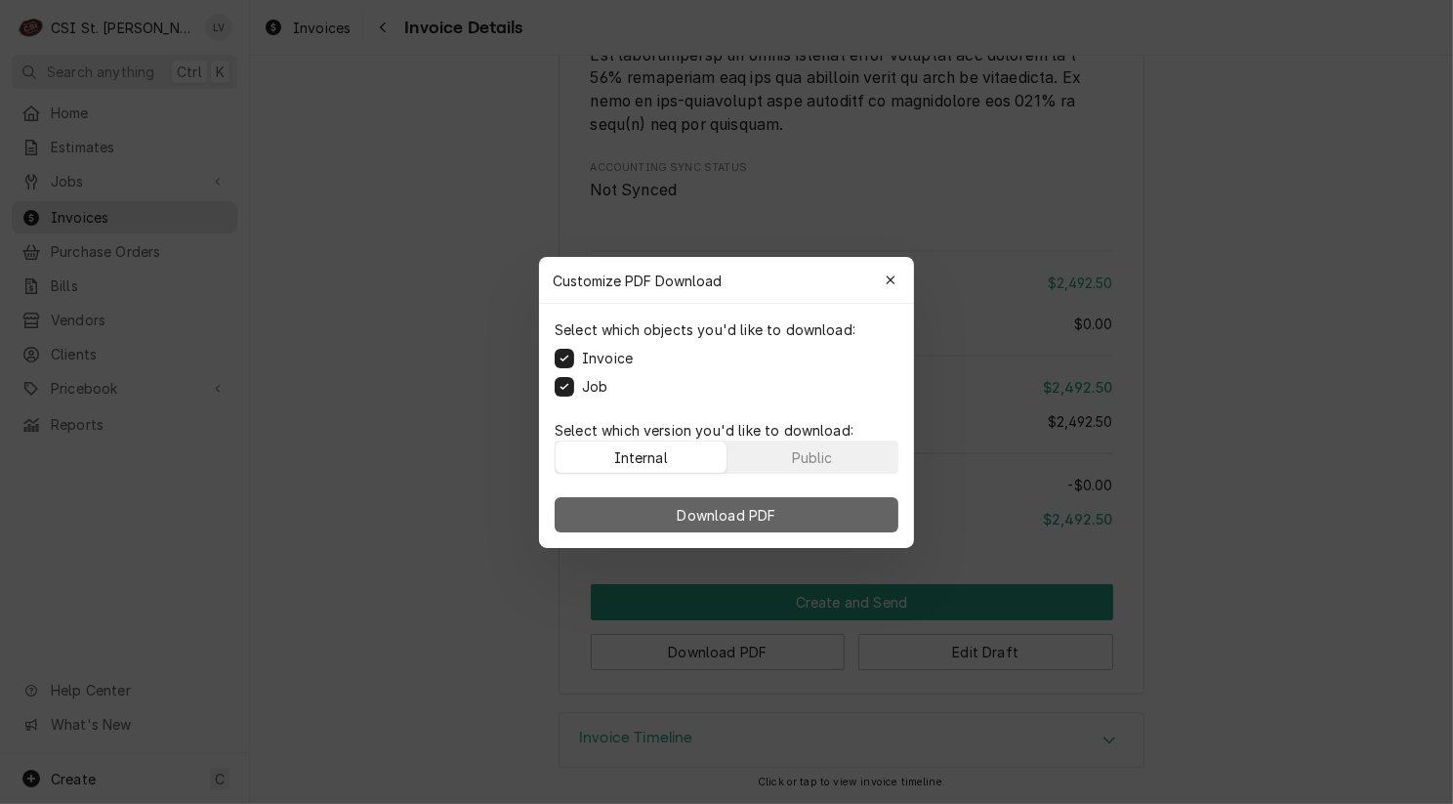
click at [675, 508] on span "Download PDF" at bounding box center [727, 514] width 106 height 21
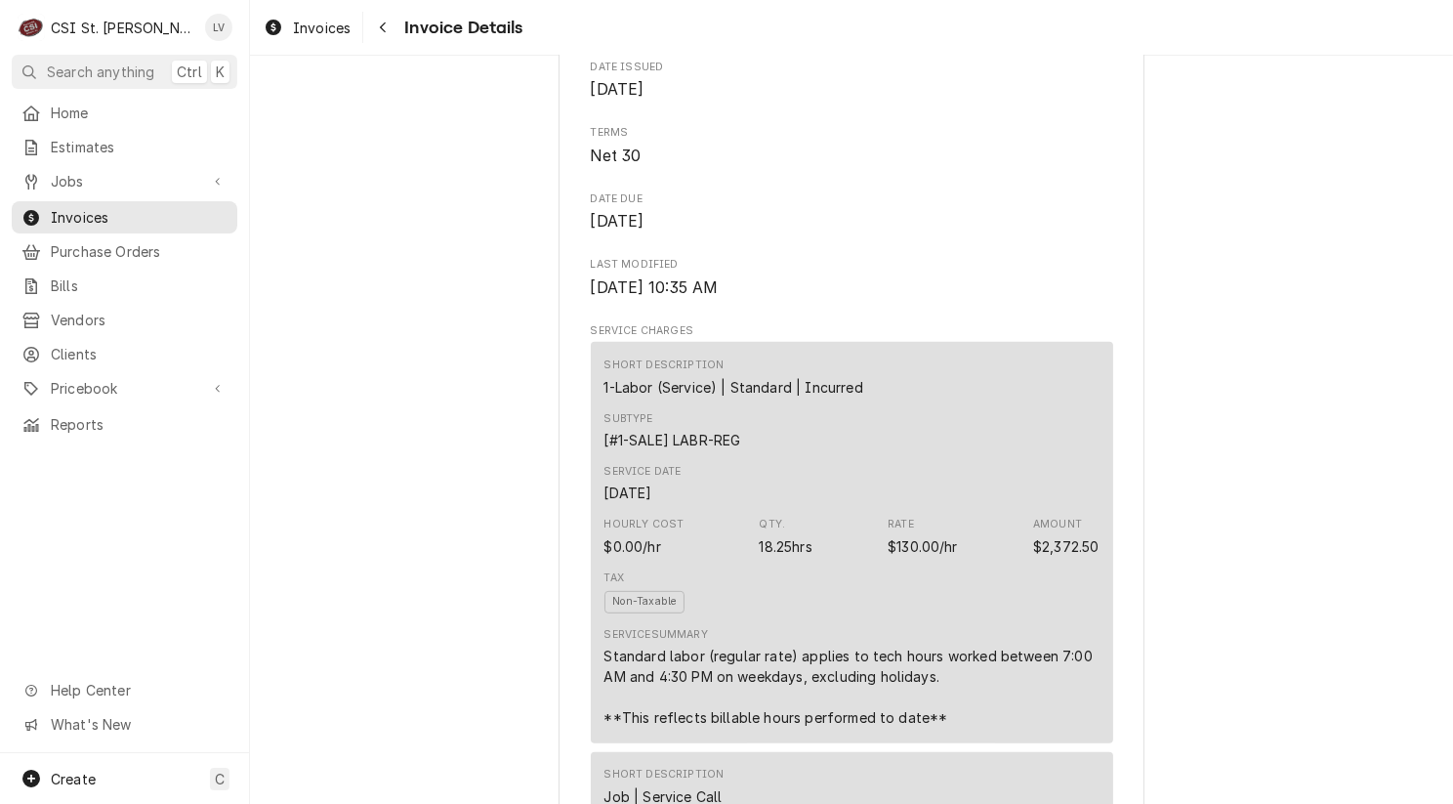
scroll to position [879, 0]
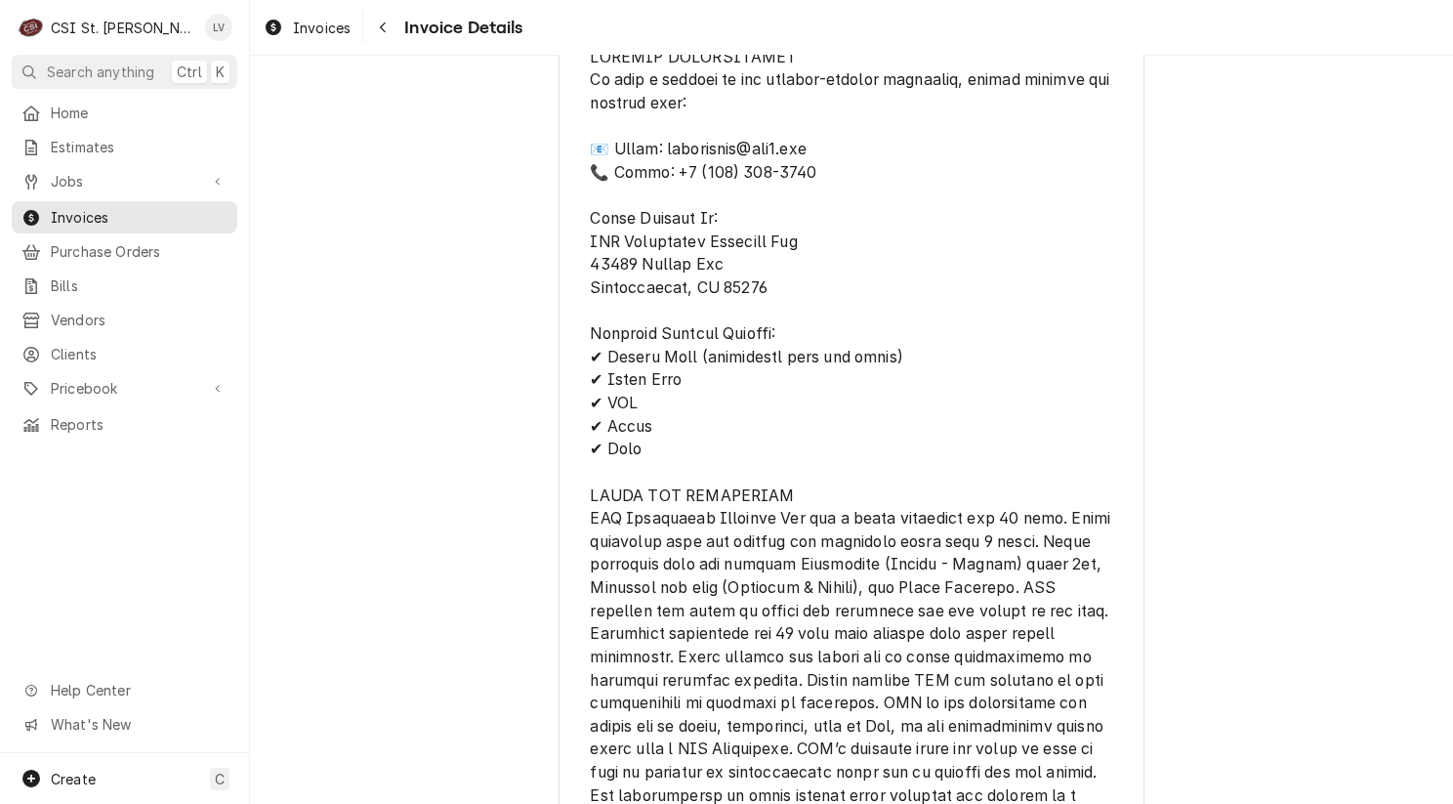
scroll to position [5413, 0]
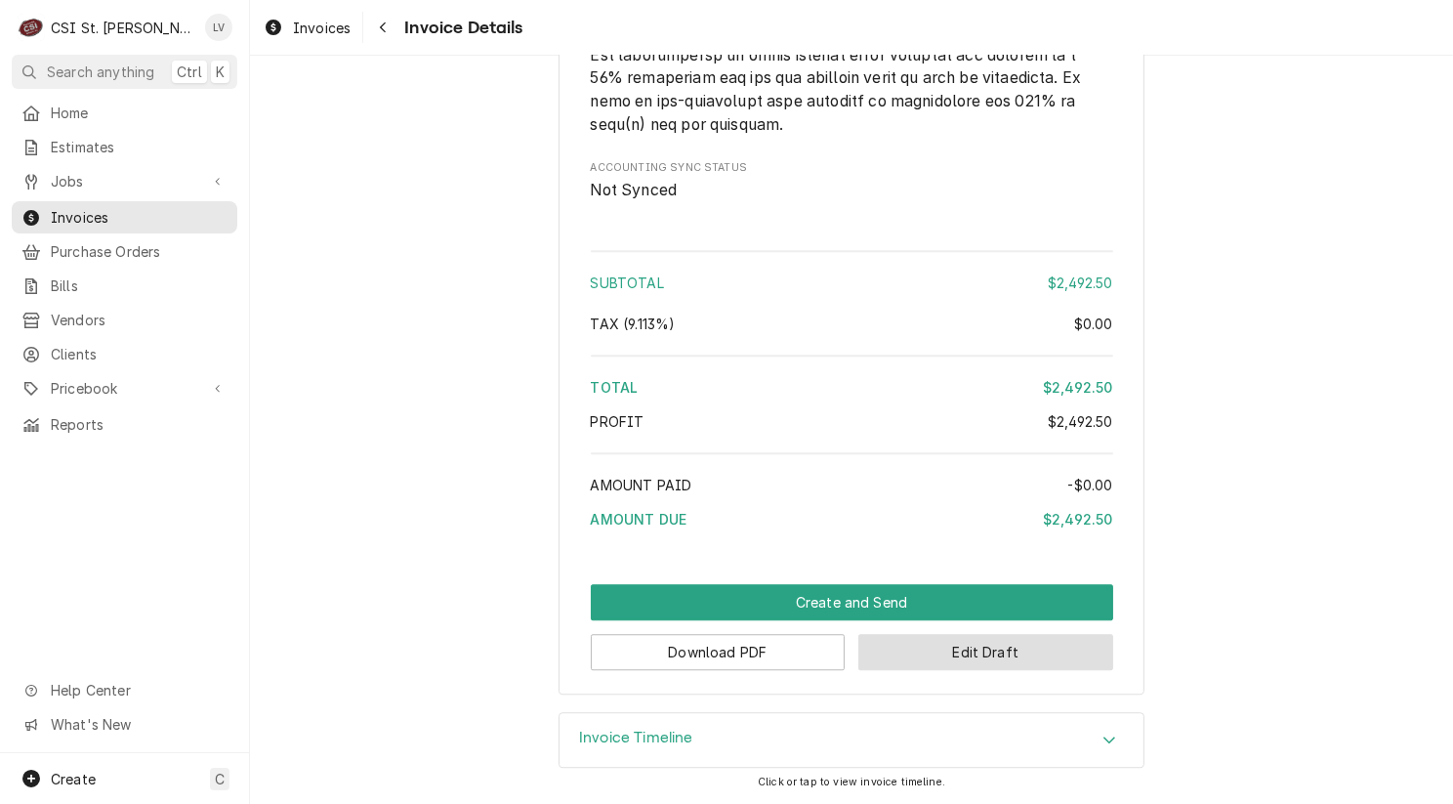
click at [1072, 650] on button "Edit Draft" at bounding box center [985, 652] width 255 height 36
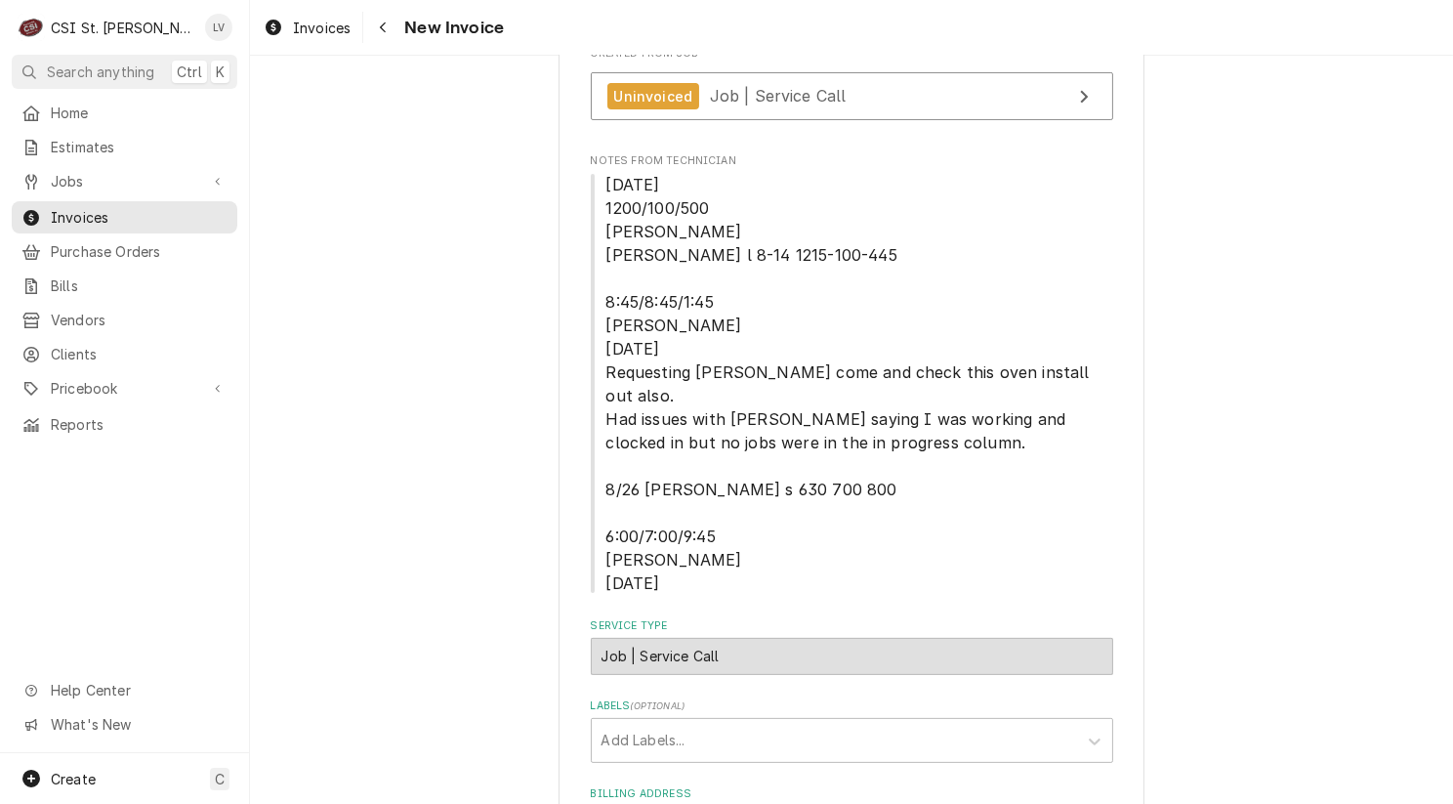
scroll to position [391, 0]
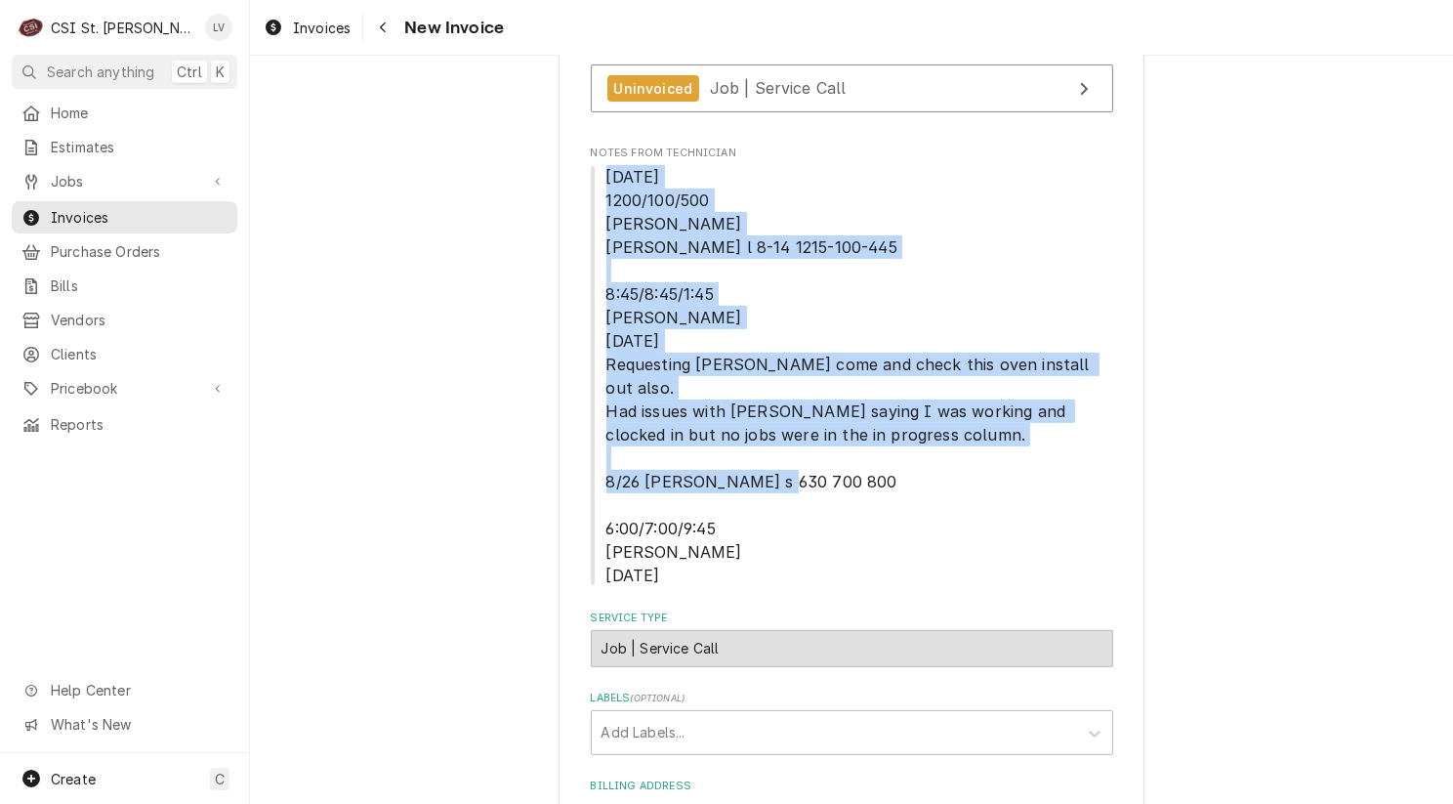
drag, startPoint x: 595, startPoint y: 175, endPoint x: 878, endPoint y: 546, distance: 466.8
click at [878, 546] on span "8/14/25 1200/100/500 Chuck Tom l 8-14 1215-100-445 8:45/8:45/1:45 Ryan B 8/22/2…" at bounding box center [852, 376] width 522 height 422
copy span "8/14/25 1200/100/500 Chuck Tom l 8-14 1215-100-445 8:45/8:45/1:45 Ryan B 8/22/2…"
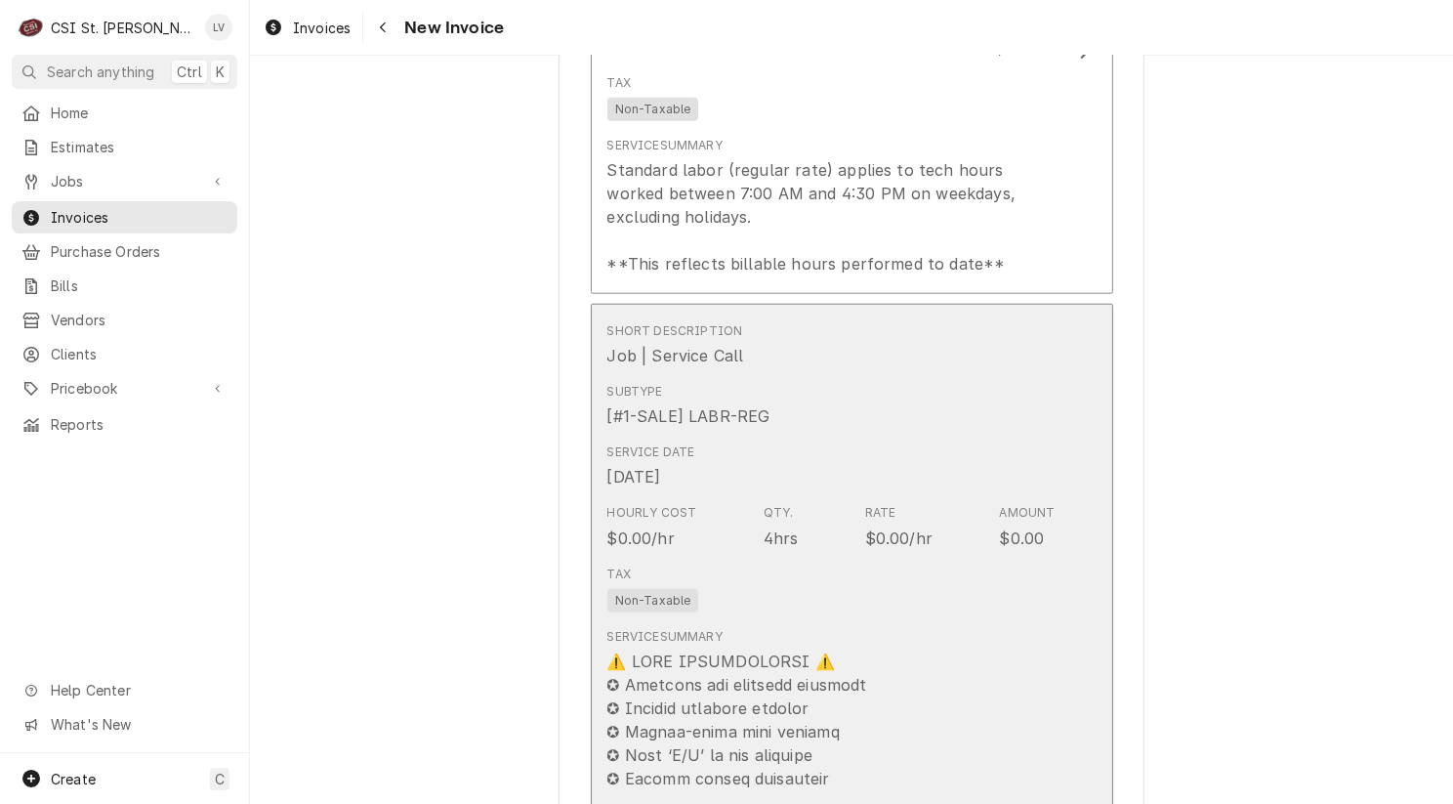
click at [878, 558] on div "Tax Non-Taxable" at bounding box center [831, 589] width 448 height 62
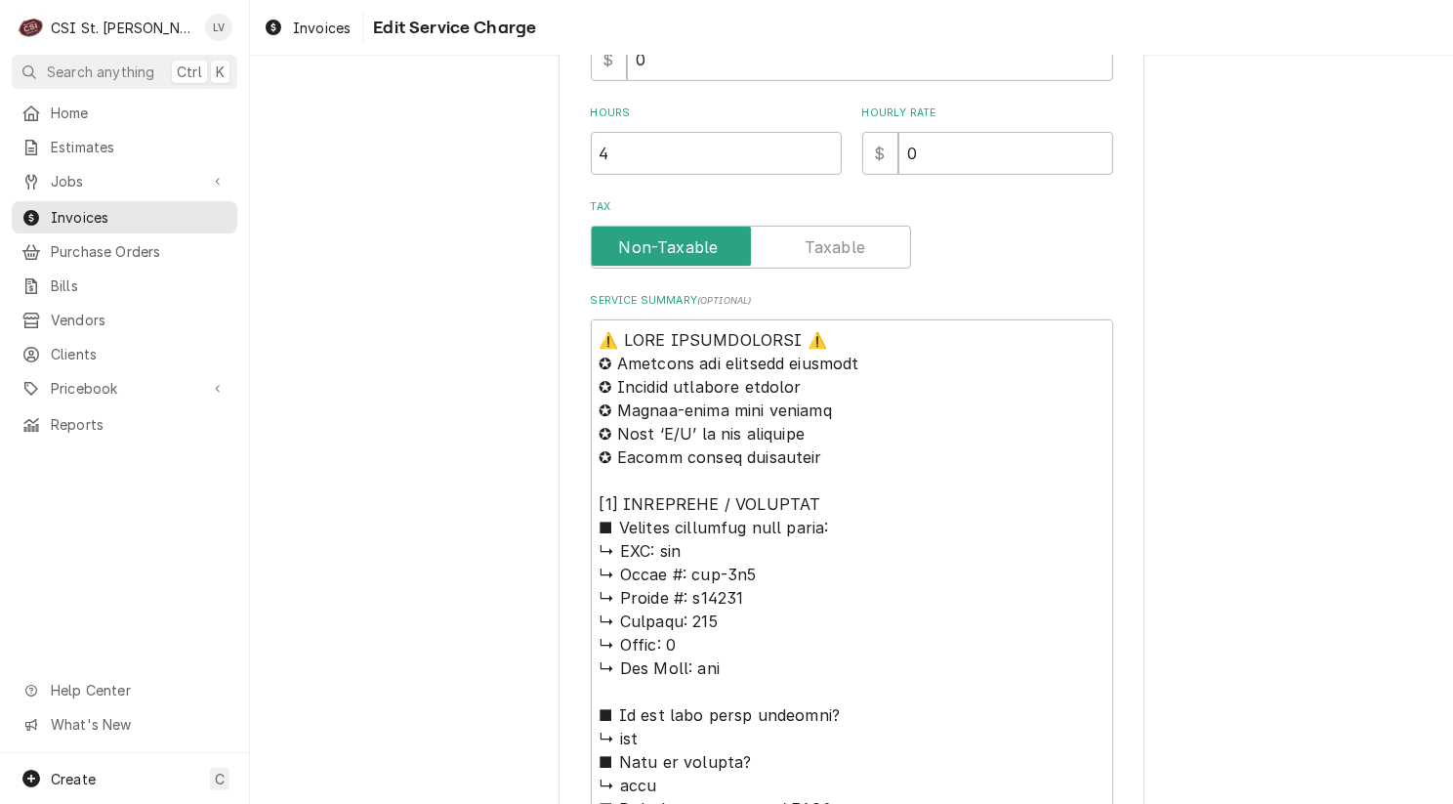
scroll to position [586, 0]
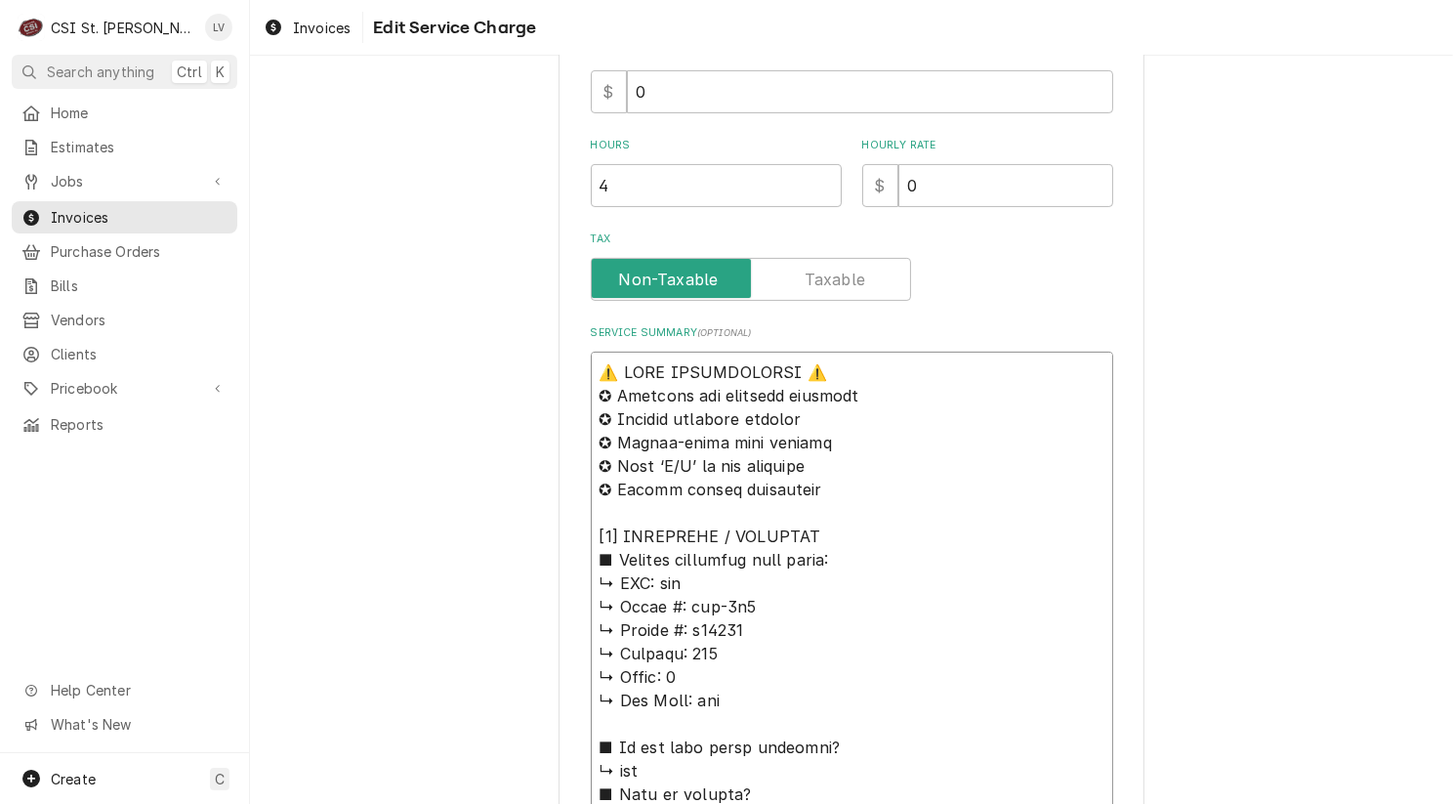
type textarea "x"
type textarea "⚠️ 𝗙𝗢𝗥𝗠 𝗜𝗡𝗦𝗧𝗥𝗨𝗖𝗧𝗜𝗢𝗡𝗦 ⚠️ ✪ 𝗖𝗼𝗺𝗽𝗹𝗲𝘁𝗲 𝗮𝗹𝗹 𝗿𝗲𝗹𝗲𝘃𝗮𝗻𝘁 𝘀𝗲𝗰𝘁𝗶𝗼𝗻𝘀 ✪ 𝗣𝗿𝗼𝘃𝗶𝗱𝗲 𝗱𝗲𝘁𝗮𝗶𝗹𝗲𝗱 𝗮𝗻𝘀…"
type textarea "x"
type textarea "⚠️ 𝗙𝗢𝗥𝗠 𝗜𝗡𝗦𝗧𝗥𝗨𝗖𝗧𝗜𝗢𝗡𝗦 ⚠️ ✪ 𝗖𝗼𝗺𝗽𝗹𝗲𝘁𝗲 𝗮𝗹𝗹 𝗿𝗲𝗹𝗲𝘃𝗮𝗻𝘁 𝘀𝗲𝗰𝘁𝗶𝗼𝗻𝘀 ✪ 𝗣𝗿𝗼𝘃𝗶𝗱𝗲 𝗱𝗲𝘁𝗮𝗶𝗹𝗲𝗱 𝗮𝗻𝘀…"
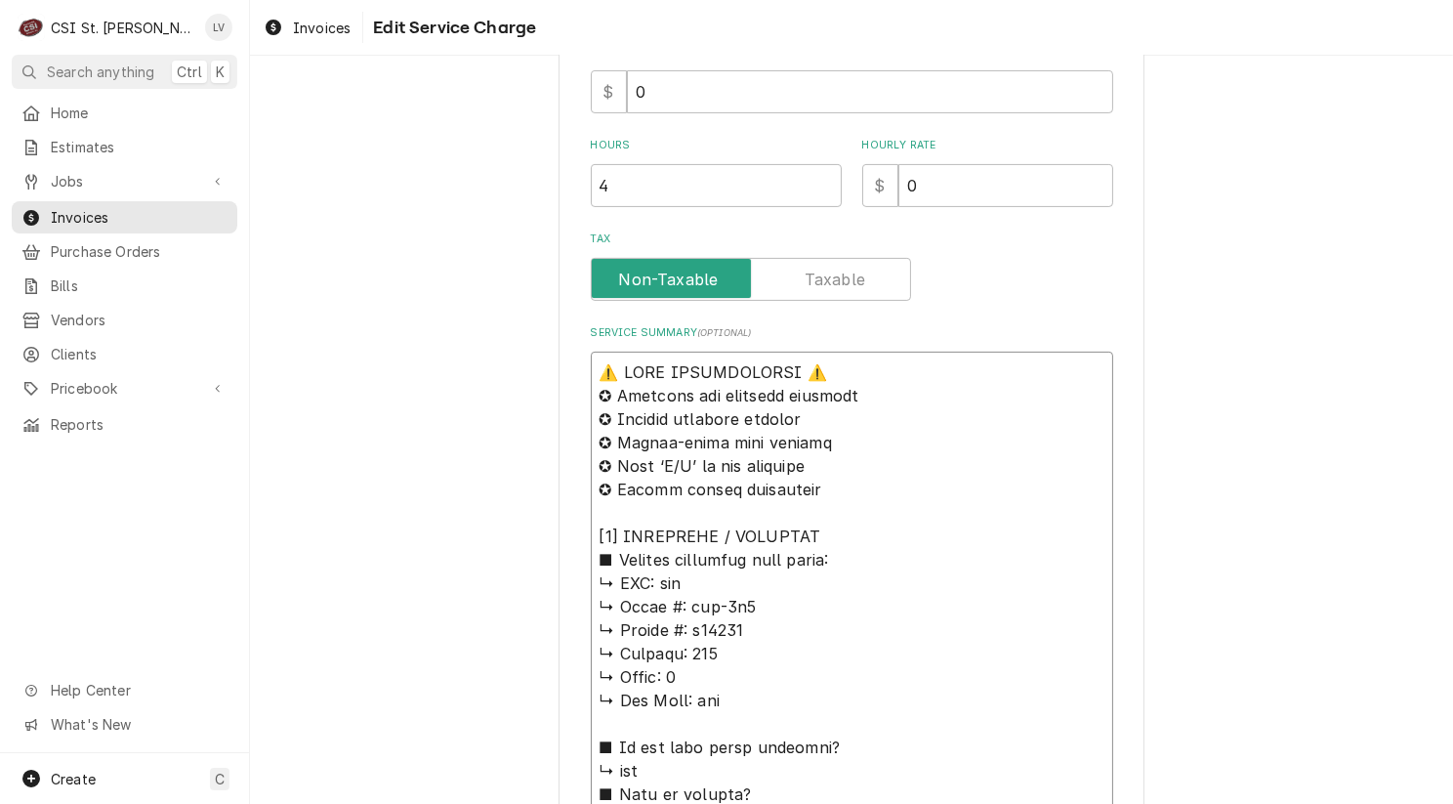
type textarea "x"
type textarea "⚠️ 𝗙𝗢𝗥𝗠 𝗜𝗡𝗦𝗧𝗥𝗨𝗖𝗧𝗜𝗢𝗡𝗦 ⚠️ ✪ 𝗖𝗼𝗺𝗽𝗹𝗲𝘁𝗲 𝗮𝗹𝗹 𝗿𝗲𝗹𝗲𝘃𝗮𝗻𝘁 𝘀𝗲𝗰𝘁𝗶𝗼𝗻𝘀 ✪ 𝗣𝗿𝗼𝘃𝗶𝗱𝗲 𝗱𝗲𝘁𝗮𝗶𝗹𝗲𝗱 𝗮𝗻𝘀…"
type textarea "x"
type textarea "⚠️ 𝗙𝗢𝗥𝗠 𝗜𝗡𝗦𝗧𝗥𝗨𝗖𝗧𝗜𝗢𝗡𝗦 ⚠️ ✪ 𝗖𝗼𝗺𝗽𝗹𝗲𝘁𝗲 𝗮𝗹𝗹 𝗿𝗲𝗹𝗲𝘃𝗮𝗻𝘁 𝘀𝗲𝗰𝘁𝗶𝗼𝗻𝘀 ✪ 𝗣𝗿𝗼𝘃𝗶𝗱𝗲 𝗱𝗲𝘁𝗮𝗶𝗹𝗲𝗱 𝗮𝗻𝘀…"
paste textarea "8/14/25 1200/100/500 Chuck Tom l 8-14 1215-100-445 8:45/8:45/1:45 Ryan B 8/22/2…"
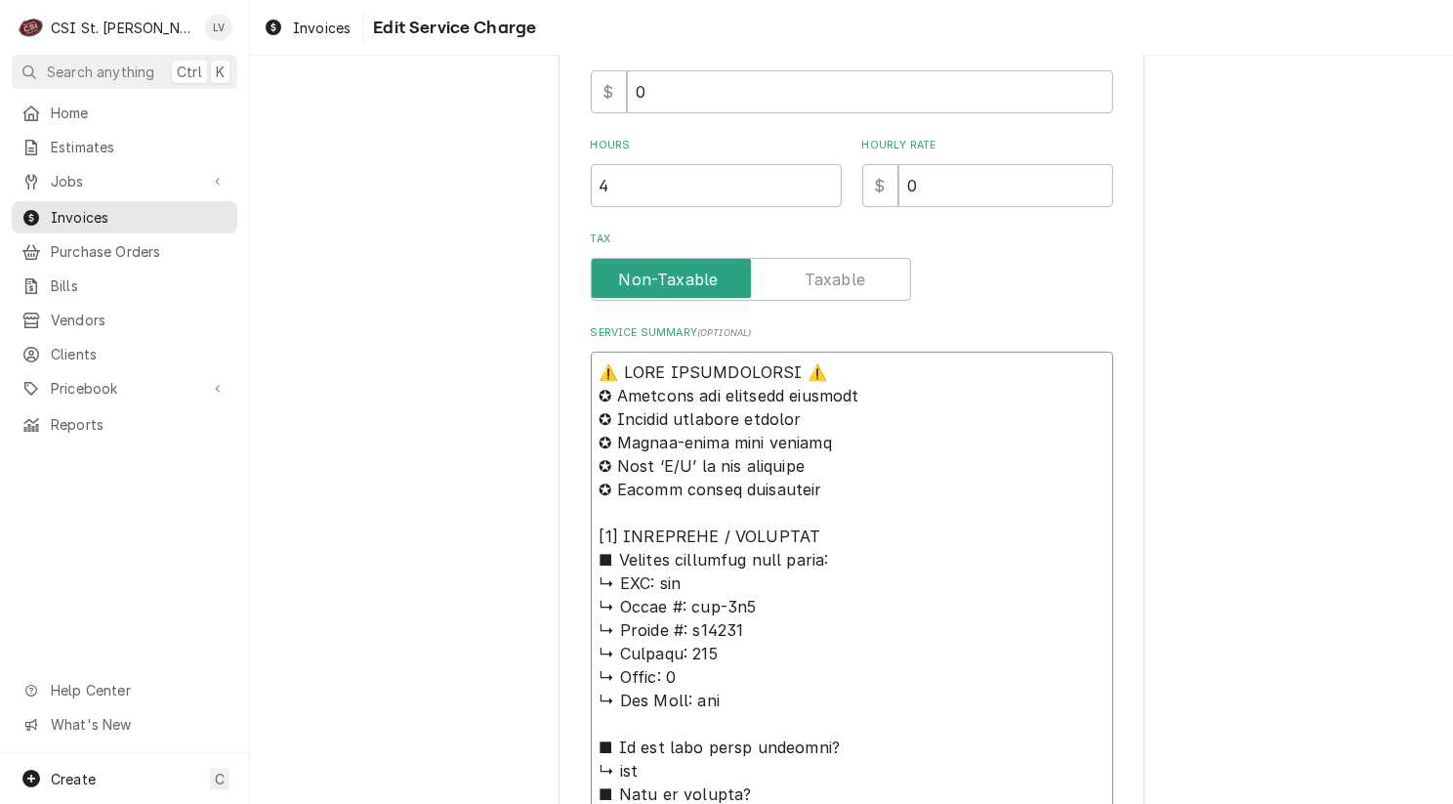
type textarea "x"
type textarea "8/14/25 1200/100/500 Chuck Tom l 8-14 1215-100-445 8:45/8:45/1:45 Ryan B 8/22/2…"
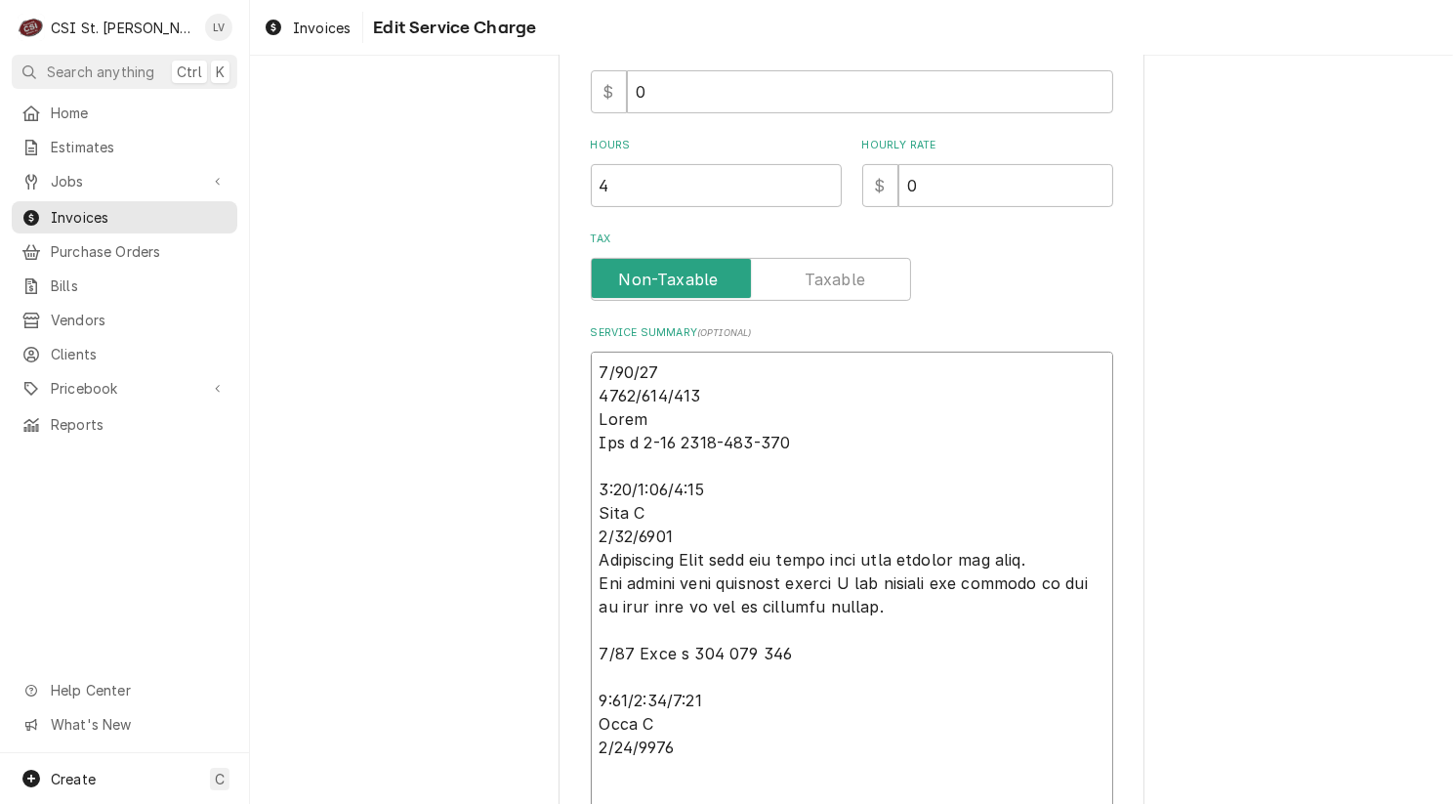
scroll to position [44, 0]
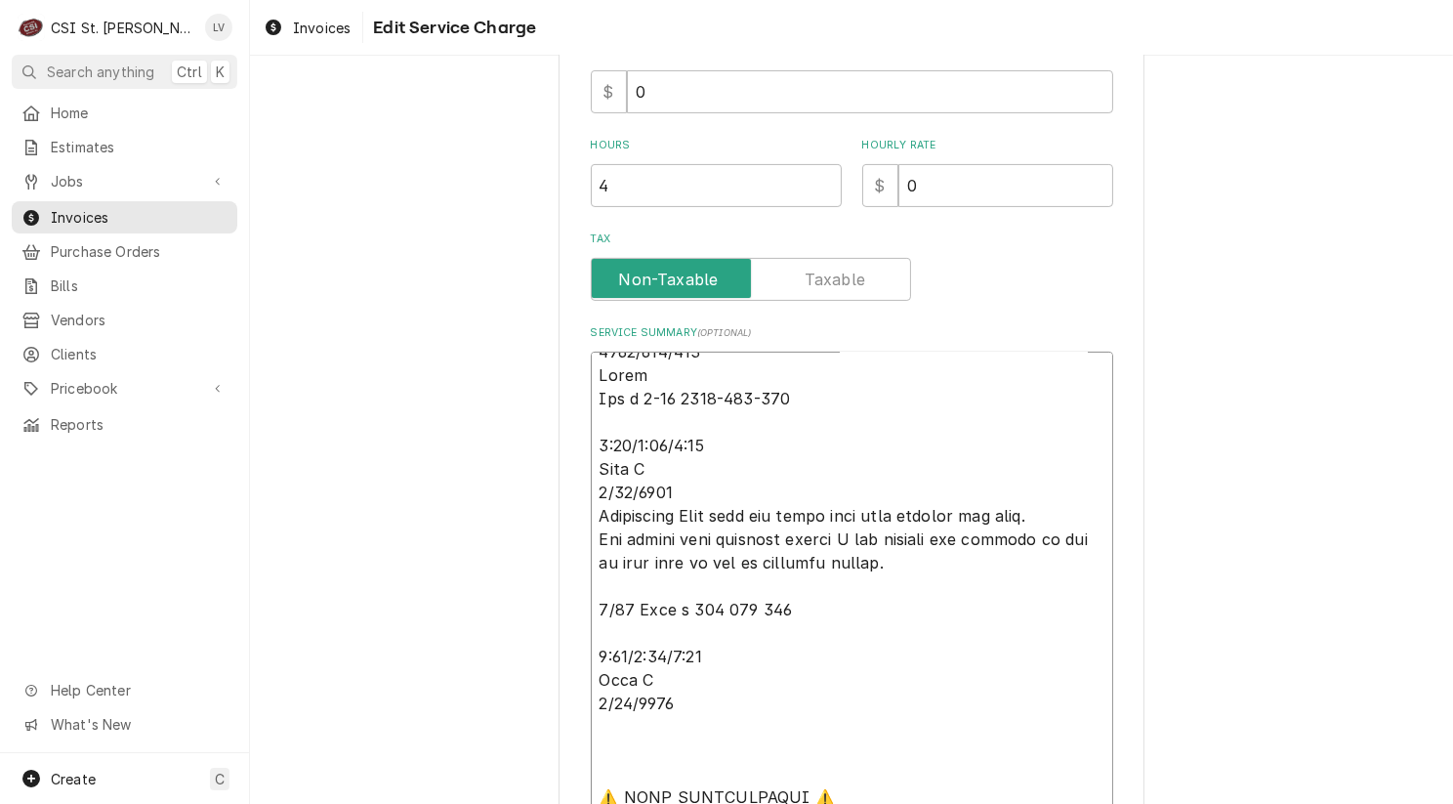
type textarea "x"
type textarea "8/14/25 1200/100/500 Chuck Tom l 8-14 1215-100-445 8:45/8:45/1:45 Ryan B 8/22/2…"
type textarea "x"
type textarea "8/14/25 1200/100/500 Chuck Tom l 8-14 1215-100-445 8:45/8:45/1:45 Ryan B 8/22/2…"
type textarea "x"
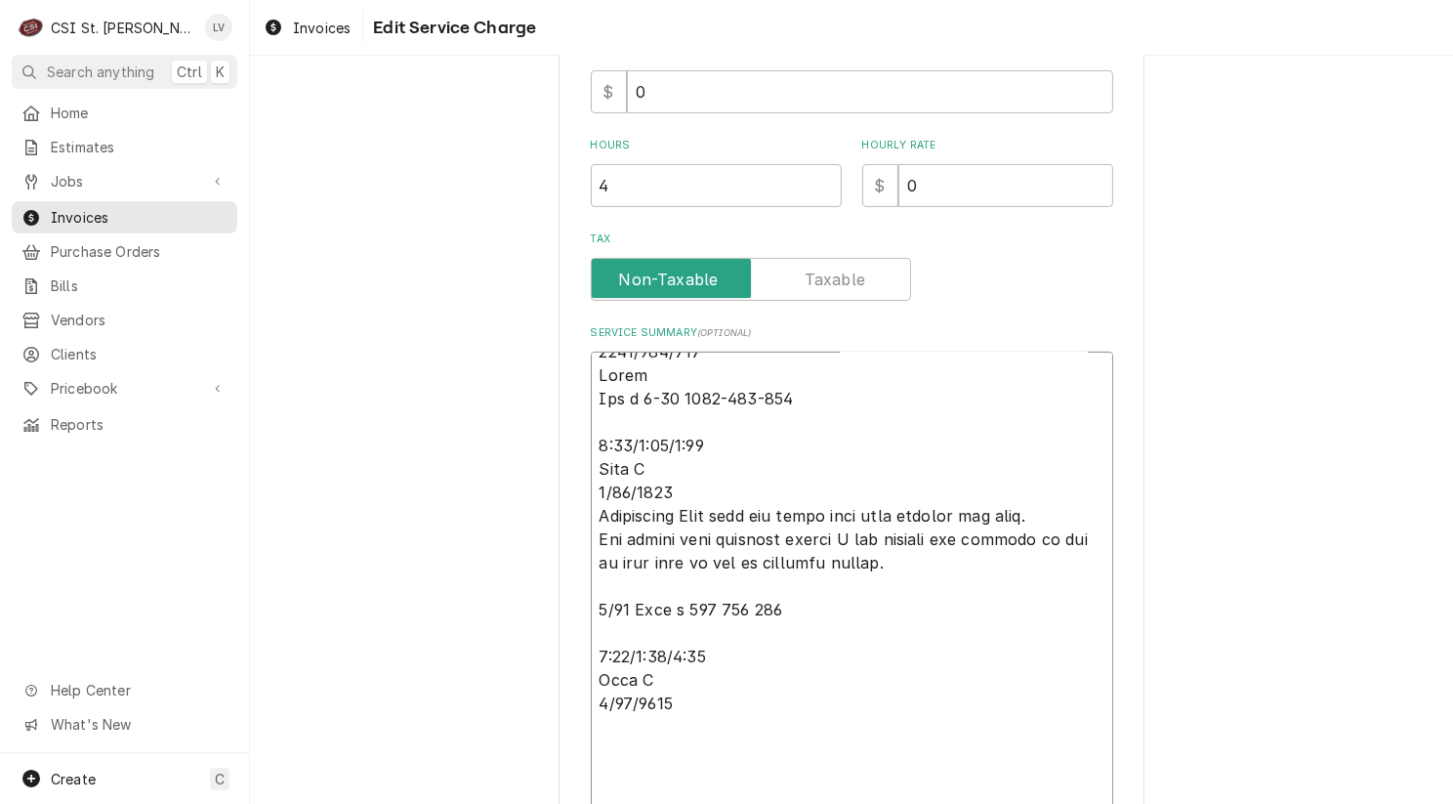
type textarea "8/14/25 1200/100/500 Chuck Tom l 8-14 1215-100-445 8:45/8:45/1:45 Ryan B 8/22/2…"
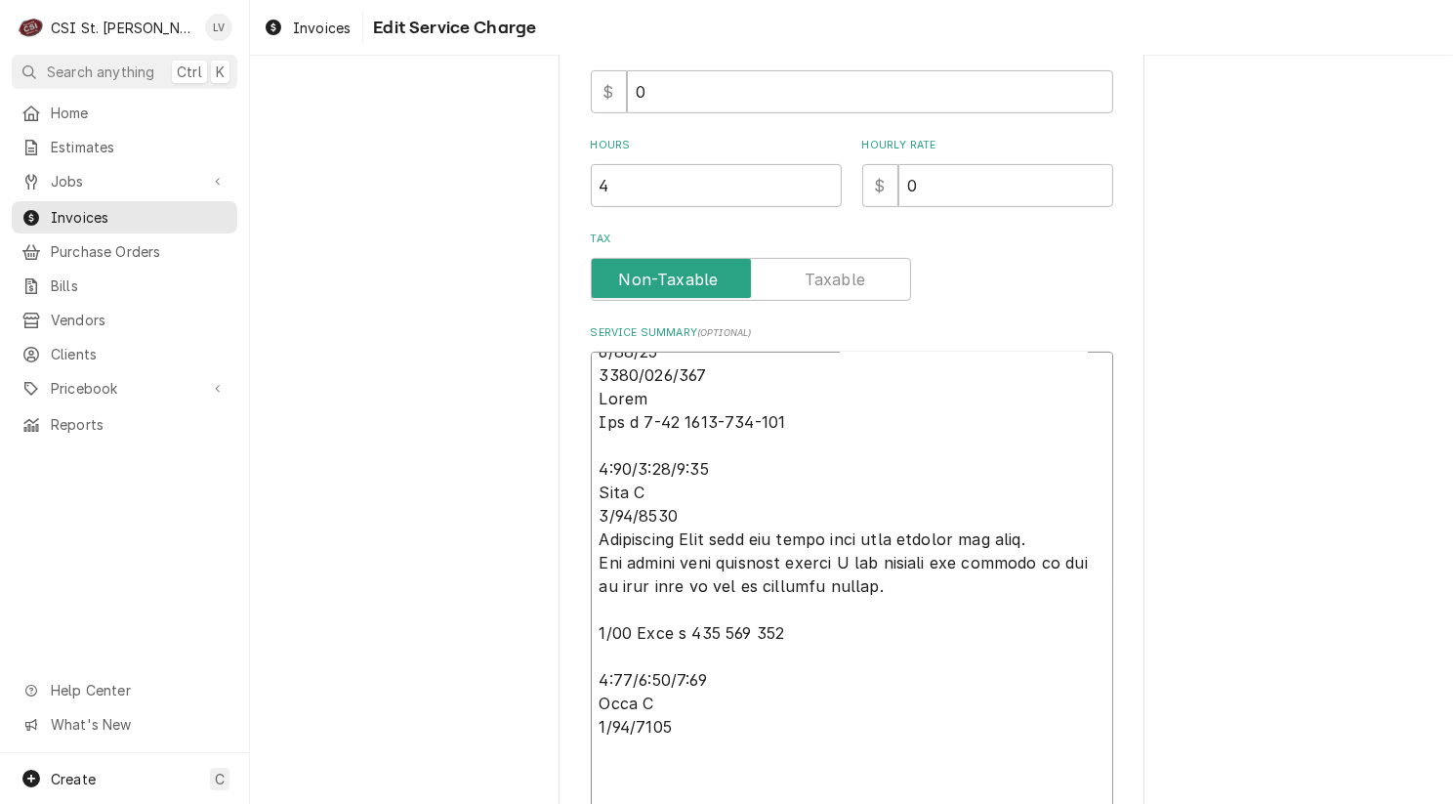
type textarea "x"
type textarea "8/14/25 1200/100/500 Chuck Tom l 8-14 1215-100-445 8:45/8:45/1:45 Ryan B 8/22/2…"
type textarea "x"
type textarea "8/14/25 1200/100/500 Chuck Tom l 8-14 1215-100-445 8:45/8:45/1:45 Ryan B 8/22/2…"
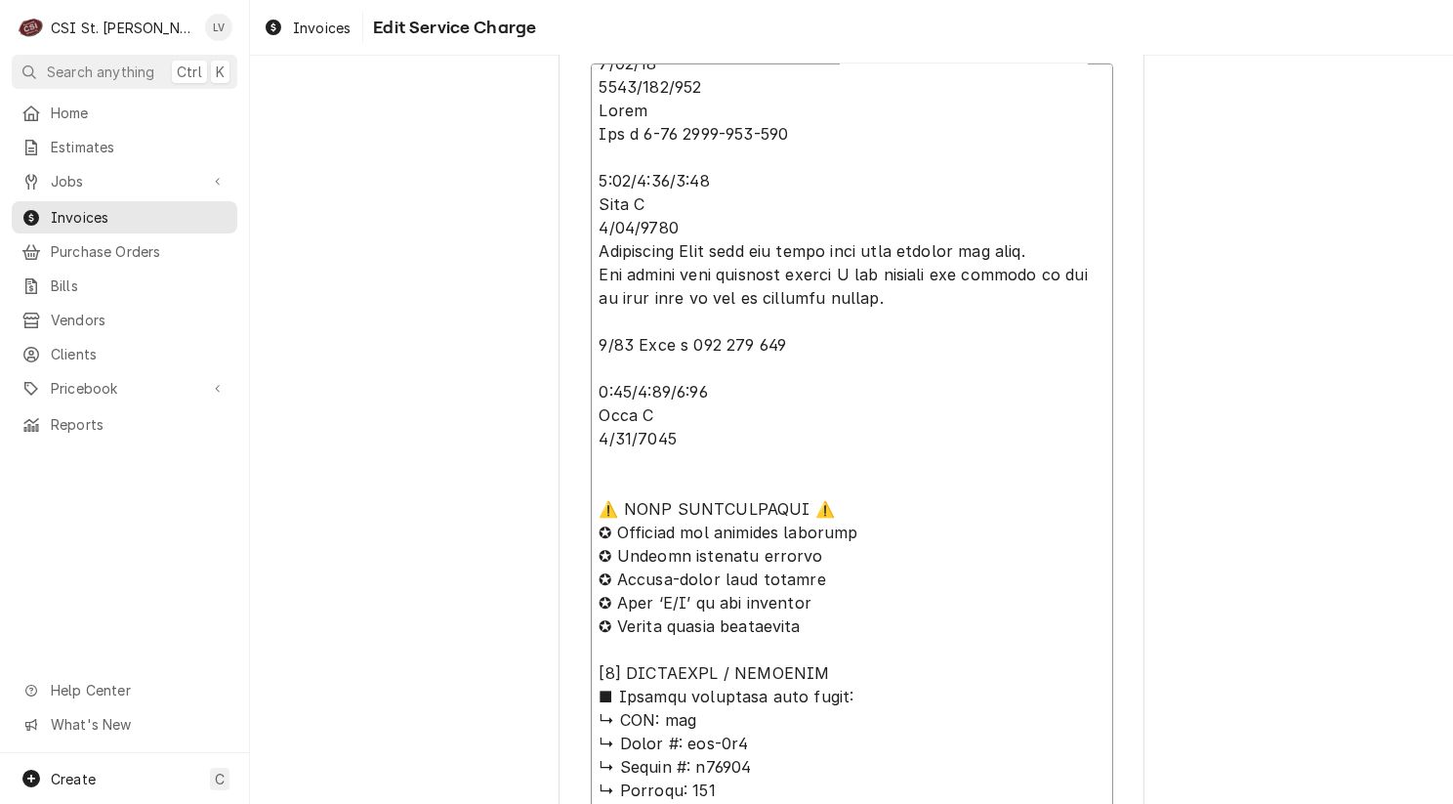
scroll to position [879, 0]
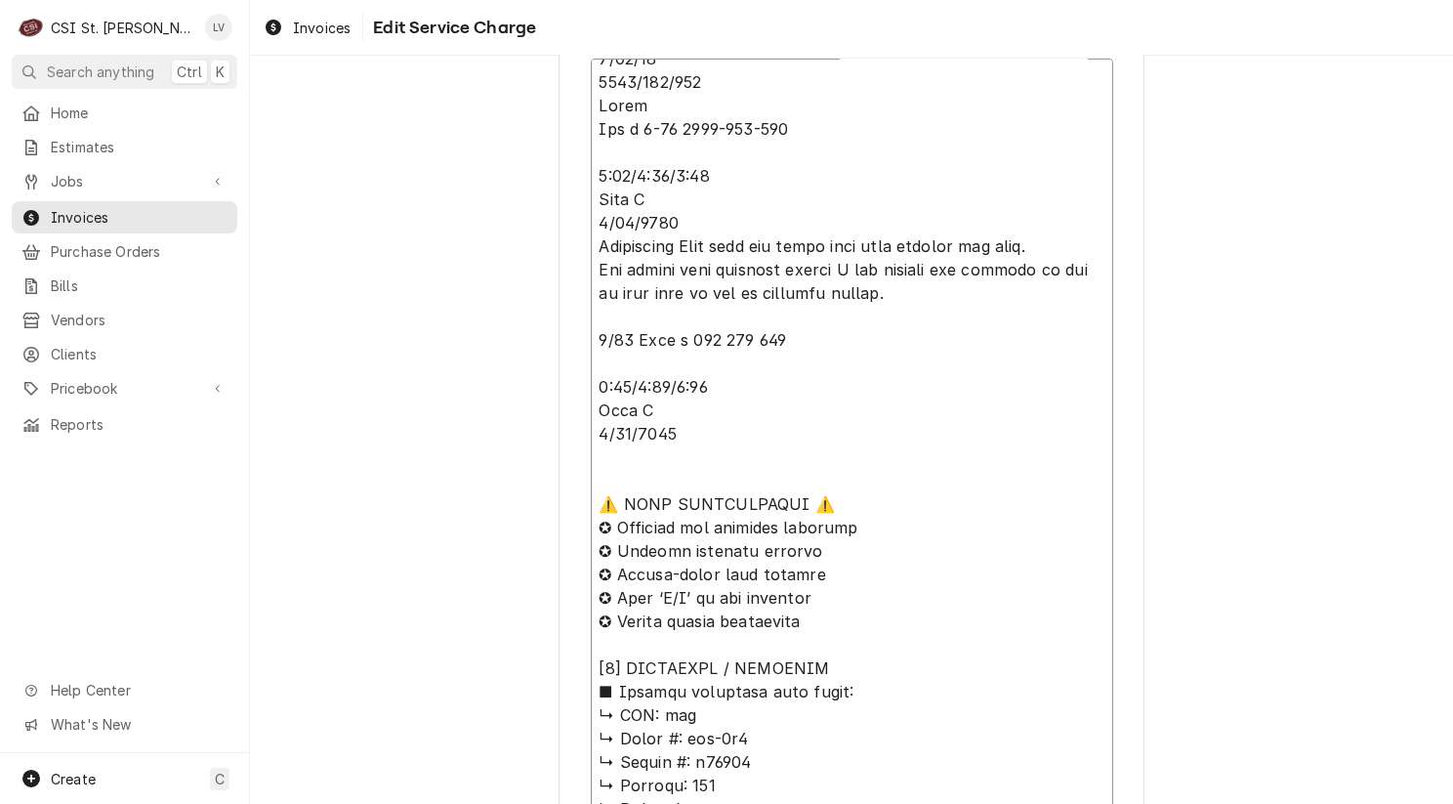
drag, startPoint x: 812, startPoint y: 617, endPoint x: 547, endPoint y: 457, distance: 309.3
type textarea "x"
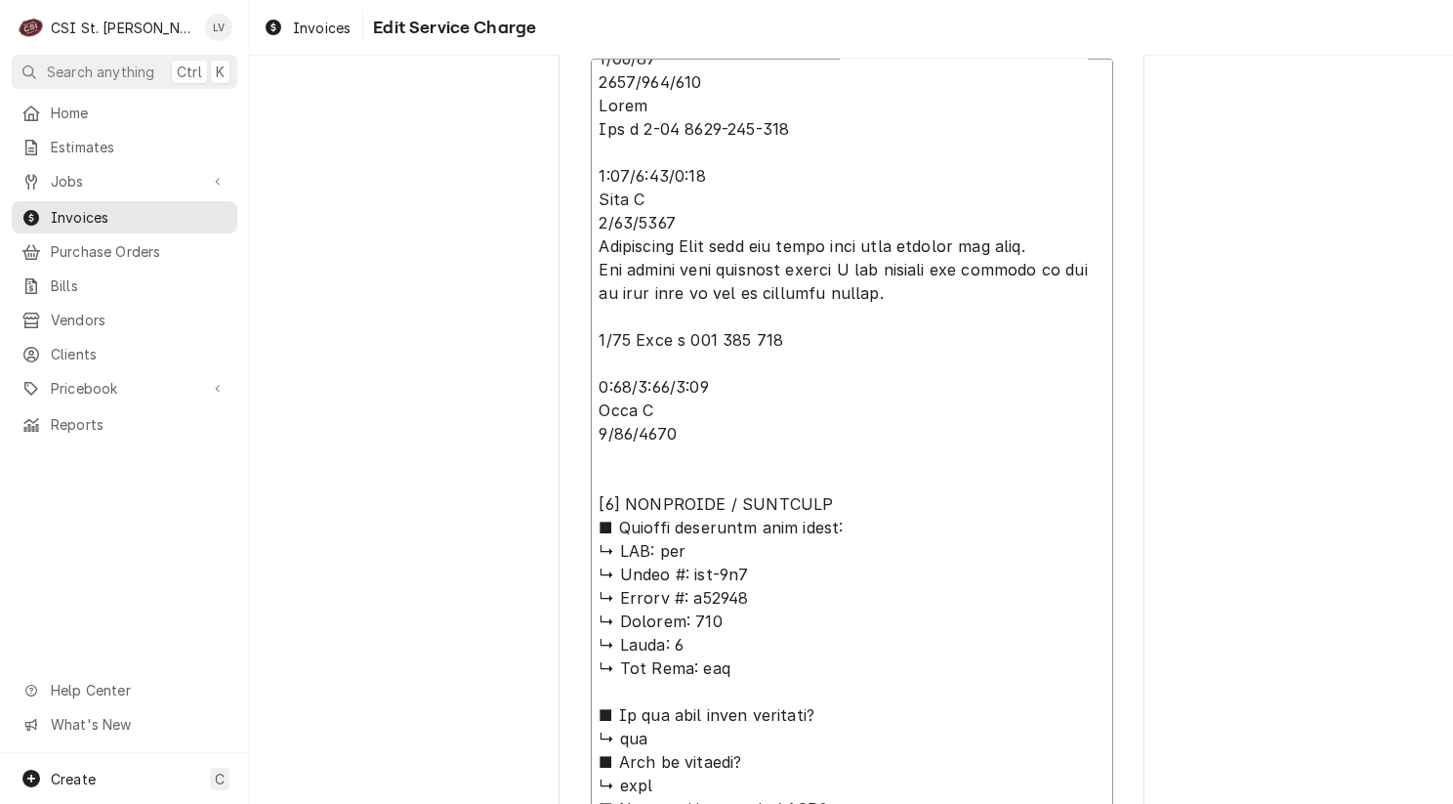
scroll to position [899, 0]
type textarea "8/14/25 1200/100/500 Chuck Tom l 8-14 1215-100-445 8:45/8:45/1:45 Ryan B 8/22/2…"
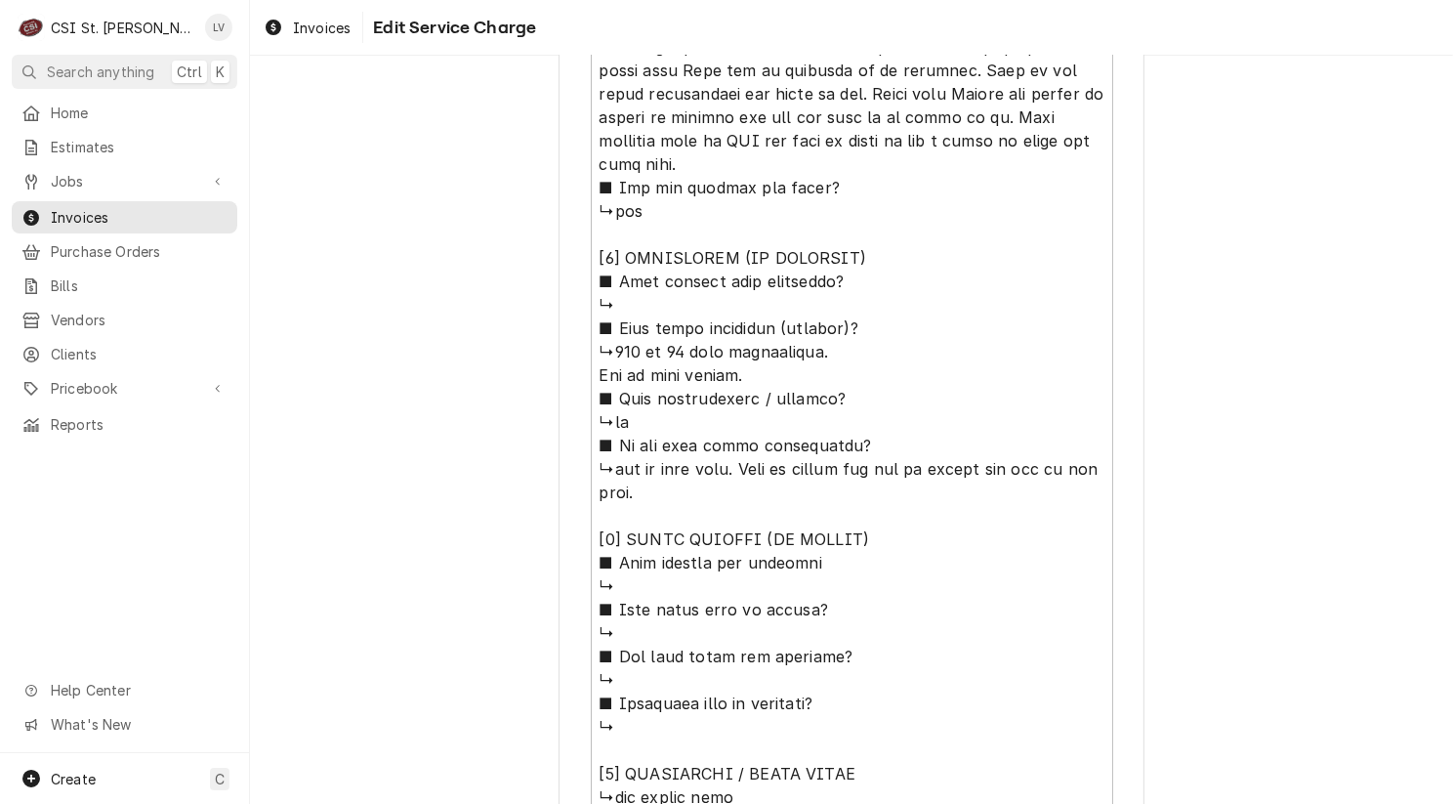
scroll to position [3225, 0]
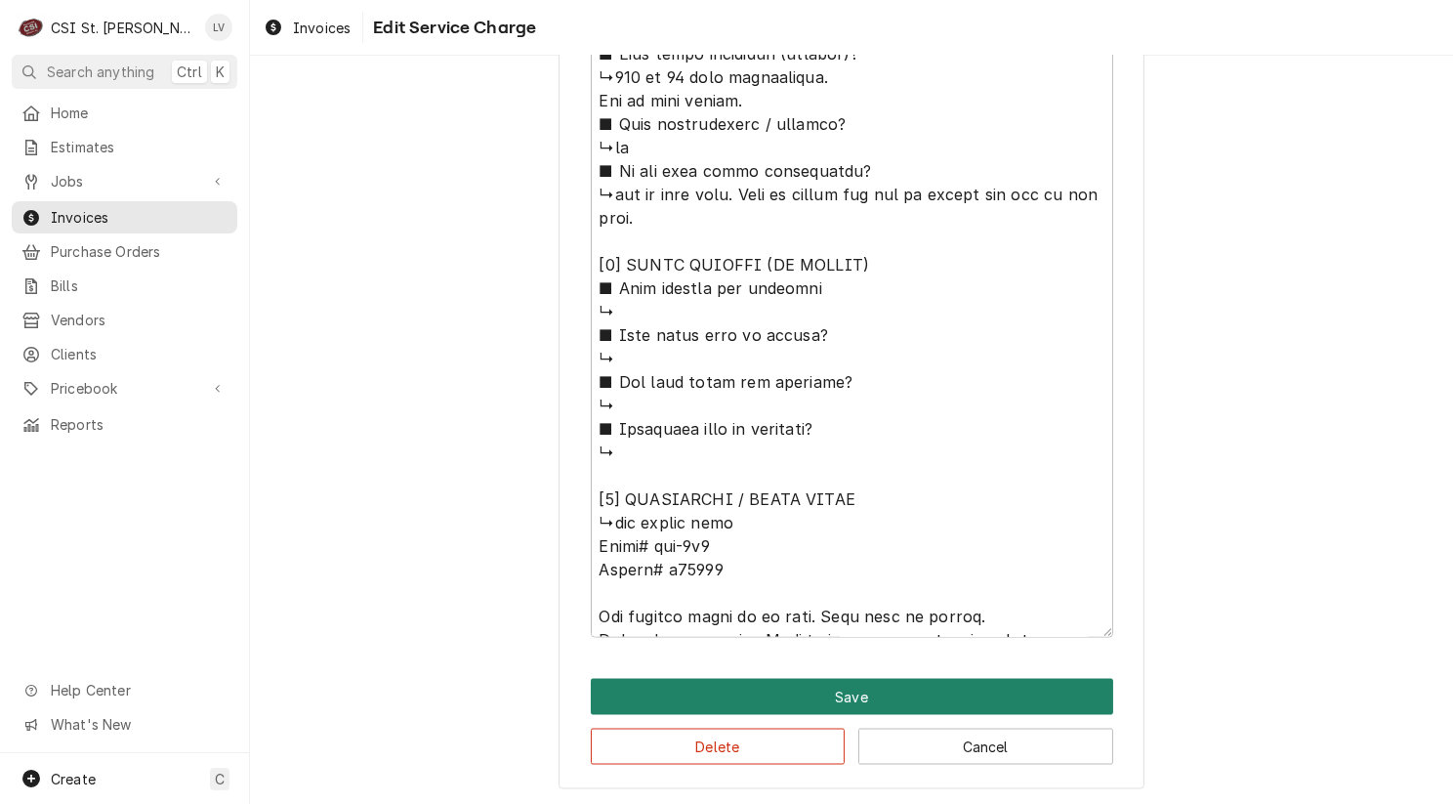
click at [864, 688] on button "Save" at bounding box center [852, 697] width 522 height 36
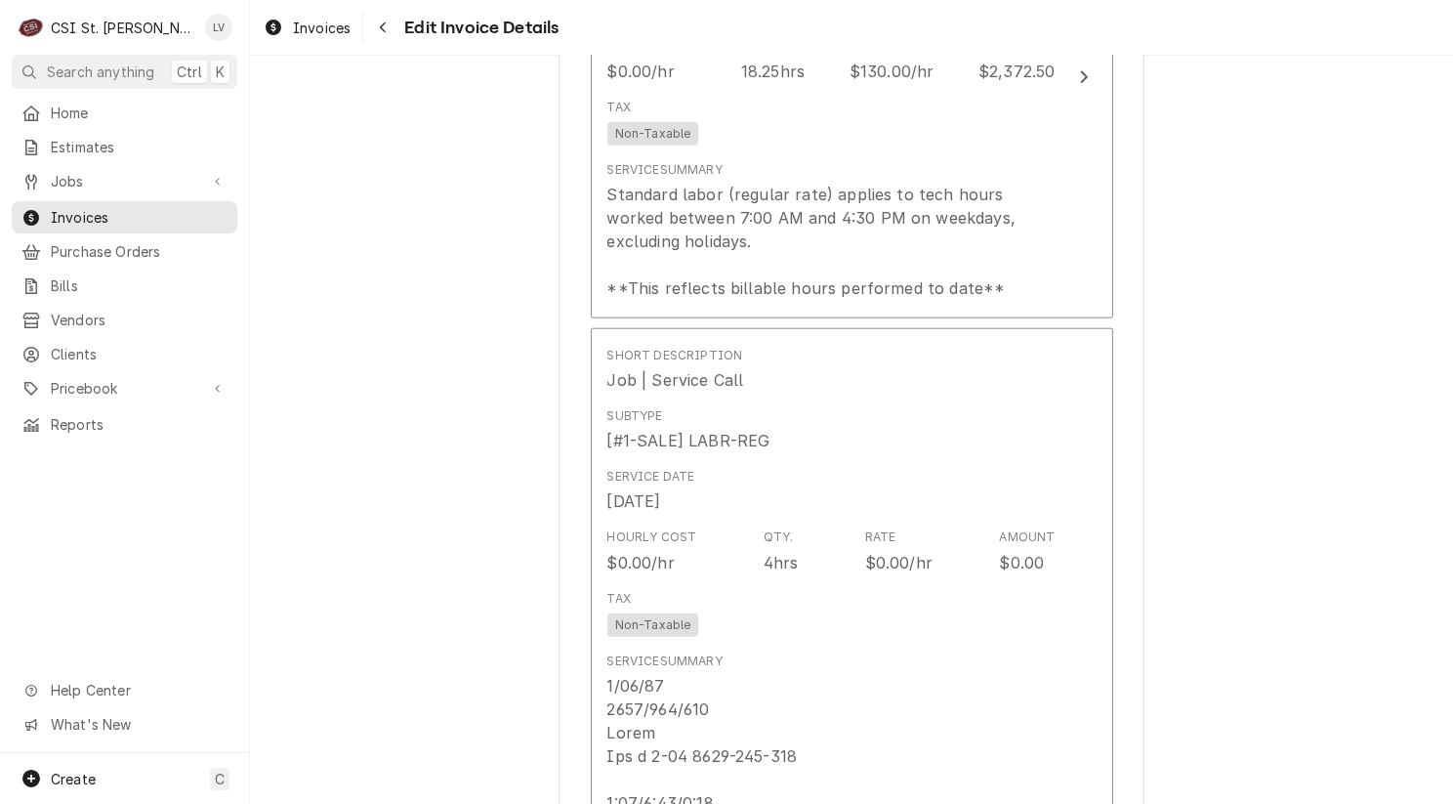
scroll to position [2282, 0]
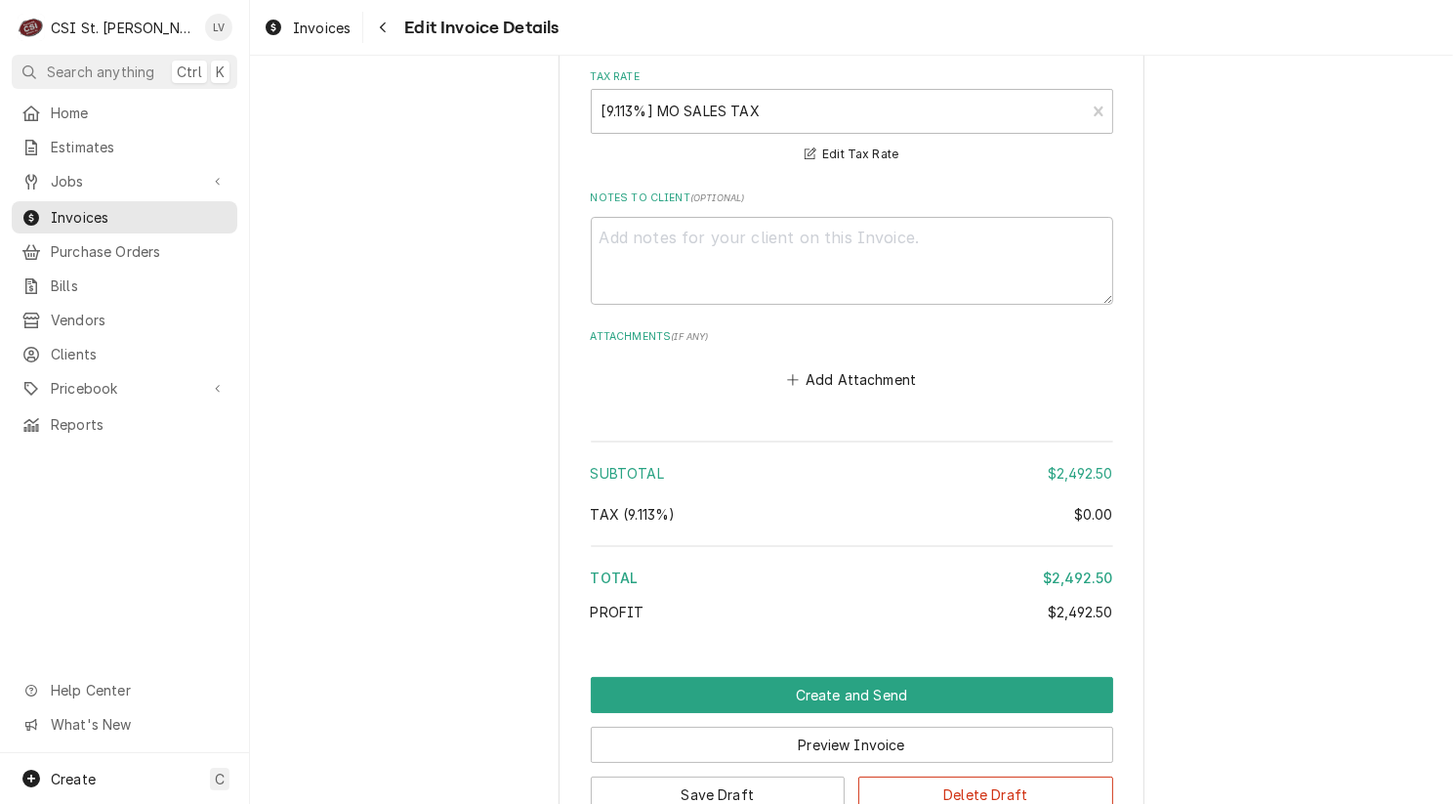
scroll to position [6699, 0]
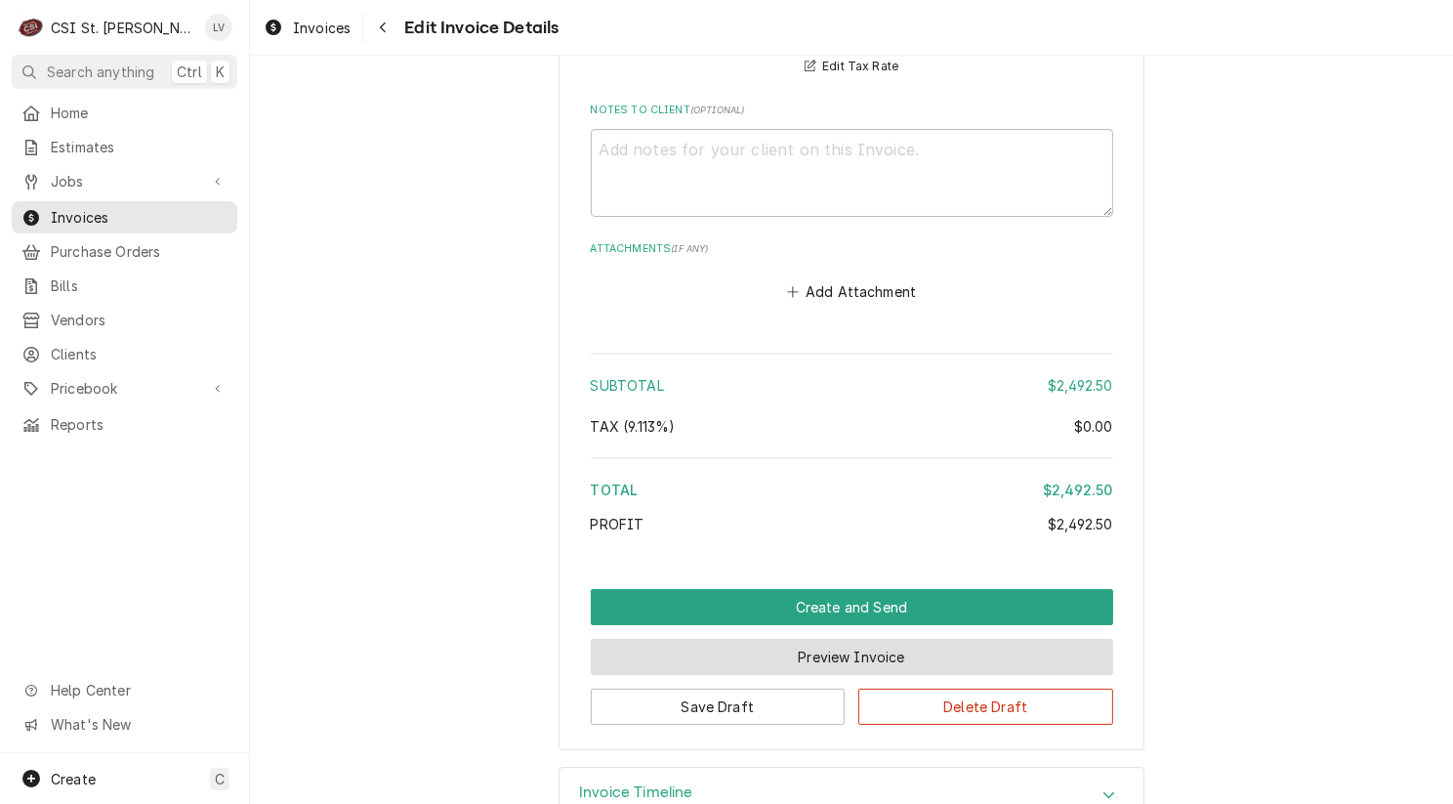
click at [804, 639] on button "Preview Invoice" at bounding box center [852, 657] width 522 height 36
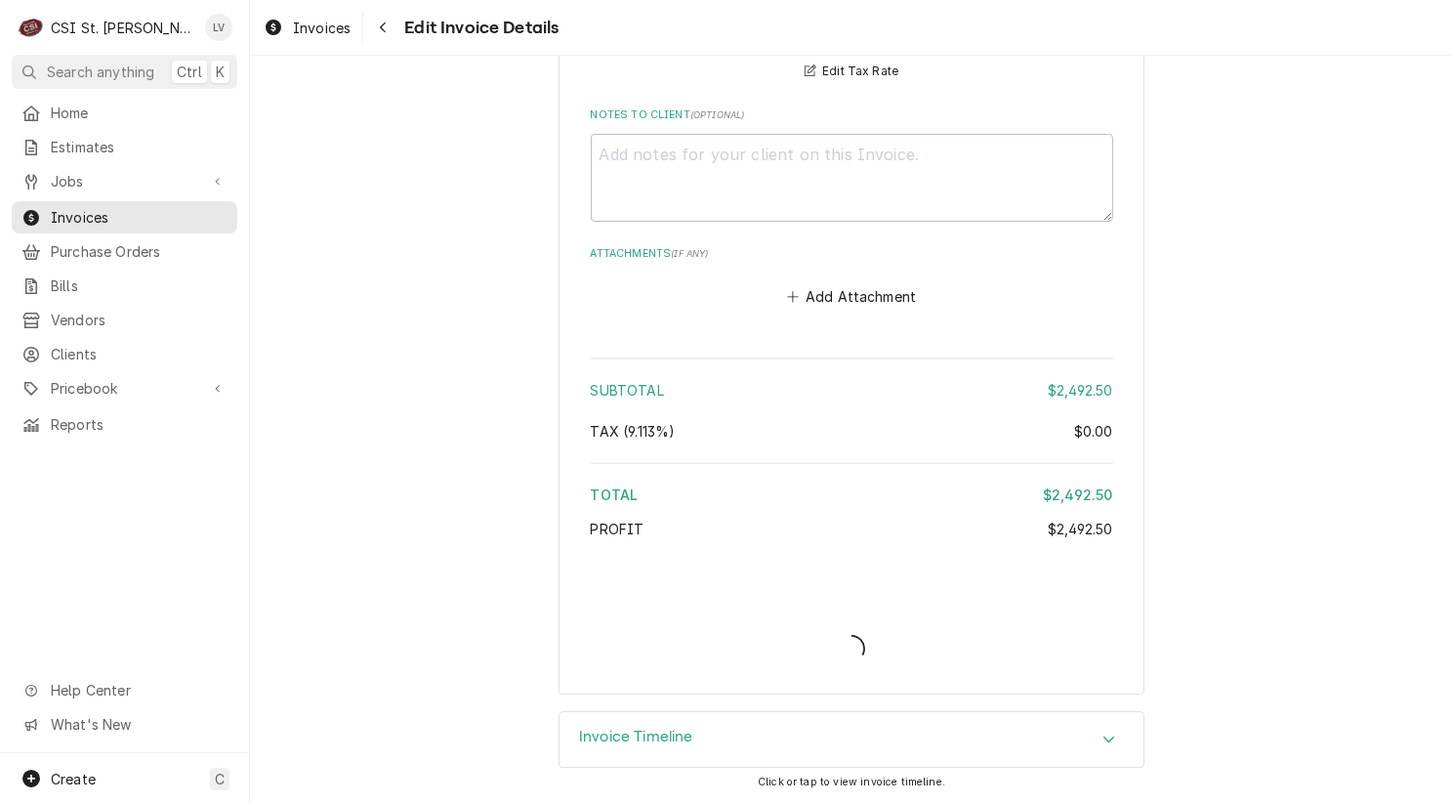
scroll to position [6641, 0]
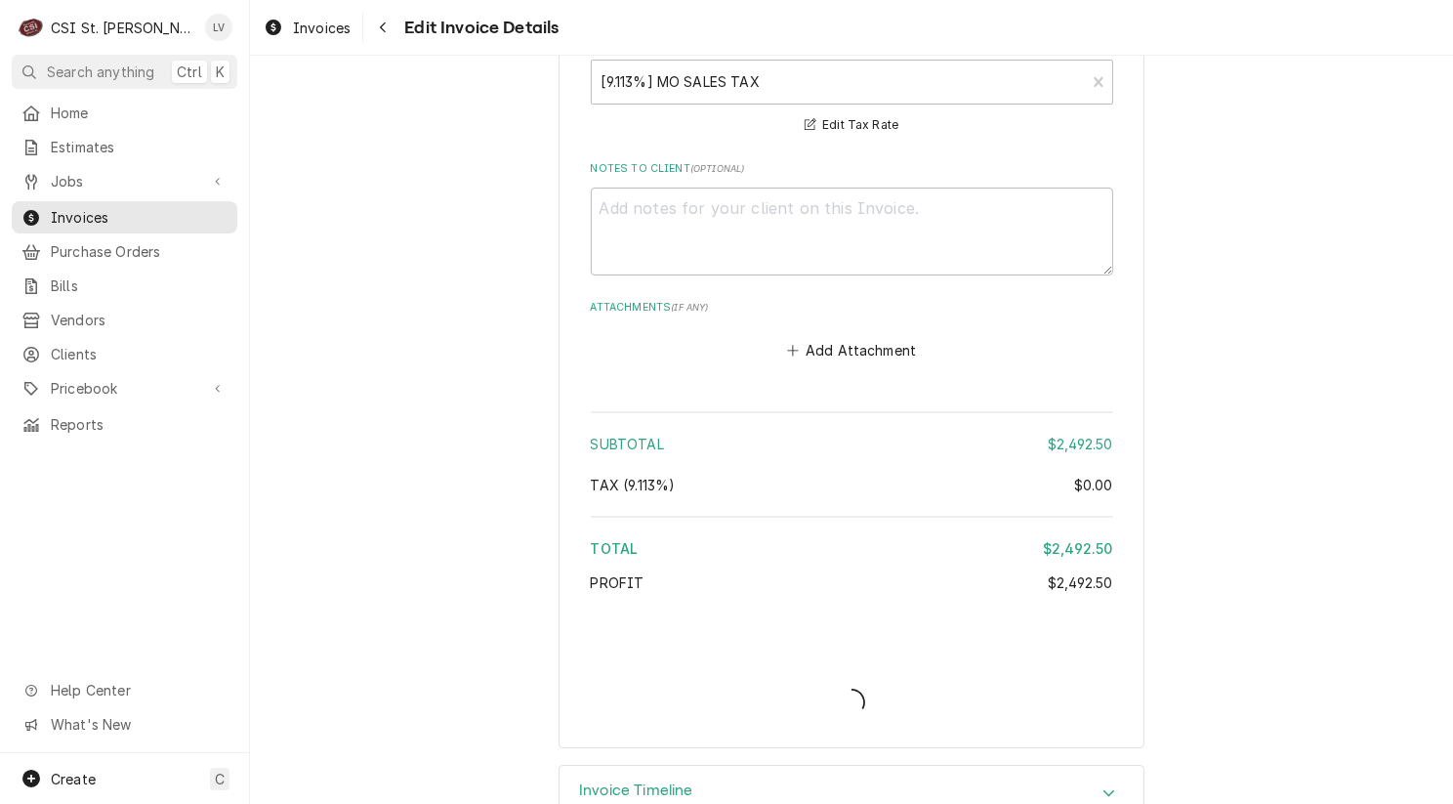
type textarea "x"
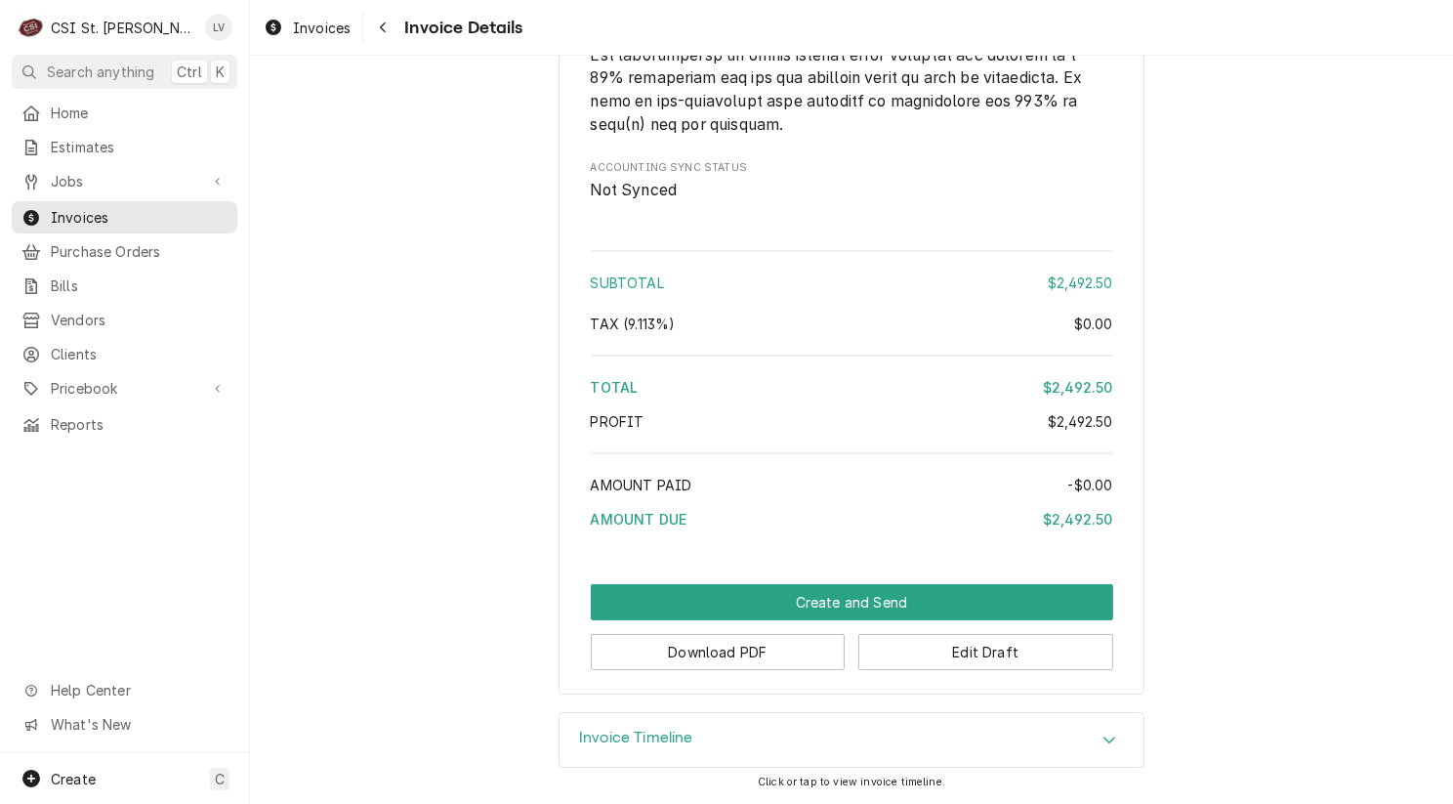
scroll to position [5660, 0]
click at [700, 655] on button "Download PDF" at bounding box center [718, 652] width 255 height 36
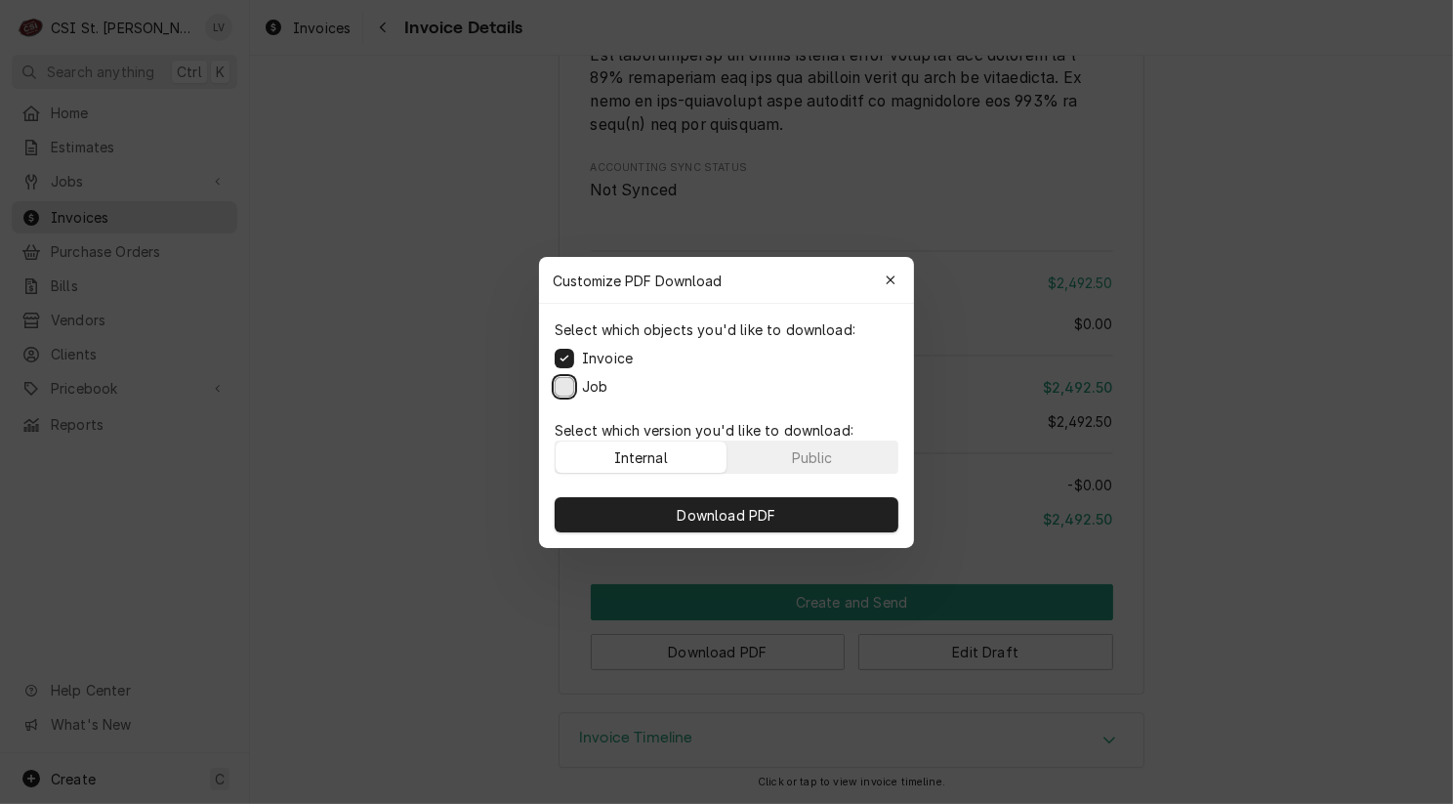
click at [558, 385] on button "Job" at bounding box center [565, 386] width 20 height 20
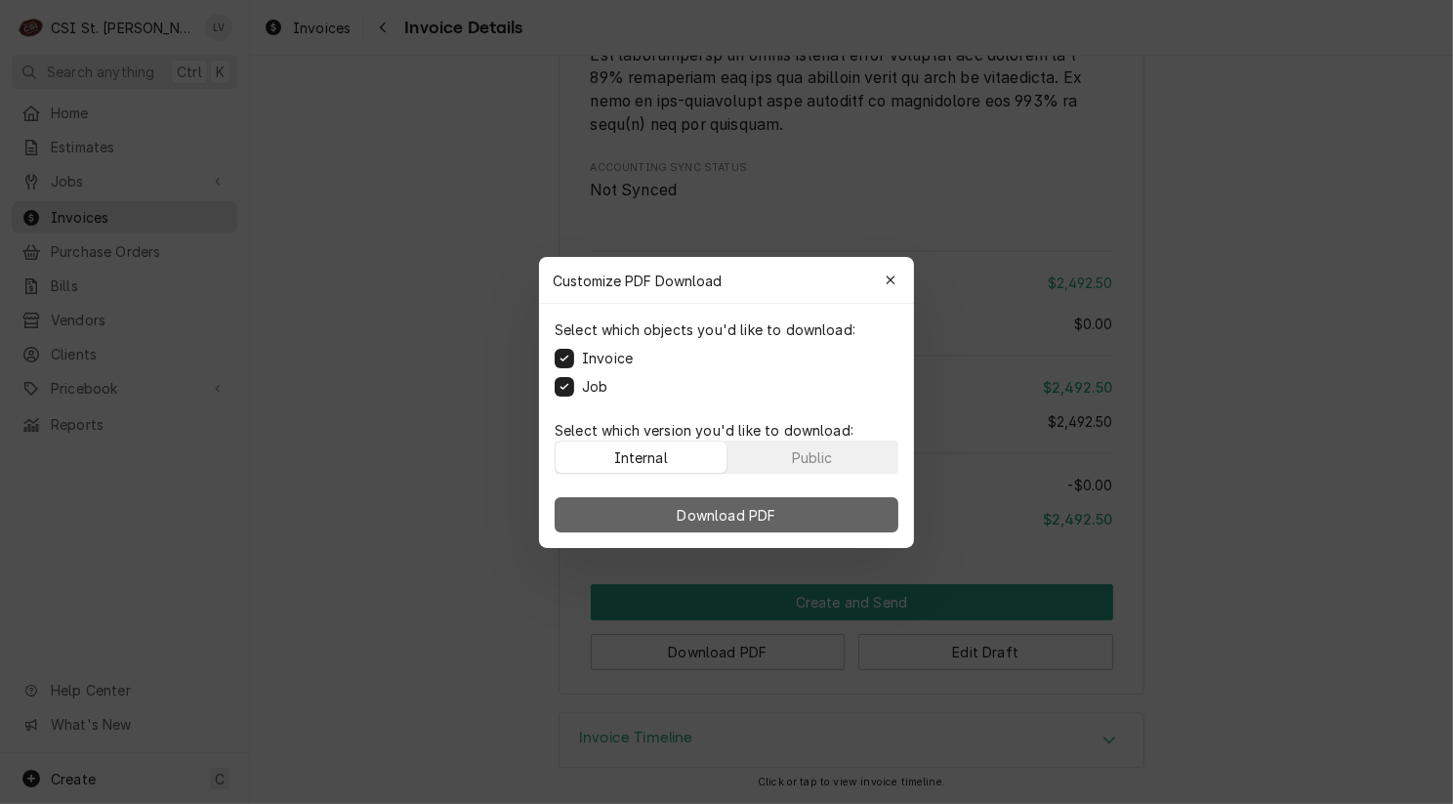
click at [726, 512] on span "Download PDF" at bounding box center [727, 514] width 106 height 21
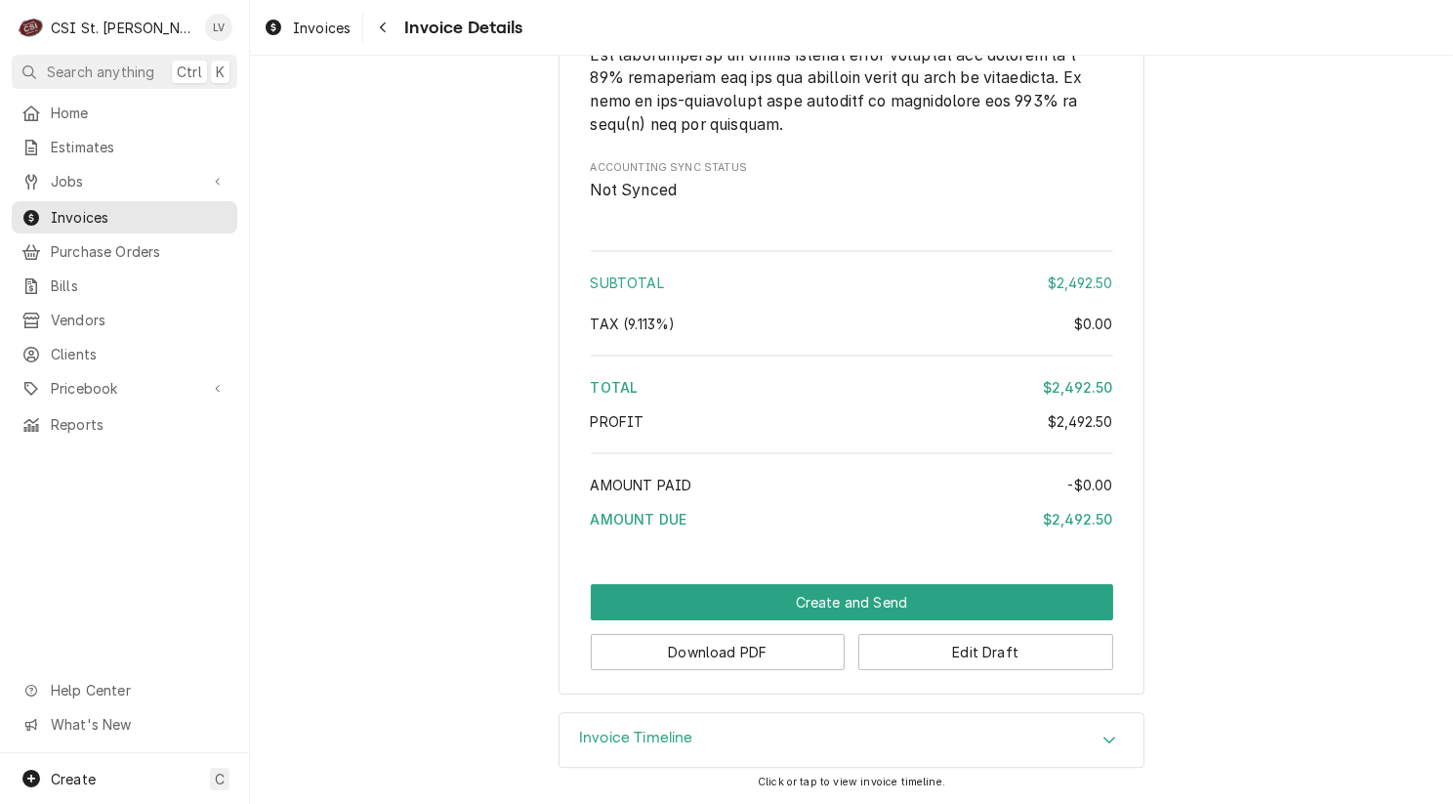
click at [713, 658] on button "Download PDF" at bounding box center [718, 652] width 255 height 36
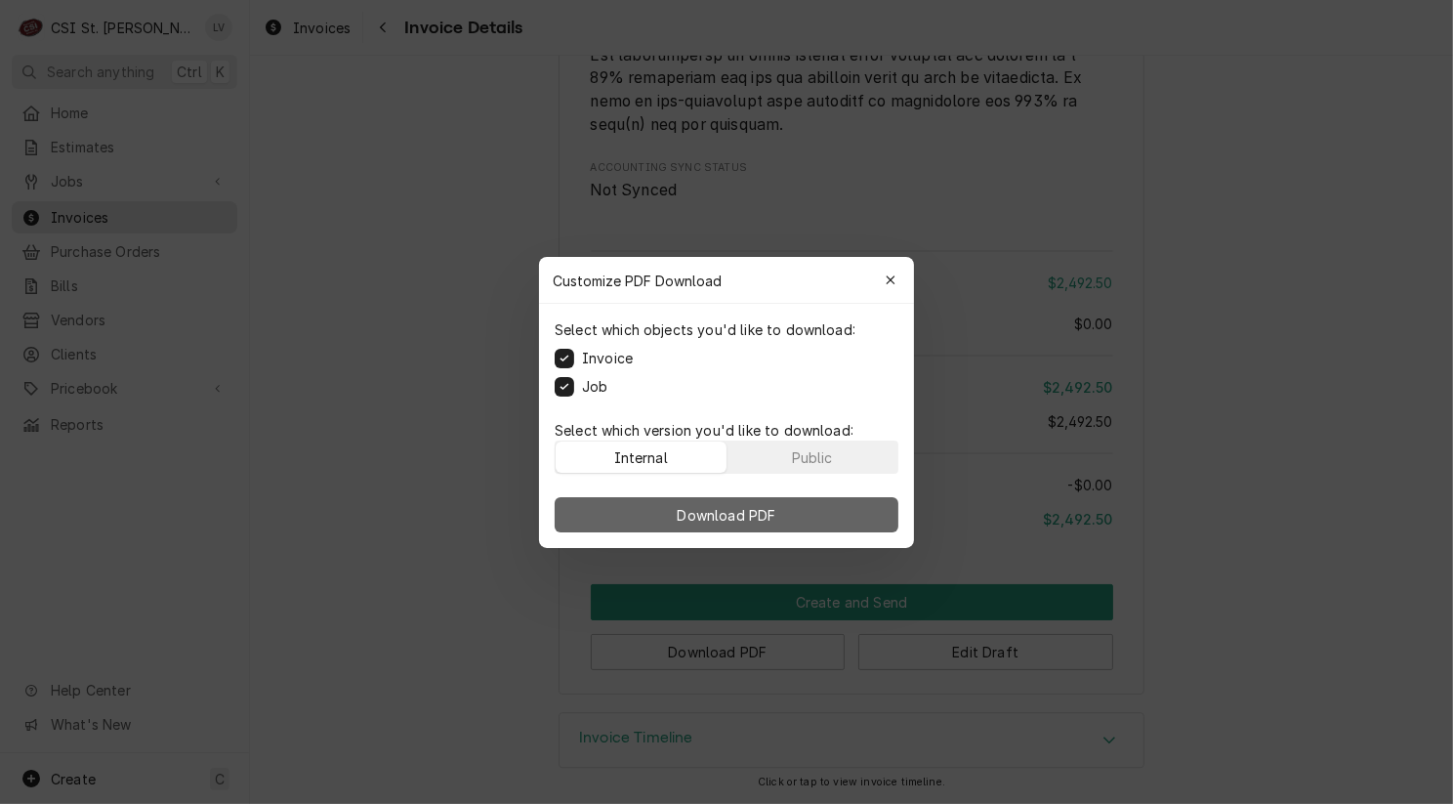
click at [643, 523] on button "Download PDF" at bounding box center [727, 514] width 344 height 35
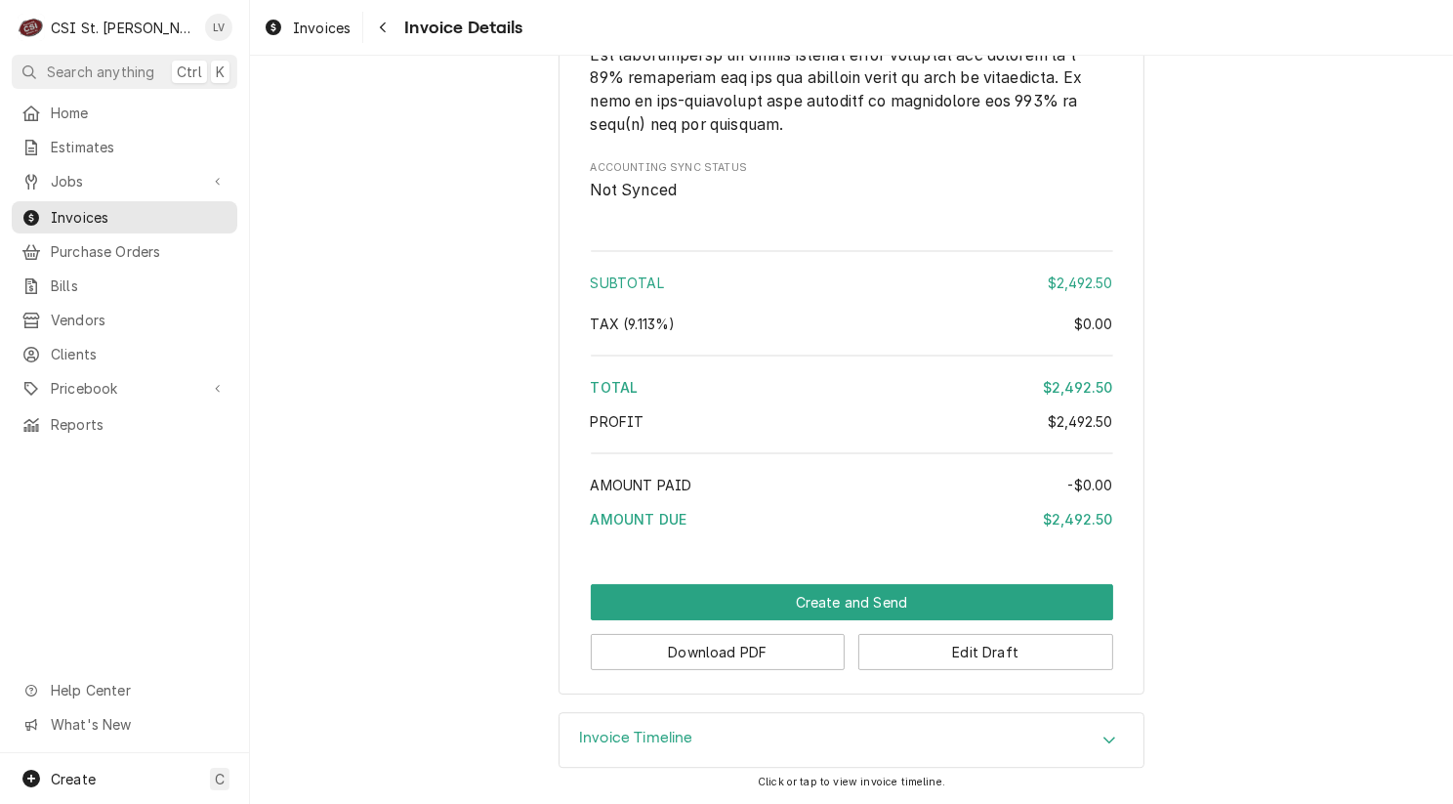
click at [74, 556] on div "Home Estimates Jobs Jobs Job Series Invoices Purchase Orders Bills Vendors Clie…" at bounding box center [124, 425] width 249 height 656
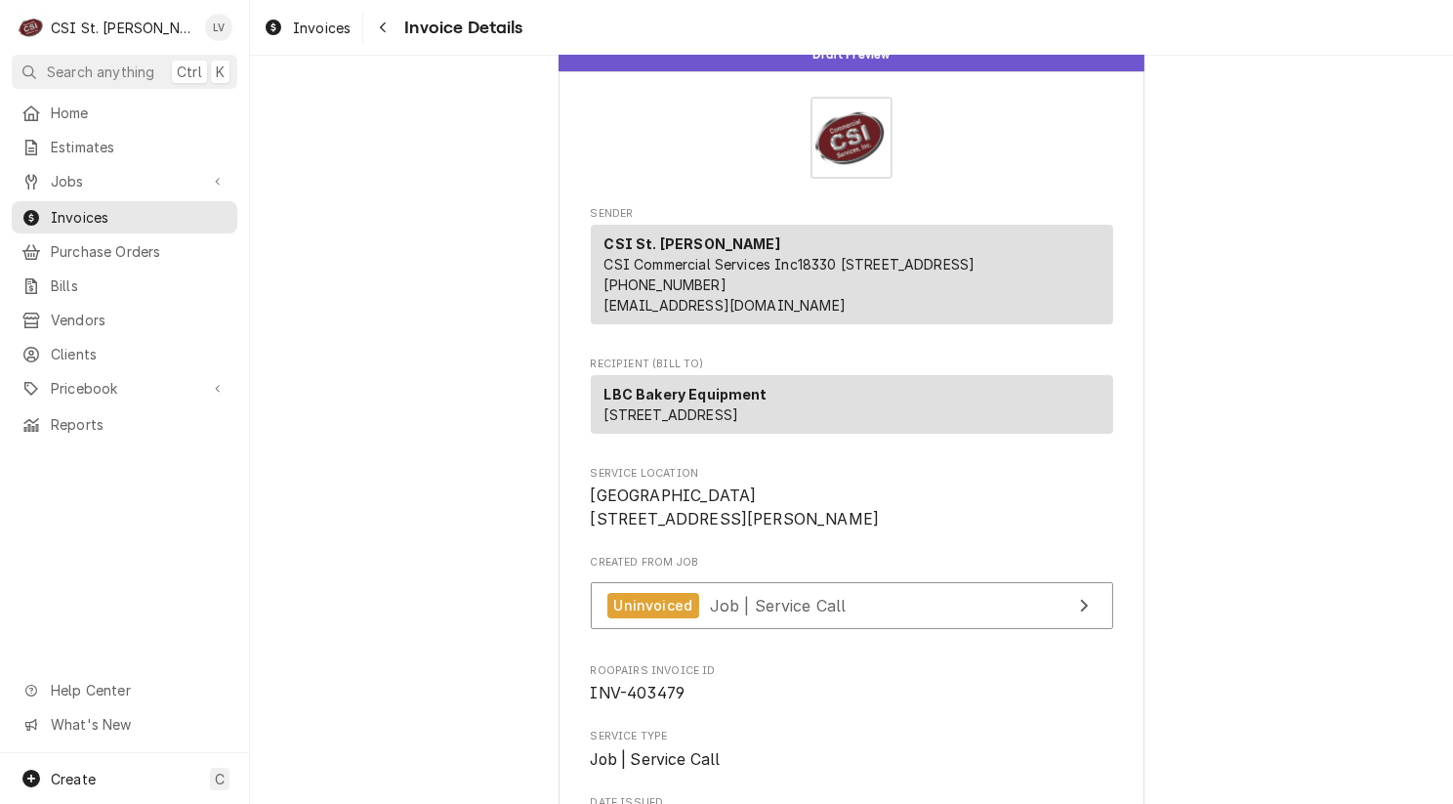
scroll to position [0, 0]
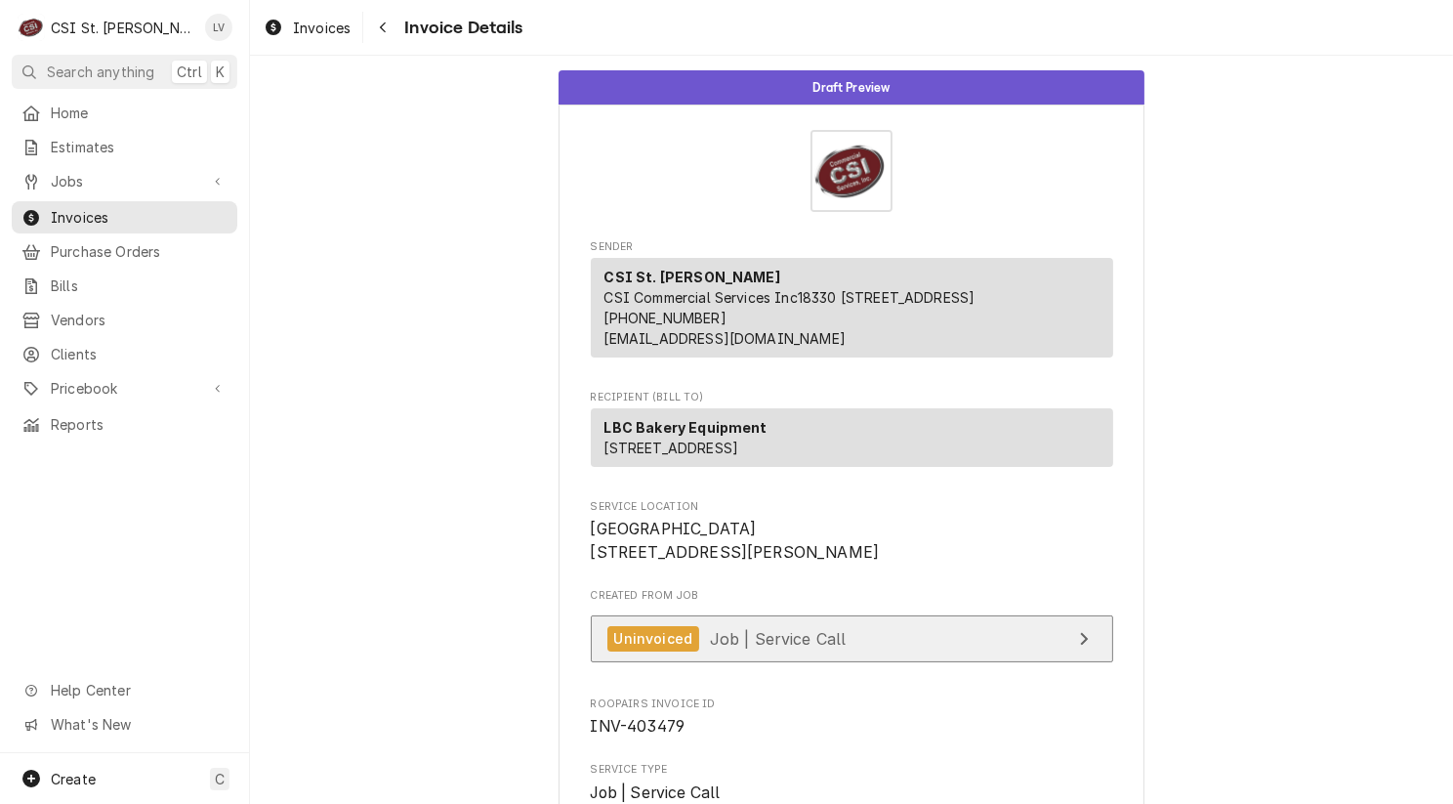
click at [854, 663] on link "Uninvoiced Job | Service Call" at bounding box center [852, 639] width 522 height 48
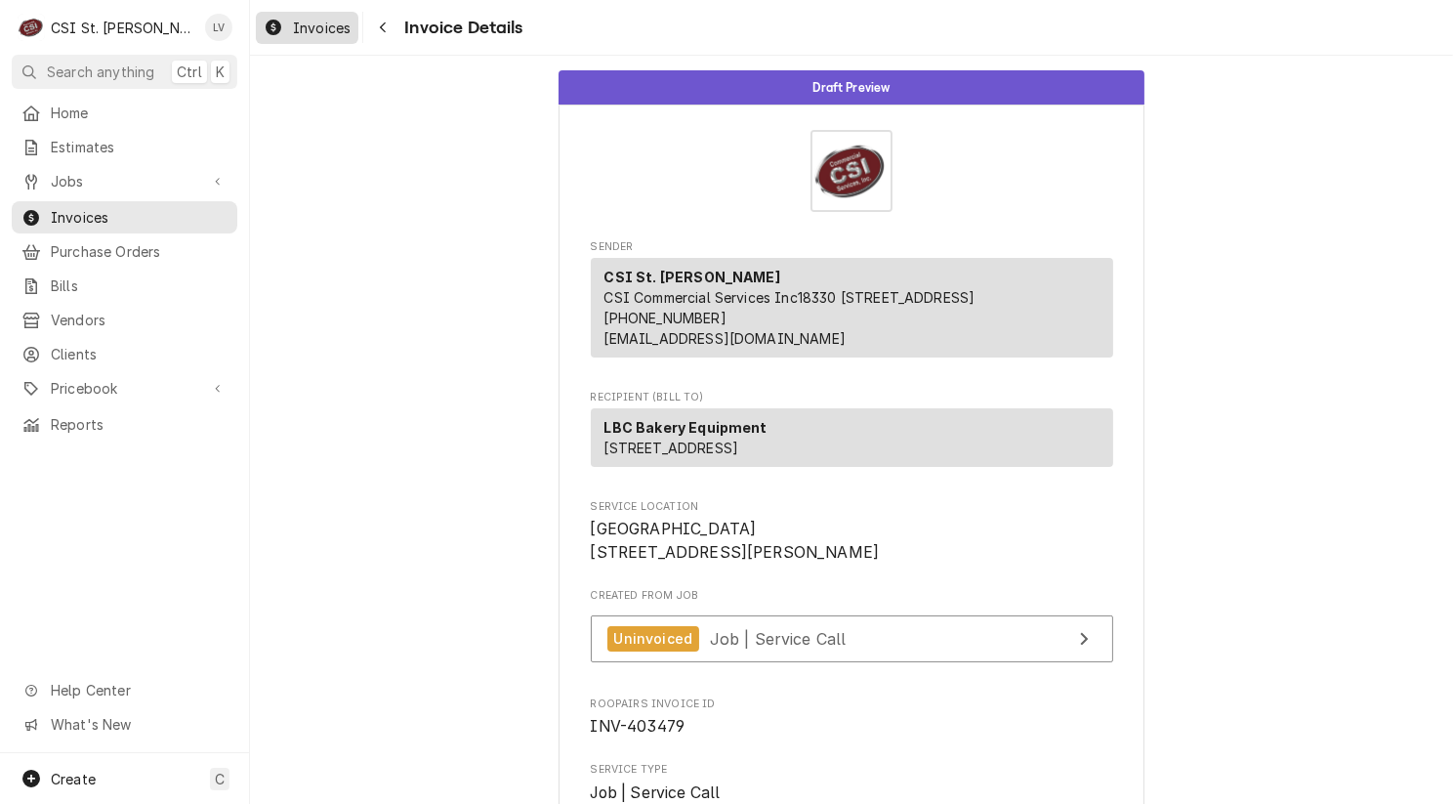
click at [290, 31] on div "Invoices" at bounding box center [307, 28] width 95 height 24
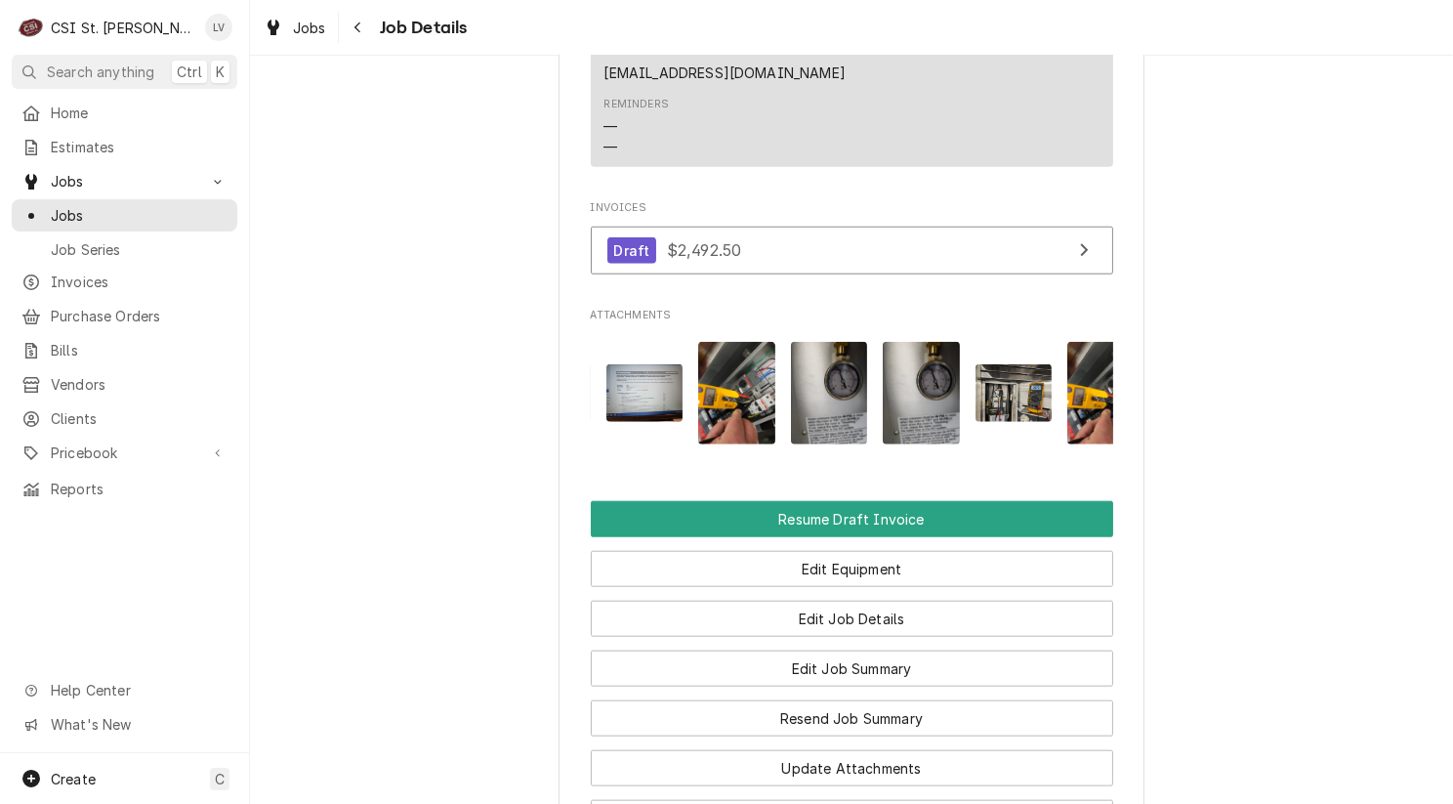
scroll to position [0, 195]
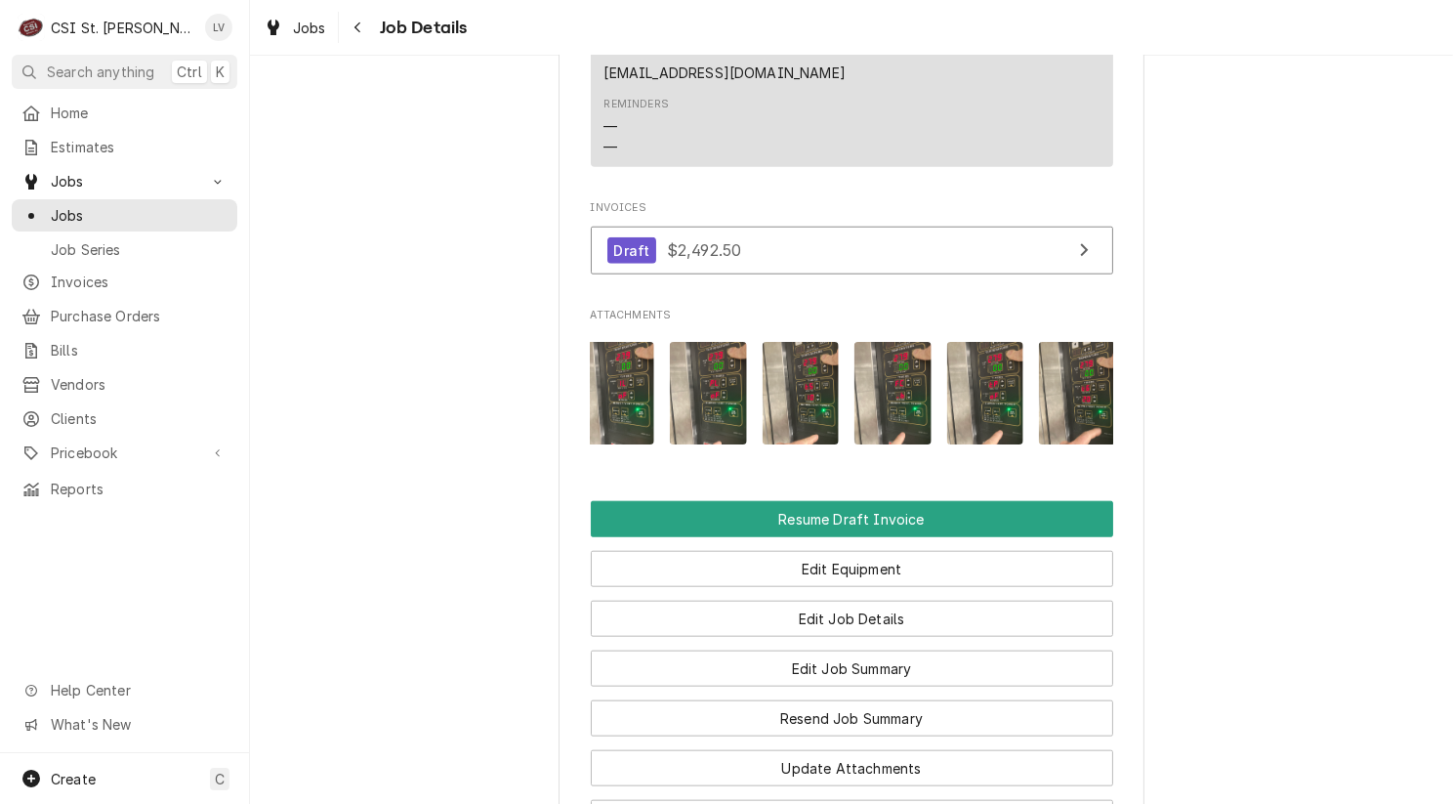
scroll to position [0, 2521]
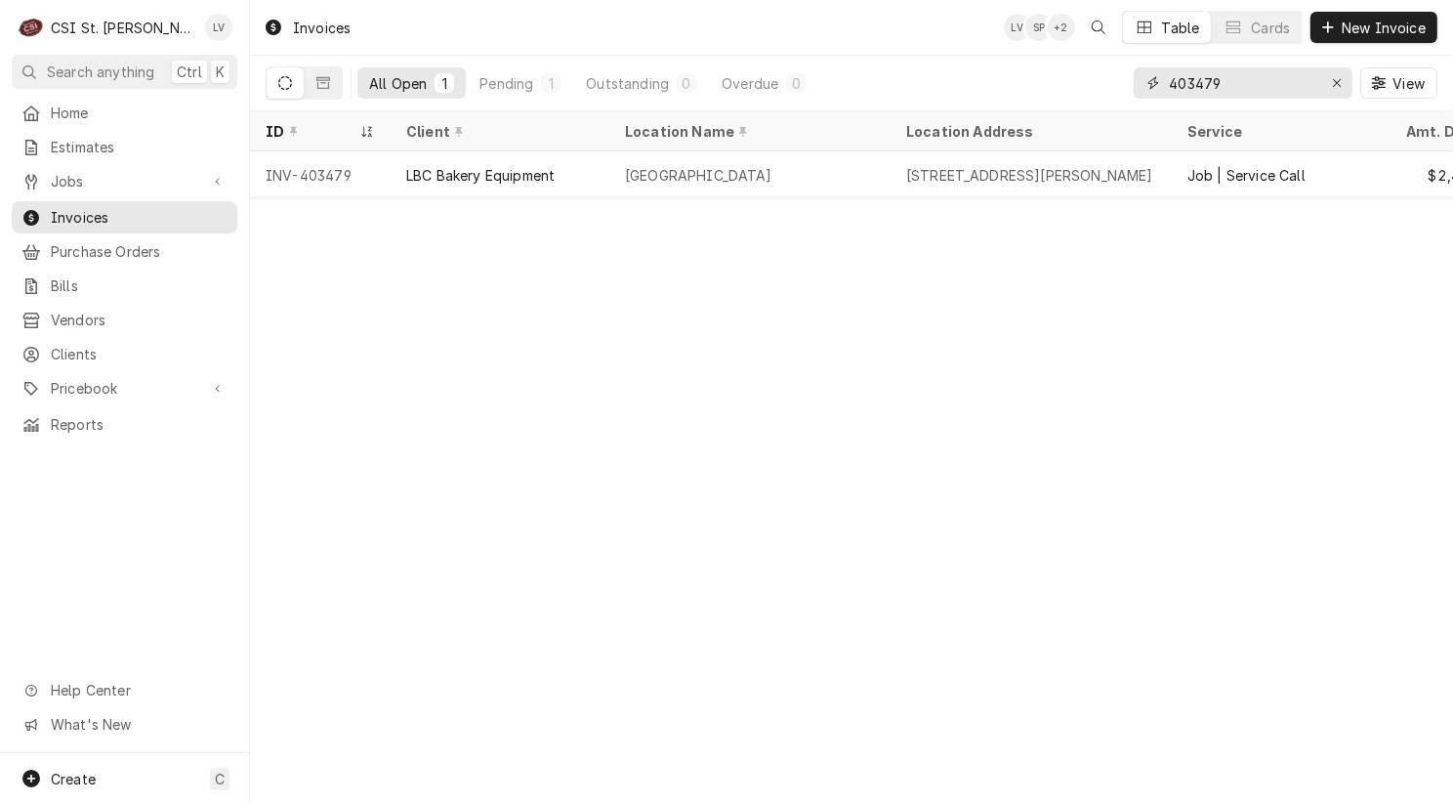
drag, startPoint x: 1204, startPoint y: 86, endPoint x: 1250, endPoint y: 82, distance: 46.1
click at [1250, 82] on input "403479" at bounding box center [1242, 82] width 146 height 31
type input "403480"
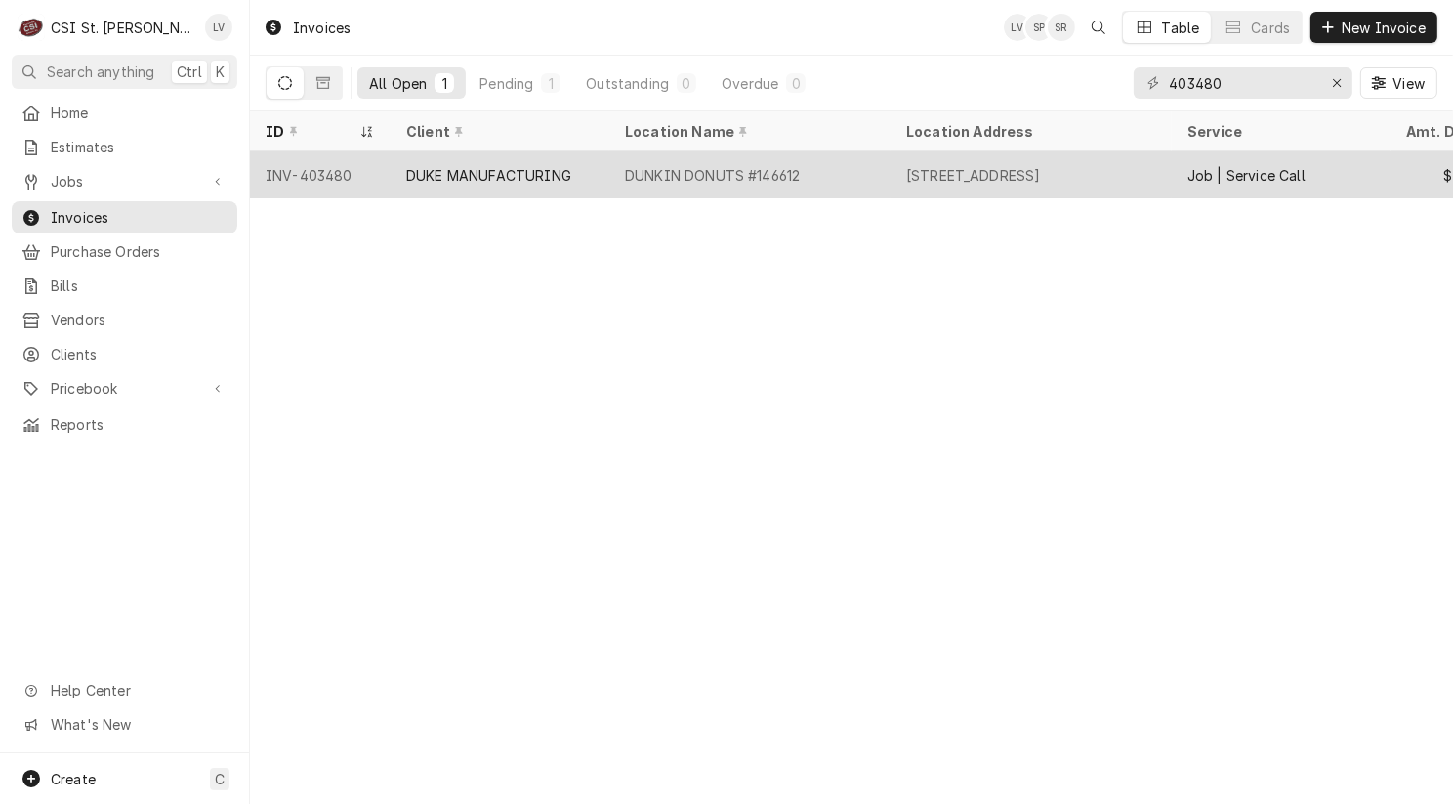
click at [457, 165] on div "DUKE MANUFACTURING" at bounding box center [488, 175] width 165 height 21
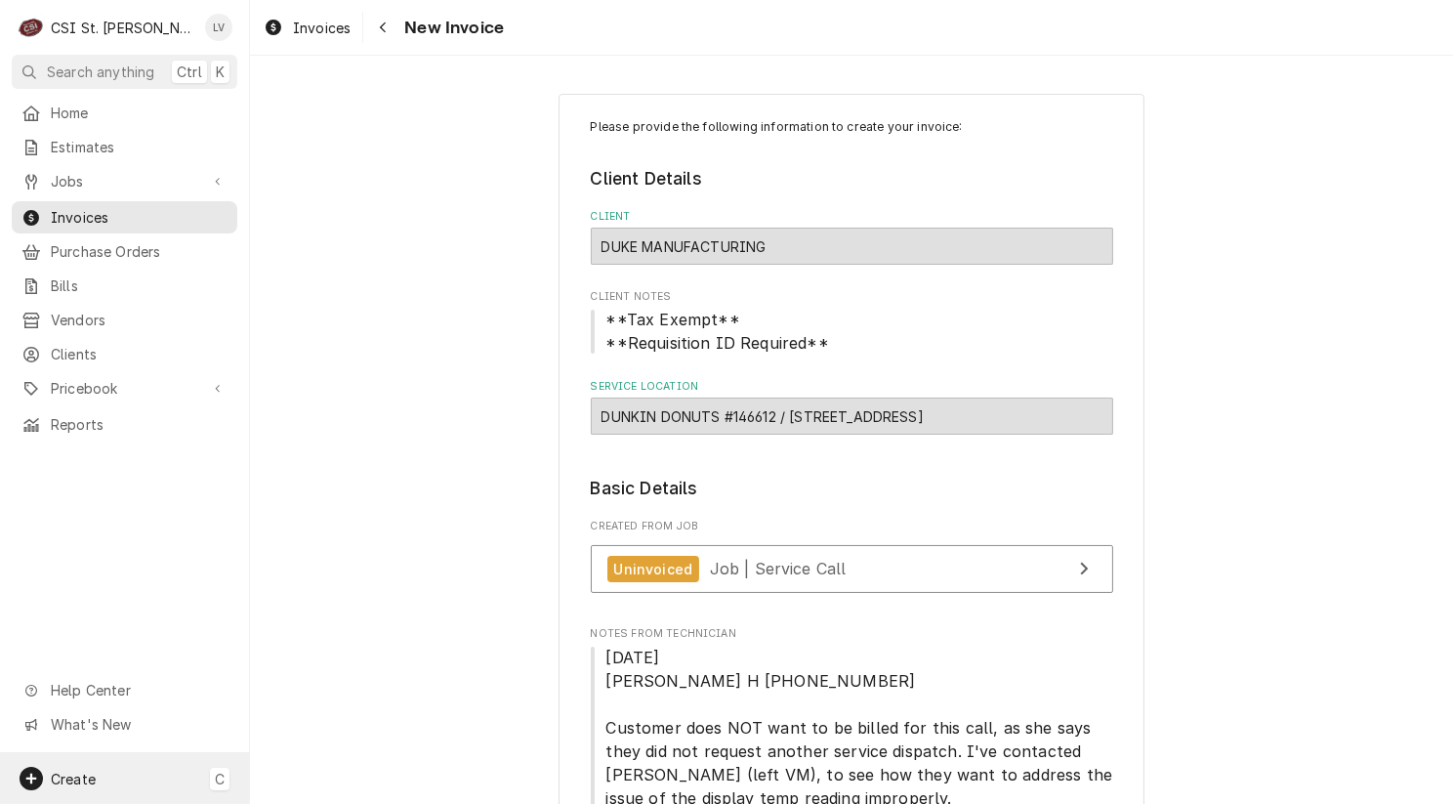
click at [68, 773] on span "Create" at bounding box center [73, 779] width 45 height 17
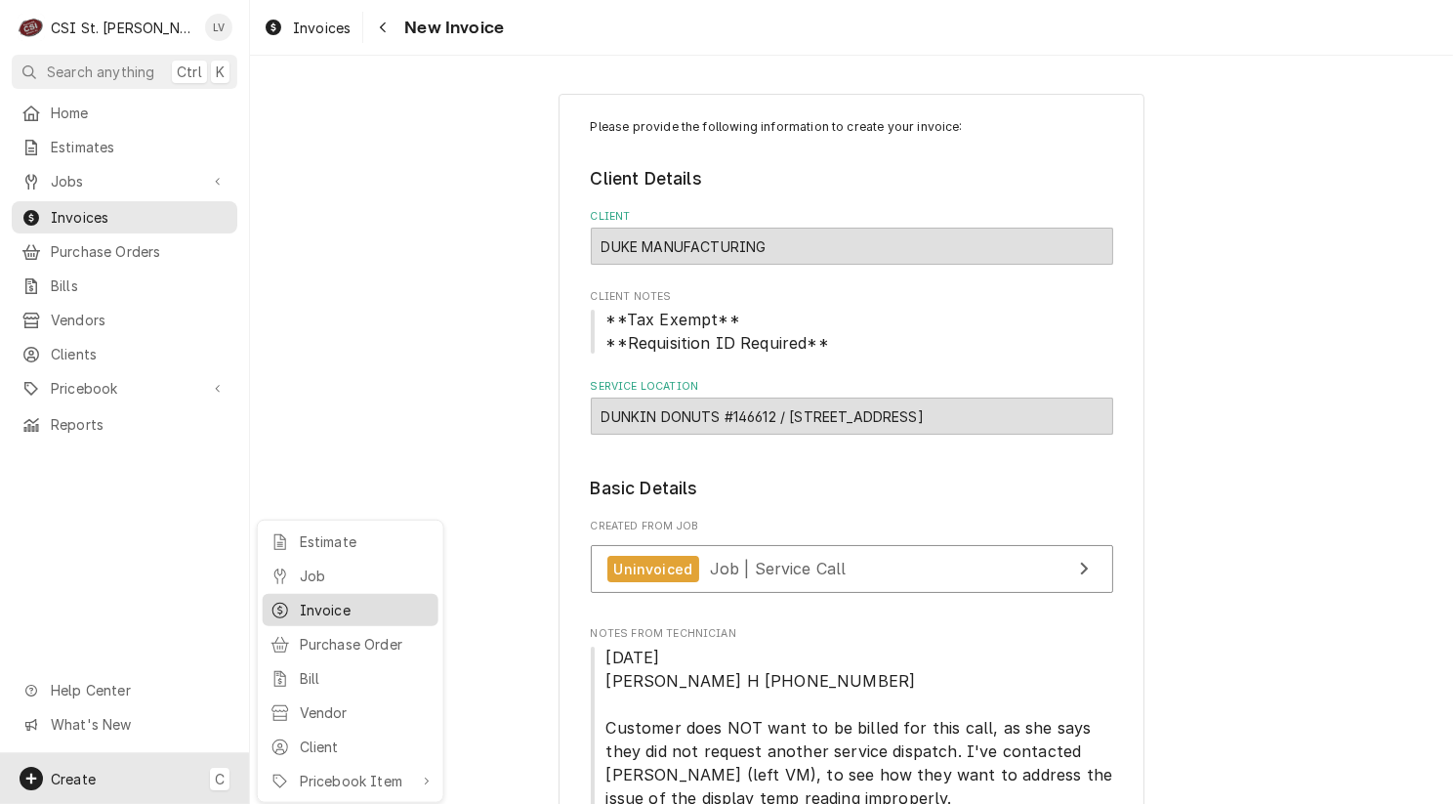
click at [312, 603] on div "Invoice" at bounding box center [365, 610] width 131 height 21
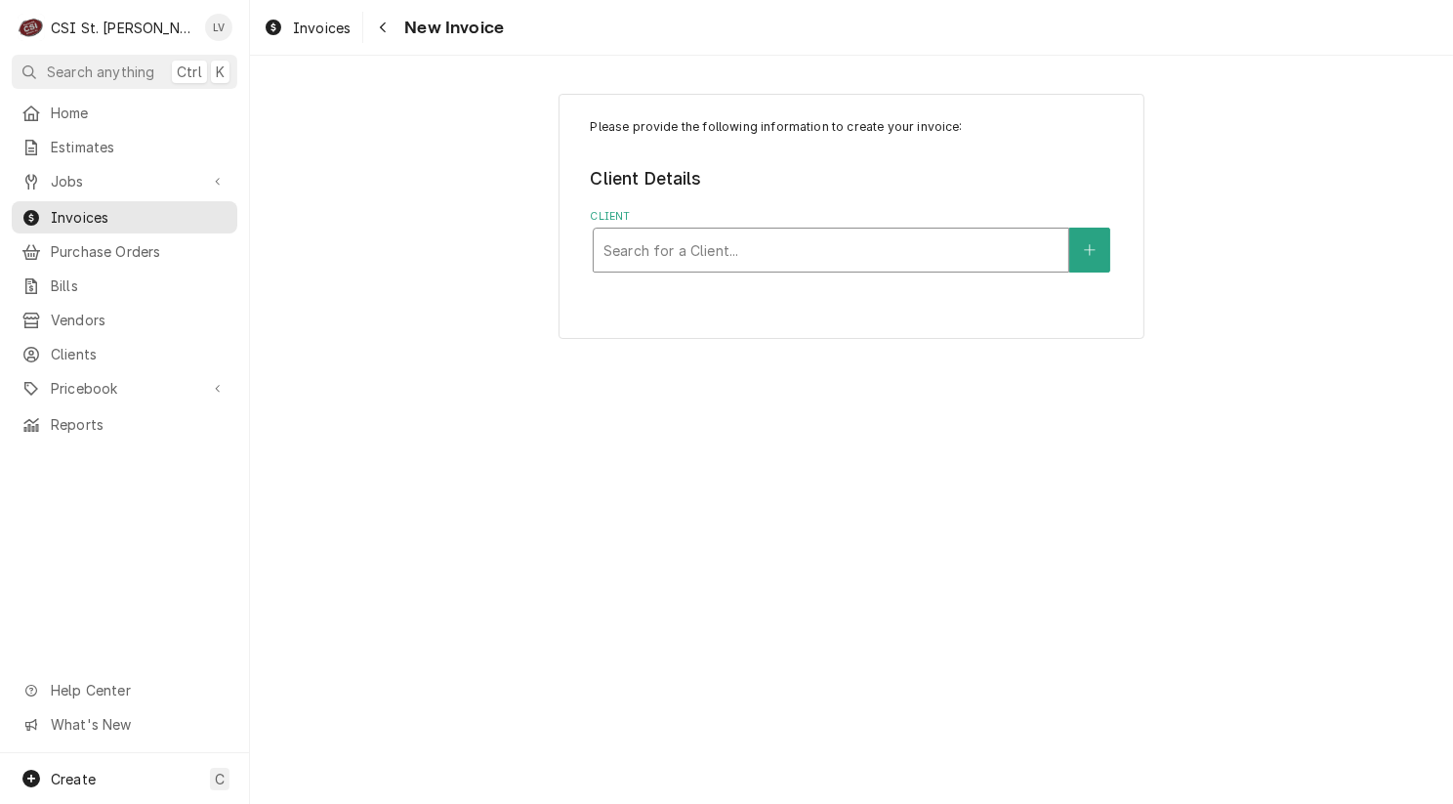
click at [737, 260] on div "Client" at bounding box center [831, 249] width 455 height 35
type input "duke"
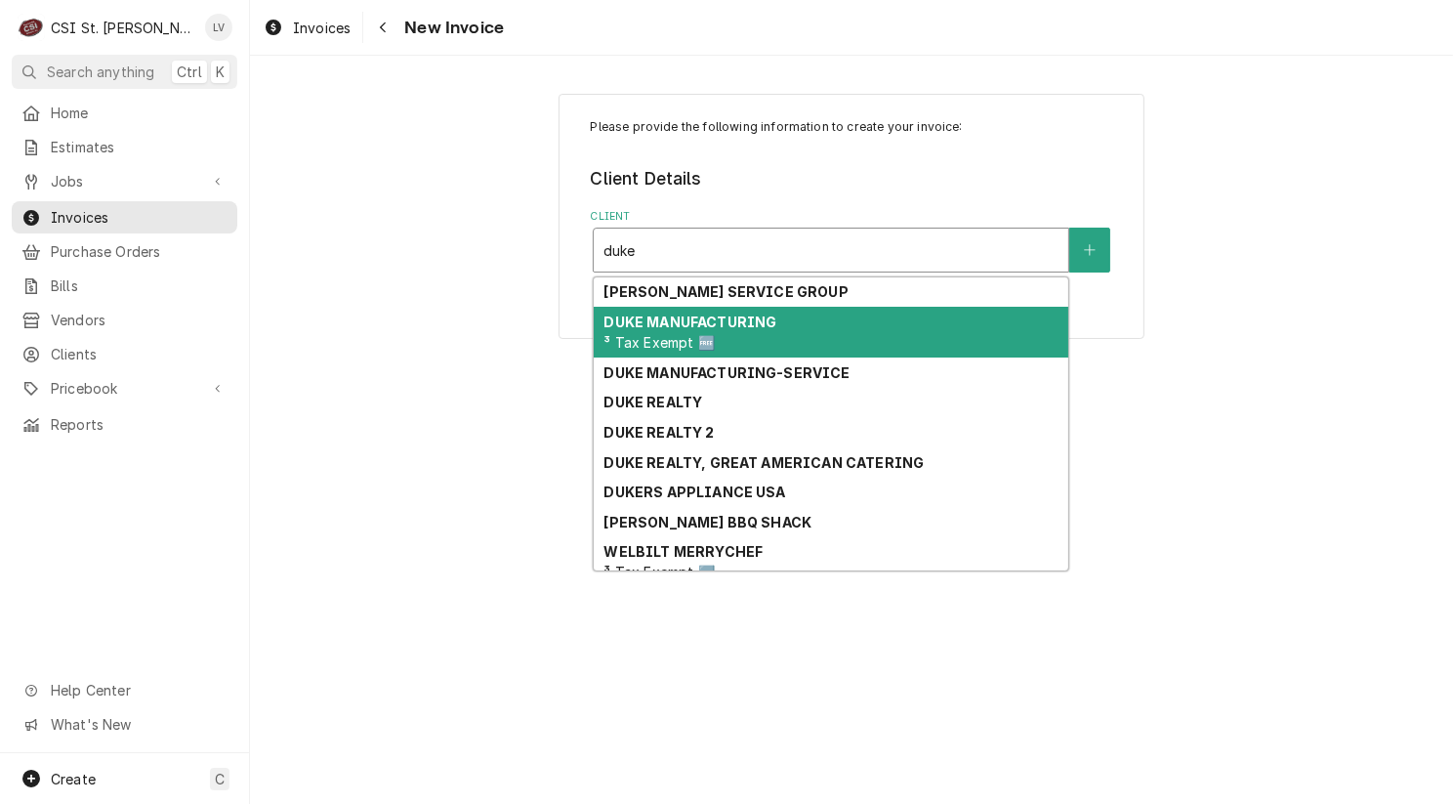
click at [717, 331] on div "DUKE MANUFACTURING ³ Tax Exempt 🆓" at bounding box center [831, 332] width 475 height 51
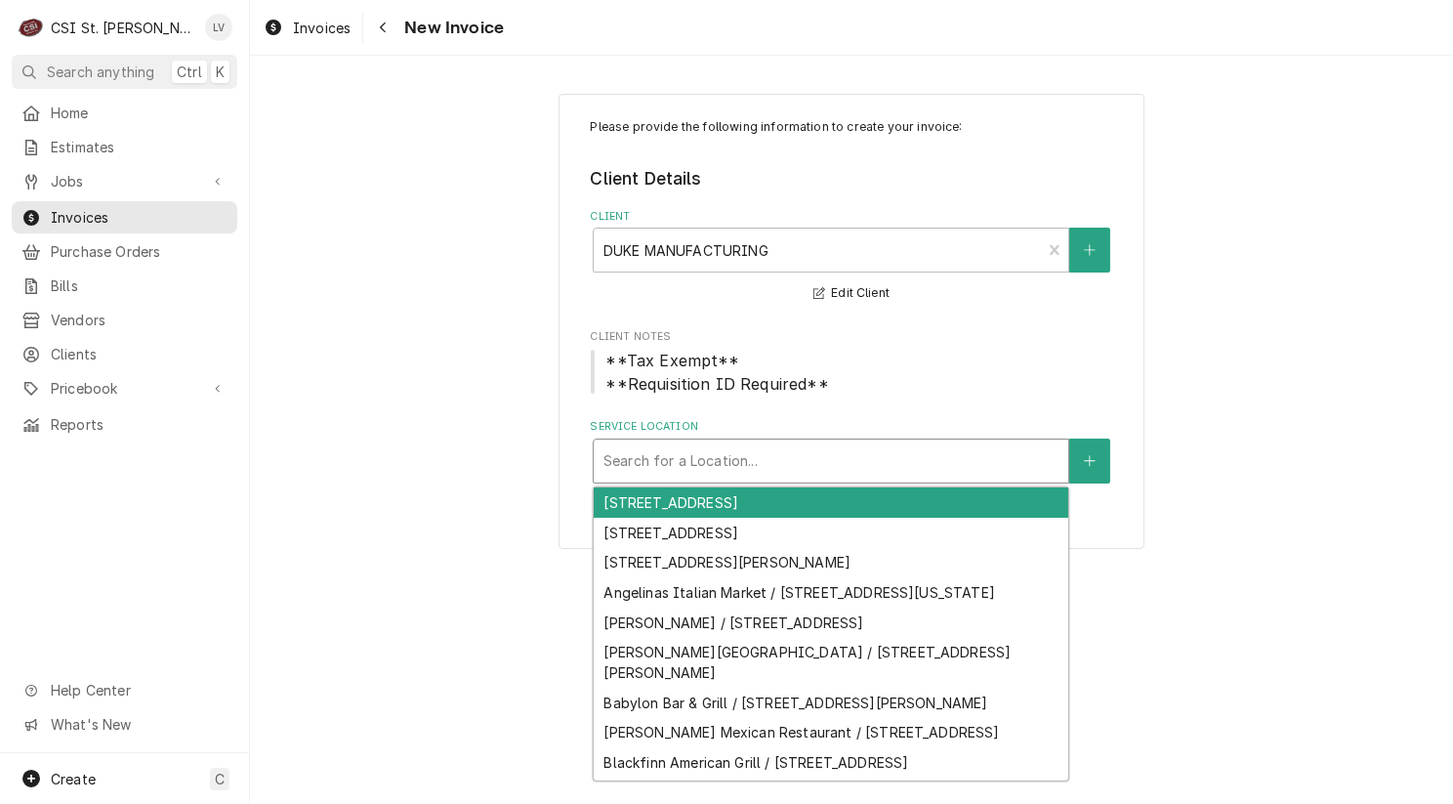
click at [699, 455] on div "Service Location" at bounding box center [831, 460] width 455 height 35
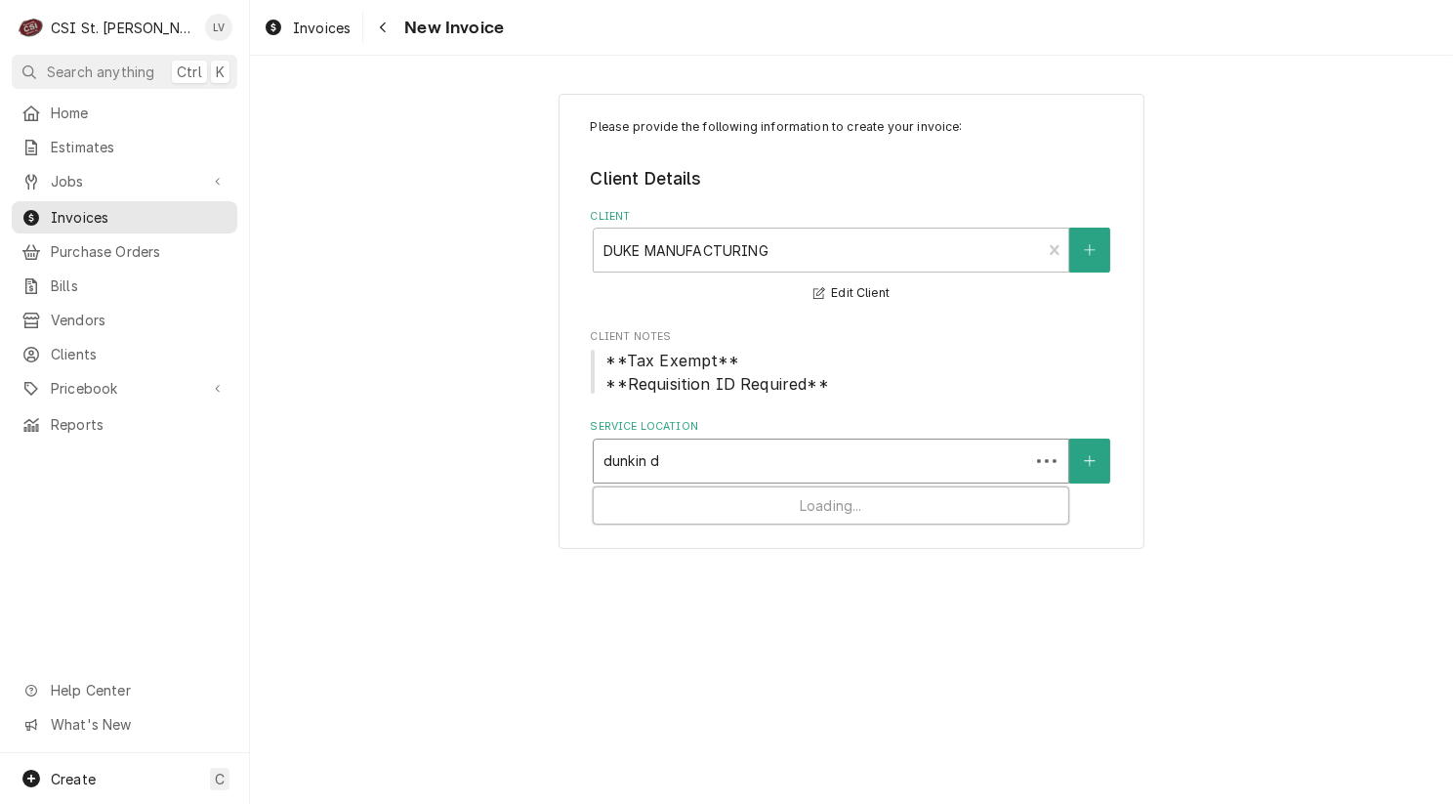
type input "dunkin do"
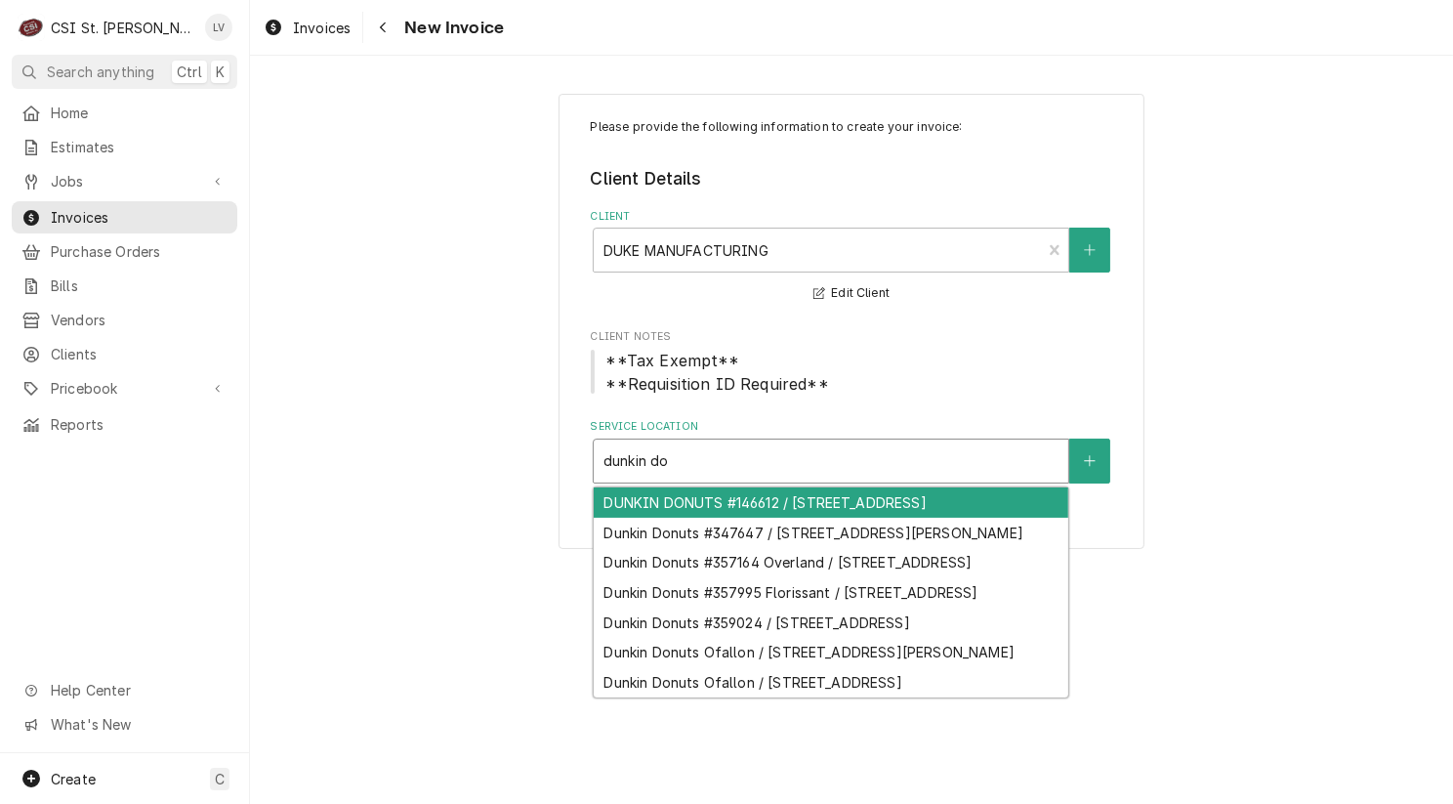
click at [748, 514] on div "DUNKIN DONUTS #146612 / 15881 Fountain Plaza Dr, Chesterfield, MO 63017" at bounding box center [831, 502] width 475 height 30
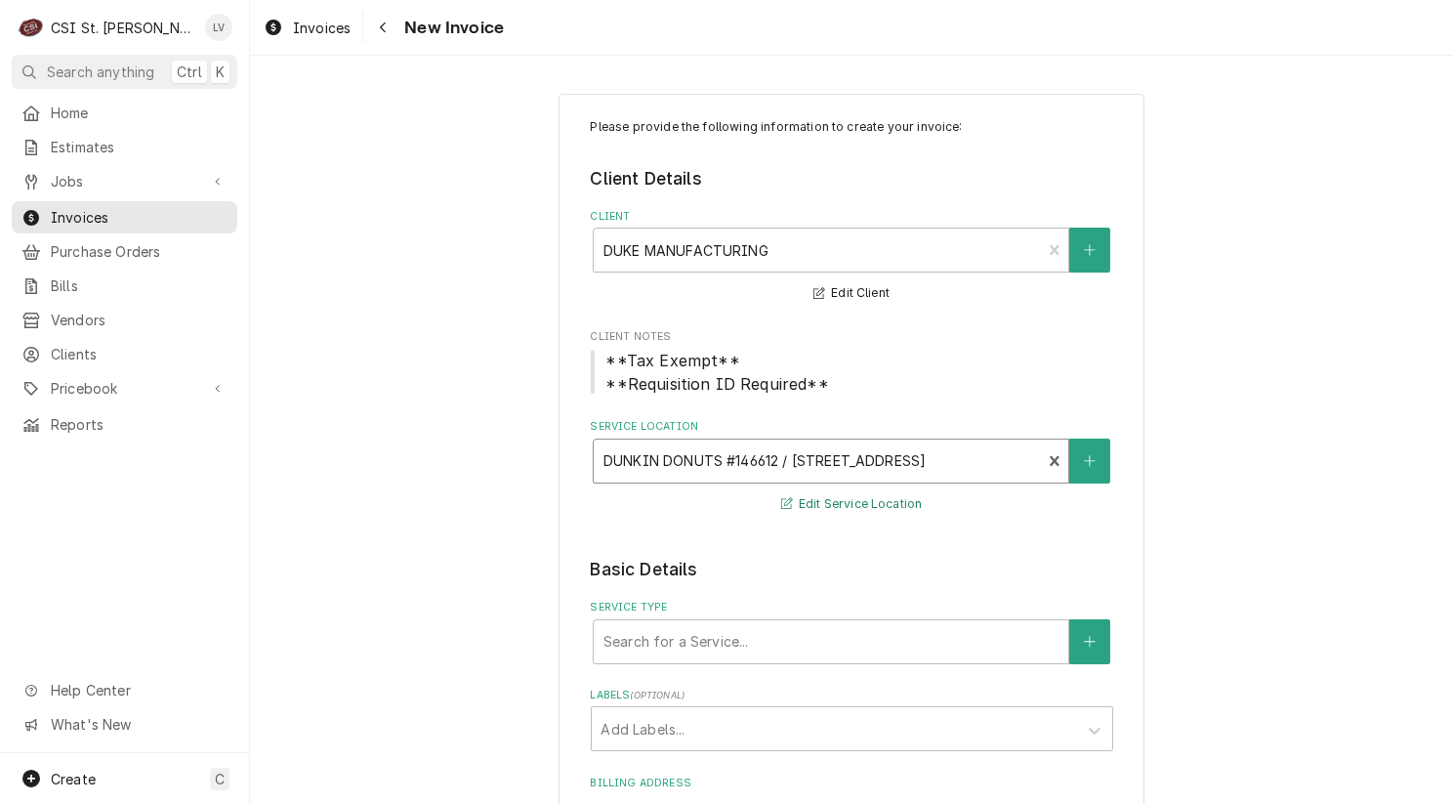
click at [828, 505] on button "Edit Service Location" at bounding box center [851, 504] width 147 height 24
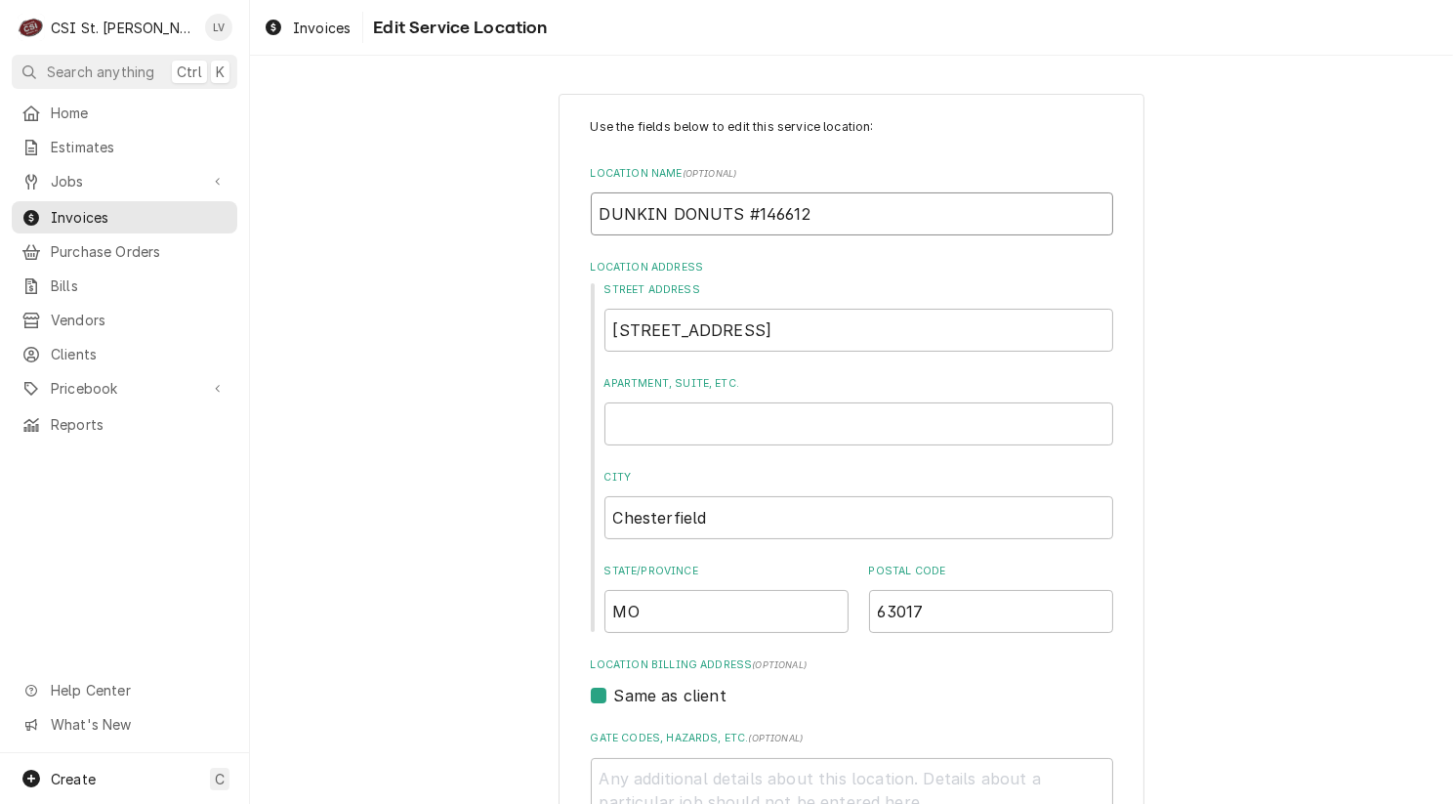
drag, startPoint x: 727, startPoint y: 214, endPoint x: 664, endPoint y: 201, distance: 63.8
click at [664, 201] on input "DUNKIN DONUTS #146612" at bounding box center [852, 213] width 522 height 43
type textarea "x"
type input "DUNKIN D #146612"
type textarea "x"
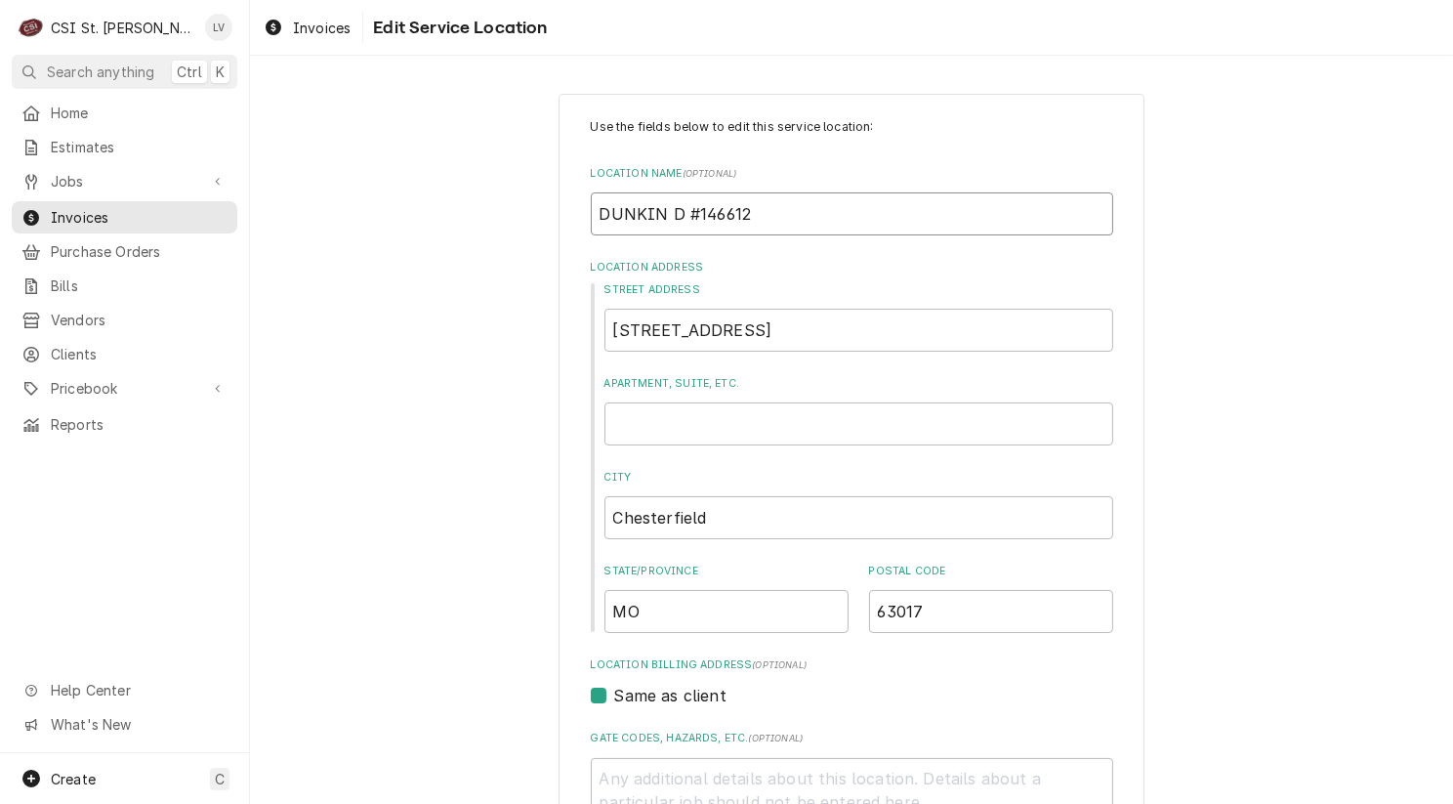
type input "DUNKIN Do #146612"
type textarea "x"
type input "DUNKIN Don #146612"
type textarea "x"
type input "DUNKIN Donu #146612"
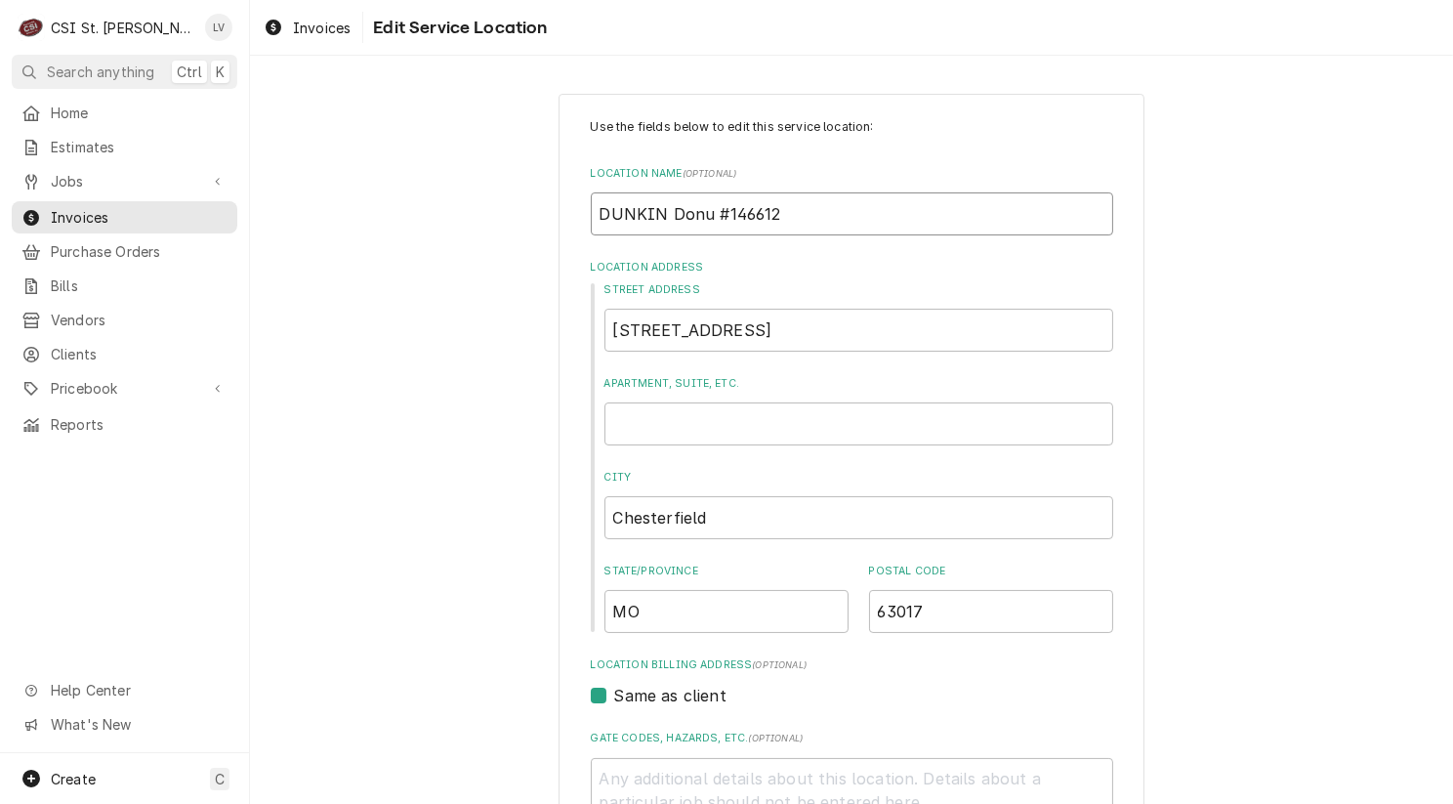
type textarea "x"
type input "DUNKIN Donut #146612"
type textarea "x"
type input "DUNKIN Donuts #146612"
drag, startPoint x: 654, startPoint y: 216, endPoint x: 605, endPoint y: 211, distance: 49.1
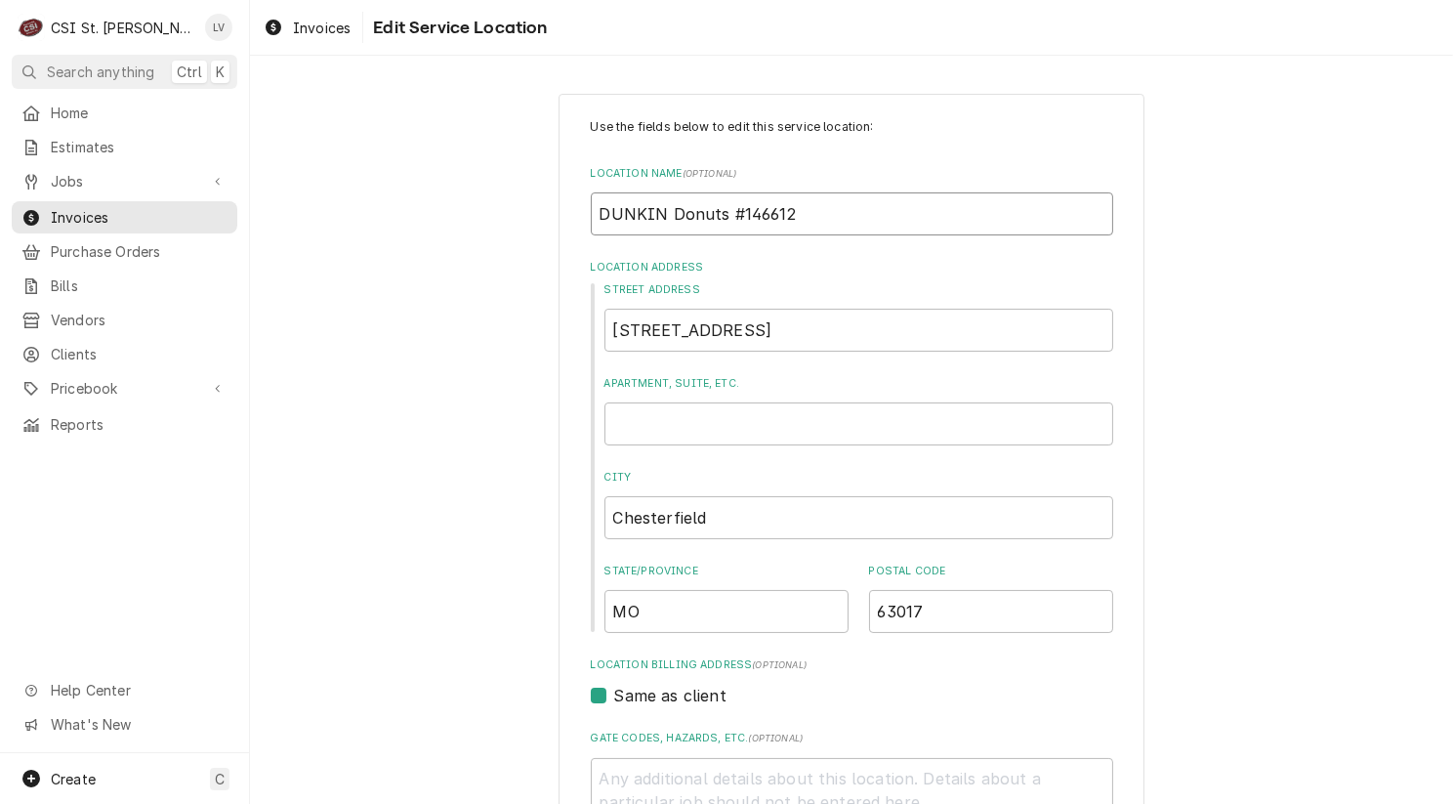
click at [605, 211] on input "DUNKIN Donuts #146612" at bounding box center [852, 213] width 522 height 43
type textarea "x"
type input "Du Donuts #146612"
type textarea "x"
type input "Dun Donuts #146612"
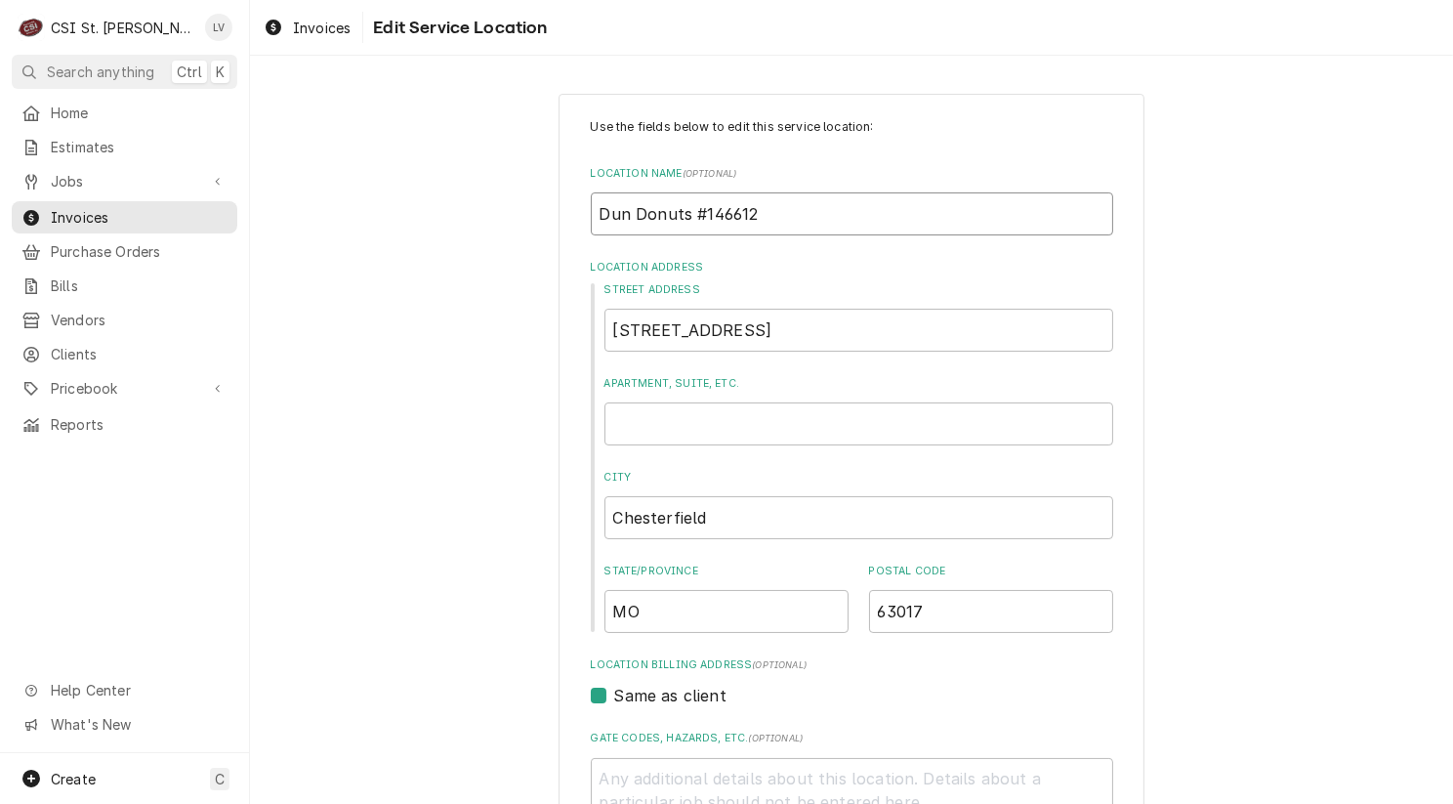
type textarea "x"
type input "Dunk Donuts #146612"
type textarea "x"
type input "Dunki Donuts #146612"
type textarea "x"
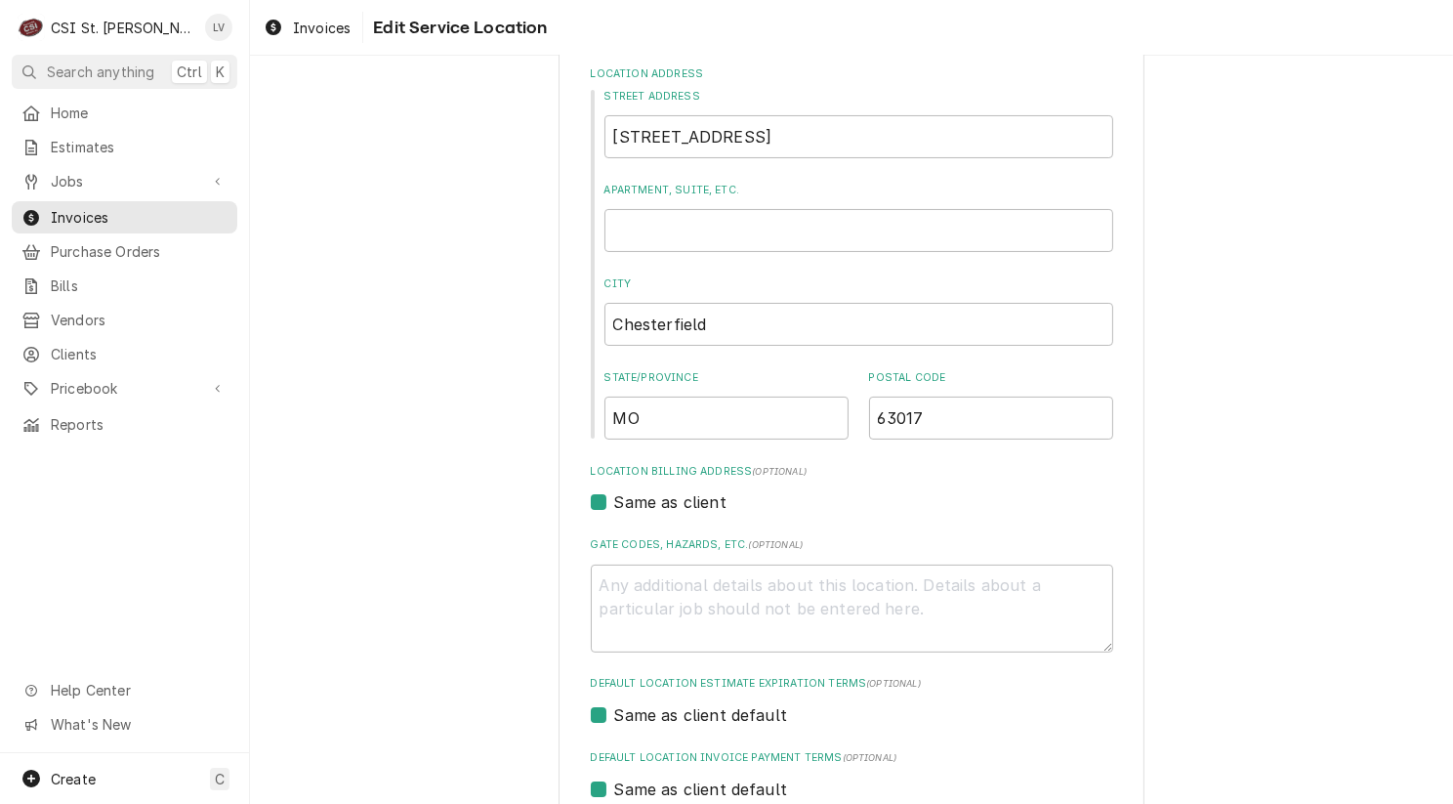
scroll to position [488, 0]
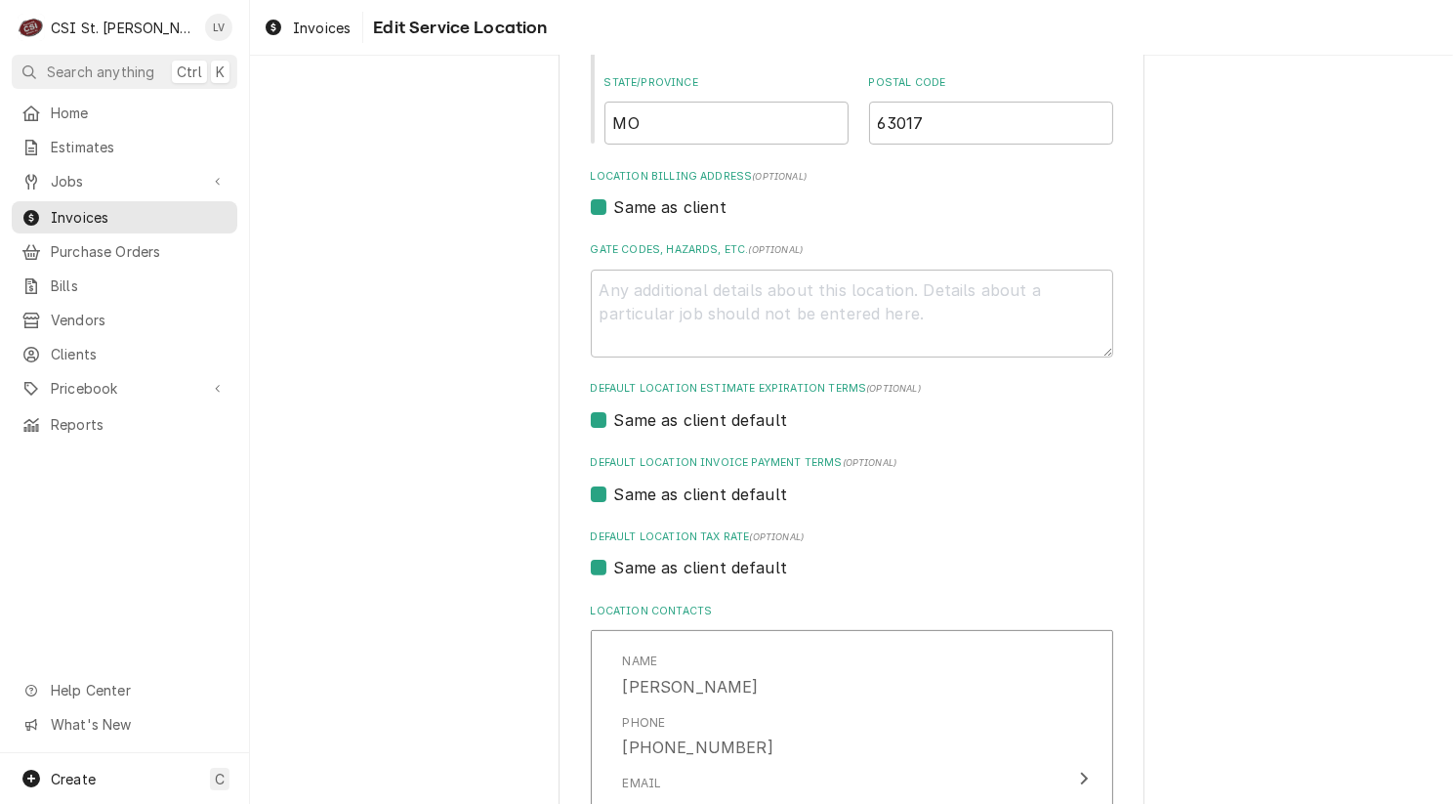
type input "Dunkin Donuts #146612"
click at [689, 562] on label "Same as client default" at bounding box center [701, 567] width 174 height 23
click at [689, 562] on input "Same as client default" at bounding box center [875, 577] width 522 height 43
checkbox input "false"
click at [673, 603] on div "Default Location Tax Rate" at bounding box center [852, 605] width 501 height 35
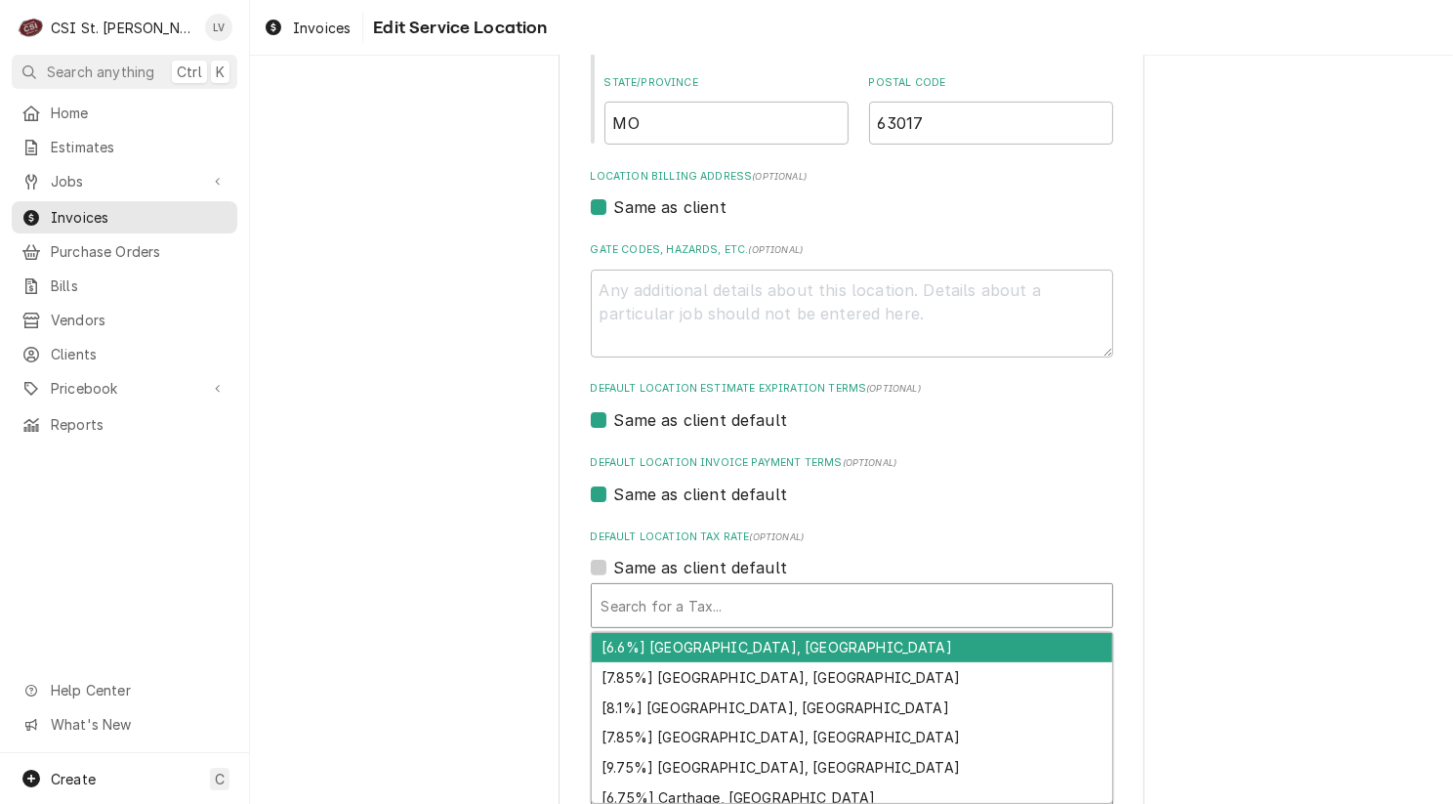
type textarea "x"
type input "e"
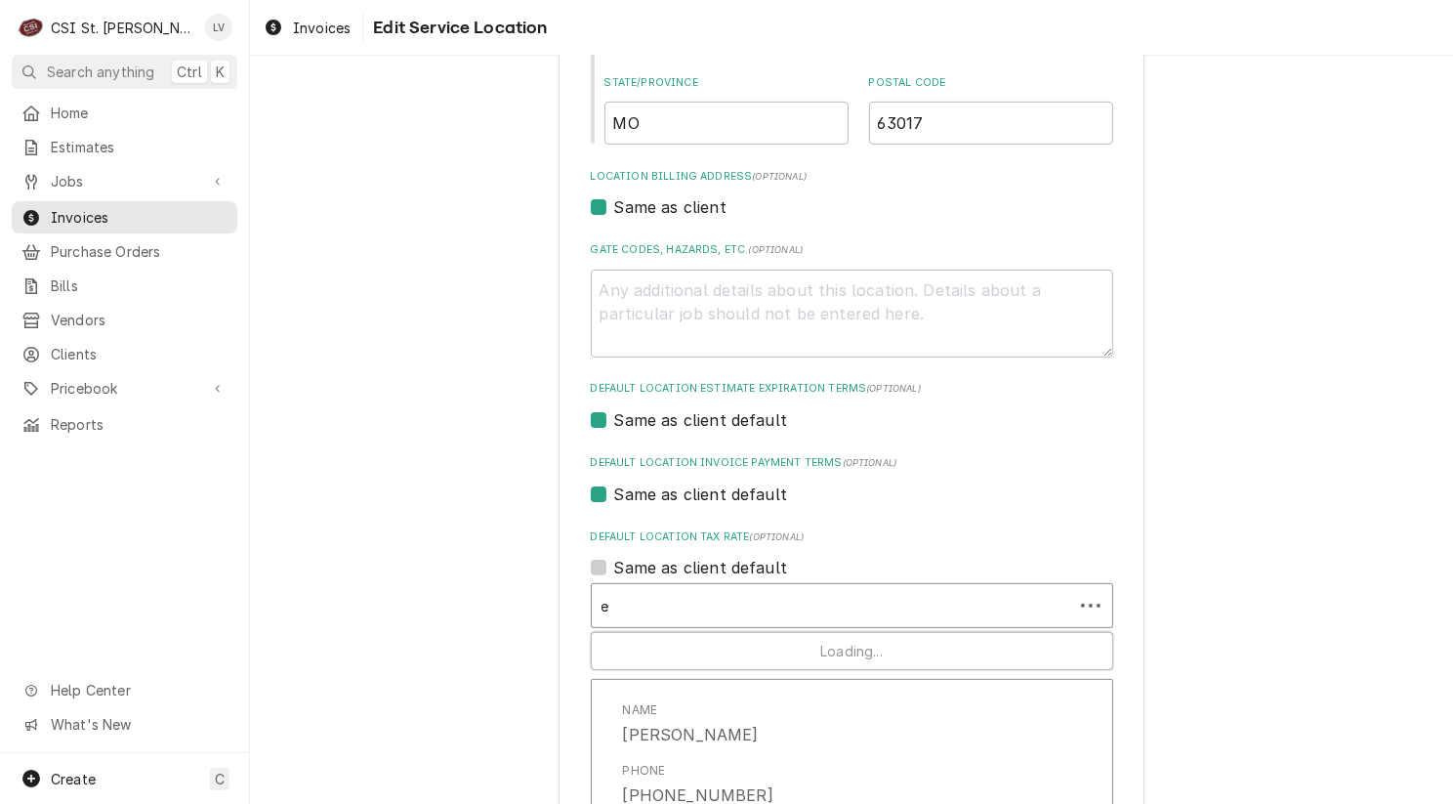
type textarea "x"
type input "ex"
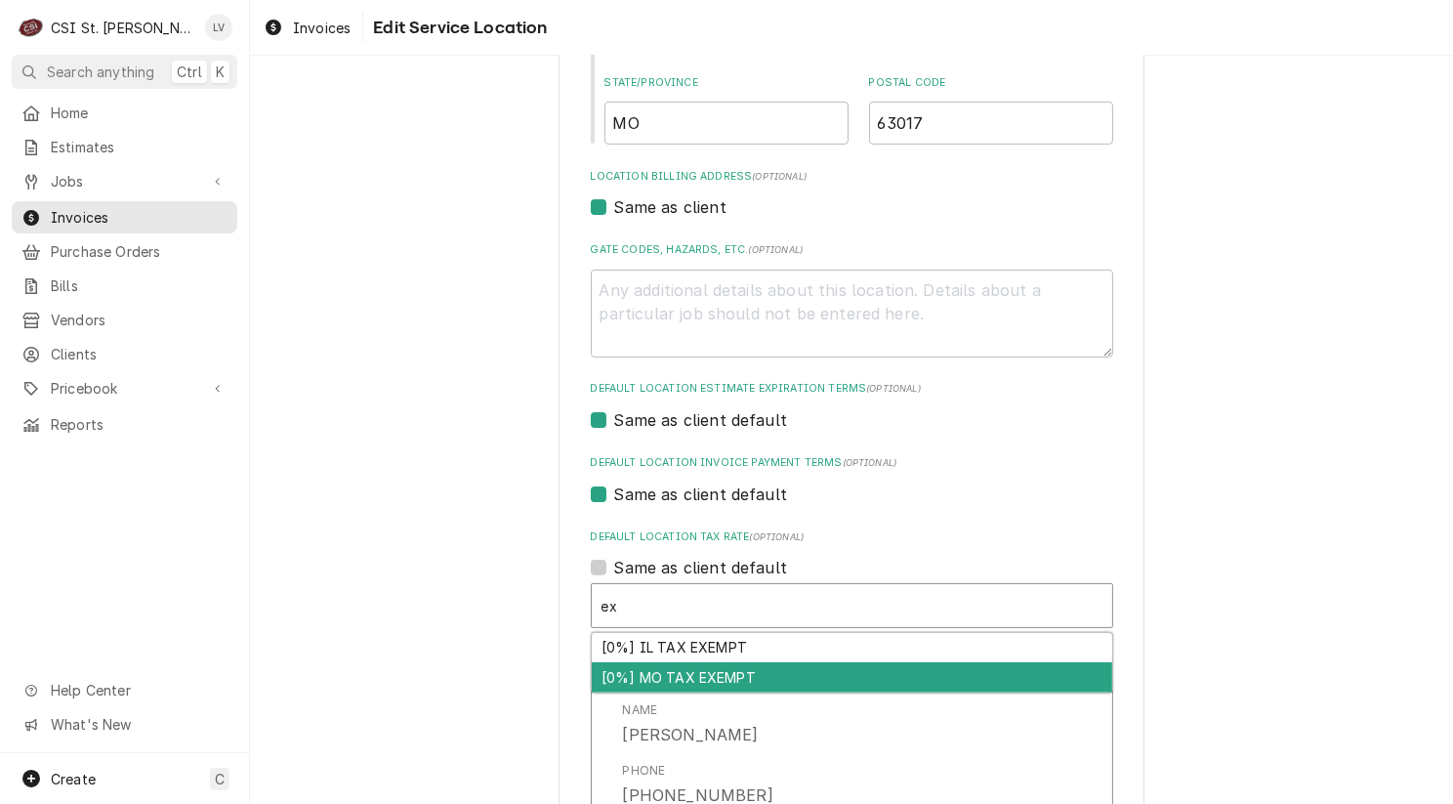
click at [660, 677] on div "[0%] MO TAX EXEMPT" at bounding box center [852, 677] width 521 height 30
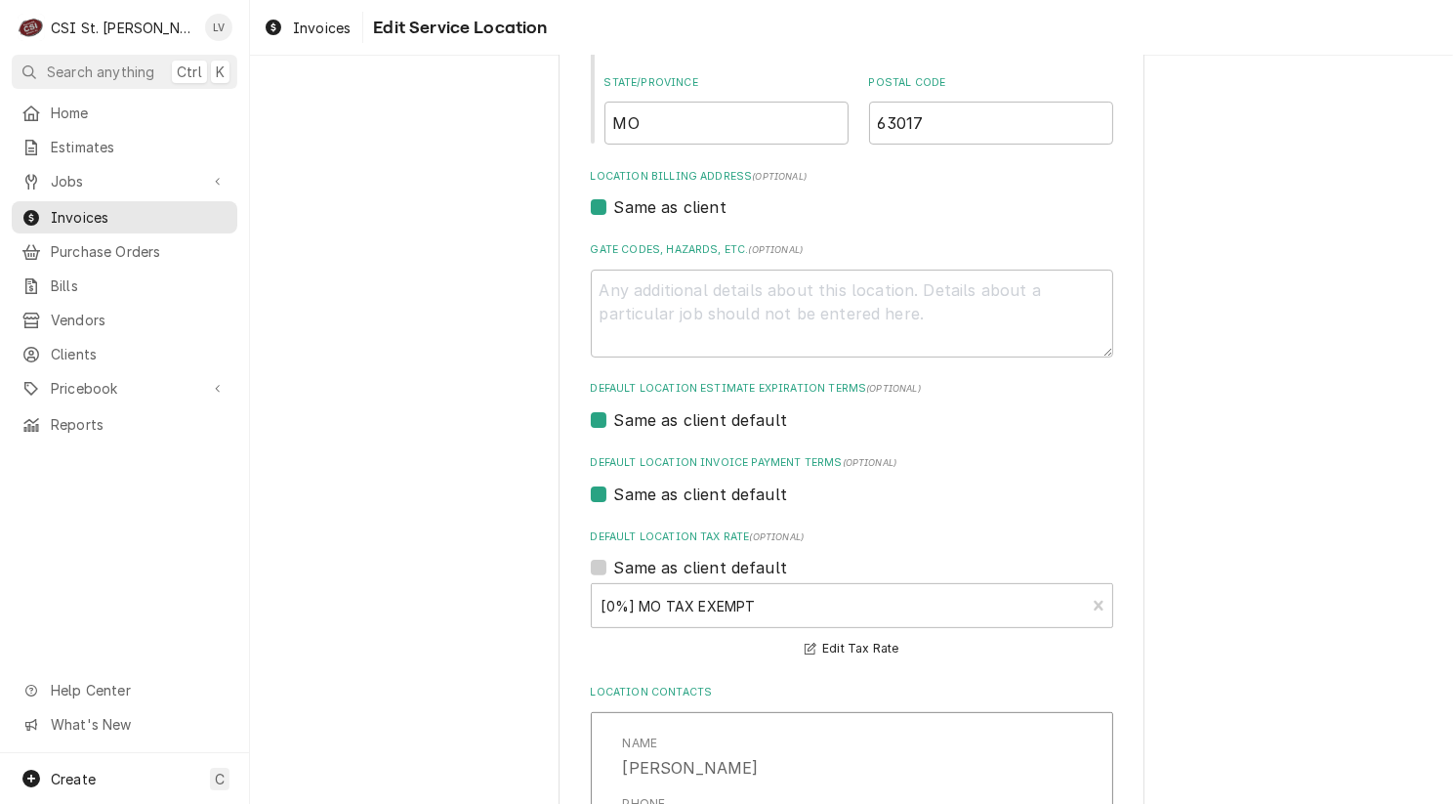
click at [1212, 634] on div "Use the fields below to edit this service location: Location Name ( optional ) …" at bounding box center [851, 381] width 1203 height 1586
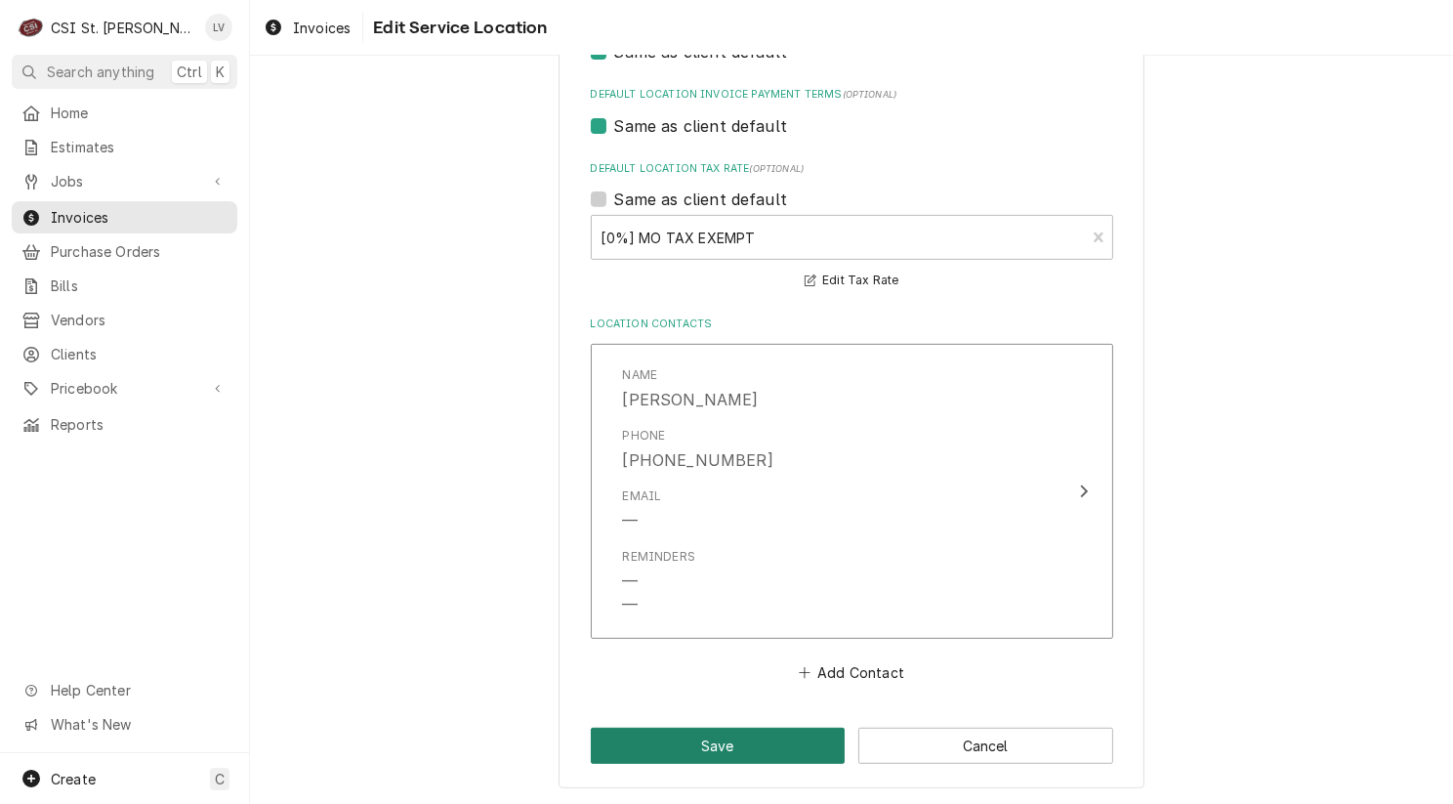
click at [668, 741] on button "Save" at bounding box center [718, 746] width 255 height 36
type textarea "x"
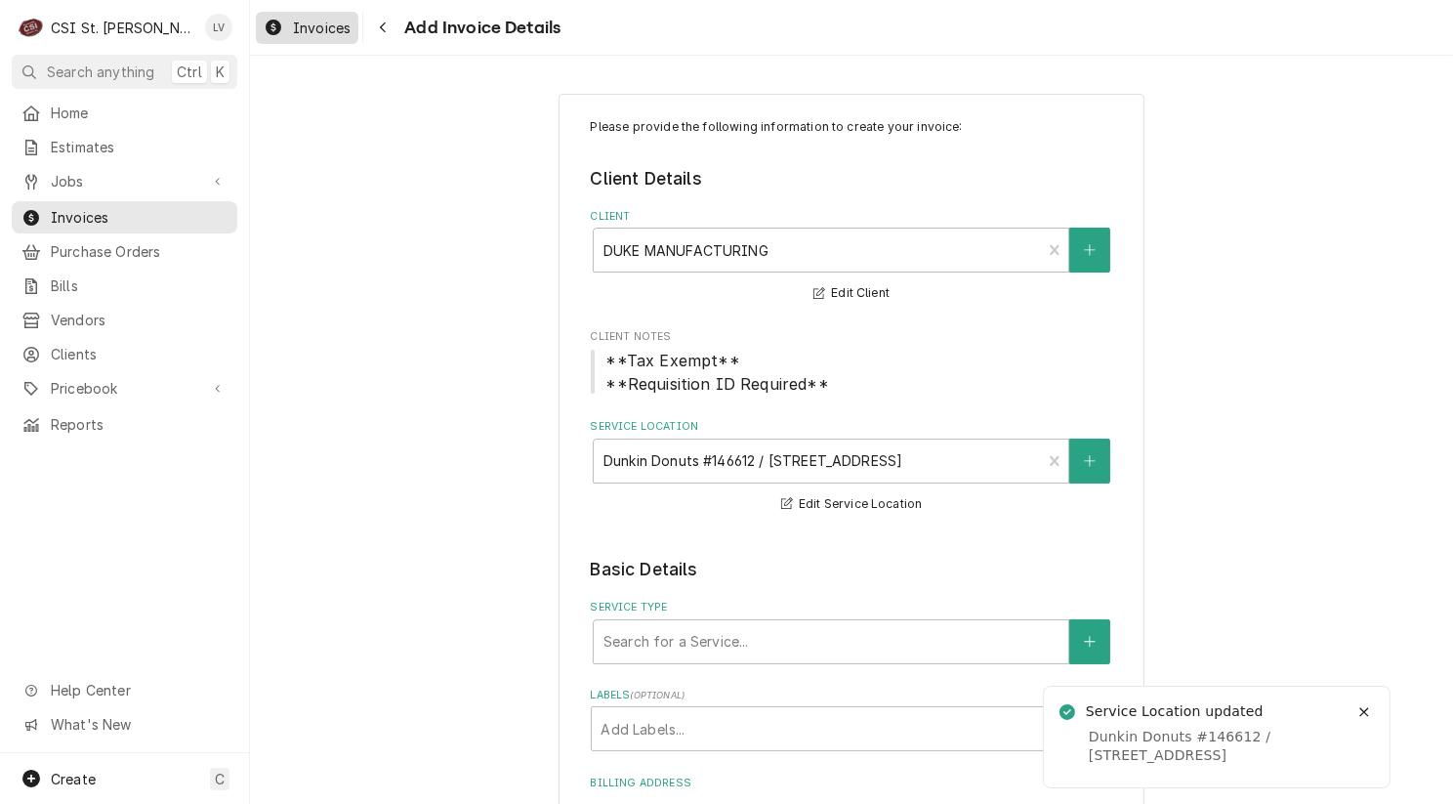
click at [288, 20] on div "Invoices" at bounding box center [307, 28] width 95 height 24
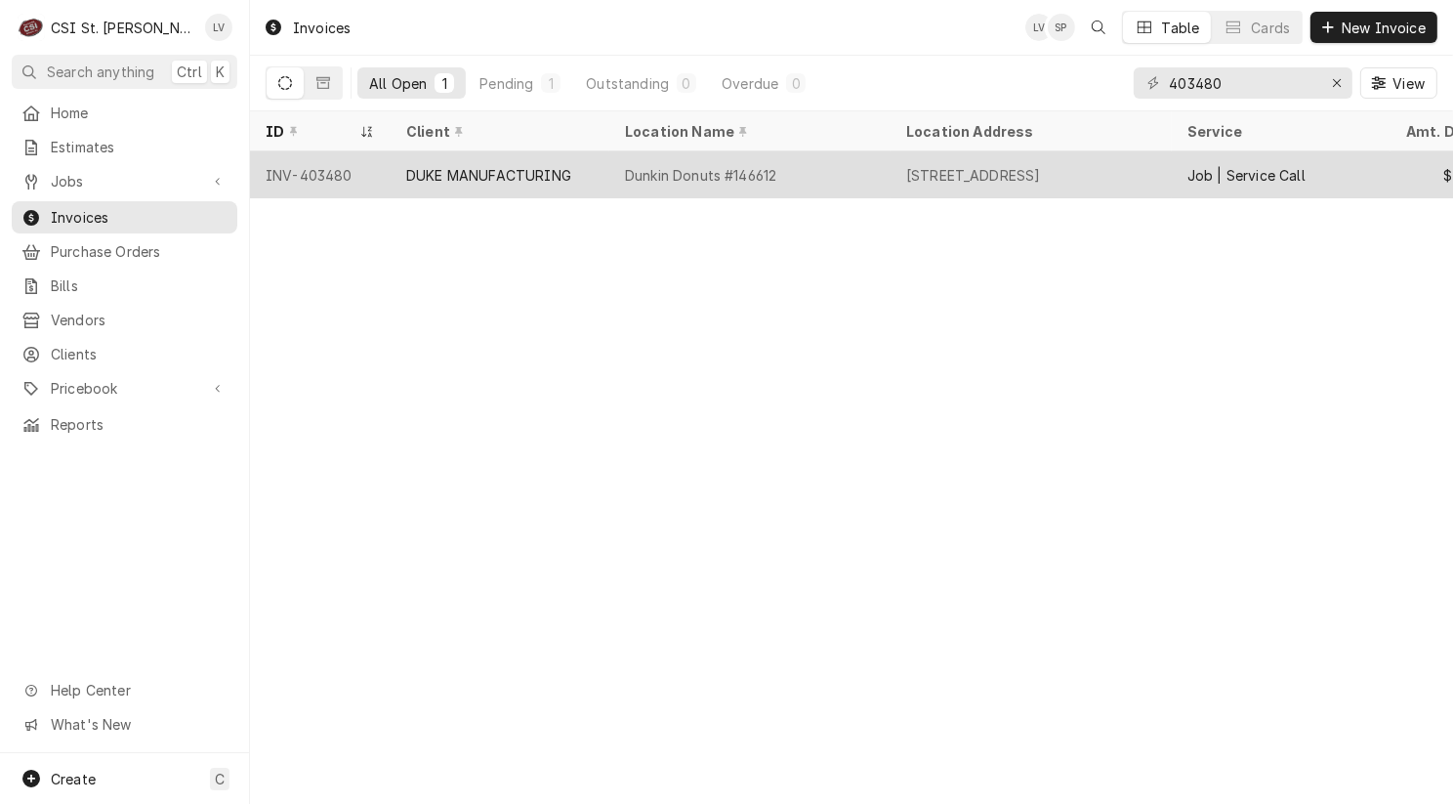
click at [417, 183] on div "DUKE MANUFACTURING" at bounding box center [500, 174] width 219 height 47
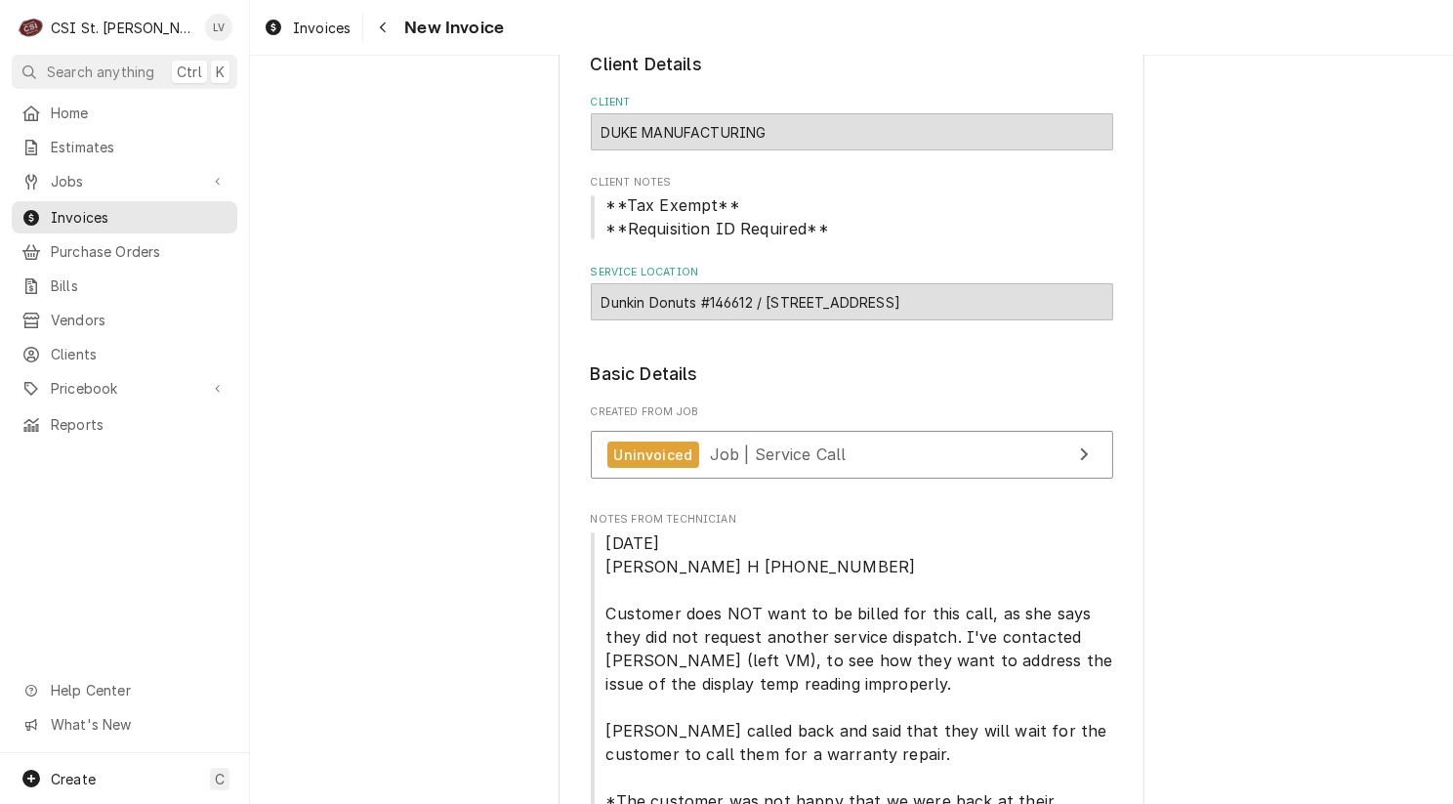
scroll to position [293, 0]
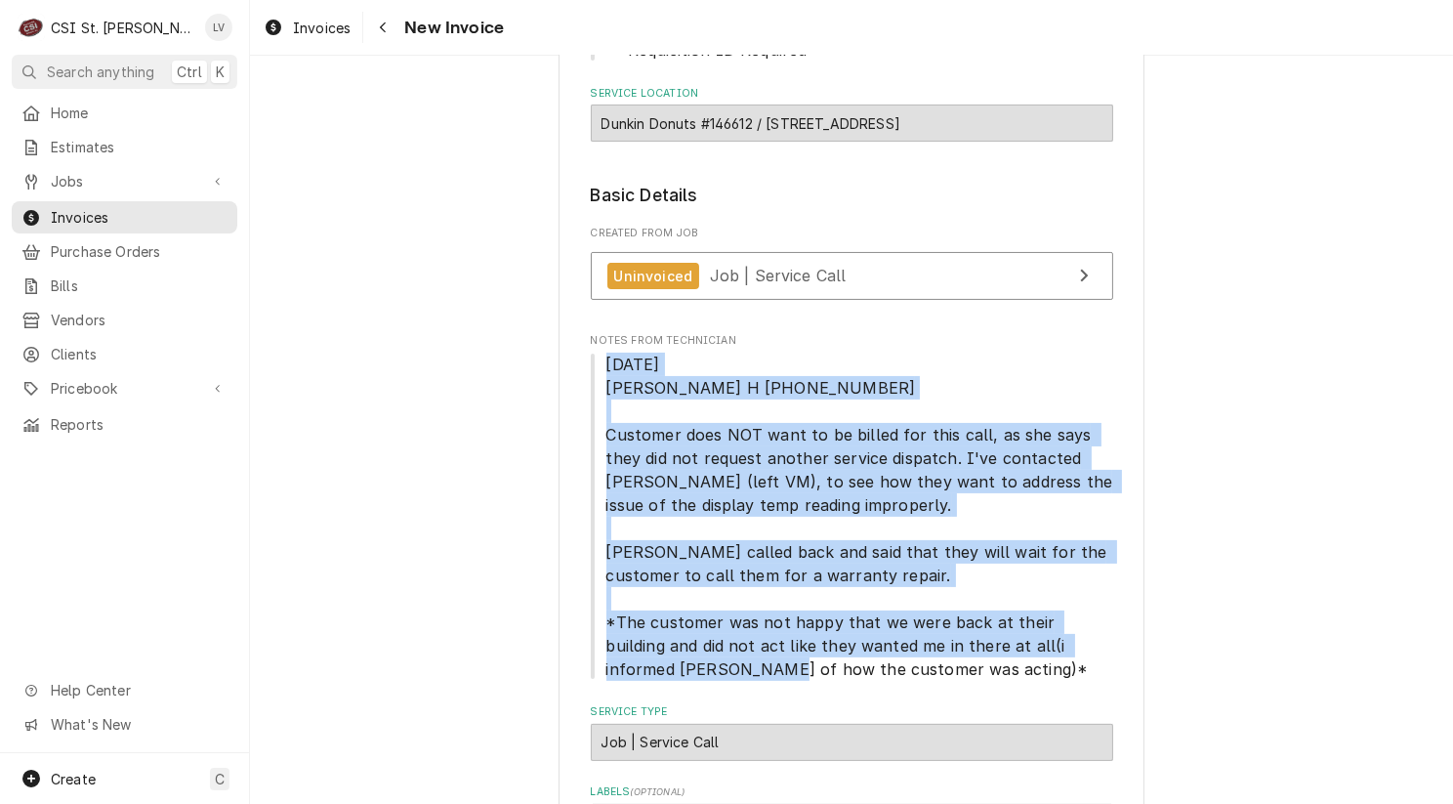
drag, startPoint x: 594, startPoint y: 361, endPoint x: 966, endPoint y: 668, distance: 482.1
click at [966, 668] on span "8/19/25 Erick H 0500-0630-0730 Customer does NOT want to be billed for this cal…" at bounding box center [852, 517] width 522 height 328
copy span "8/19/25 Erick H 0500-0630-0730 Customer does NOT want to be billed for this cal…"
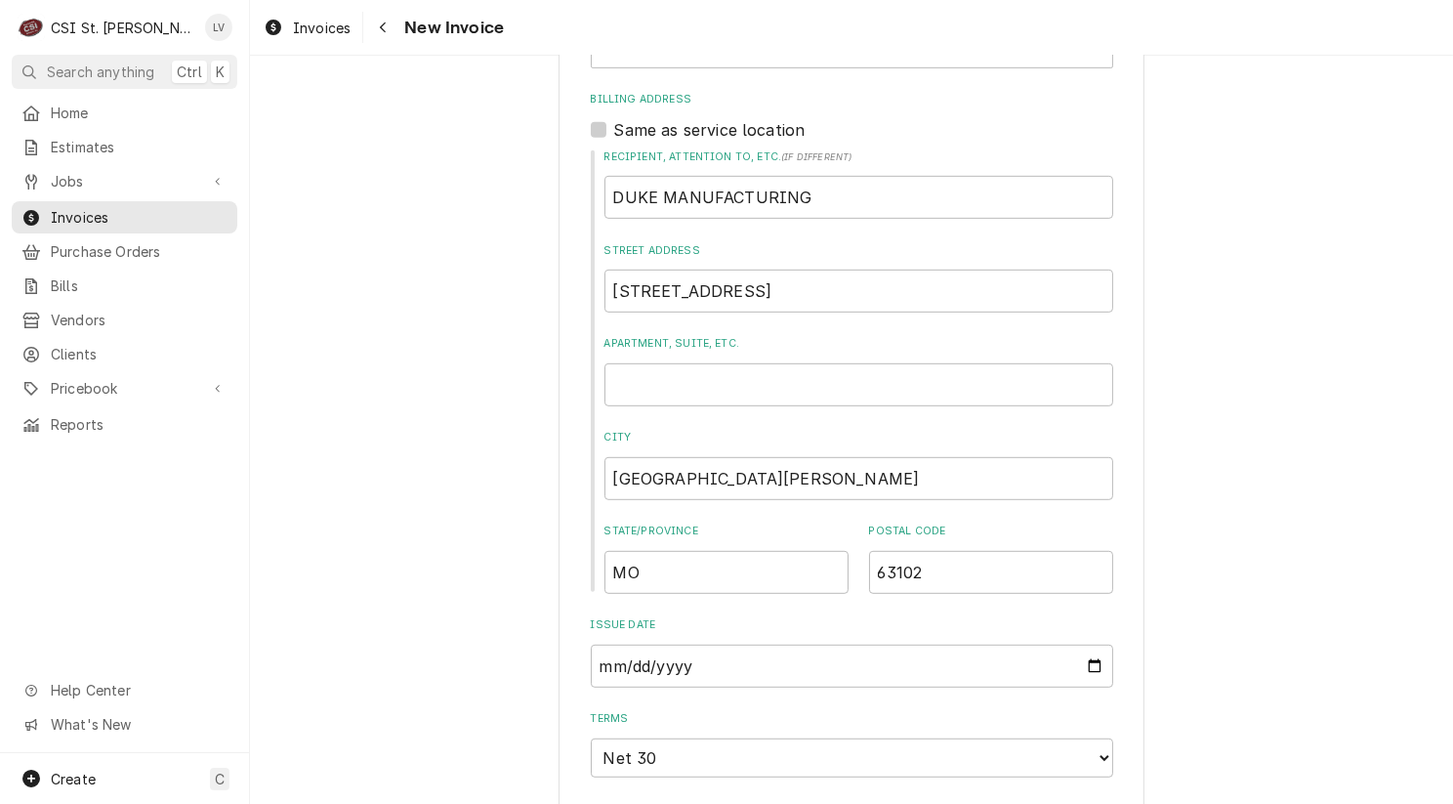
scroll to position [1074, 0]
drag, startPoint x: 838, startPoint y: 201, endPoint x: 420, endPoint y: 218, distance: 418.3
type textarea "x"
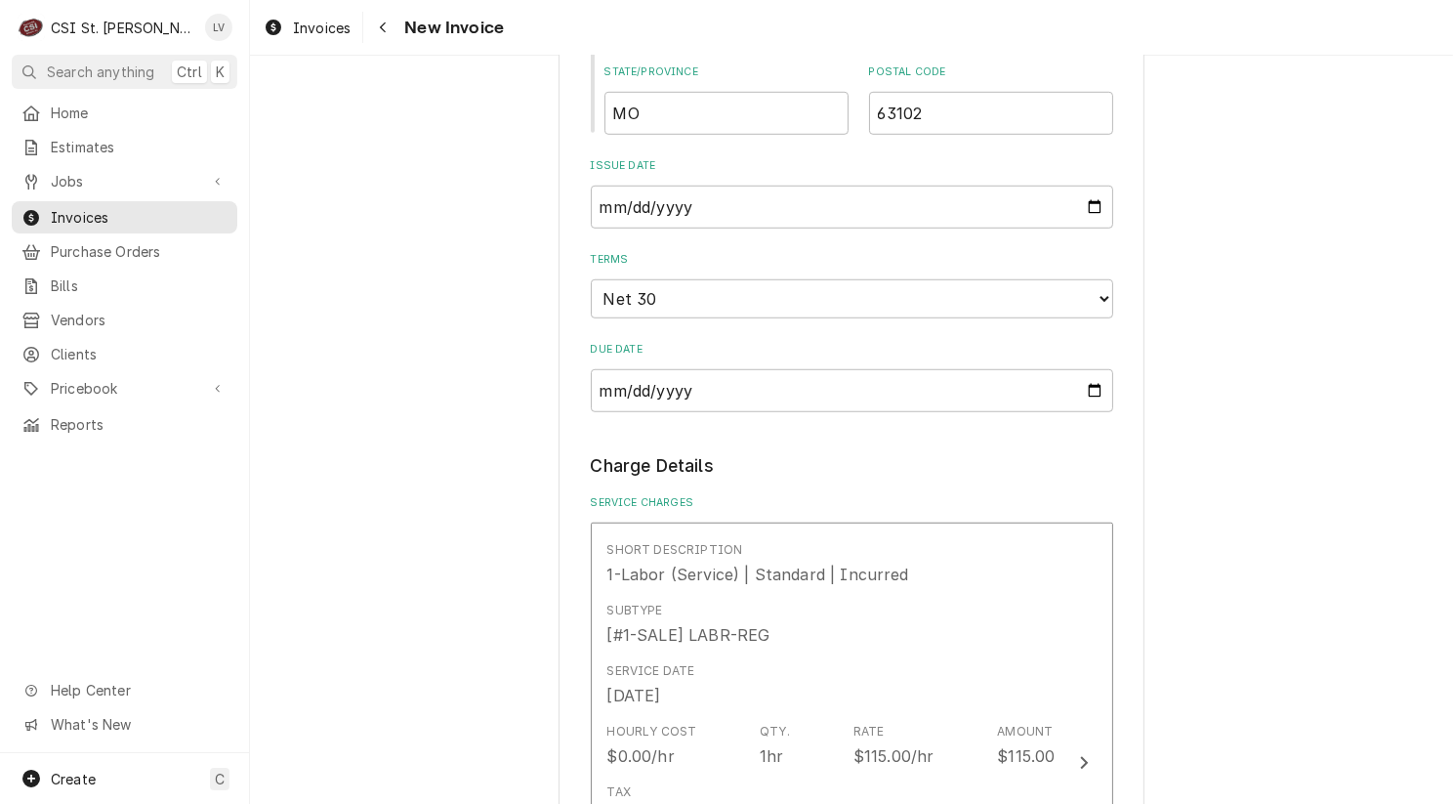
scroll to position [1758, 0]
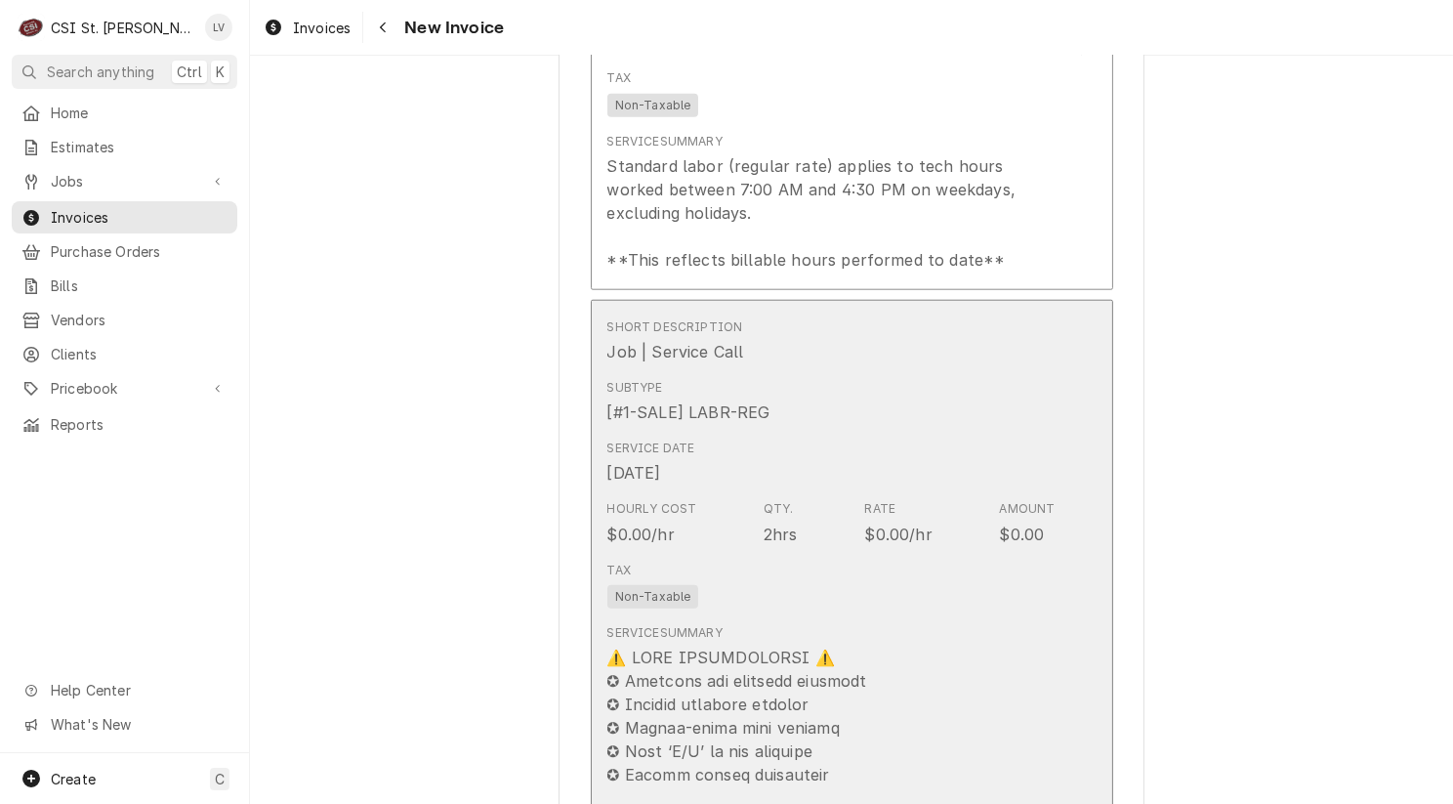
click at [839, 592] on div "Tax Non-Taxable" at bounding box center [831, 585] width 448 height 62
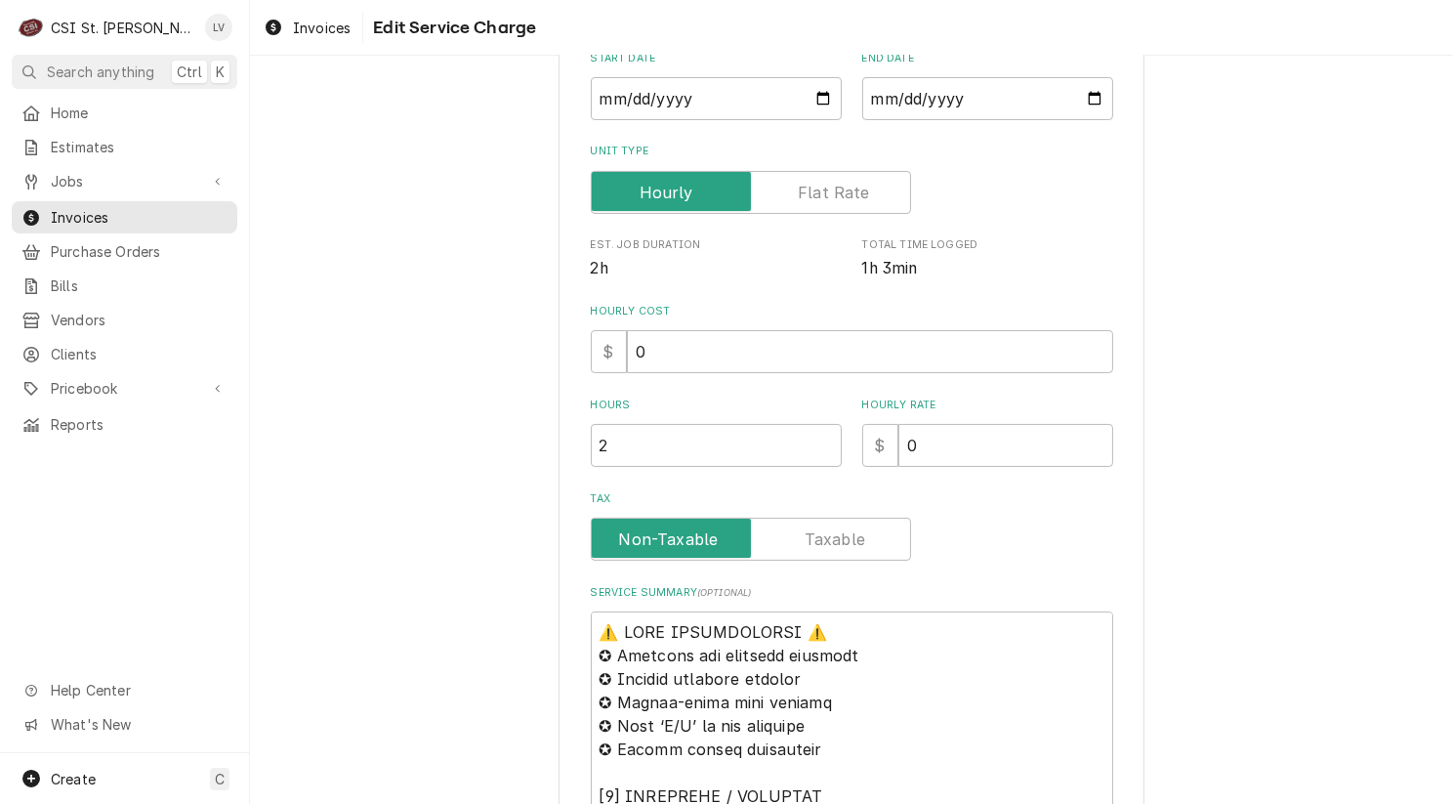
scroll to position [586, 0]
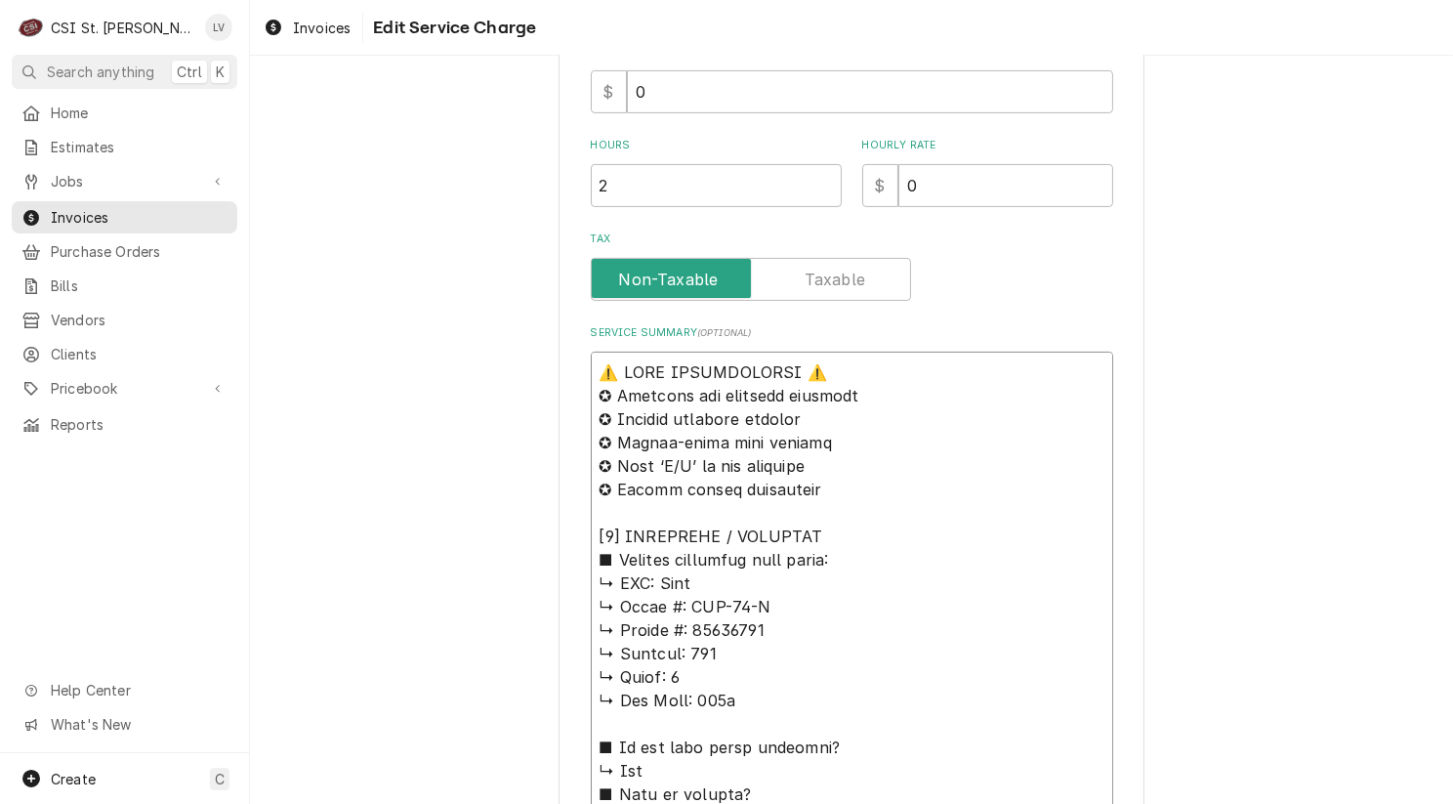
drag, startPoint x: 815, startPoint y: 494, endPoint x: 518, endPoint y: 355, distance: 328.5
click at [518, 355] on div "Use the fields below to edit this service charge Short Description Job | Servic…" at bounding box center [851, 799] width 1203 height 2618
paste textarea "8/19/25 Erick H 0500-0630-0730 Customer does NOT want to be billed for this cal…"
type textarea "x"
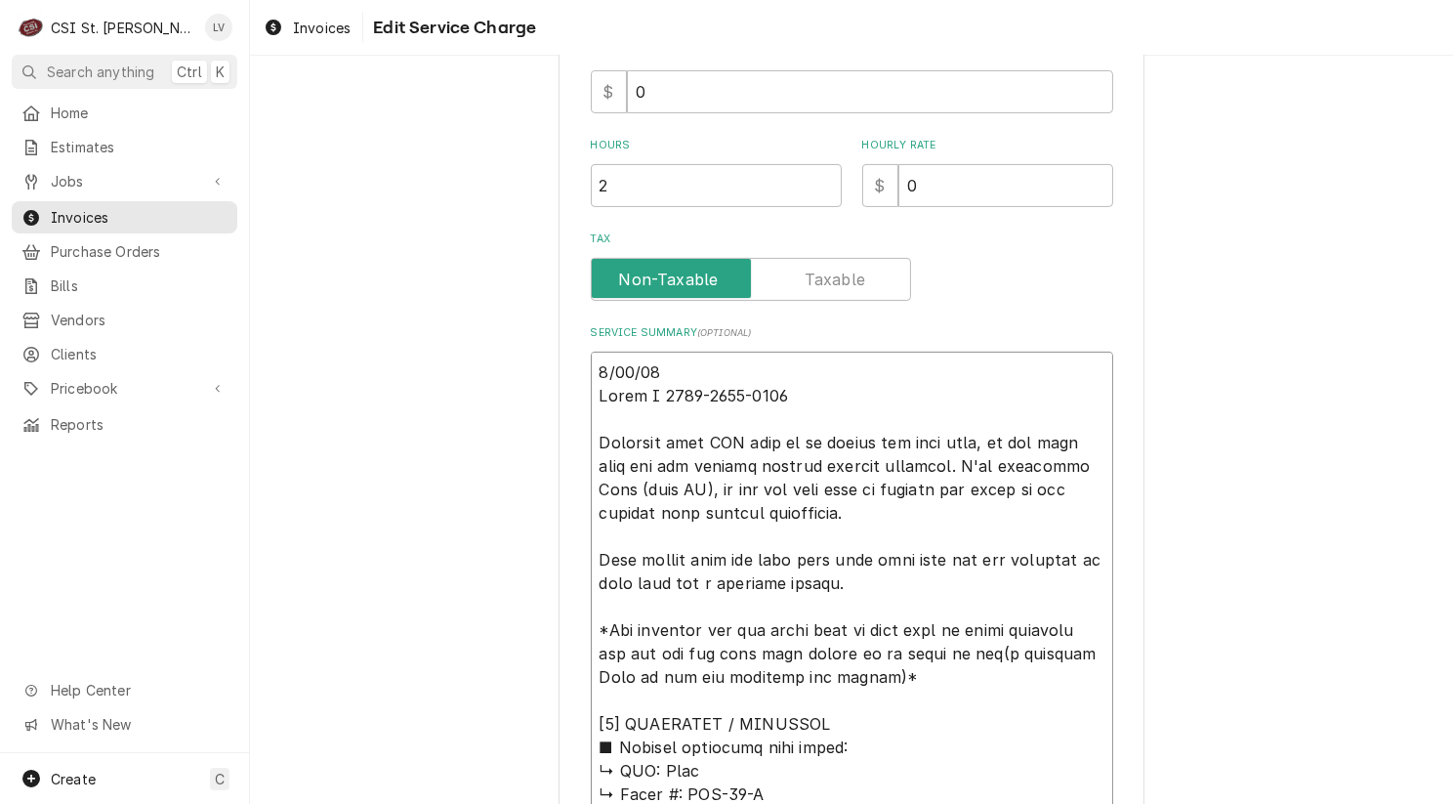
type textarea "8/19/25 Erick H 0500-0630-0730 Customer does NOT want to be billed for this cal…"
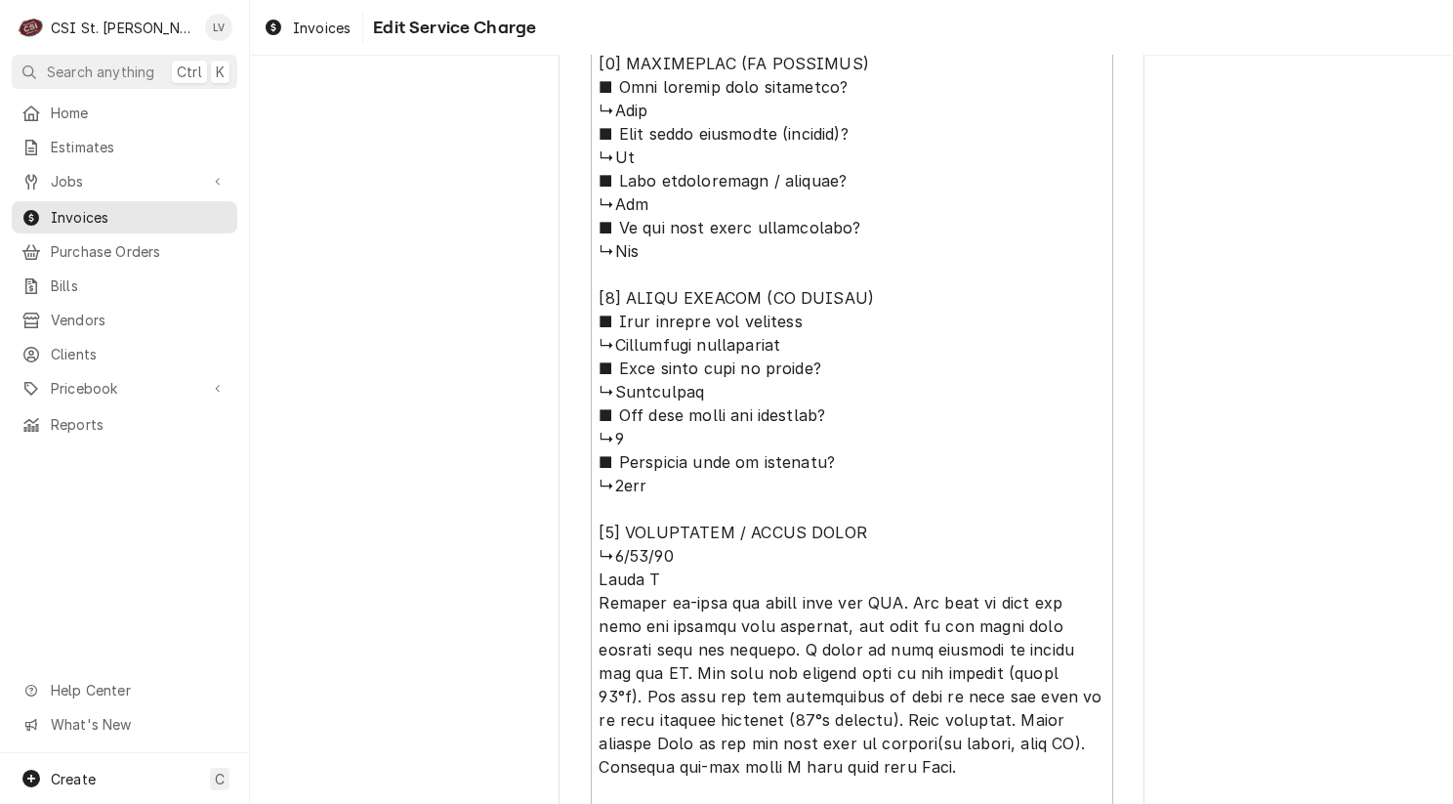
scroll to position [2075, 0]
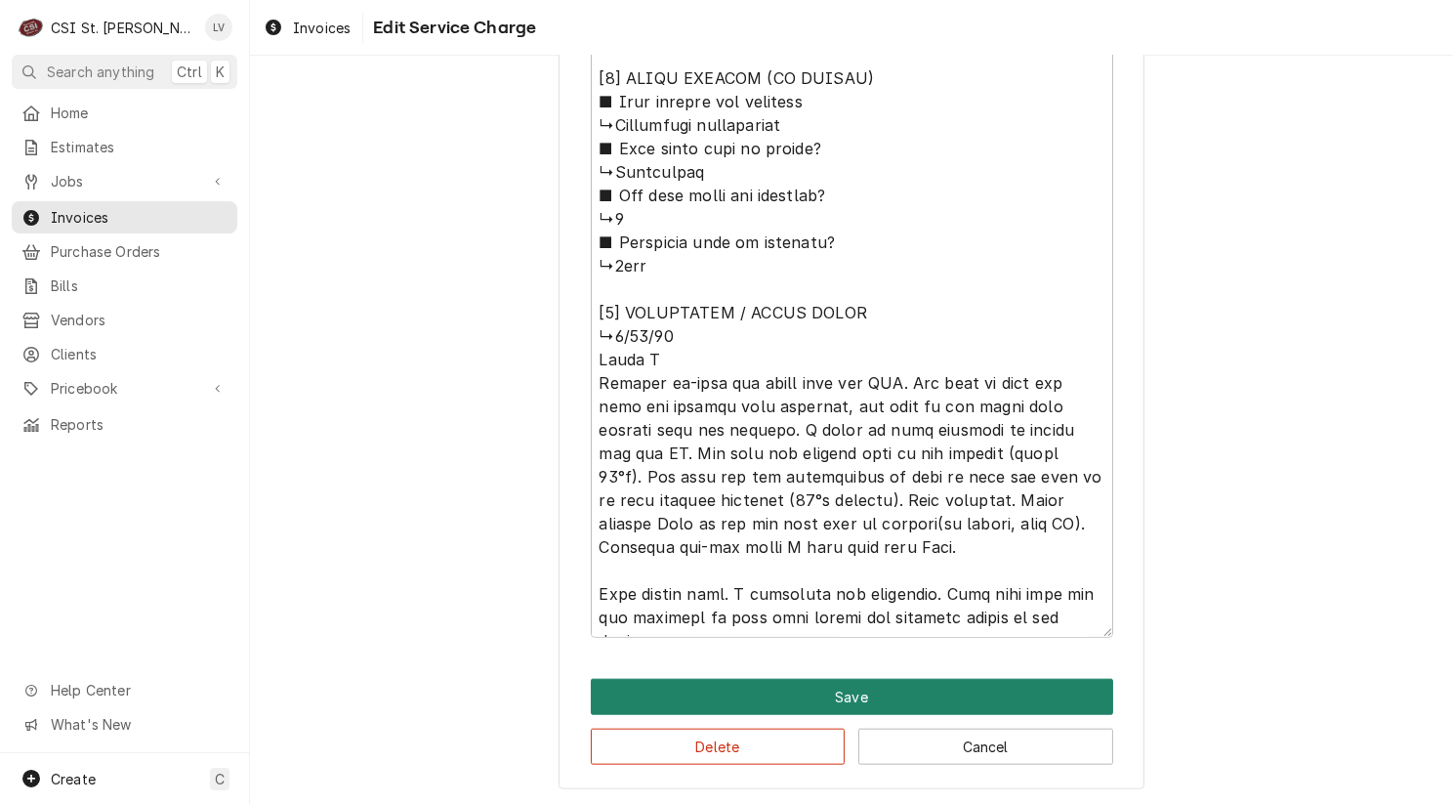
click at [814, 685] on button "Save" at bounding box center [852, 697] width 522 height 36
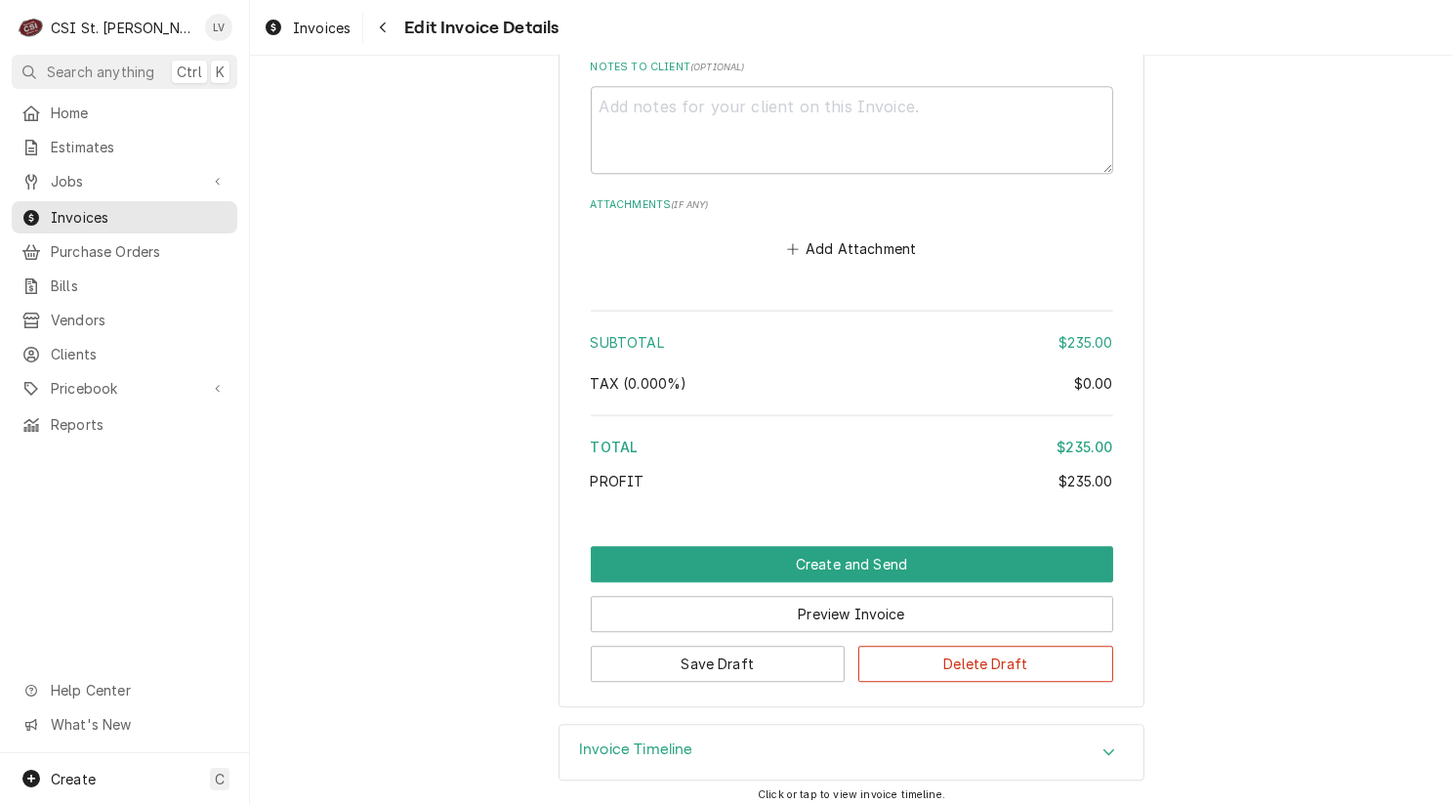
scroll to position [5454, 0]
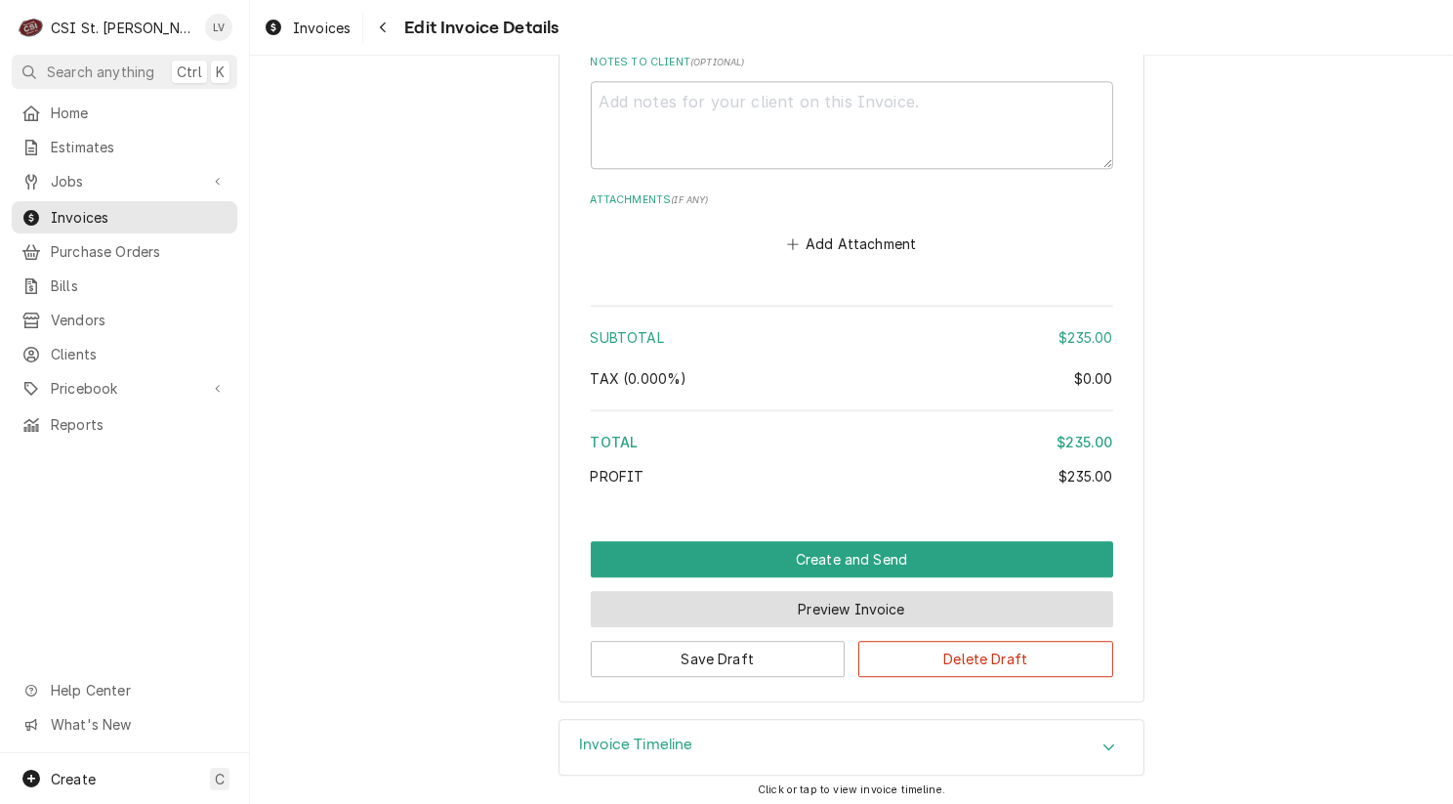
click at [801, 602] on button "Preview Invoice" at bounding box center [852, 609] width 522 height 36
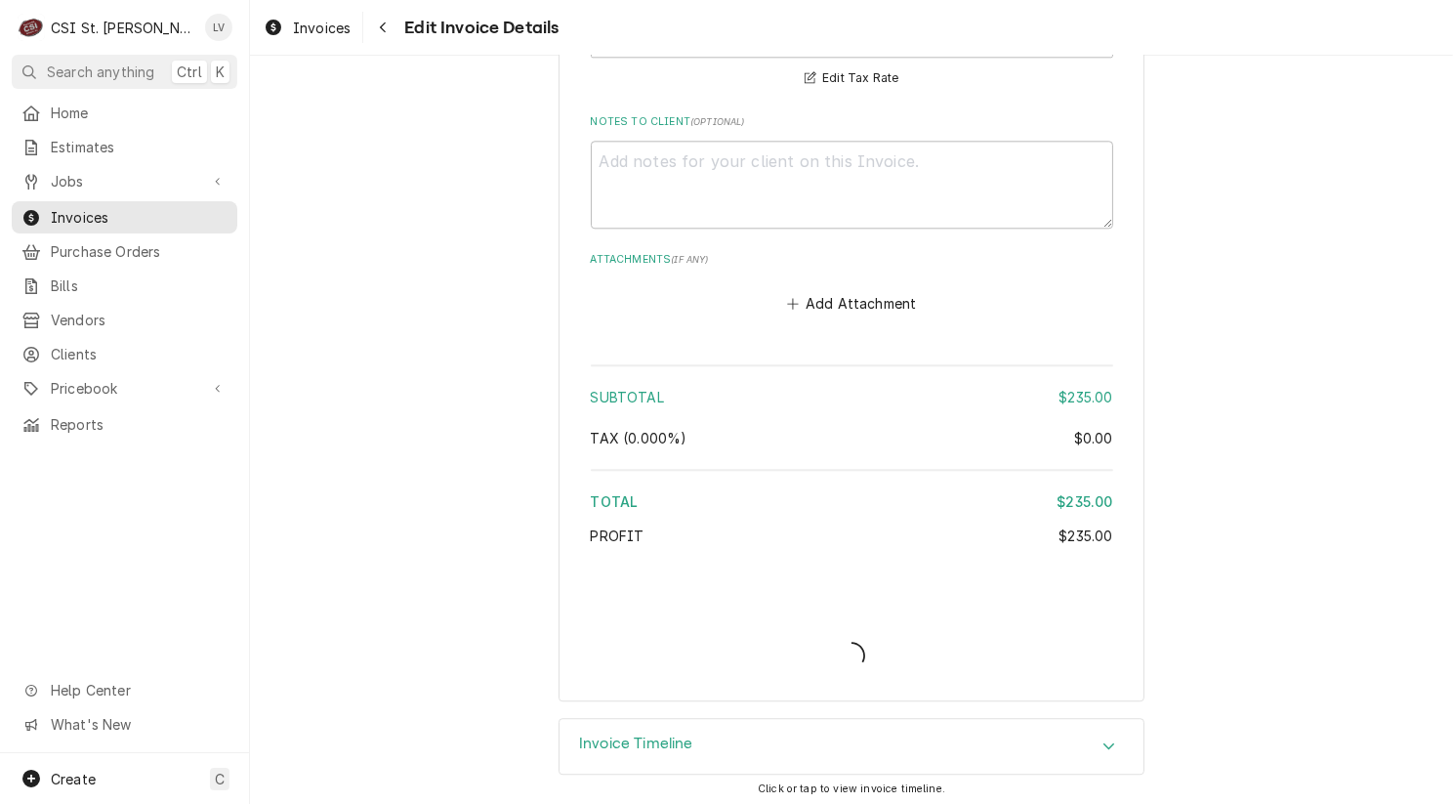
type textarea "x"
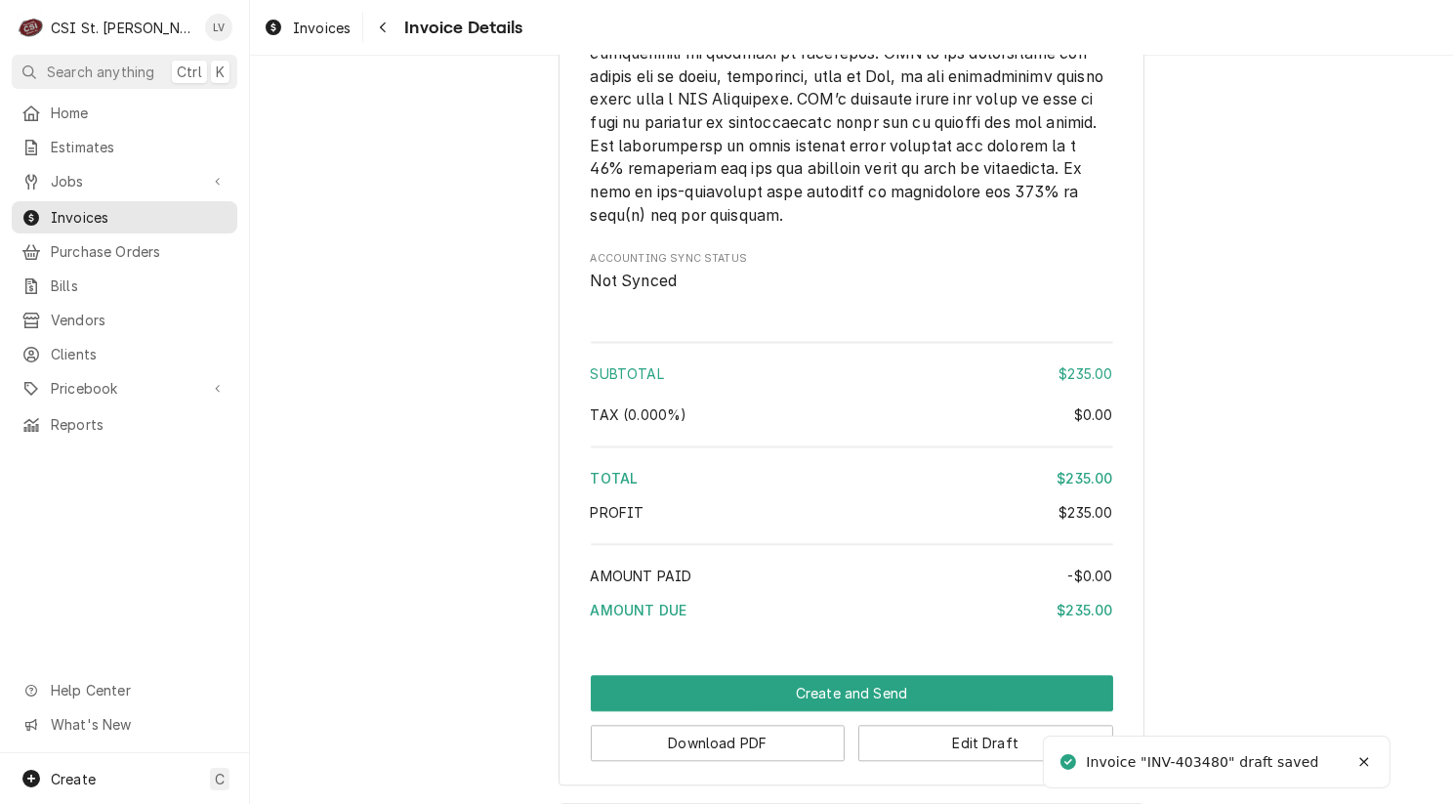
scroll to position [4757, 0]
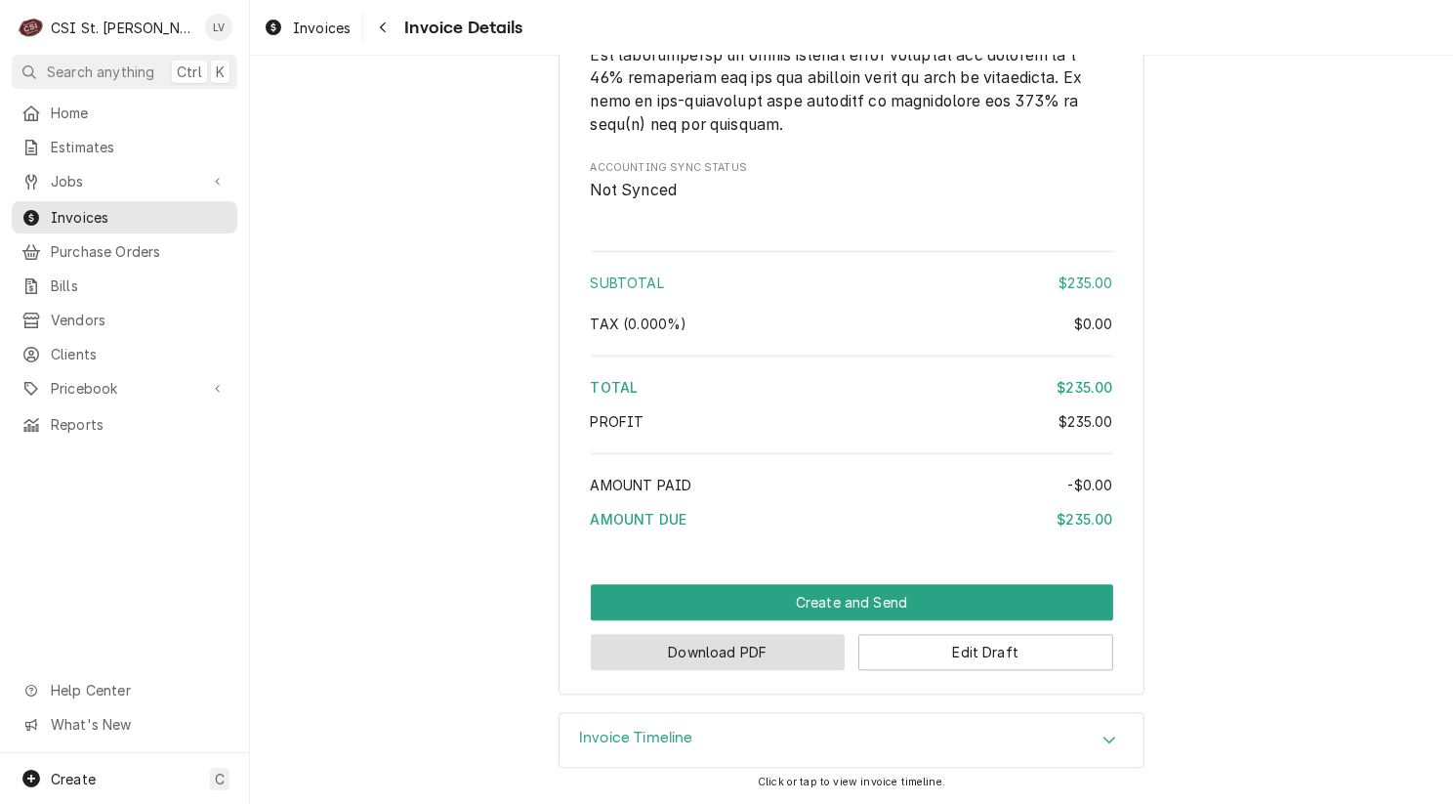
click at [720, 642] on button "Download PDF" at bounding box center [718, 652] width 255 height 36
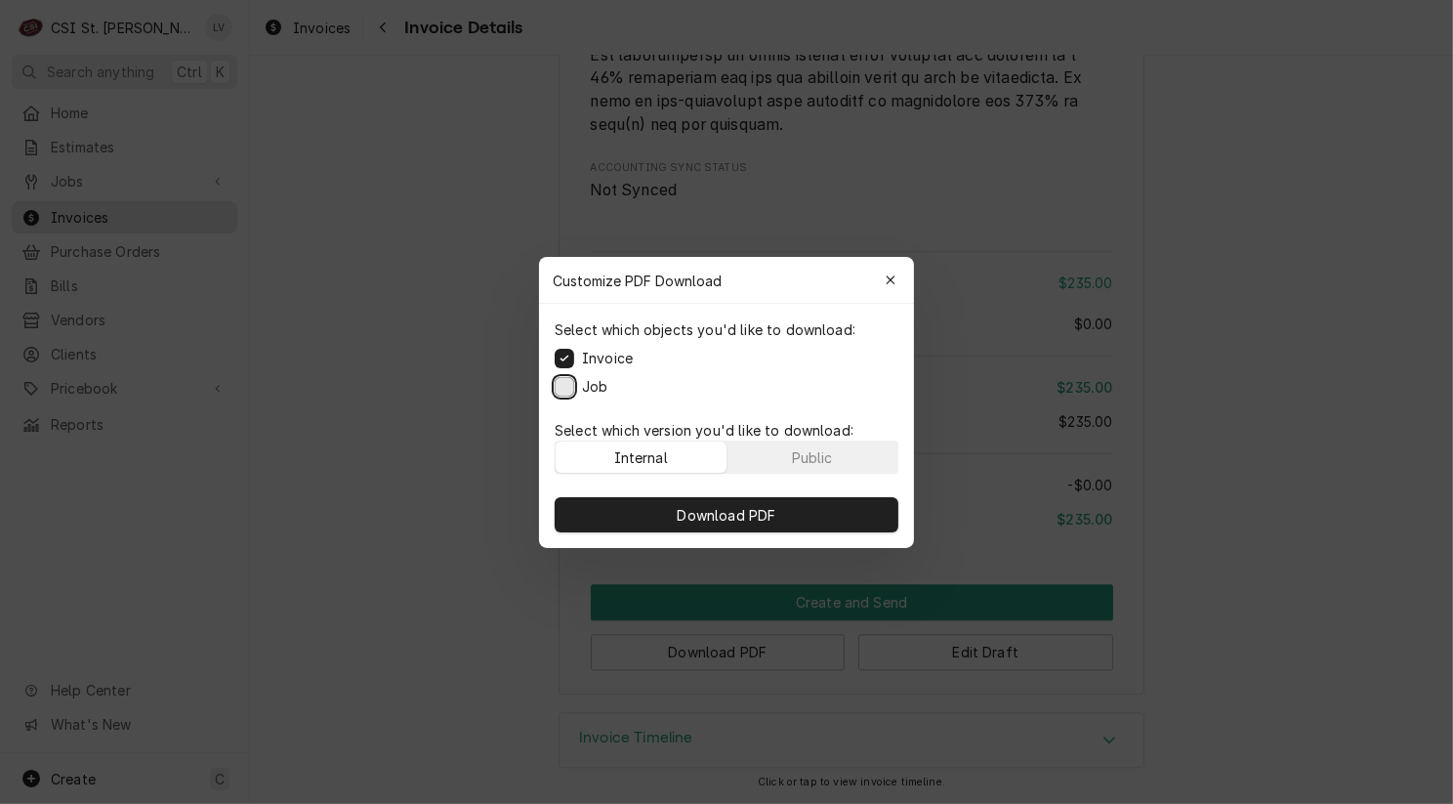
drag, startPoint x: 566, startPoint y: 385, endPoint x: 564, endPoint y: 427, distance: 42.0
click at [567, 385] on button "Job" at bounding box center [565, 386] width 20 height 20
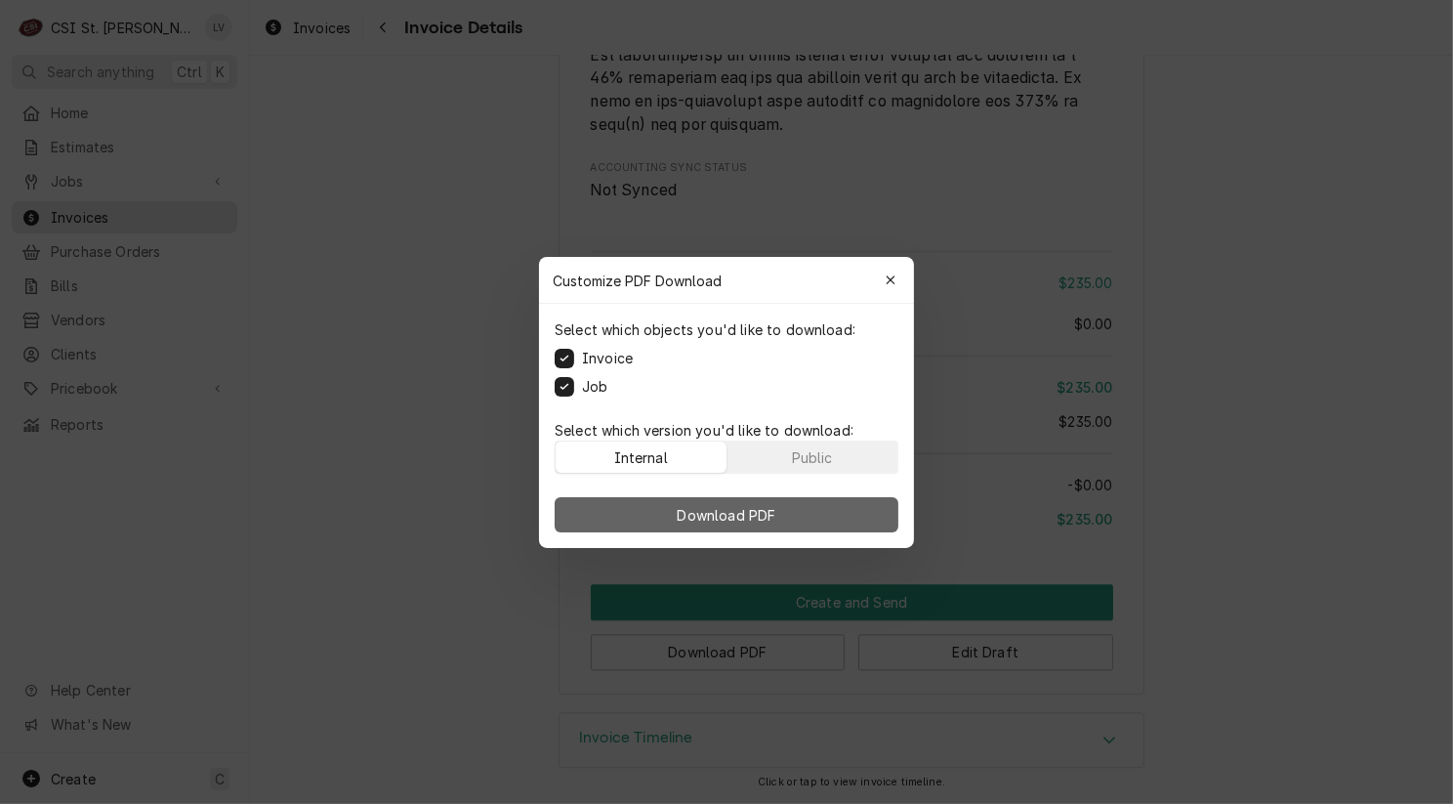
click at [653, 510] on button "Download PDF" at bounding box center [727, 514] width 344 height 35
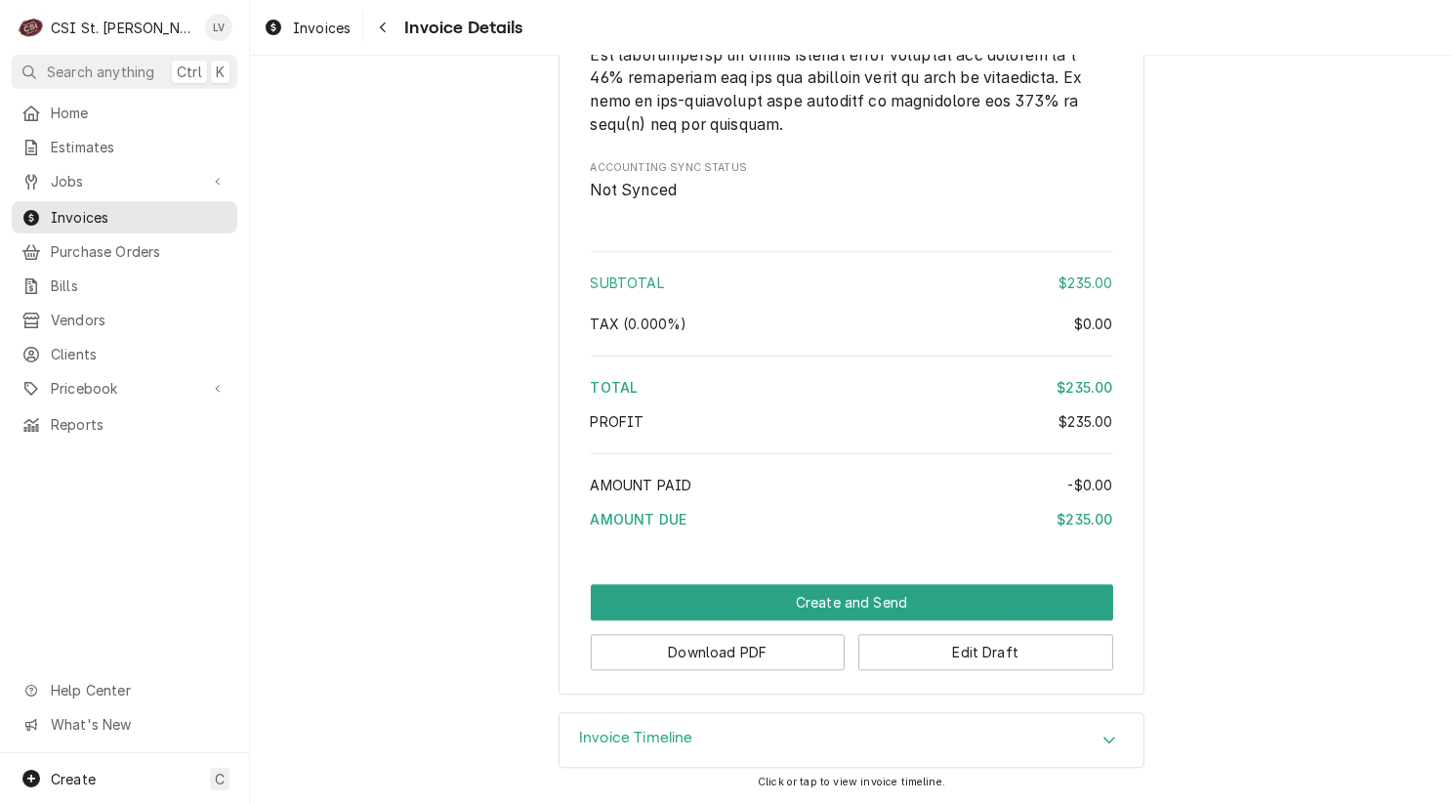
click at [285, 31] on div "Invoices" at bounding box center [307, 28] width 95 height 24
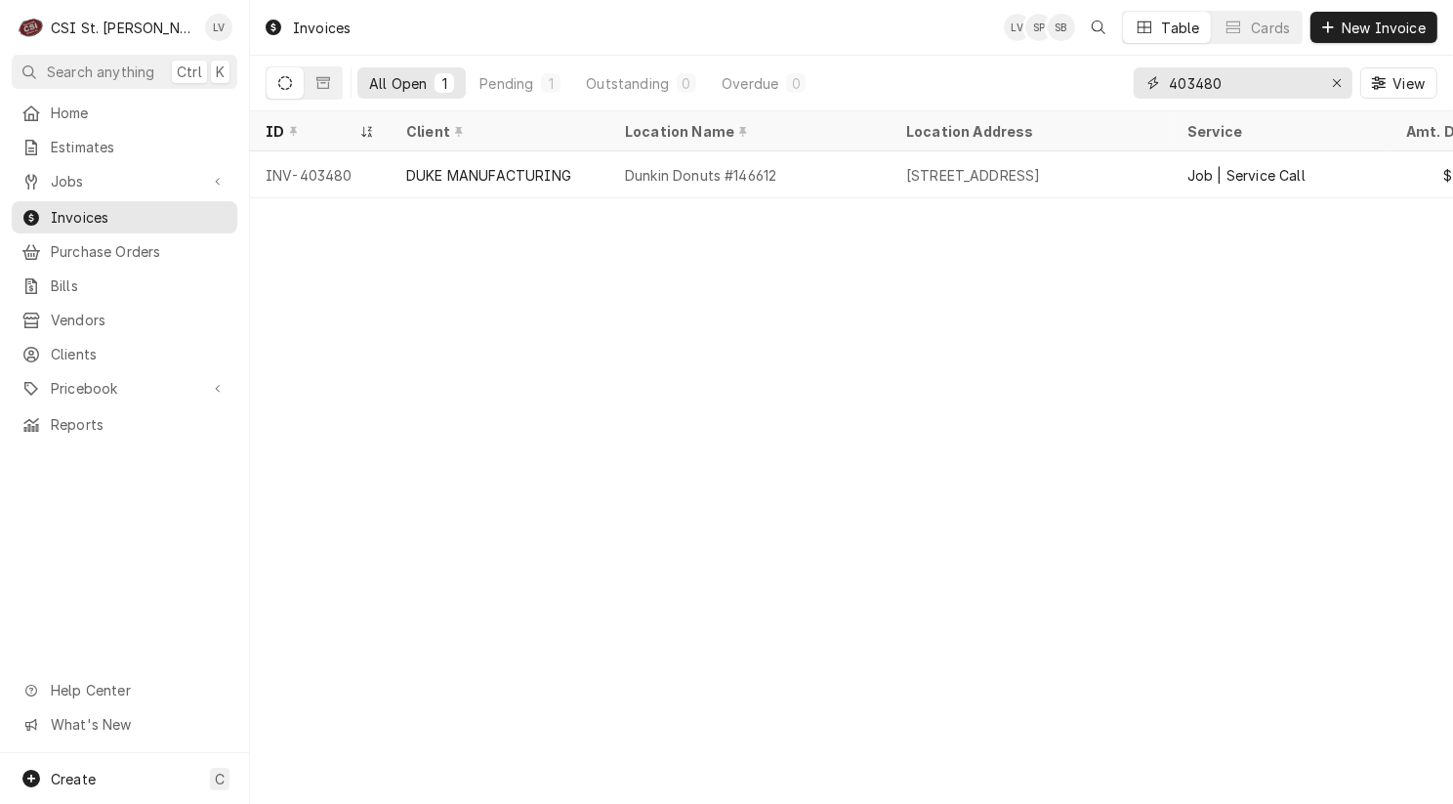
click at [1255, 75] on input "403480" at bounding box center [1242, 82] width 146 height 31
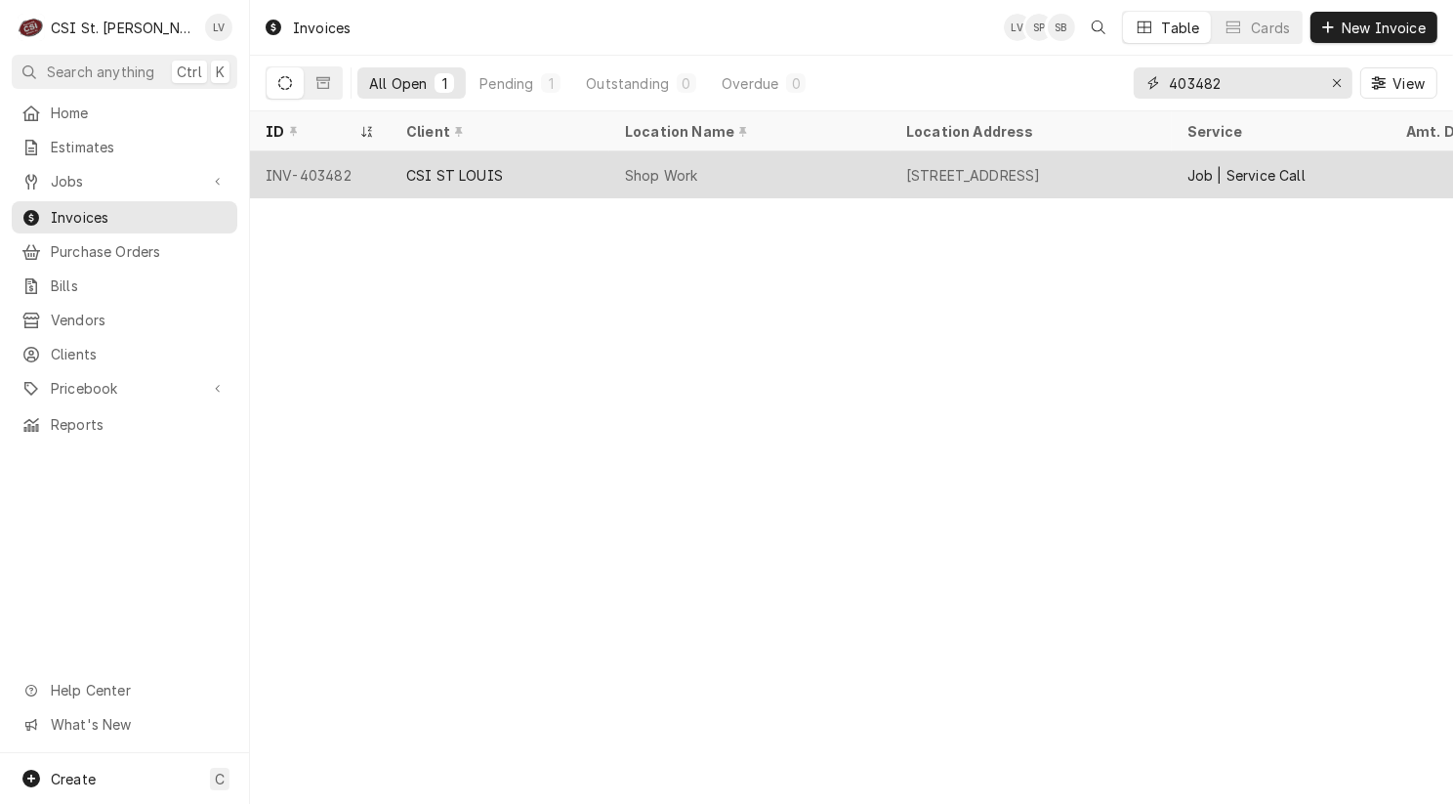
type input "403482"
click at [447, 171] on div "CSI ST LOUIS" at bounding box center [454, 175] width 97 height 21
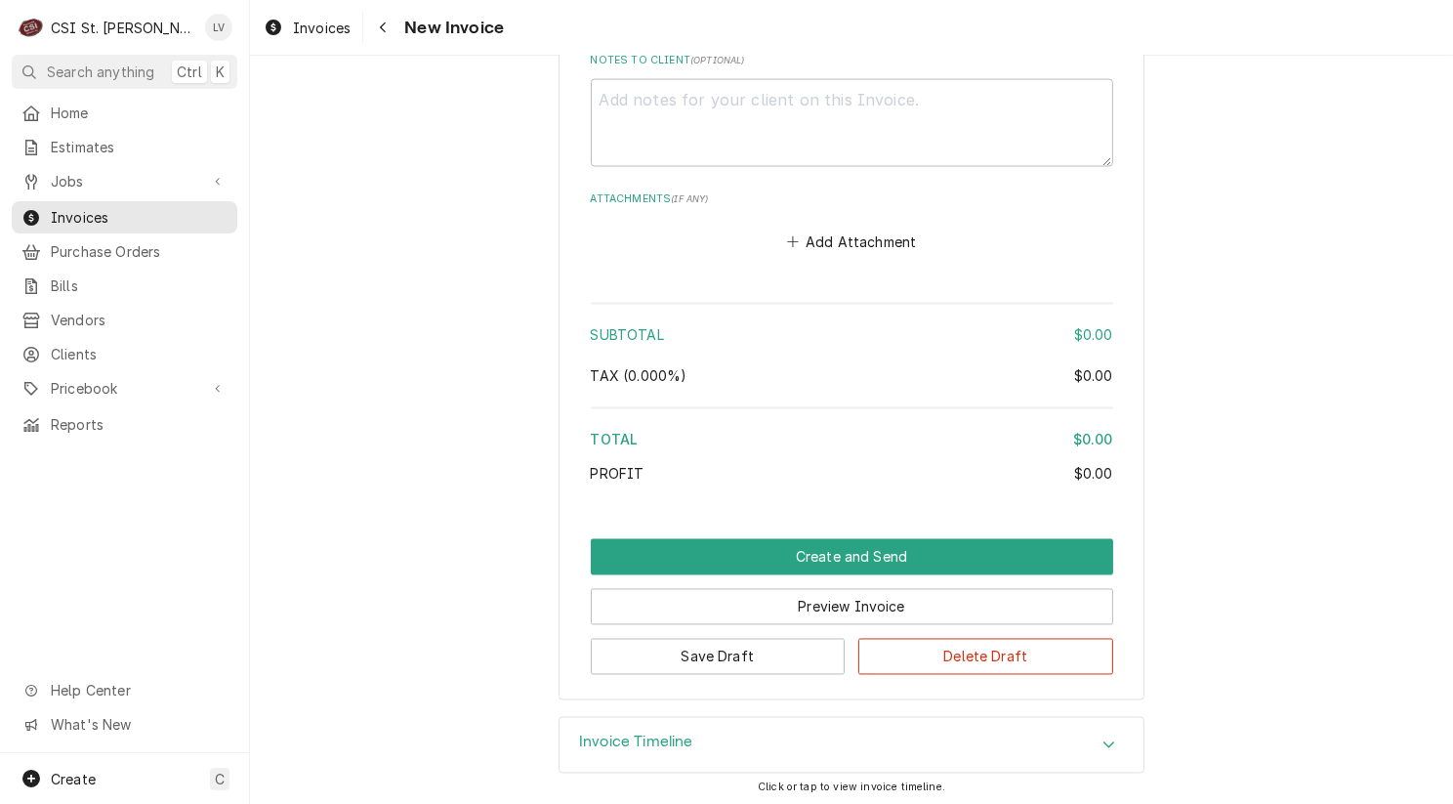
scroll to position [3327, 0]
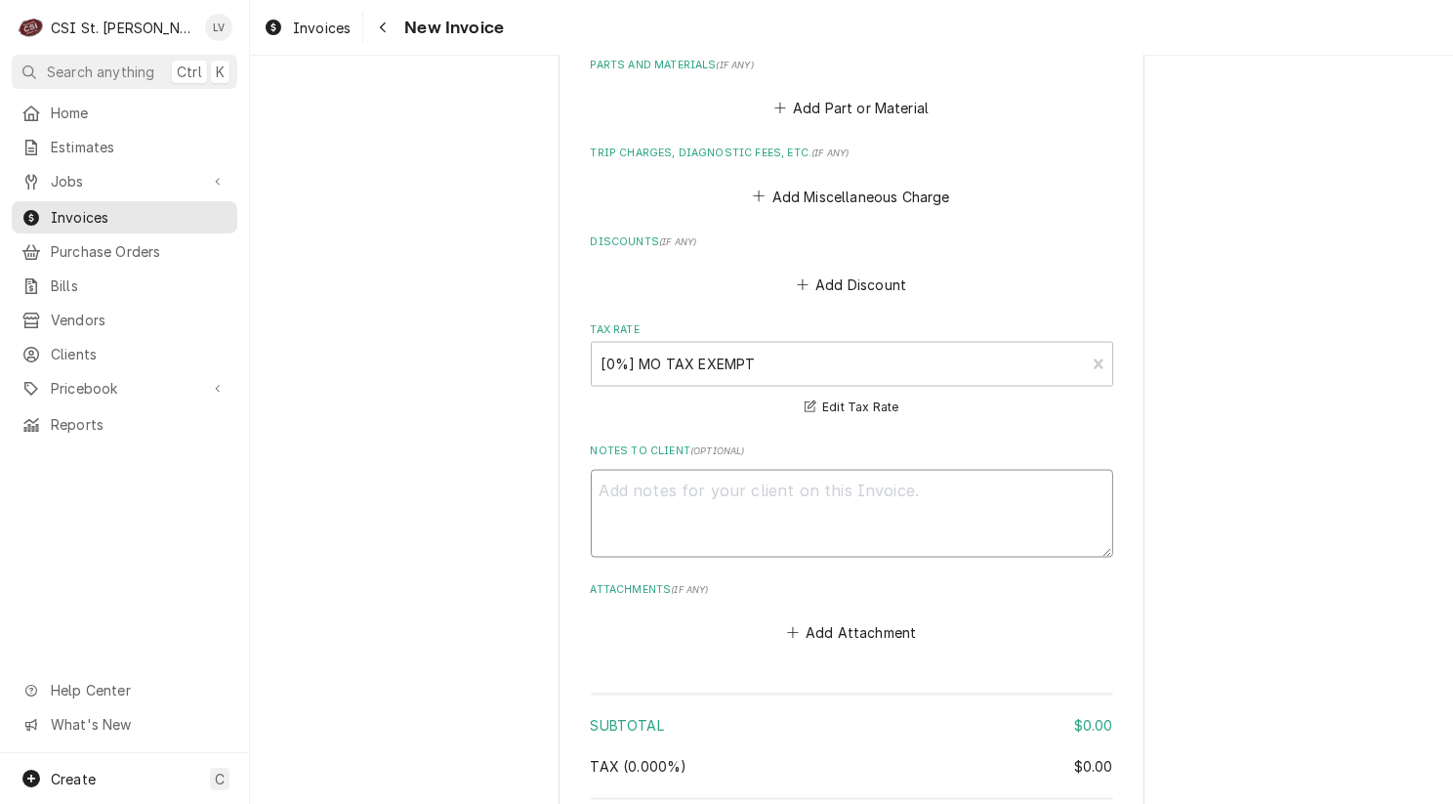
click at [678, 490] on textarea "Notes to Client ( optional )" at bounding box center [852, 514] width 522 height 88
type textarea "x"
type textarea "z"
type textarea "x"
type textarea "zeo"
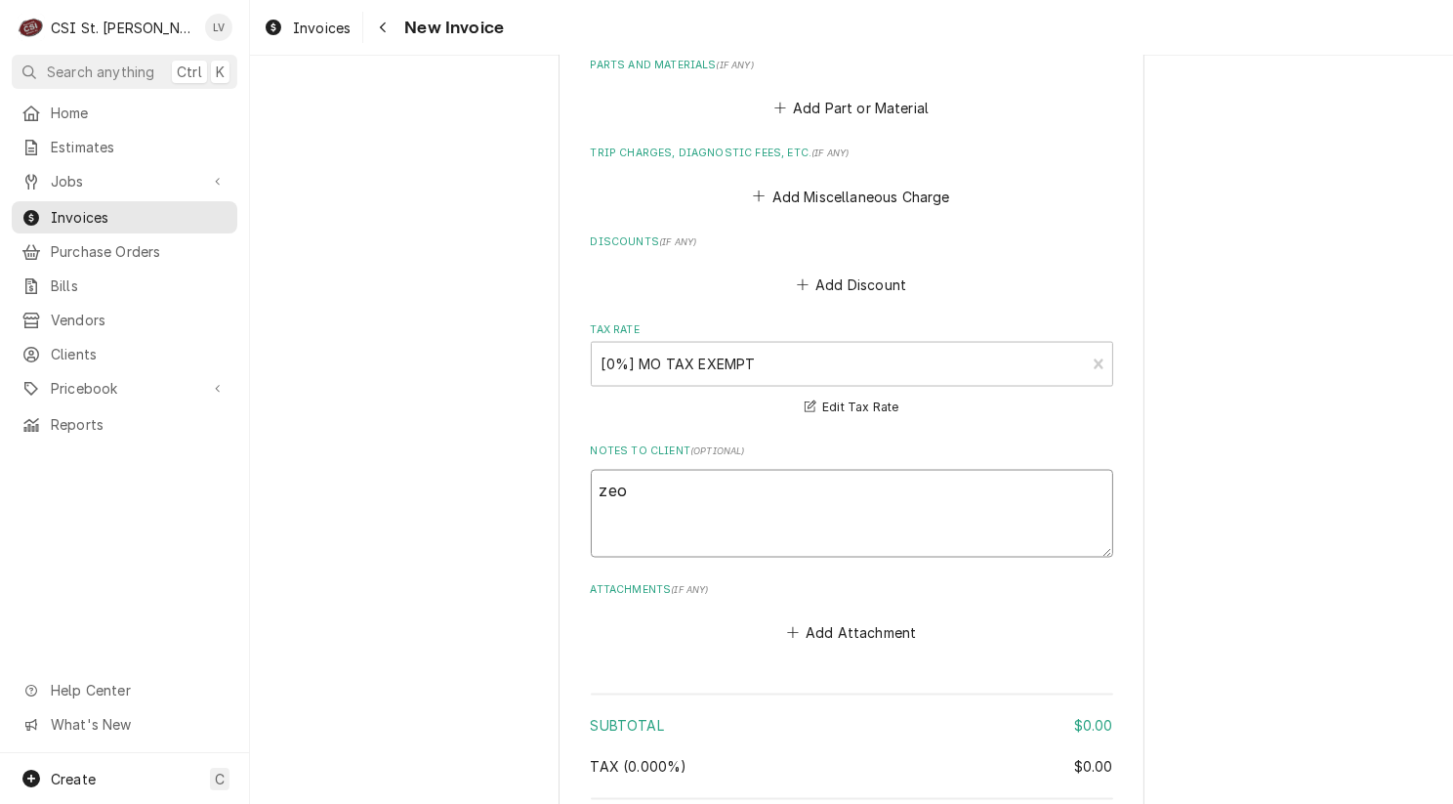
type textarea "x"
type textarea "zeor"
type textarea "x"
type textarea "zeo"
type textarea "x"
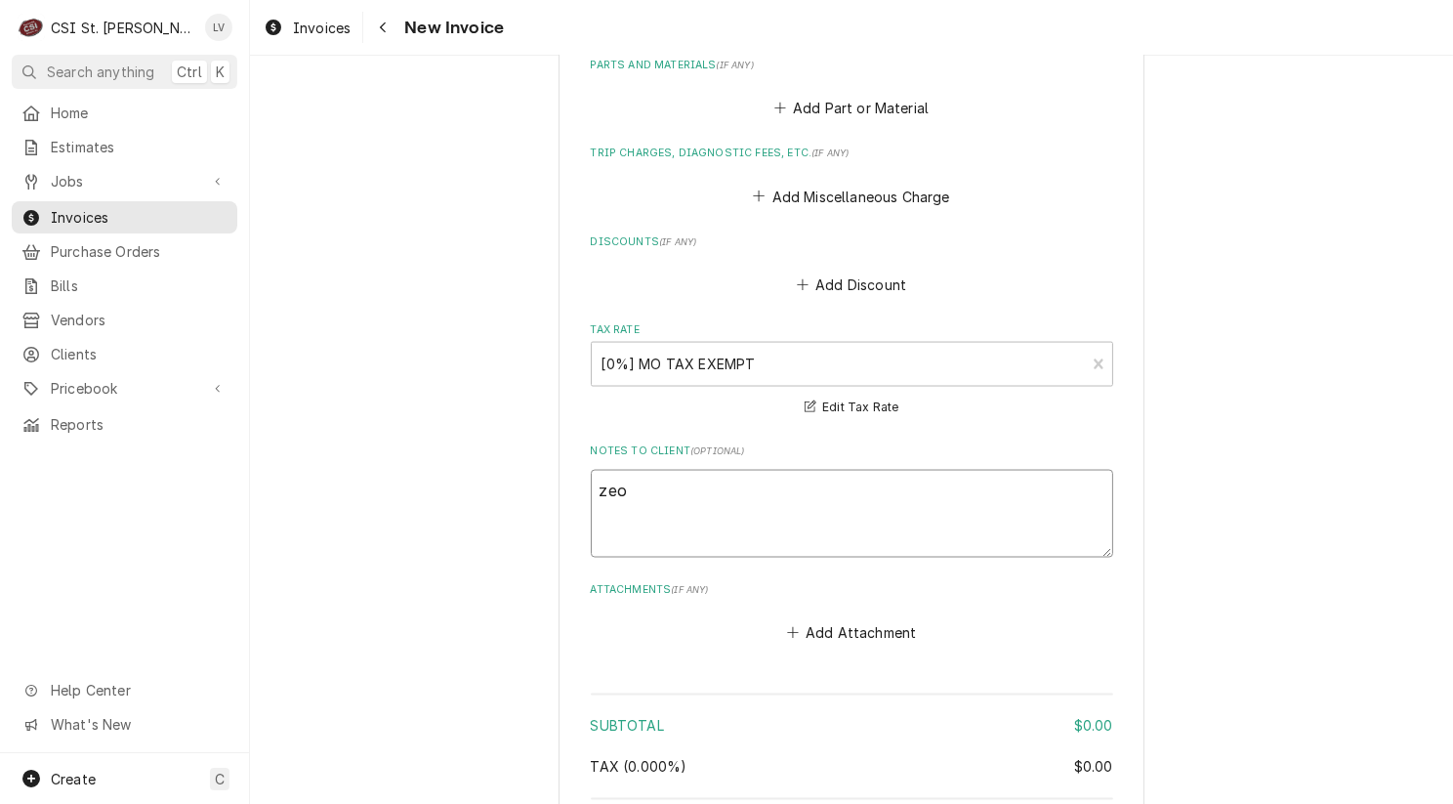
type textarea "ze"
type textarea "x"
type textarea "z"
type textarea "x"
type textarea "ze"
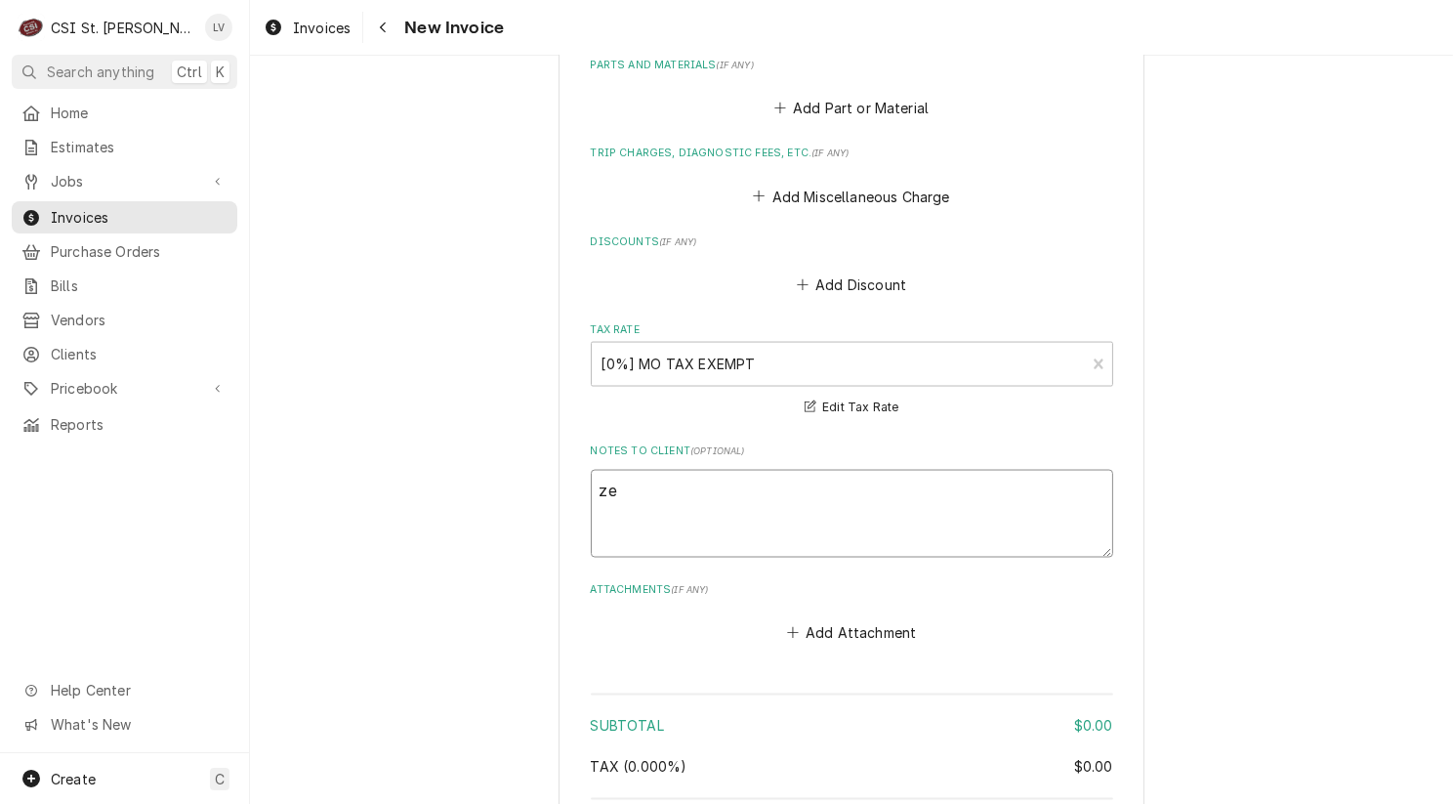
type textarea "x"
type textarea "zer"
type textarea "x"
type textarea "zero"
type textarea "x"
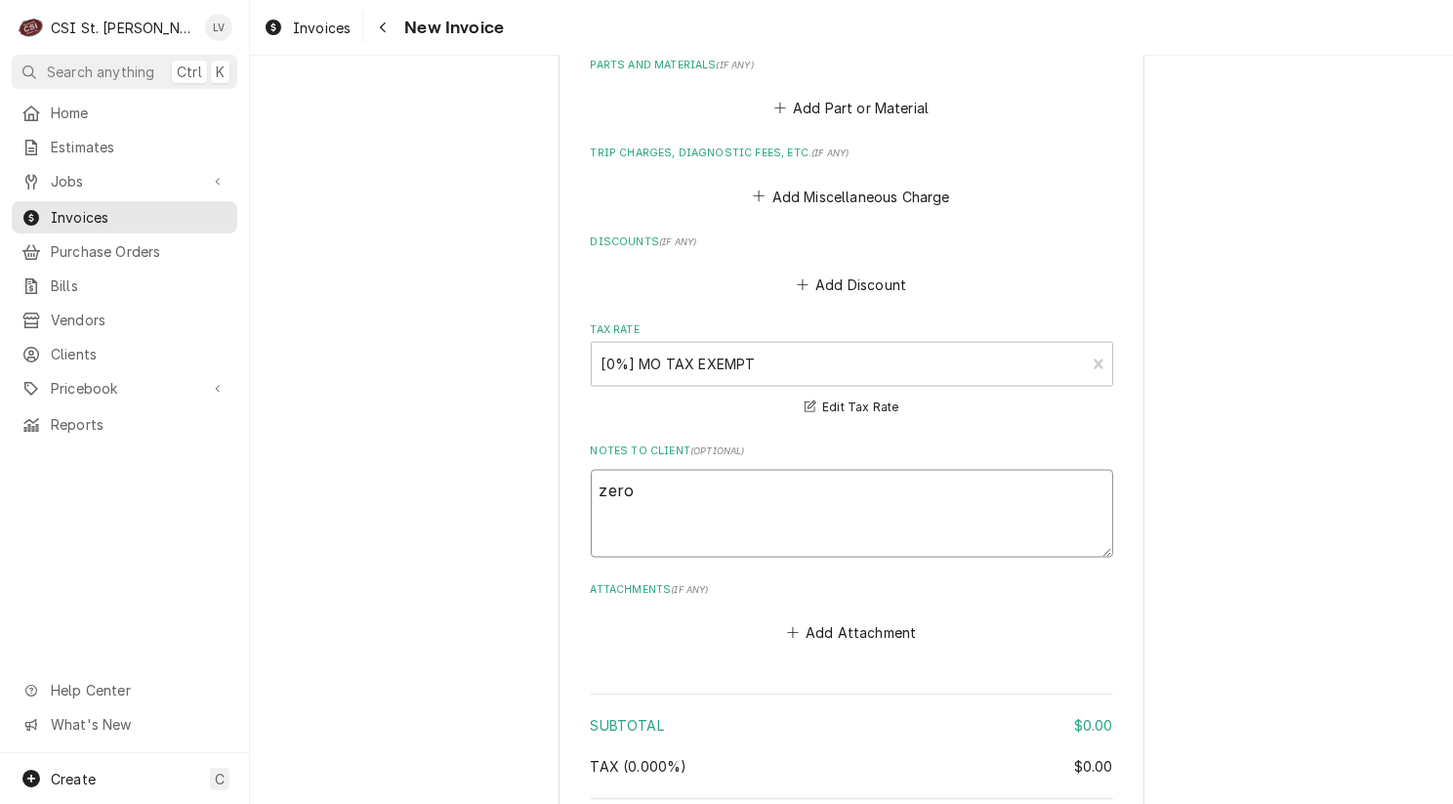
type textarea "zero-"
type textarea "x"
type textarea "zero-d"
type textarea "x"
type textarea "zero-do"
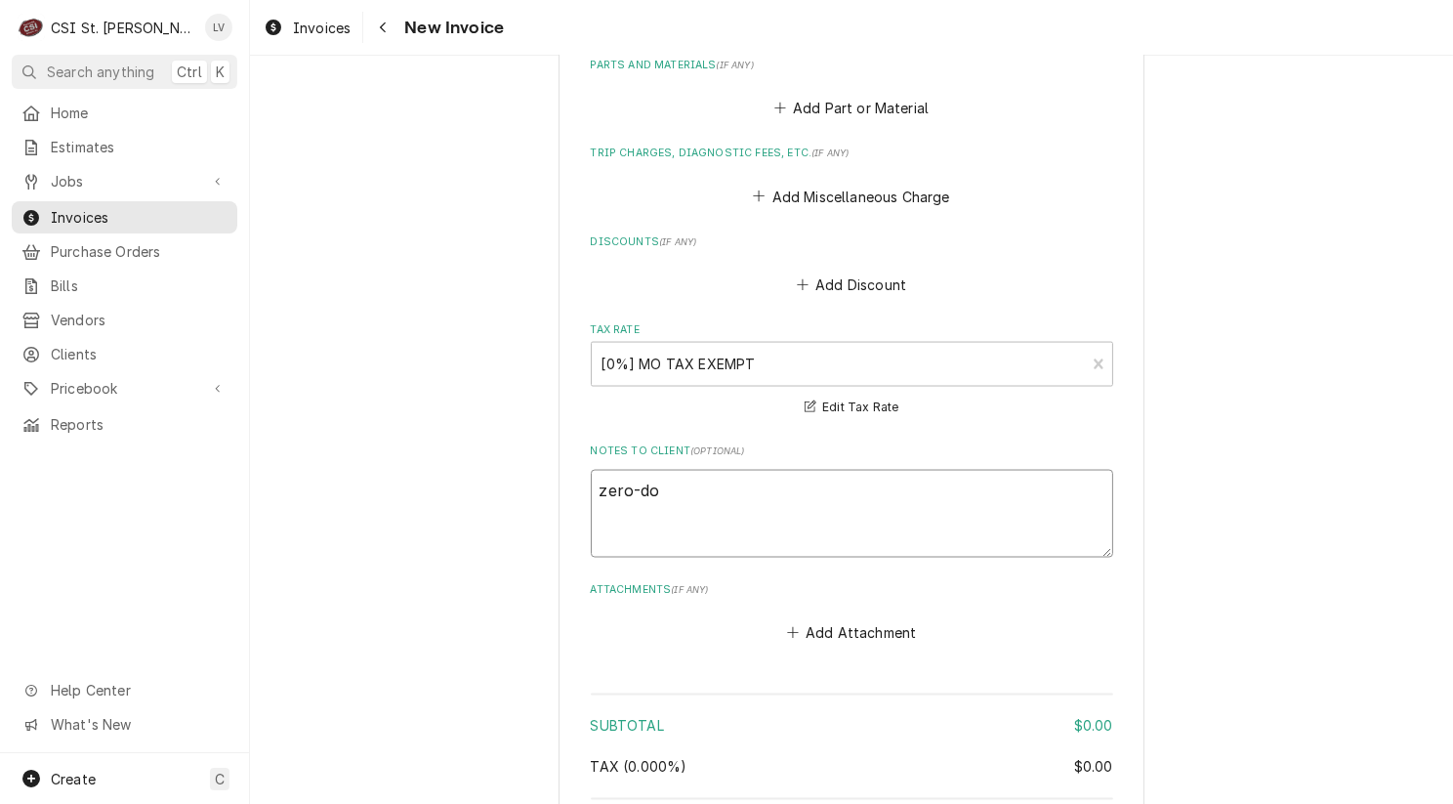
type textarea "x"
type textarea "zero-dol"
type textarea "x"
type textarea "zero-doll"
type textarea "x"
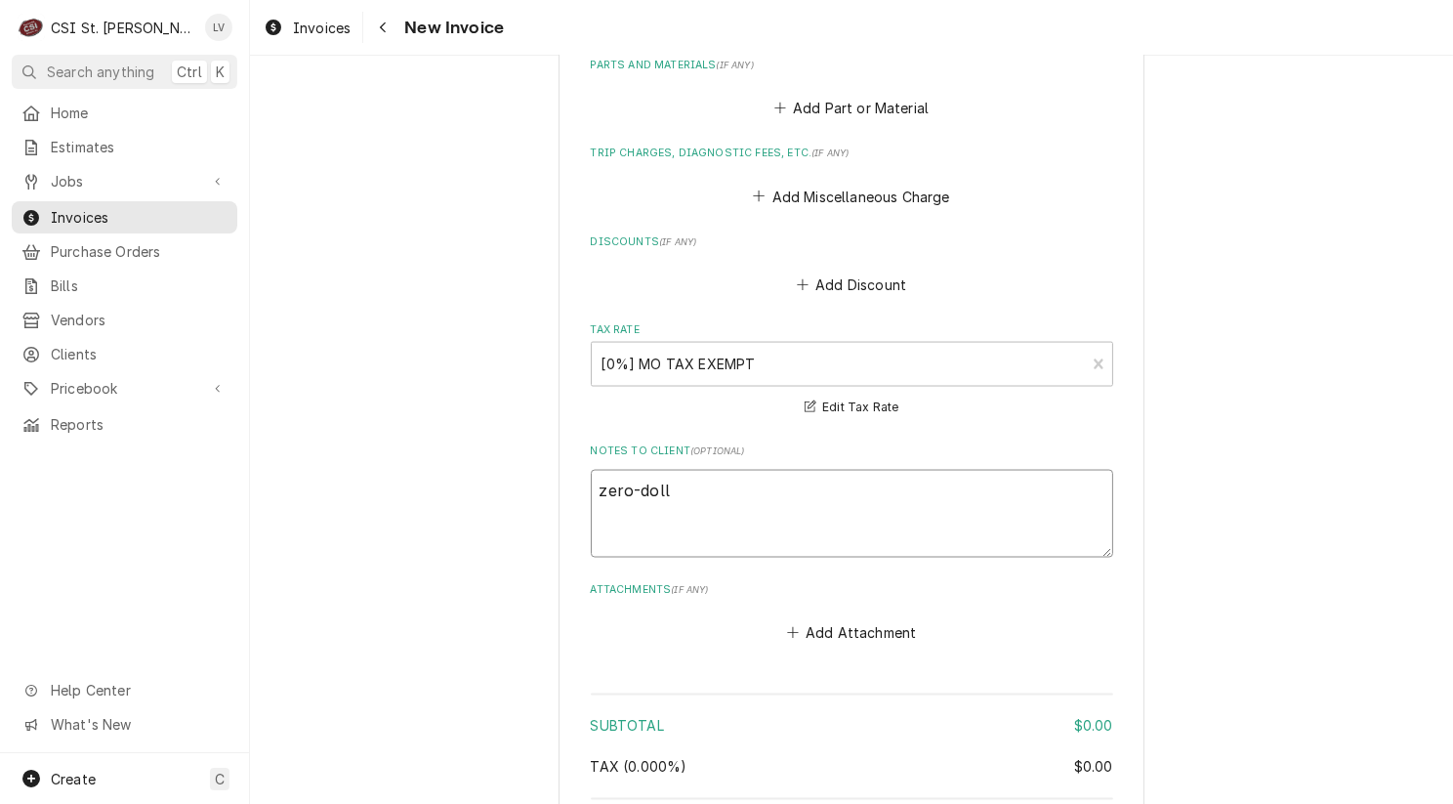
type textarea "zero-dolla"
type textarea "x"
type textarea "zero-dollar"
type textarea "x"
type textarea "zero-dollar"
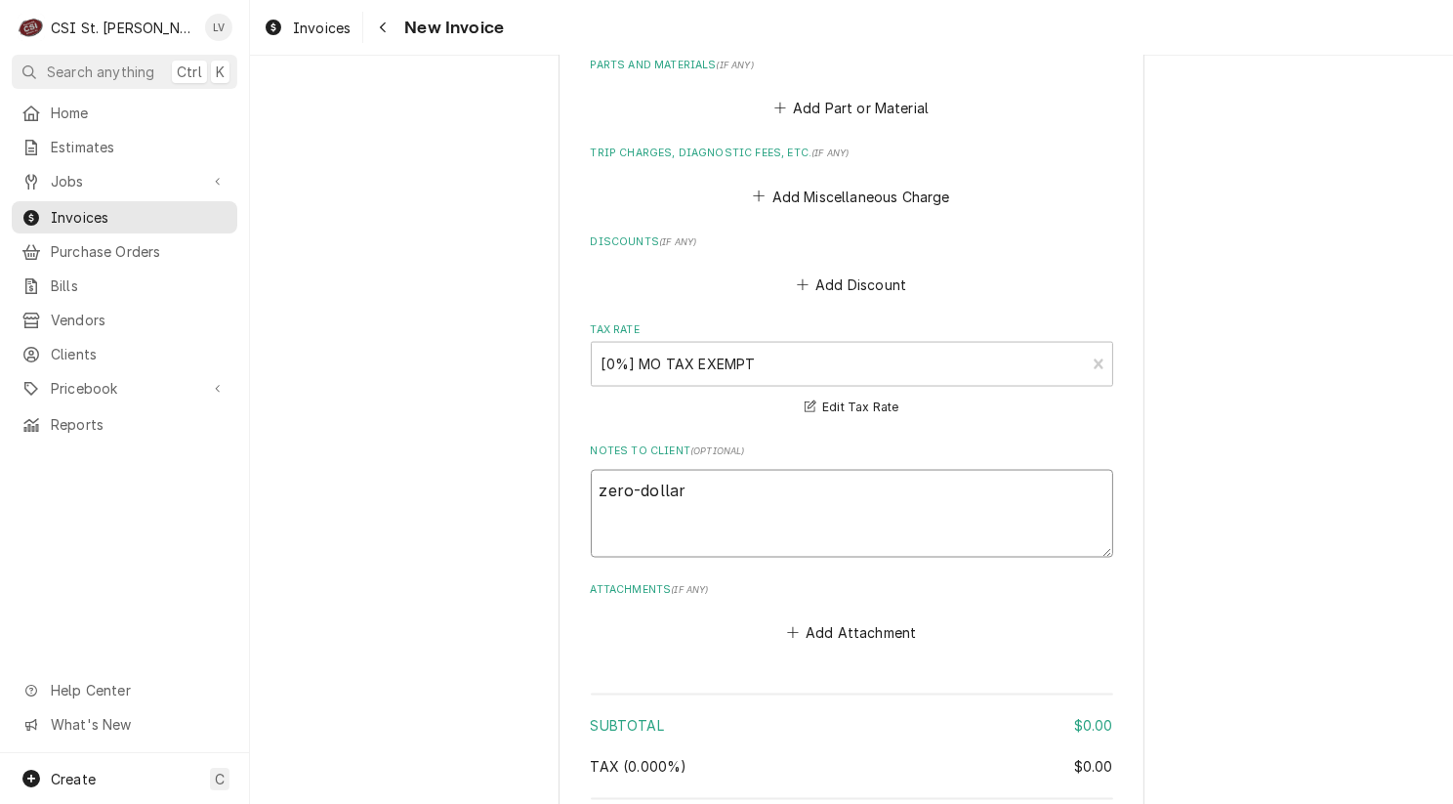
type textarea "x"
type textarea "zero-dollar i"
type textarea "x"
type textarea "zero-dollar in"
type textarea "x"
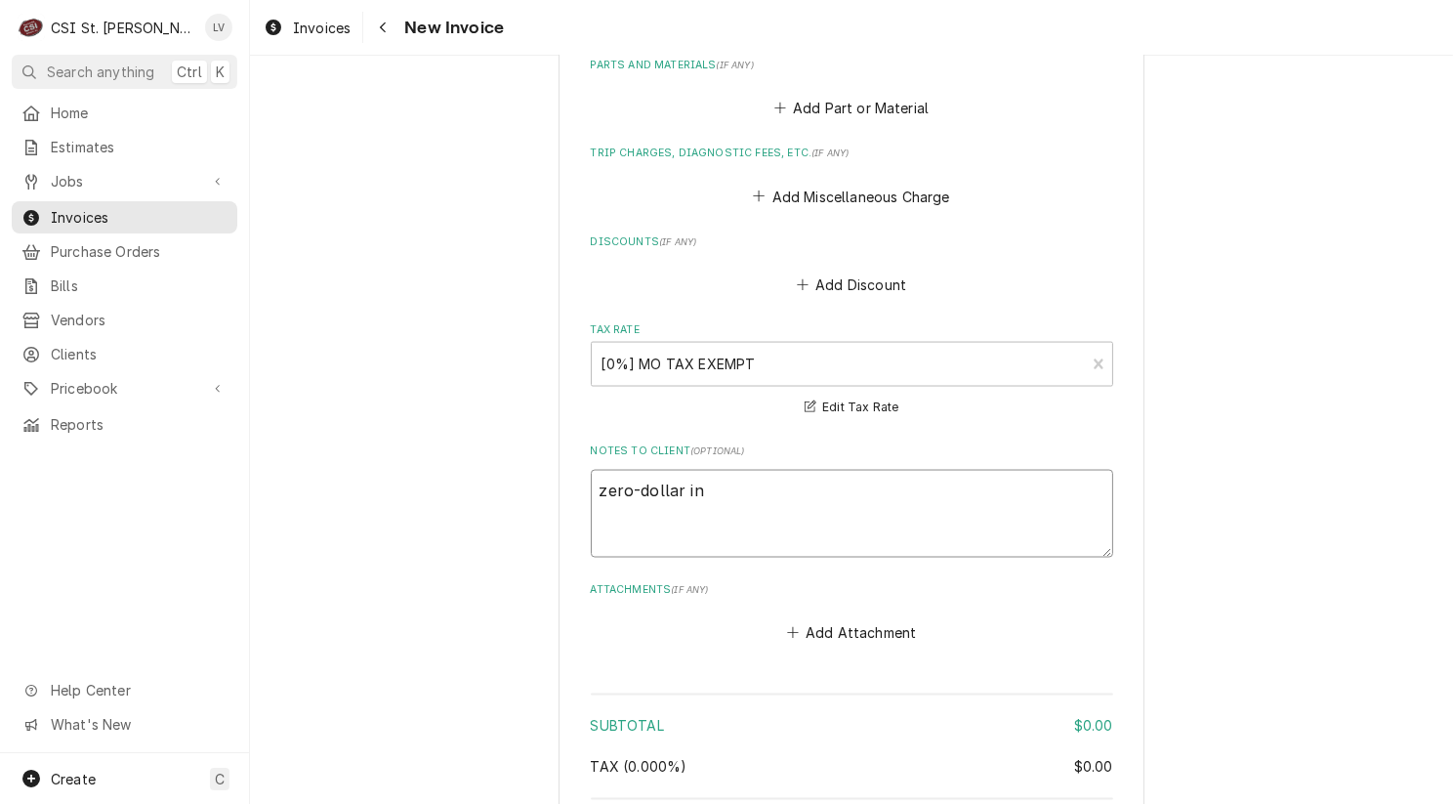
type textarea "zero-dollar inv"
type textarea "x"
type textarea "zero-dollar invo"
type textarea "x"
type textarea "zero-dollar invoi"
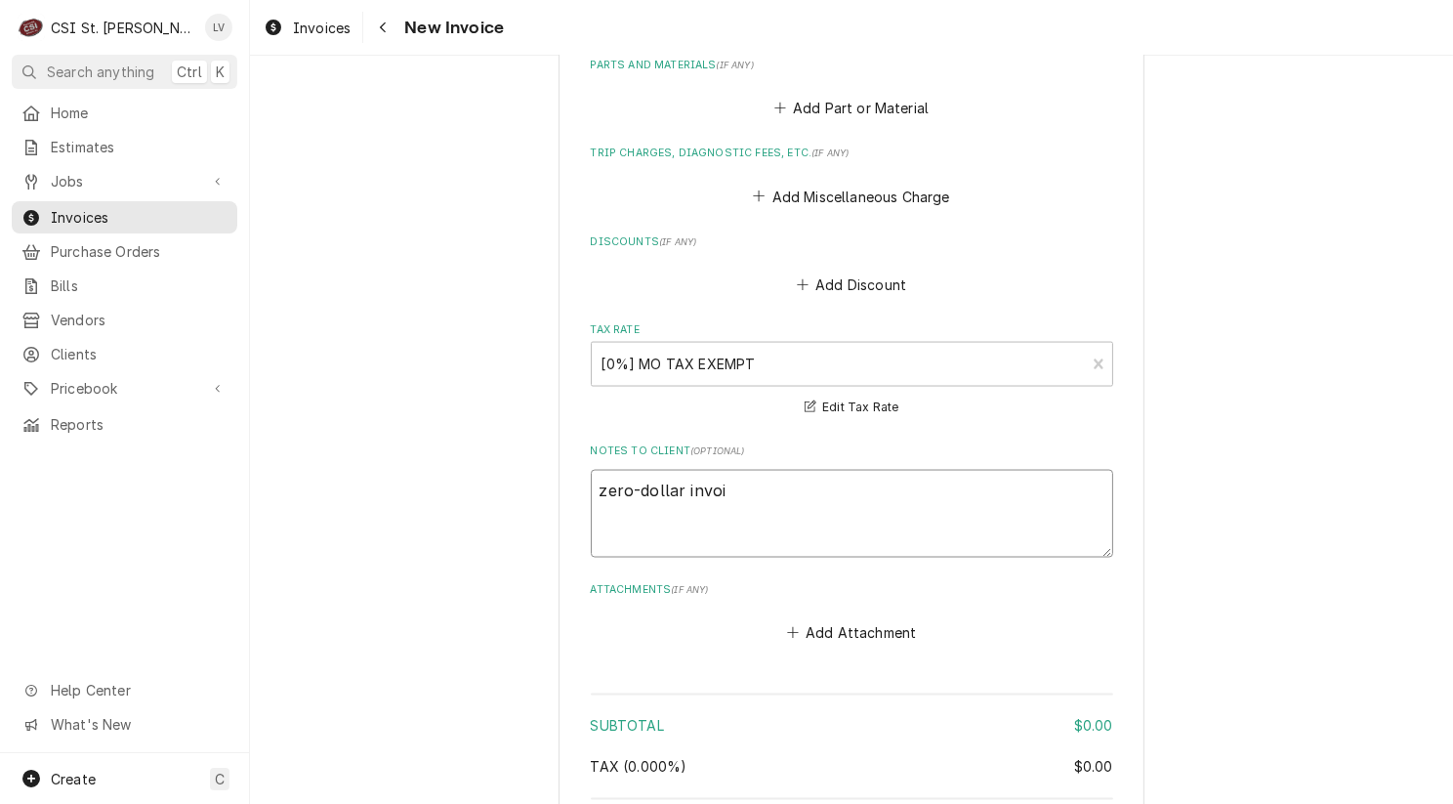
type textarea "x"
type textarea "zero-dollar invoic"
type textarea "x"
type textarea "zero-dollar invoice"
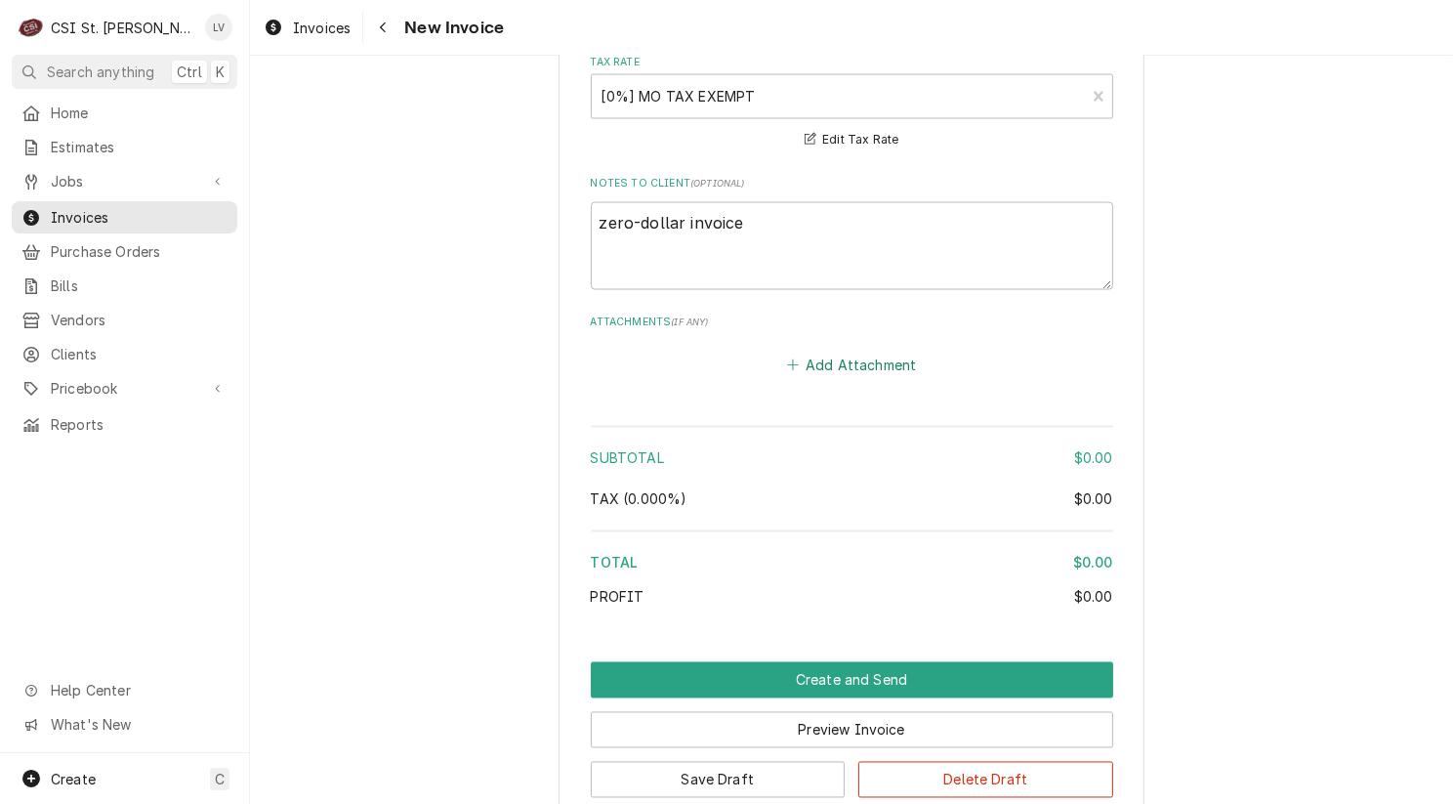
scroll to position [3718, 0]
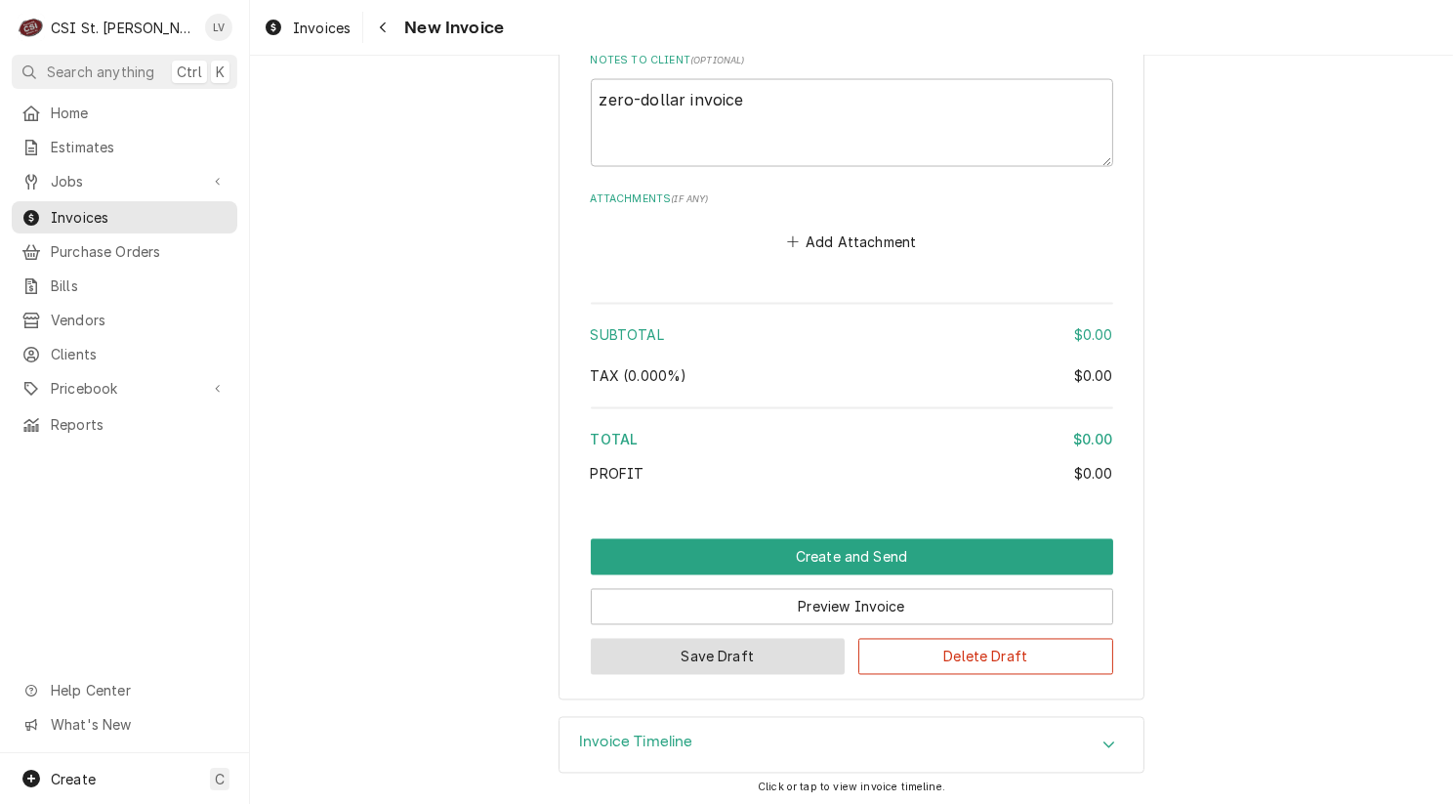
click at [706, 656] on button "Save Draft" at bounding box center [718, 657] width 255 height 36
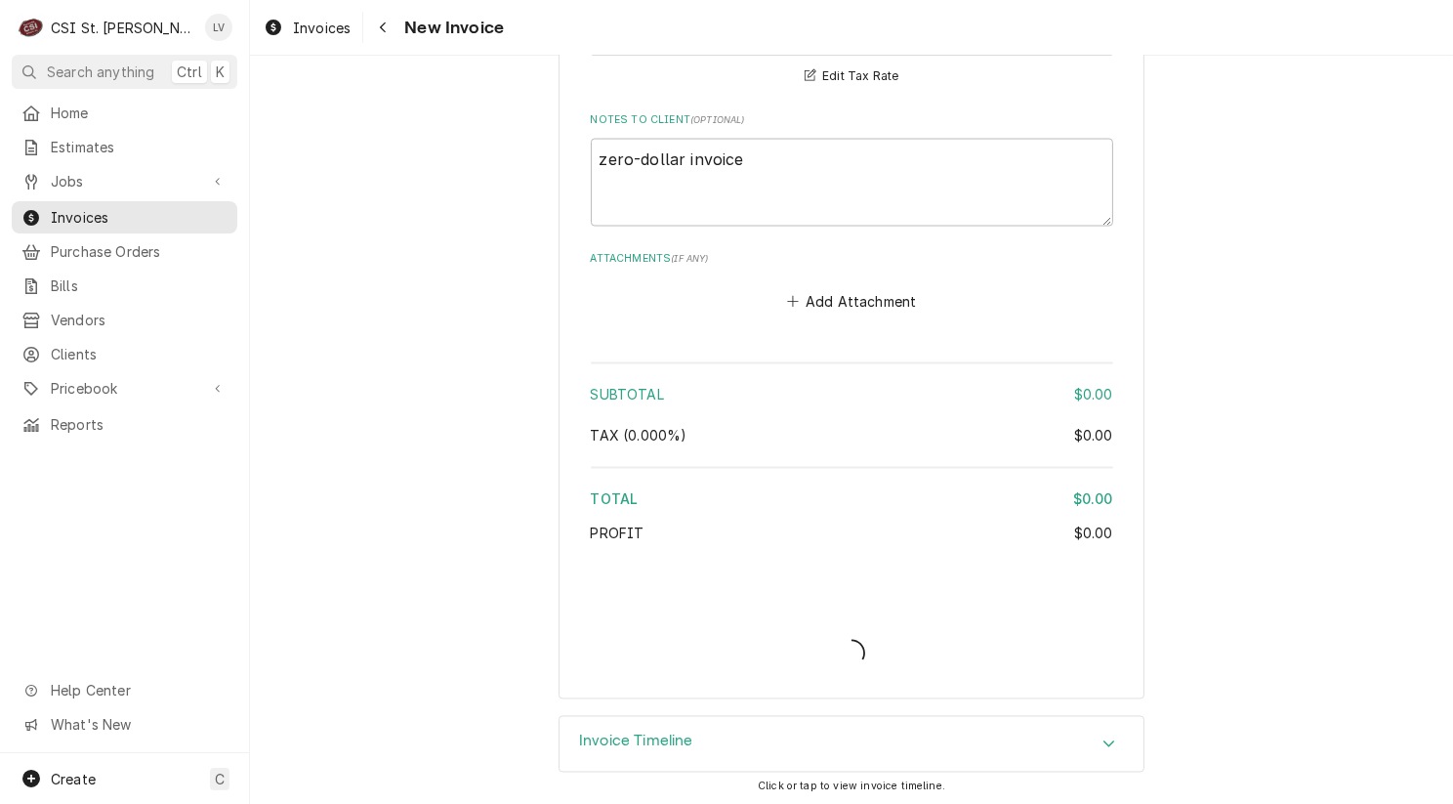
type textarea "x"
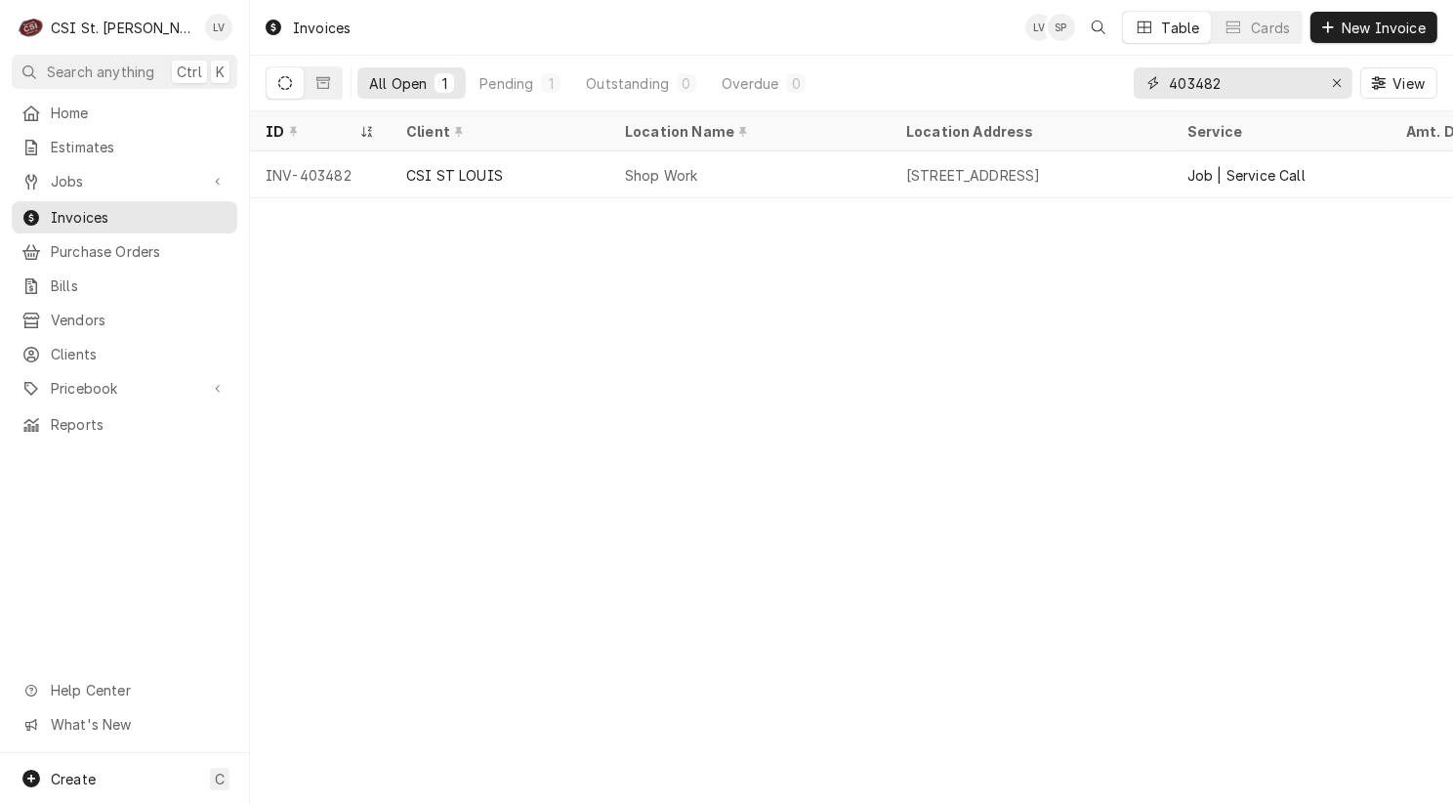
click at [1245, 85] on input "403482" at bounding box center [1242, 82] width 146 height 31
type input "403482"
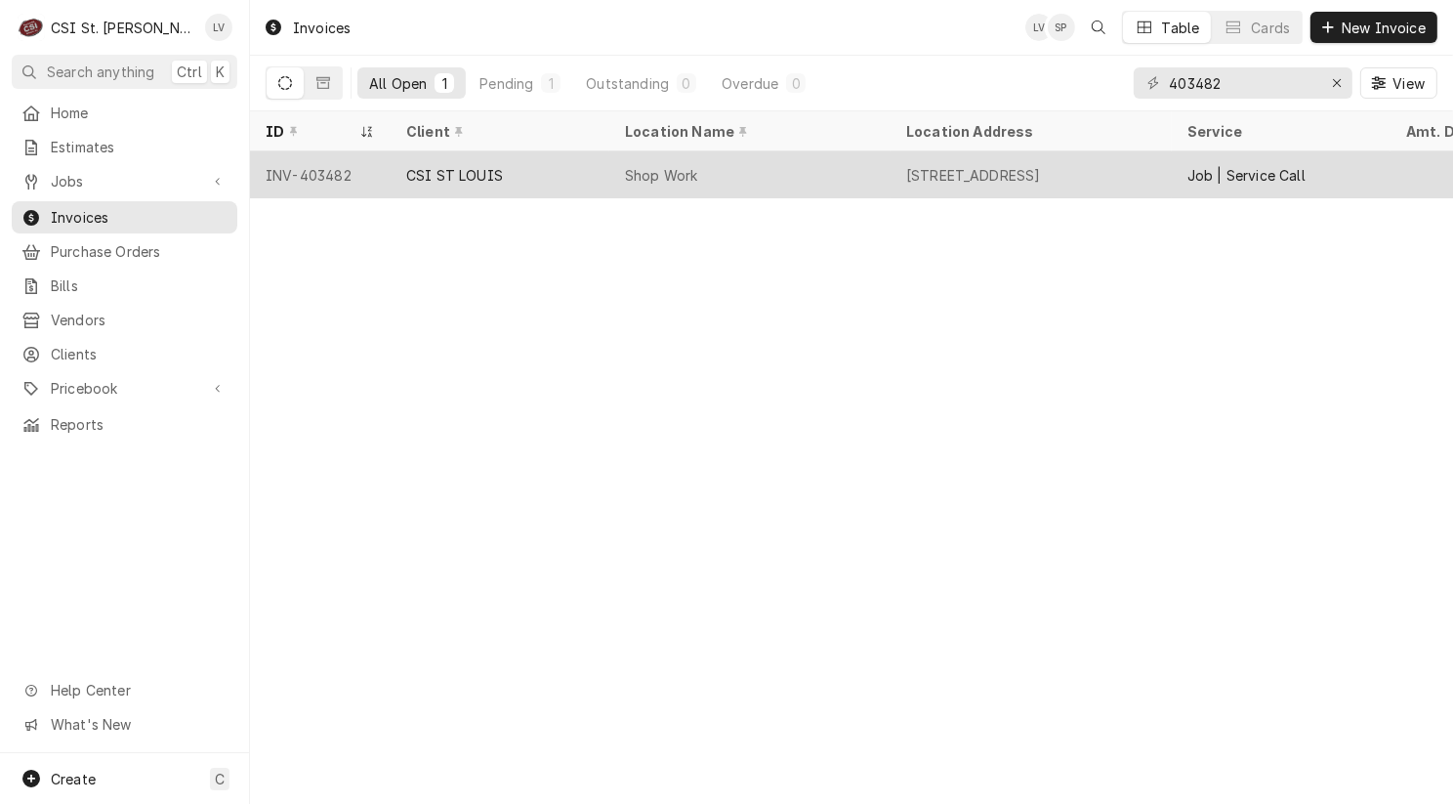
click at [695, 179] on div "Shop Work" at bounding box center [661, 175] width 72 height 21
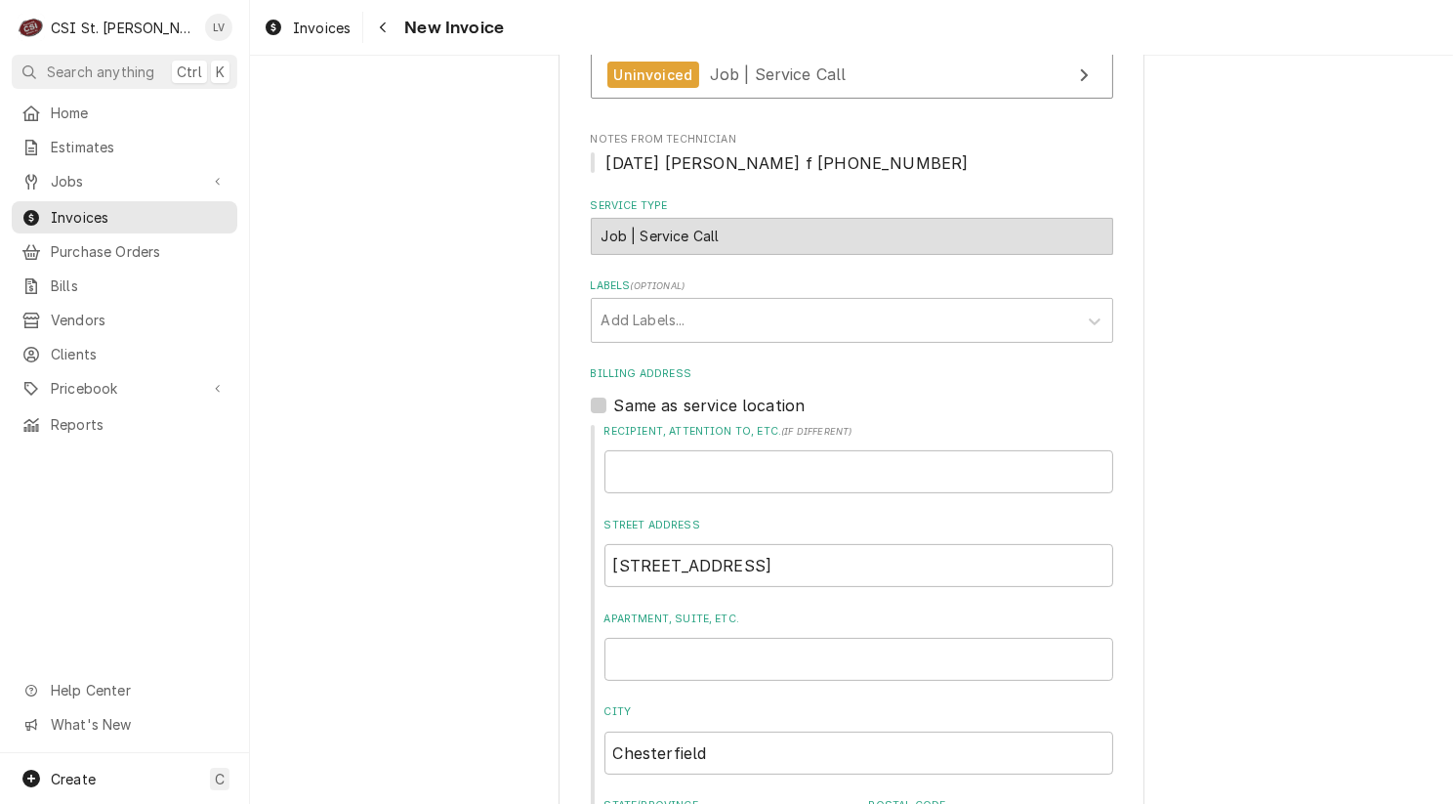
scroll to position [586, 0]
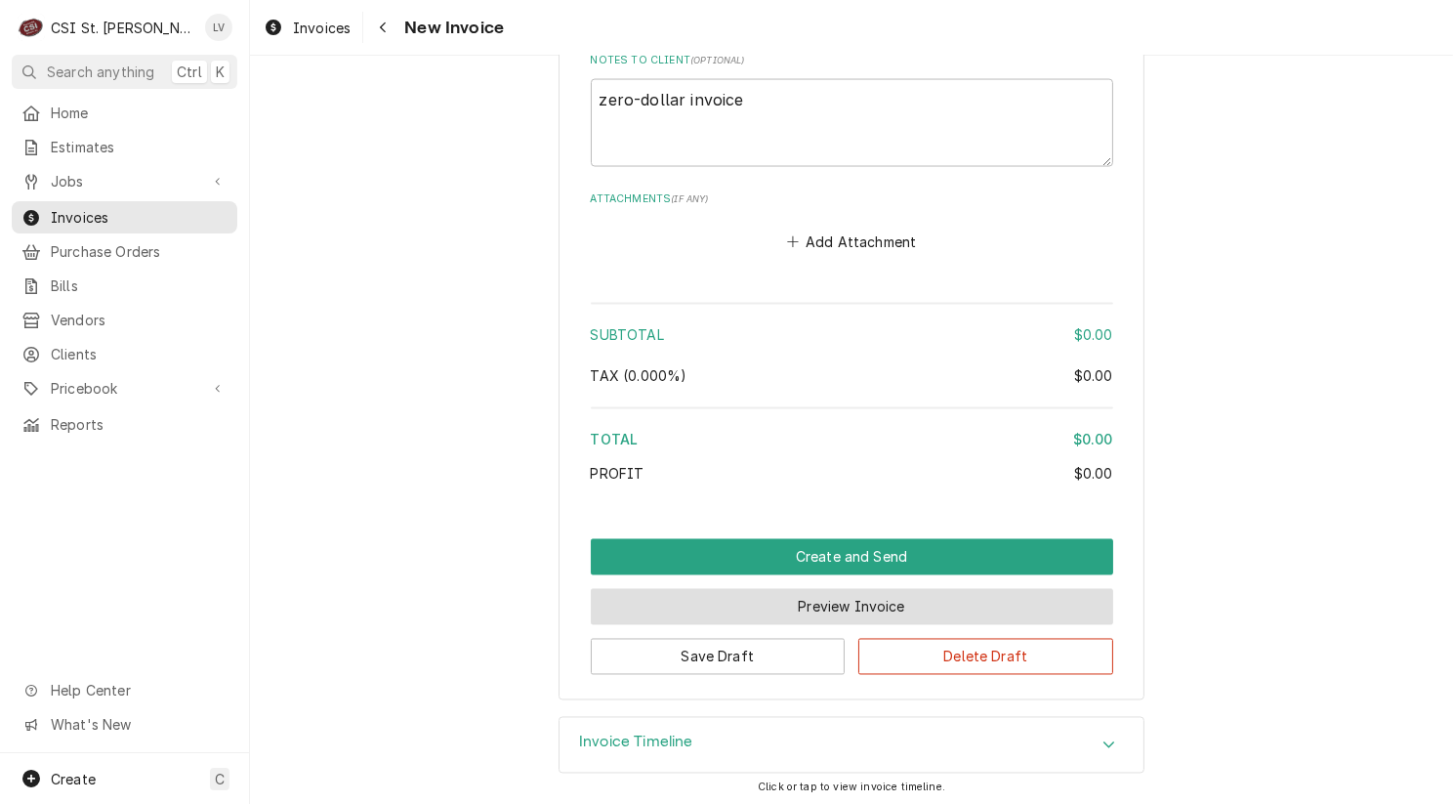
click at [838, 597] on button "Preview Invoice" at bounding box center [852, 607] width 522 height 36
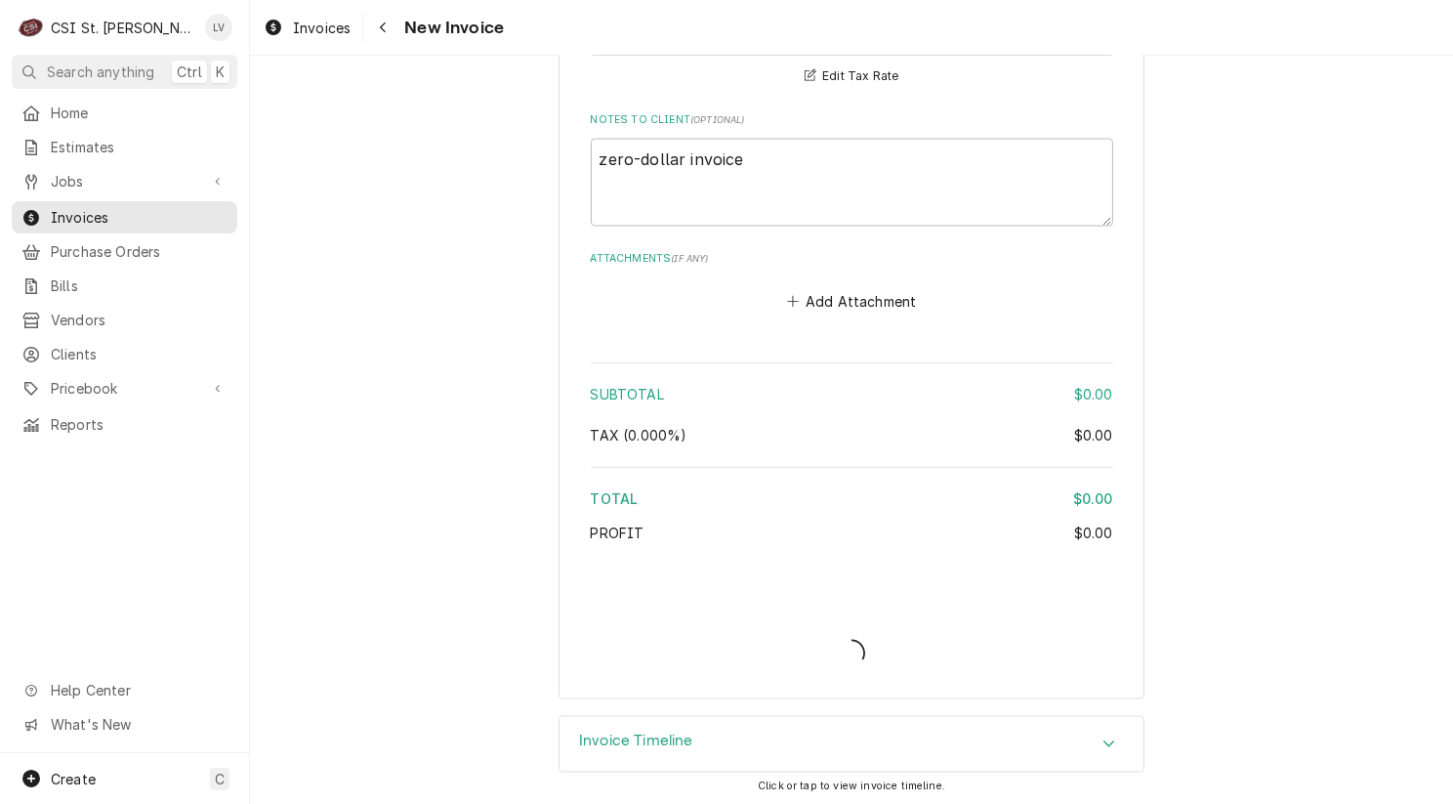
type textarea "x"
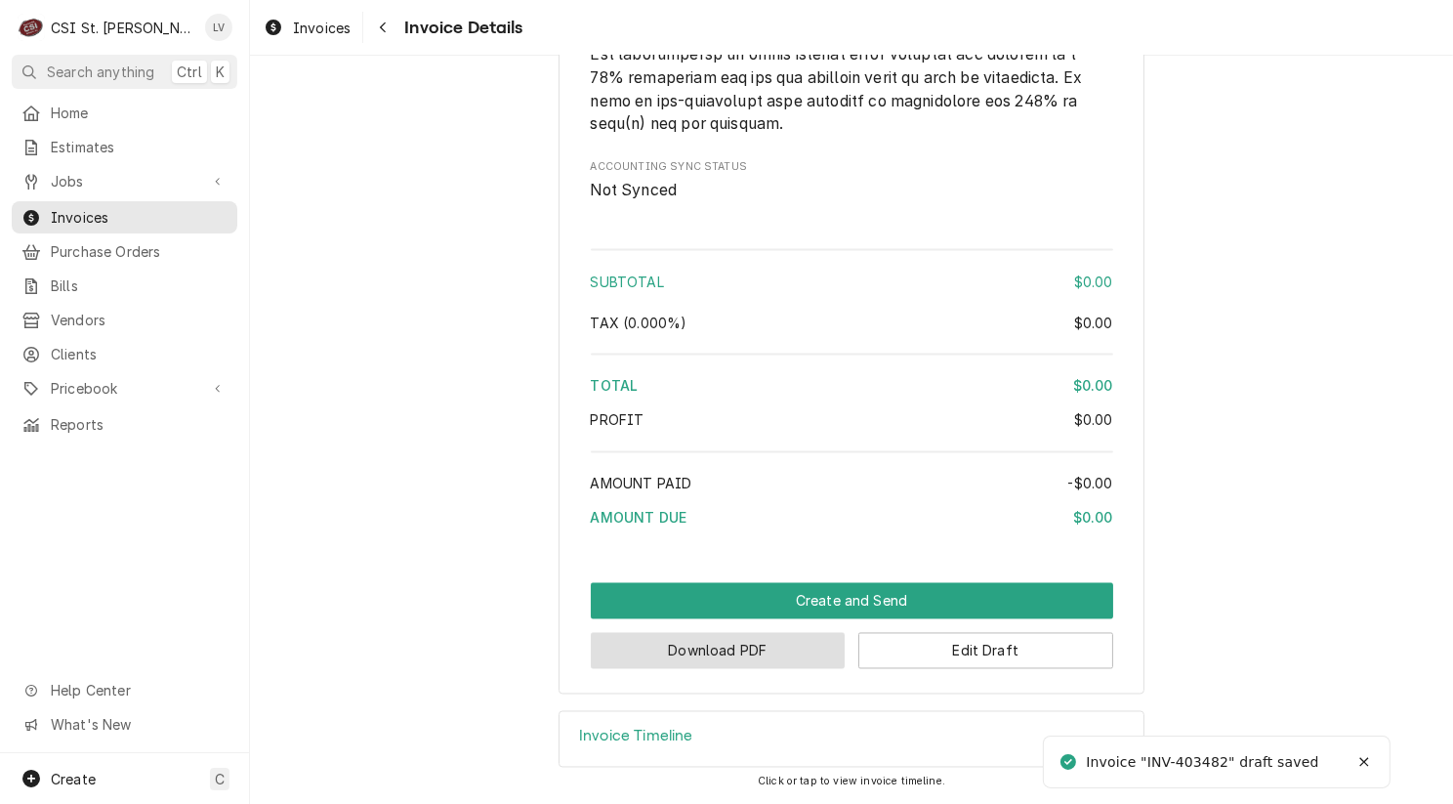
click at [739, 644] on button "Download PDF" at bounding box center [718, 651] width 255 height 36
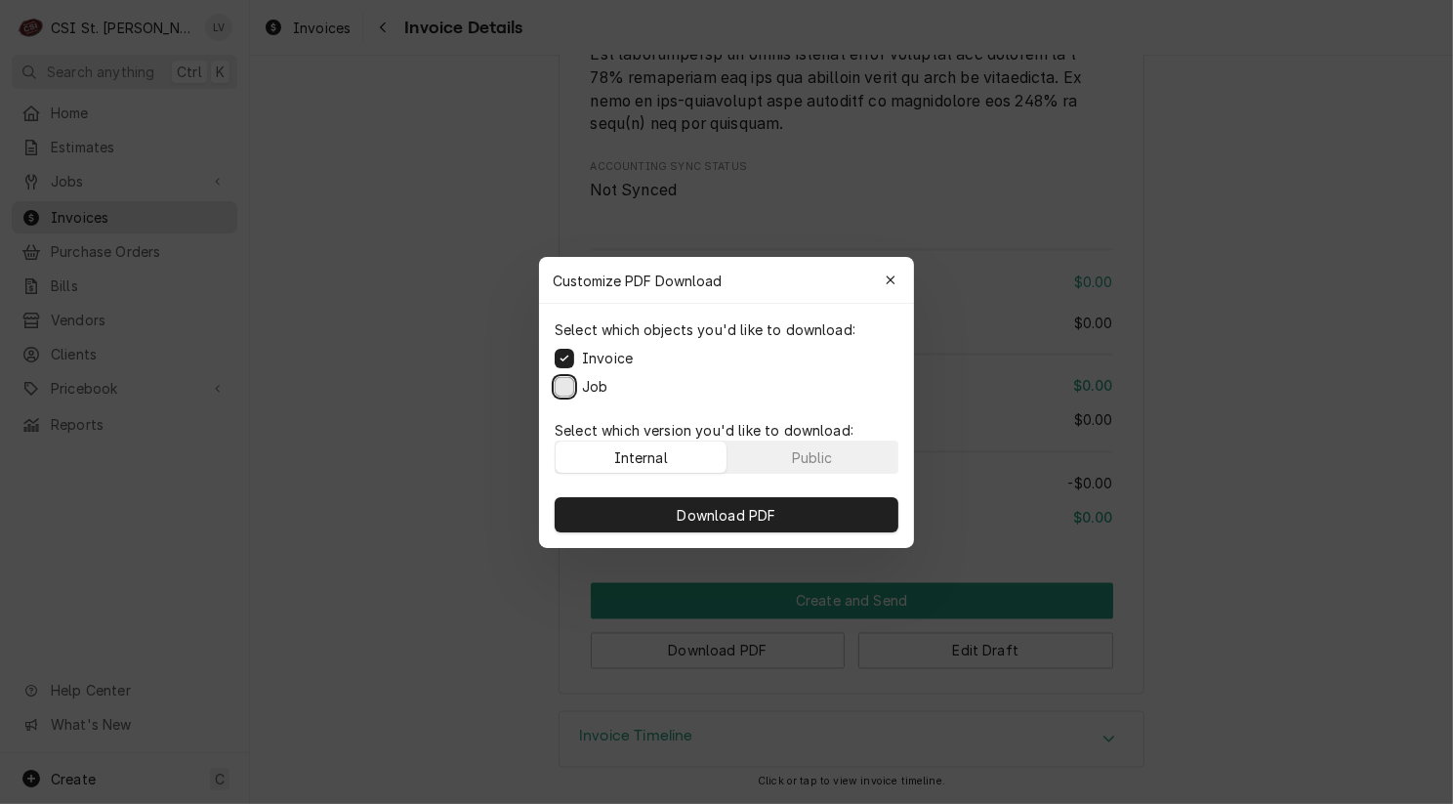
click at [565, 382] on button "Job" at bounding box center [565, 386] width 20 height 20
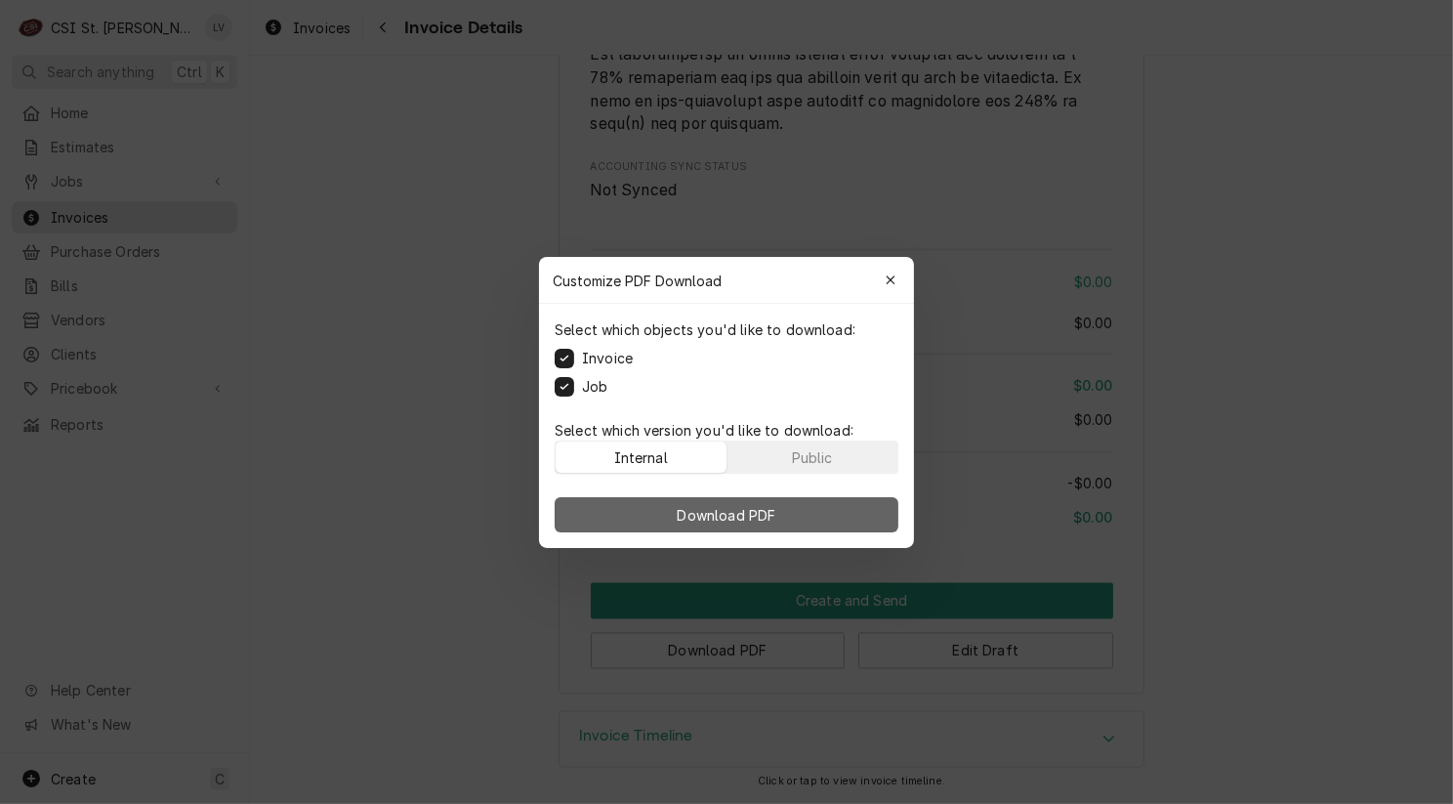
click at [688, 521] on span "Download PDF" at bounding box center [727, 514] width 106 height 21
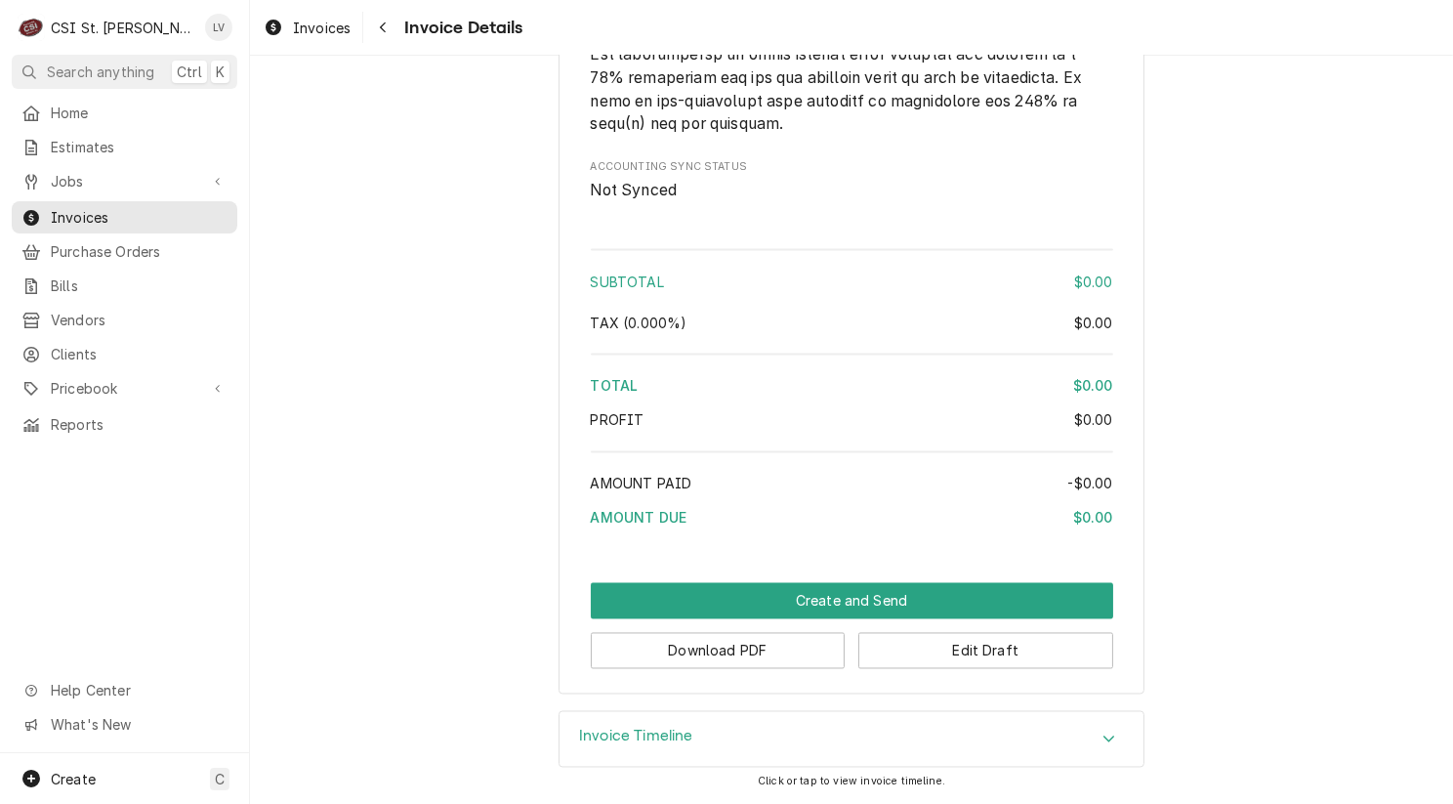
drag, startPoint x: 306, startPoint y: 28, endPoint x: 312, endPoint y: 81, distance: 53.2
click at [306, 28] on span "Invoices" at bounding box center [322, 28] width 58 height 21
